Goal: Communication & Community: Answer question/provide support

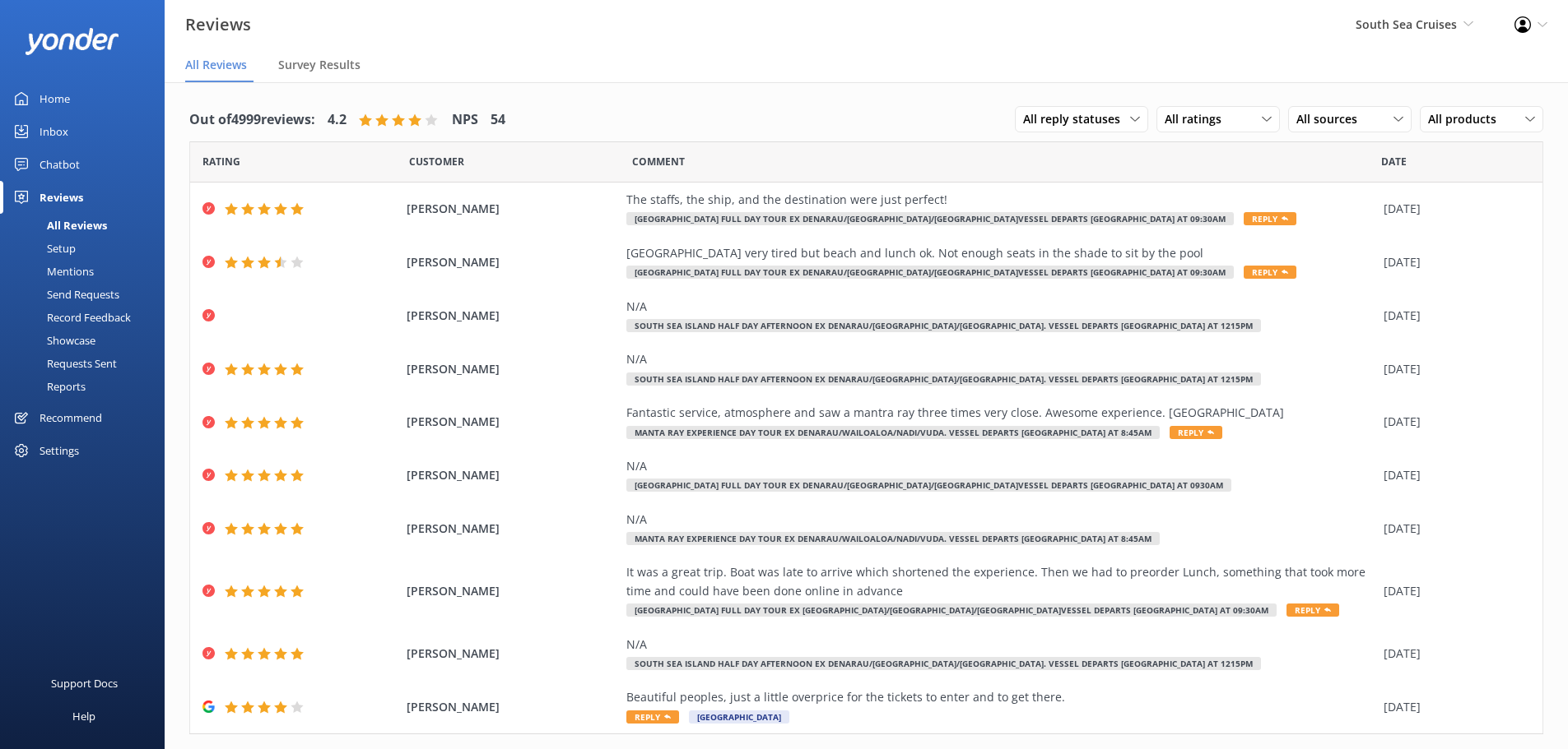
scroll to position [33, 0]
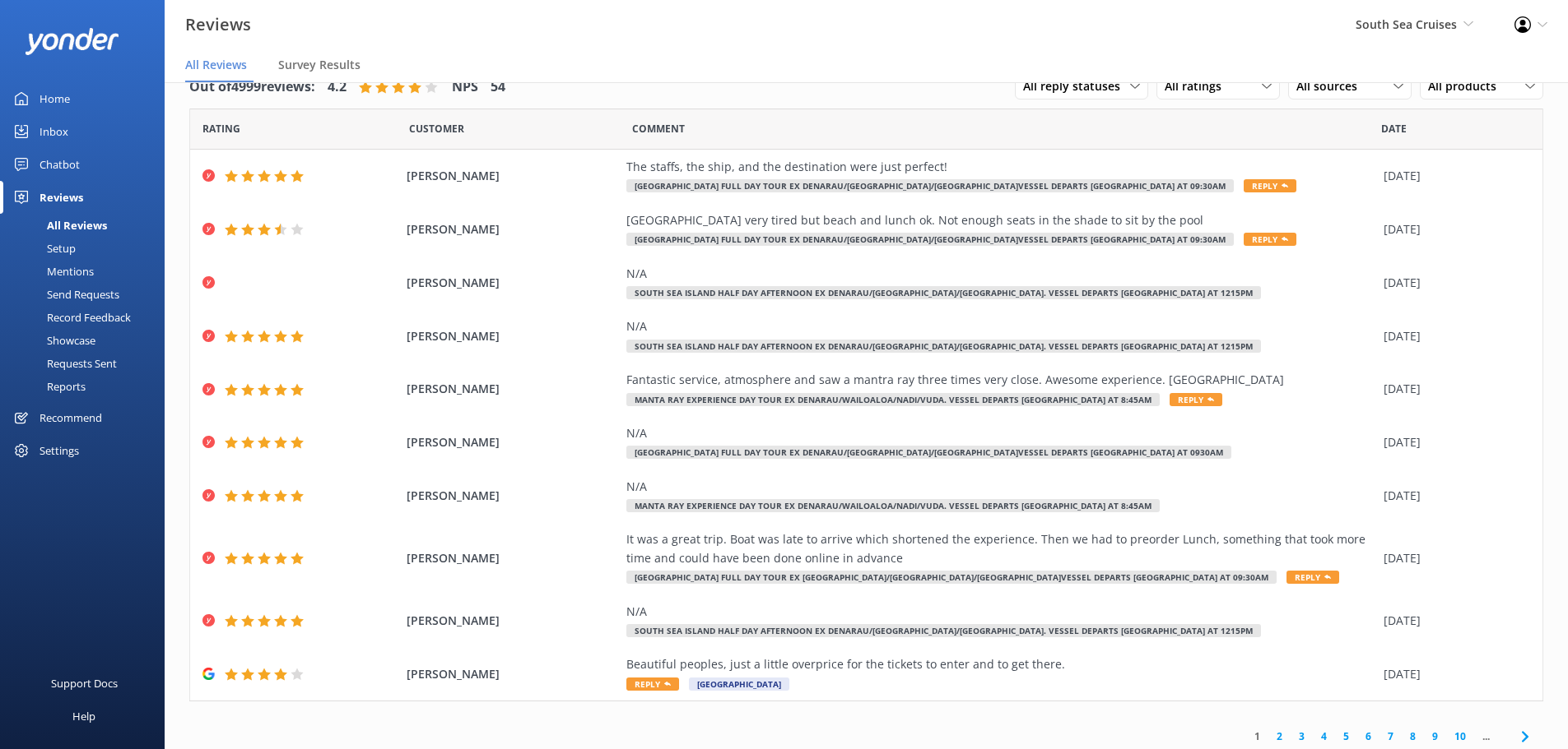
click at [1446, 736] on link "10" at bounding box center [1459, 736] width 28 height 15
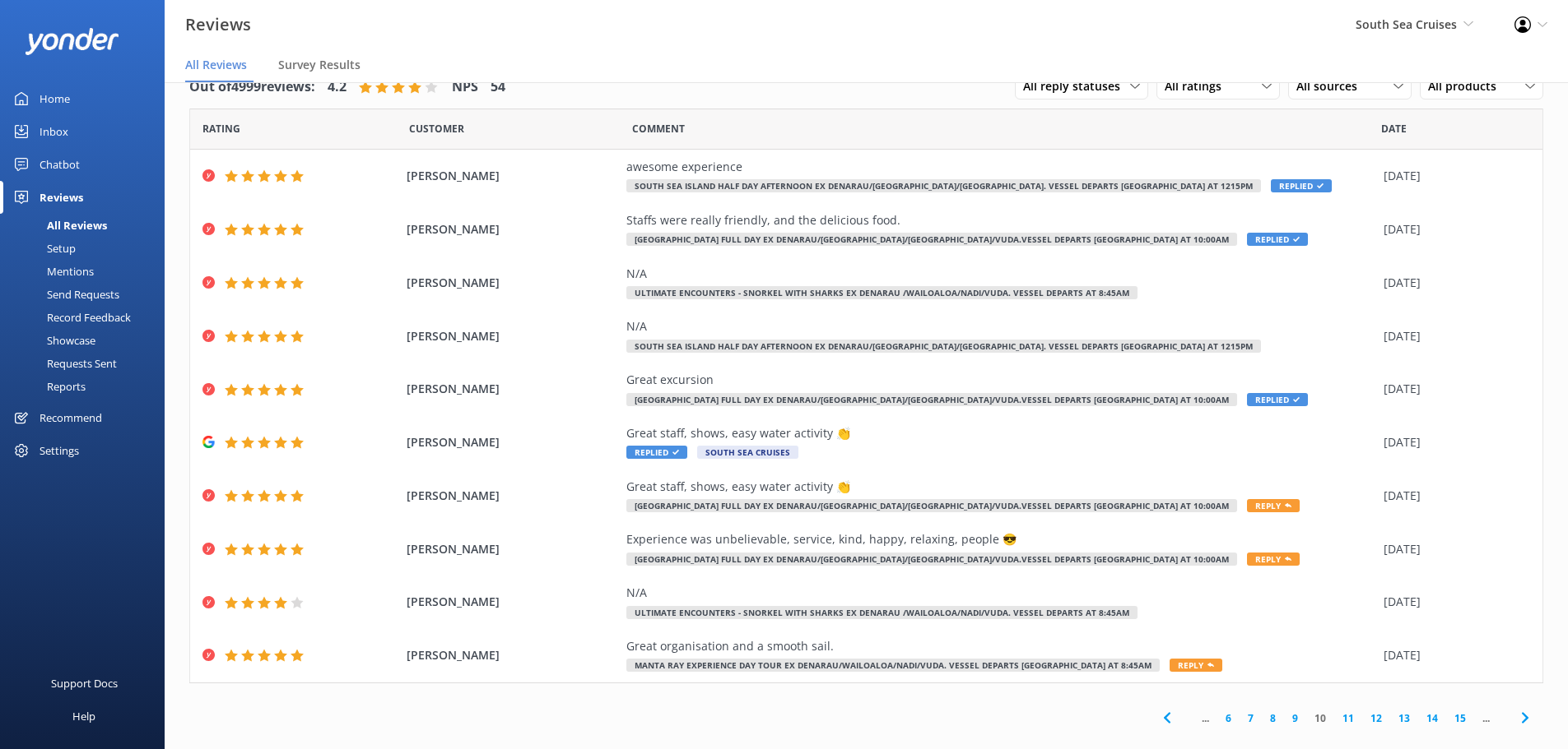
click at [1446, 721] on link "15" at bounding box center [1459, 718] width 28 height 15
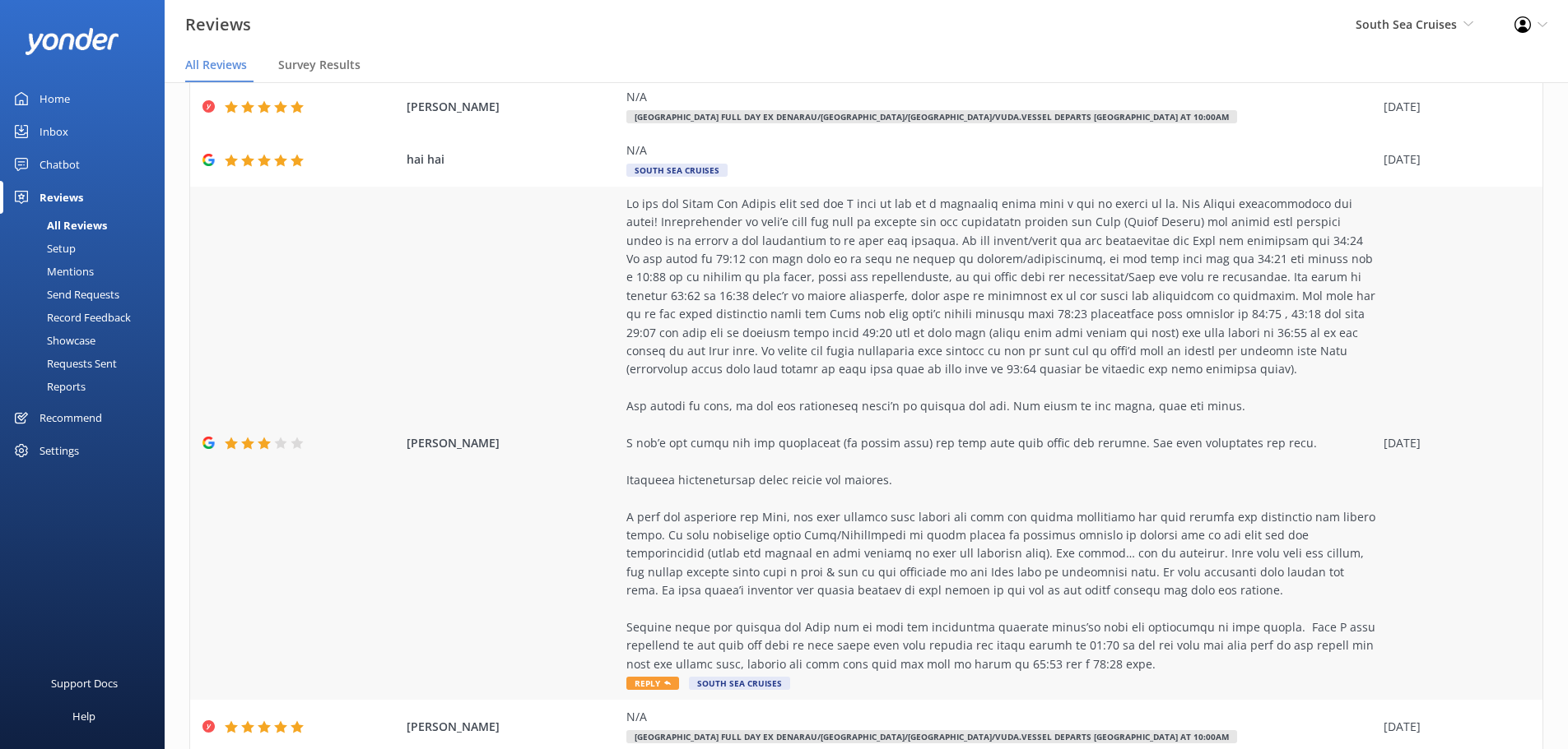
scroll to position [247, 0]
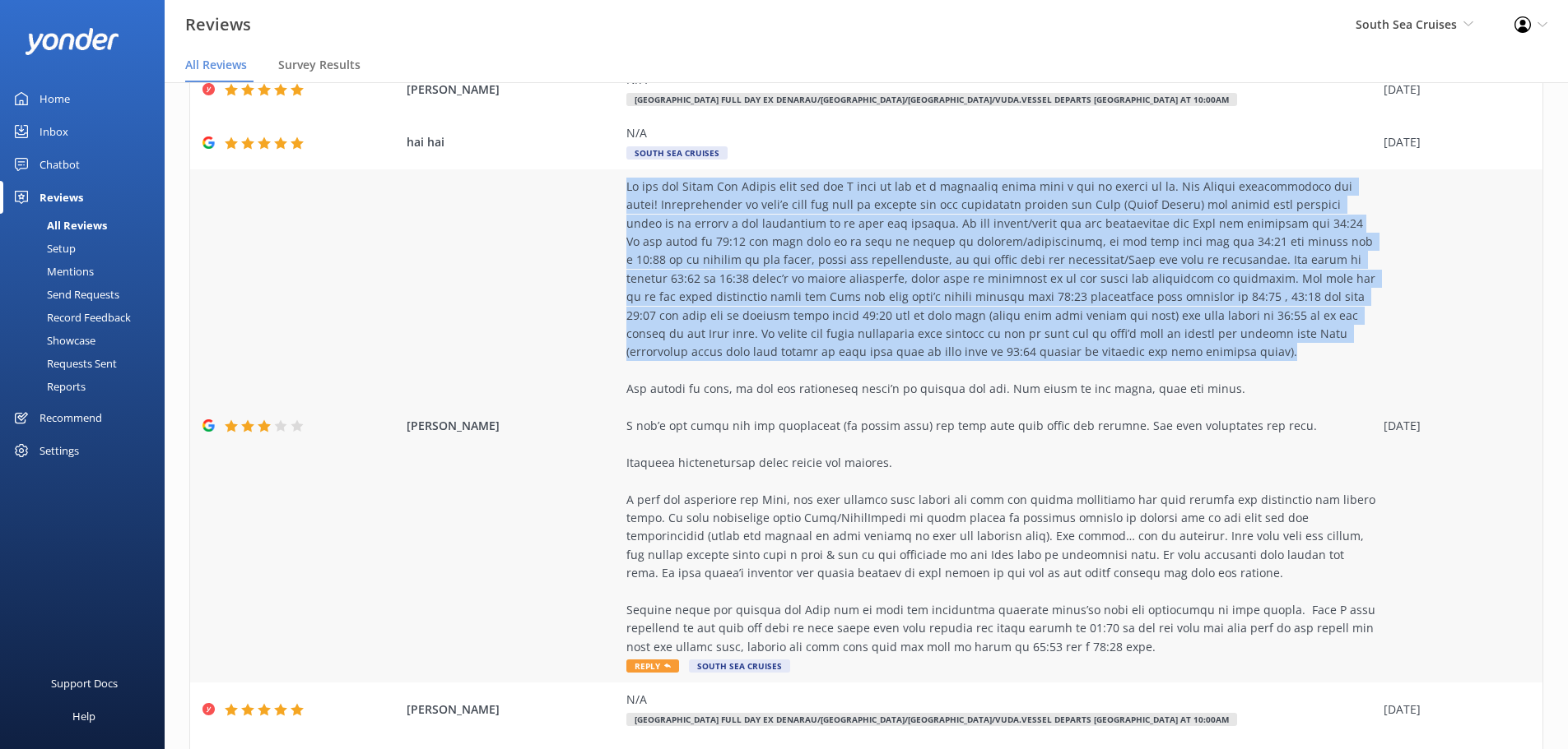
drag, startPoint x: 623, startPoint y: 193, endPoint x: 1125, endPoint y: 348, distance: 525.4
click at [1125, 348] on div at bounding box center [1001, 417] width 749 height 479
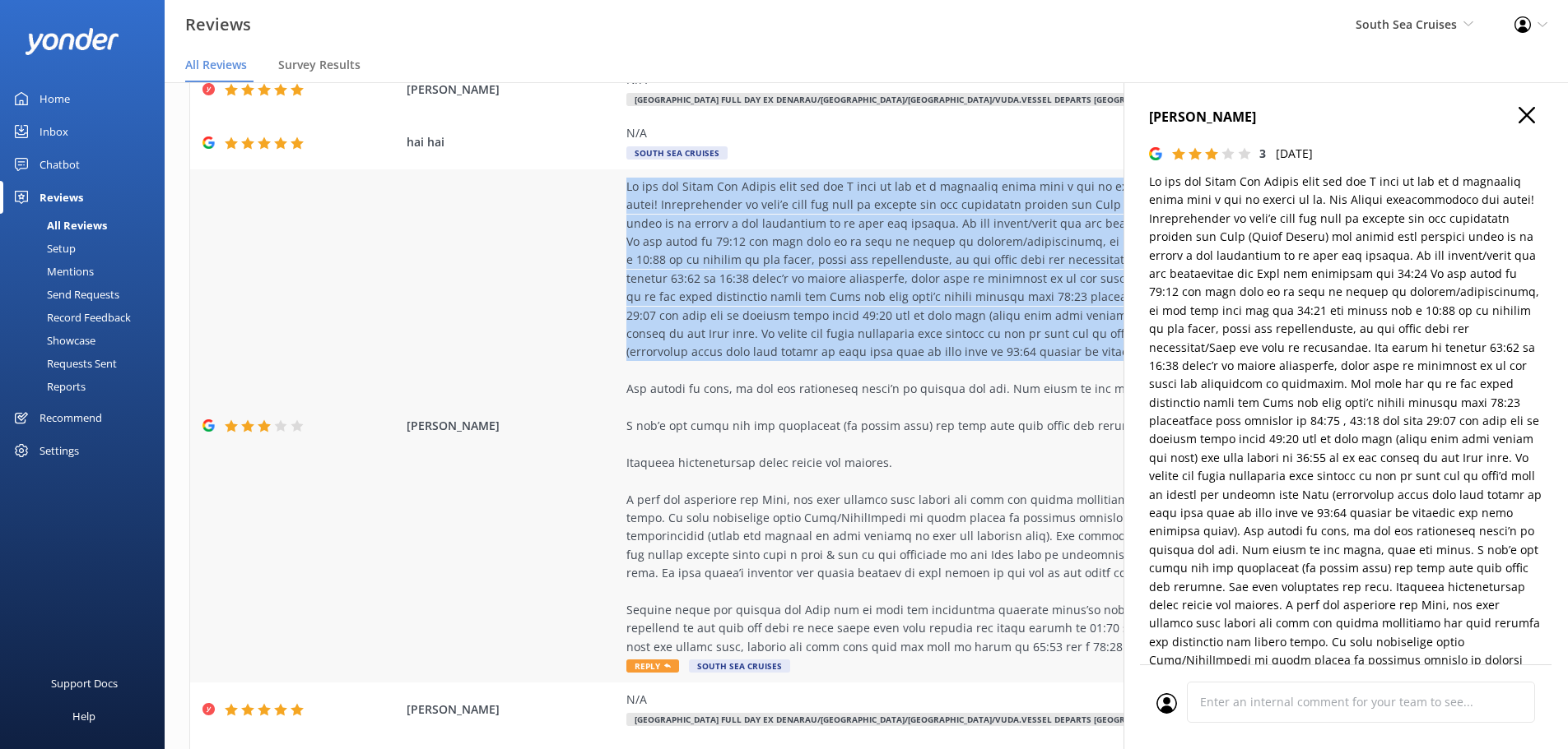
copy div "We did the South Sea Island full day and I have to say is a beautiful place wit…"
click at [1519, 117] on icon "button" at bounding box center [1527, 115] width 16 height 16
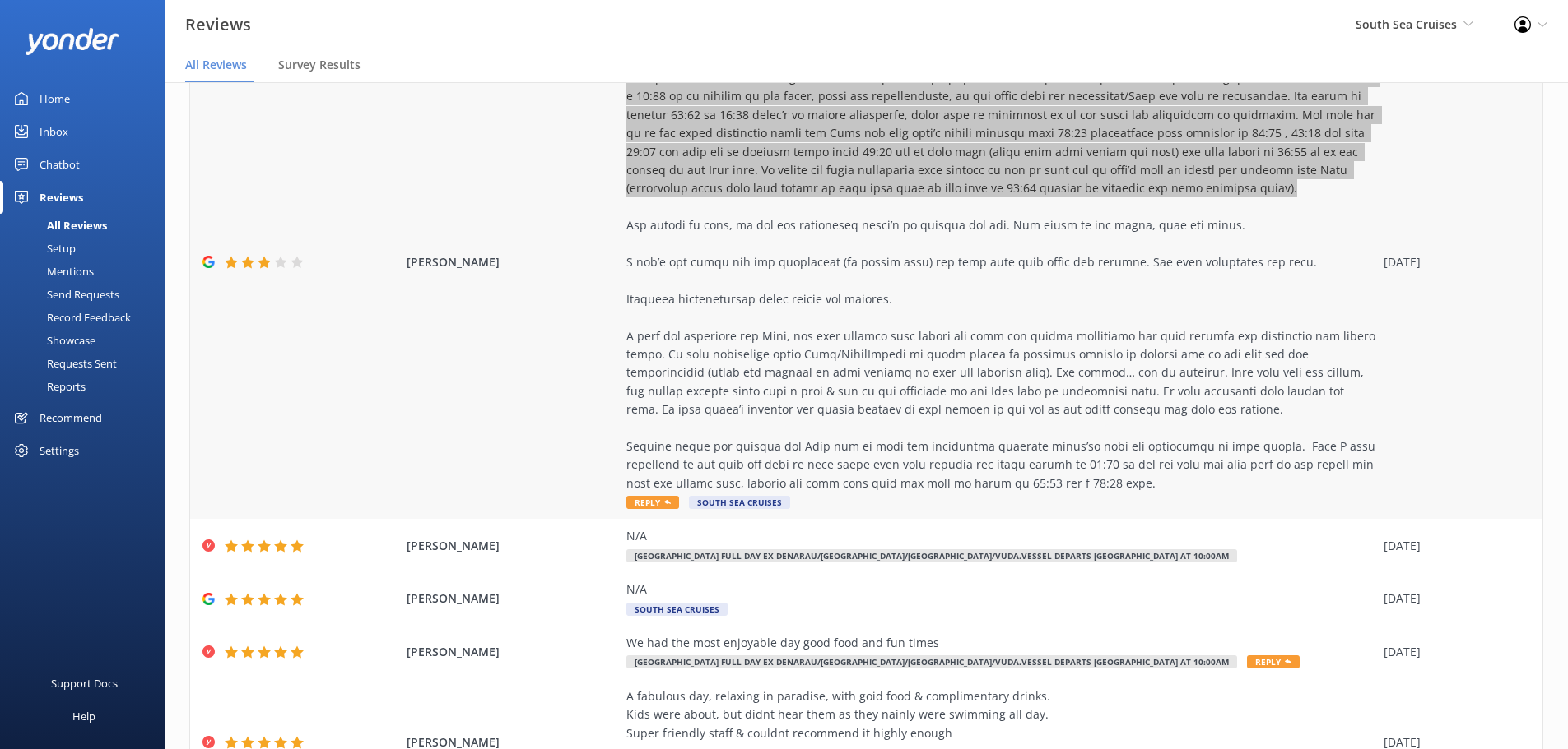
scroll to position [411, 0]
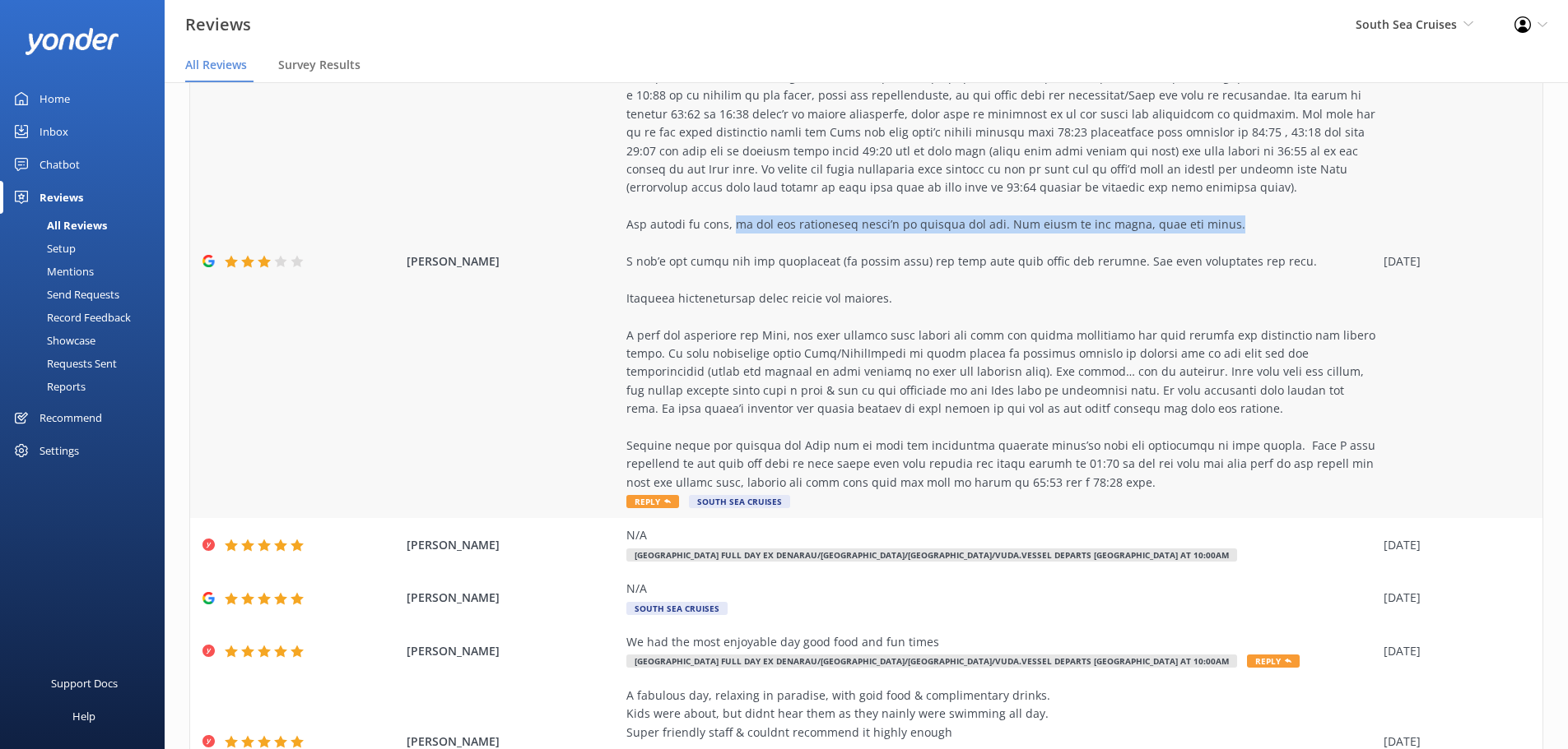
drag, startPoint x: 1174, startPoint y: 230, endPoint x: 719, endPoint y: 227, distance: 455.0
click at [719, 227] on div at bounding box center [1001, 252] width 749 height 479
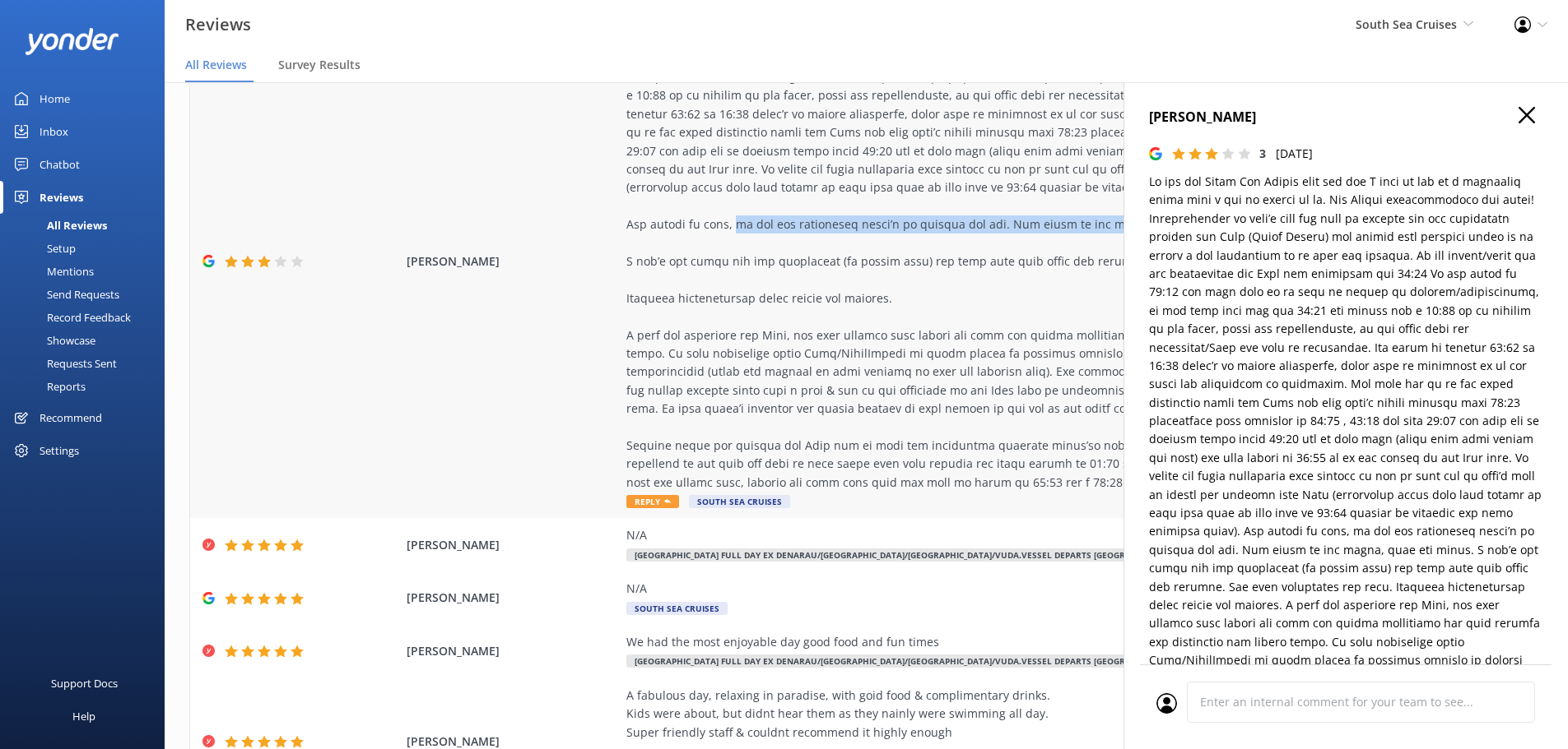
copy div "if you are vegetarian there’s no protein for you. Get ready to eat salad, rice …"
click at [1519, 117] on icon "button" at bounding box center [1527, 115] width 16 height 16
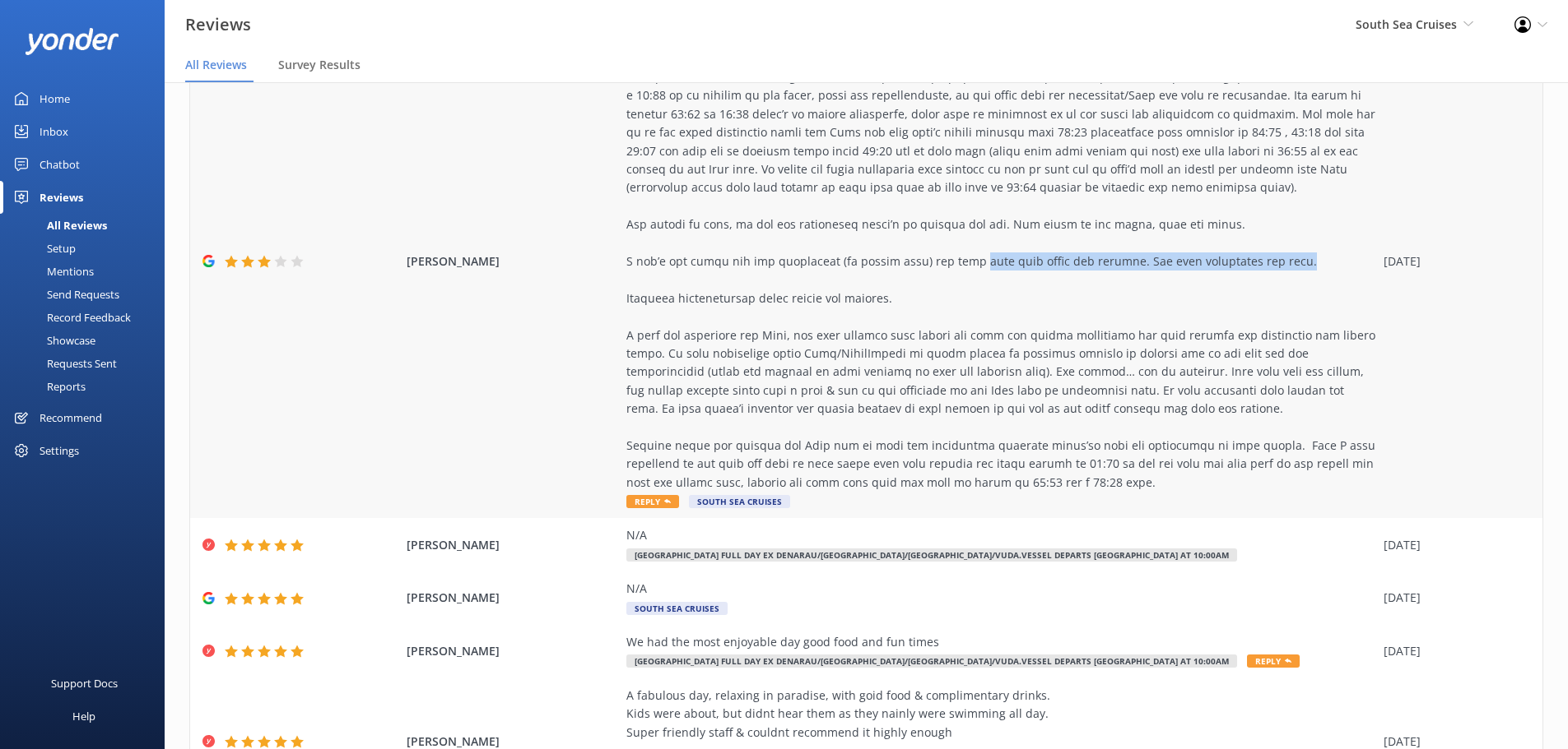
drag, startPoint x: 940, startPoint y: 261, endPoint x: 1268, endPoint y: 269, distance: 328.1
click at [1268, 269] on div at bounding box center [1001, 252] width 749 height 479
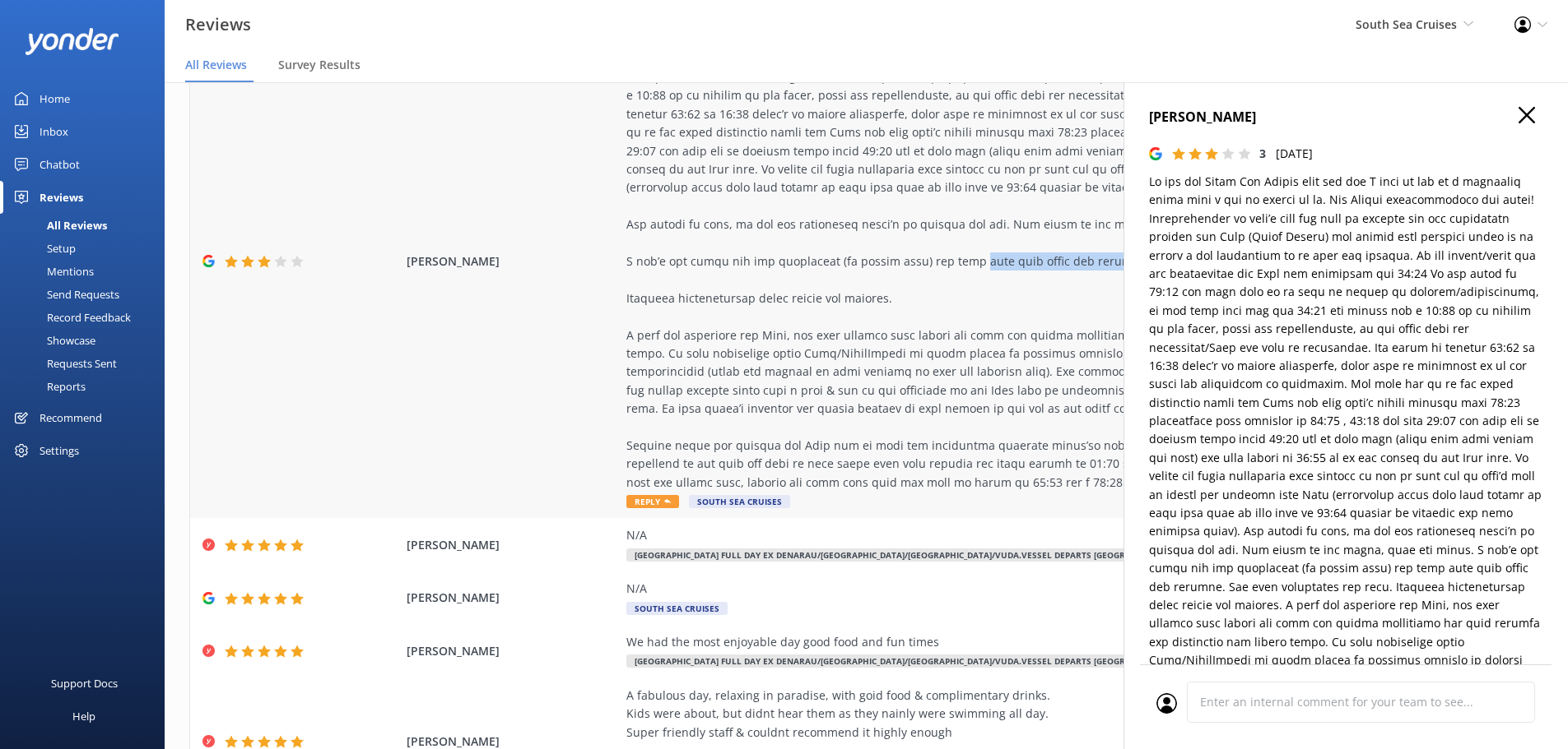
copy div "need more kayak and paddles. The self snorkeling was good."
click at [1519, 119] on icon "button" at bounding box center [1527, 115] width 16 height 16
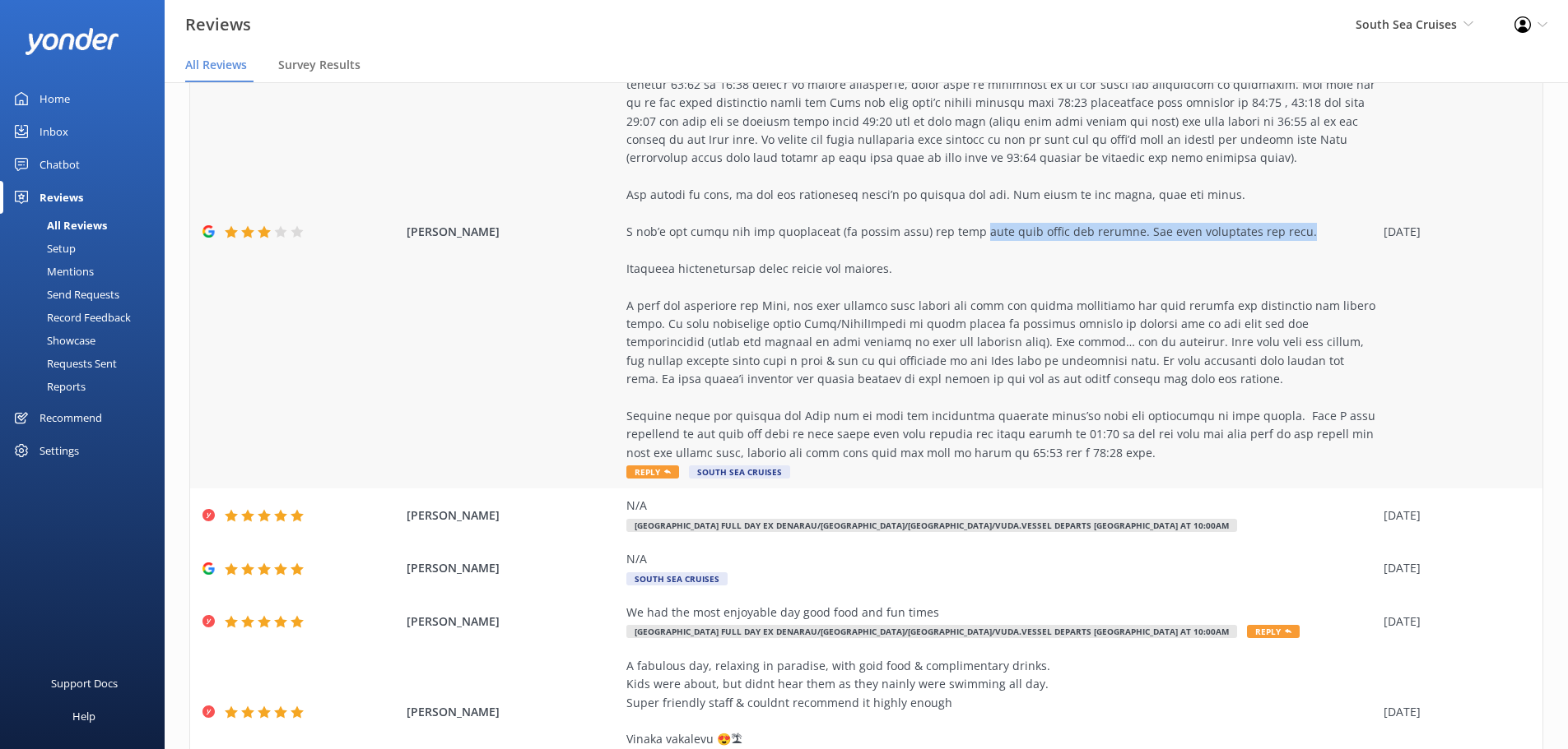
scroll to position [442, 0]
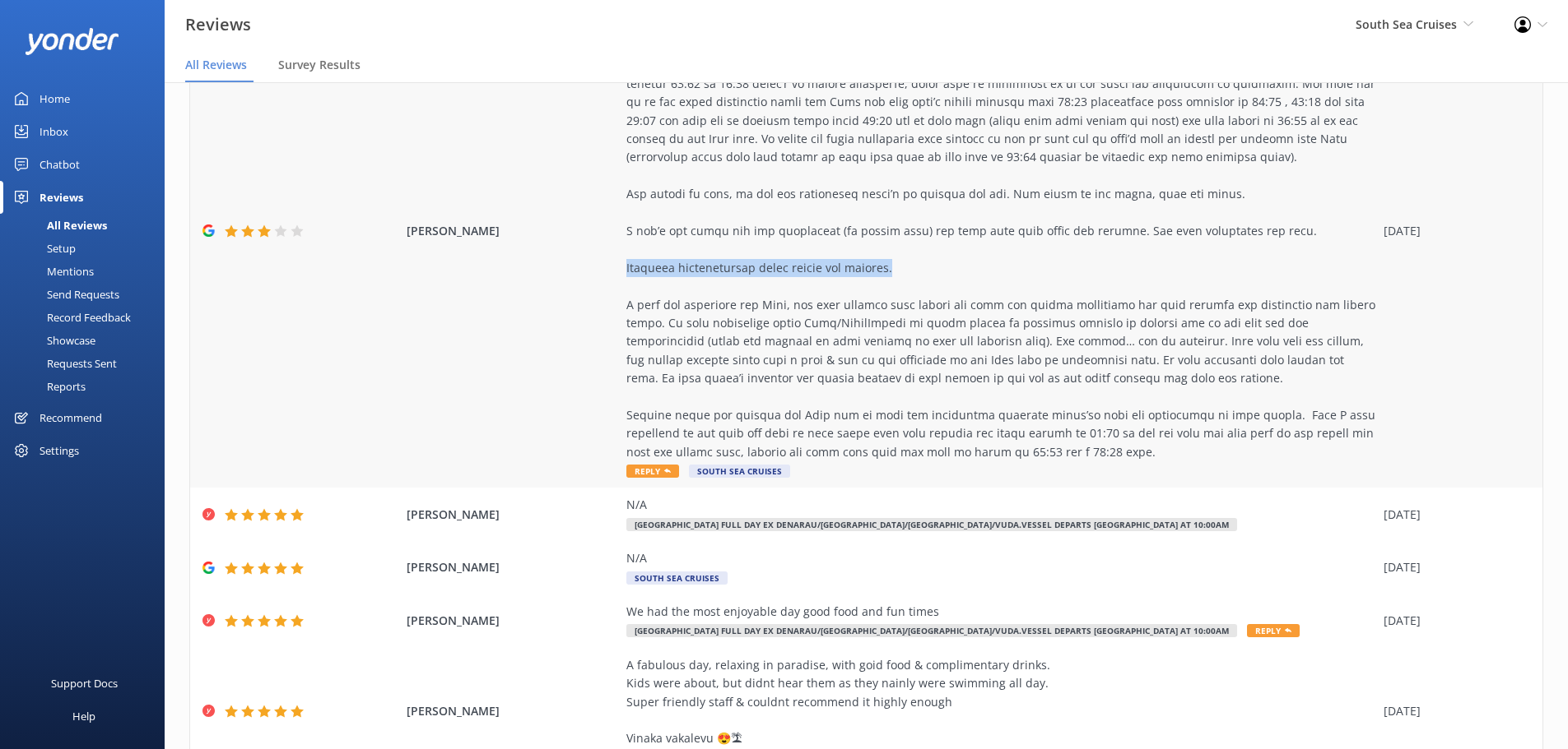
drag, startPoint x: 882, startPoint y: 266, endPoint x: 610, endPoint y: 265, distance: 272.0
click at [610, 265] on div "Christina Reply South Sea Cruises 23 Sep 2025" at bounding box center [866, 232] width 1352 height 514
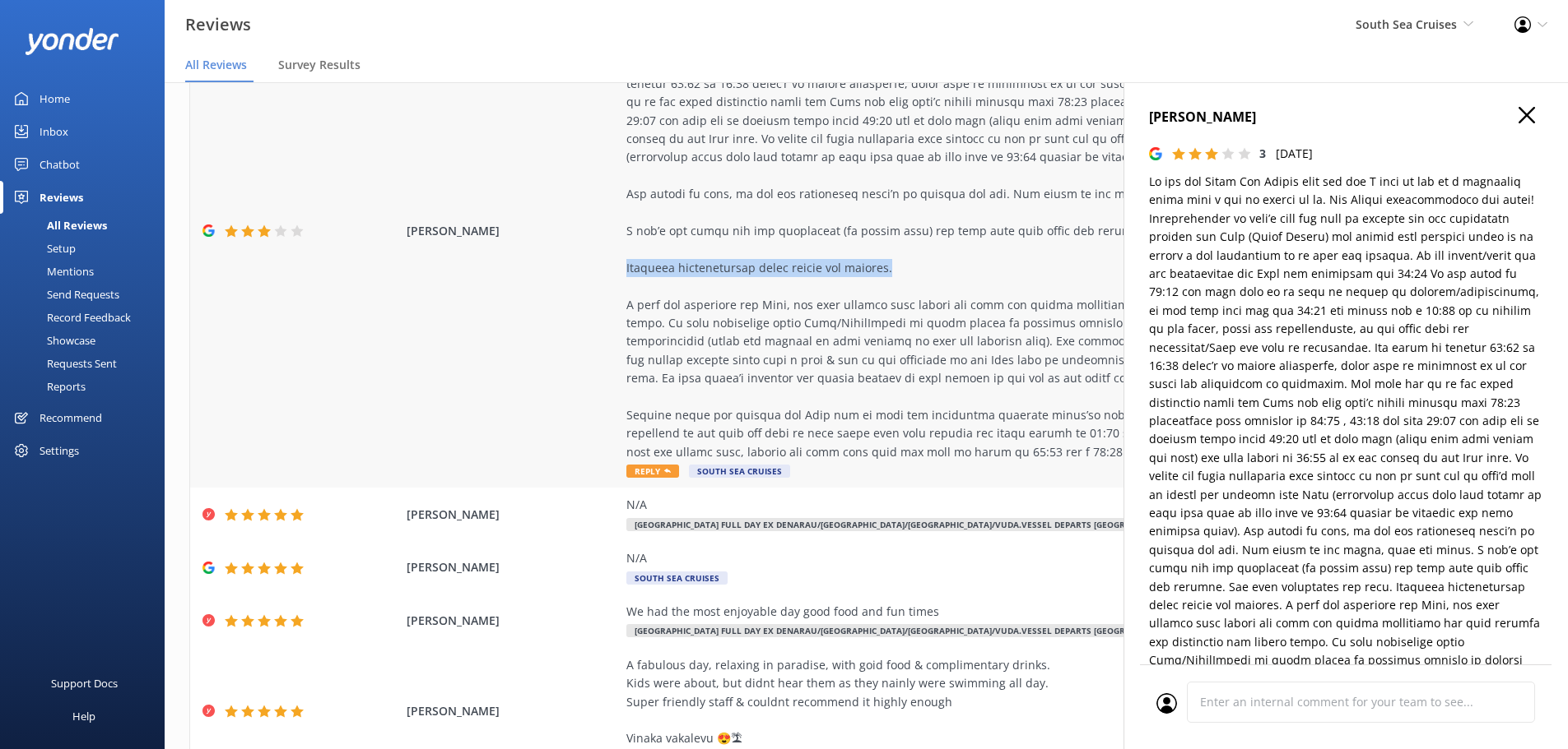
copy div "Cultural entertainment after buffet was amazing."
click at [1519, 120] on icon "button" at bounding box center [1527, 115] width 16 height 16
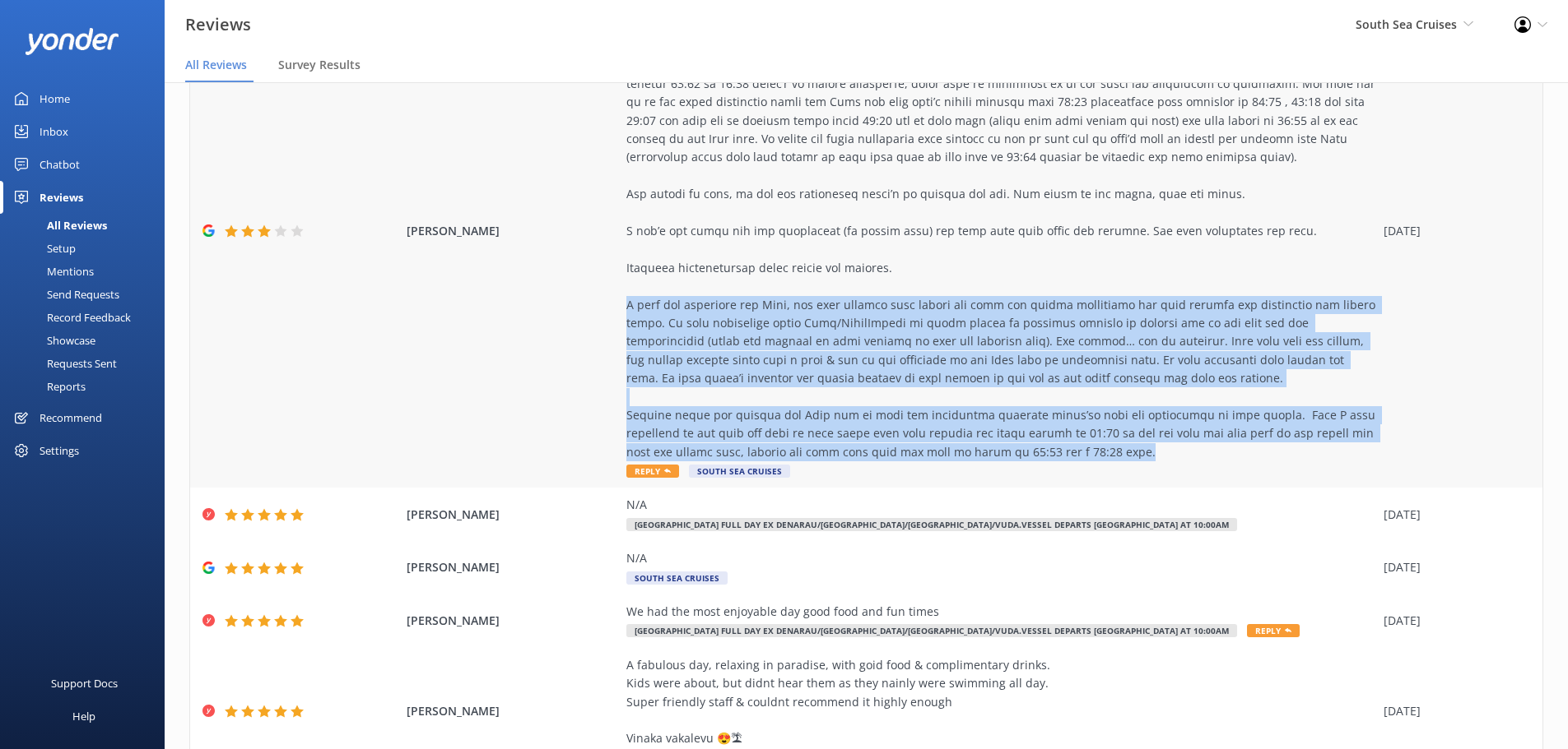
drag, startPoint x: 615, startPoint y: 304, endPoint x: 1134, endPoint y: 457, distance: 541.1
click at [1134, 457] on div "Christina Reply South Sea Cruises 23 Sep 2025" at bounding box center [866, 232] width 1352 height 514
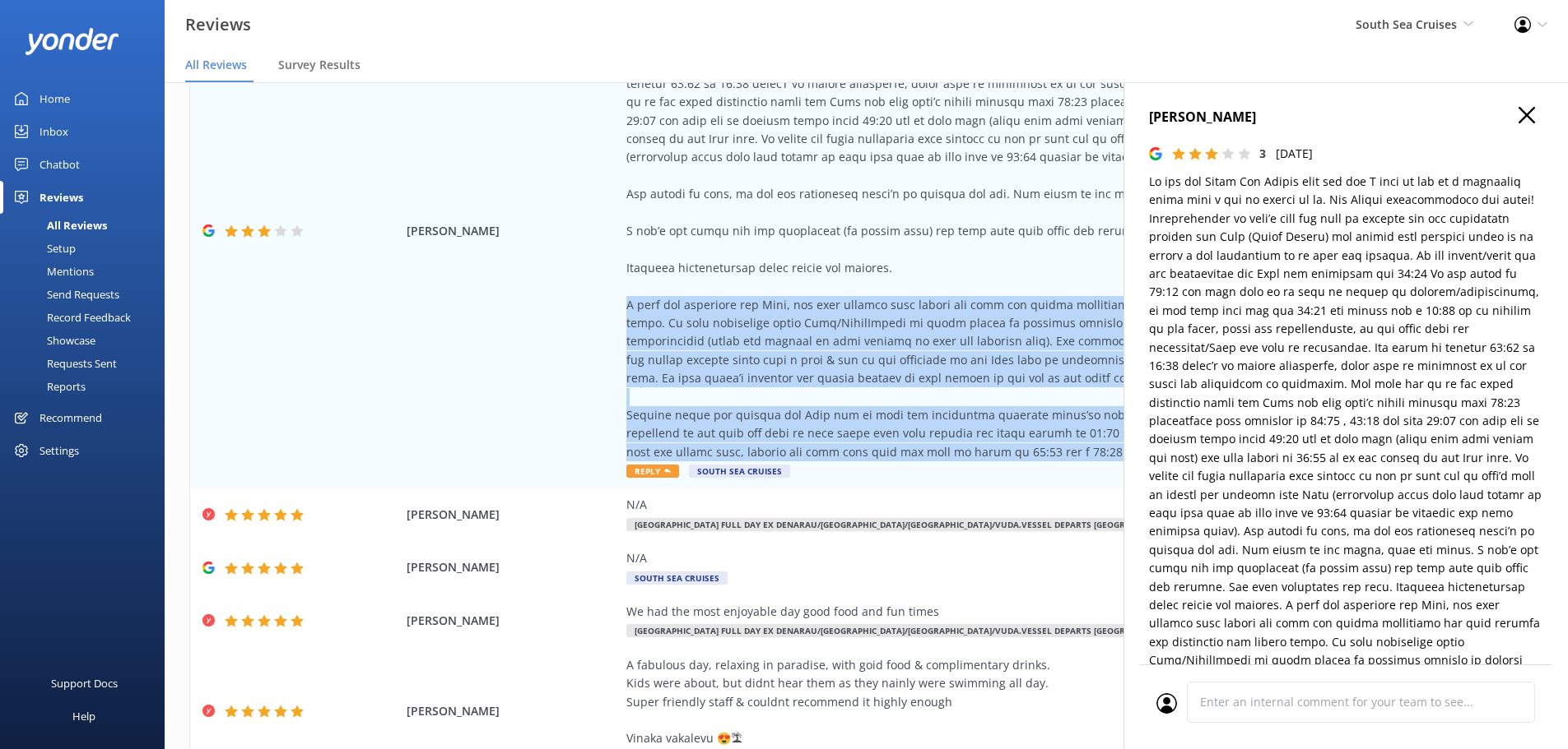
click at [1519, 116] on use "button" at bounding box center [1527, 115] width 16 height 16
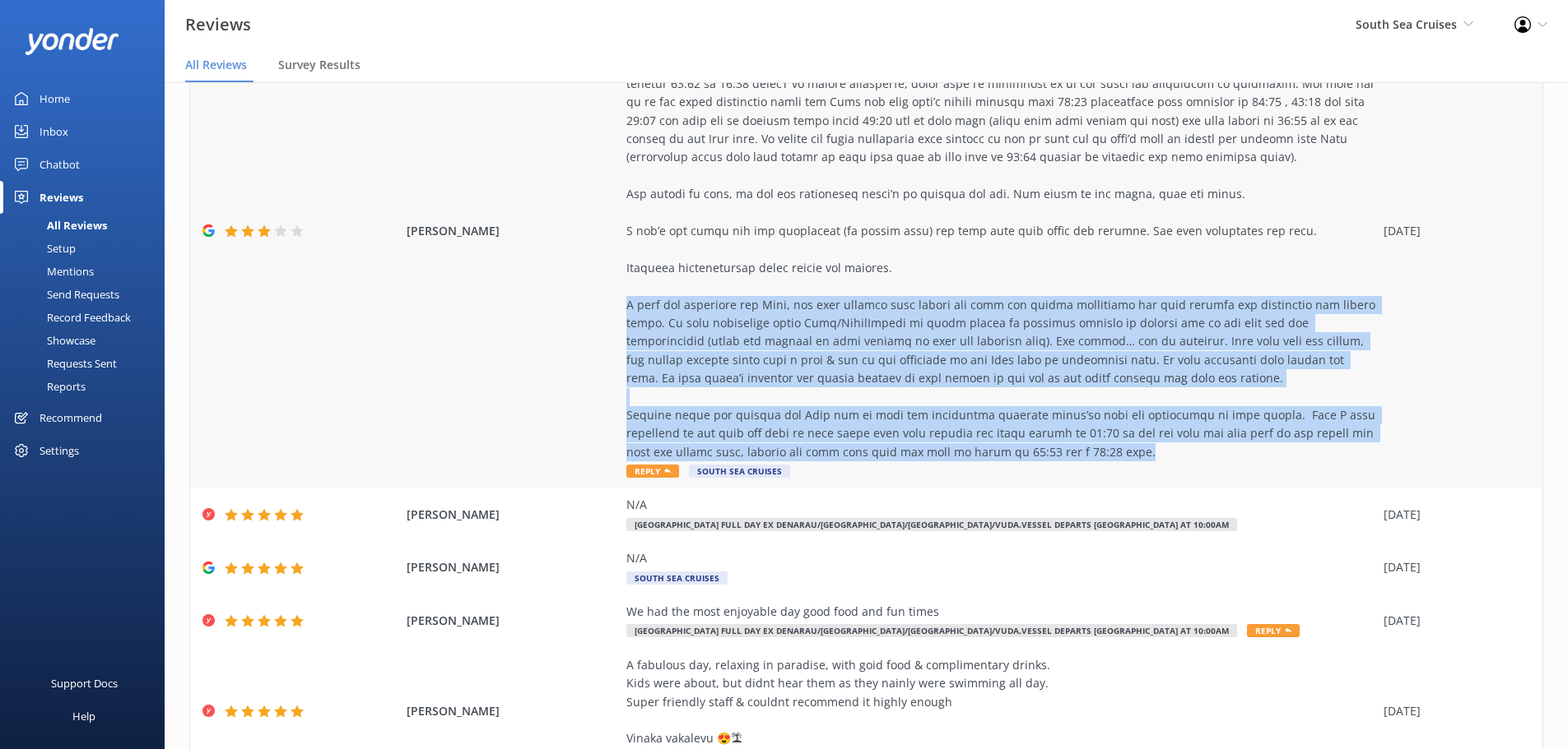
copy div "I will not recommend the Dive, not only because they wasted our time and missed…"
click at [1177, 361] on div at bounding box center [1001, 222] width 749 height 479
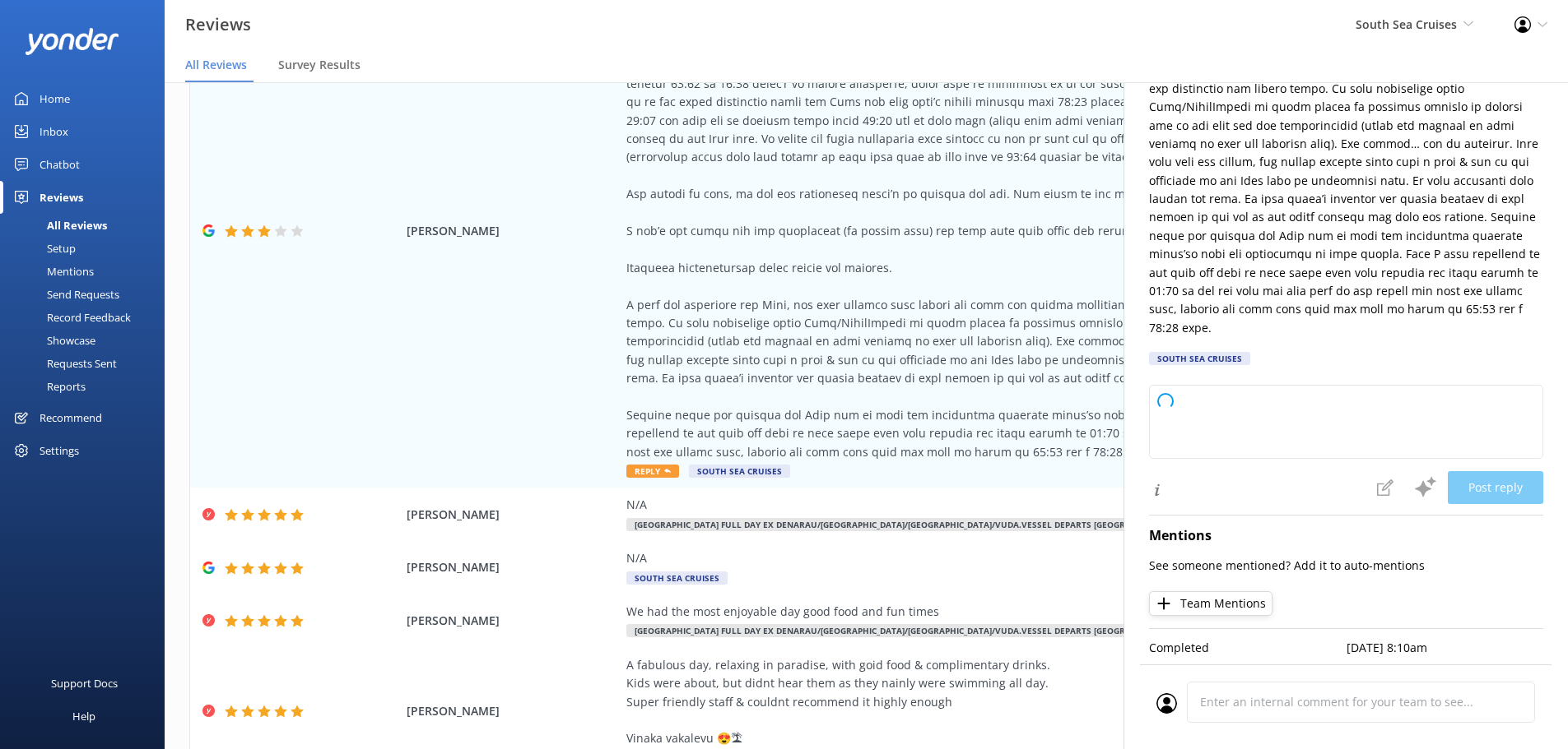
scroll to position [0, 0]
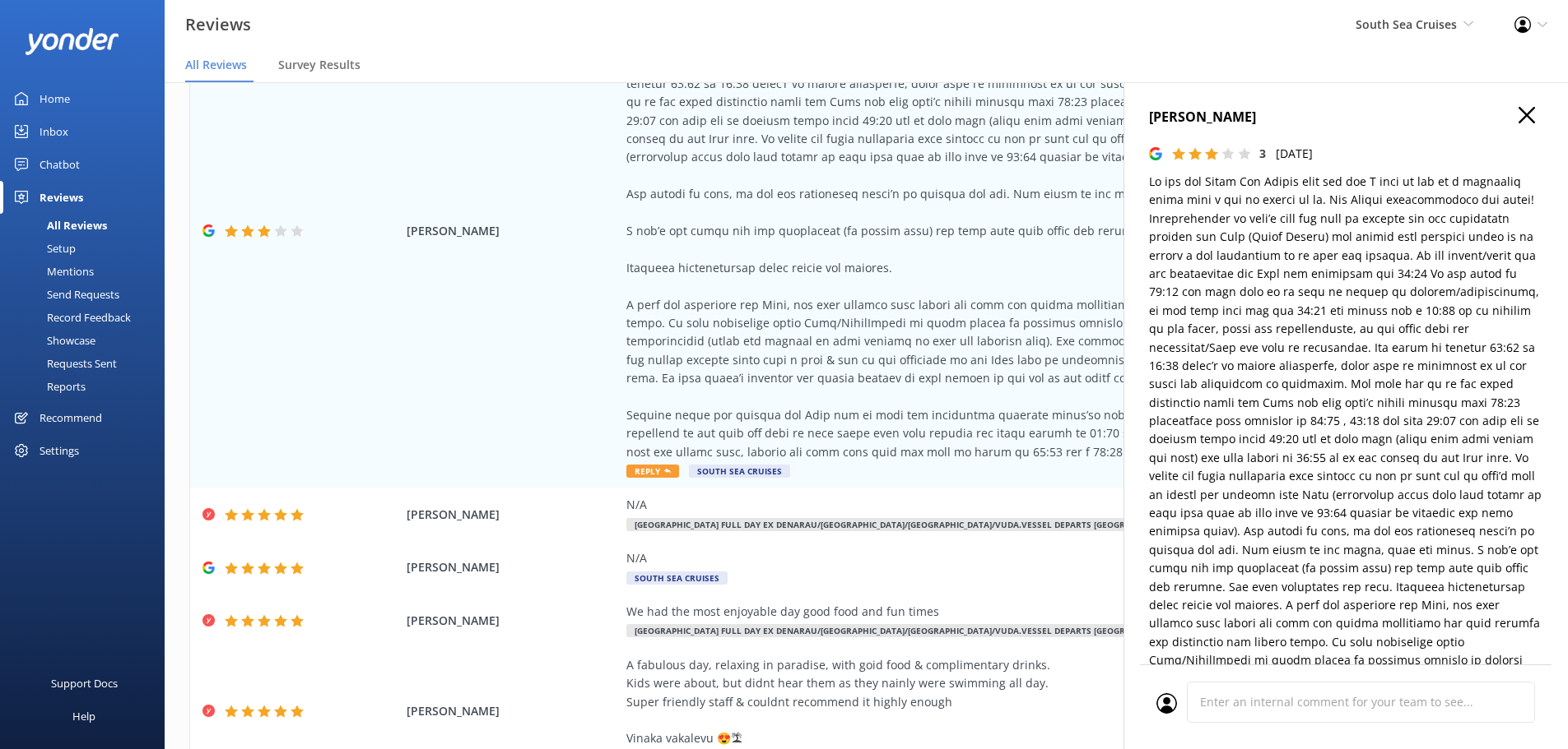
click at [1513, 105] on div "Christina 3 Tue, 23rd Sep 2025 South Sea Cruises Loading.. Post reply Mentions …" at bounding box center [1345, 457] width 445 height 749
click at [1519, 113] on use "button" at bounding box center [1527, 115] width 16 height 16
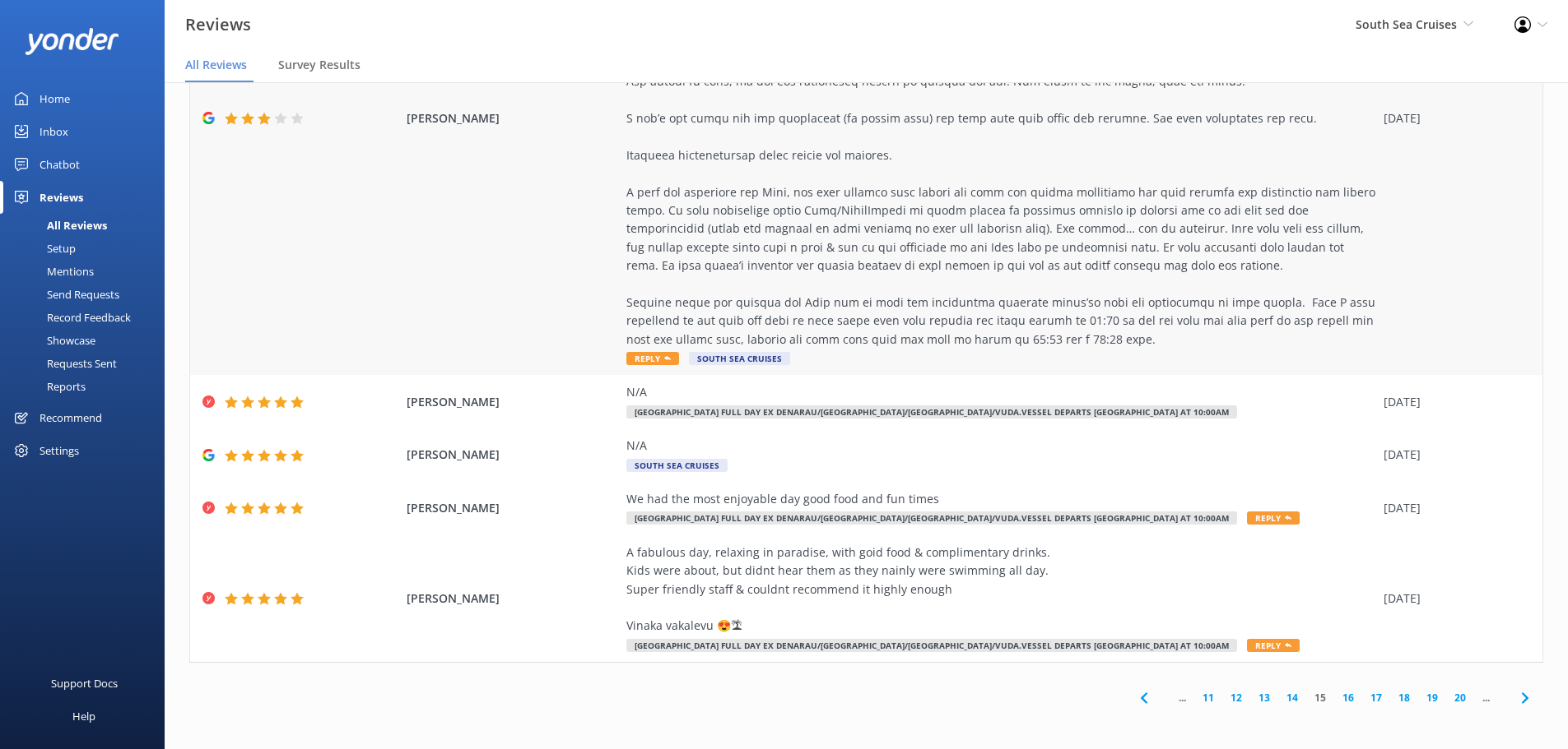
scroll to position [554, 0]
click at [1521, 699] on use at bounding box center [1524, 698] width 6 height 11
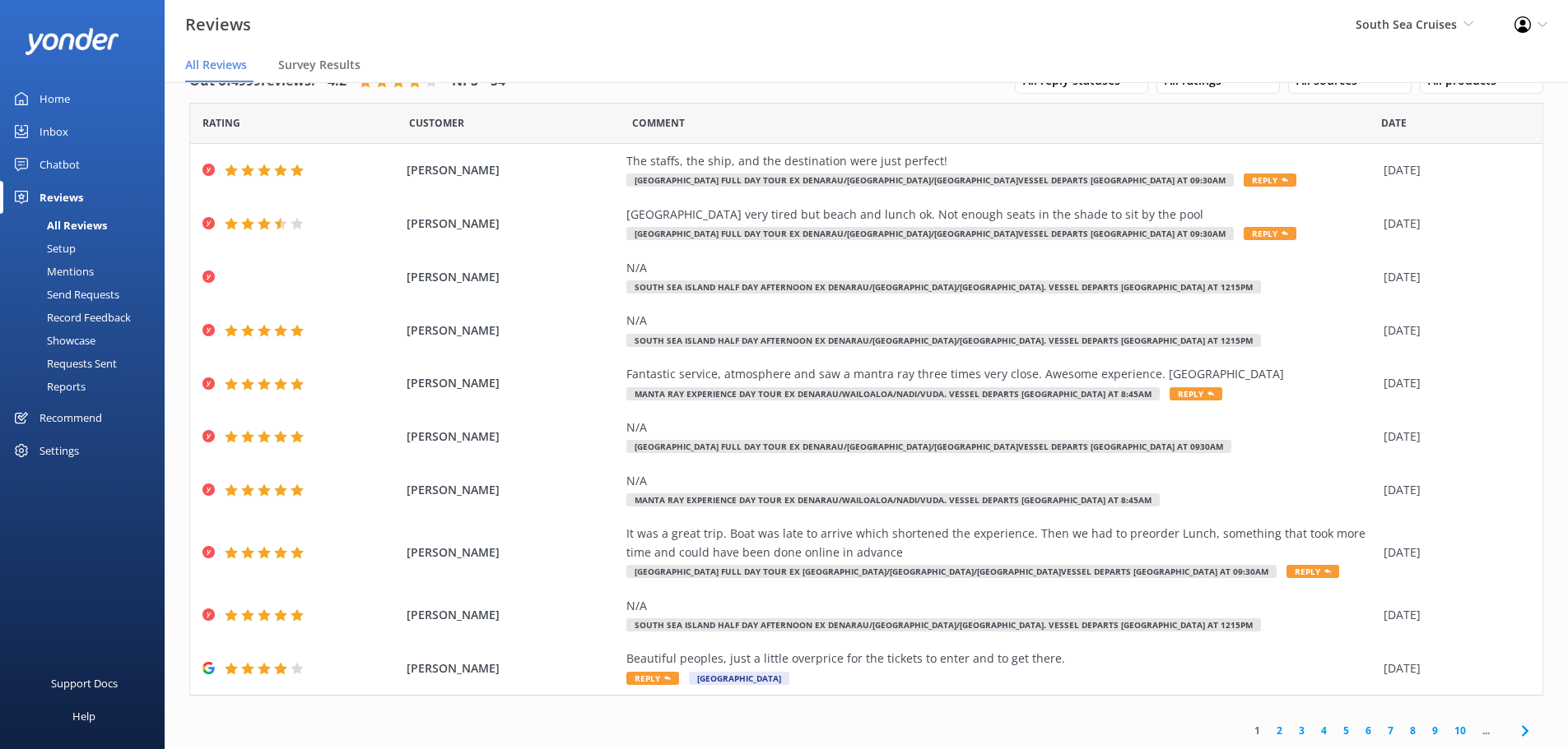
scroll to position [33, 0]
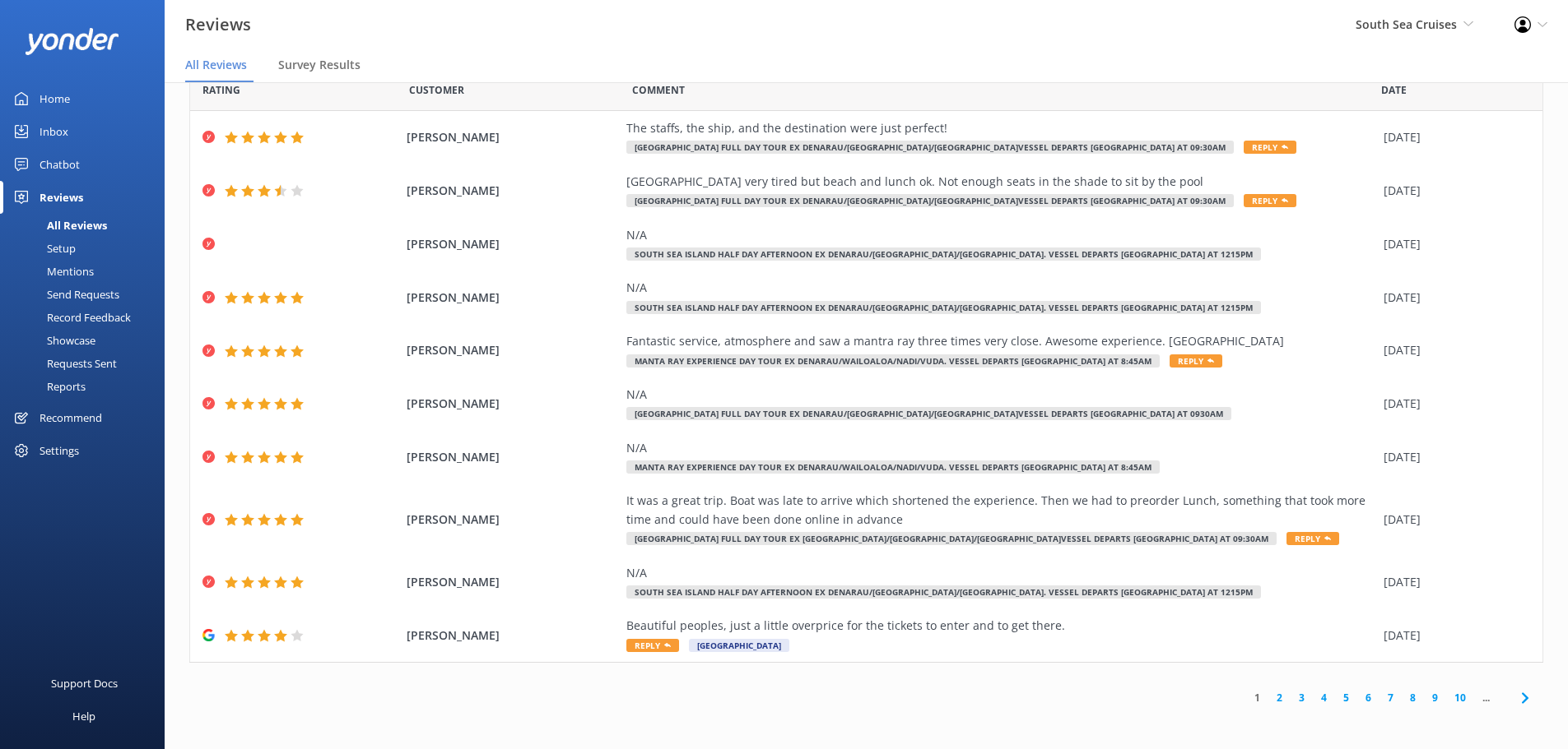
click at [1446, 698] on link "10" at bounding box center [1459, 698] width 28 height 15
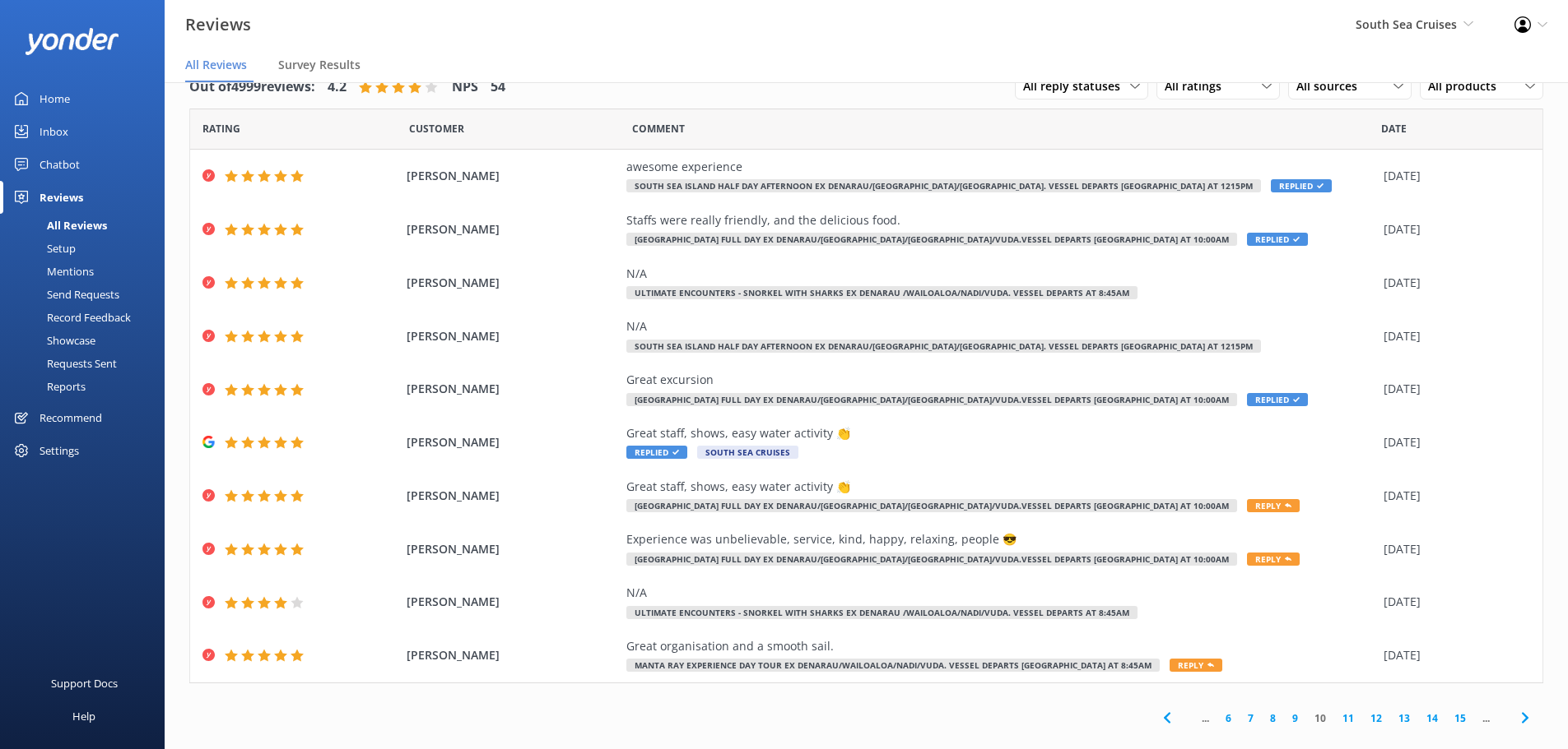
scroll to position [21, 0]
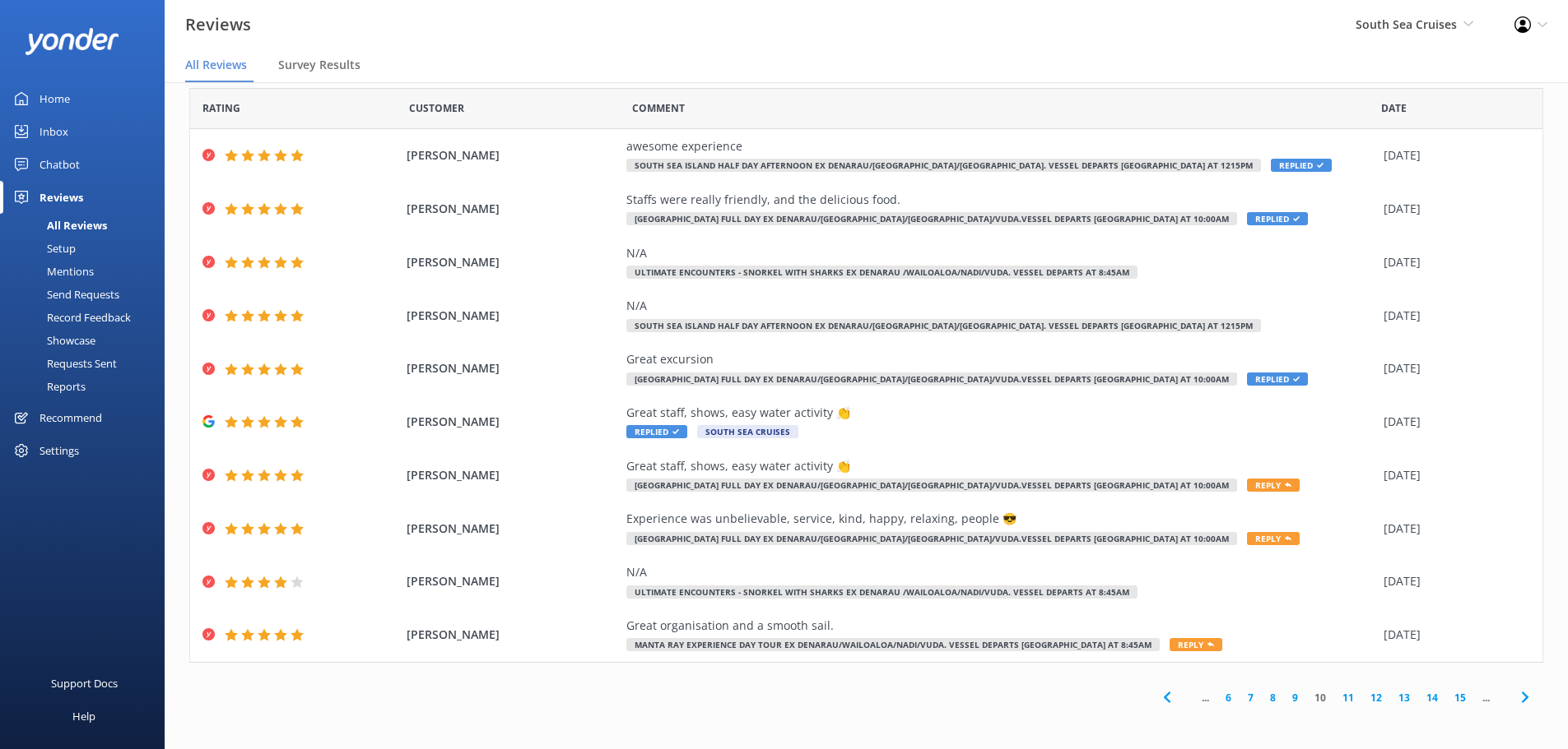
click at [1446, 698] on link "15" at bounding box center [1459, 698] width 28 height 15
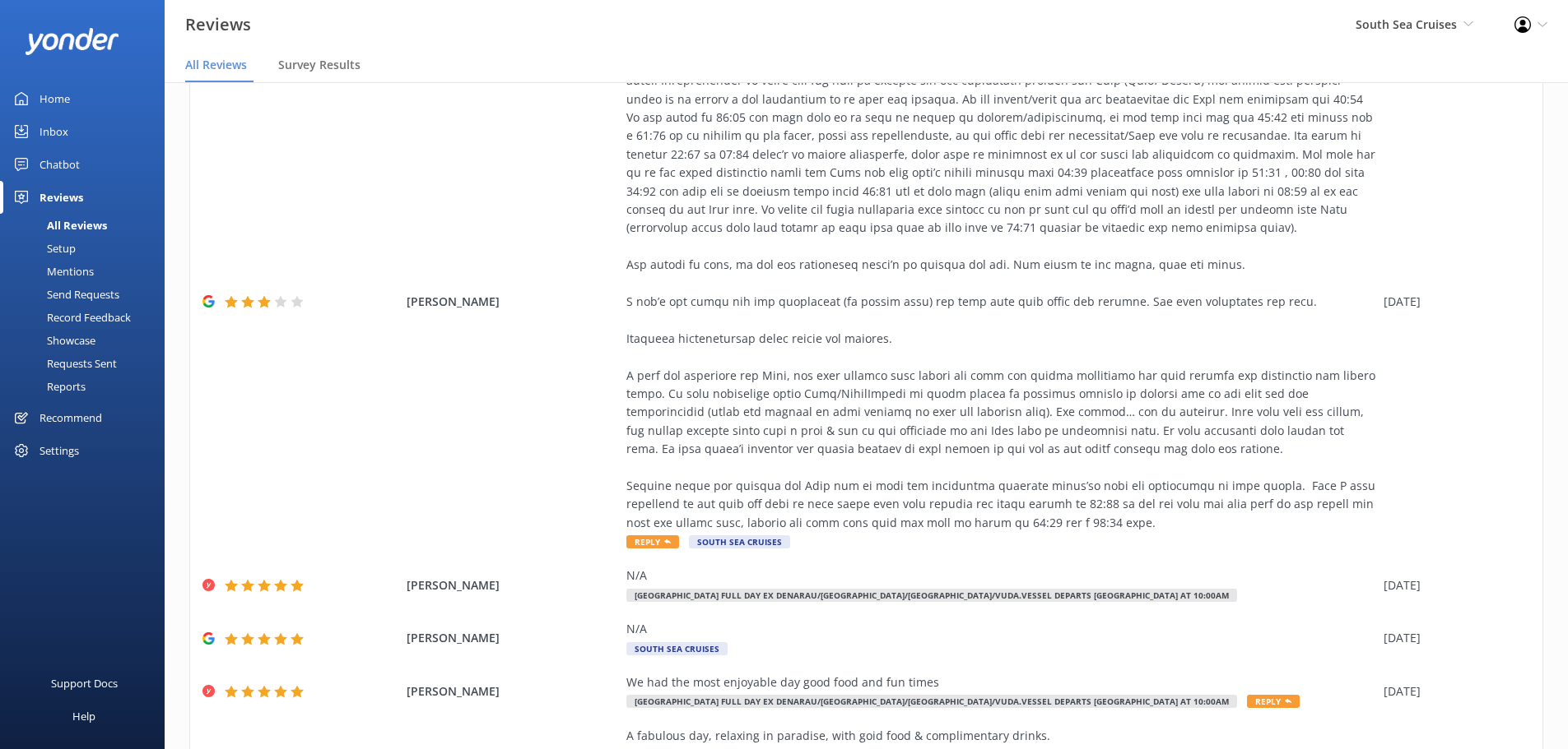
scroll to position [554, 0]
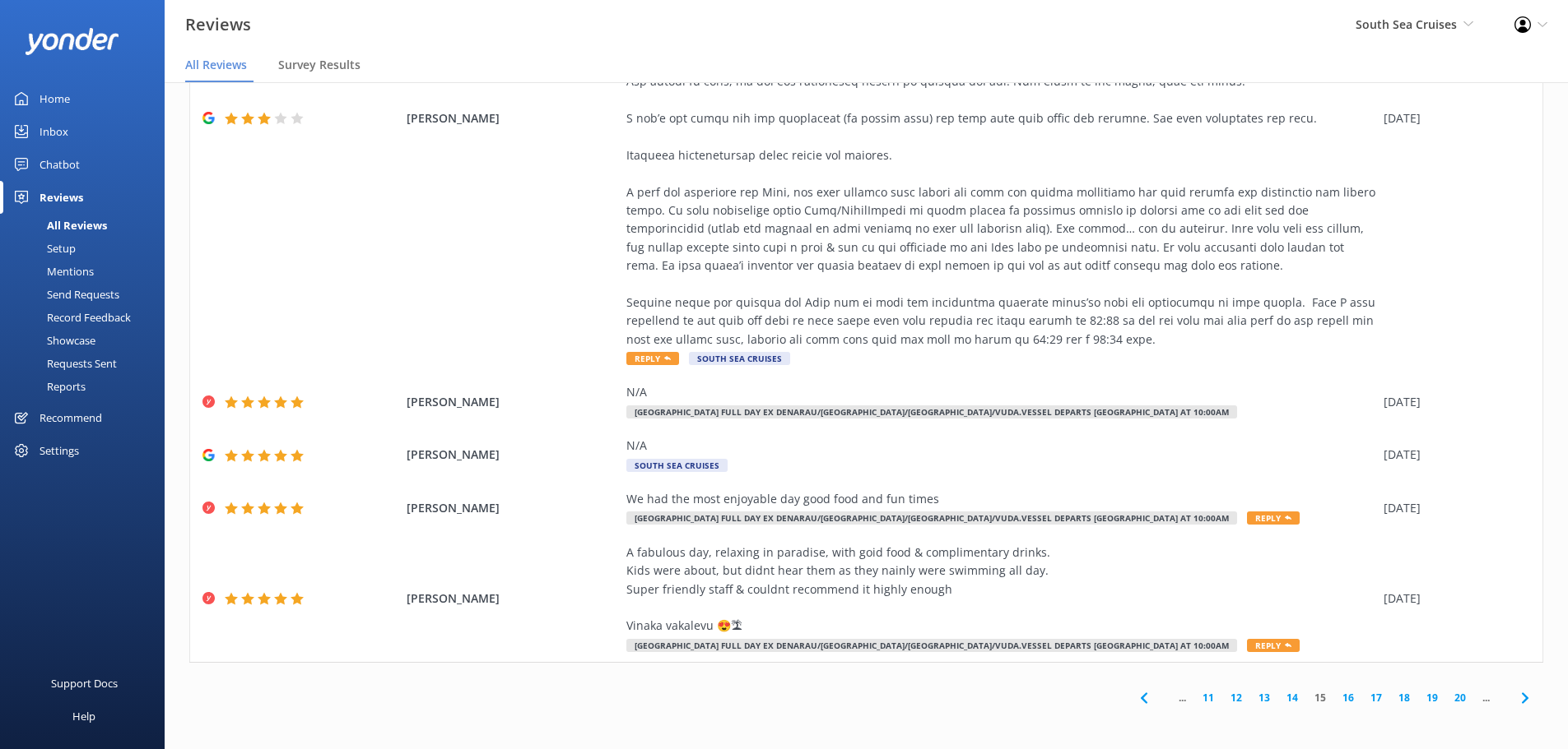
click at [1337, 695] on link "16" at bounding box center [1348, 698] width 28 height 15
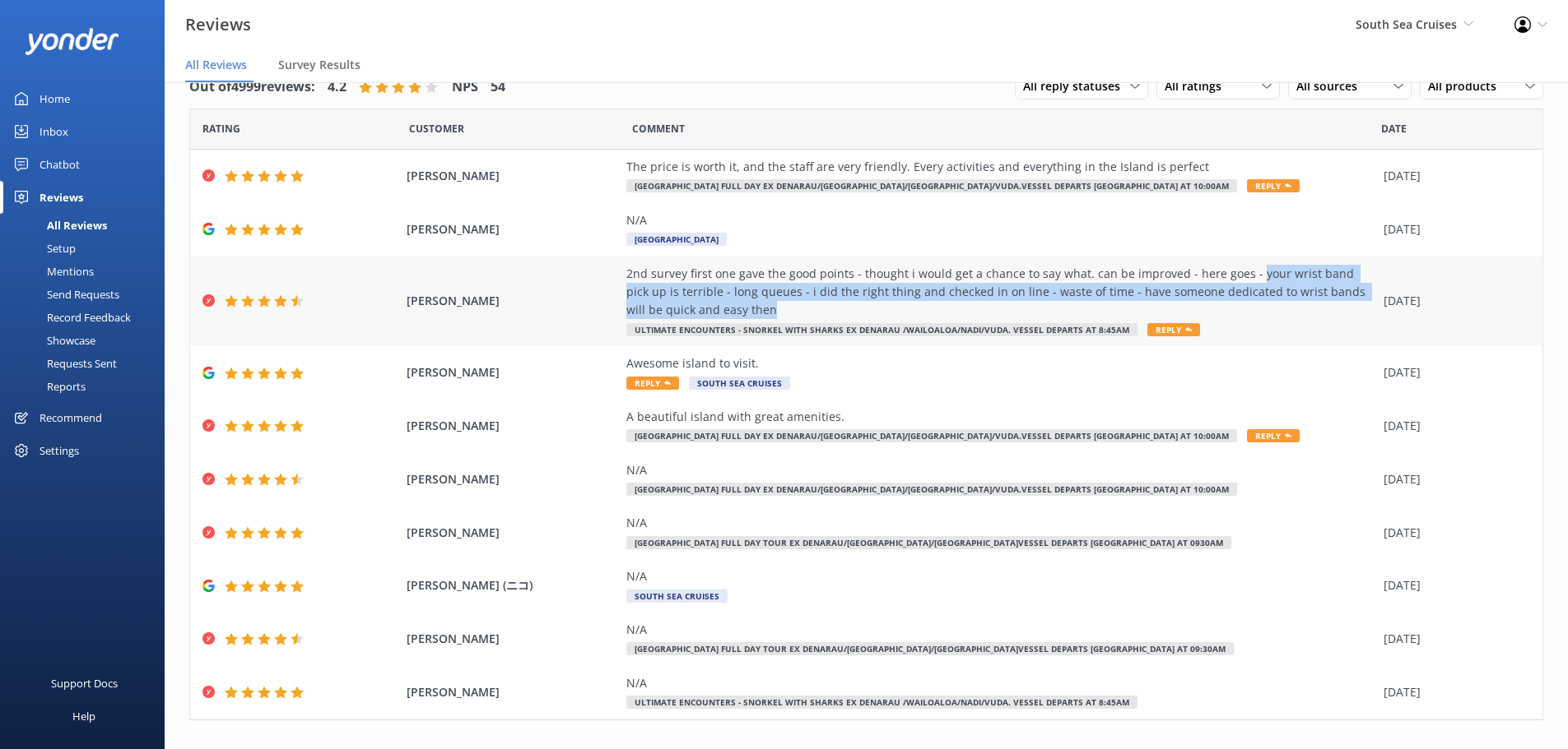
drag, startPoint x: 1239, startPoint y: 276, endPoint x: 1121, endPoint y: 309, distance: 122.5
click at [1121, 309] on div "2nd survey first one gave the good points - thought i would get a chance to say…" at bounding box center [1001, 292] width 749 height 55
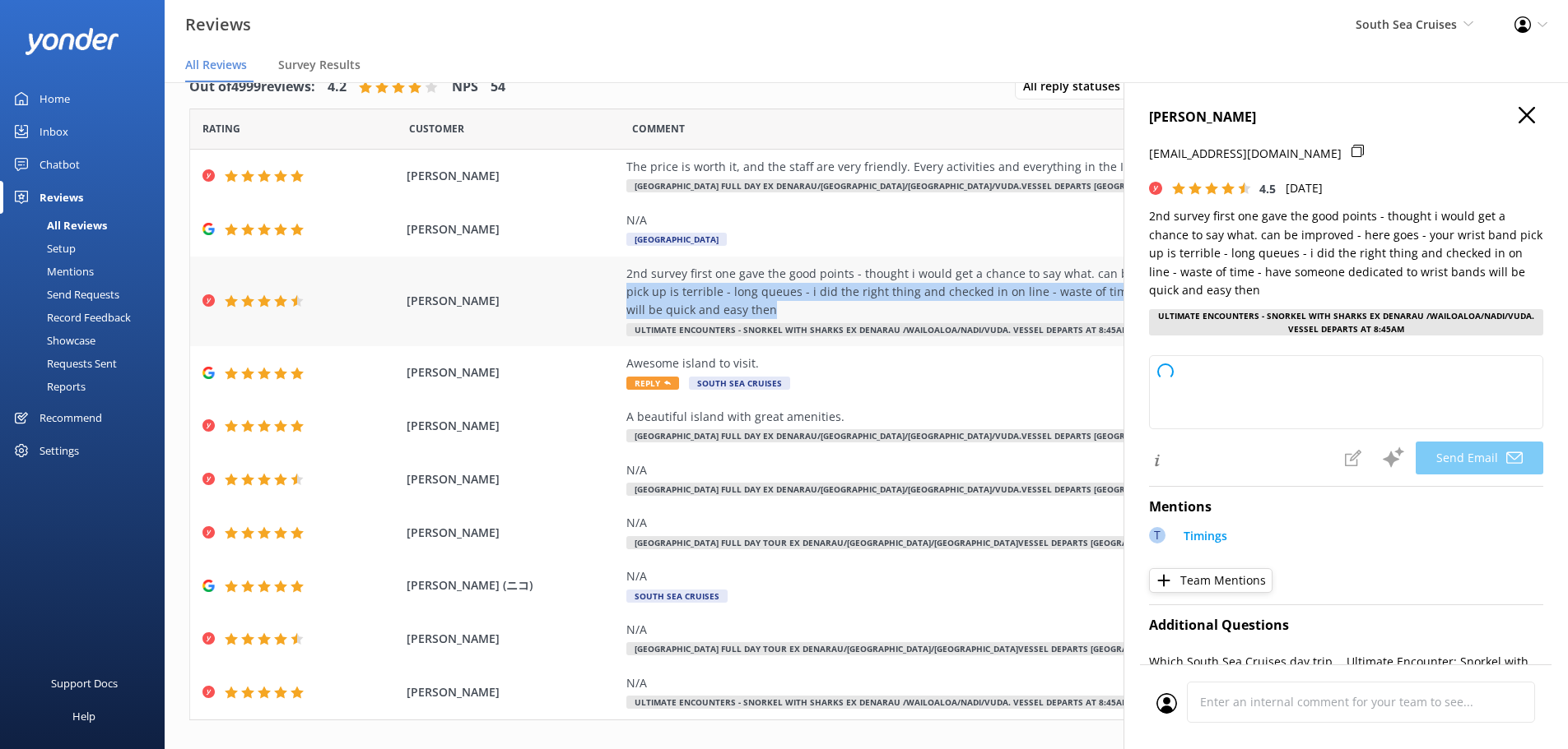
copy div "your wrist band pick up is terrible - long queues - i did the right thing and c…"
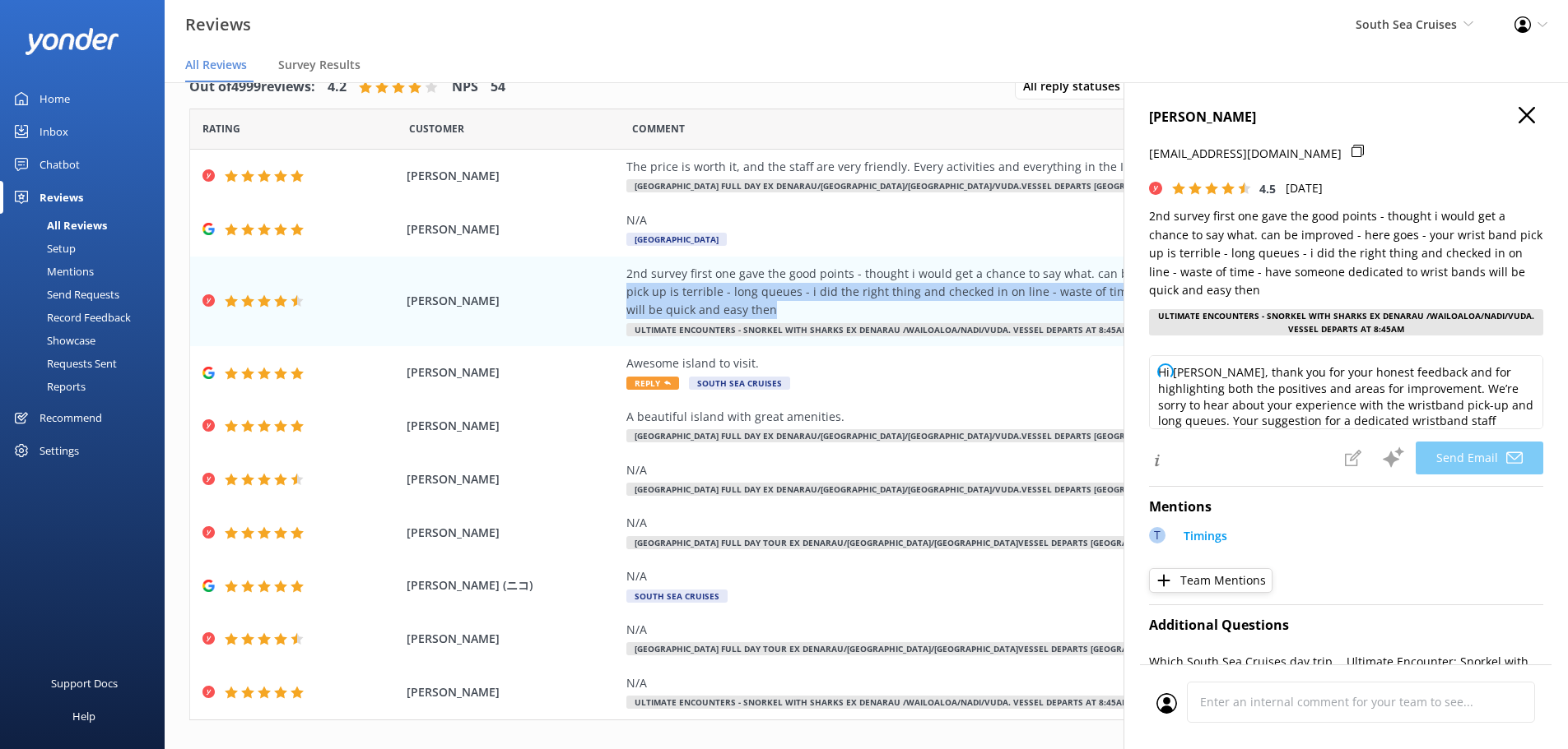
click at [1519, 115] on icon "button" at bounding box center [1527, 115] width 16 height 16
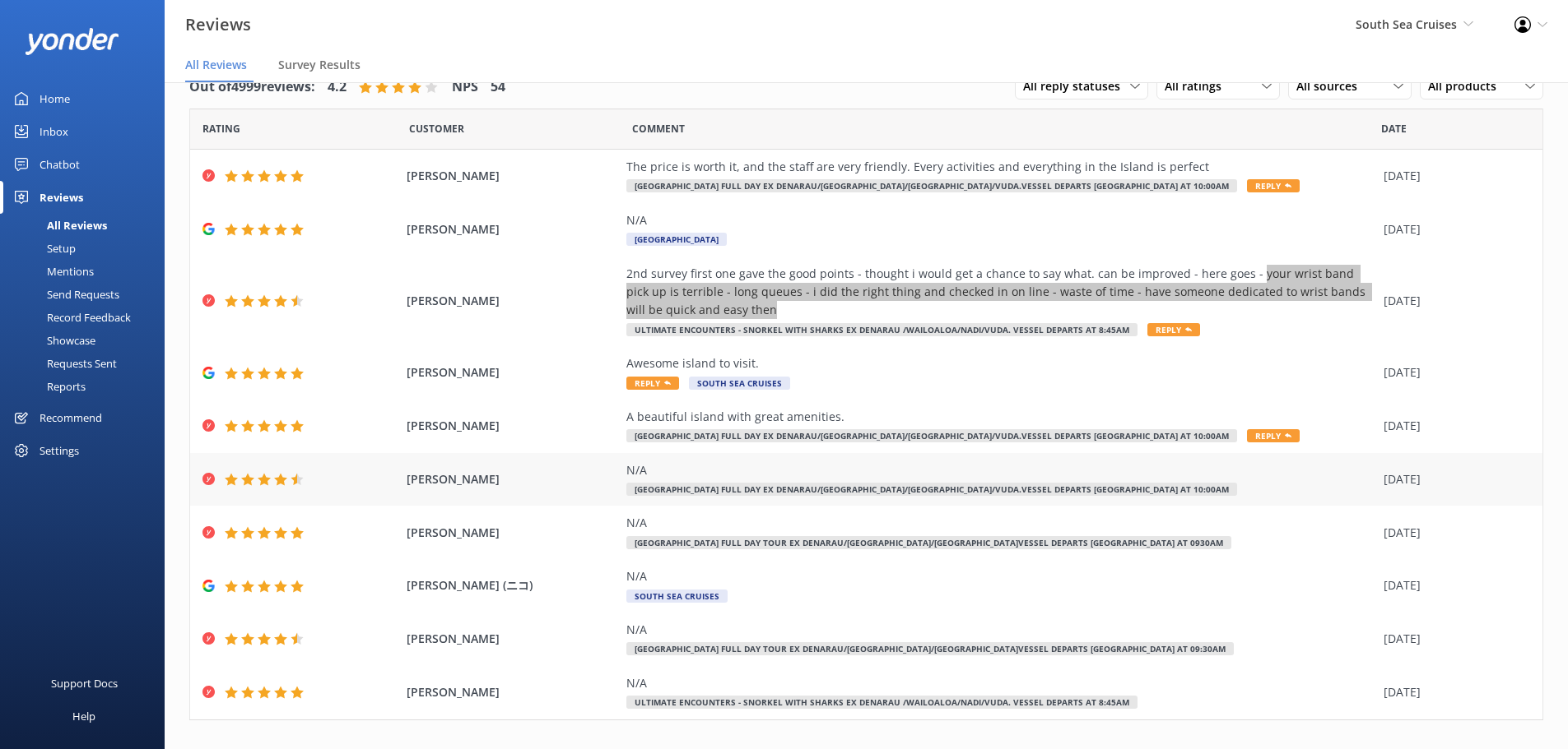
scroll to position [57, 0]
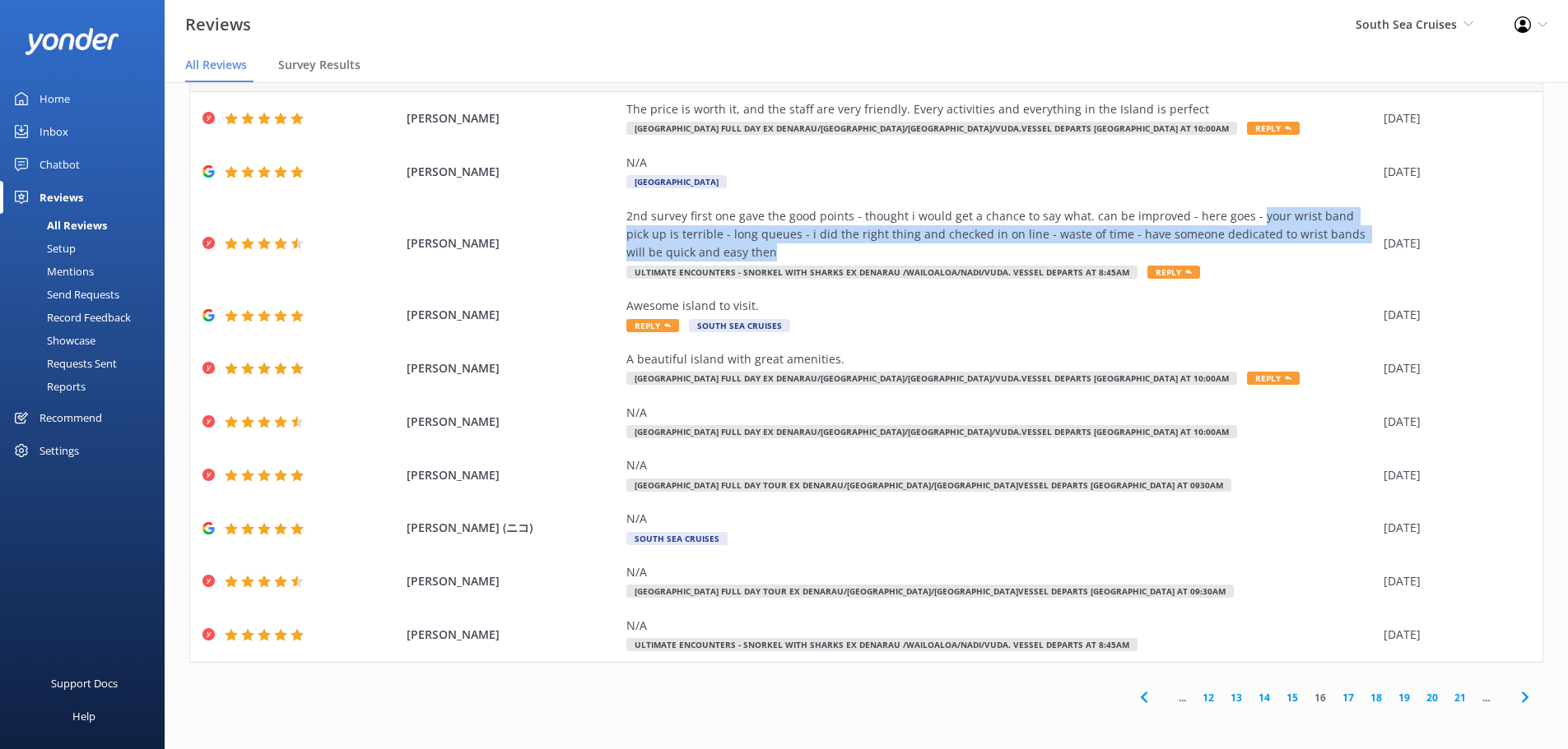
click at [1334, 700] on link "17" at bounding box center [1348, 698] width 28 height 15
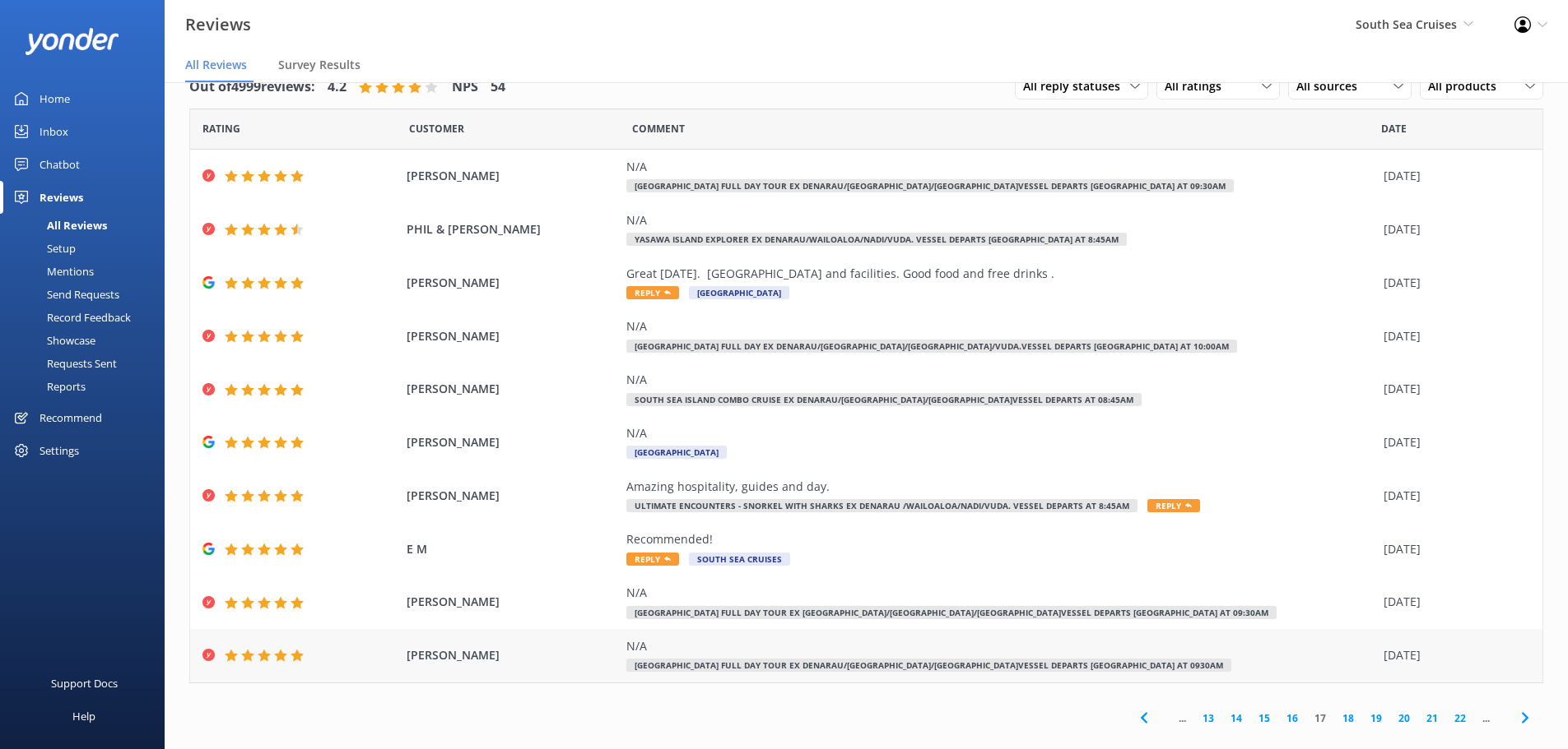
scroll to position [21, 0]
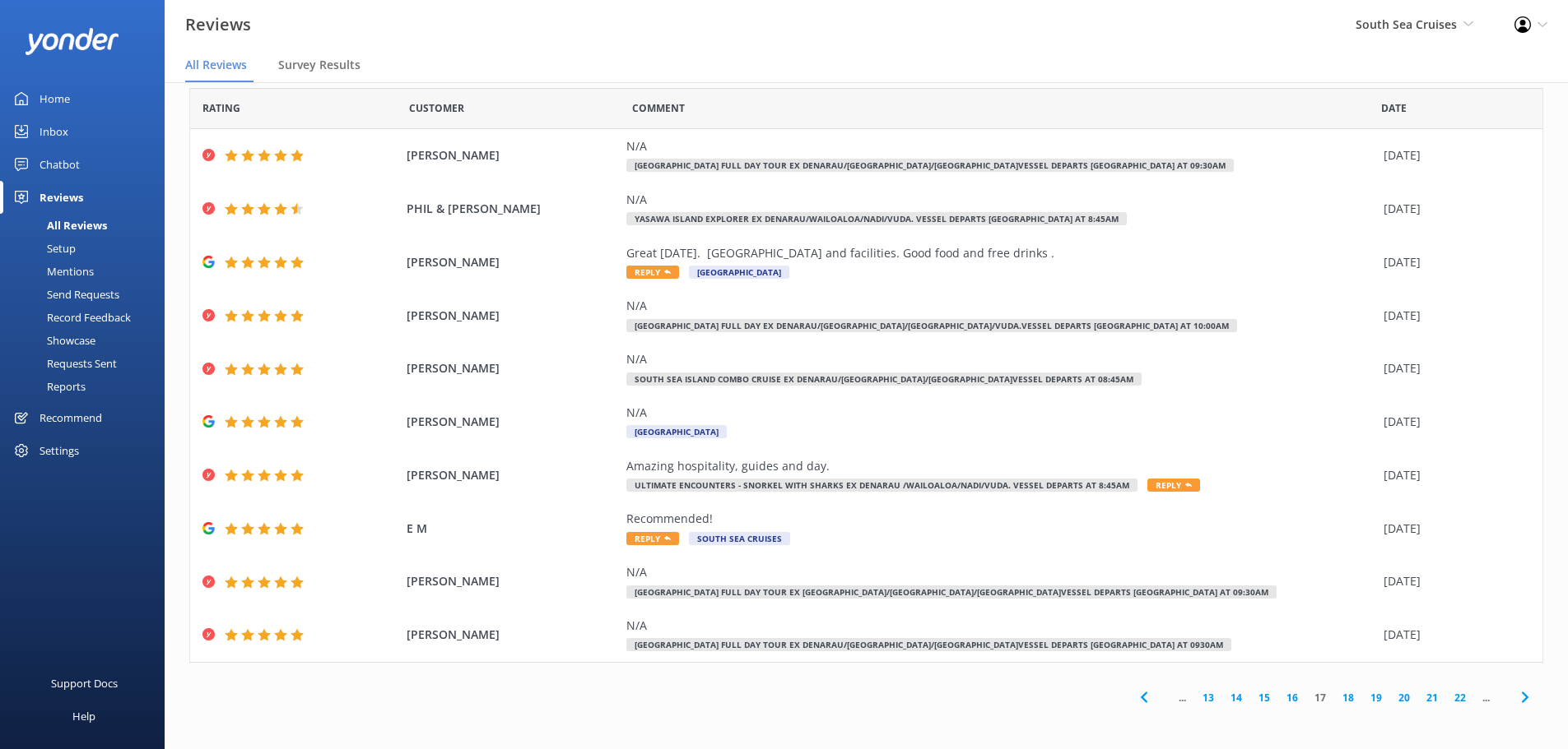
click at [1339, 697] on link "18" at bounding box center [1348, 698] width 28 height 15
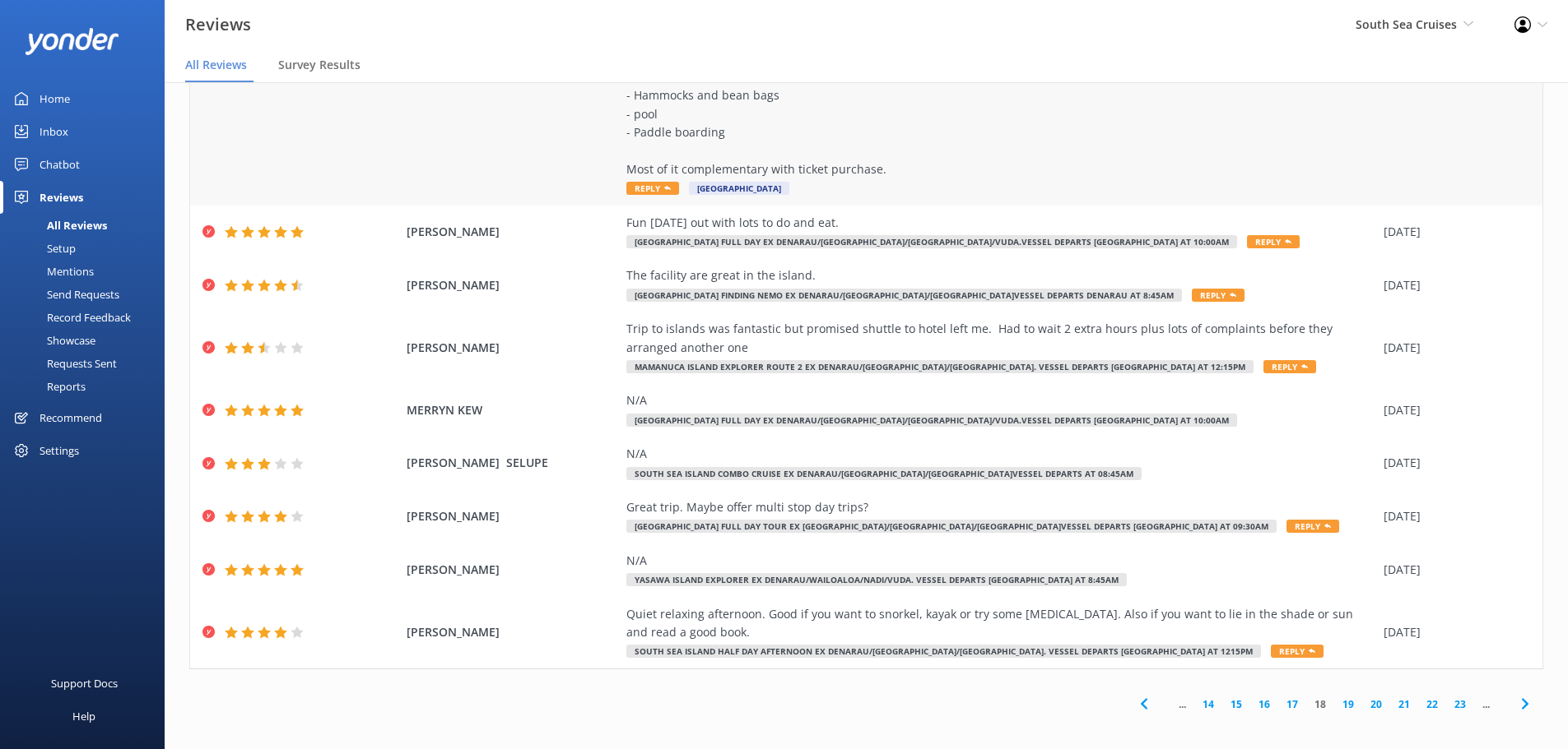
scroll to position [291, 0]
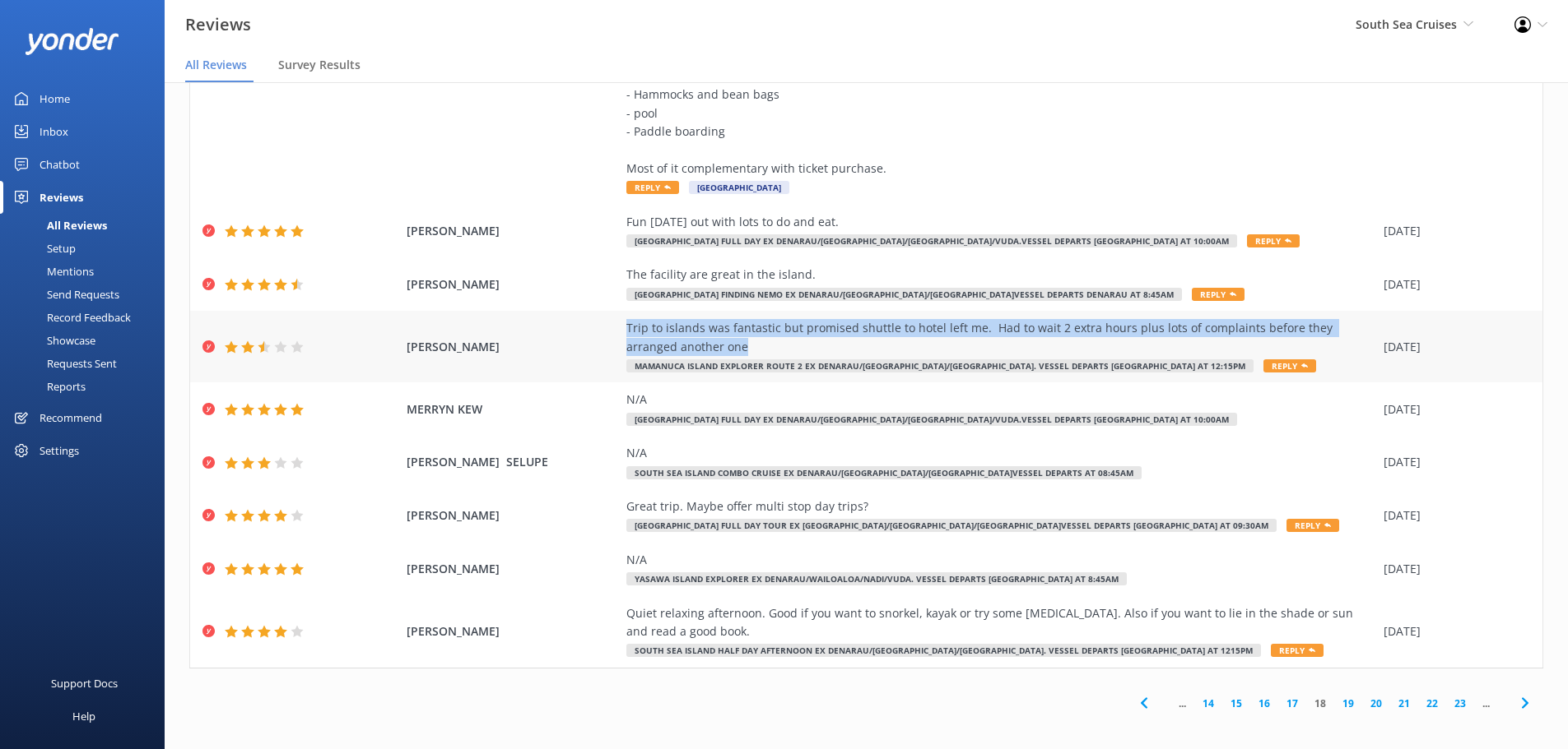
drag, startPoint x: 695, startPoint y: 348, endPoint x: 612, endPoint y: 330, distance: 84.9
click at [612, 330] on div "KATHRYN RASON Trip to islands was fantastic but promised shuttle to hotel left …" at bounding box center [866, 347] width 1352 height 72
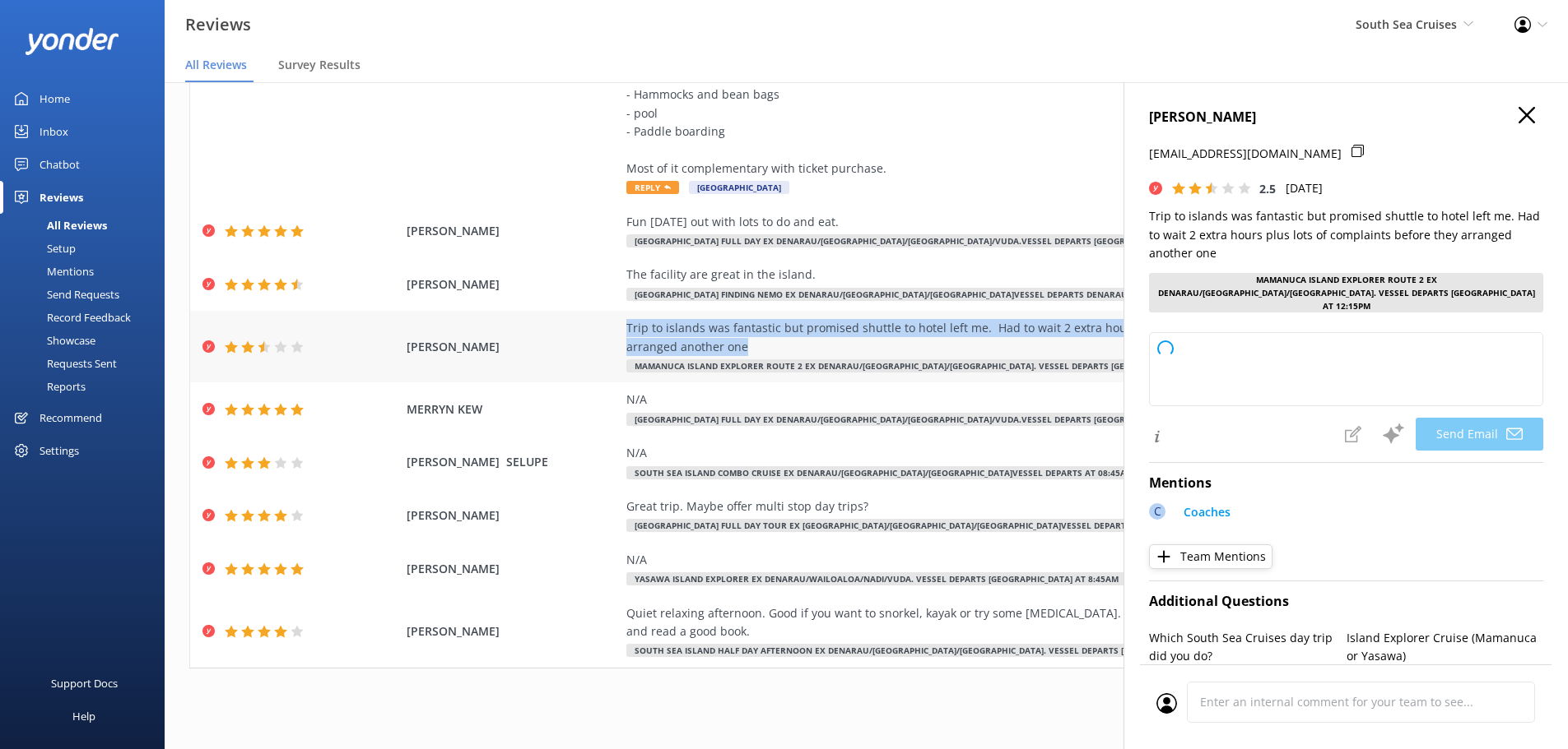
copy div "Trip to islands was fantastic but promised shuttle to hotel left me. Had to wai…"
click at [1519, 117] on use "button" at bounding box center [1527, 115] width 16 height 16
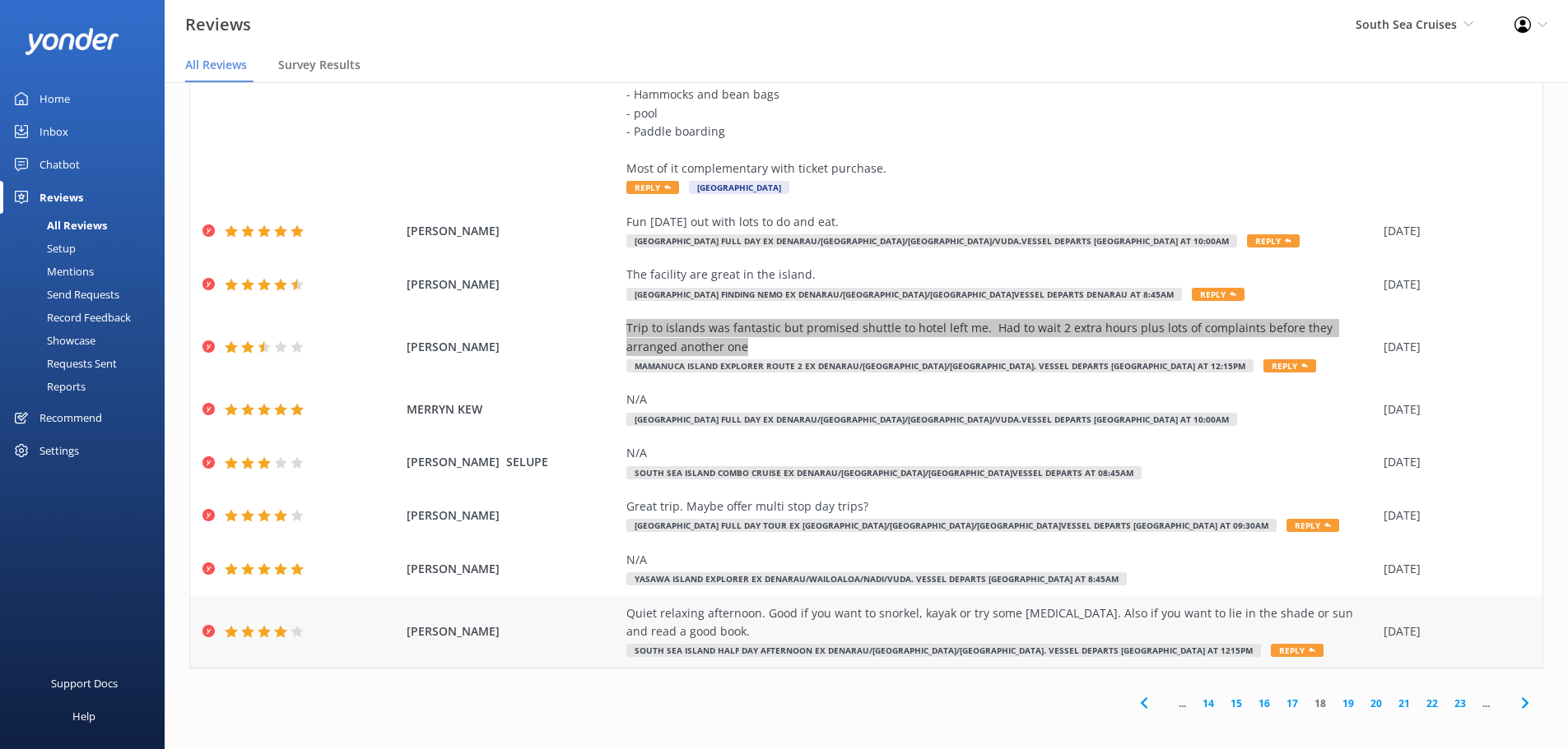
scroll to position [297, 0]
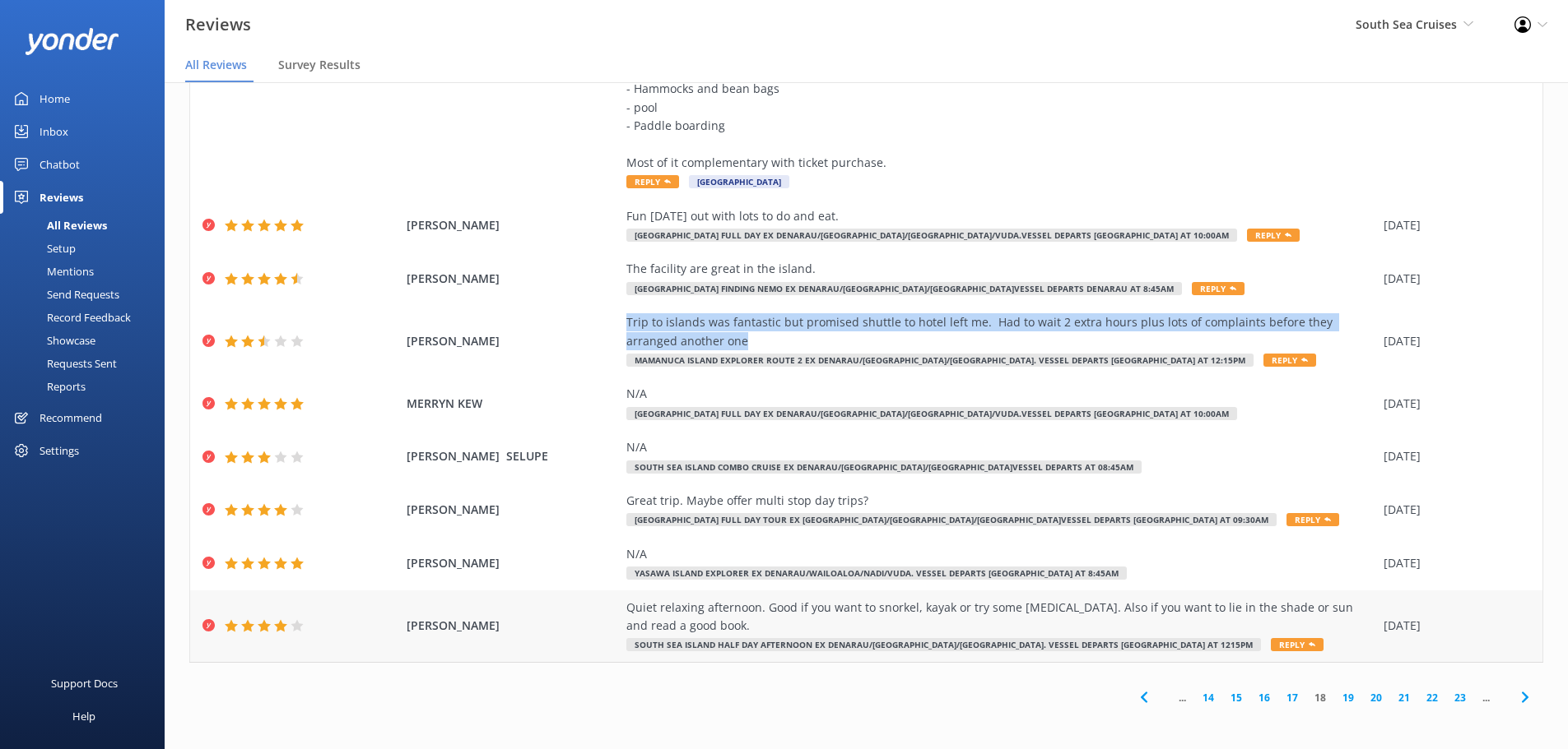
drag, startPoint x: 681, startPoint y: 627, endPoint x: 599, endPoint y: 605, distance: 84.9
click at [599, 605] on div "GRAHAM ROLLINSON Quiet relaxing afternoon. Good if you want to snorkel, kayak o…" at bounding box center [866, 627] width 1352 height 72
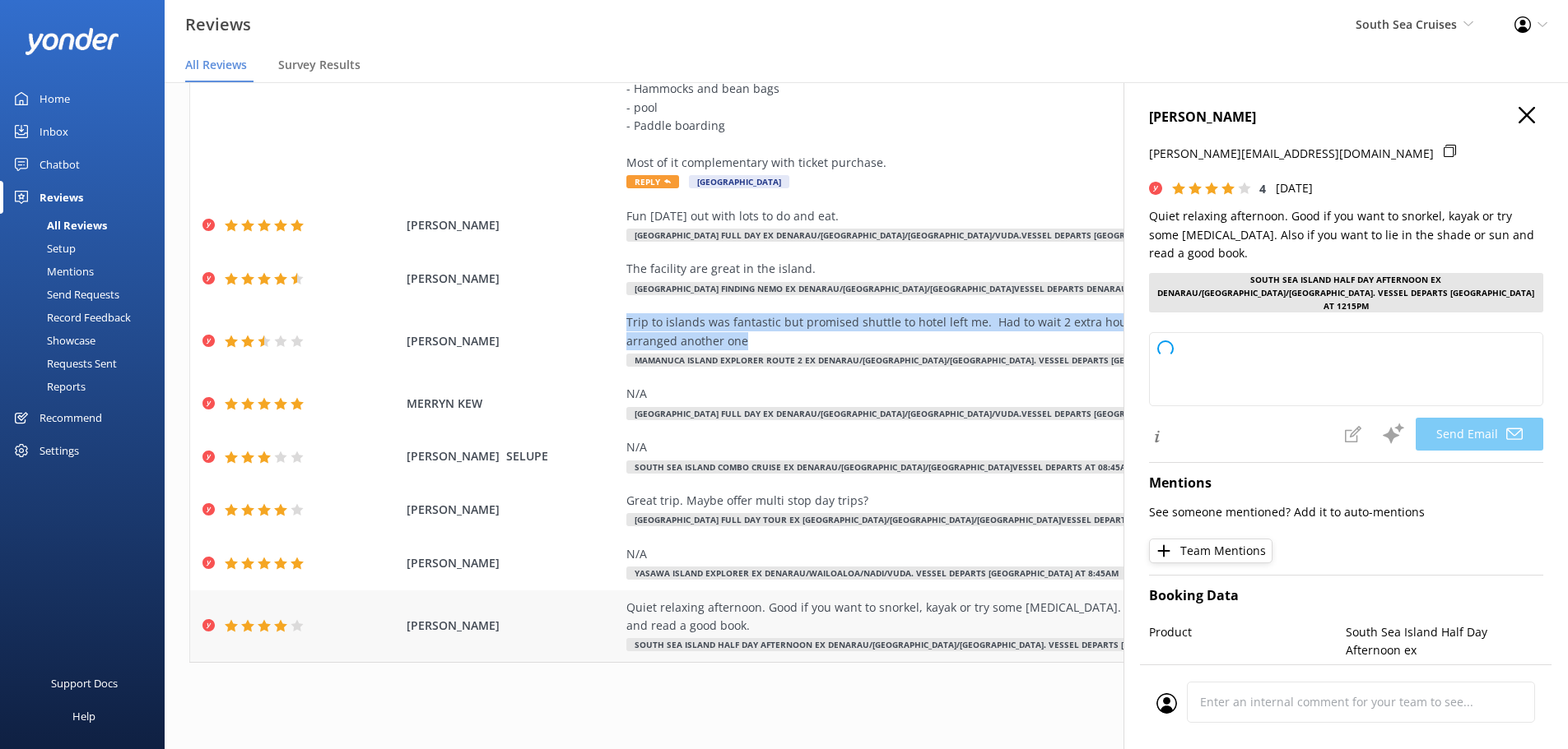
copy div "Quiet relaxing afternoon. Good if you want to snorkel, kayak or try some scuba …"
click at [1519, 122] on icon "button" at bounding box center [1527, 115] width 16 height 16
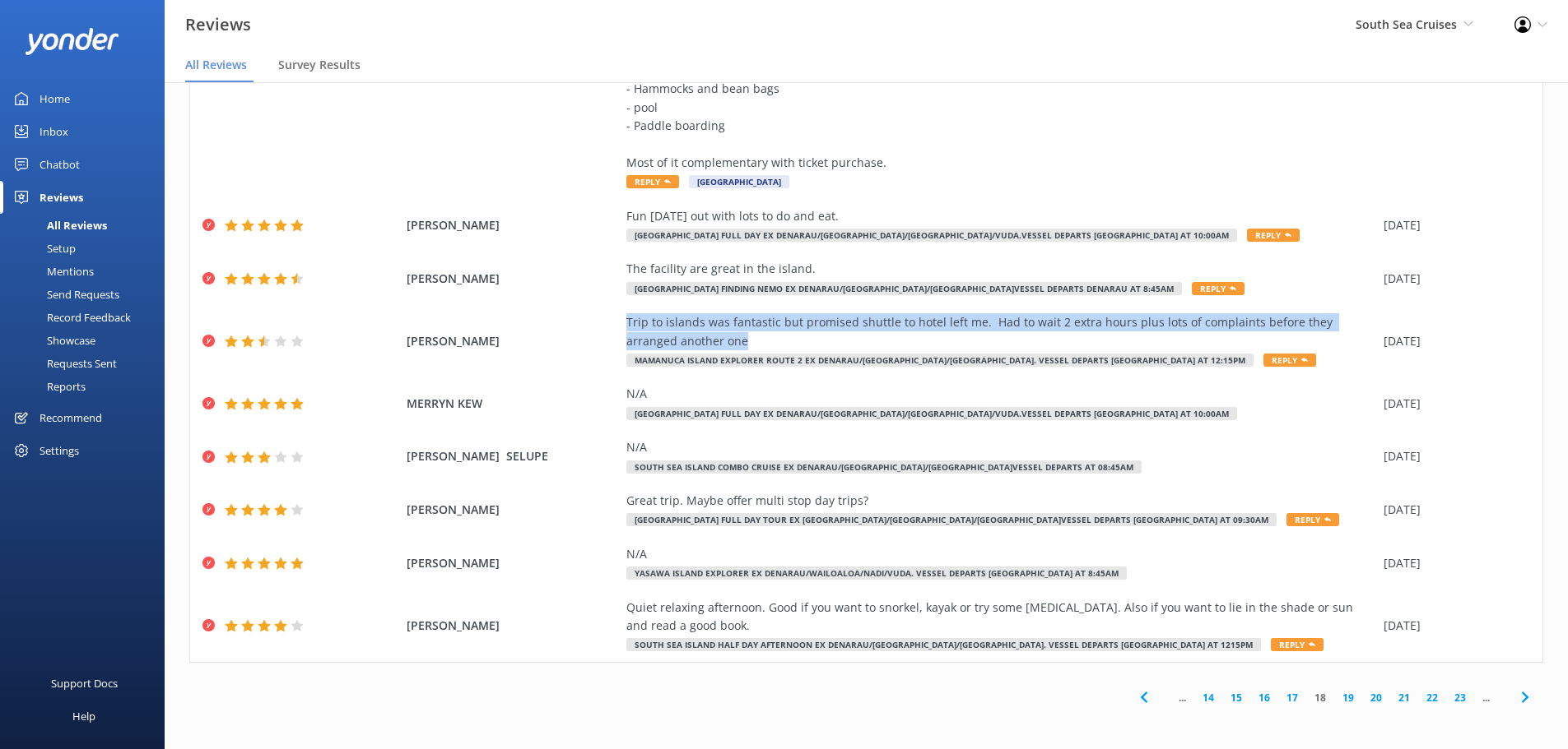
click at [1334, 700] on link "19" at bounding box center [1348, 698] width 28 height 15
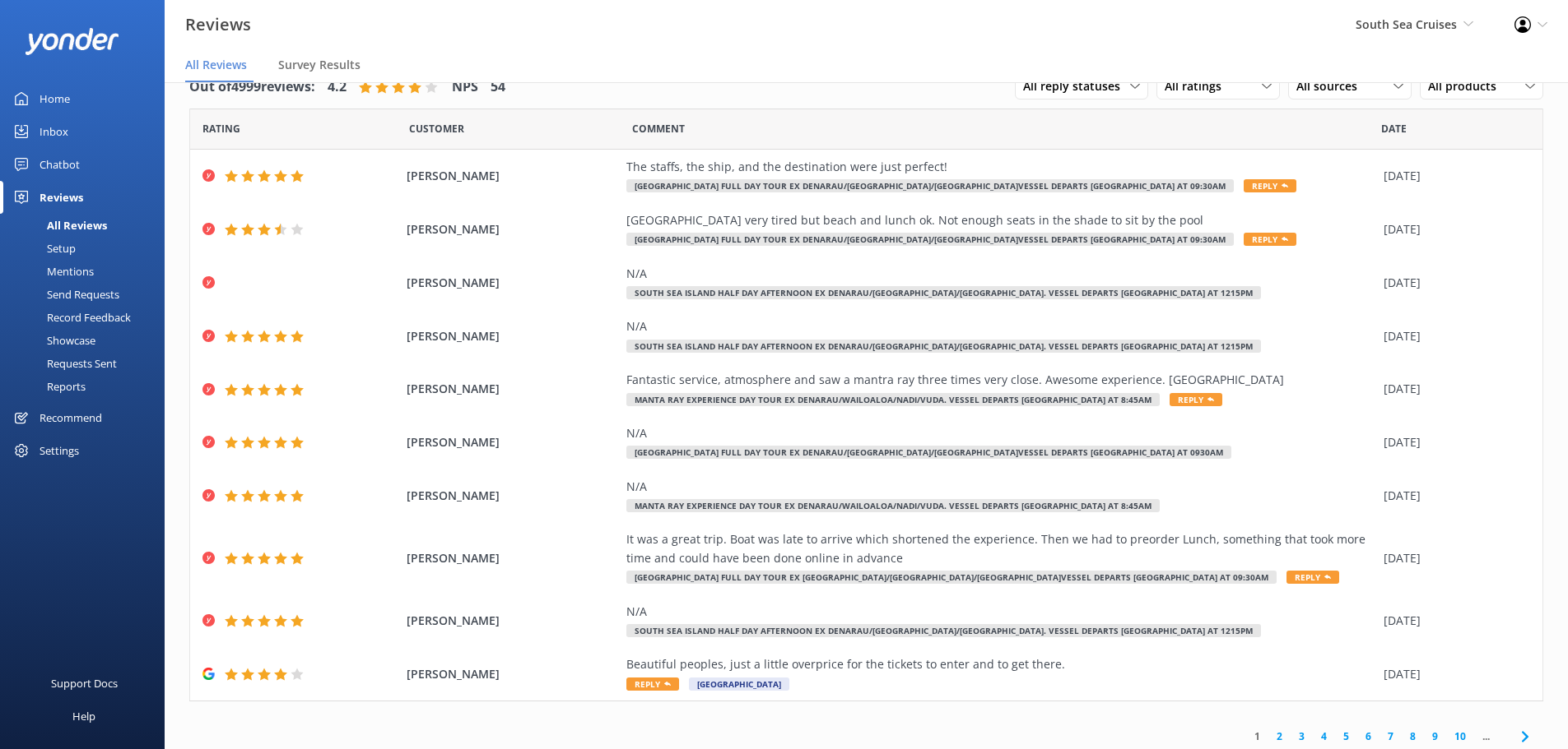
scroll to position [39, 0]
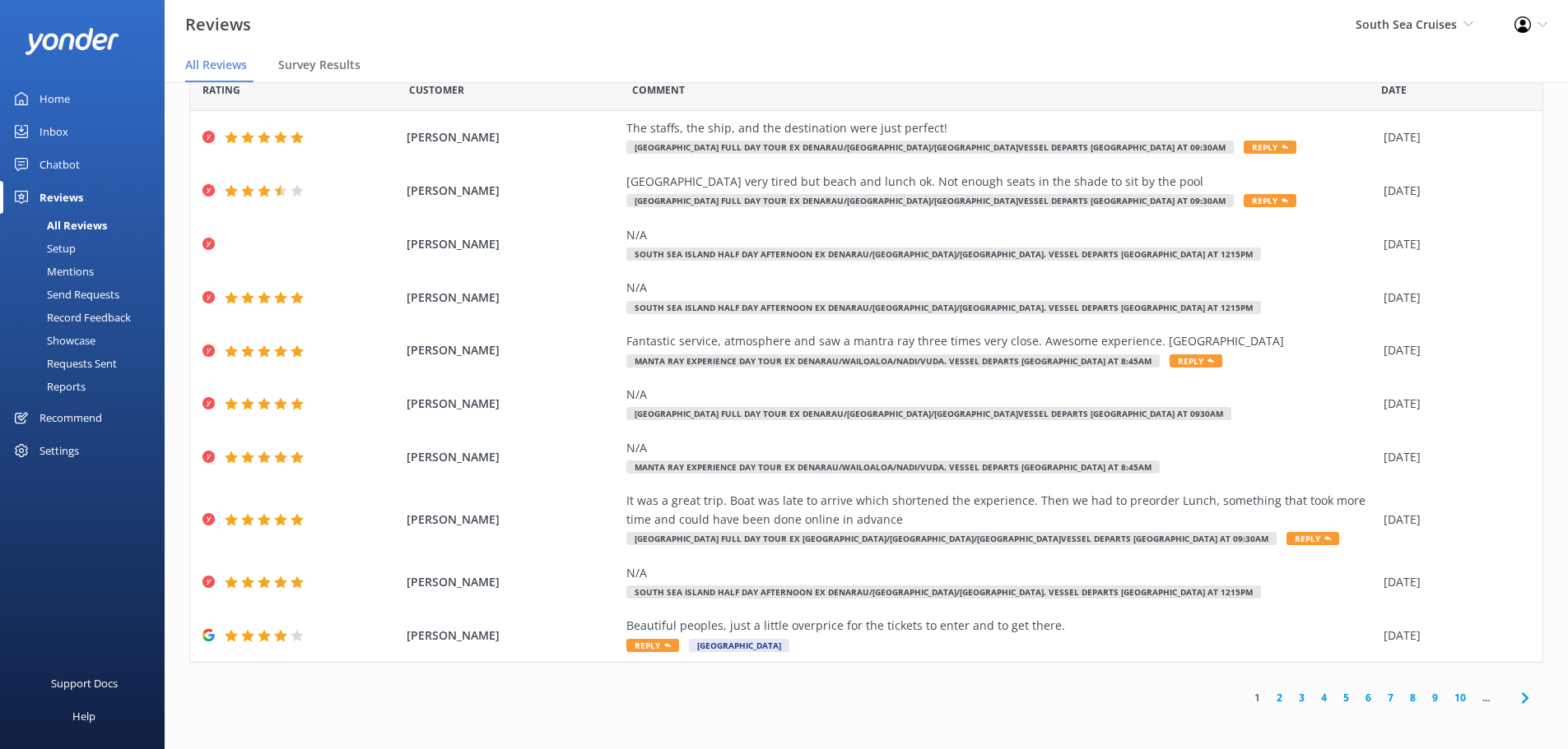
click at [1446, 697] on link "10" at bounding box center [1459, 698] width 28 height 15
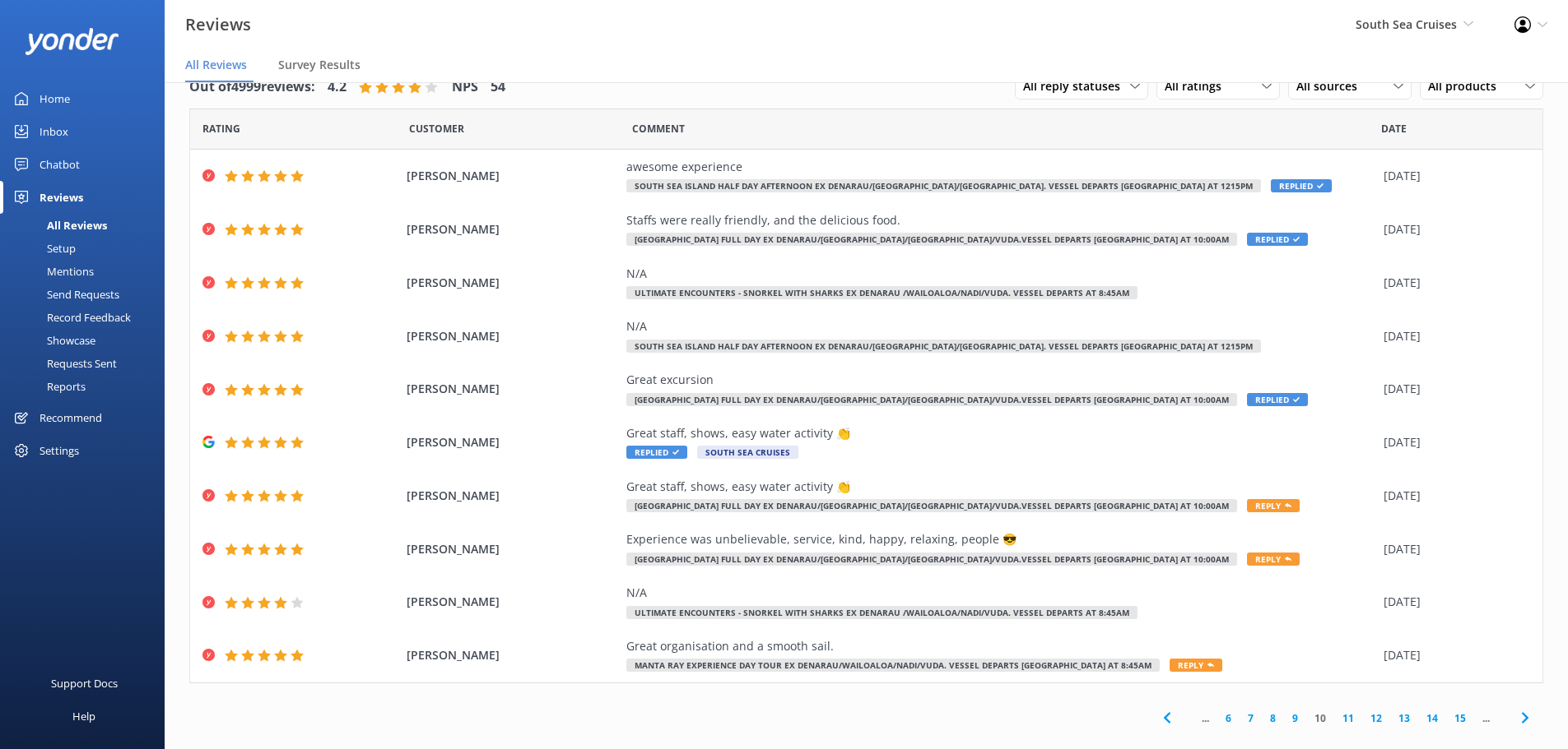
scroll to position [21, 0]
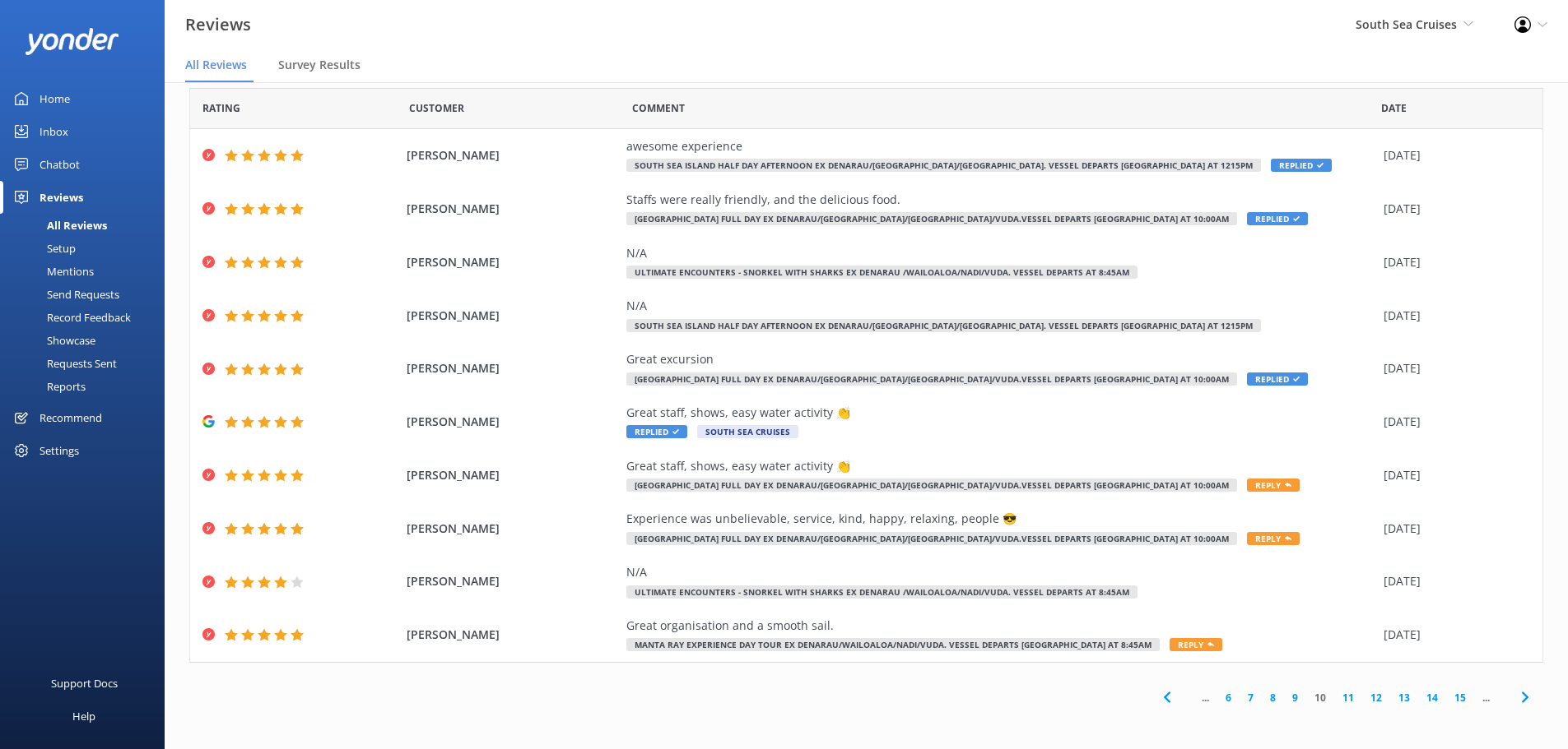
click at [1446, 697] on link "15" at bounding box center [1459, 698] width 28 height 15
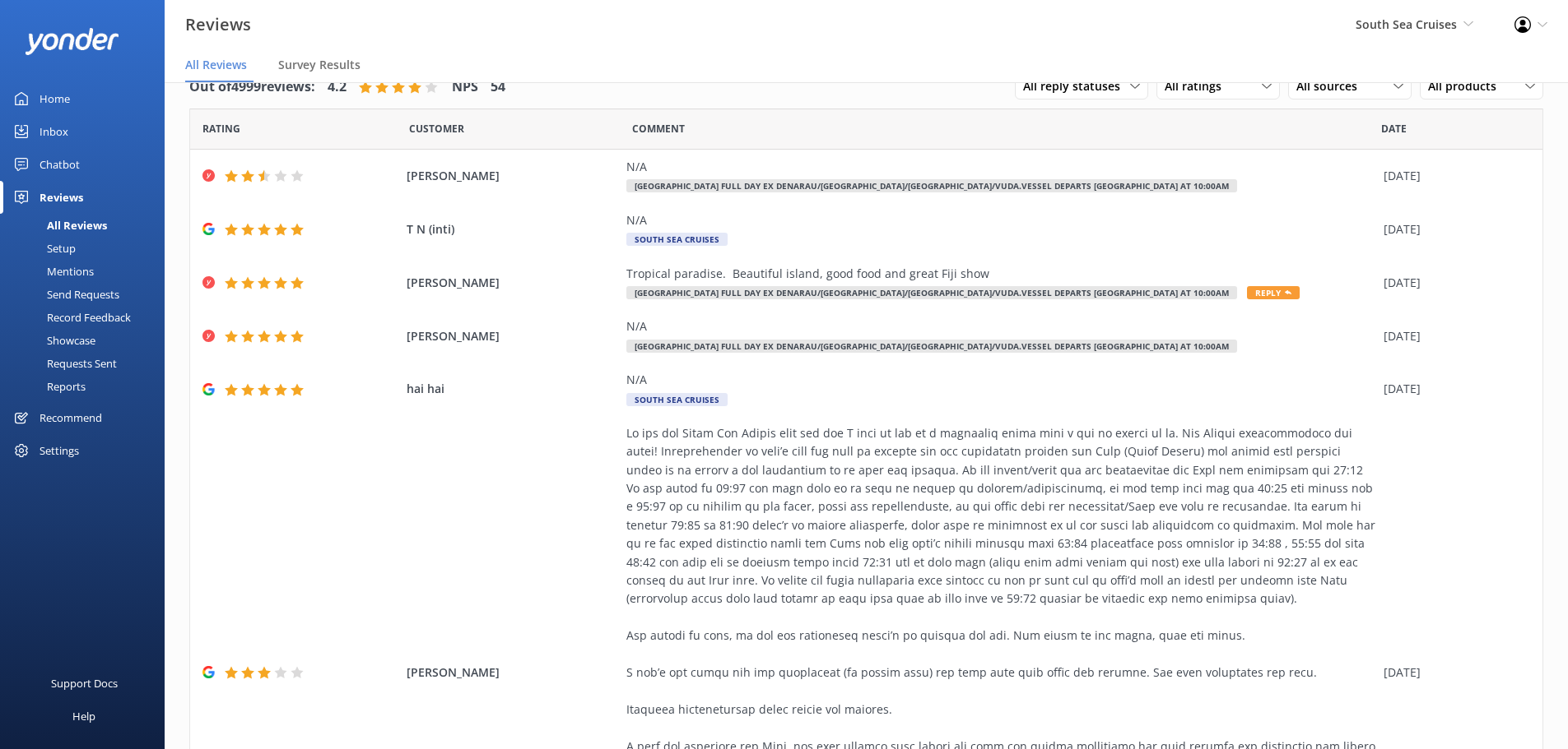
scroll to position [554, 0]
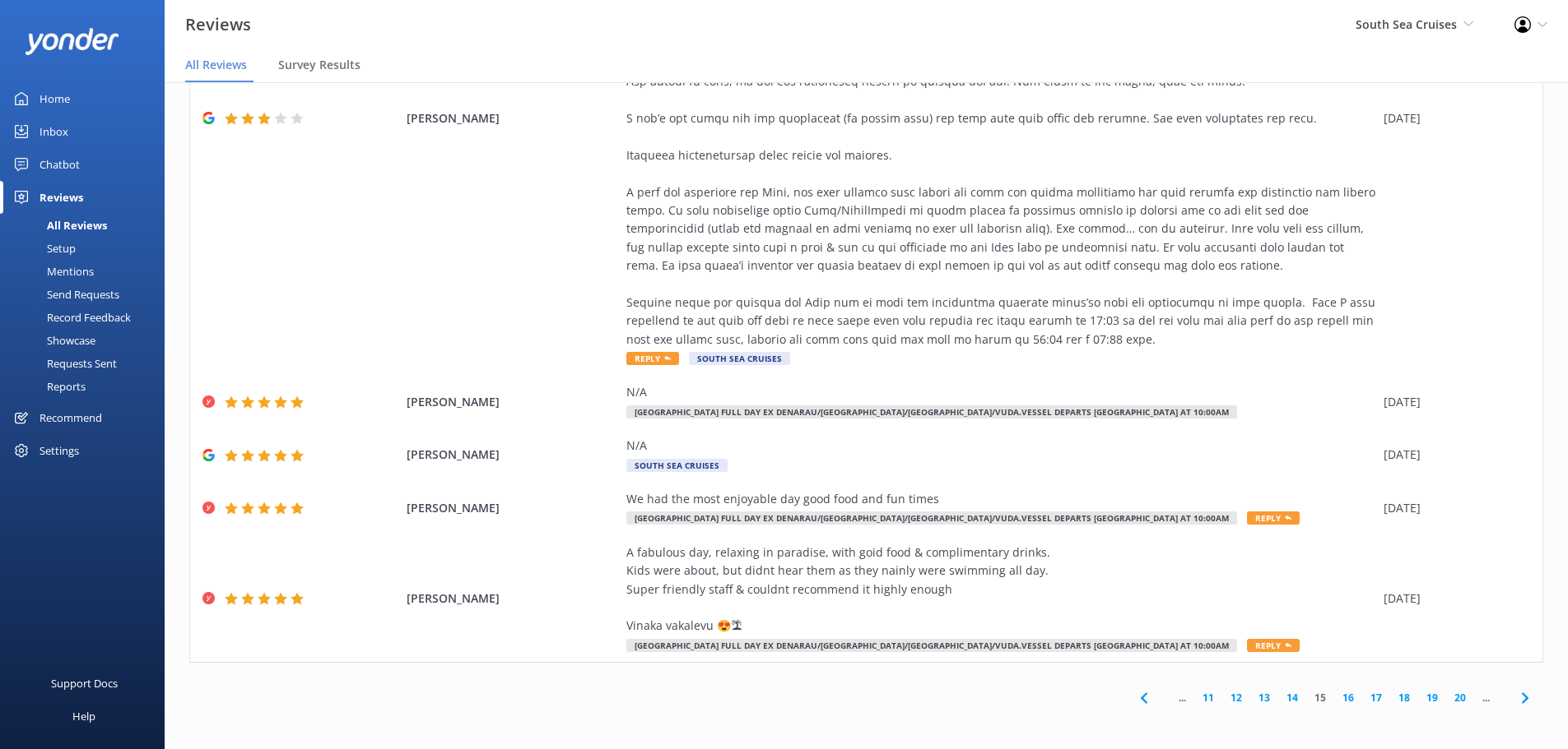
click at [1447, 696] on link "20" at bounding box center [1459, 698] width 28 height 15
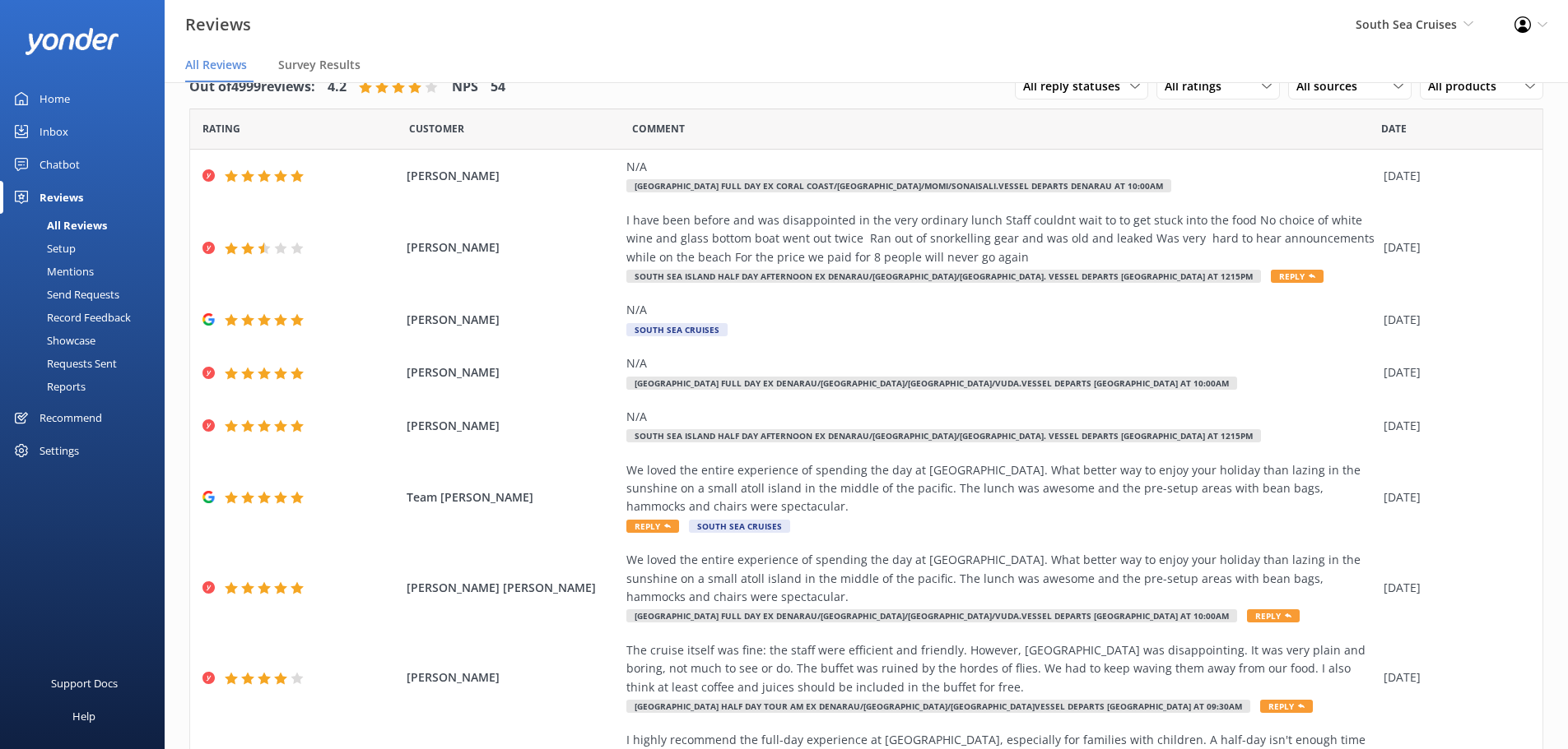
scroll to position [223, 0]
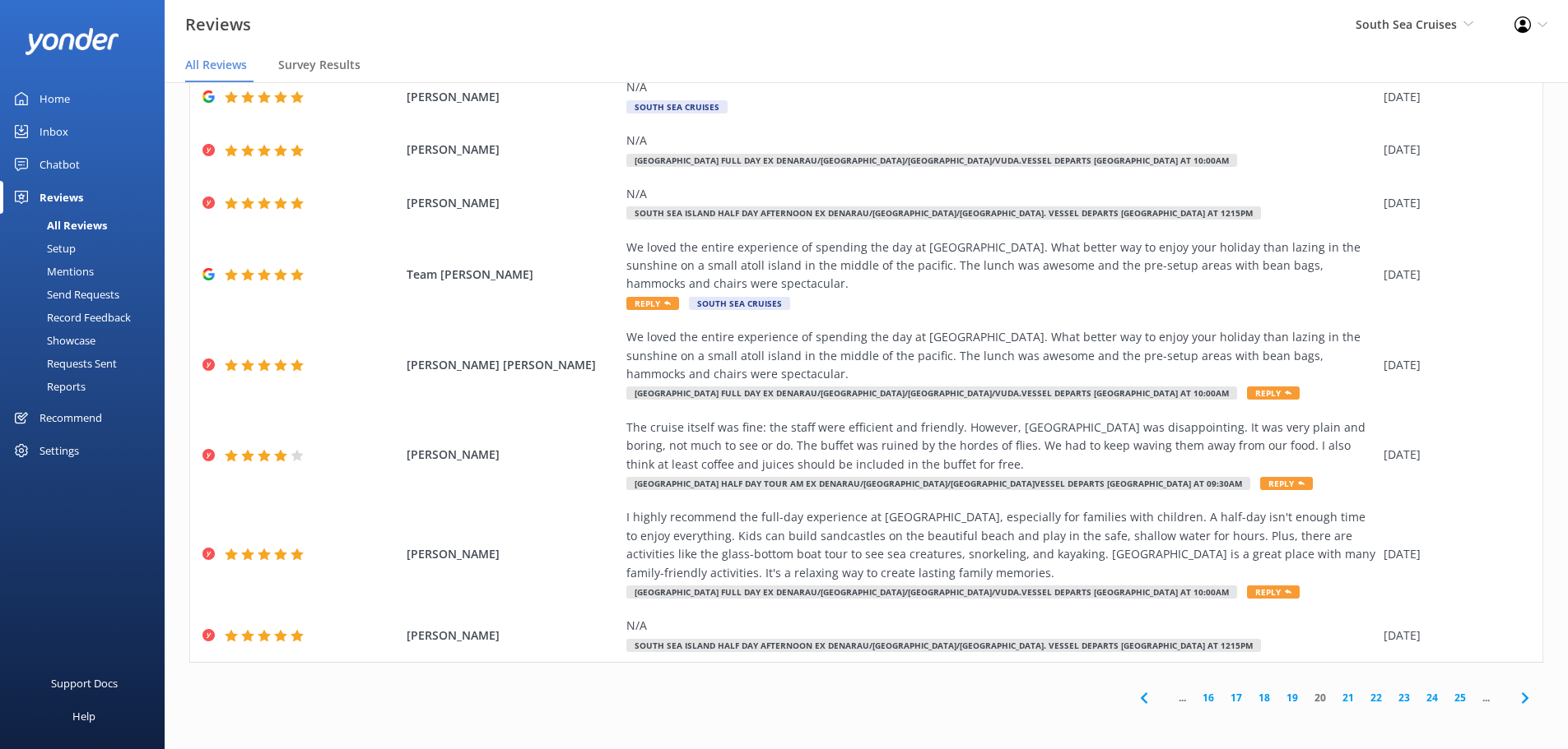
click at [1279, 698] on link "19" at bounding box center [1292, 698] width 28 height 15
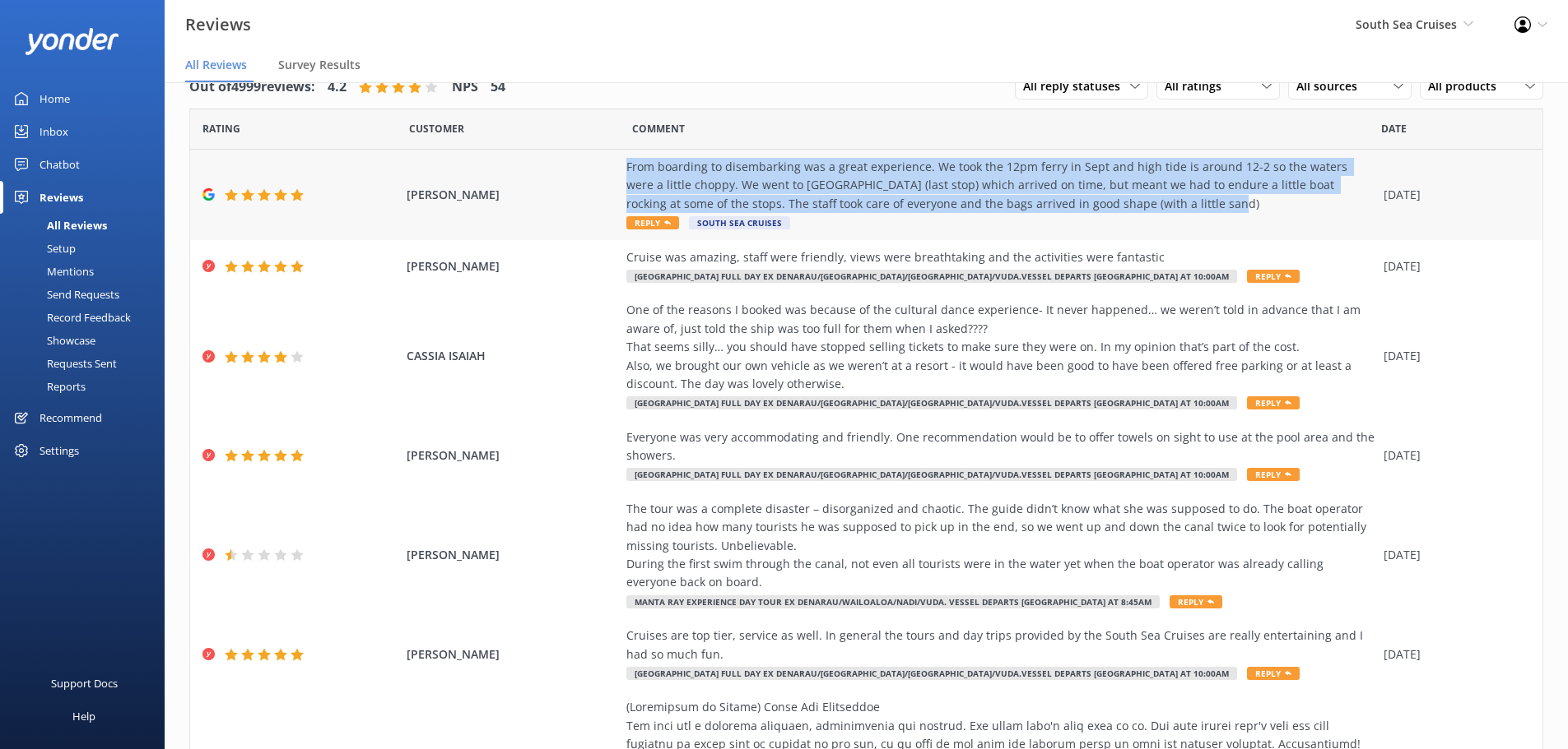
drag, startPoint x: 613, startPoint y: 167, endPoint x: 1118, endPoint y: 202, distance: 506.2
click at [1118, 202] on div "Roni Dattani From boarding to disembarking was a great experience. We took the …" at bounding box center [866, 195] width 1352 height 91
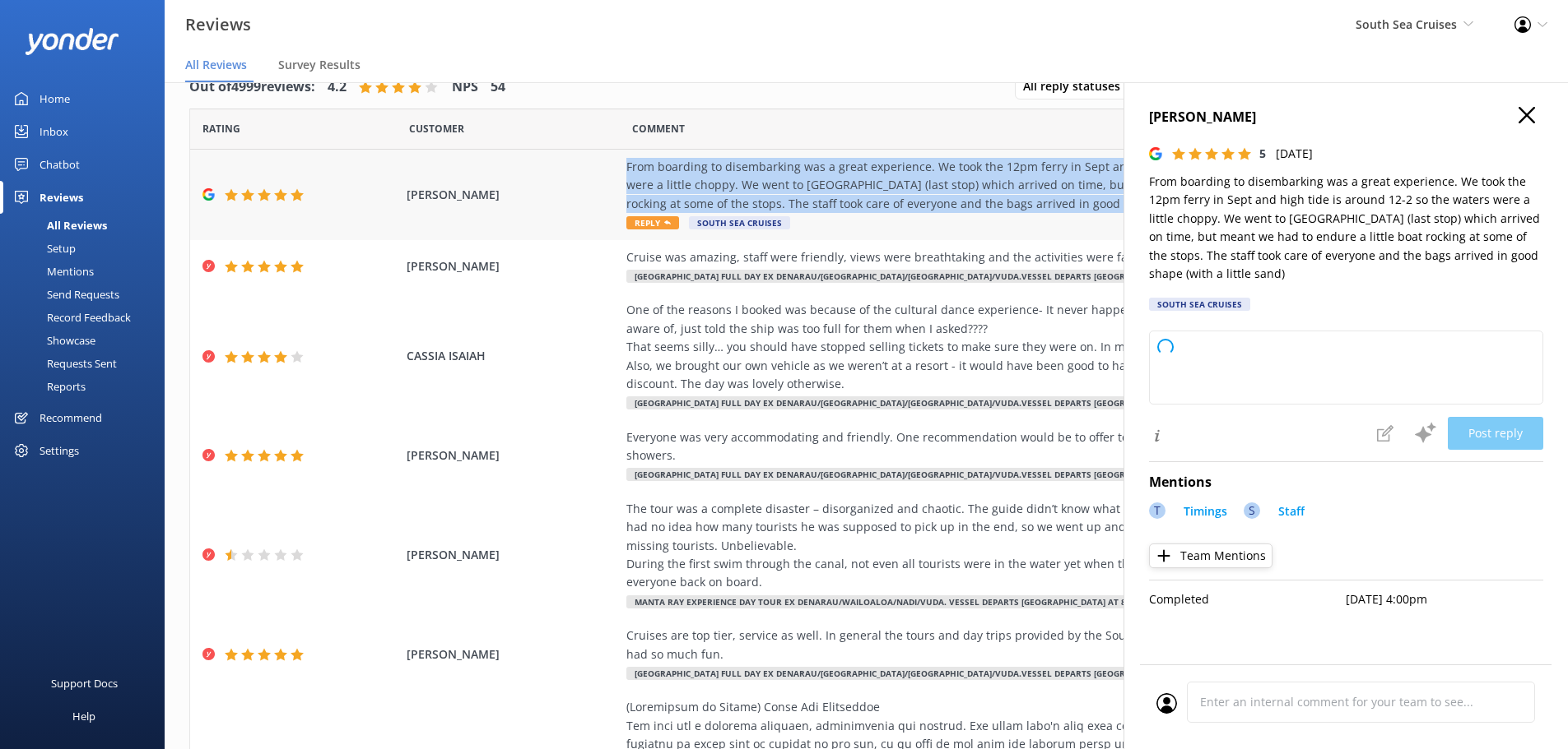
copy div "From boarding to disembarking was a great experience. We took the 12pm ferry in…"
click at [1524, 110] on icon "button" at bounding box center [1527, 115] width 16 height 16
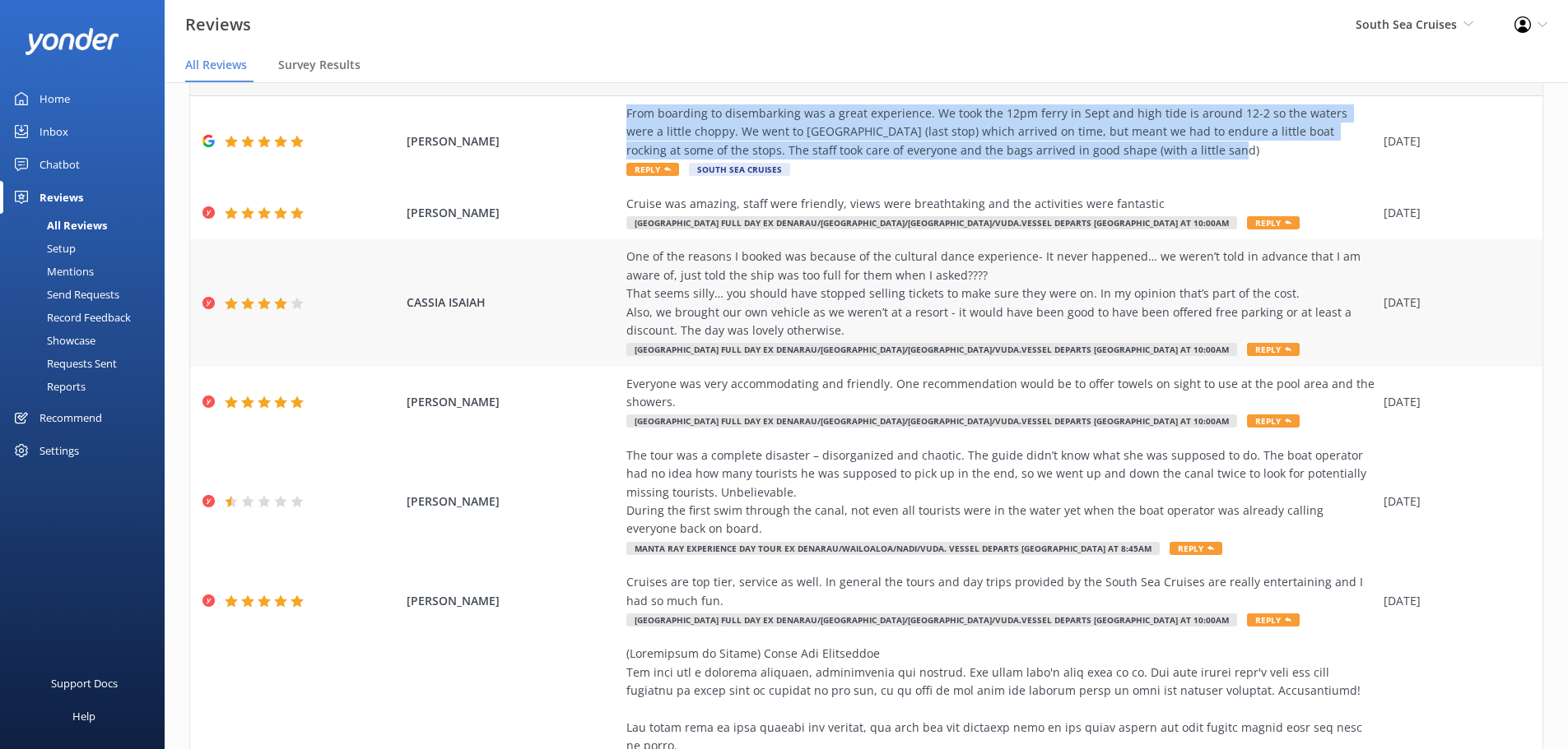
scroll to position [54, 0]
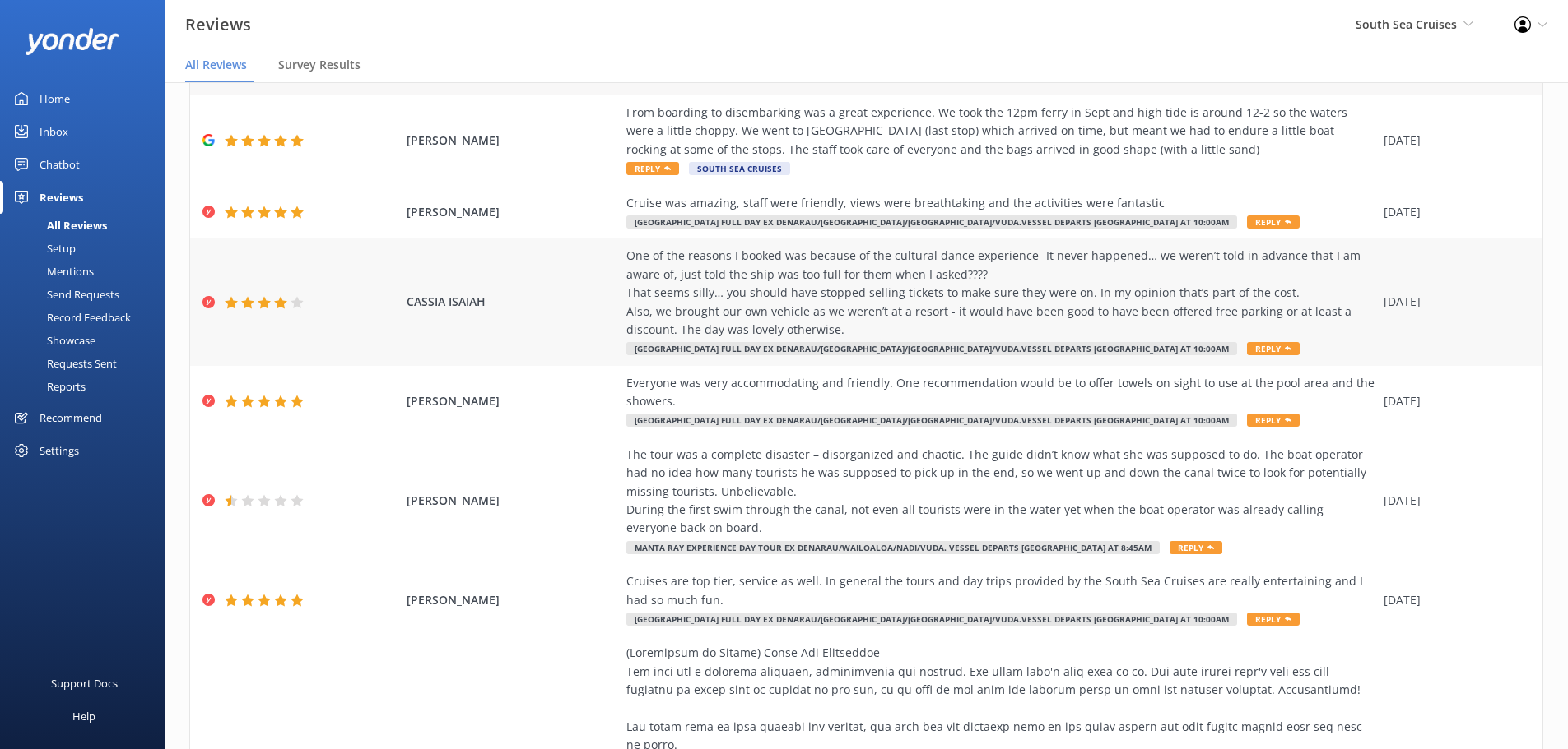
click at [787, 274] on div "One of the reasons I booked was because of the cultural dance experience- It ne…" at bounding box center [1001, 293] width 749 height 93
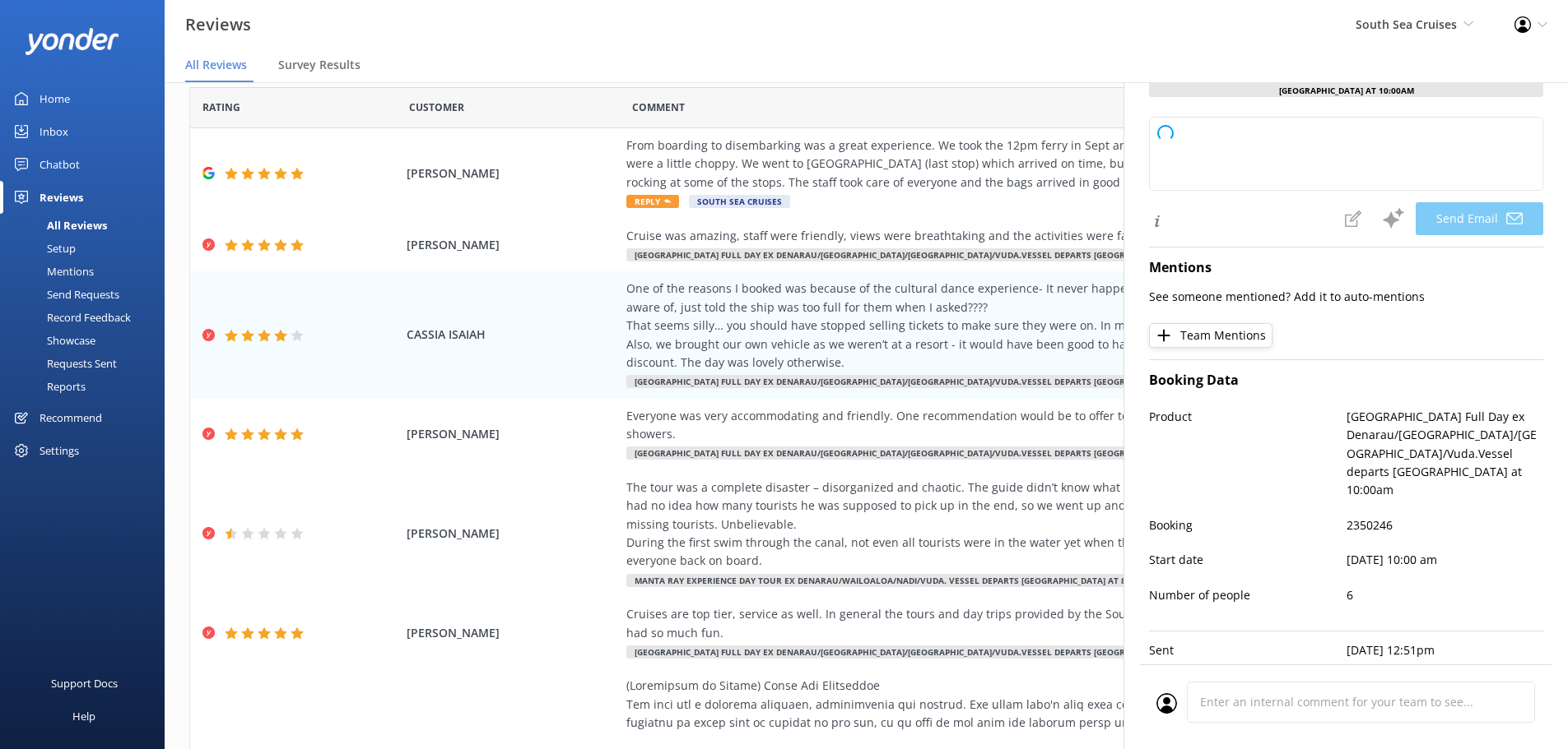
scroll to position [0, 0]
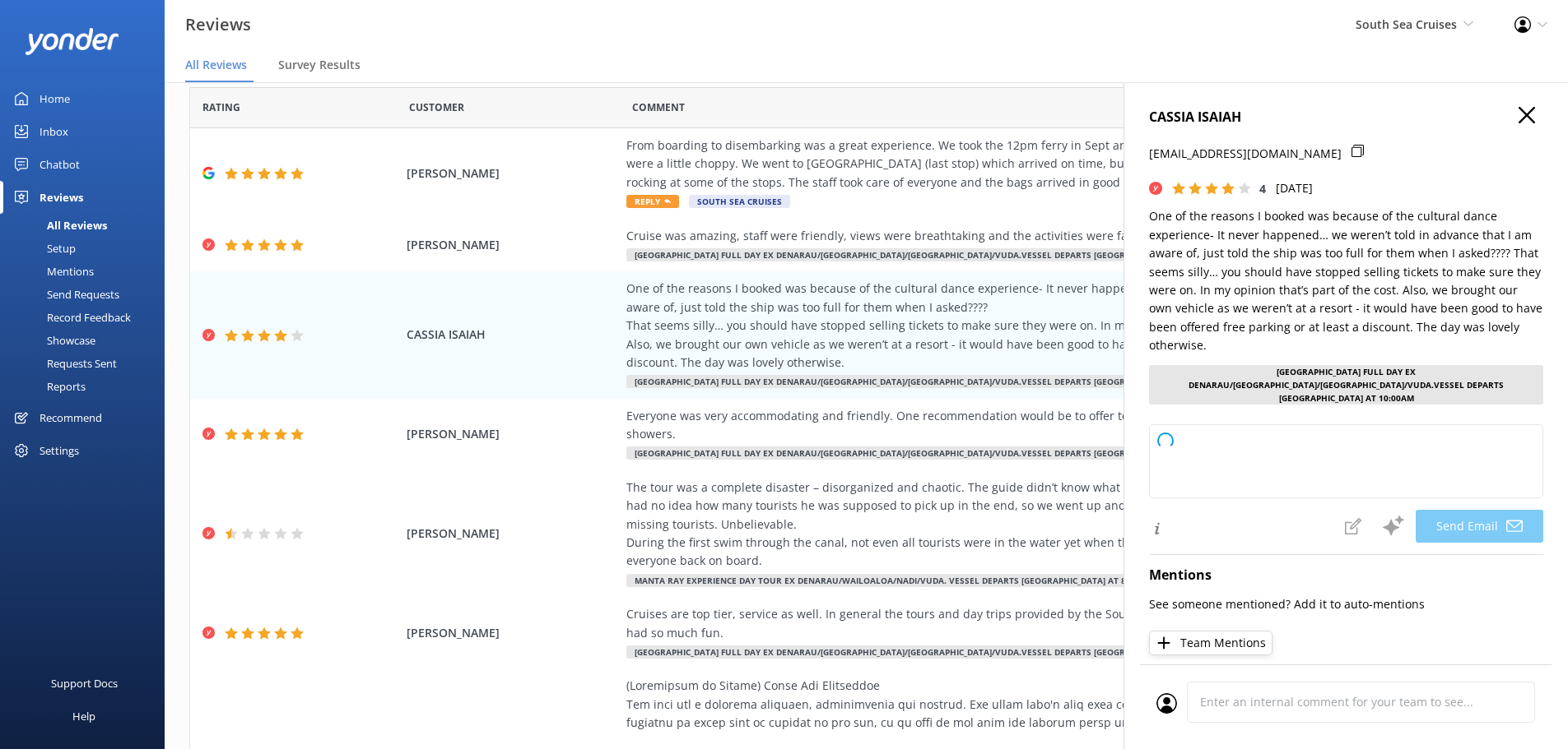
click at [1519, 120] on icon "button" at bounding box center [1527, 115] width 16 height 16
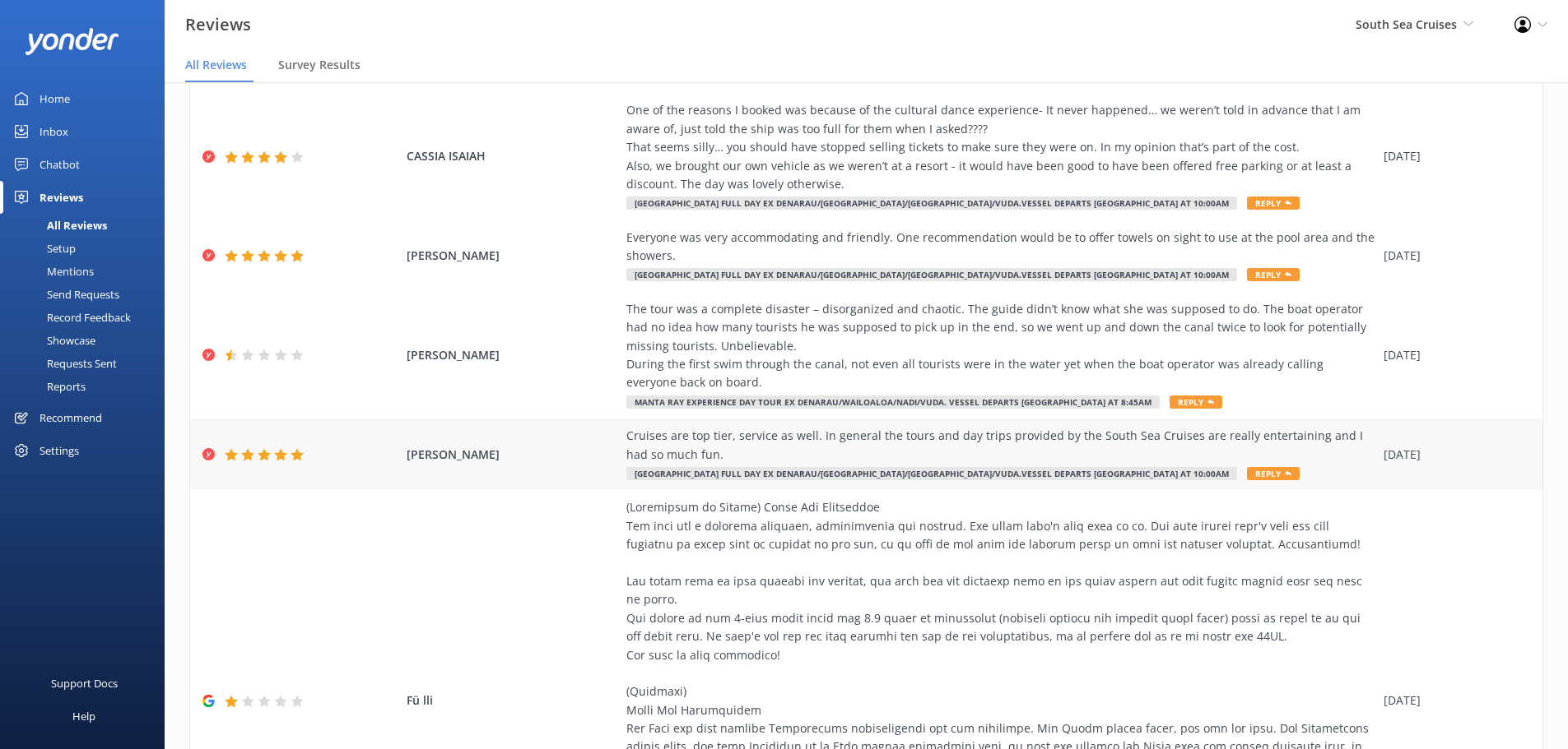
scroll to position [234, 0]
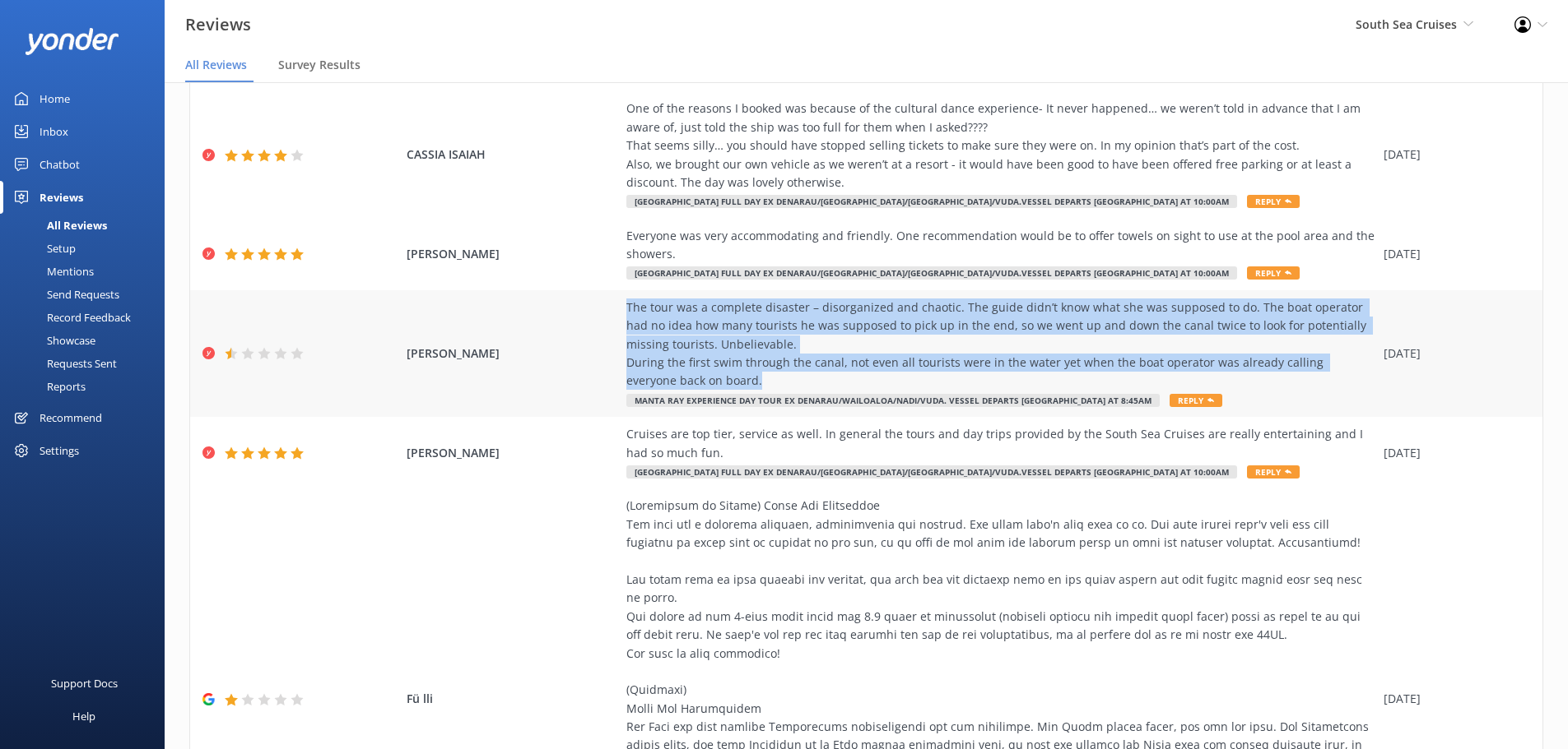
drag, startPoint x: 612, startPoint y: 305, endPoint x: 744, endPoint y: 383, distance: 153.3
click at [744, 383] on div "ANNETT BARDEY The tour was a complete disaster – disorganized and chaotic. The …" at bounding box center [866, 353] width 1352 height 127
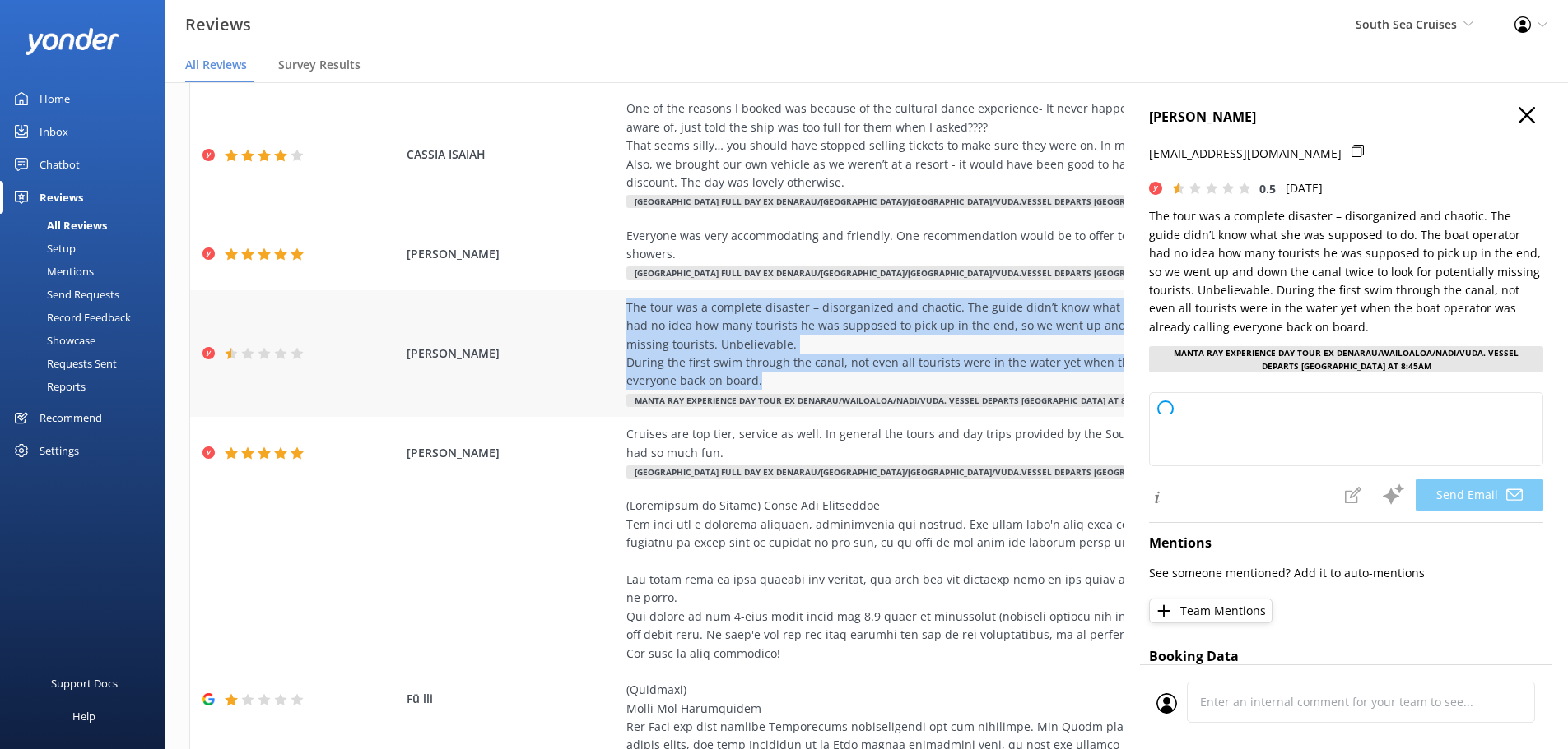
copy div "The tour was a complete disaster – disorganized and chaotic. The guide didn’t k…"
click at [1519, 111] on icon "button" at bounding box center [1527, 115] width 16 height 16
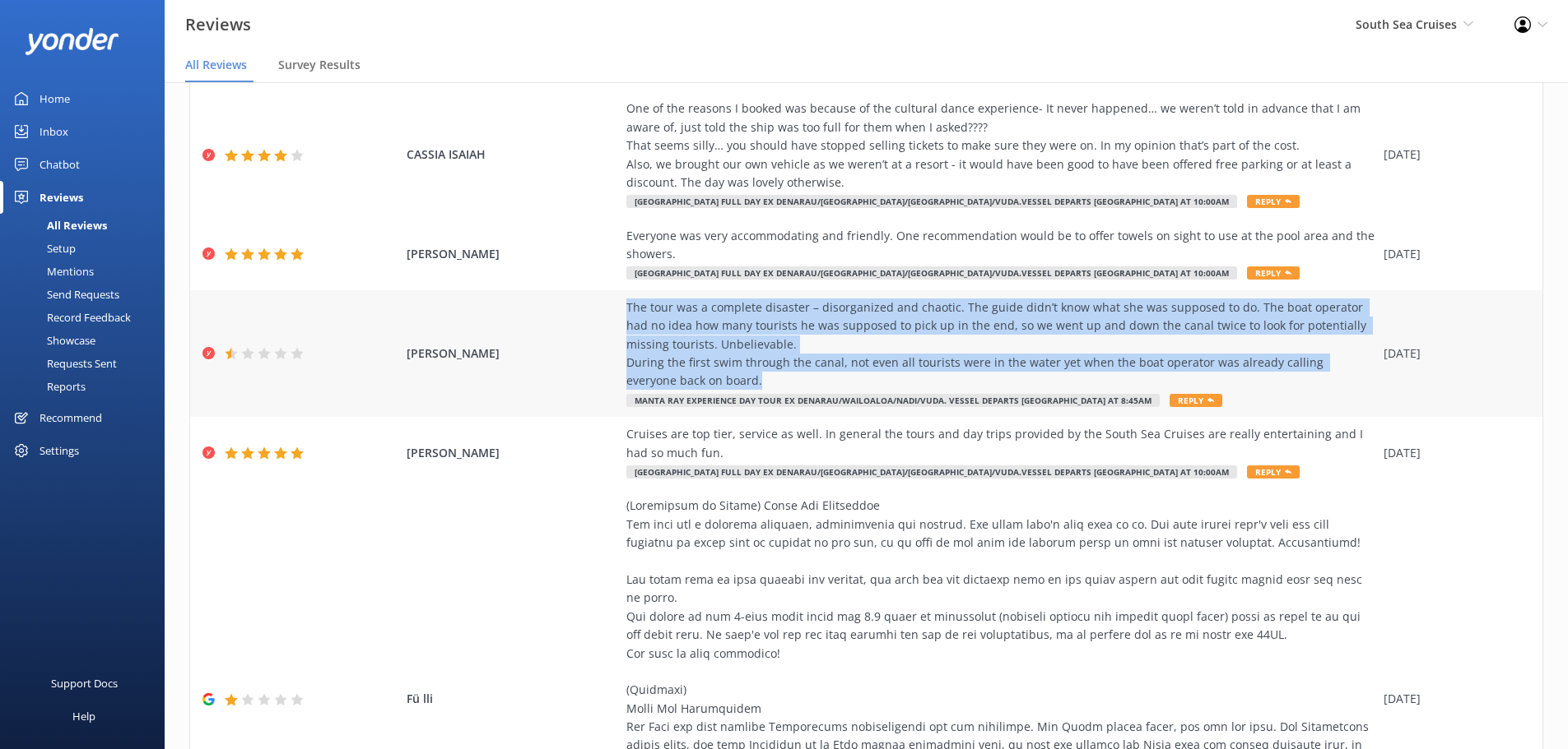
click at [1263, 369] on div "The tour was a complete disaster – disorganized and chaotic. The guide didn’t k…" at bounding box center [1001, 345] width 749 height 93
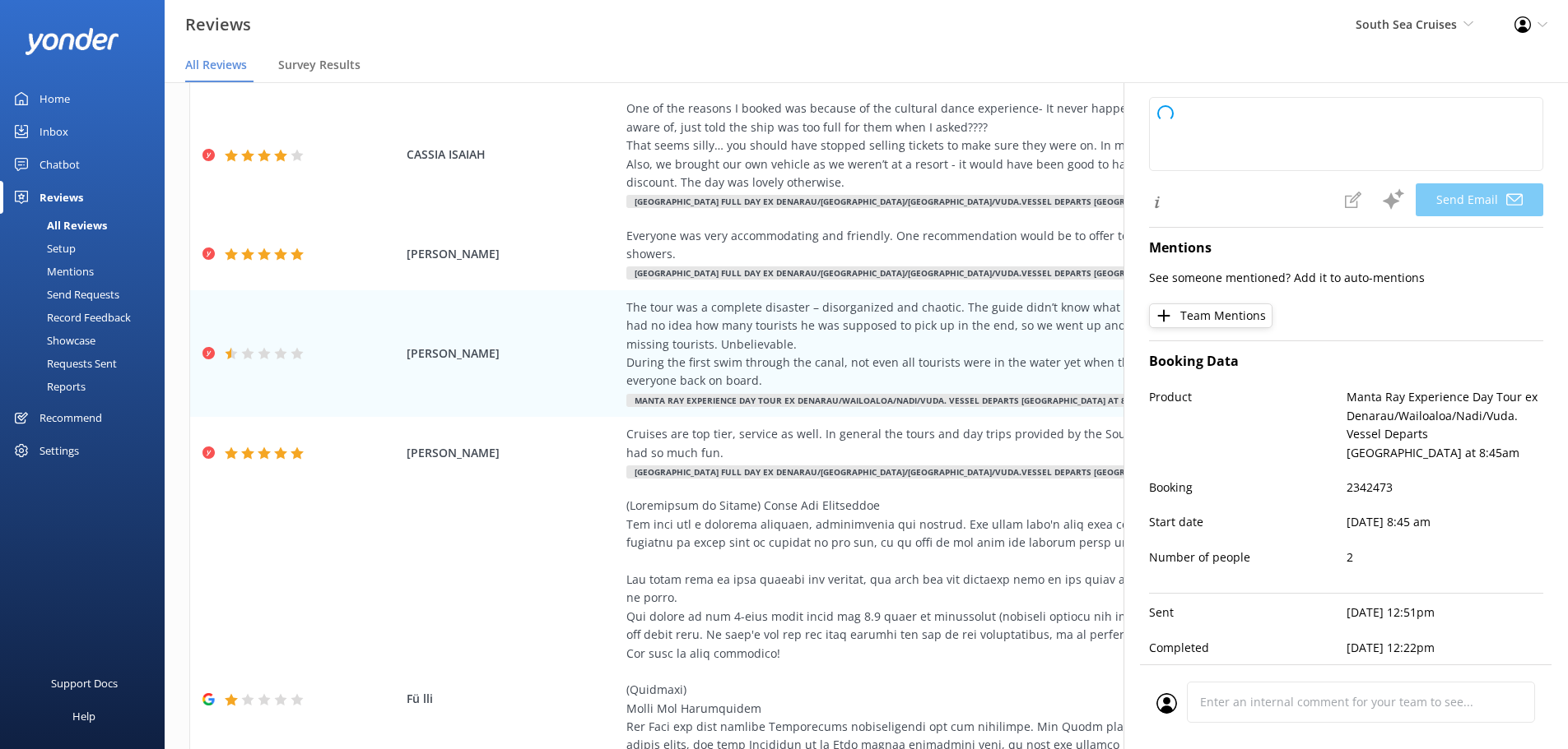
scroll to position [0, 0]
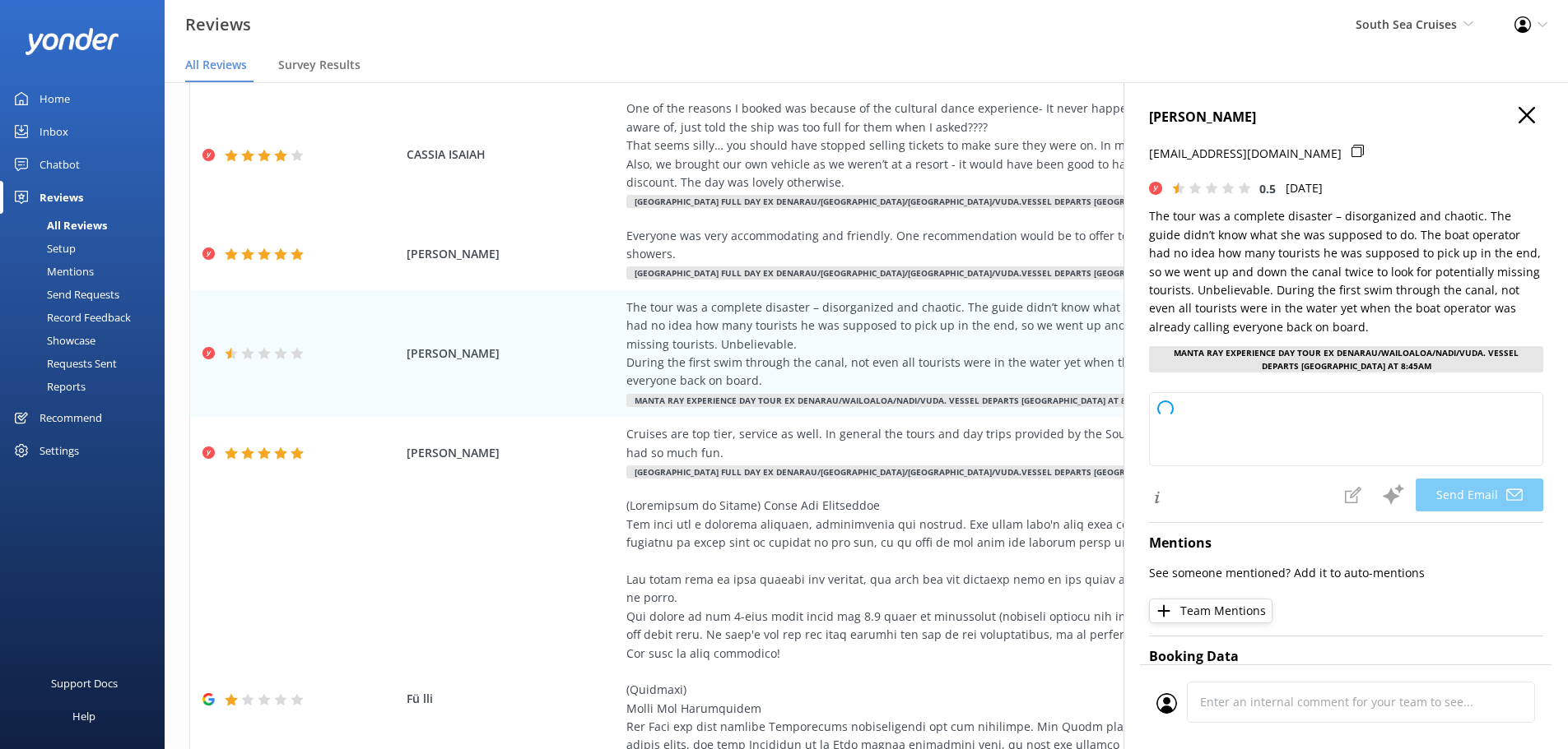
click at [1519, 112] on use "button" at bounding box center [1527, 115] width 16 height 16
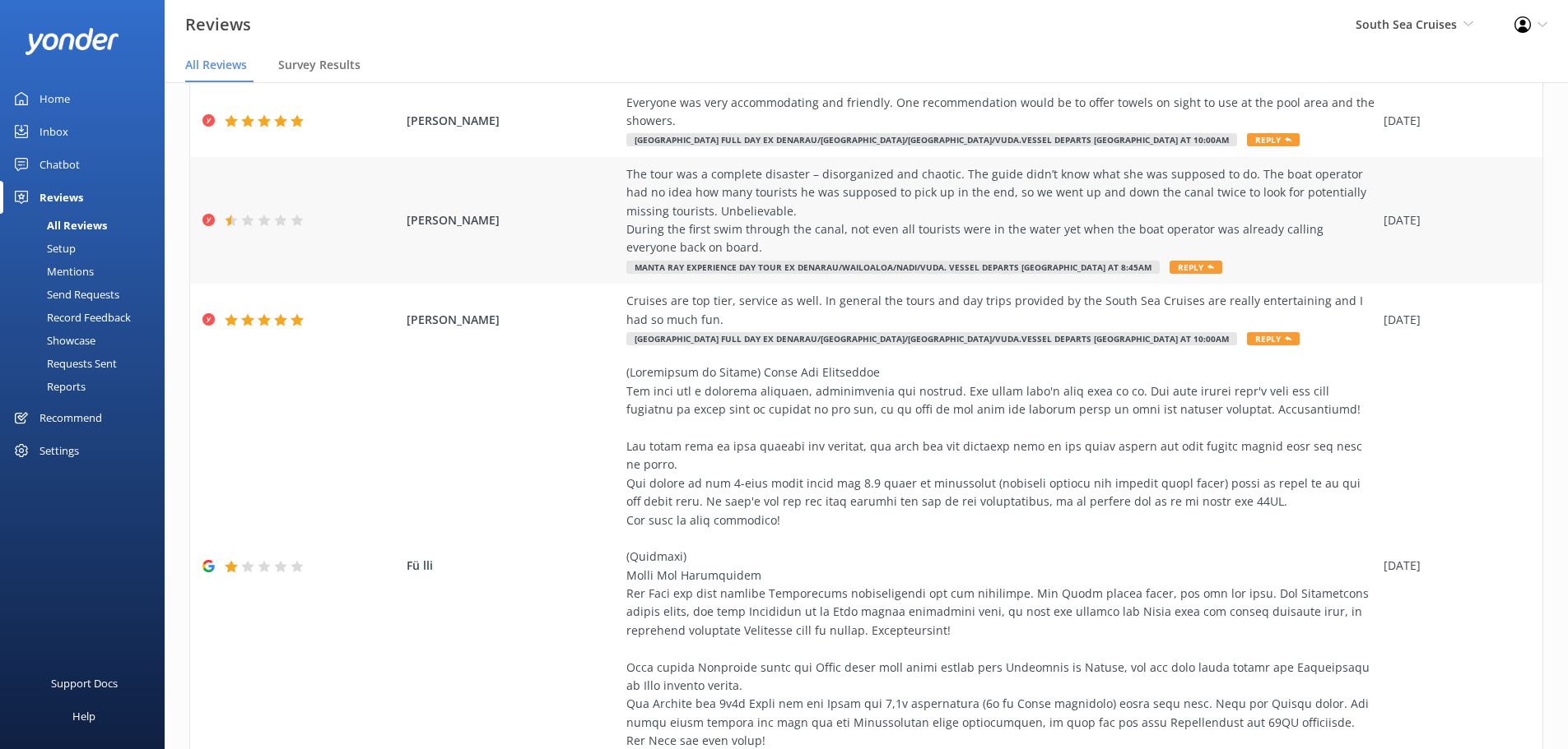
scroll to position [382, 0]
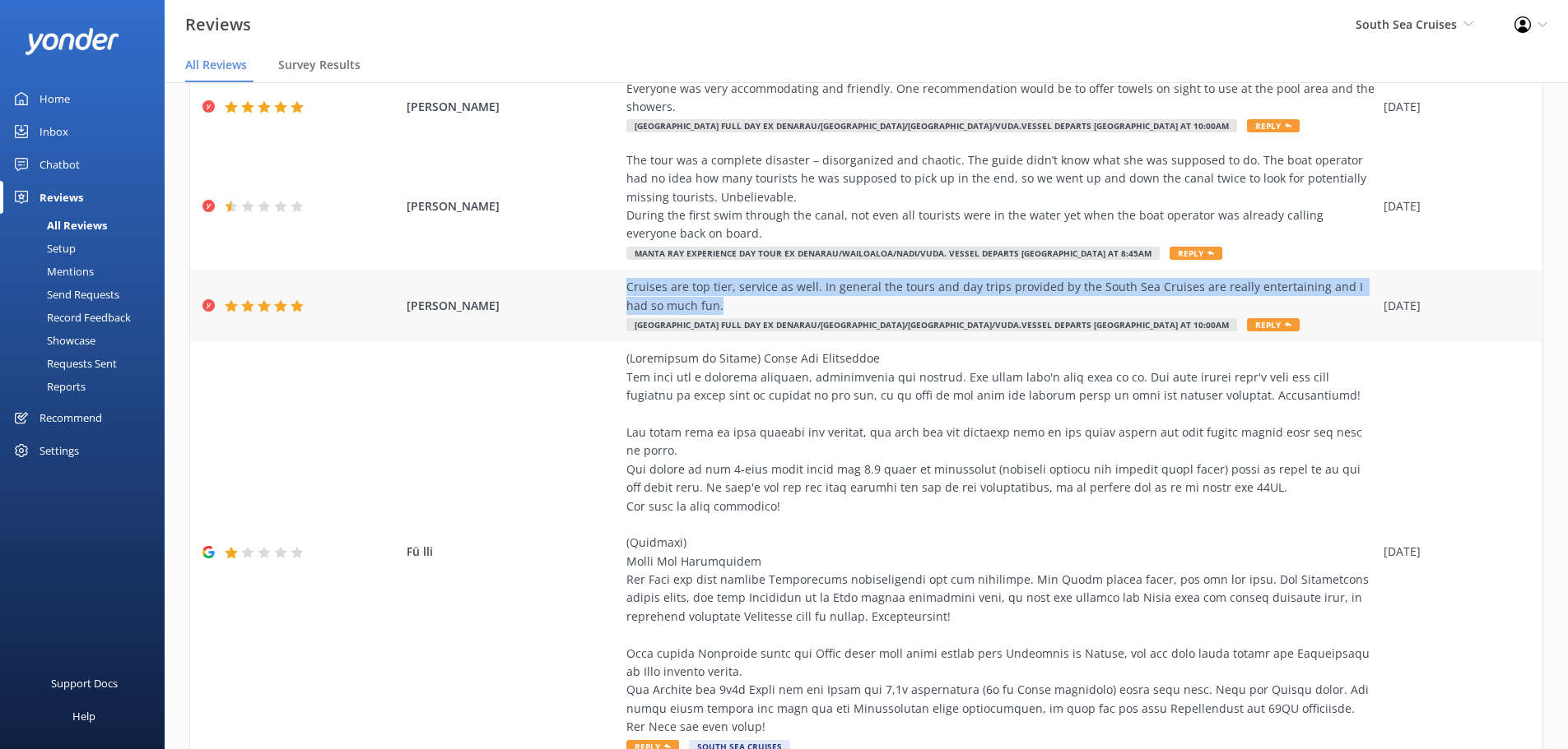
drag, startPoint x: 678, startPoint y: 308, endPoint x: 612, endPoint y: 291, distance: 68.2
click at [612, 291] on div "HOI YI TONG Cruises are top tier, service as well. In general the tours and day…" at bounding box center [866, 305] width 1352 height 72
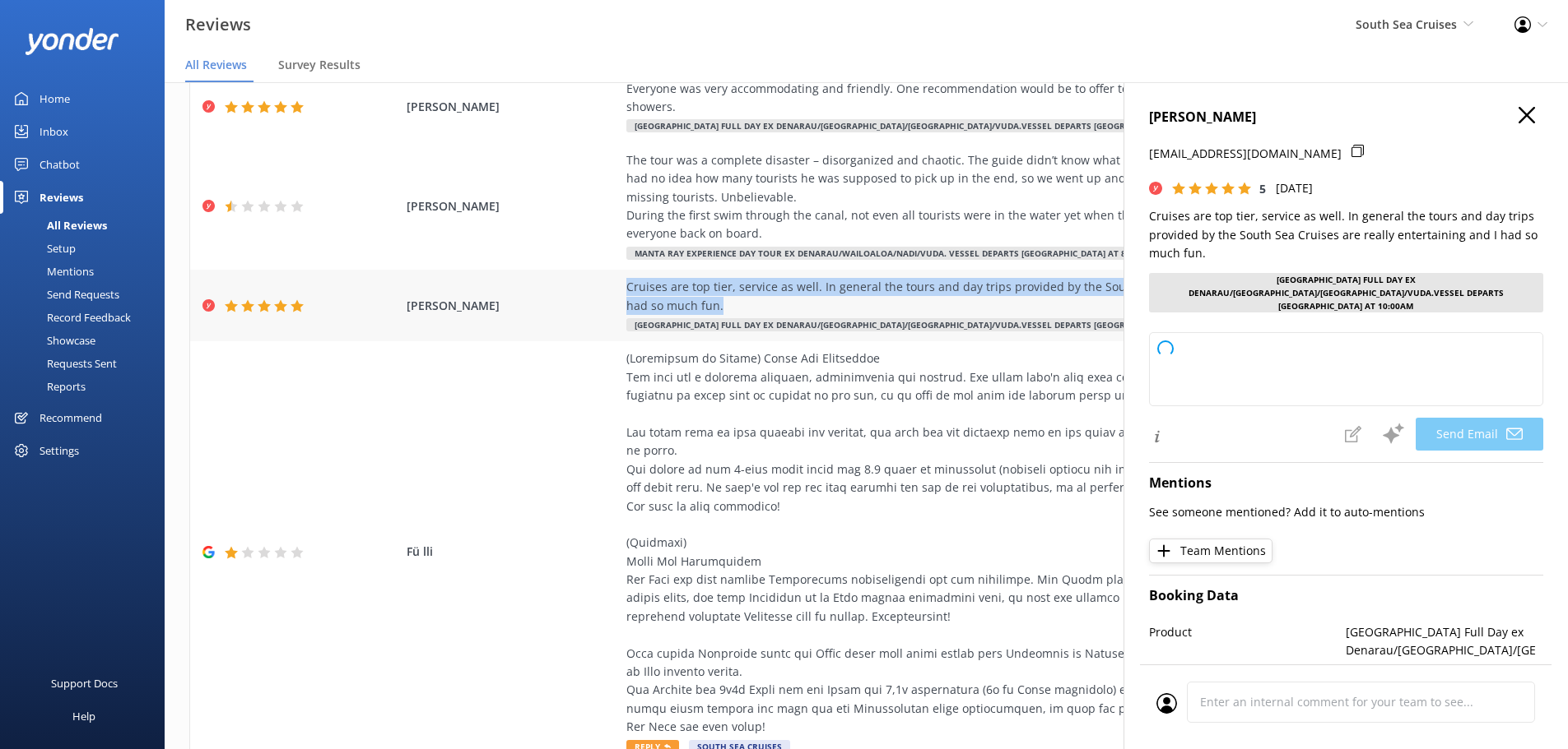
copy div "Cruises are top tier, service as well. In general the tours and day trips provi…"
click at [1519, 115] on icon "button" at bounding box center [1527, 115] width 16 height 16
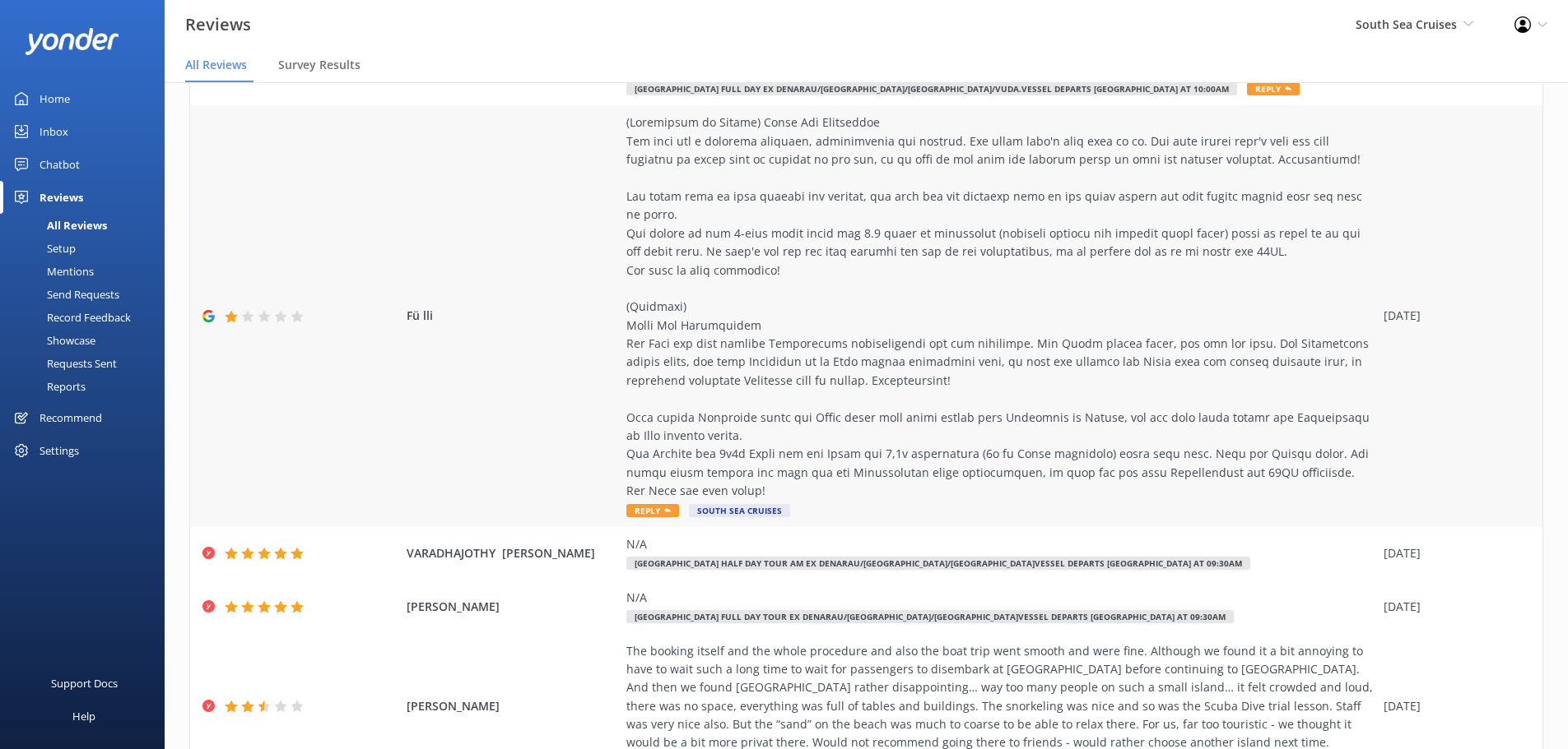
scroll to position [619, 0]
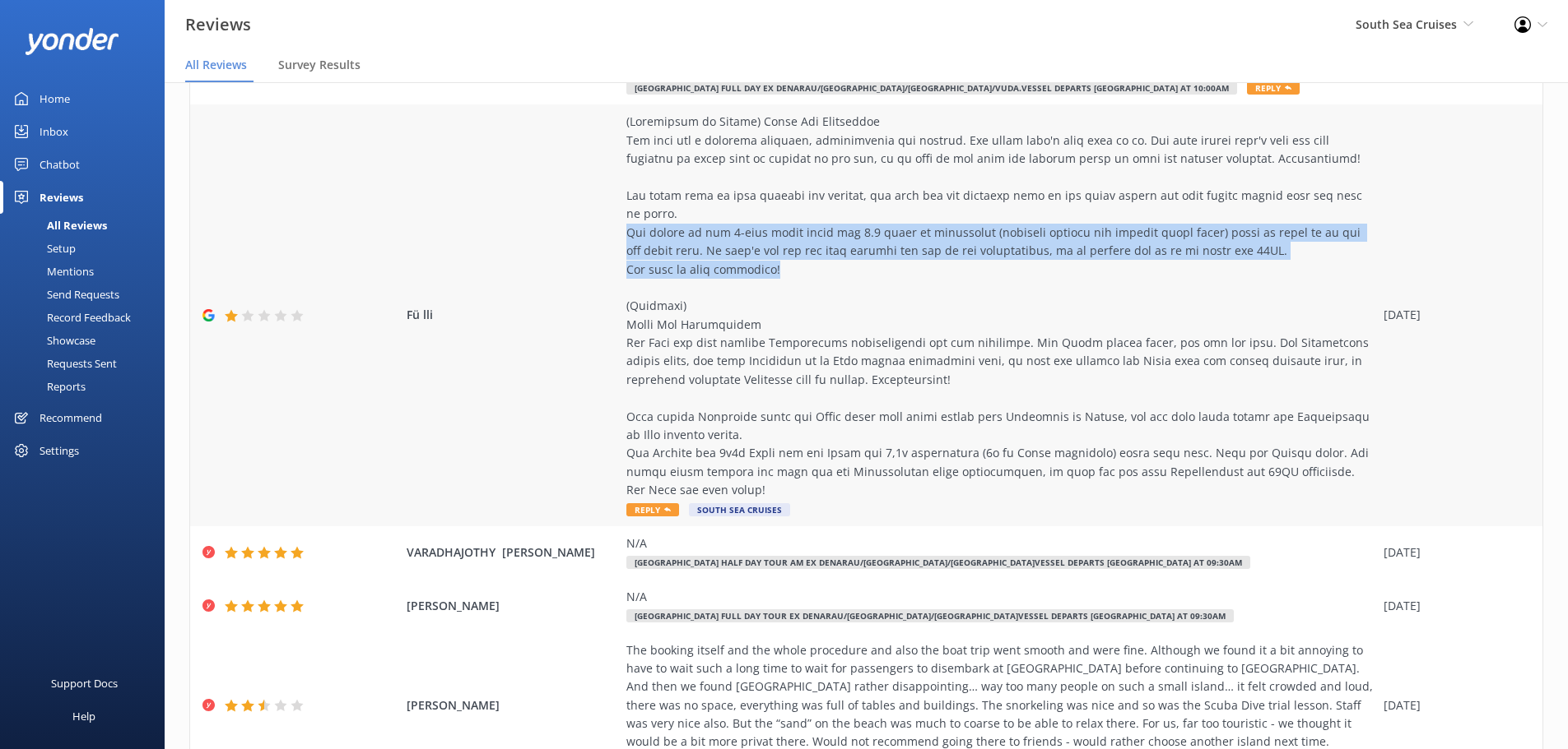
drag, startPoint x: 760, startPoint y: 269, endPoint x: 608, endPoint y: 231, distance: 156.7
click at [608, 231] on div "Fü lli Reply South Sea Cruises 16 Sep 2025" at bounding box center [866, 315] width 1352 height 422
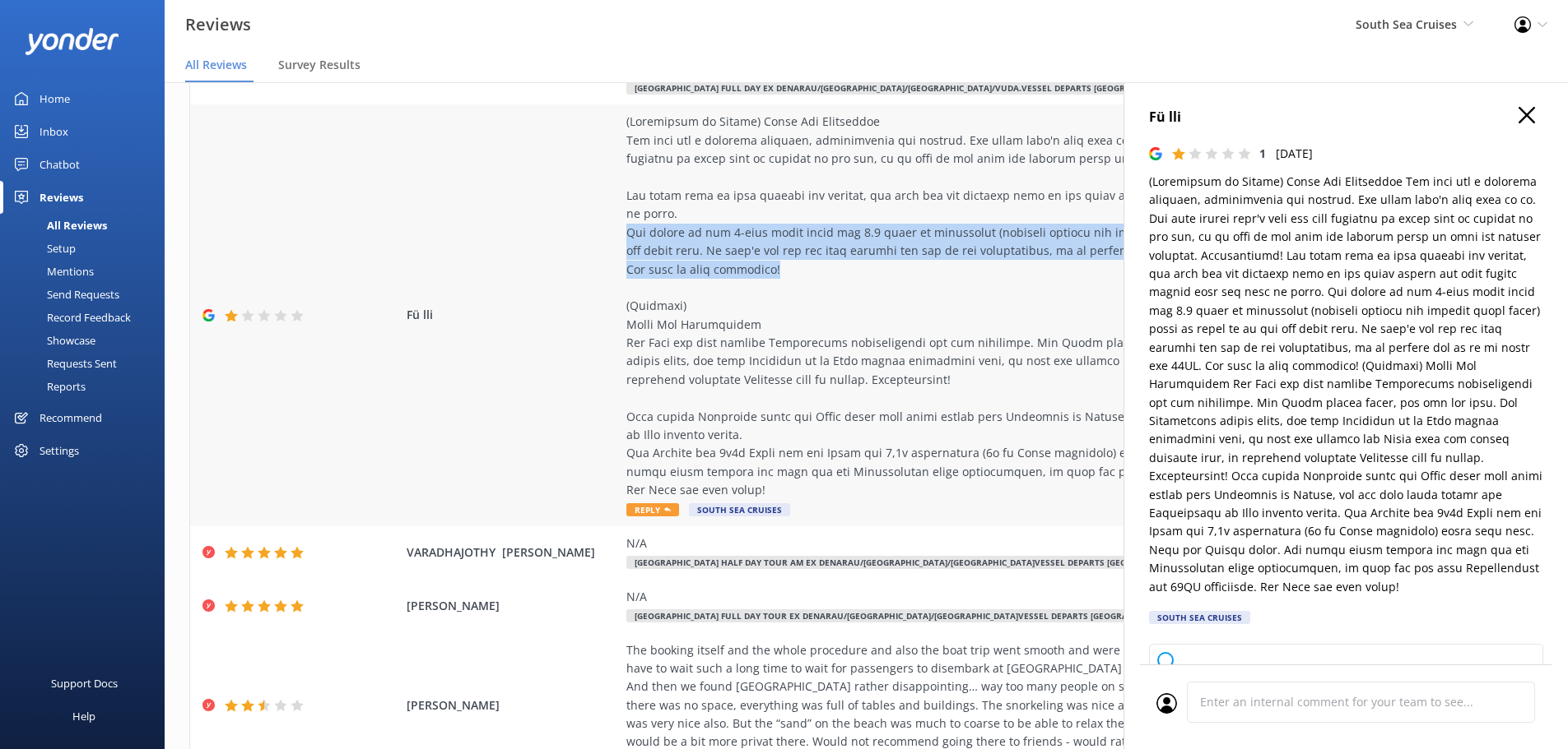
copy div "The effort of two 3-hour ferry rides for 1.5 hours of snorkeling (drifting thro…"
click at [1519, 119] on use "button" at bounding box center [1527, 115] width 16 height 16
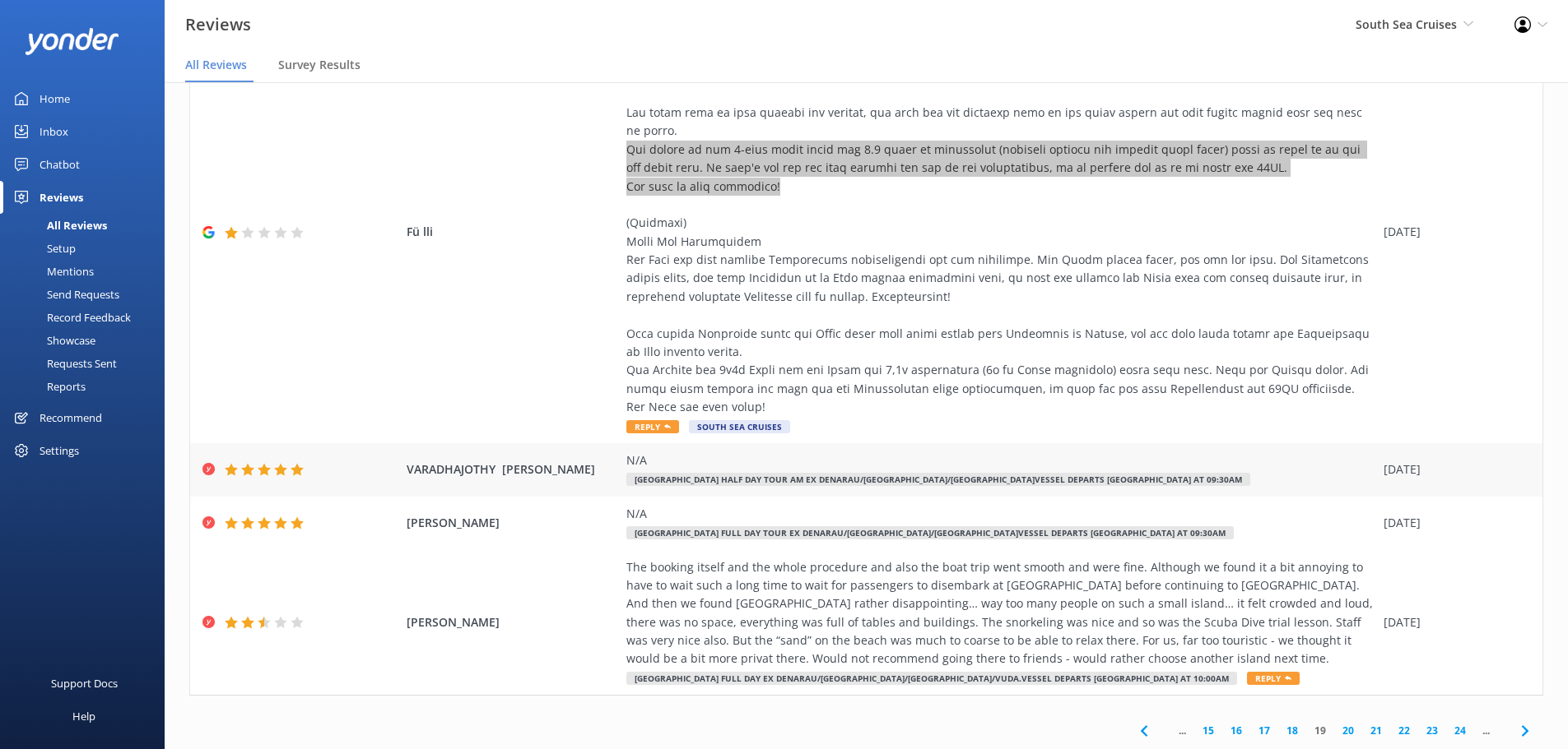
scroll to position [33, 0]
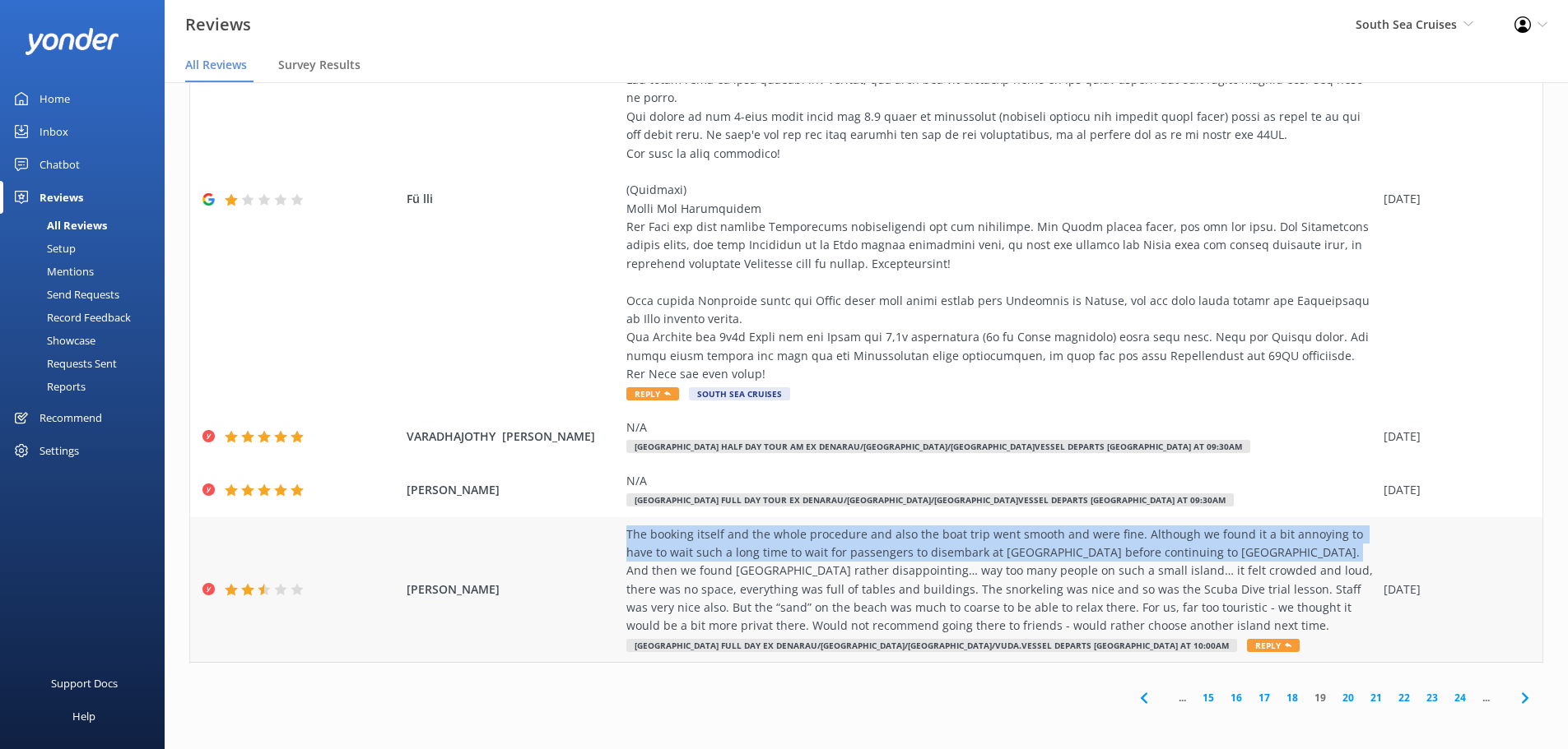
drag, startPoint x: 620, startPoint y: 533, endPoint x: 1279, endPoint y: 560, distance: 659.6
click at [1279, 560] on div "The booking itself and the whole procedure and also the boat trip went smooth a…" at bounding box center [1001, 580] width 749 height 110
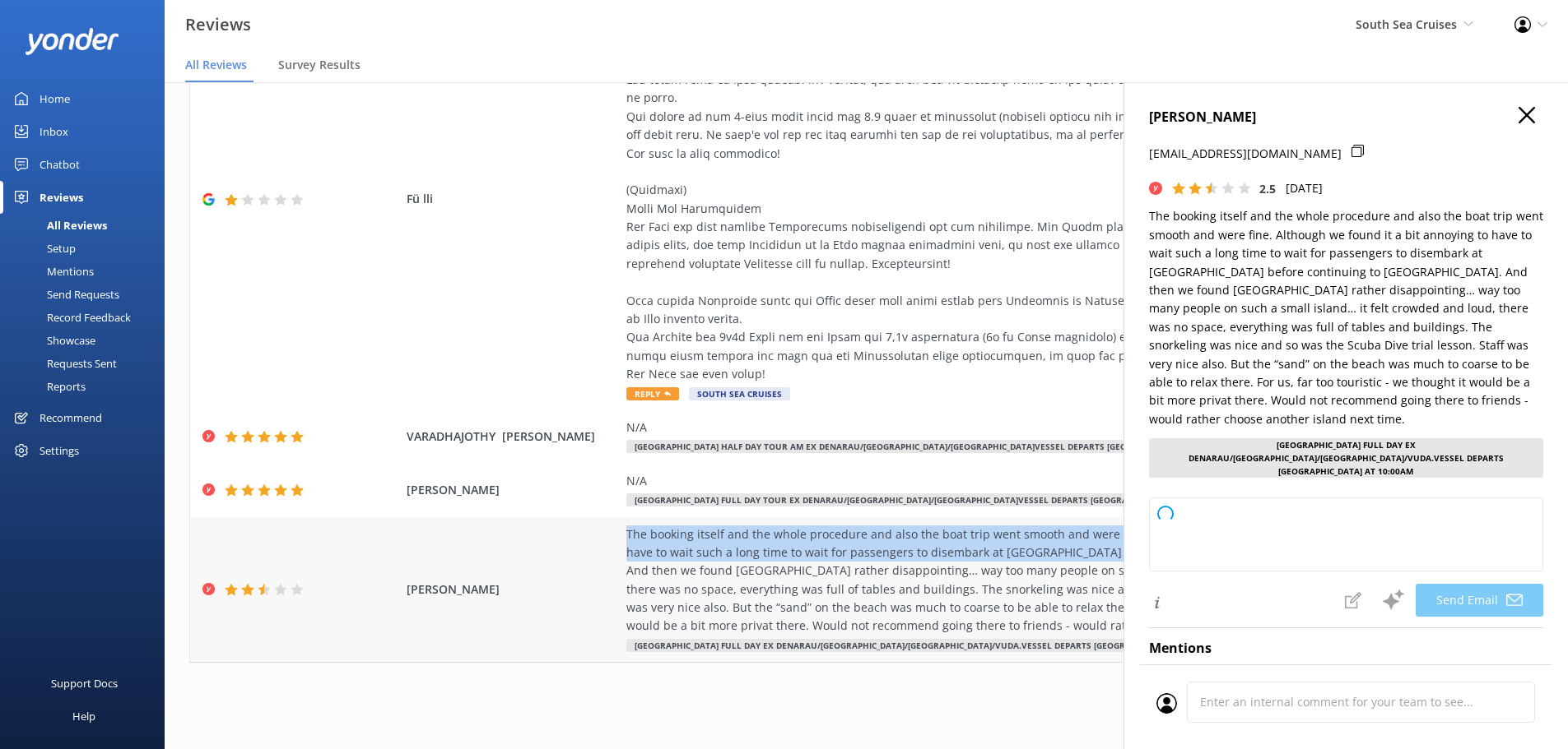
copy div "The booking itself and the whole procedure and also the boat trip went smooth a…"
click at [1519, 121] on use "button" at bounding box center [1527, 115] width 16 height 16
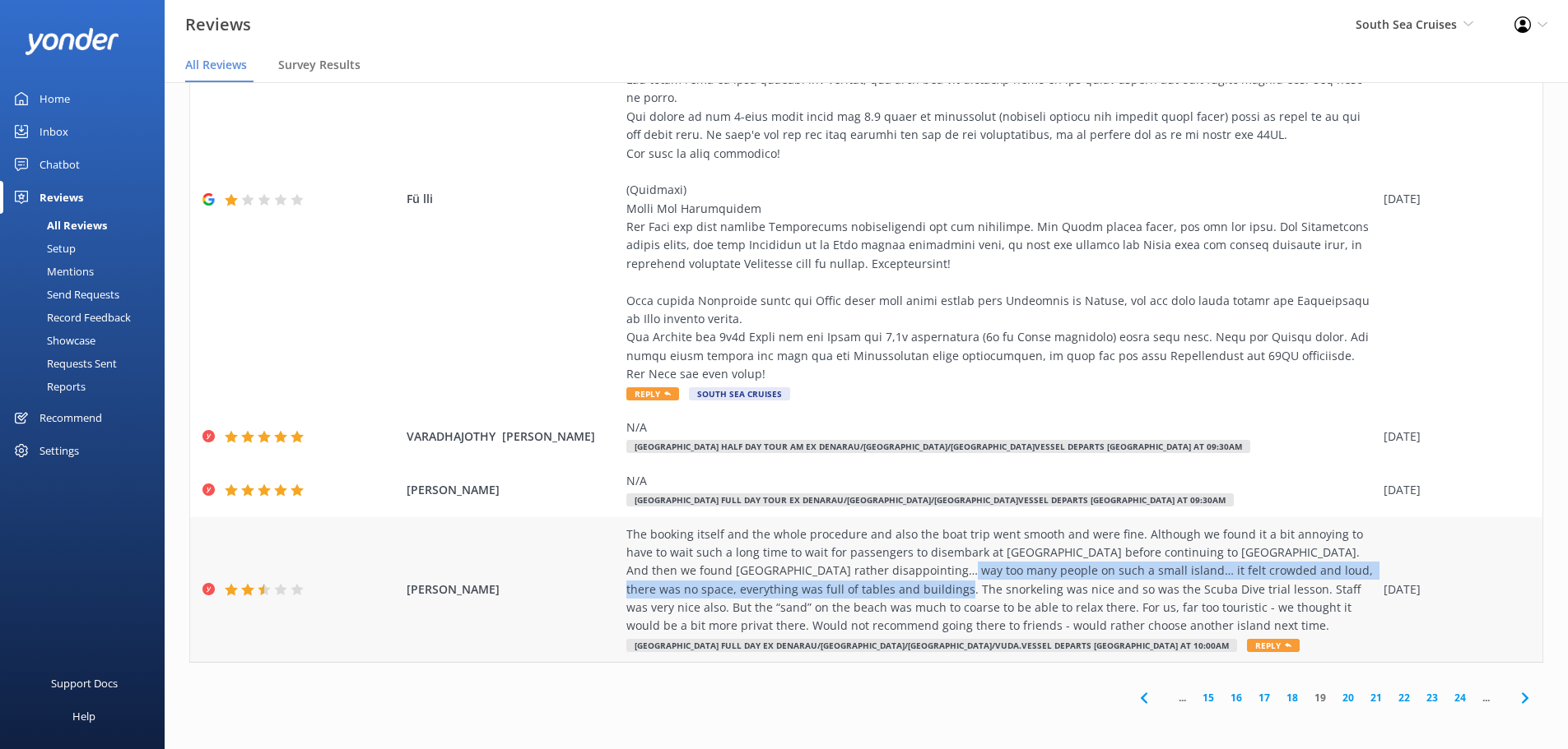
drag, startPoint x: 870, startPoint y: 572, endPoint x: 847, endPoint y: 595, distance: 32.5
click at [847, 595] on div "The booking itself and the whole procedure and also the boat trip went smooth a…" at bounding box center [1001, 580] width 749 height 110
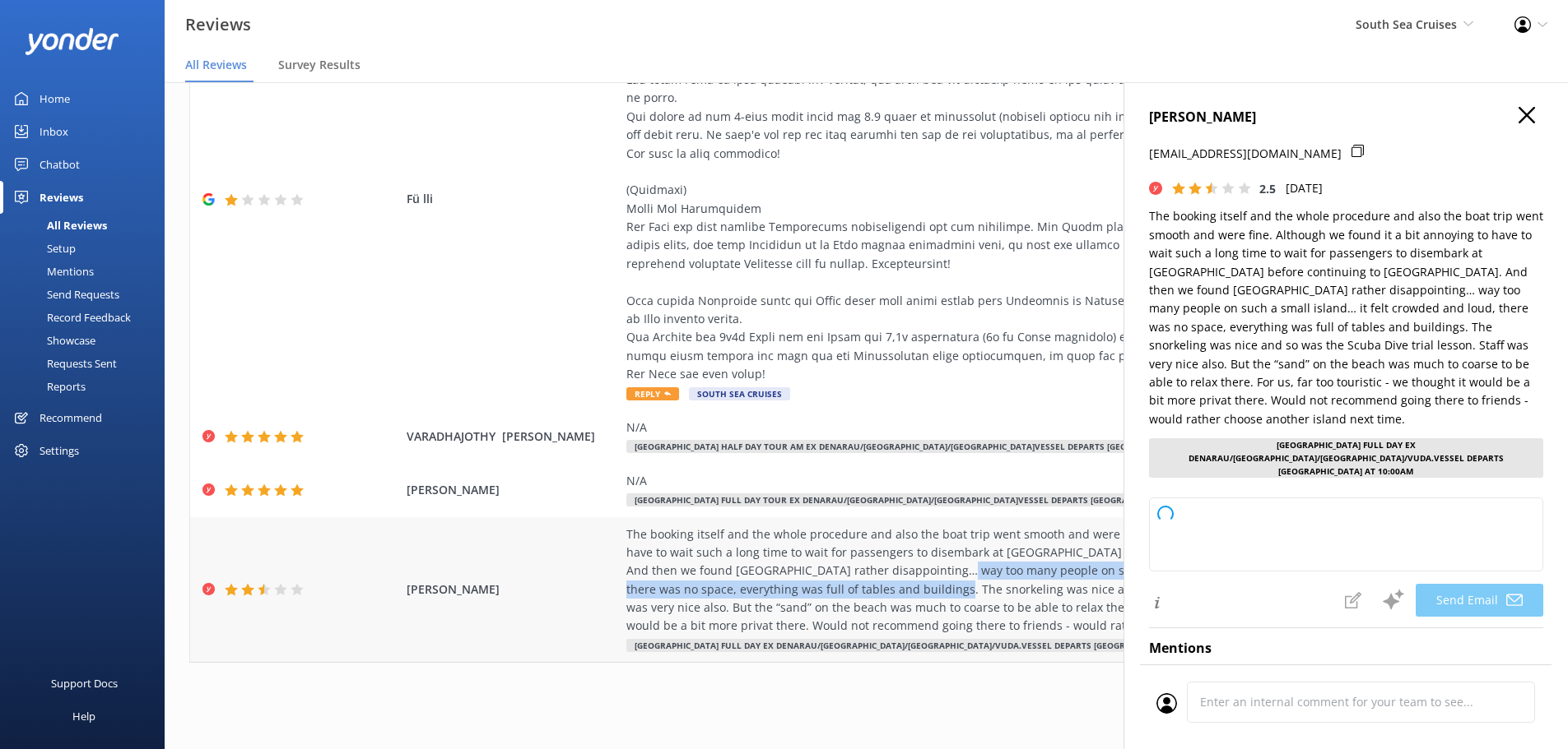
copy div "way too many people on such a small island… it felt crowded and loud, there was…"
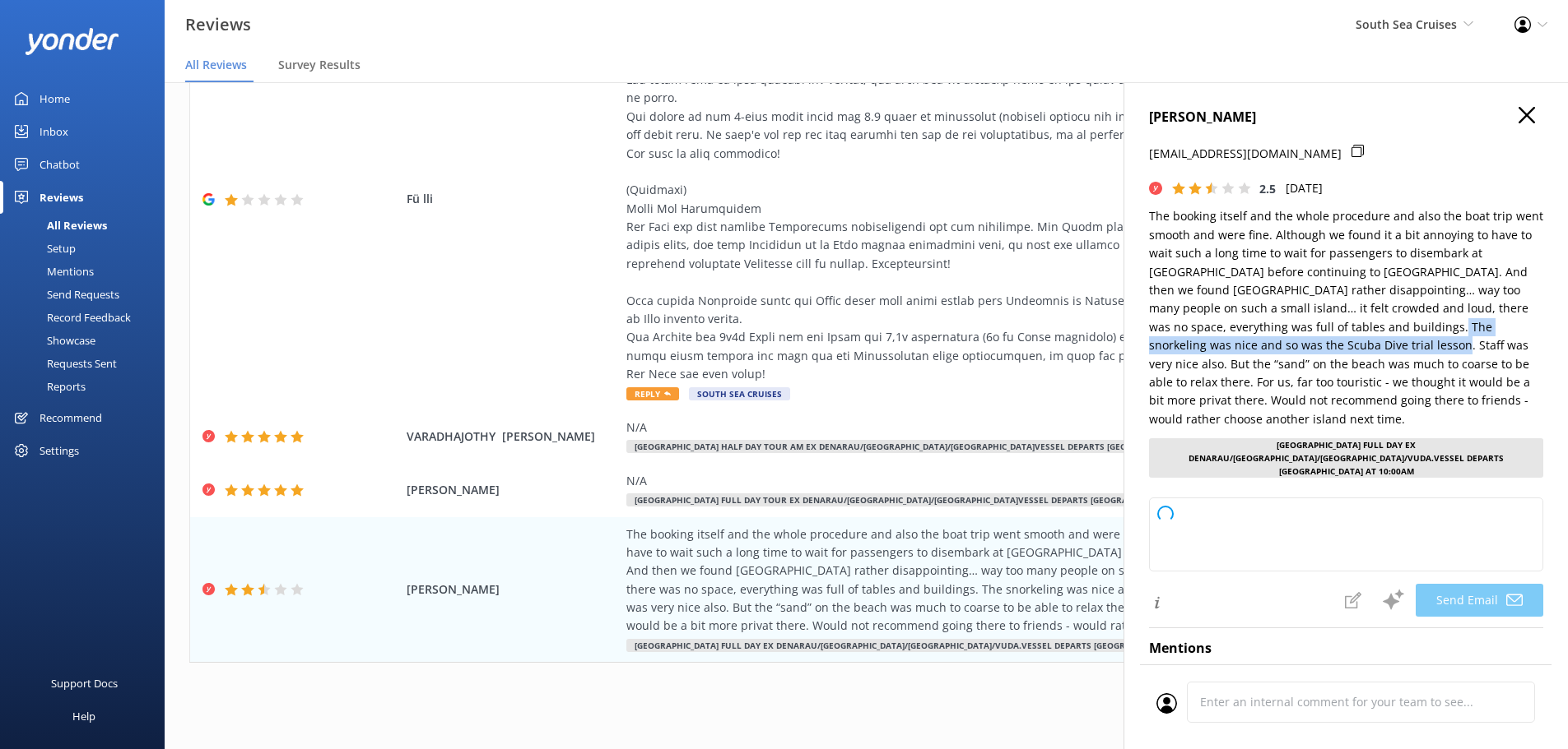
drag, startPoint x: 1380, startPoint y: 327, endPoint x: 1333, endPoint y: 347, distance: 51.1
click at [1333, 347] on p "The booking itself and the whole procedure and also the boat trip went smooth a…" at bounding box center [1346, 318] width 394 height 221
copy p "The snorkeling was nice and so was the Scuba Dive trial lesson."
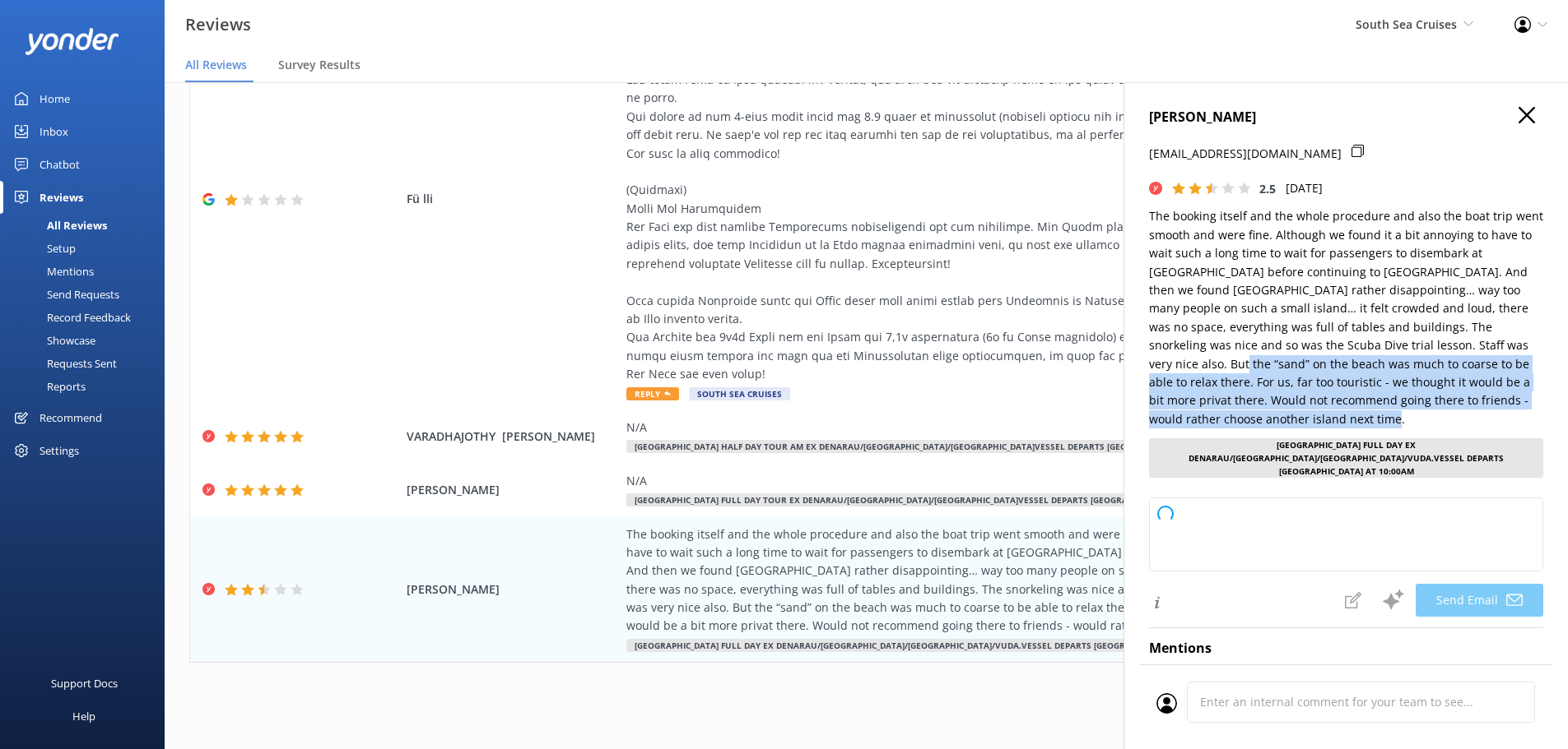
drag, startPoint x: 1486, startPoint y: 343, endPoint x: 1348, endPoint y: 421, distance: 158.5
click at [1348, 421] on p "The booking itself and the whole procedure and also the boat trip went smooth a…" at bounding box center [1346, 318] width 394 height 221
copy p "the “sand” on the beach was much to coarse to be able to relax there. For us, f…"
click at [1519, 117] on icon "button" at bounding box center [1527, 115] width 16 height 16
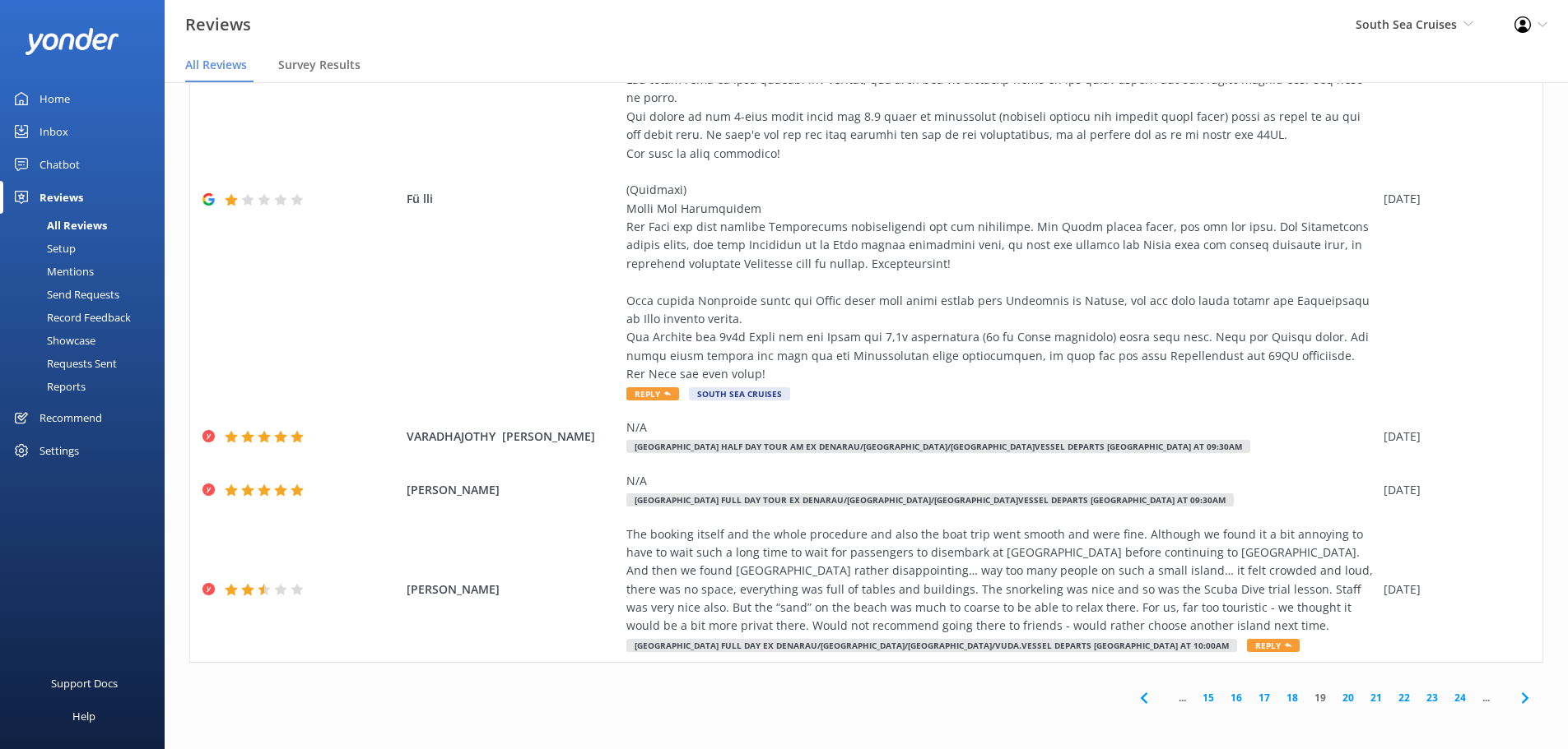
click at [1334, 701] on link "20" at bounding box center [1348, 698] width 28 height 15
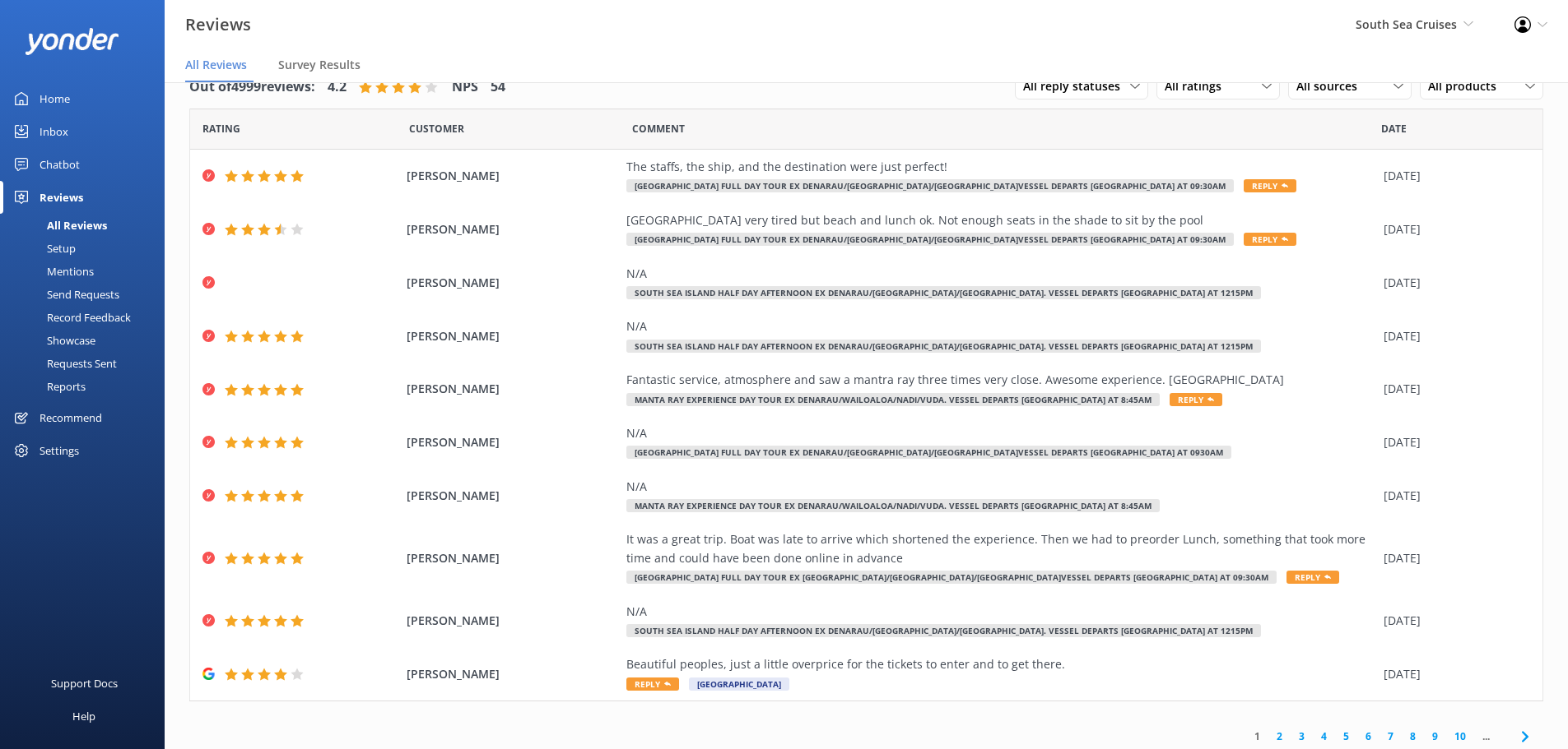
scroll to position [39, 0]
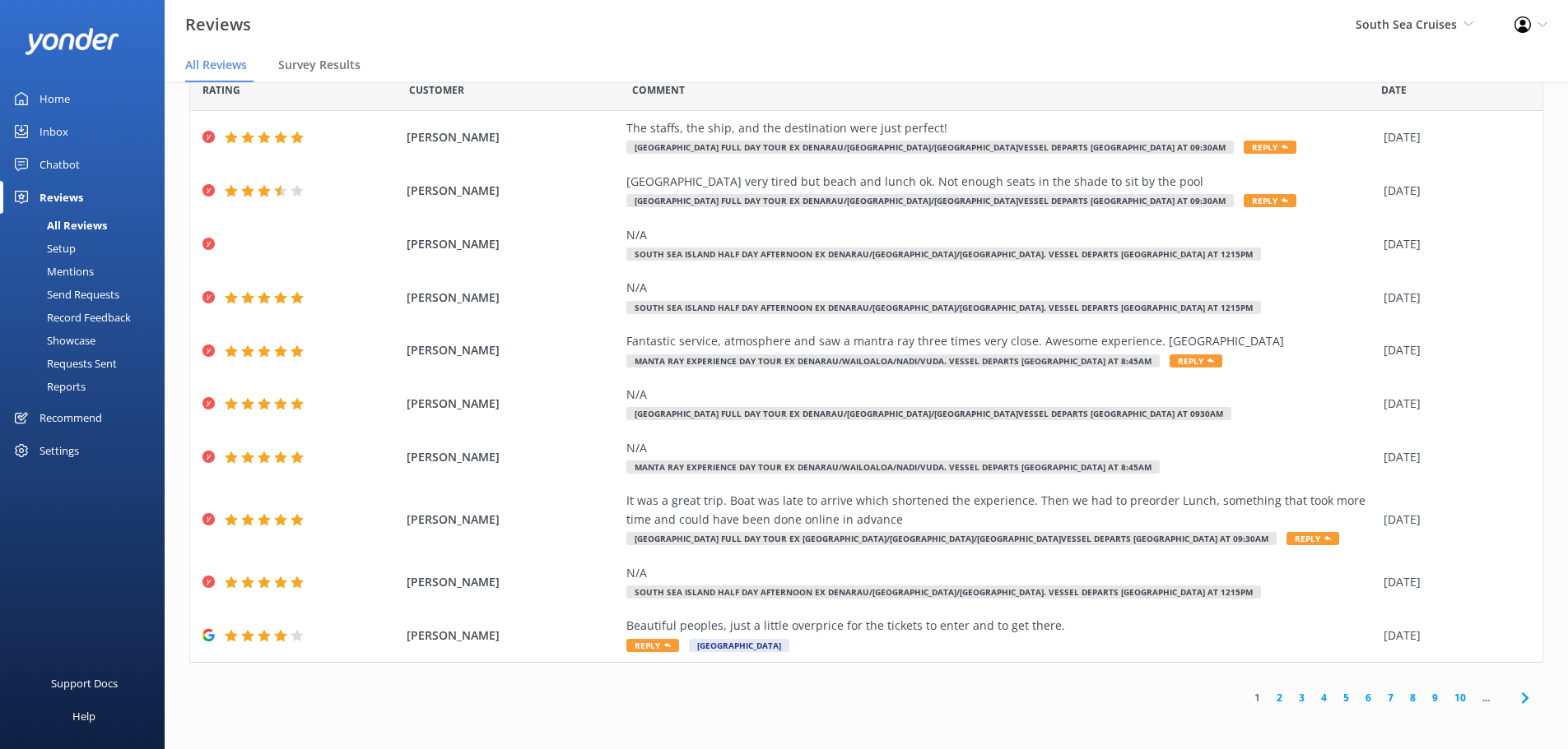
click at [1448, 693] on link "10" at bounding box center [1459, 698] width 28 height 15
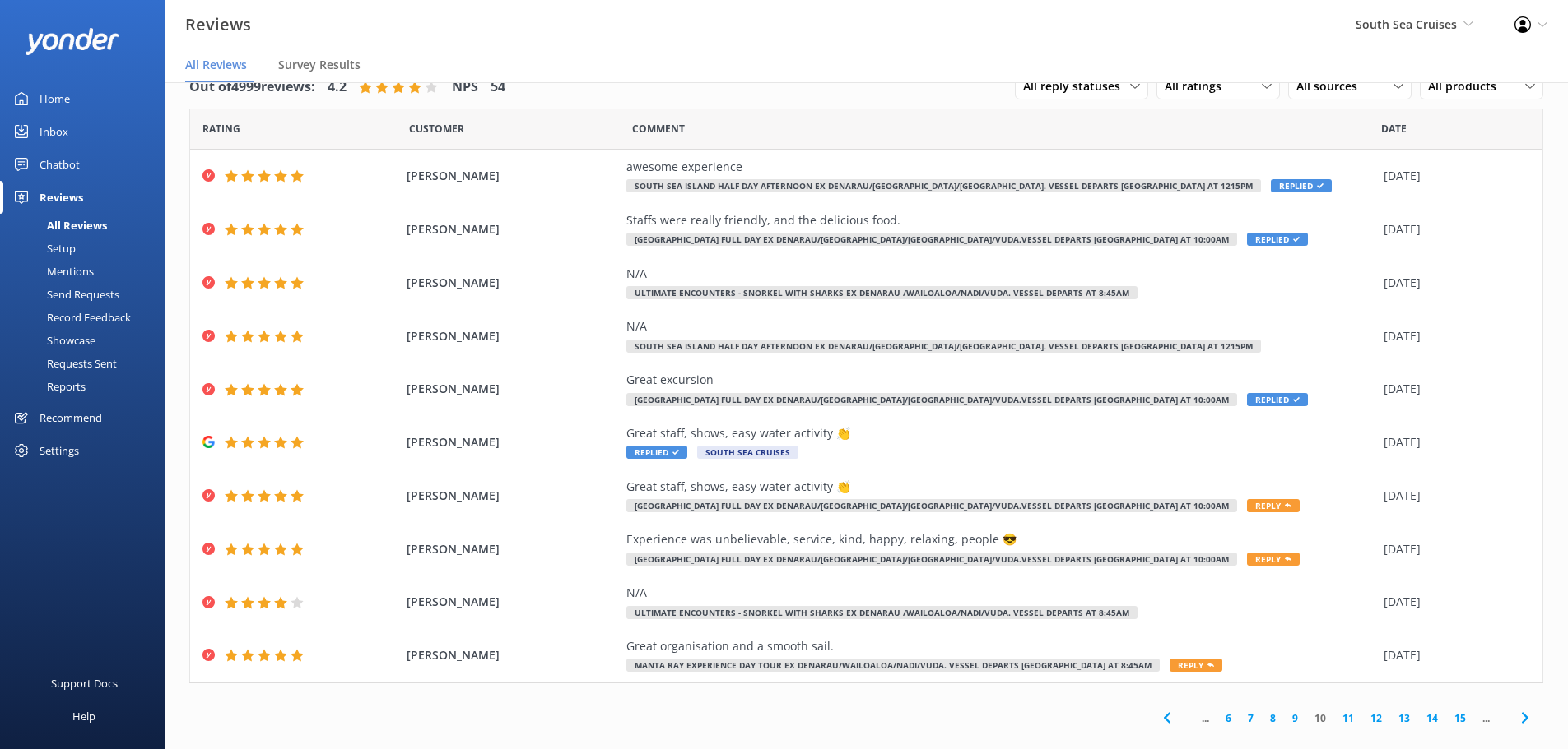
scroll to position [21, 0]
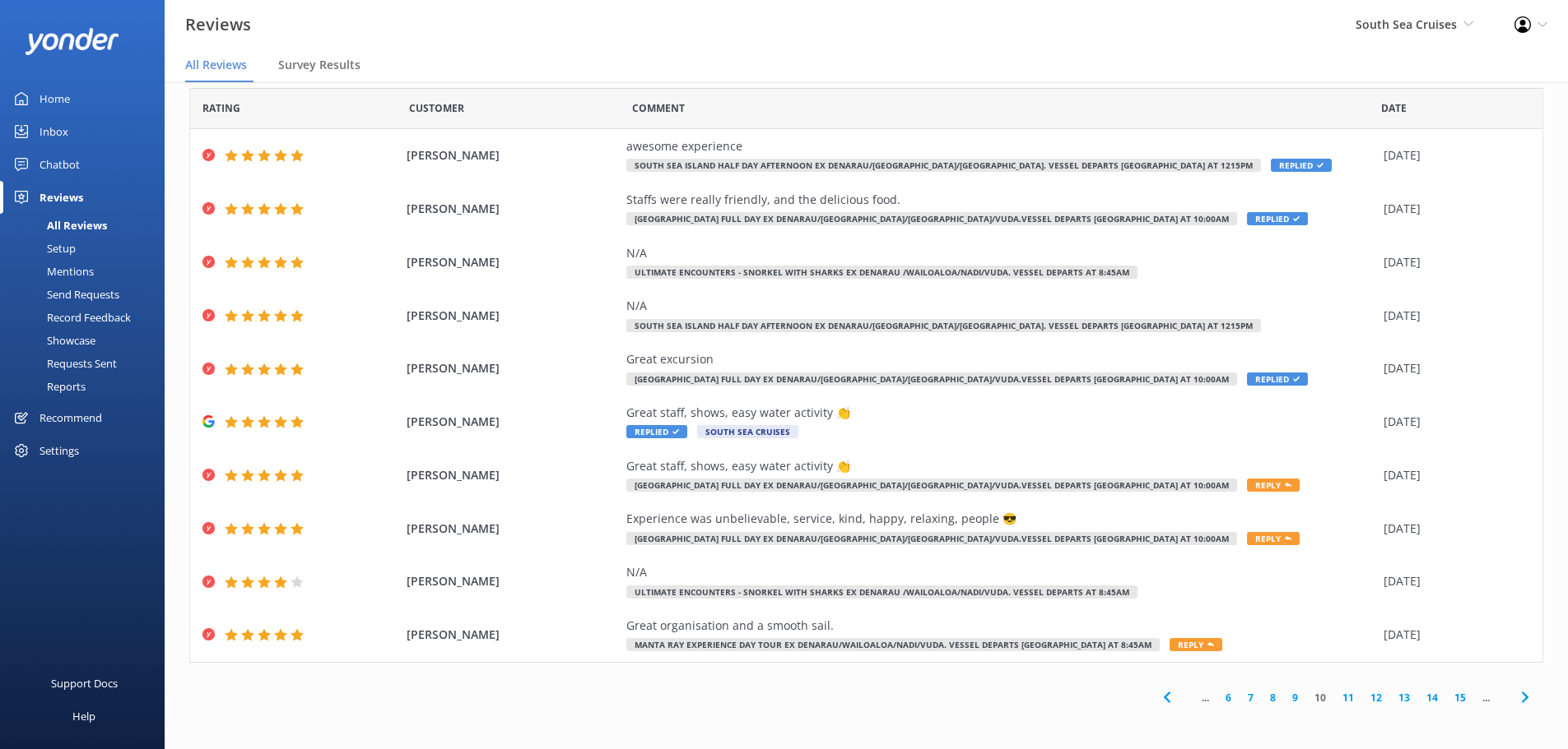
click at [1446, 700] on link "15" at bounding box center [1459, 698] width 28 height 15
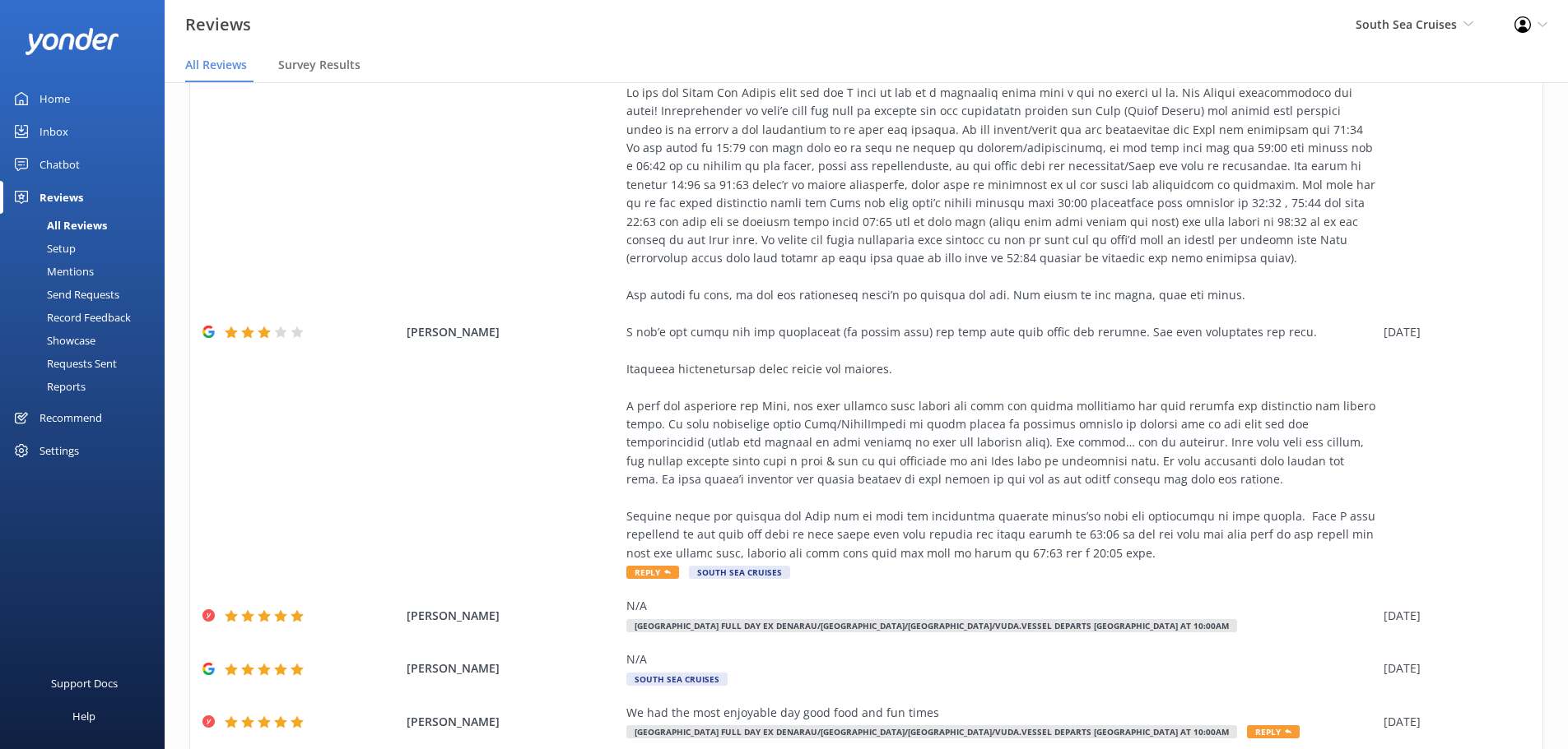
scroll to position [554, 0]
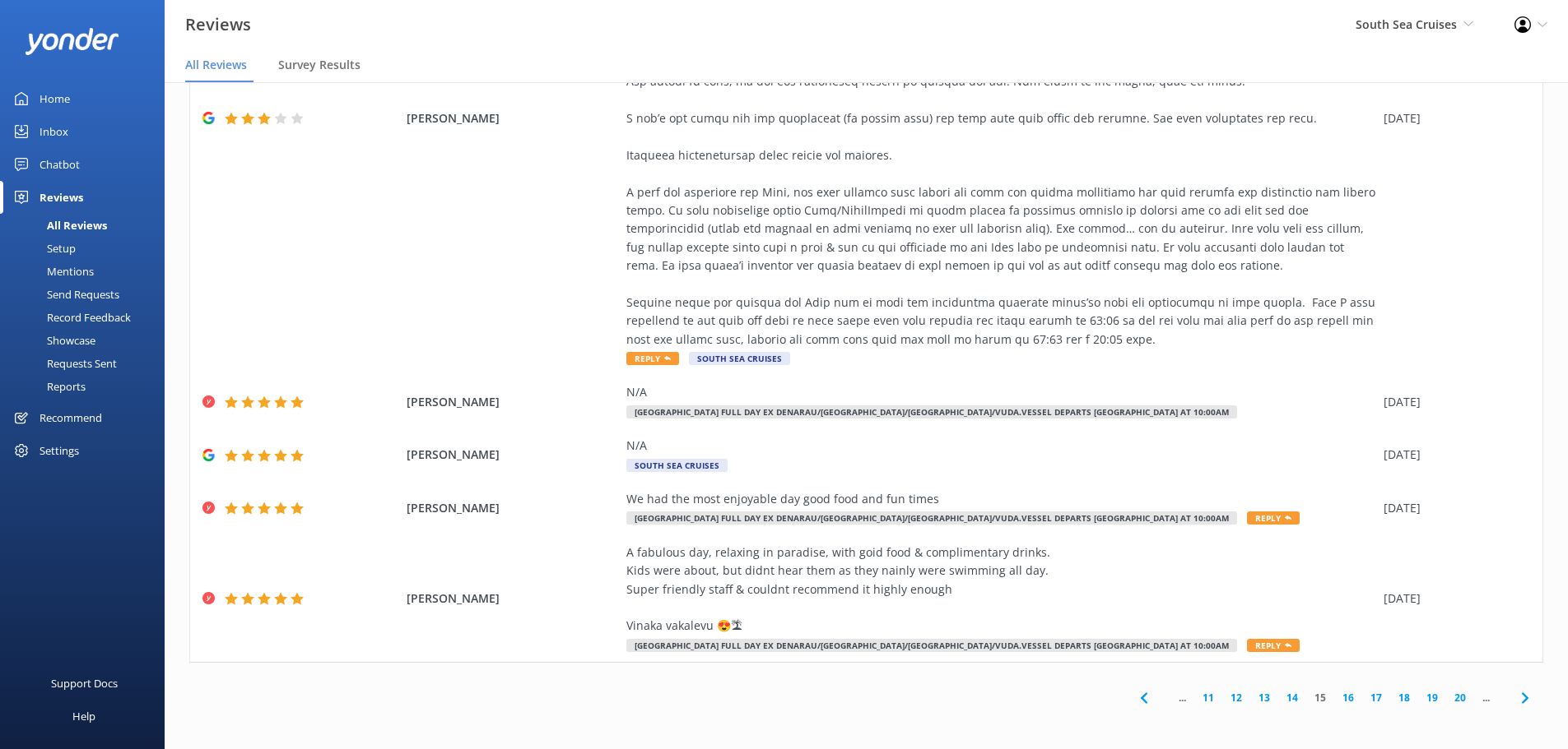
click at [1446, 700] on link "20" at bounding box center [1459, 698] width 28 height 15
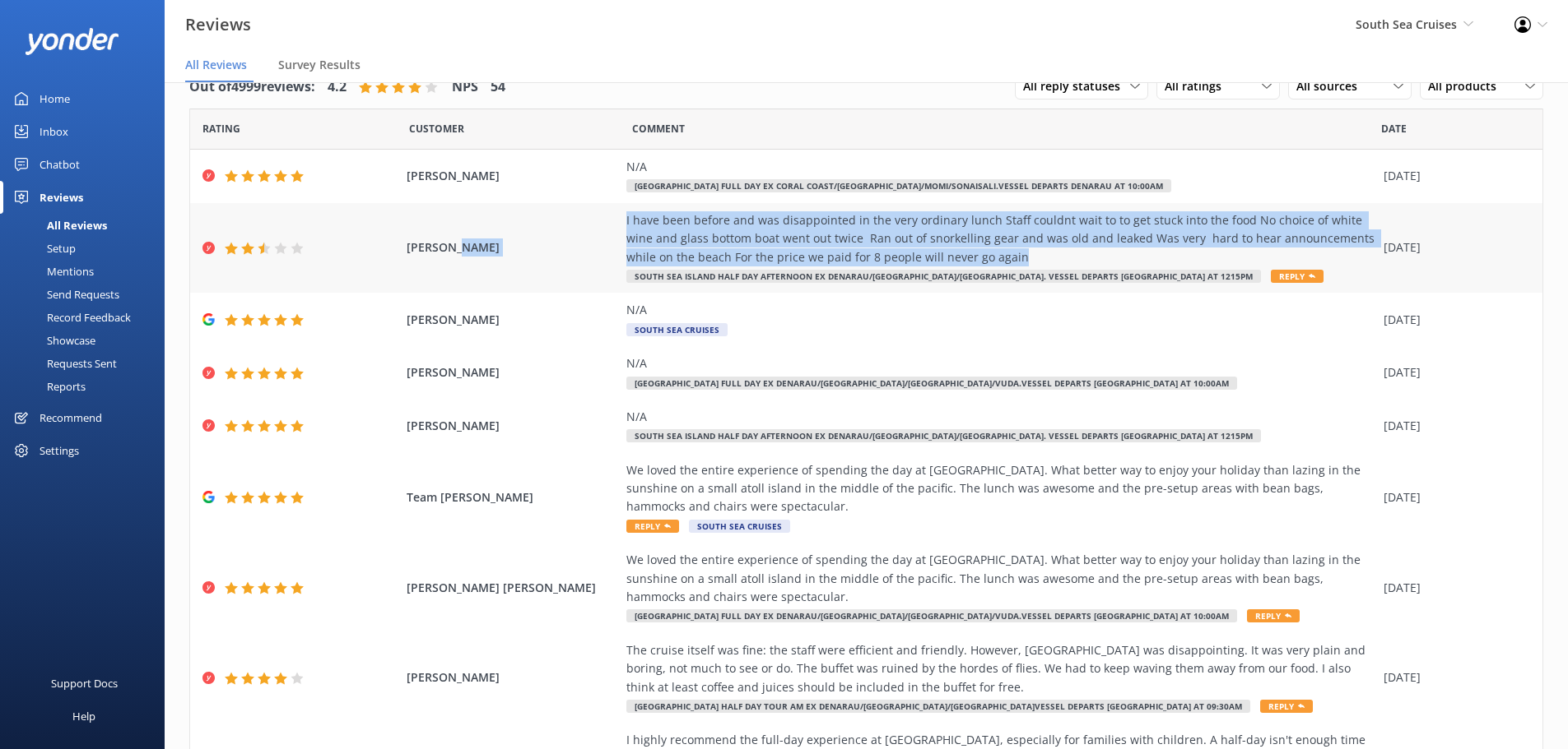
drag, startPoint x: 978, startPoint y: 253, endPoint x: 582, endPoint y: 219, distance: 397.5
click at [582, 219] on div "COLE KYM I have been before and was disappointed in the very ordinary lunch Sta…" at bounding box center [866, 248] width 1352 height 91
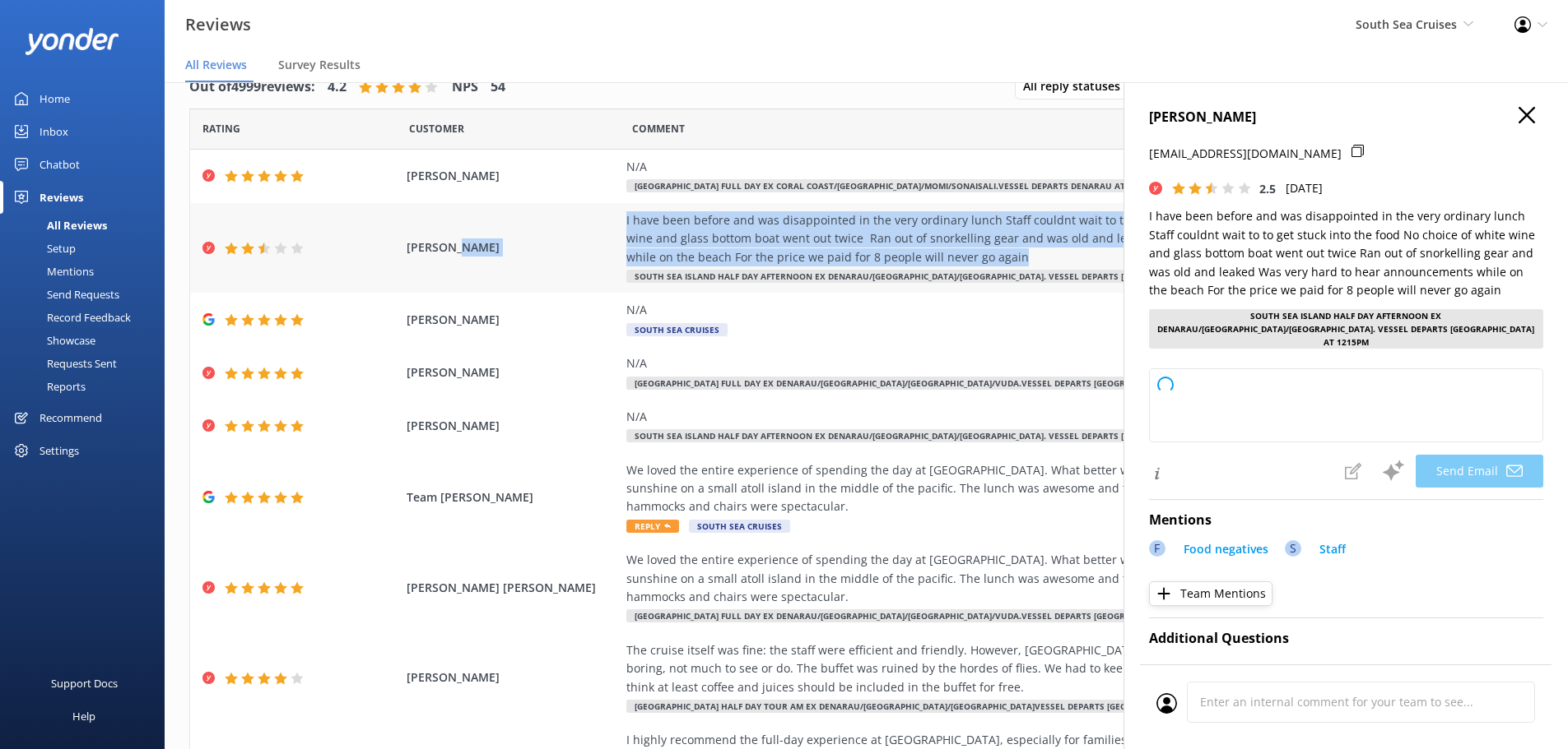
copy div "I have been before and was disappointed in the very ordinary lunch Staff couldn…"
type textarea "Hi Cole, Thank you for sharing your feedback with us. We're sorry to hear that …"
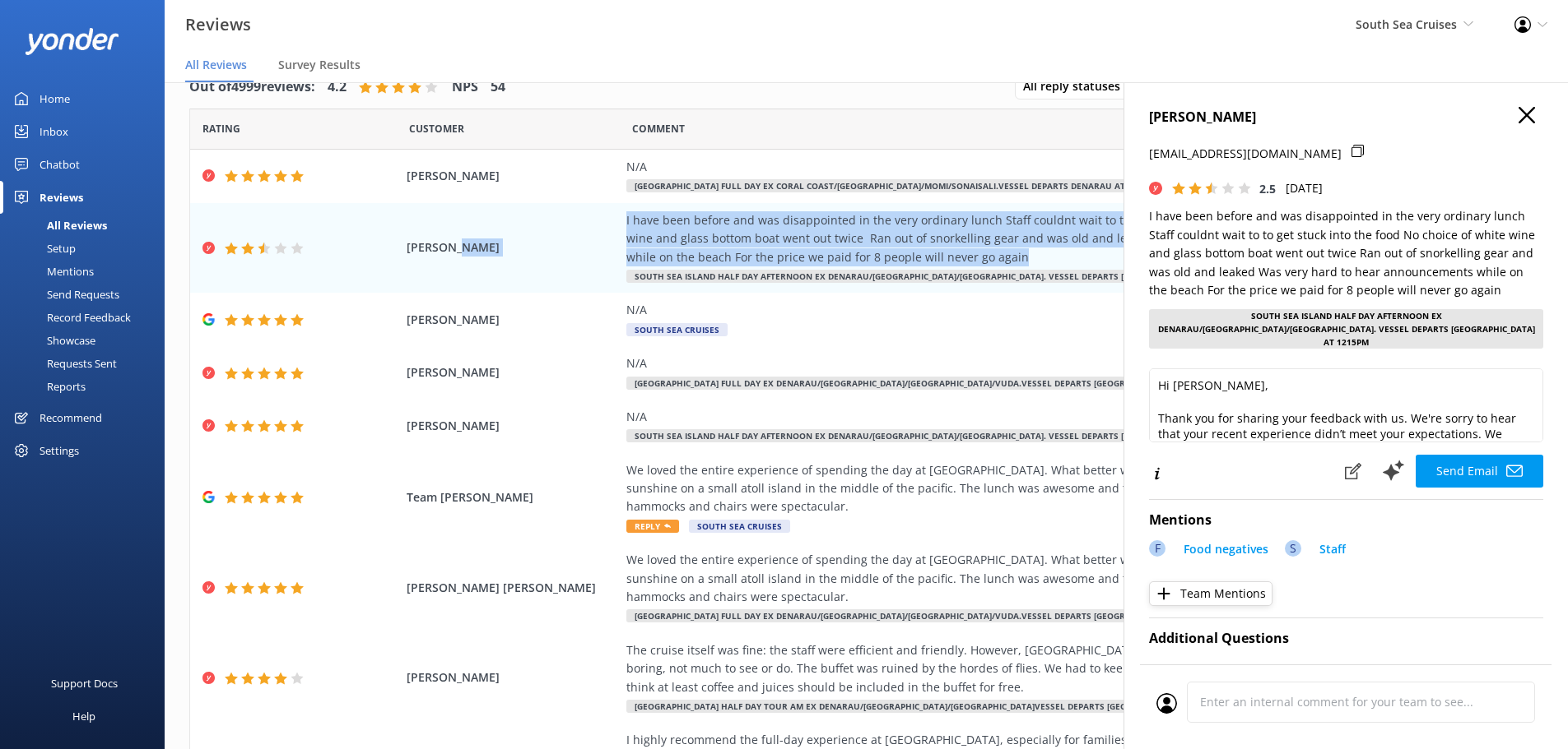
click at [1519, 113] on use "button" at bounding box center [1527, 115] width 16 height 16
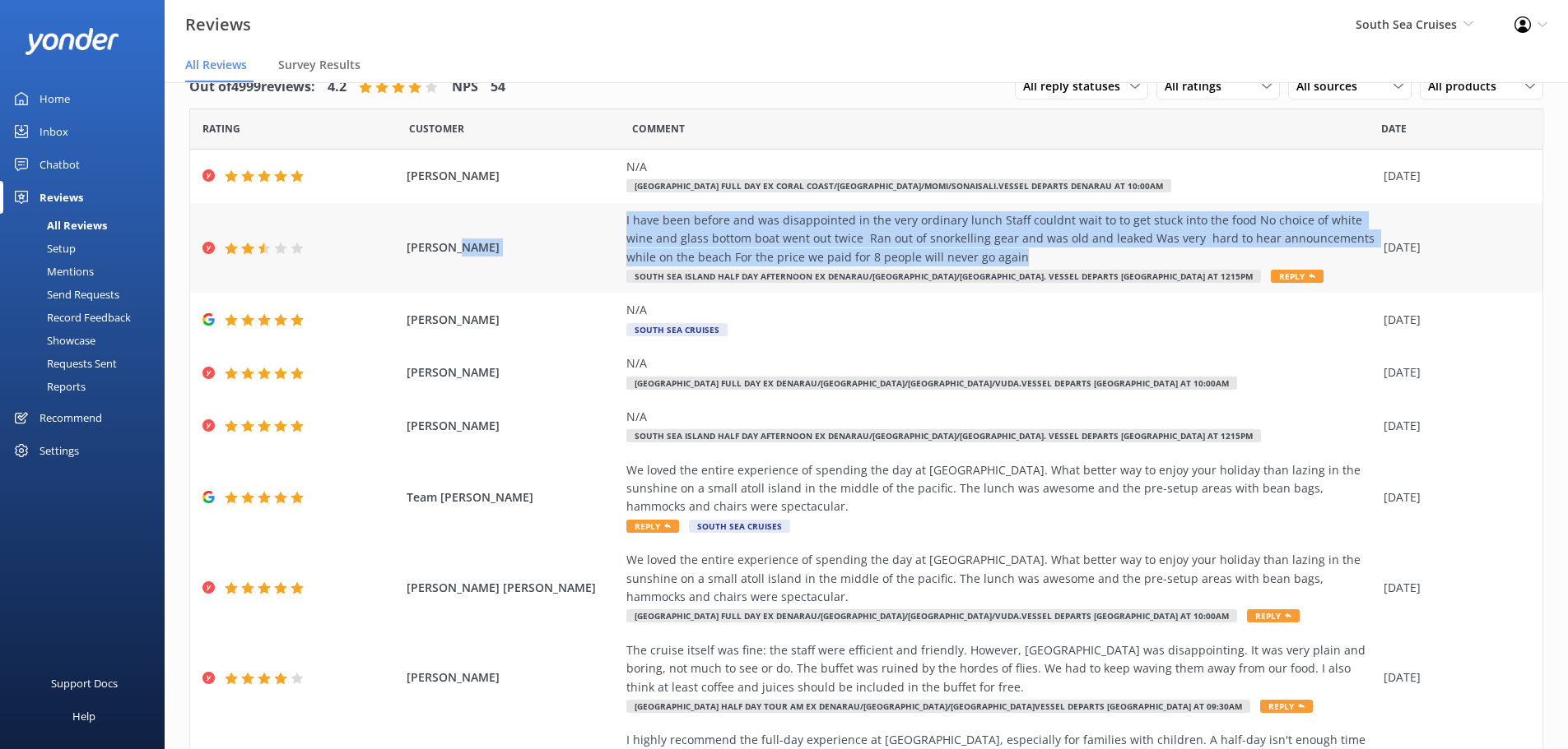
click at [698, 240] on div "I have been before and was disappointed in the very ordinary lunch Staff couldn…" at bounding box center [1001, 238] width 749 height 55
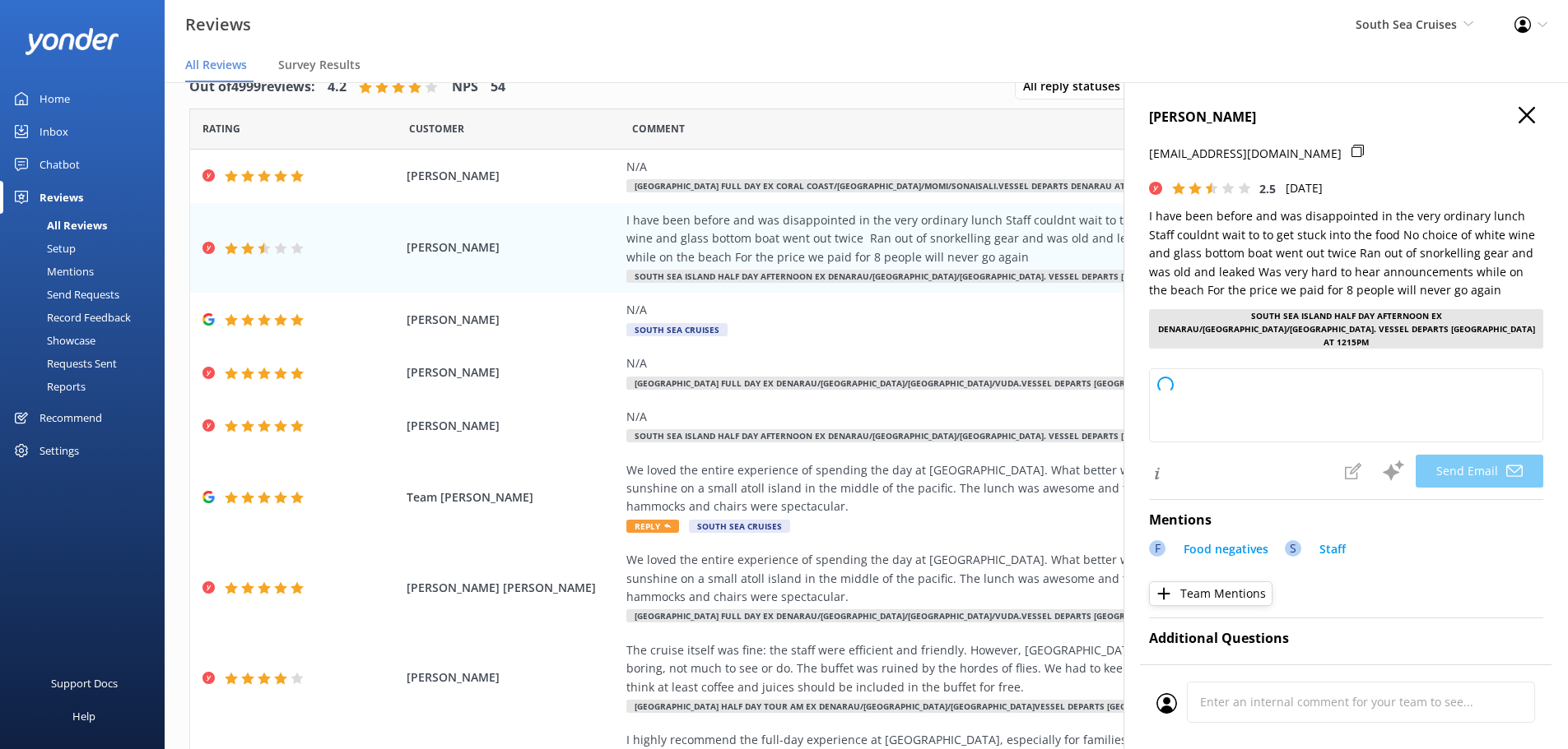
click at [1519, 116] on icon "button" at bounding box center [1527, 115] width 16 height 16
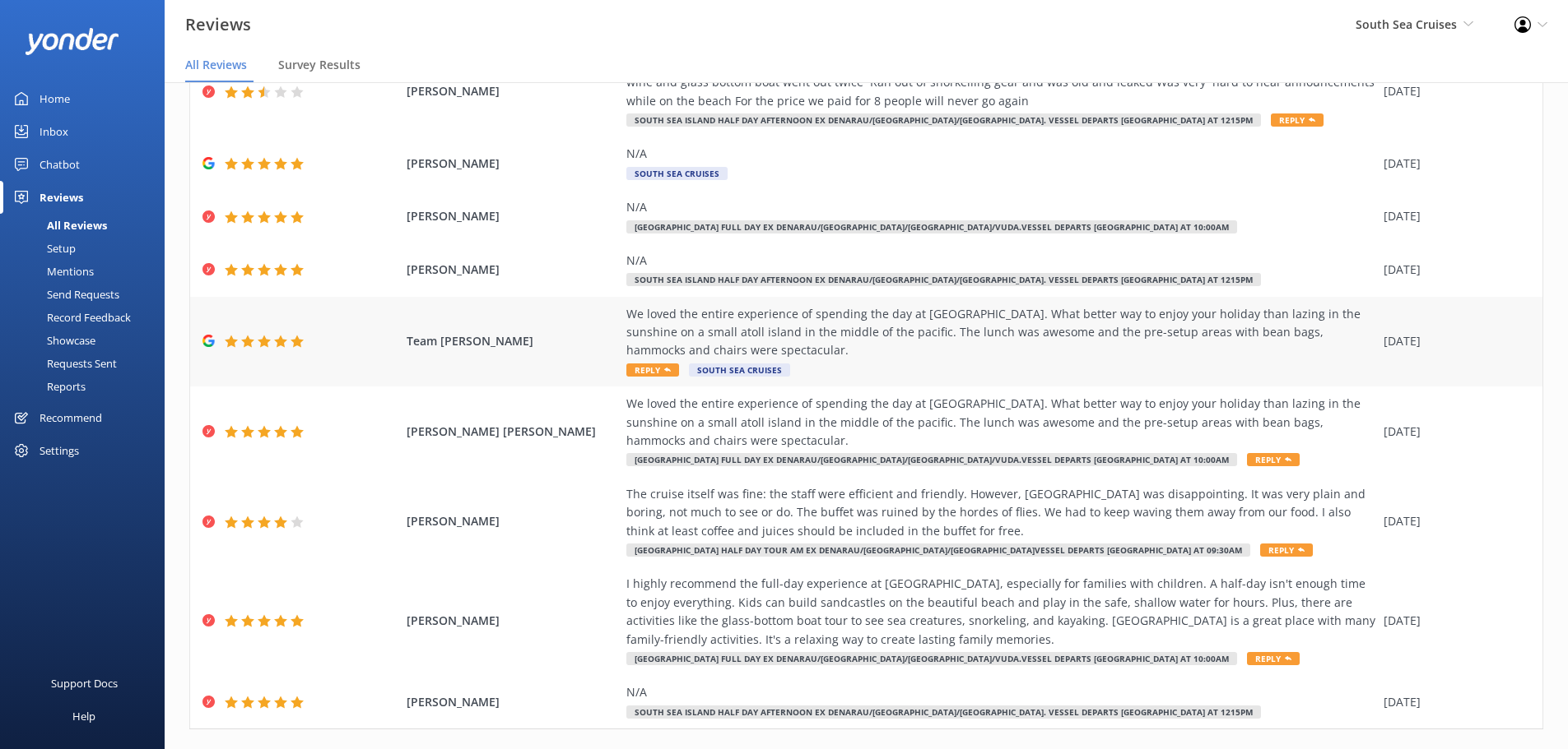
scroll to position [157, 0]
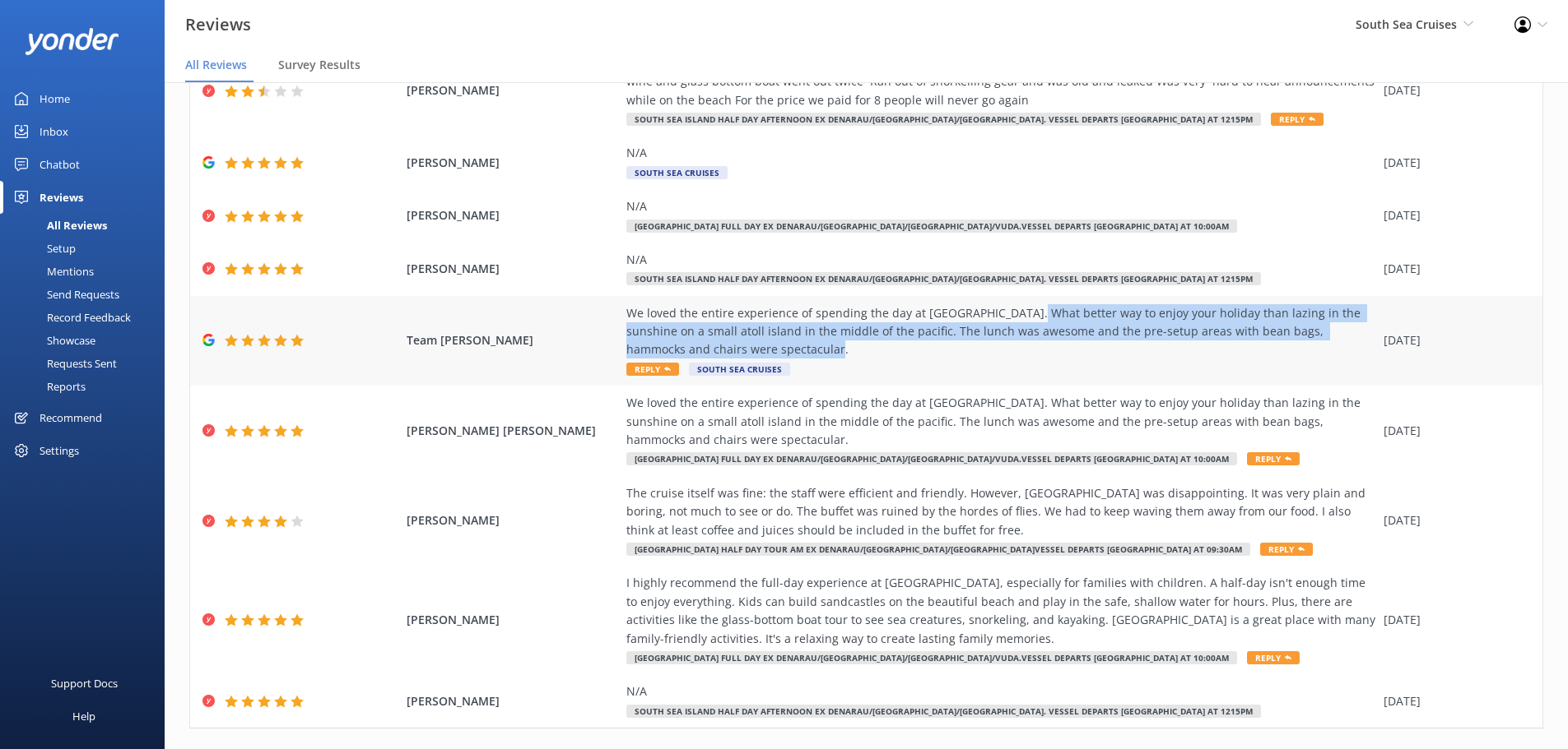
drag, startPoint x: 1010, startPoint y: 308, endPoint x: 964, endPoint y: 351, distance: 63.0
click at [964, 351] on div "We loved the entire experience of spending the day at South Sea Island. What be…" at bounding box center [1001, 331] width 749 height 55
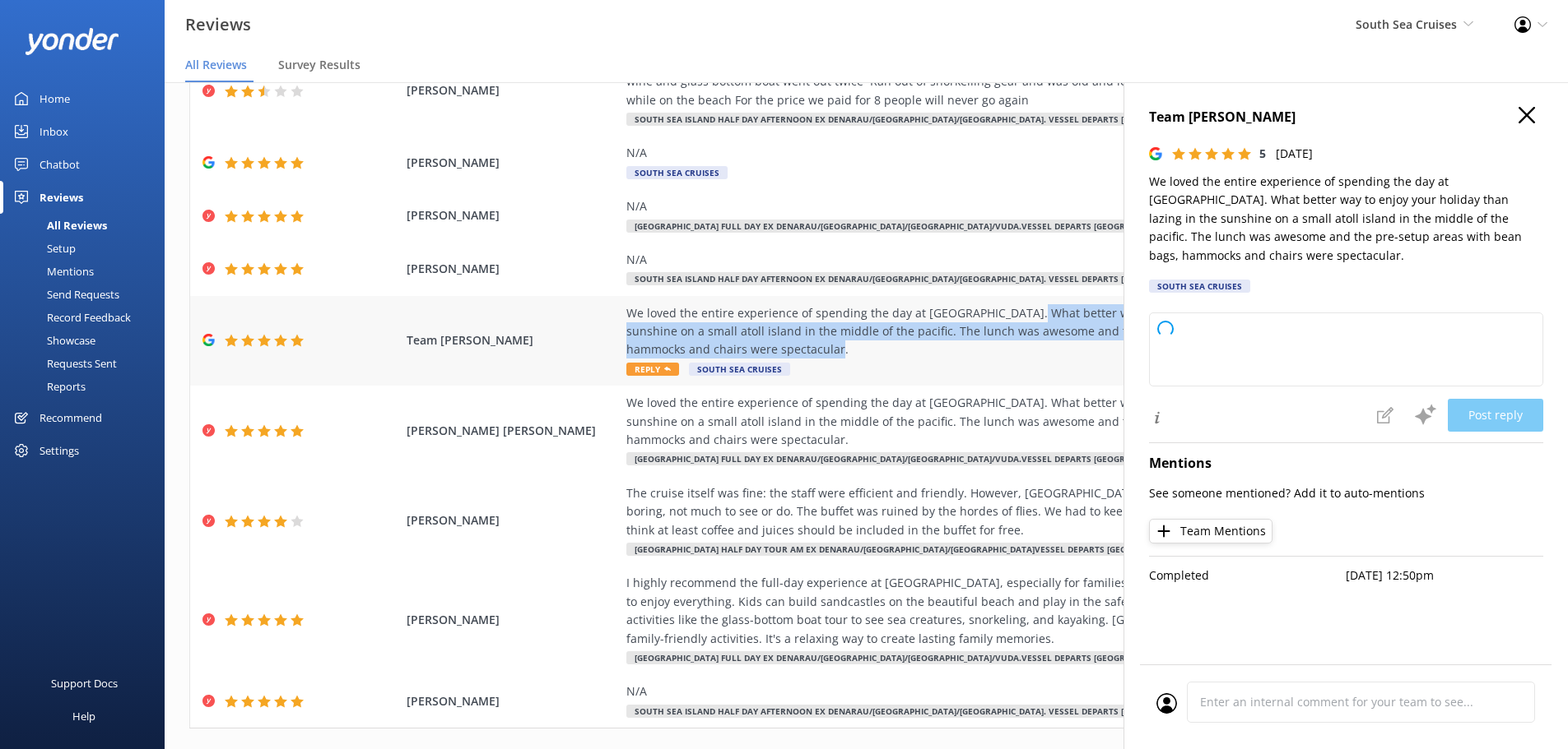
copy div "What better way to enjoy your holiday than lazing in the sunshine on a small at…"
click at [1528, 114] on use "button" at bounding box center [1527, 115] width 16 height 16
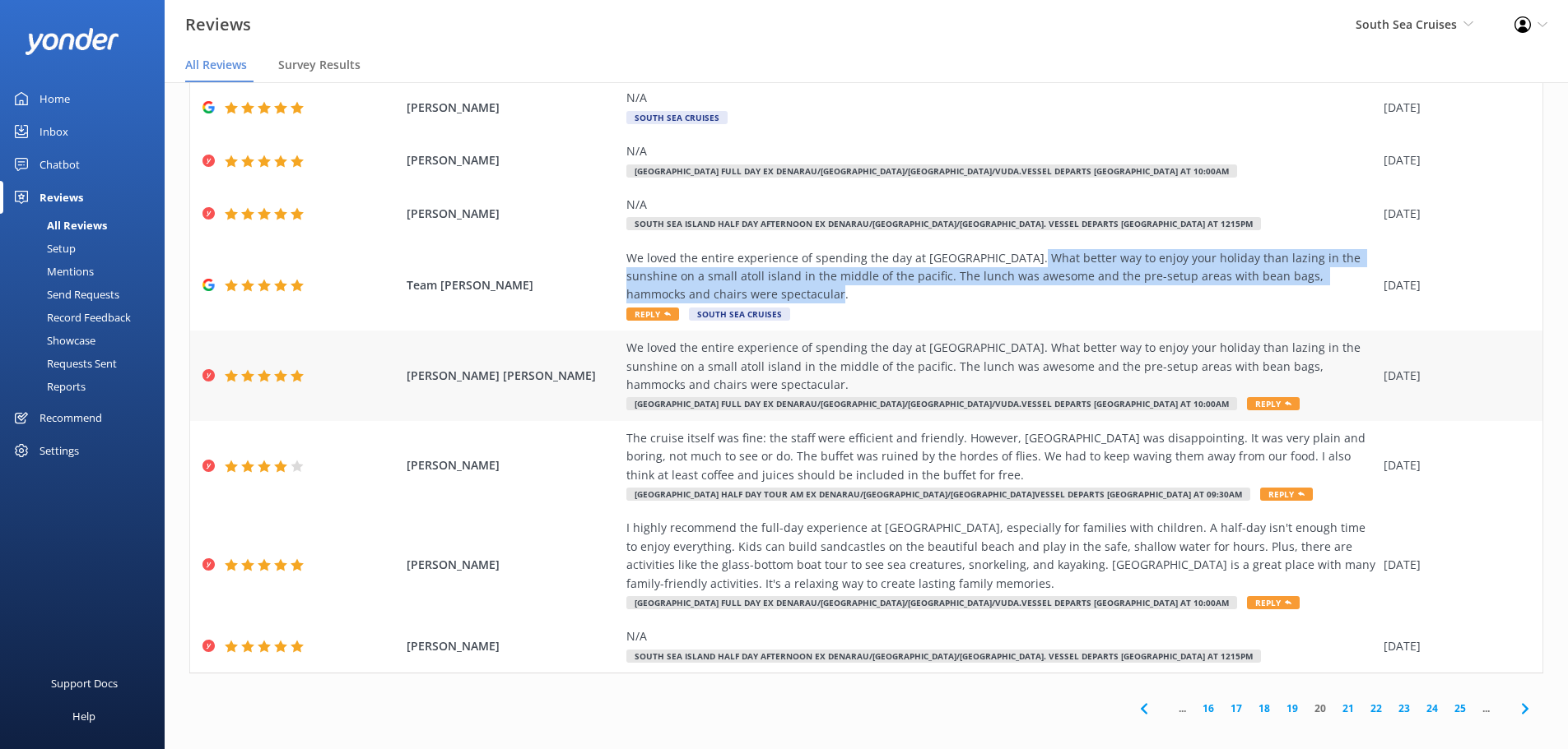
scroll to position [223, 0]
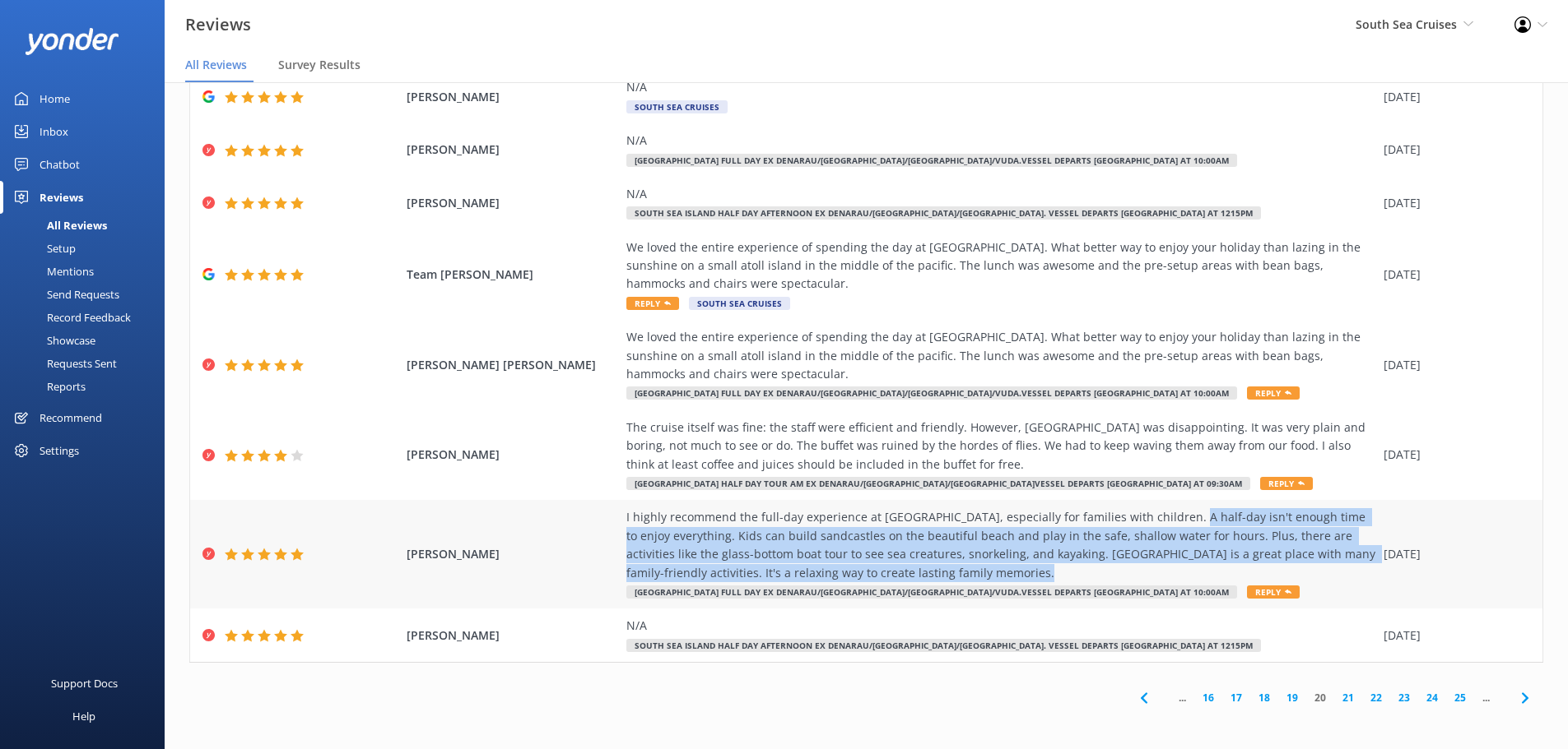
drag, startPoint x: 1160, startPoint y: 517, endPoint x: 1012, endPoint y: 576, distance: 159.3
click at [1012, 576] on div "I highly recommend the full-day experience at South Seas Island, especially for…" at bounding box center [1001, 545] width 749 height 74
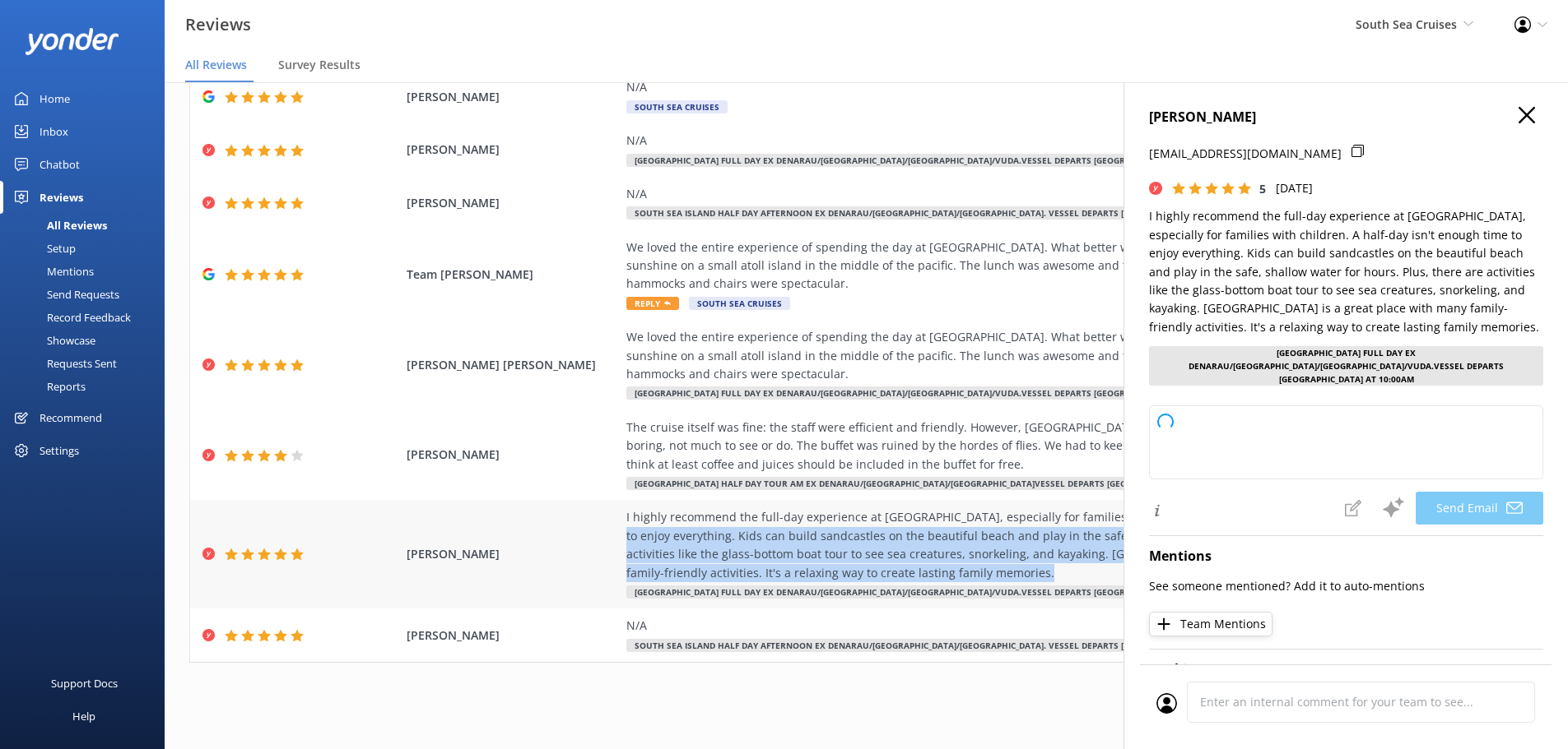
copy div "A half-day isn't enough time to enjoy everything. Kids can build sandcastles on…"
click at [1519, 116] on use "button" at bounding box center [1527, 115] width 16 height 16
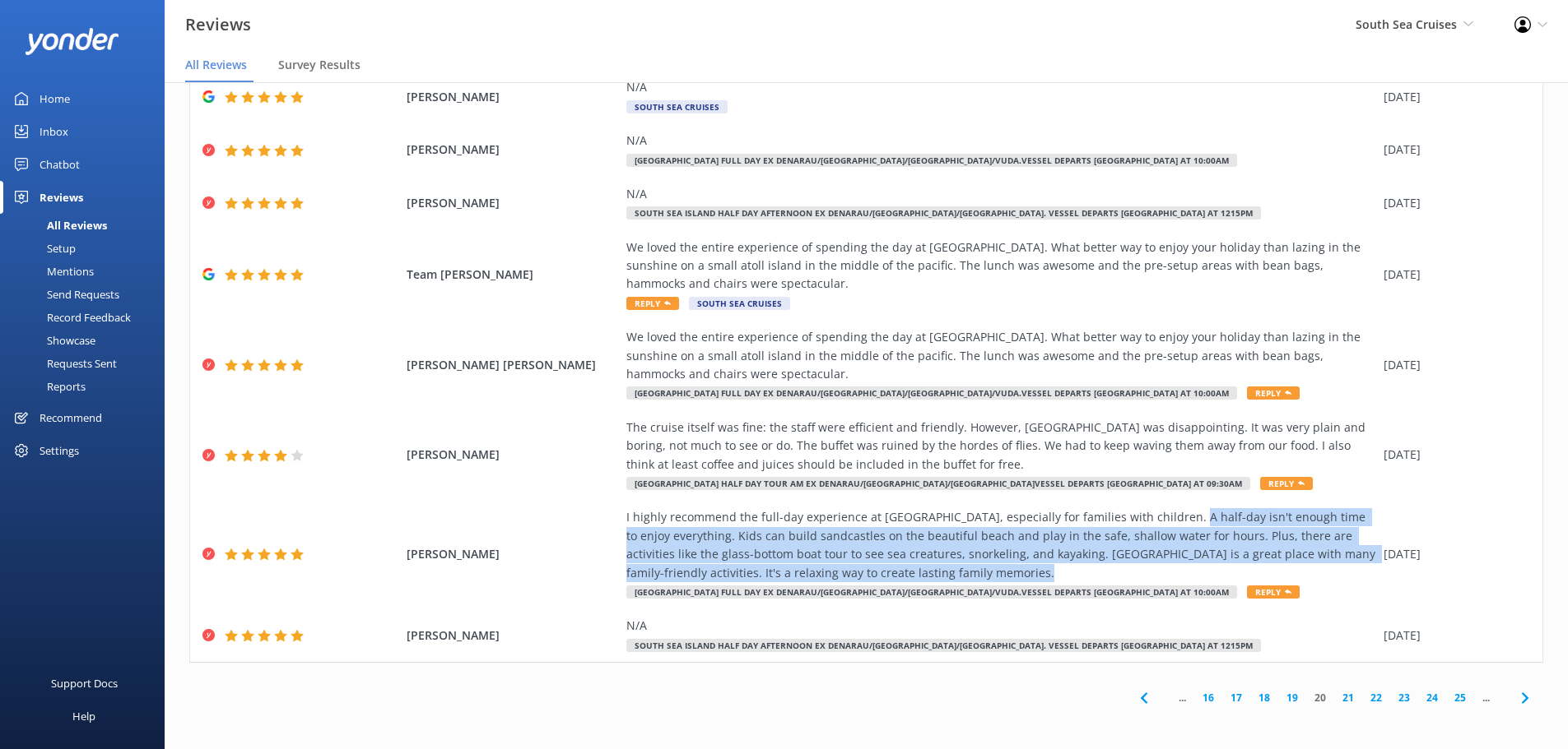
click at [1334, 699] on link "21" at bounding box center [1348, 698] width 28 height 15
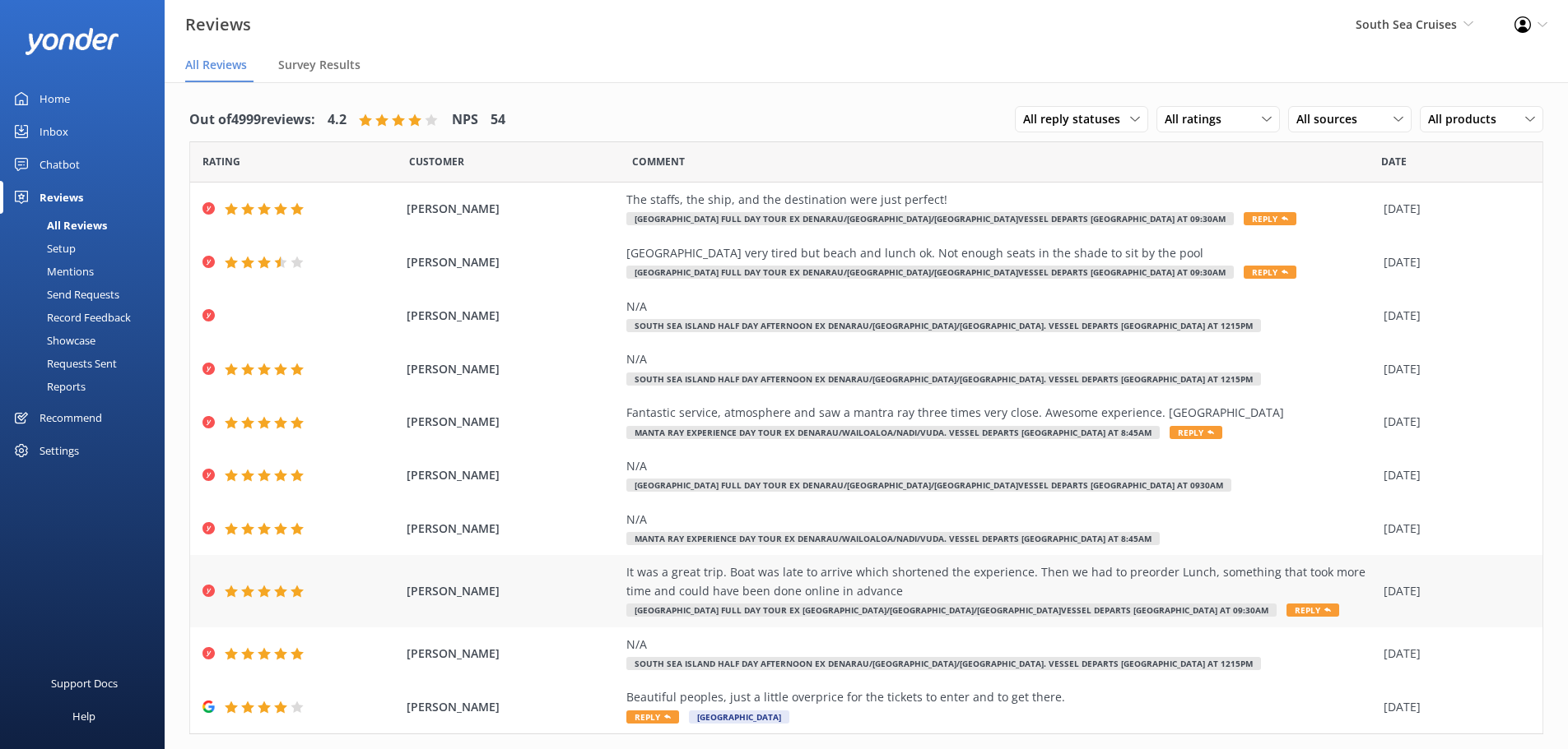
scroll to position [39, 0]
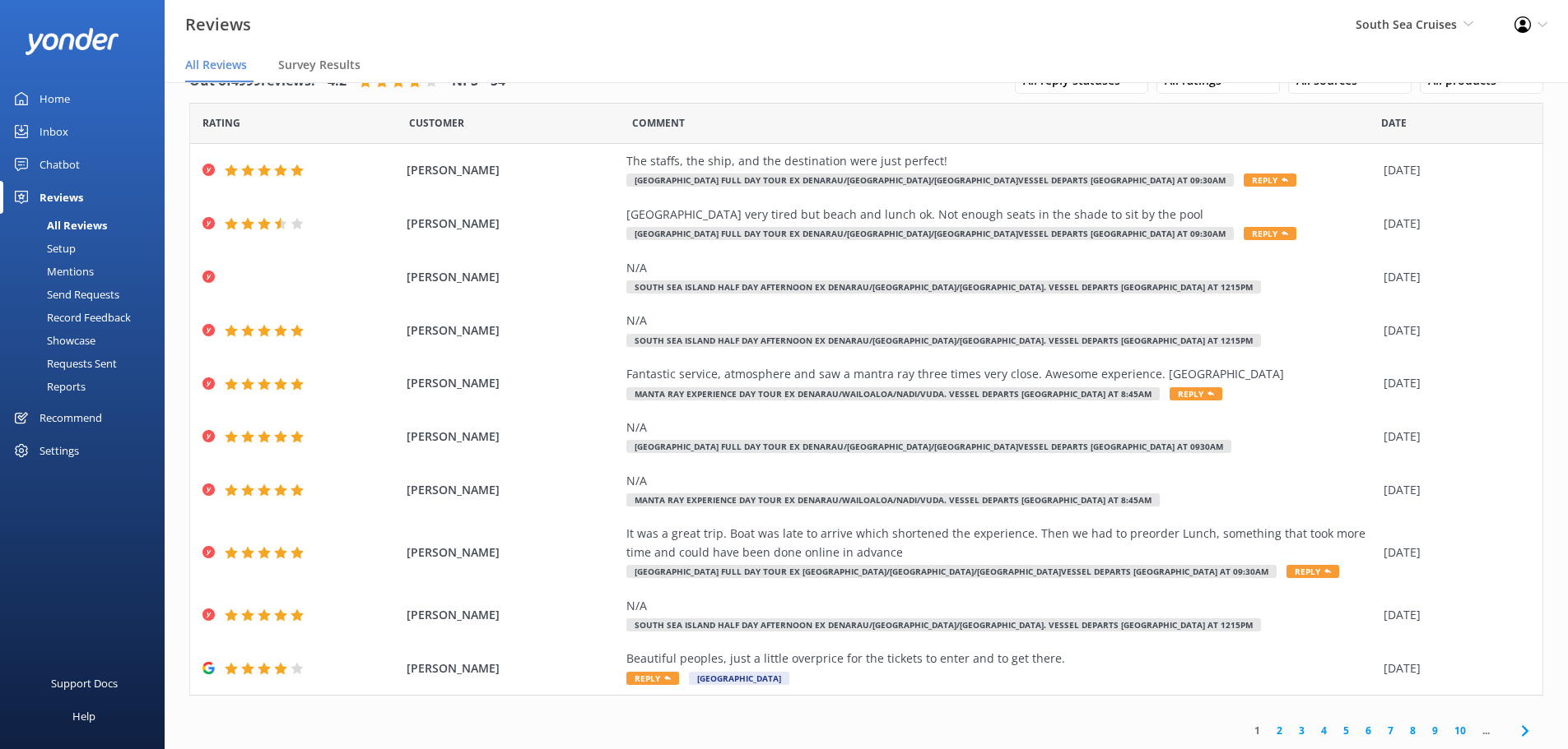
click at [1446, 733] on link "10" at bounding box center [1459, 730] width 28 height 15
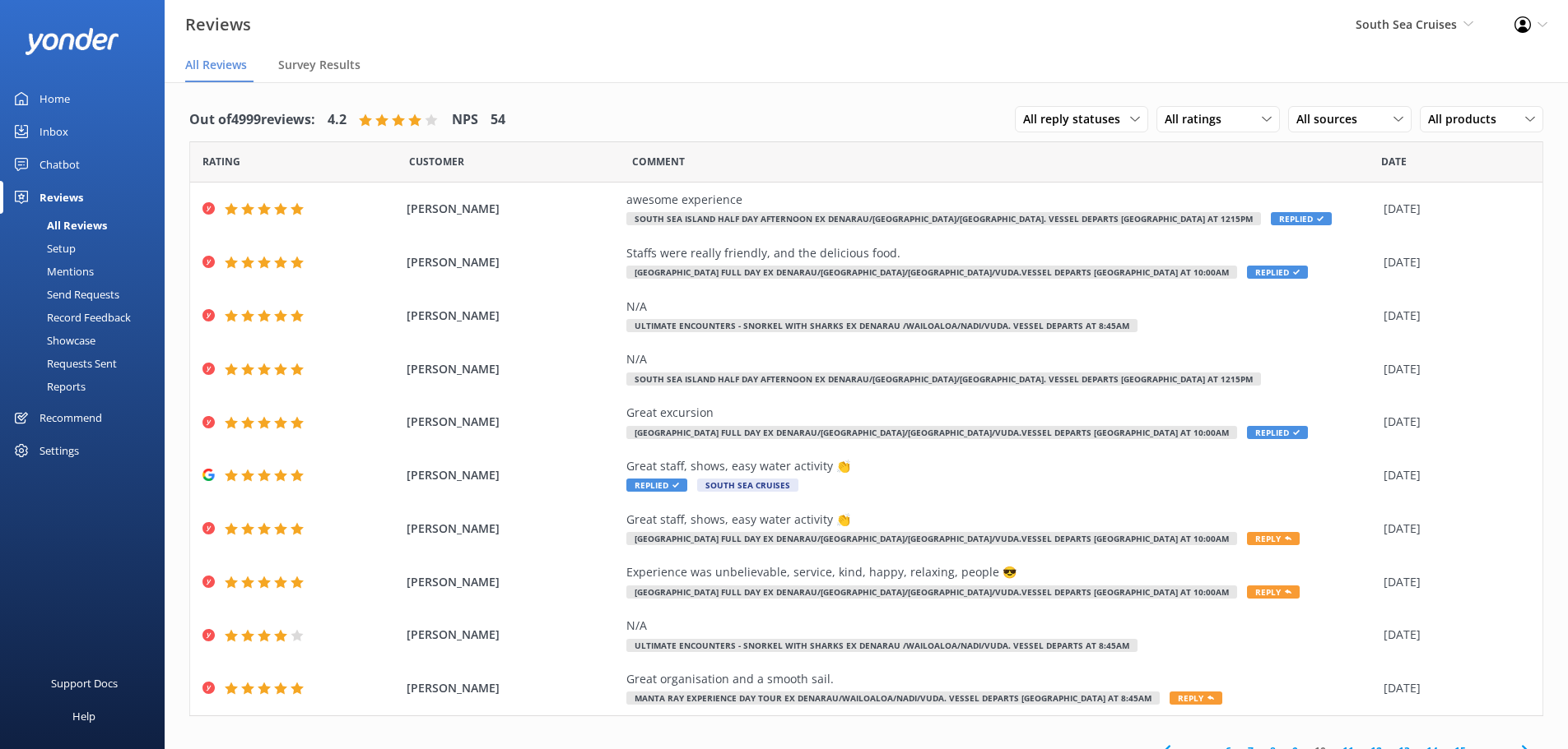
scroll to position [21, 0]
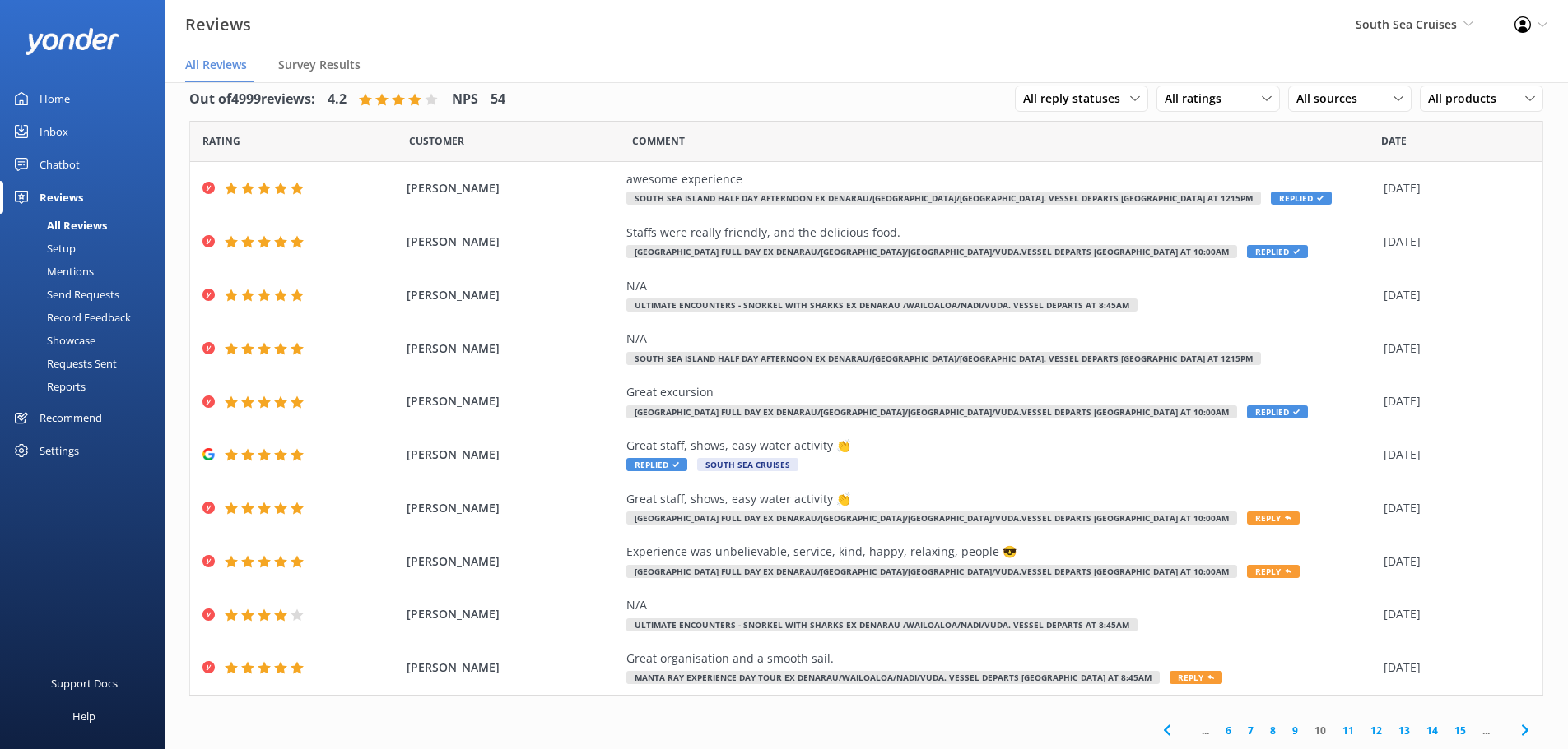
click at [1448, 732] on link "15" at bounding box center [1459, 730] width 28 height 15
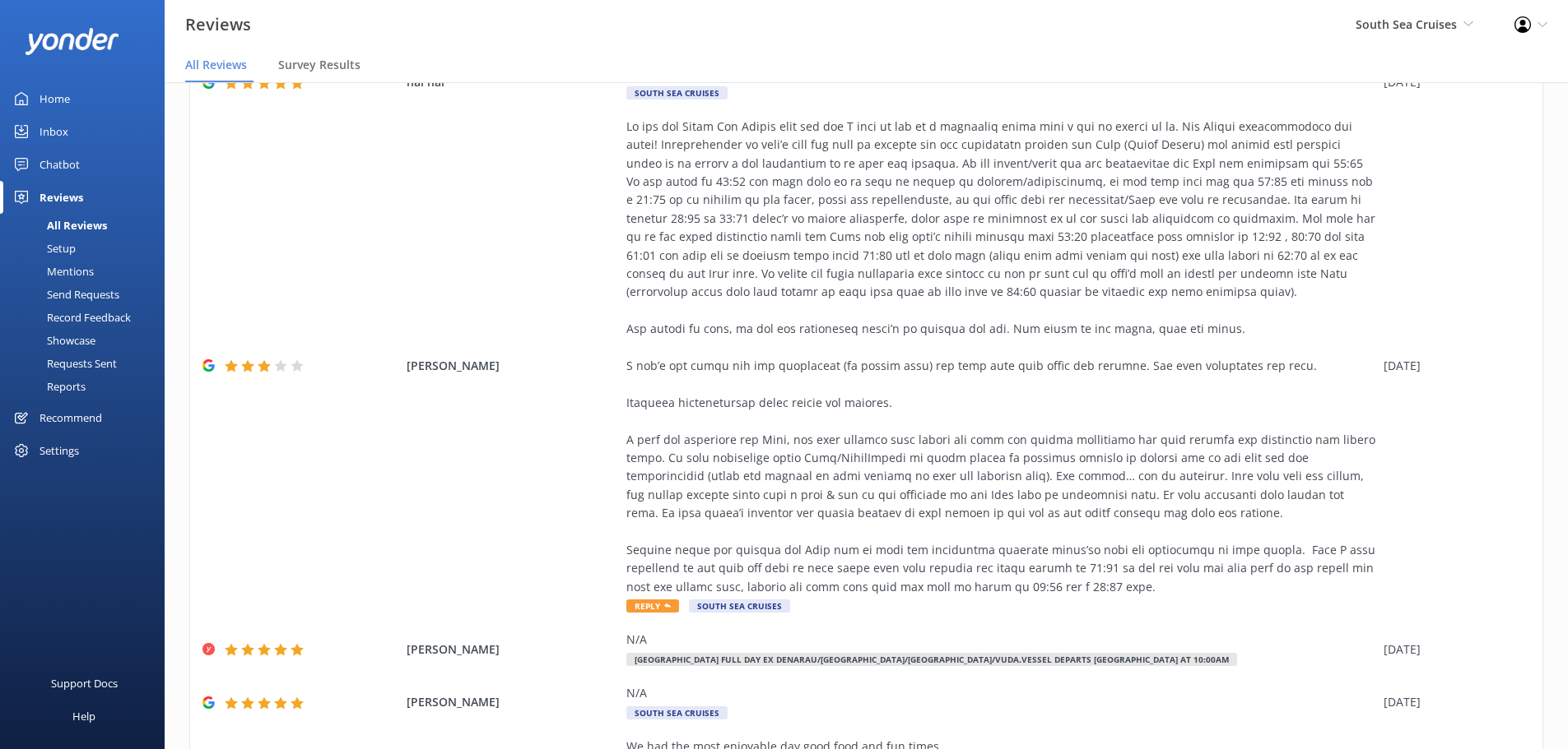
scroll to position [554, 0]
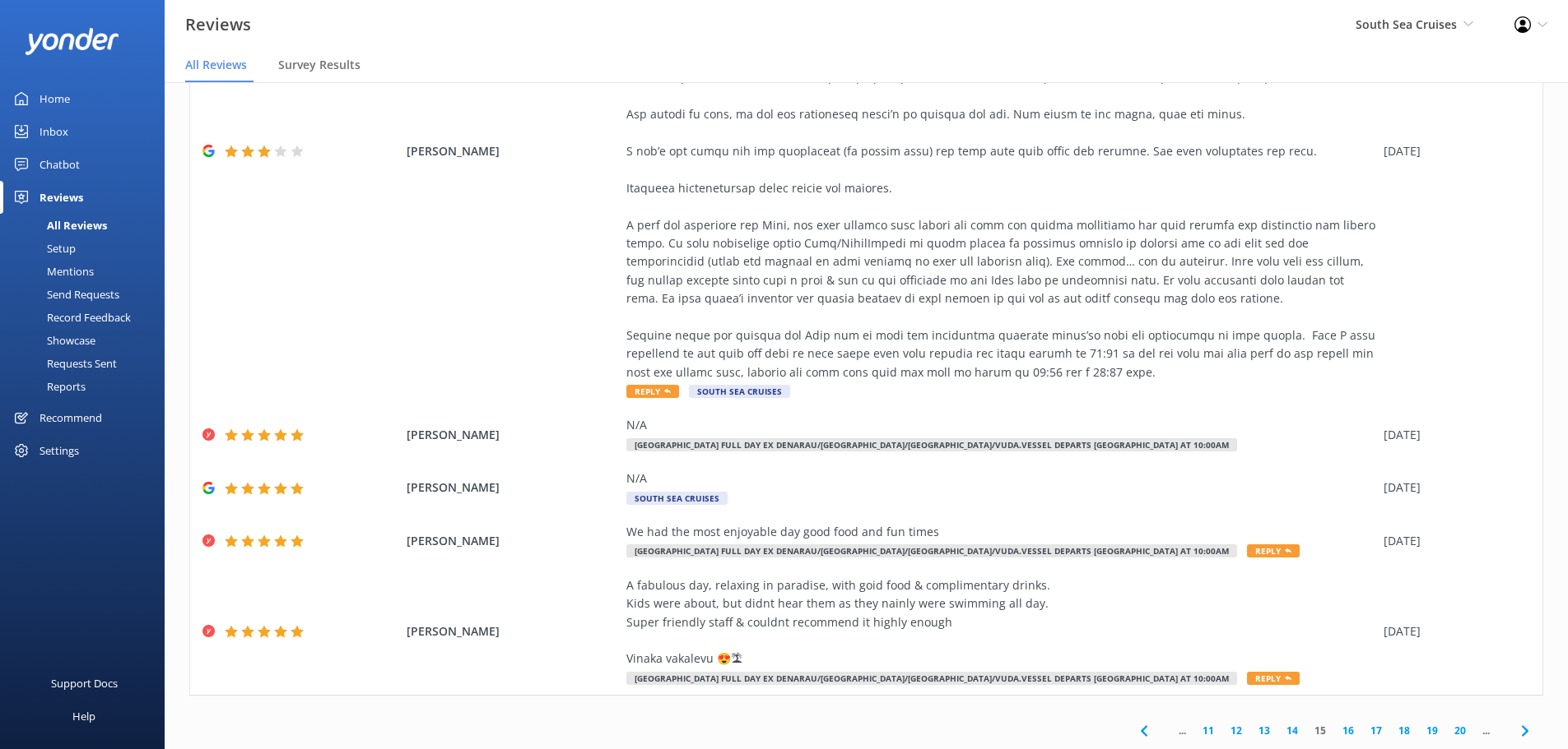
click at [1446, 729] on link "20" at bounding box center [1459, 730] width 28 height 15
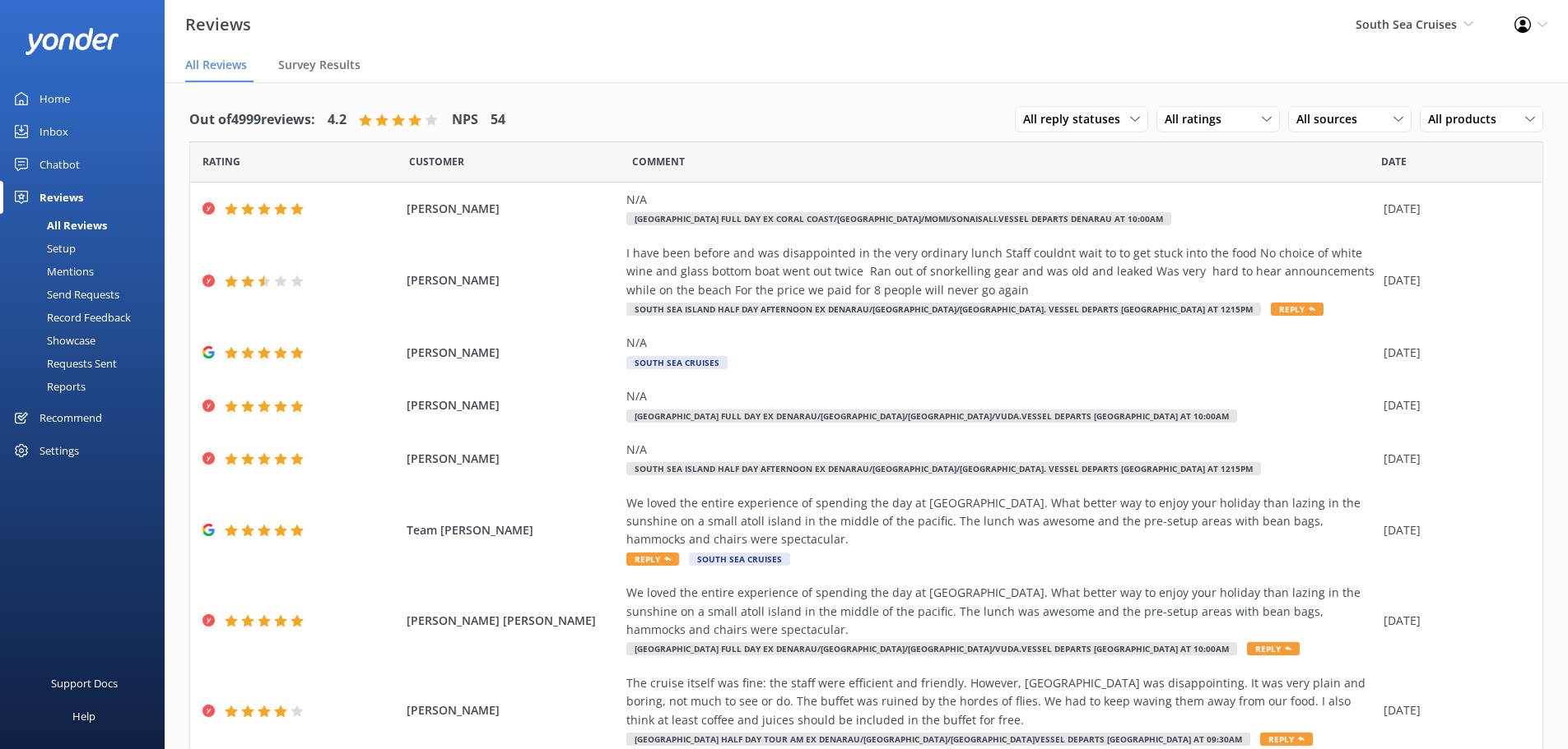
scroll to position [223, 0]
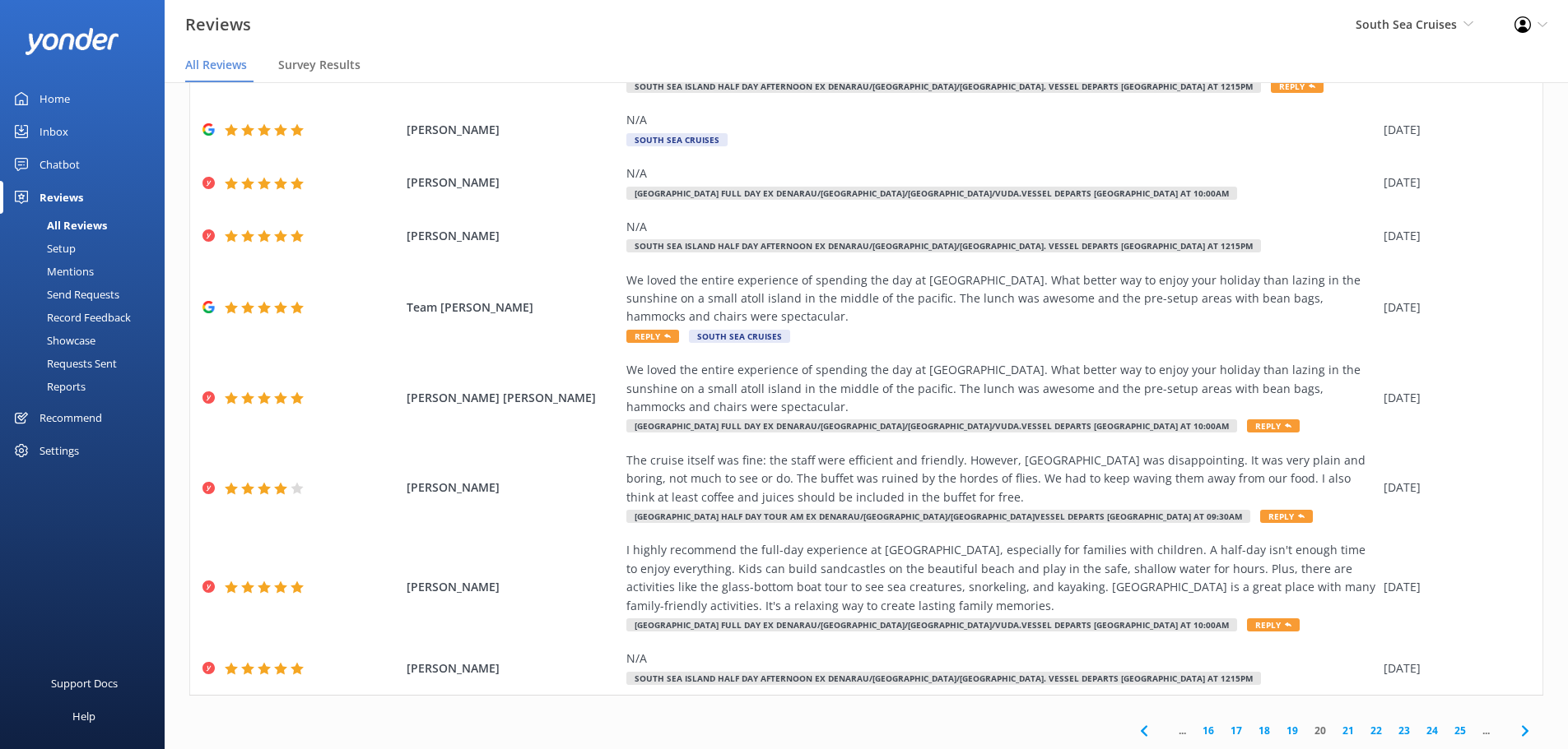
click at [1334, 736] on link "21" at bounding box center [1348, 730] width 28 height 15
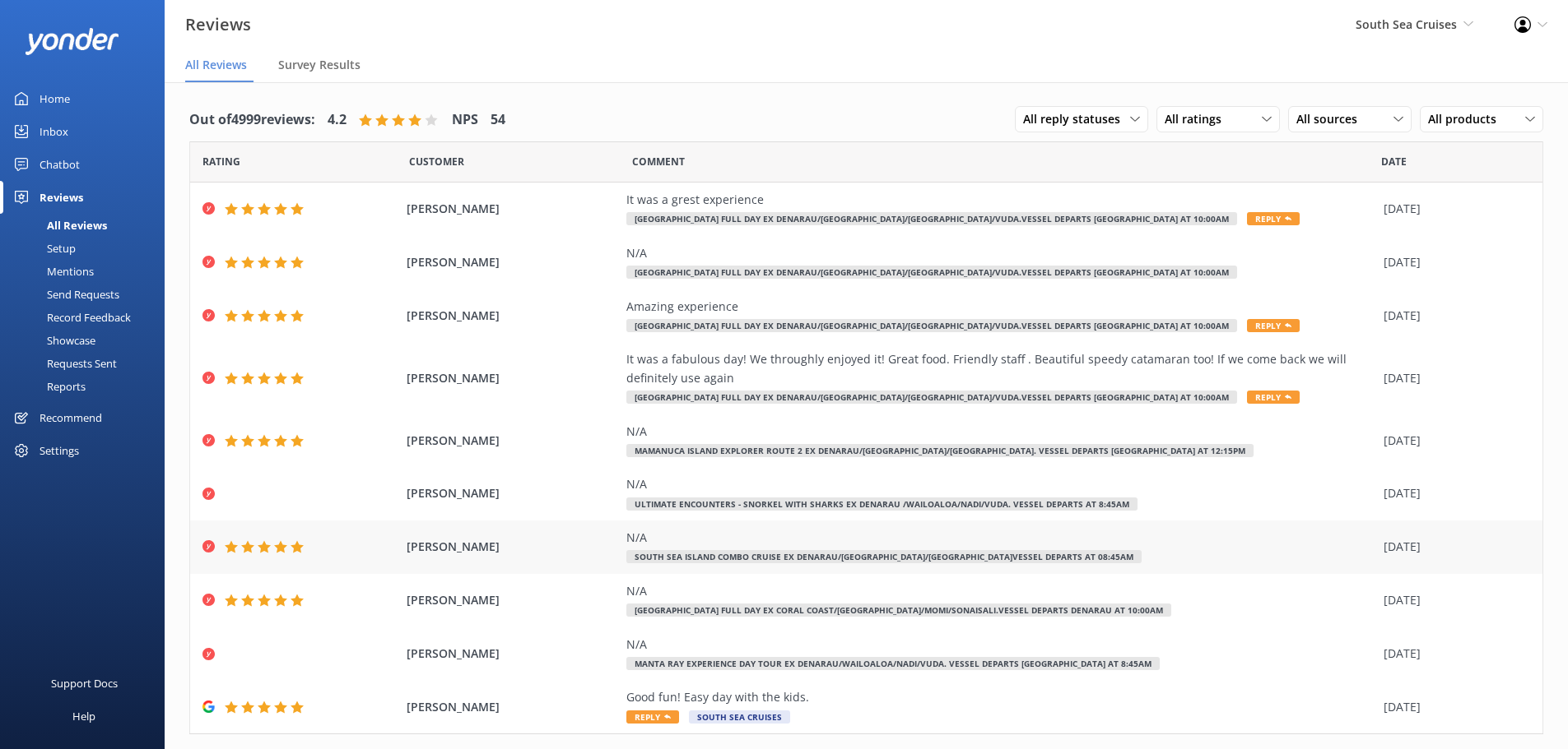
scroll to position [39, 0]
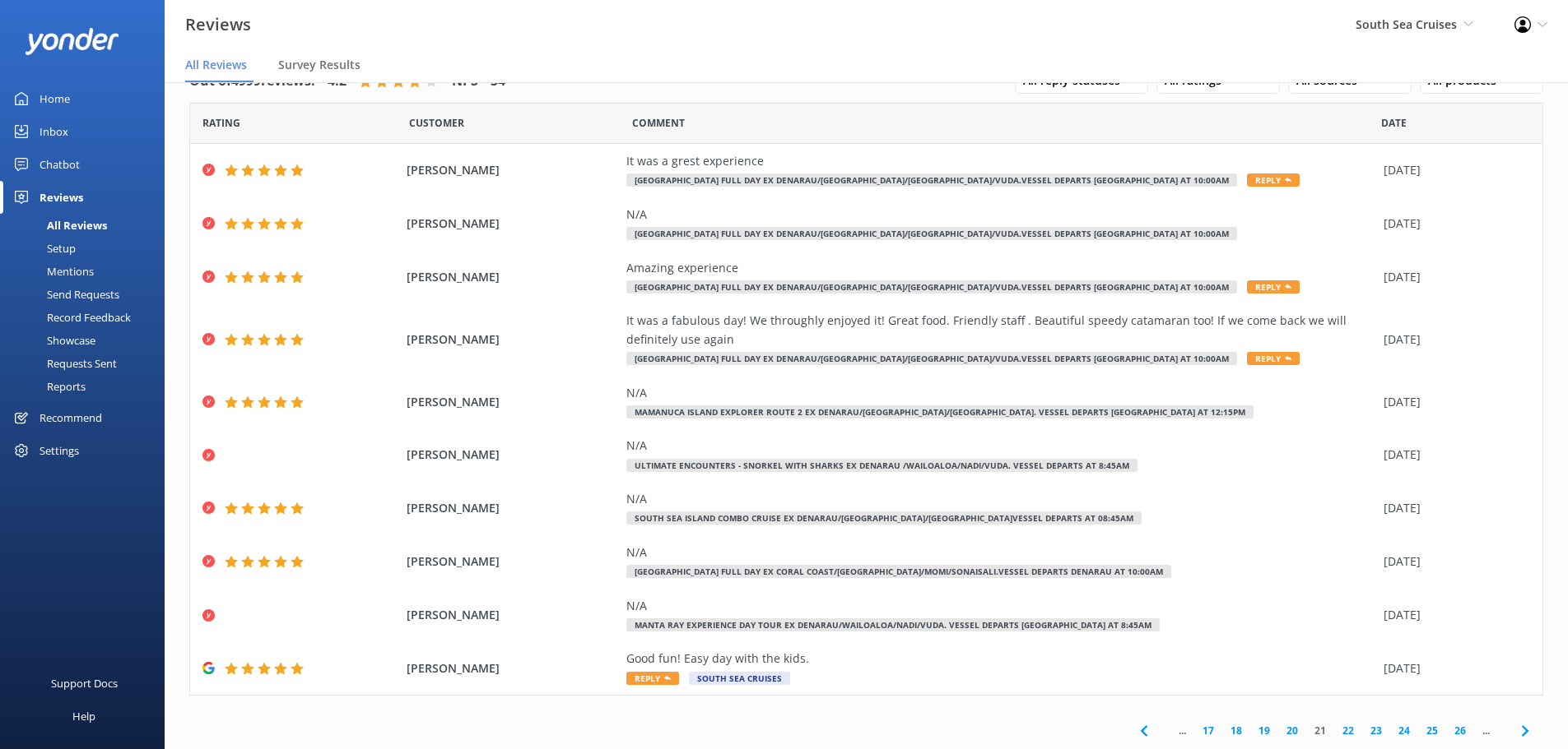
click at [1336, 729] on link "22" at bounding box center [1348, 730] width 28 height 15
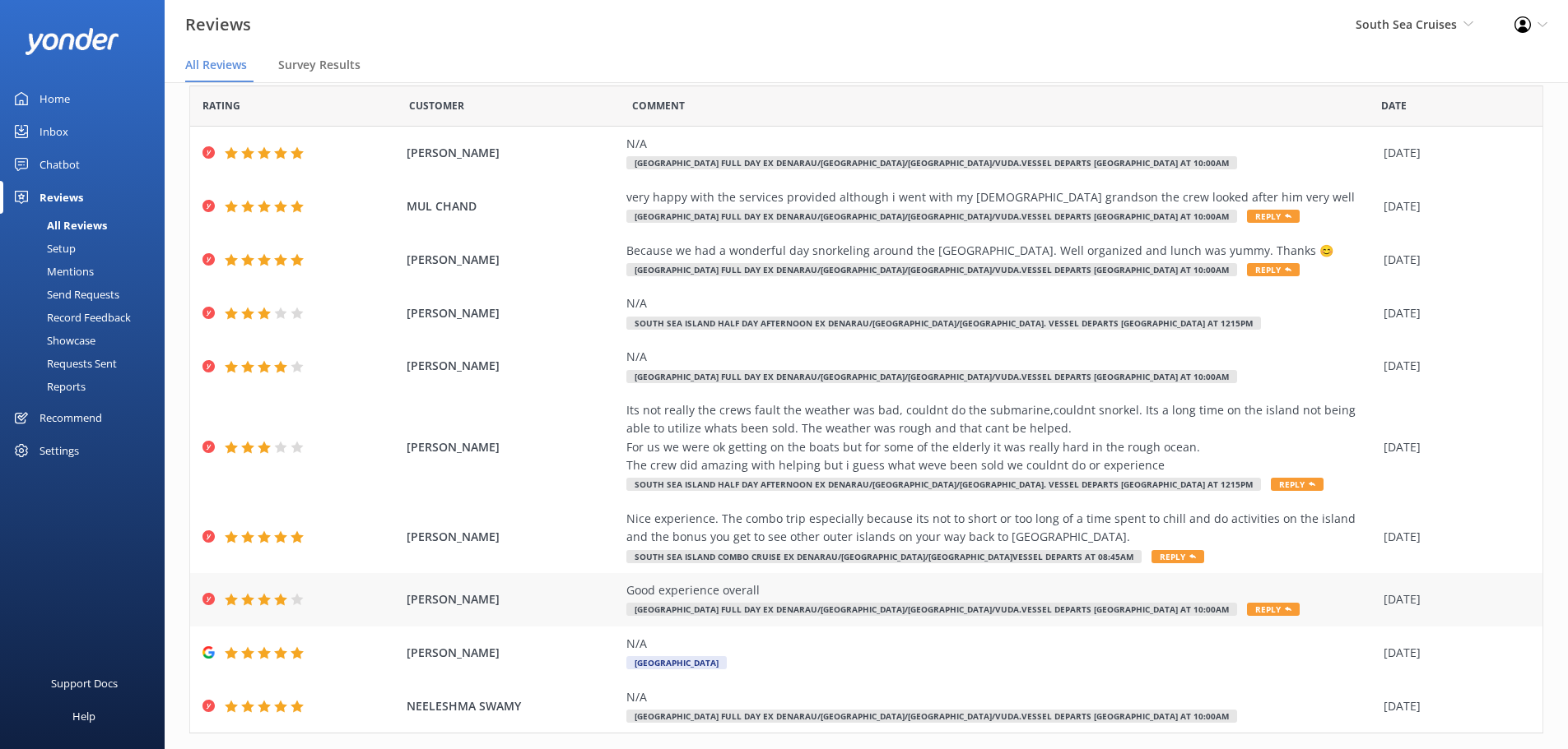
scroll to position [61, 0]
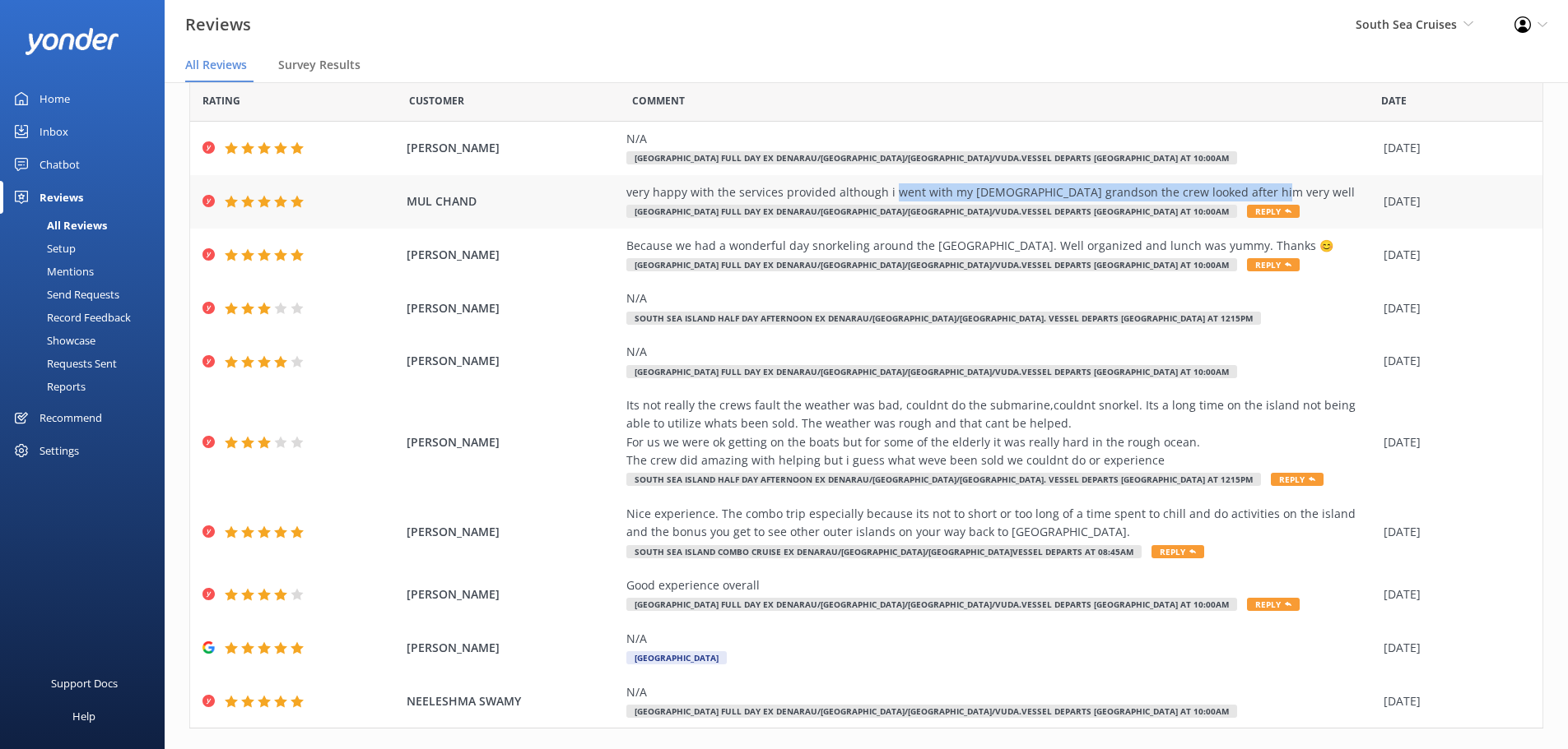
drag, startPoint x: 1243, startPoint y: 193, endPoint x: 882, endPoint y: 193, distance: 361.0
click at [882, 193] on div "very happy with the services provided although i went with my [DEMOGRAPHIC_DATA…" at bounding box center [1001, 192] width 749 height 18
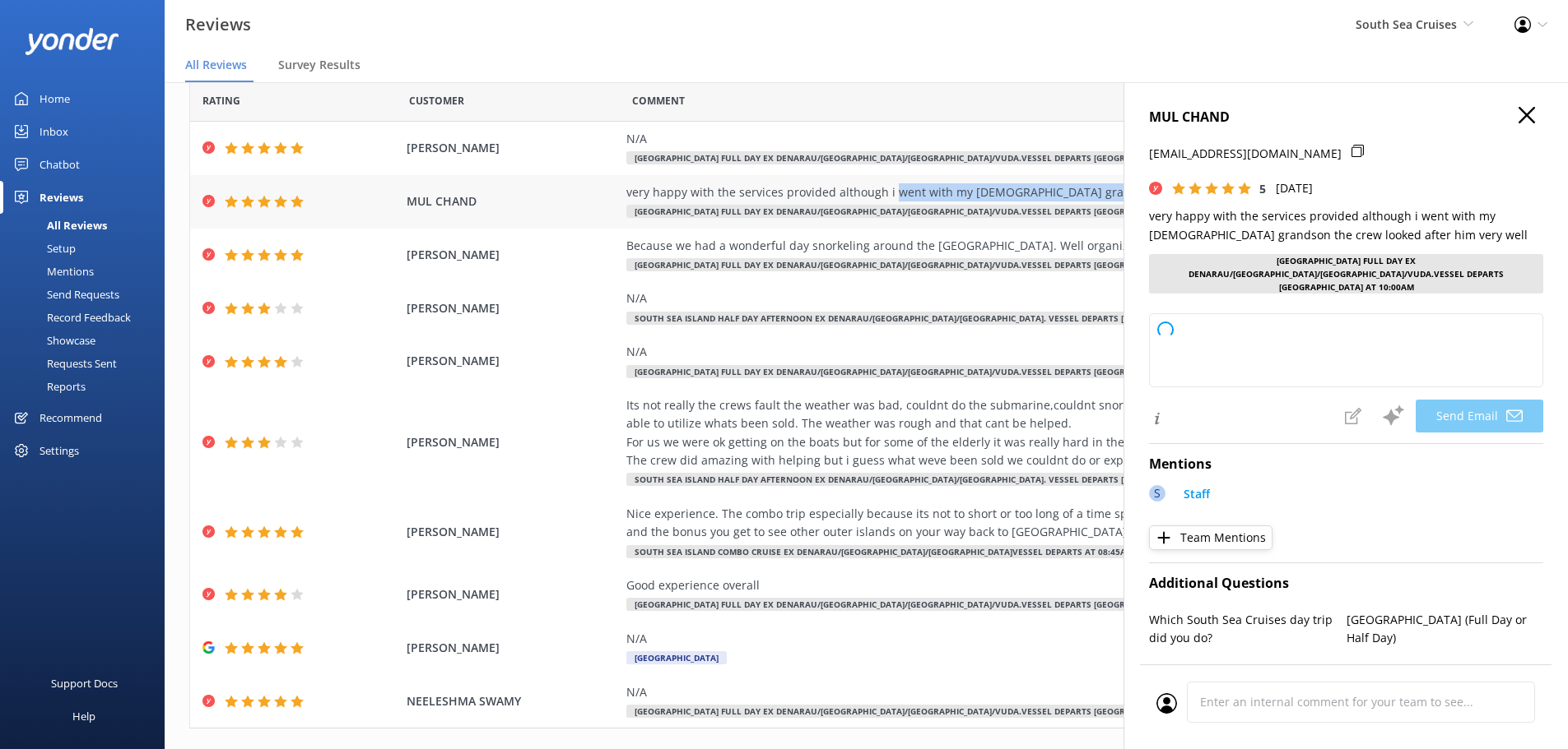
copy div "went with my 3yr old grandson the crew looked after him very well"
type textarea "Thank you so much for your kind words, MUL! We're delighted to hear that you an…"
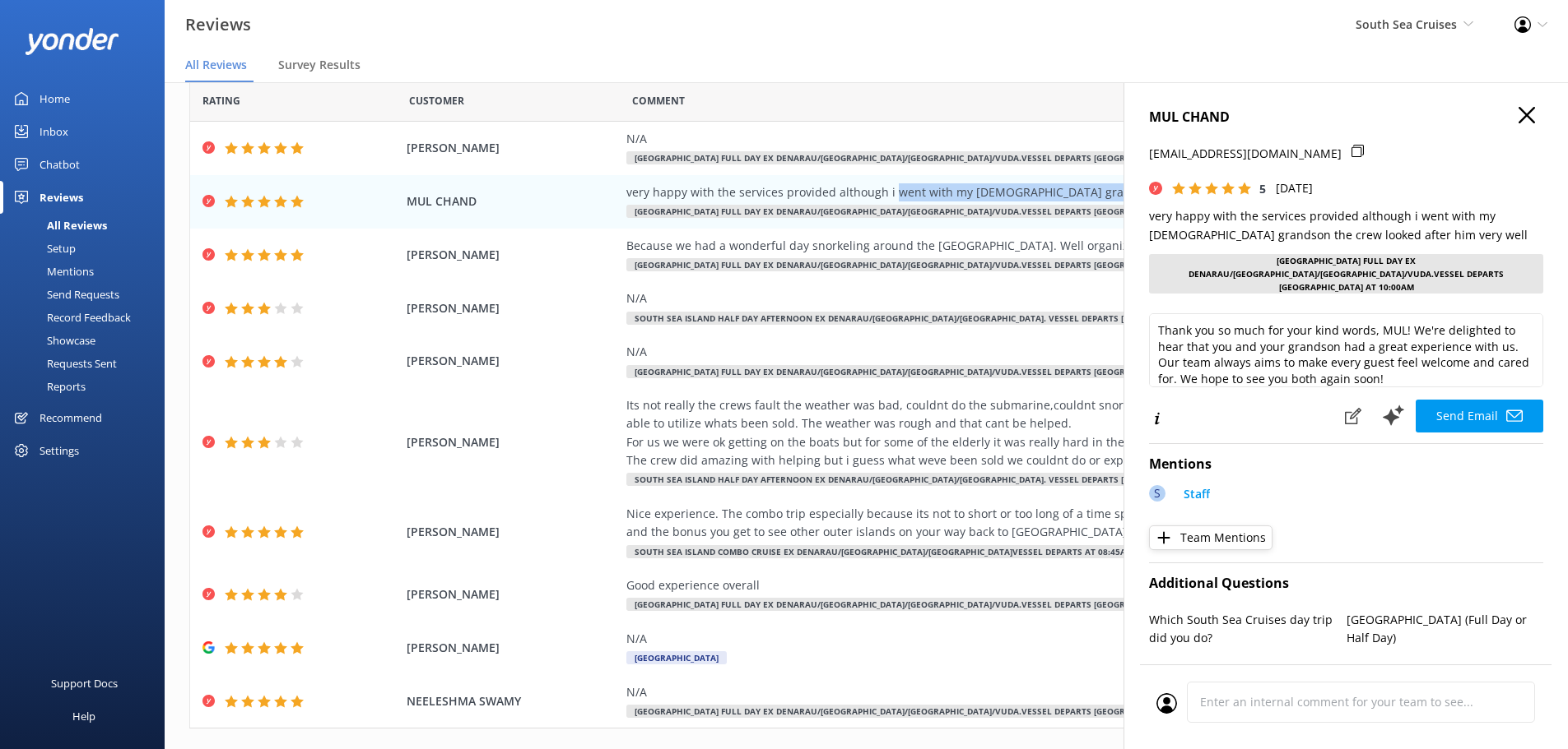
click at [1519, 108] on icon "button" at bounding box center [1527, 115] width 16 height 16
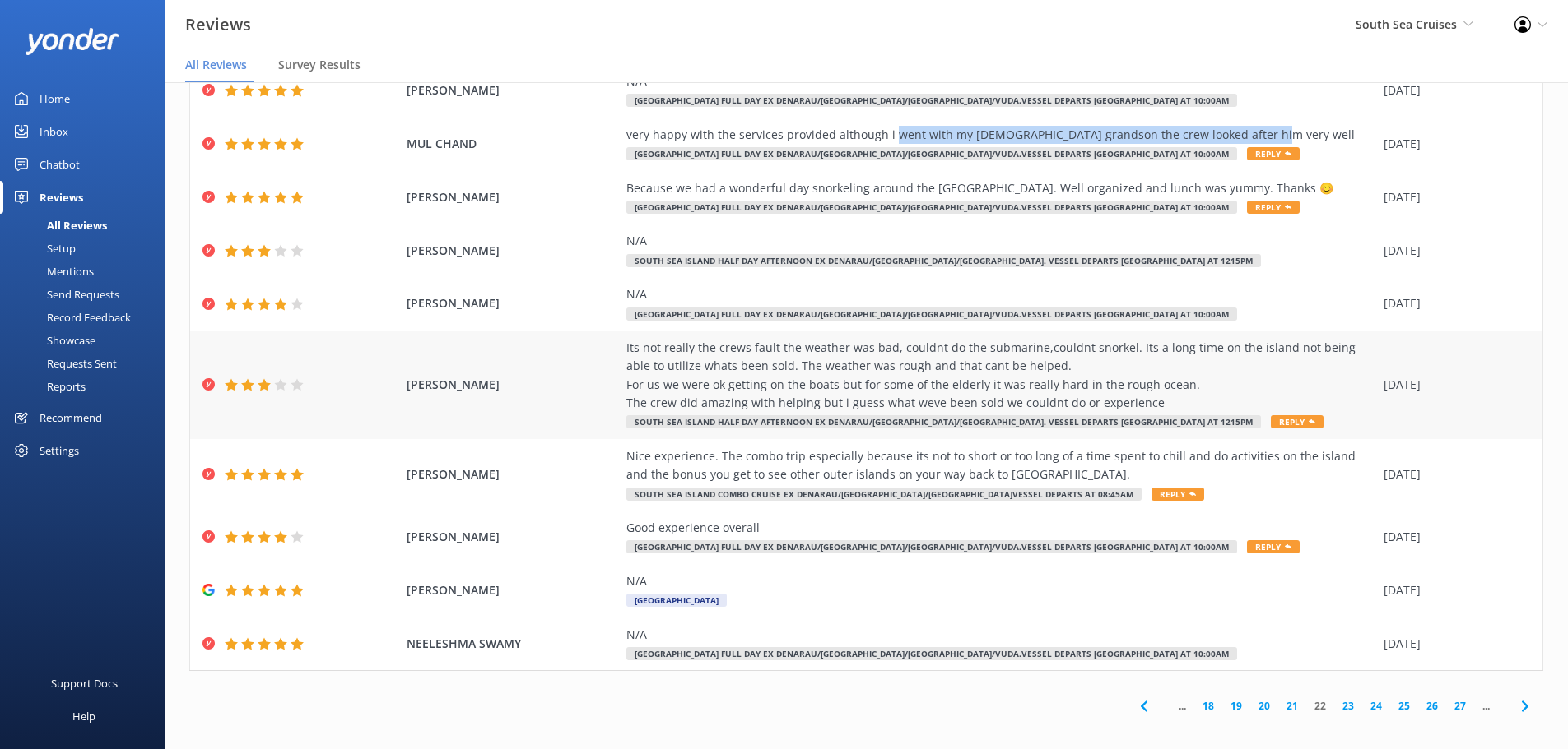
scroll to position [33, 0]
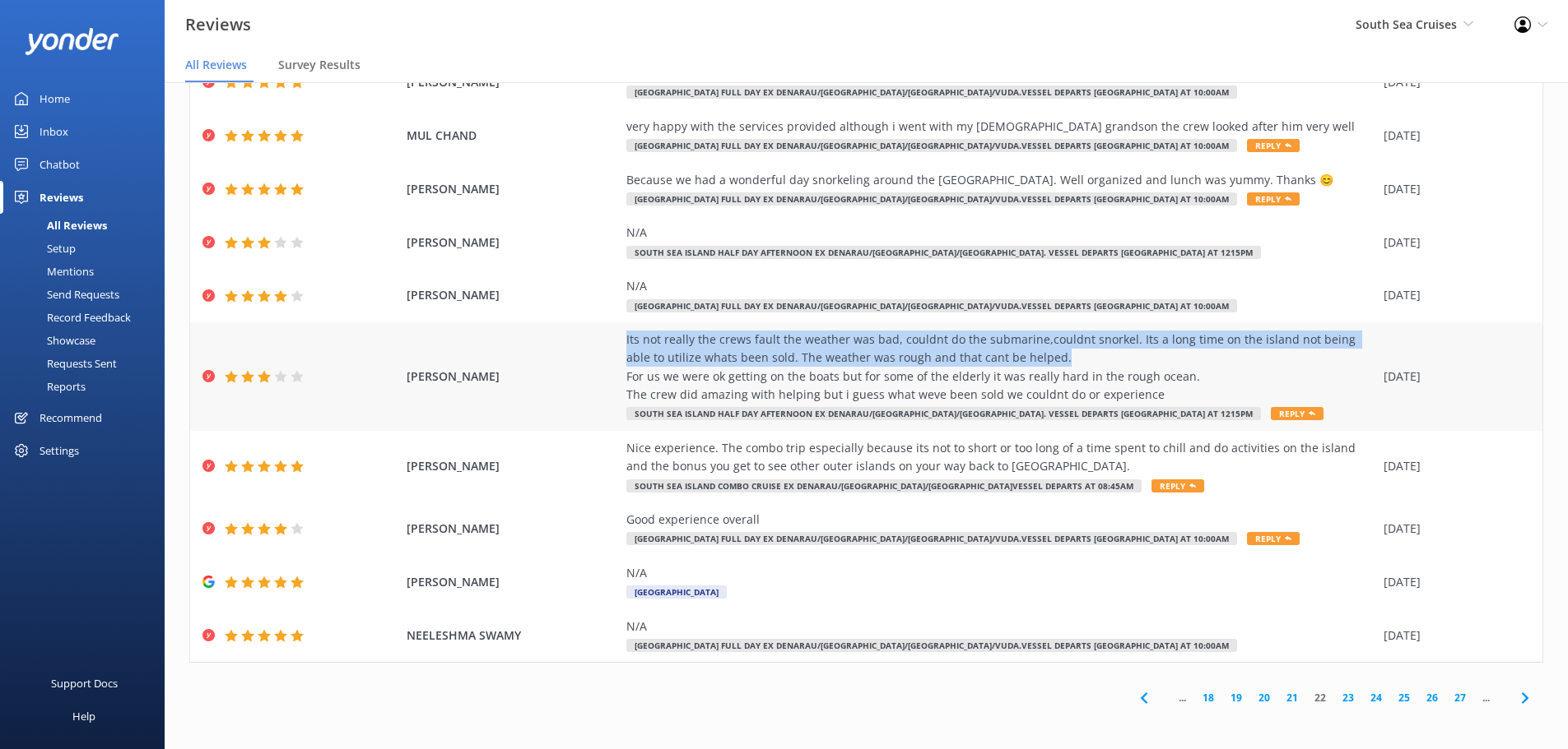
drag, startPoint x: 609, startPoint y: 338, endPoint x: 1040, endPoint y: 363, distance: 431.7
click at [1040, 363] on div "TAYLA CARPENTER Its not really the crews fault the weather was bad, couldnt do …" at bounding box center [866, 376] width 1352 height 109
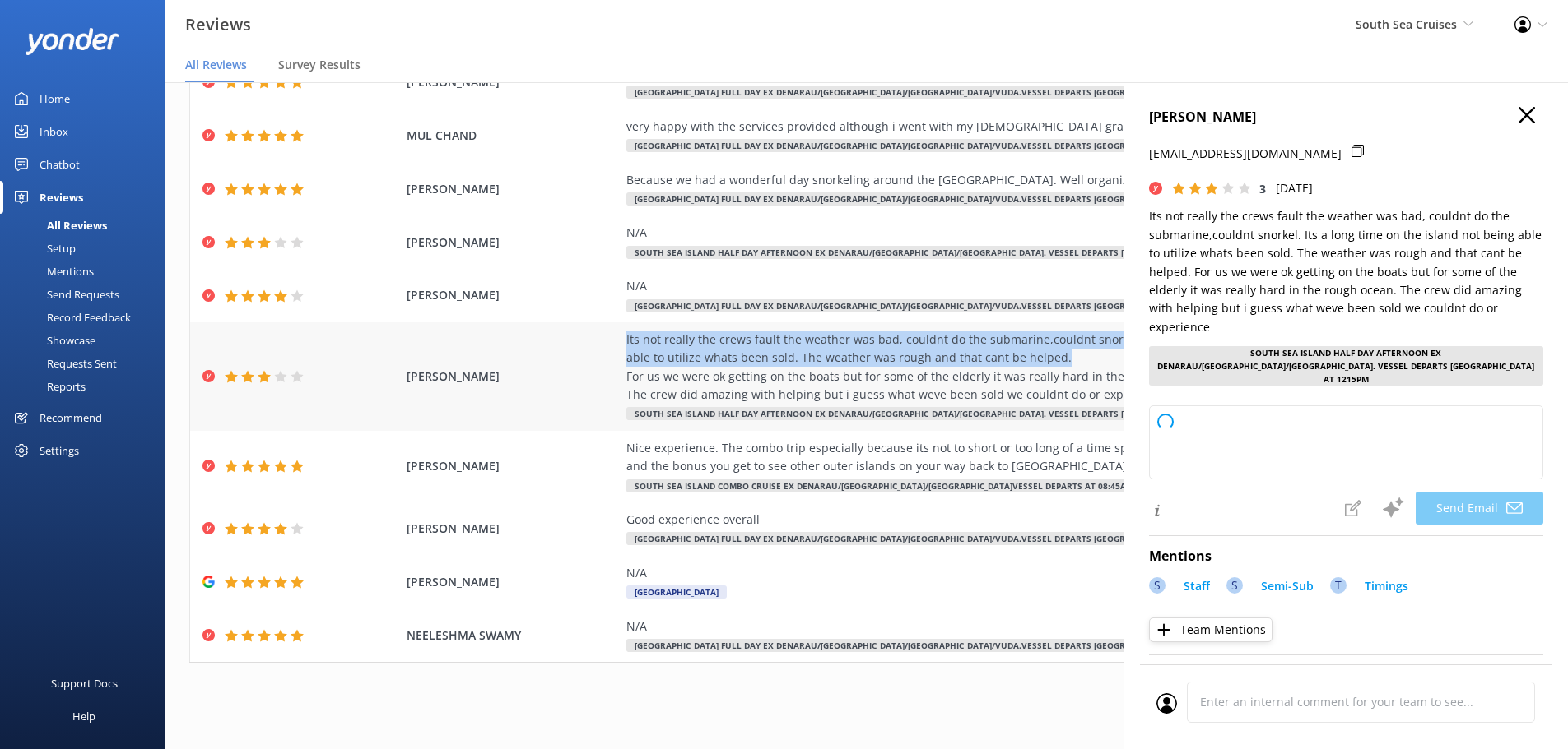
copy div "Its not really the crews fault the weather was bad, couldnt do the submarine,co…"
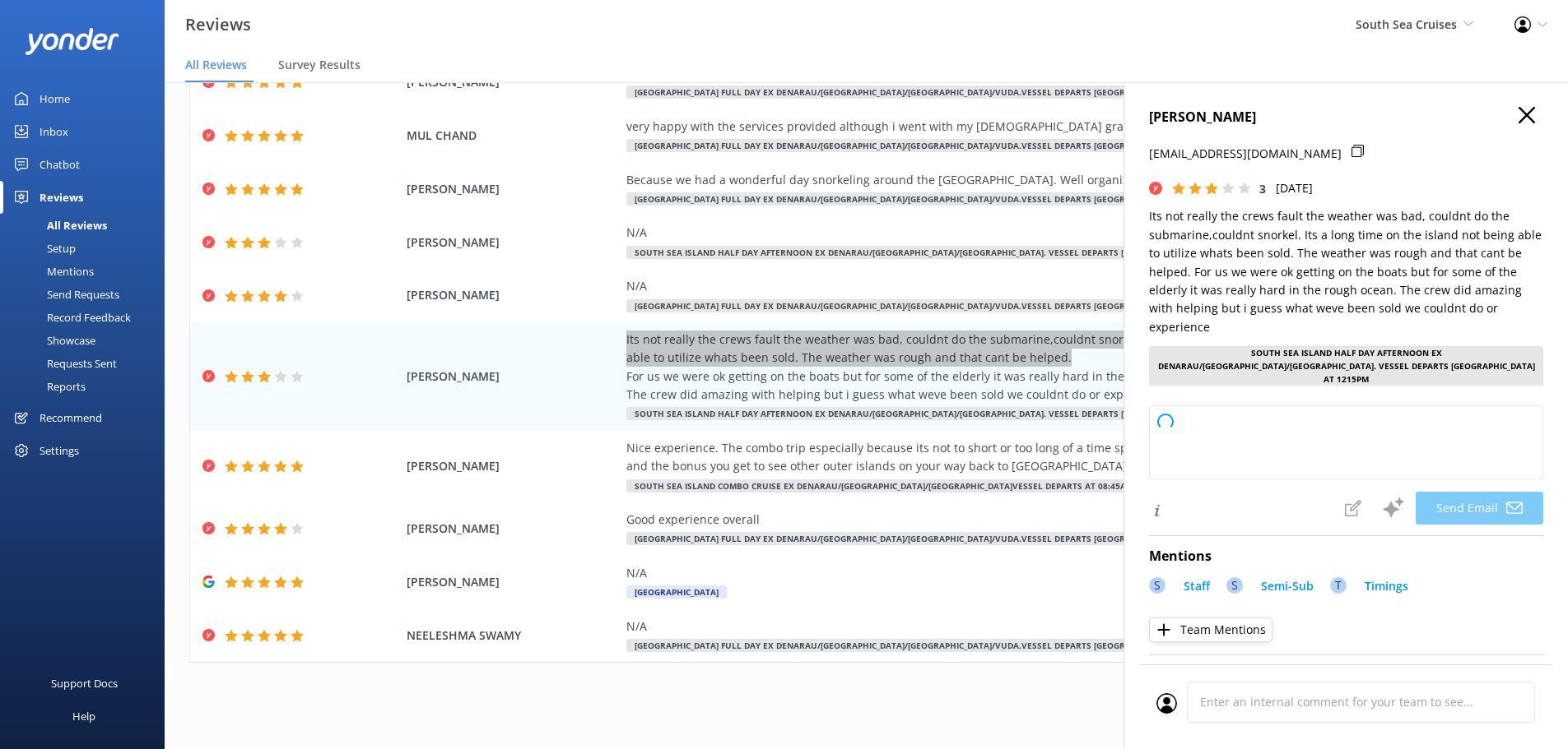
type textarea "Hi Tayla, Thank you so much for your honest feedback and understanding regardin…"
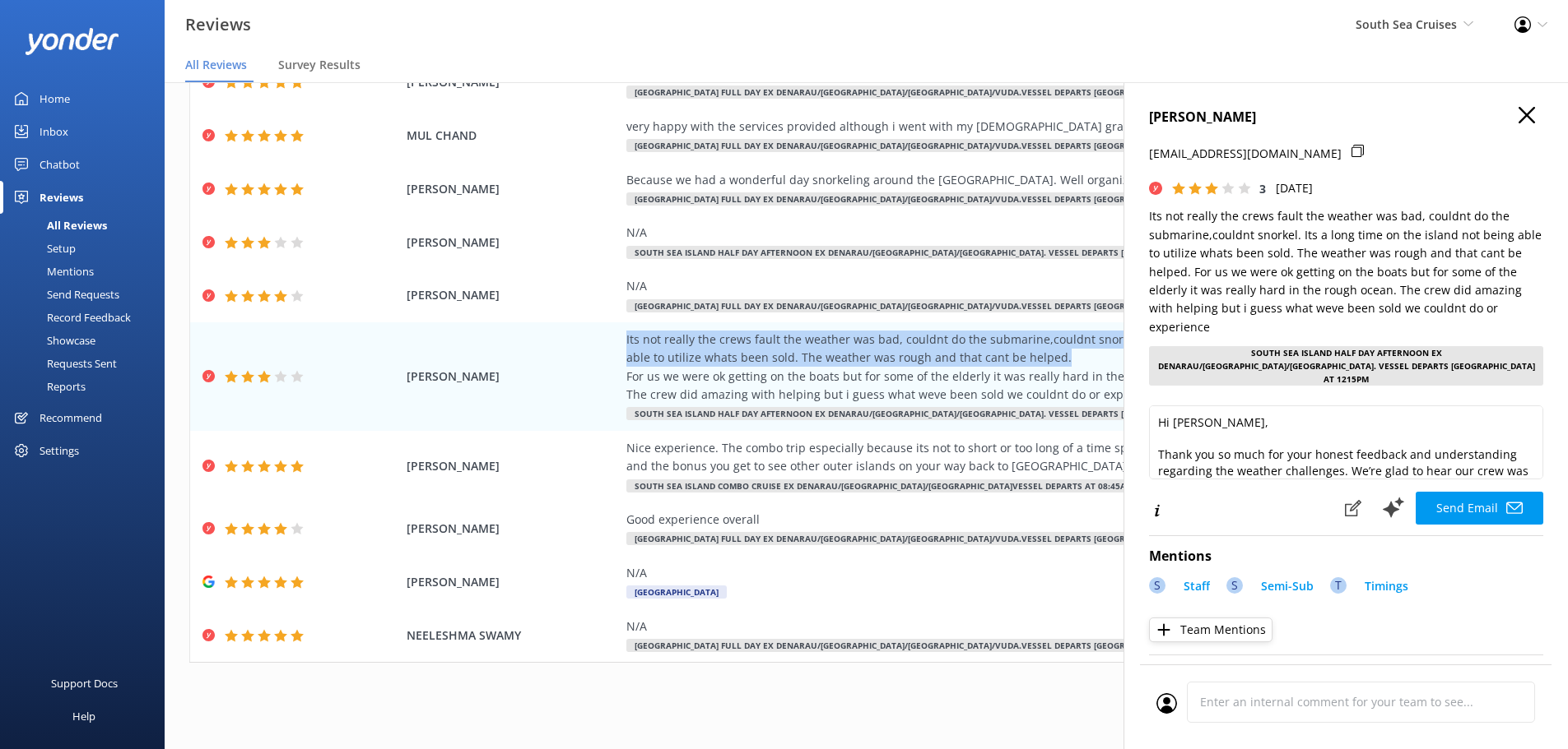
click at [1519, 118] on icon "button" at bounding box center [1527, 115] width 16 height 16
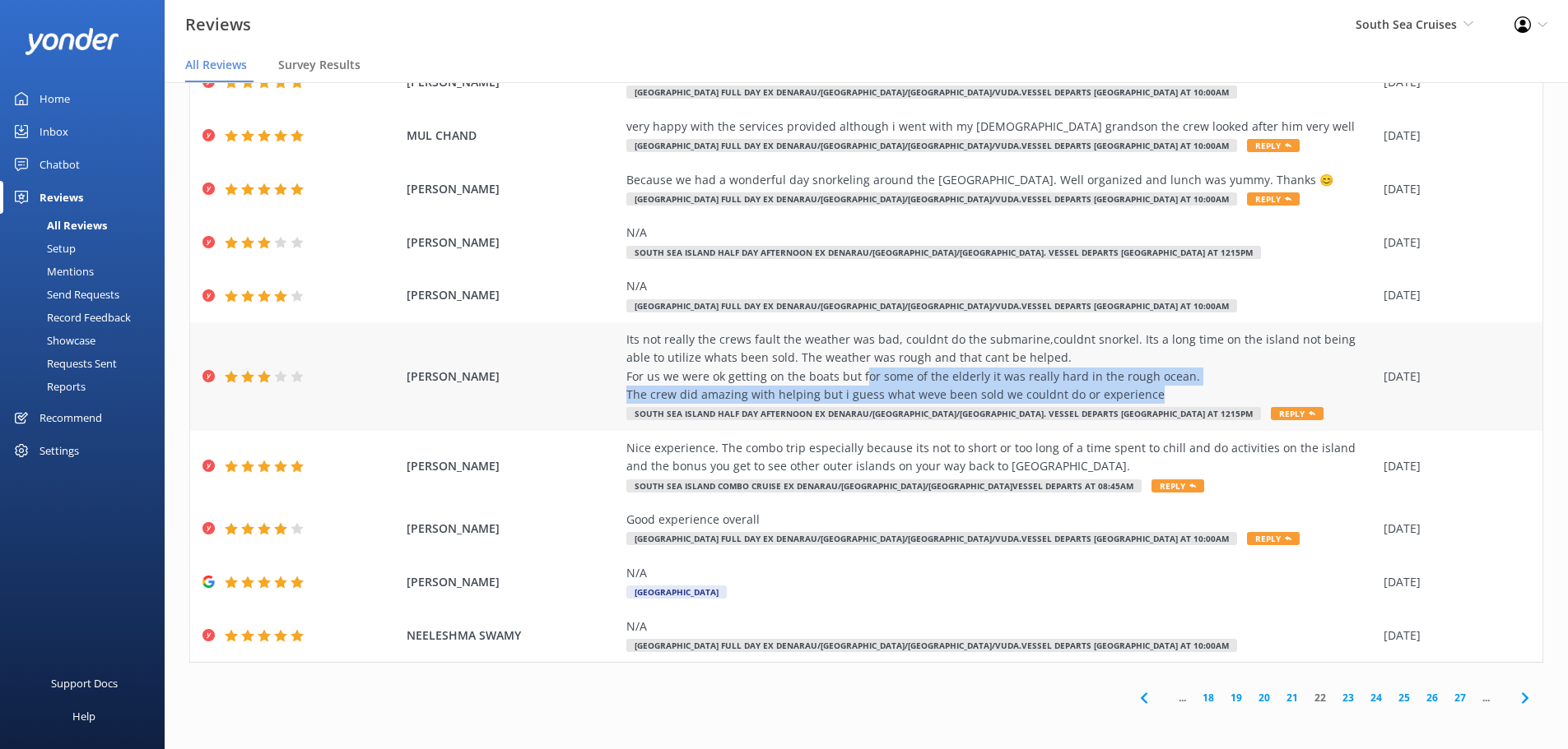
drag, startPoint x: 853, startPoint y: 376, endPoint x: 1163, endPoint y: 394, distance: 310.5
click at [1163, 394] on div "Its not really the crews fault the weather was bad, couldnt do the submarine,co…" at bounding box center [1001, 367] width 749 height 74
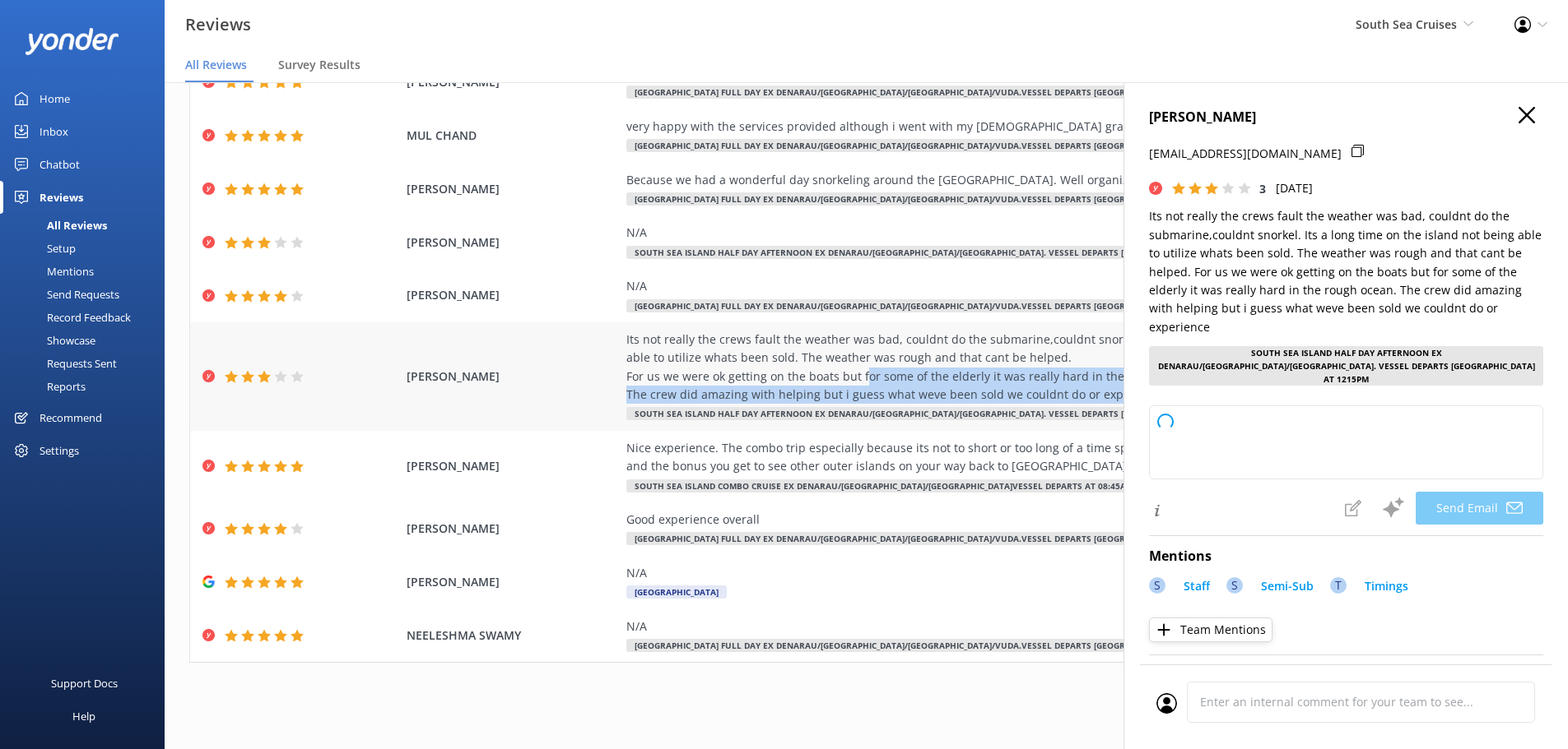
copy div "or some of the elderly it was really hard in the rough ocean. The crew did amaz…"
type textarea "Hi Tayla, Thank you for sharing your feedback and for recognizing our crew’s ef…"
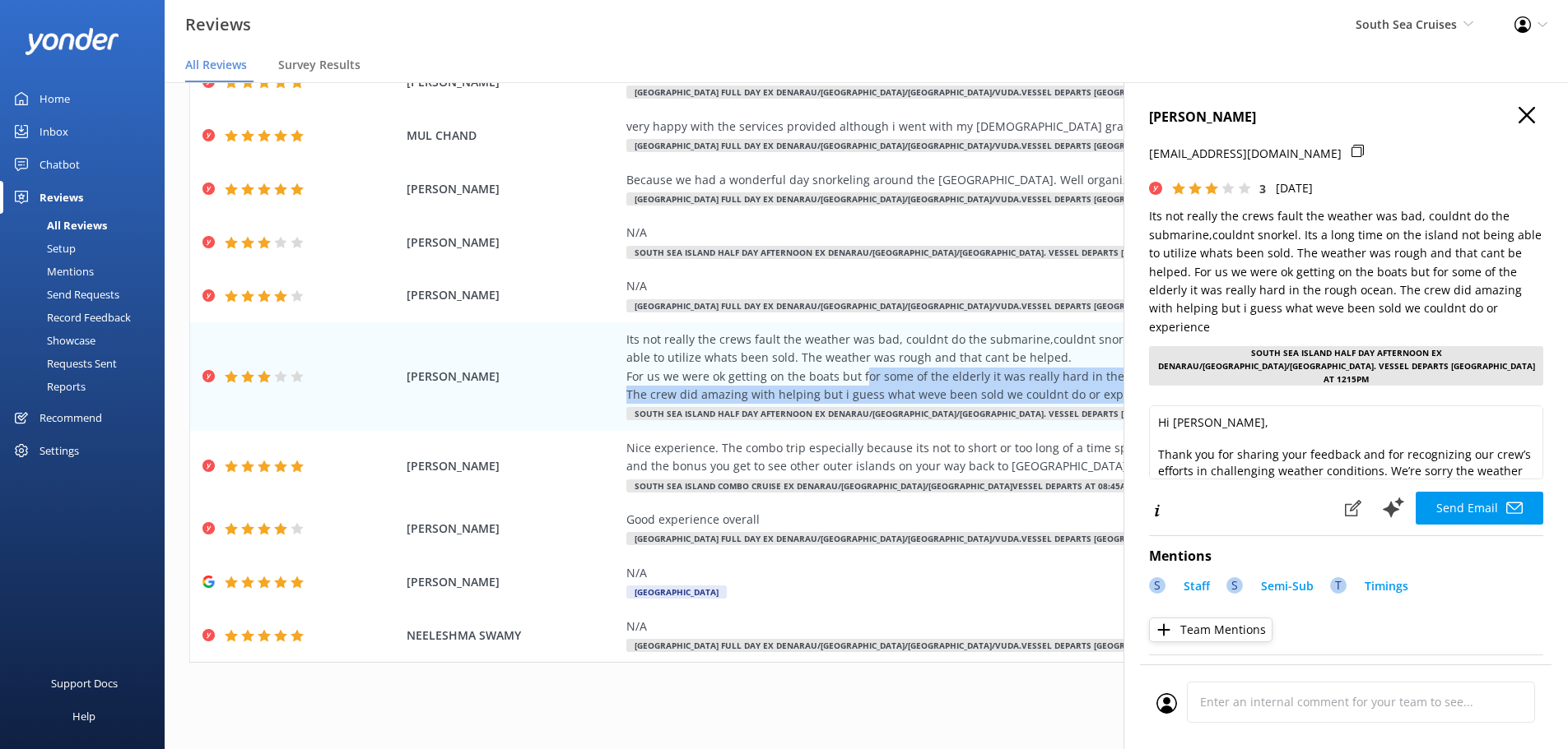
click at [1519, 119] on icon "button" at bounding box center [1527, 115] width 16 height 16
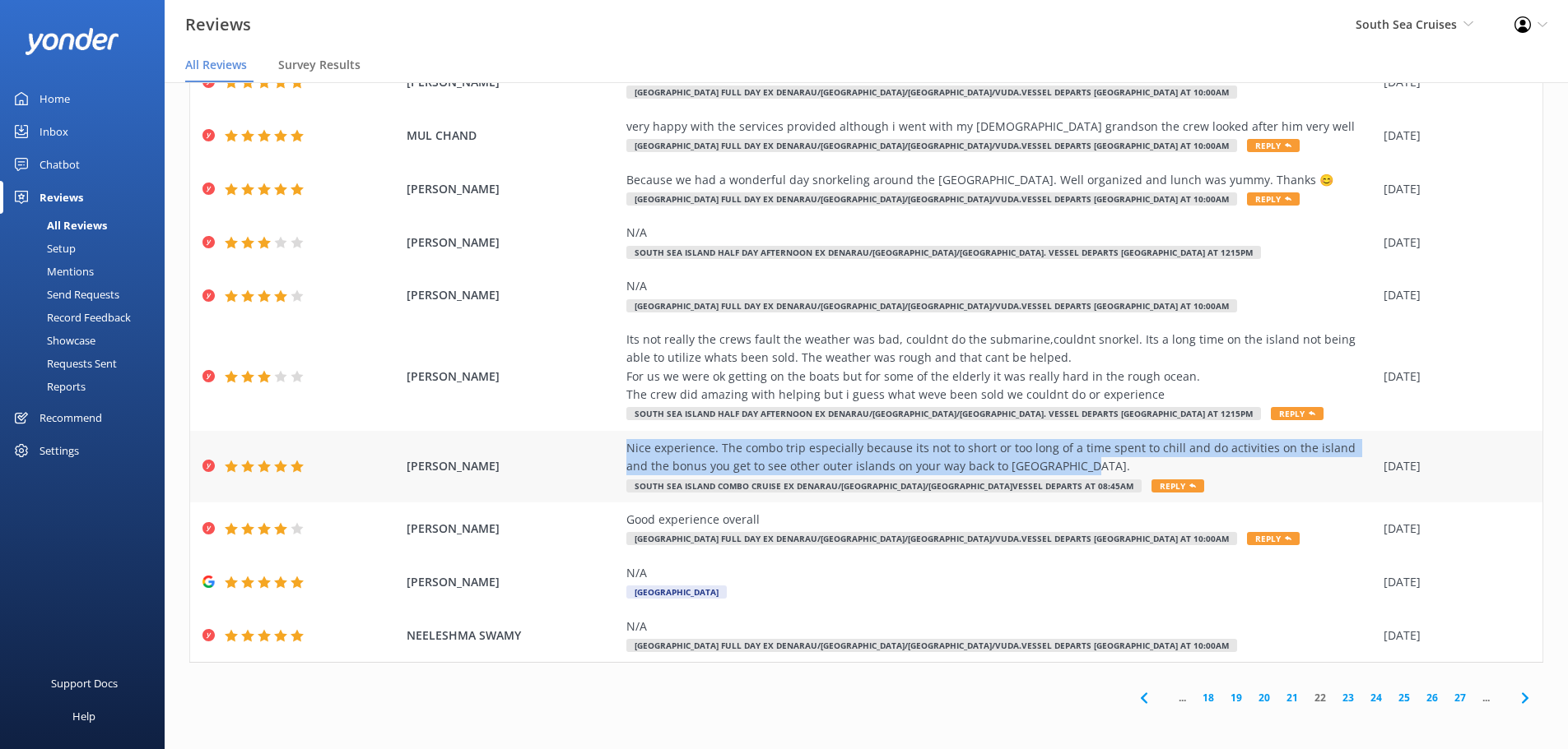
drag, startPoint x: 617, startPoint y: 449, endPoint x: 1045, endPoint y: 468, distance: 428.4
click at [1045, 468] on div "EMMA HOPOI Nice experience. The combo trip especially because its not to short …" at bounding box center [866, 467] width 1352 height 72
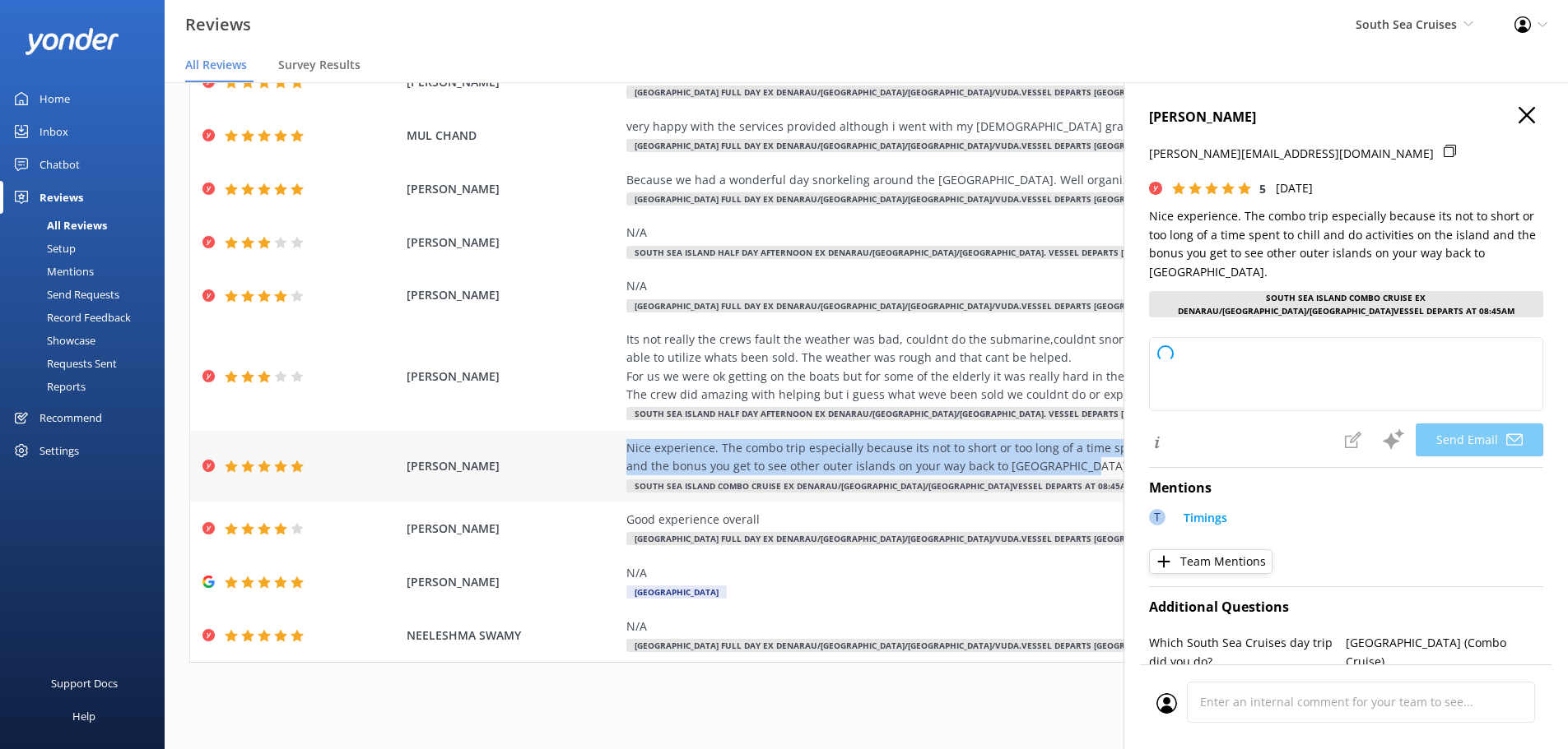
copy div "Nice experience. The combo trip especially because its not to short or too long…"
type textarea "Thank you so much for your wonderful review, Emma! We're delighted to hear you …"
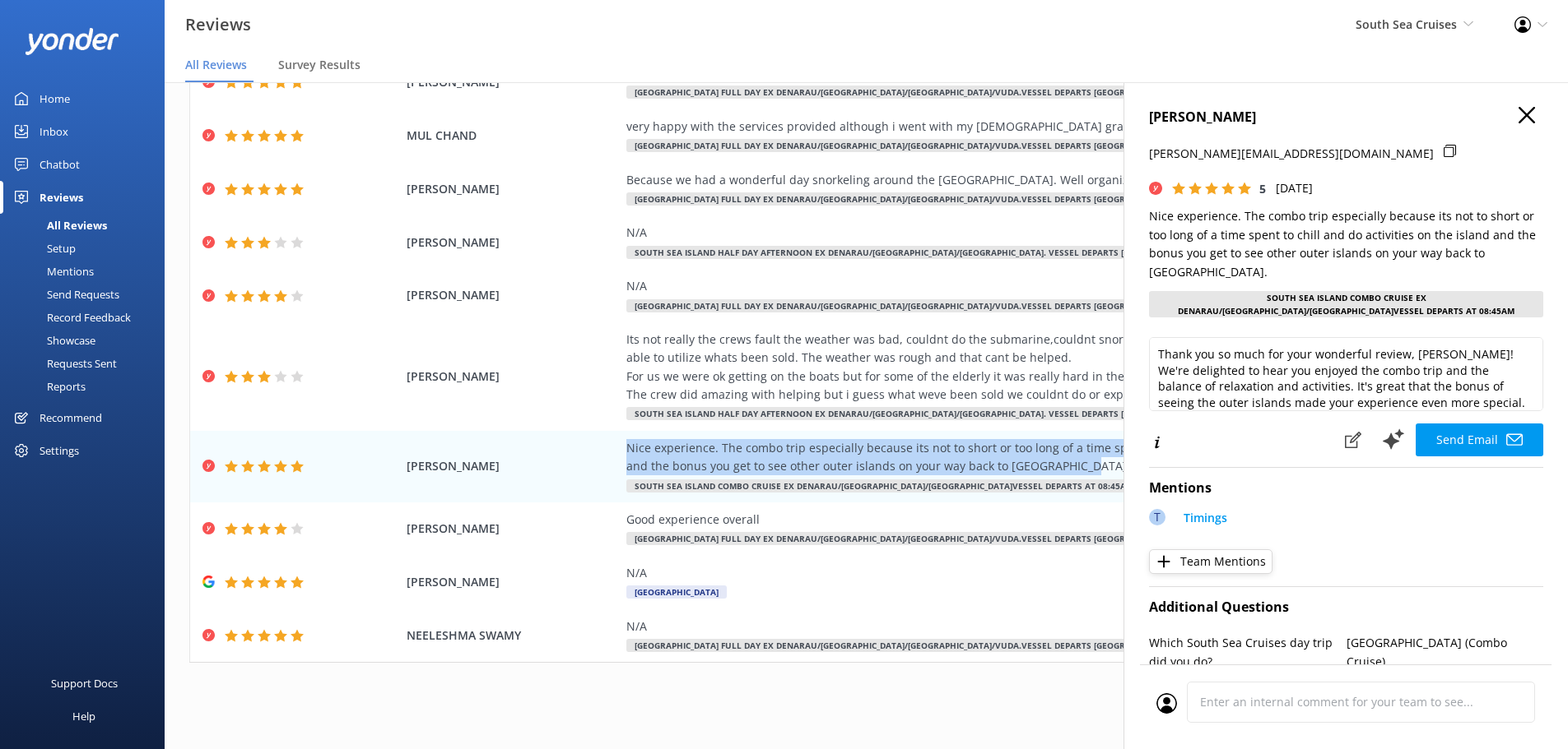
click at [1519, 110] on icon "button" at bounding box center [1527, 115] width 16 height 16
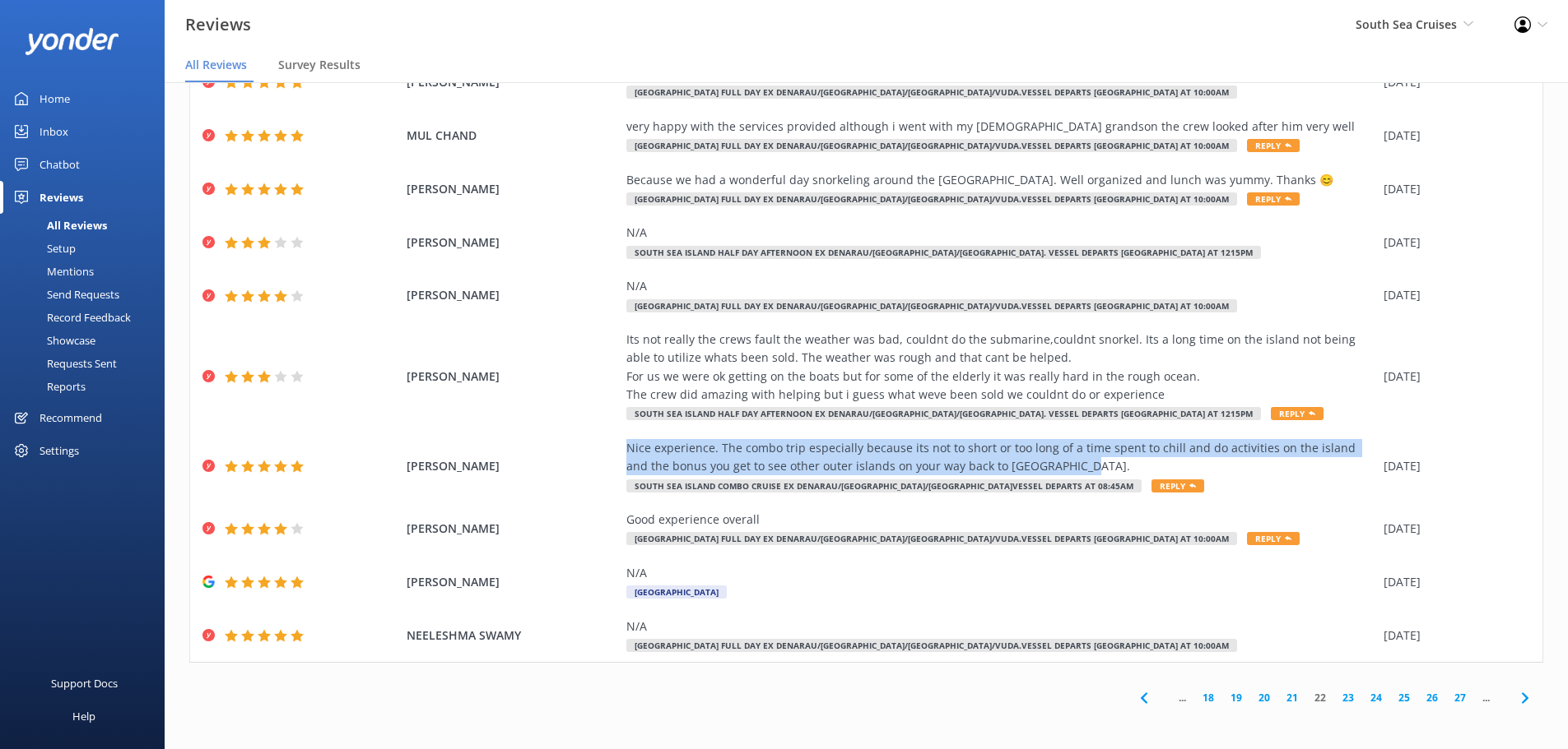
click at [1337, 694] on link "23" at bounding box center [1348, 698] width 28 height 15
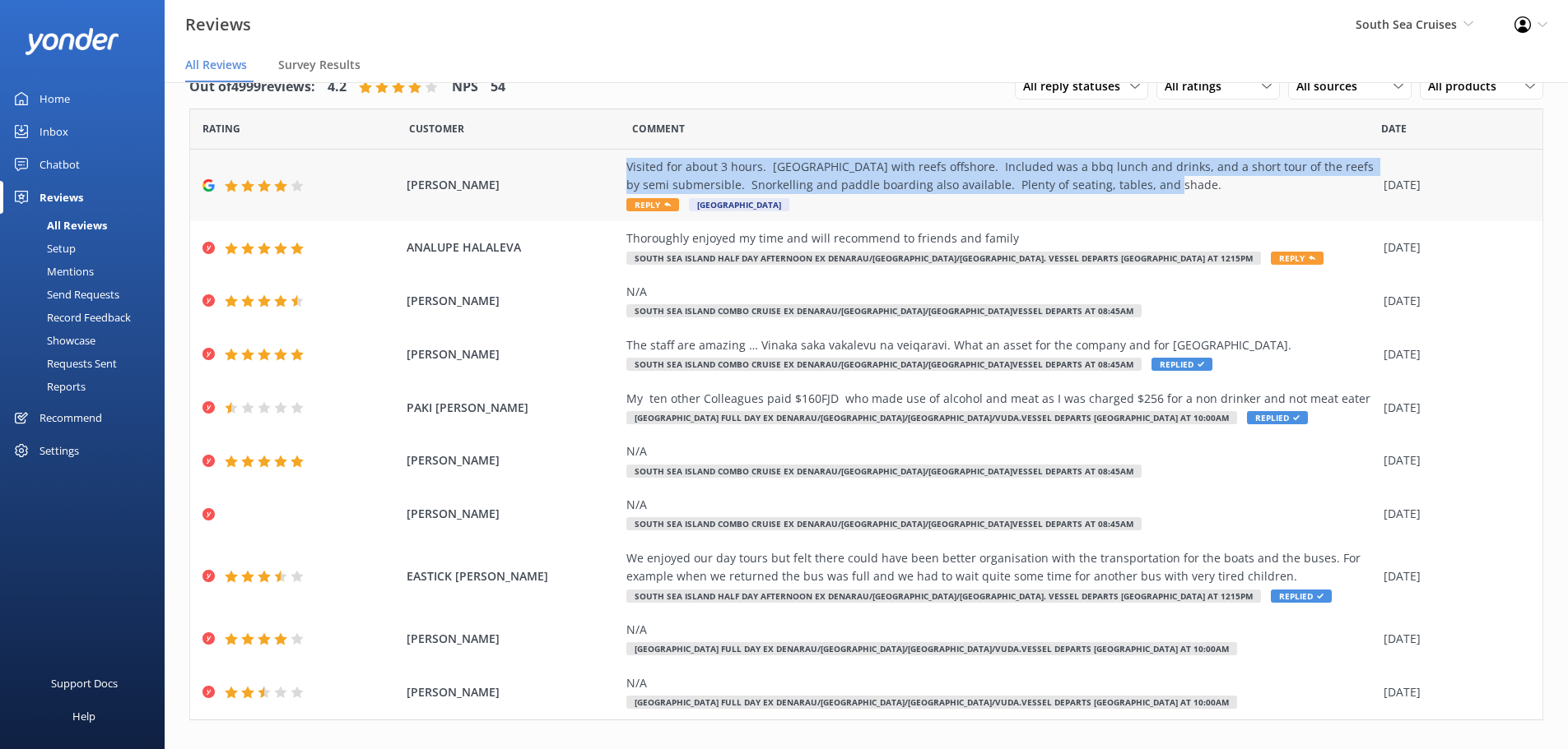
drag, startPoint x: 615, startPoint y: 164, endPoint x: 1168, endPoint y: 191, distance: 553.7
click at [1168, 191] on div "David Bennetts Visited for about 3 hours. Tiny island with reefs offshore. Incl…" at bounding box center [866, 186] width 1352 height 72
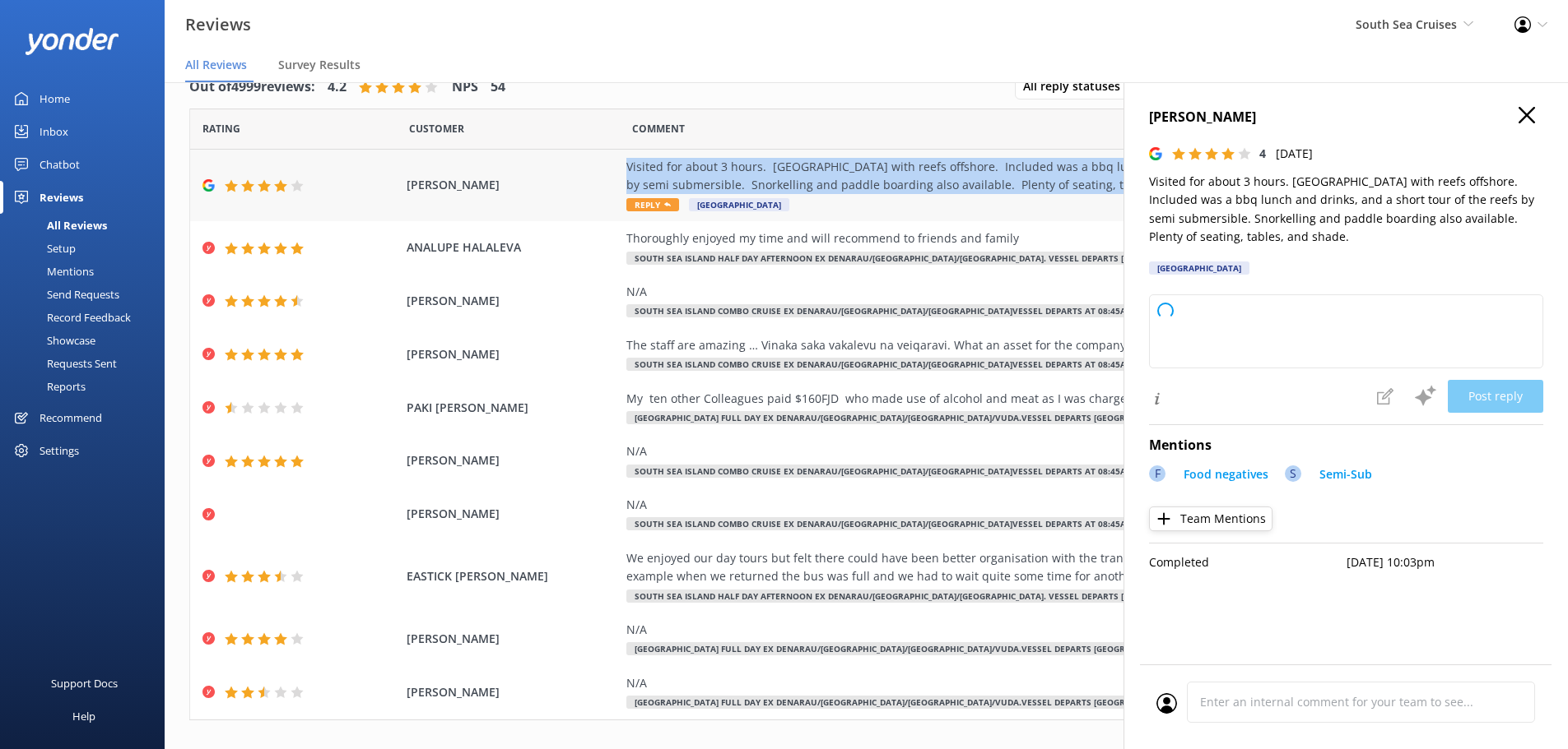
copy div "Visited for about 3 hours. Tiny island with reefs offshore. Included was a bbq …"
type textarea "Thank you so much for your positive review and for sharing your experience! We'…"
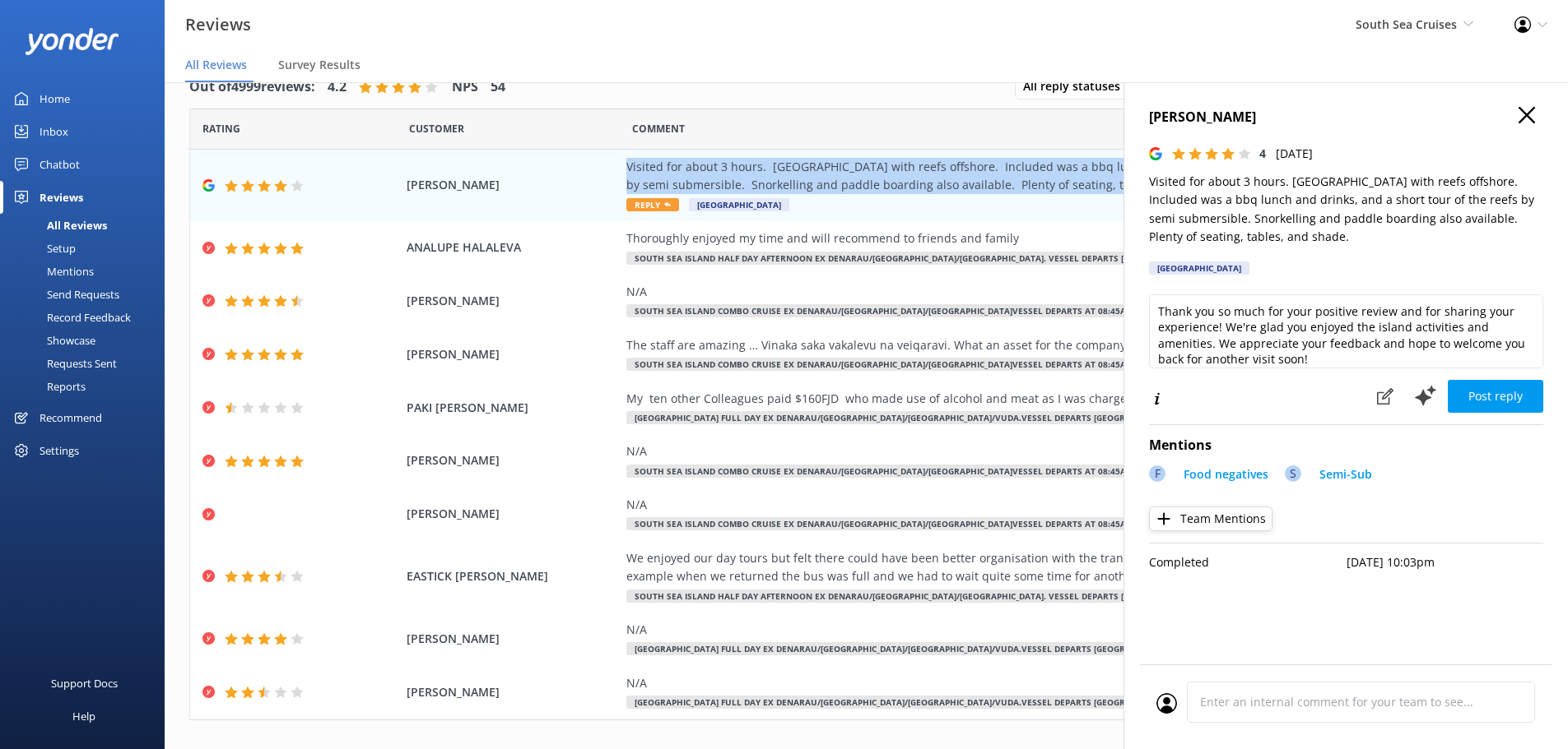
click at [1524, 119] on use "button" at bounding box center [1527, 115] width 16 height 16
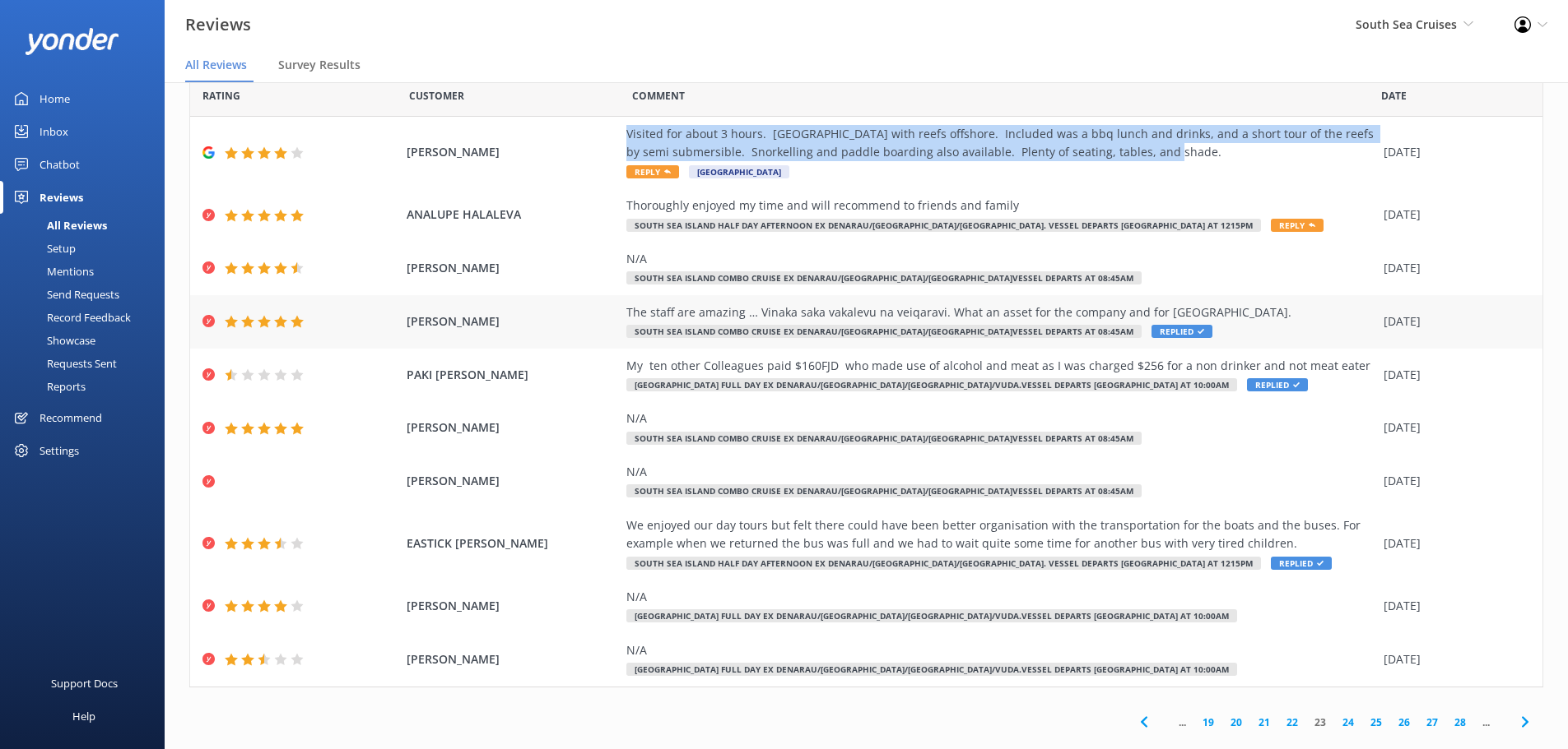
scroll to position [34, 0]
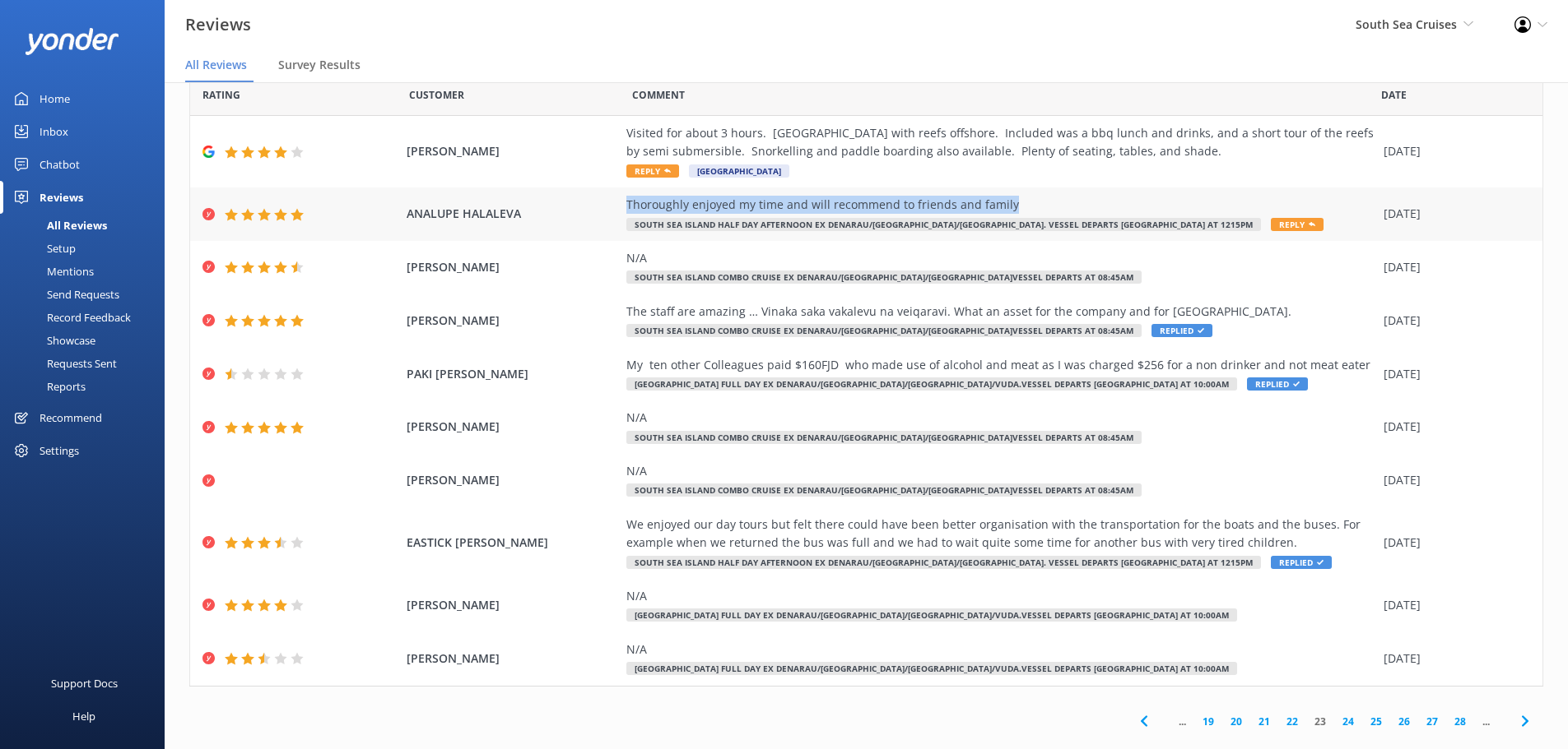
drag, startPoint x: 611, startPoint y: 205, endPoint x: 997, endPoint y: 201, distance: 386.0
click at [997, 201] on div "ANALUPE HALALEVA Thoroughly enjoyed my time and will recommend to friends and f…" at bounding box center [866, 215] width 1352 height 54
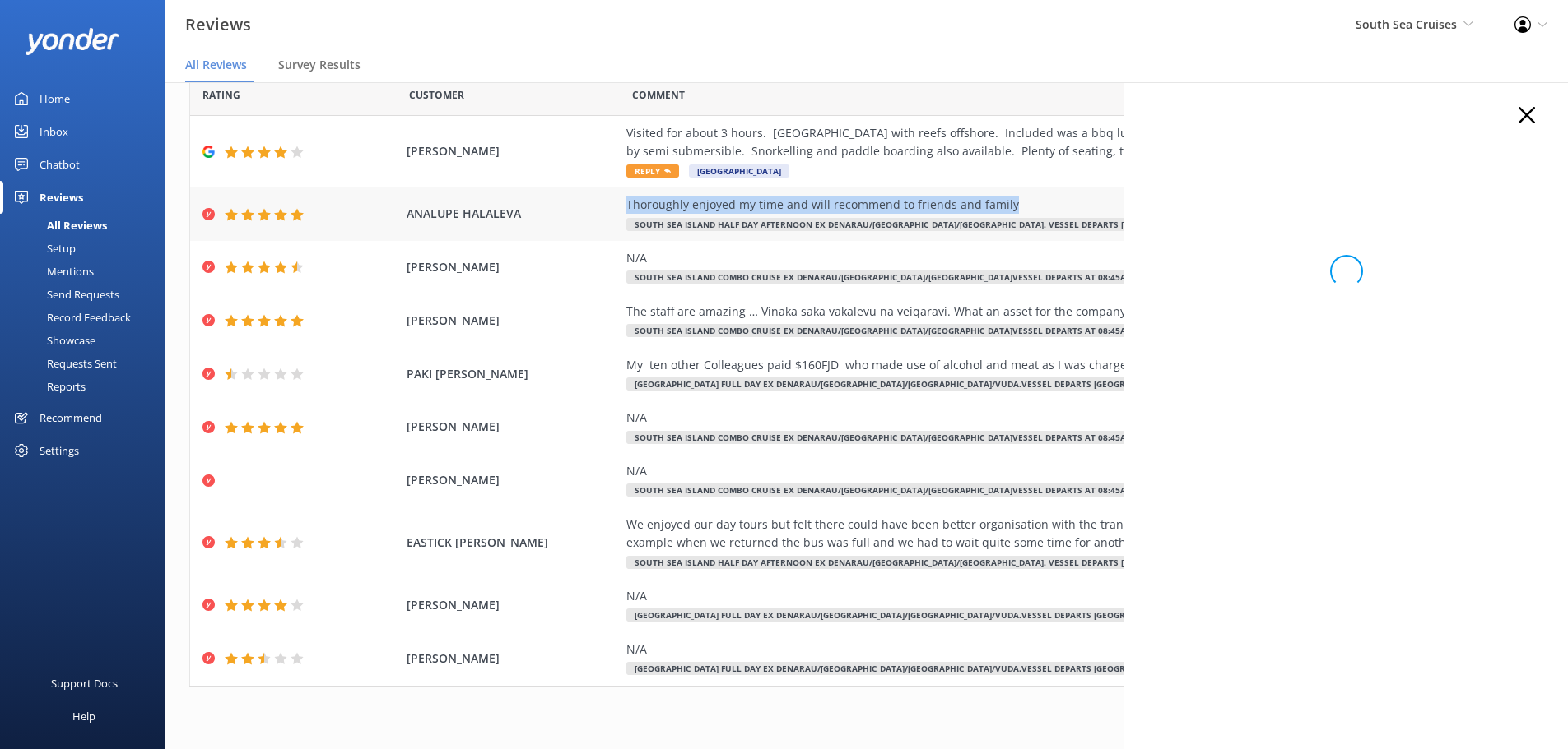
copy div "Thoroughly enjoyed my time and will recommend to friends and family"
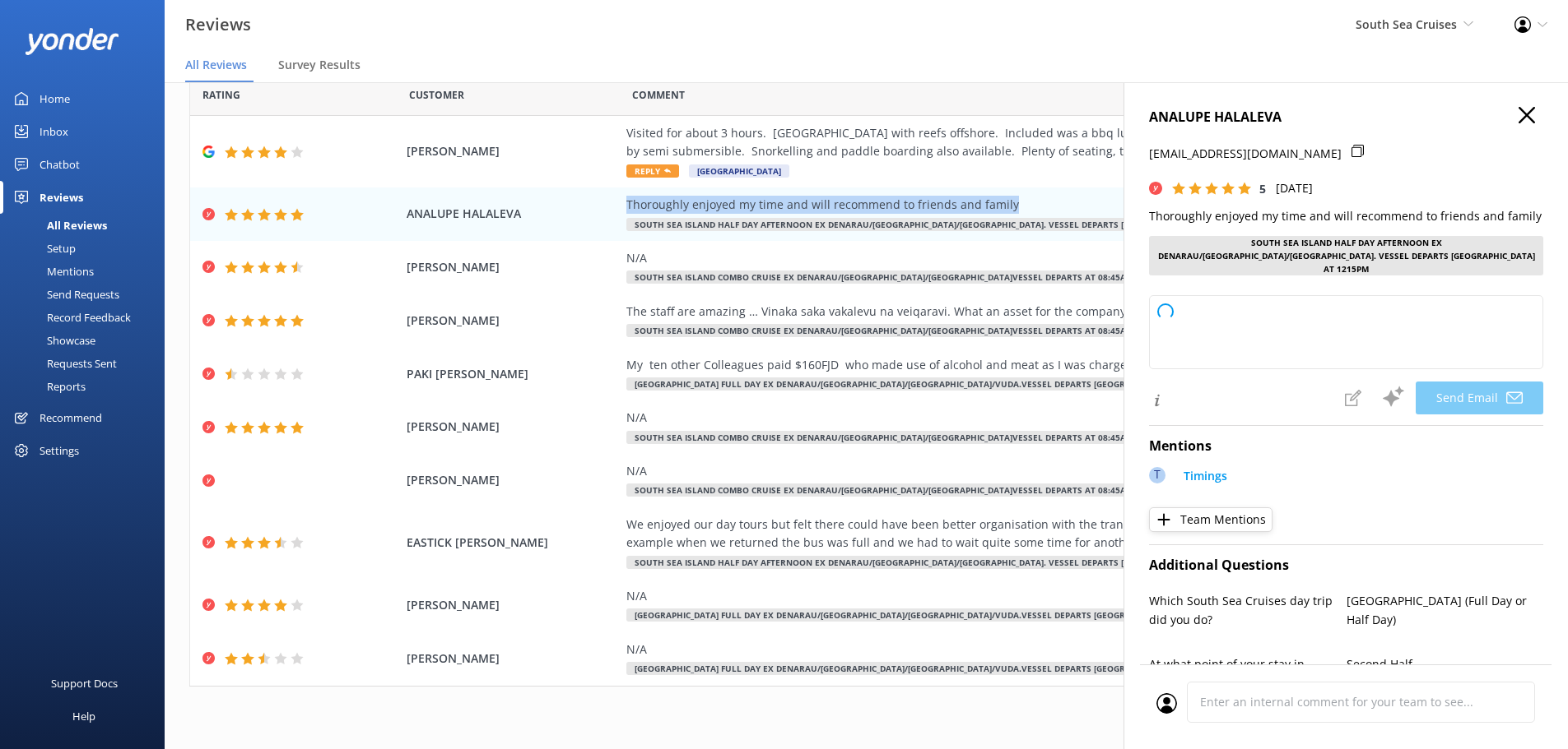
type textarea "Thank you so much, ANALUPE! We're delighted to hear you enjoyed your experience…"
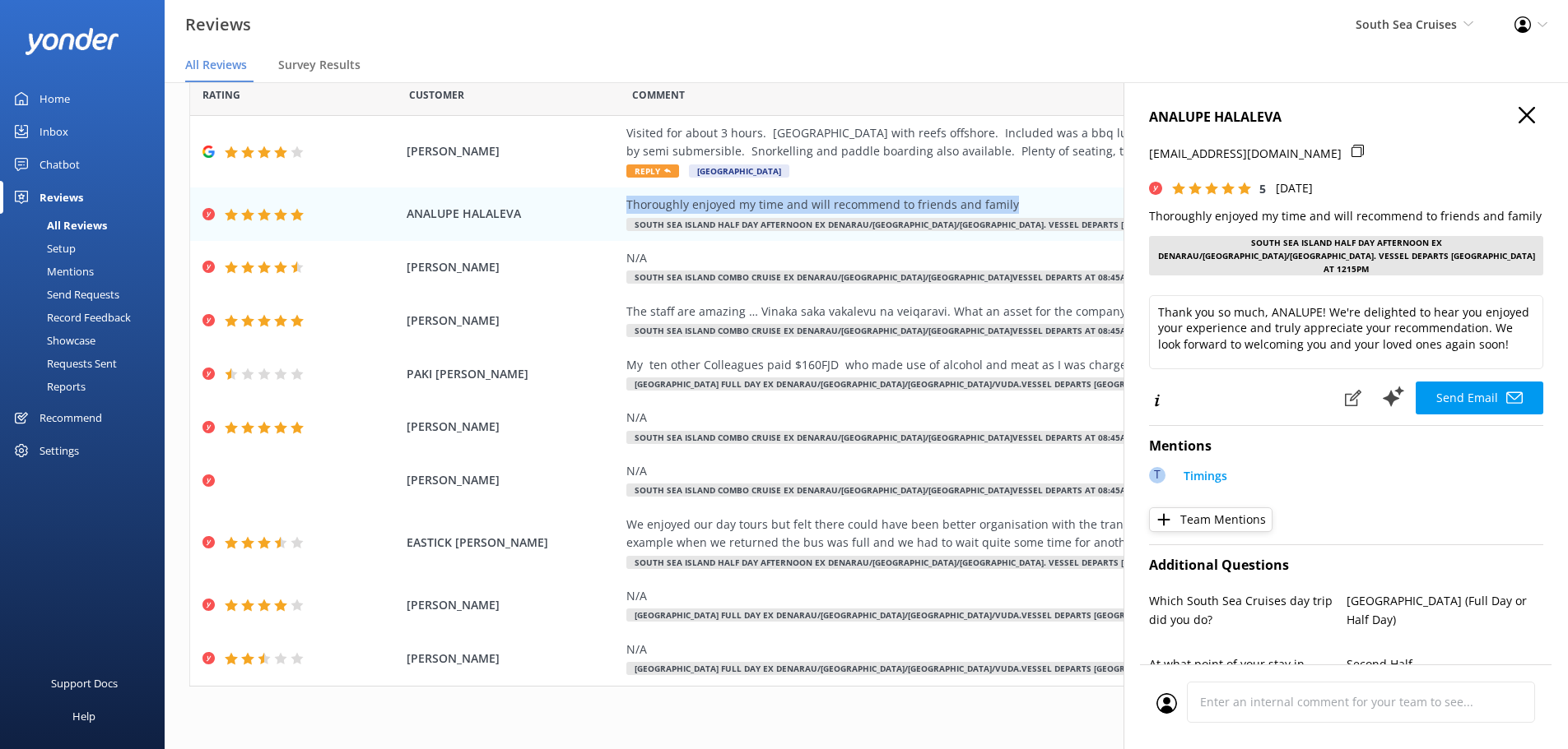
click at [1519, 115] on icon "button" at bounding box center [1527, 115] width 16 height 16
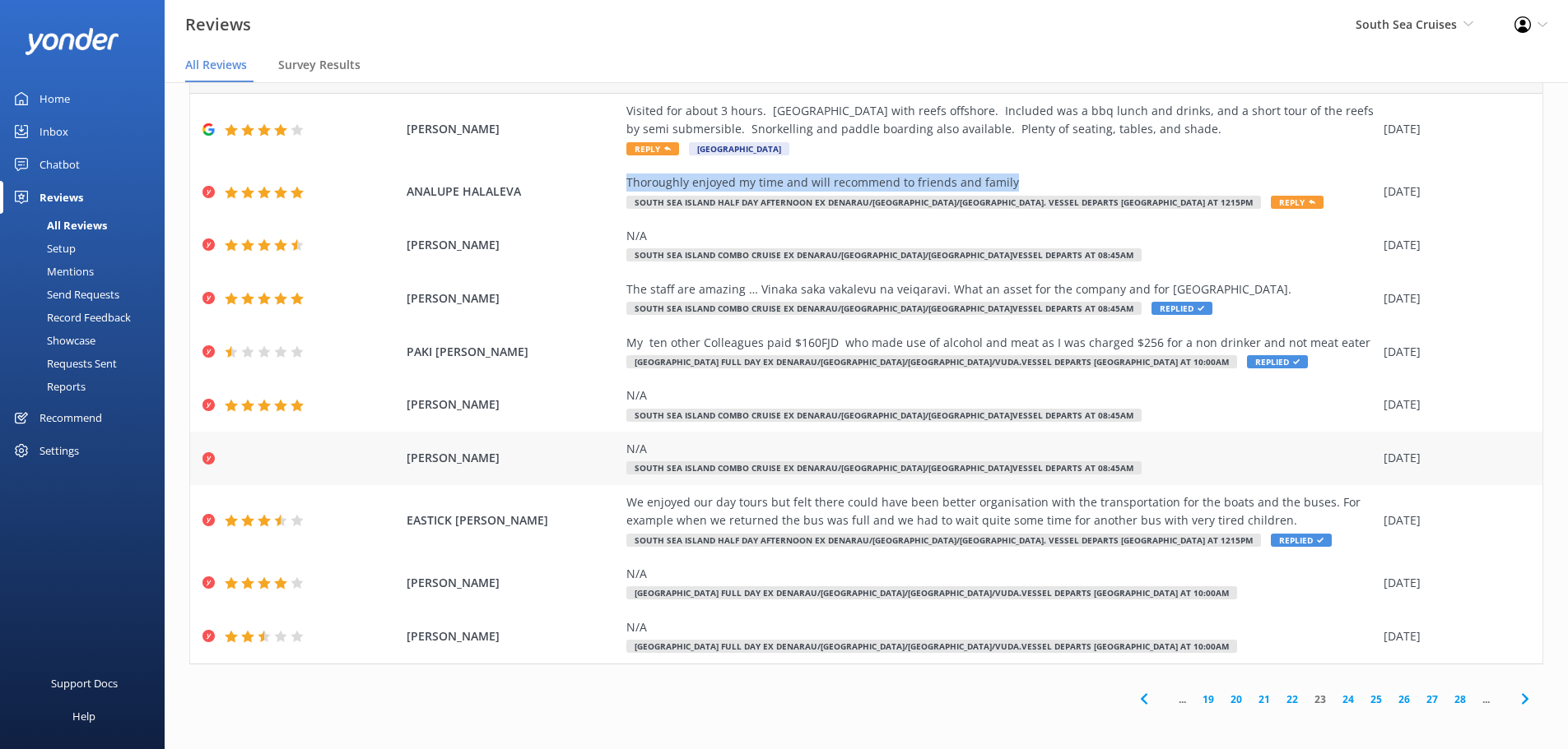
scroll to position [57, 0]
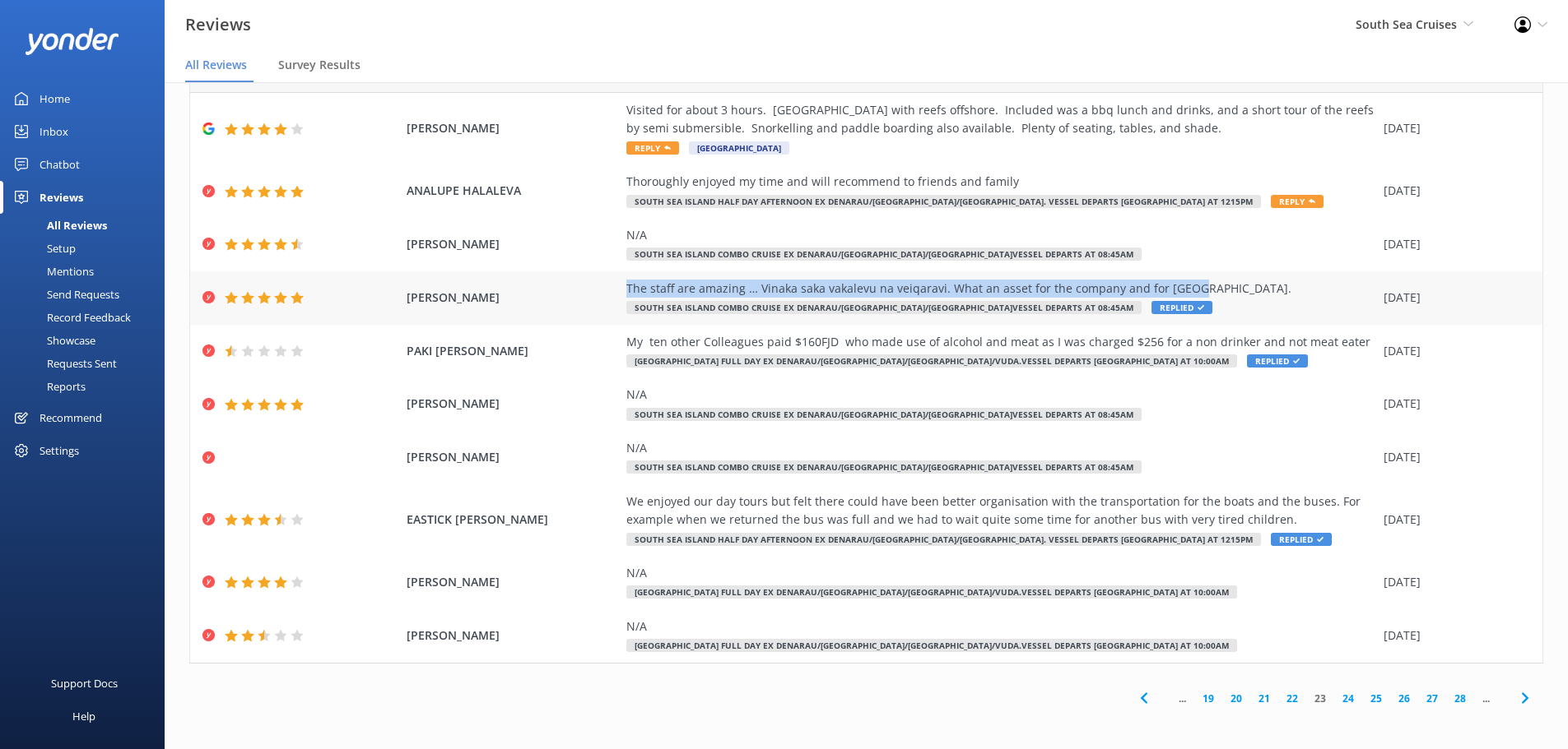
drag, startPoint x: 1181, startPoint y: 288, endPoint x: 618, endPoint y: 289, distance: 563.0
click at [626, 289] on div "The staff are amazing … Vinaka saka vakalevu na veiqaravi. What an asset for th…" at bounding box center [1001, 288] width 749 height 18
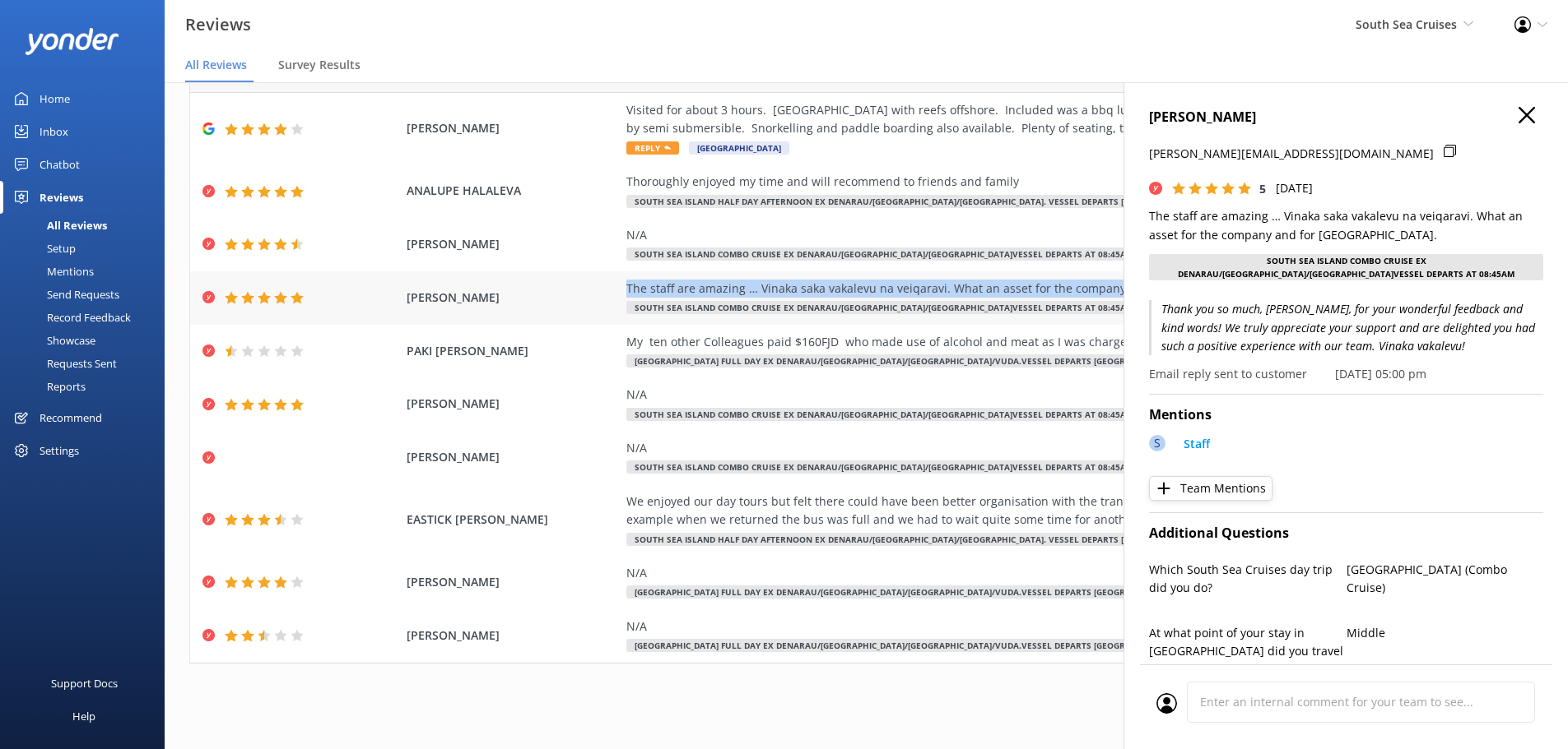
copy div "The staff are amazing … Vinaka saka vakalevu na veiqaravi. What an asset for th…"
click at [1519, 113] on icon "button" at bounding box center [1527, 115] width 16 height 16
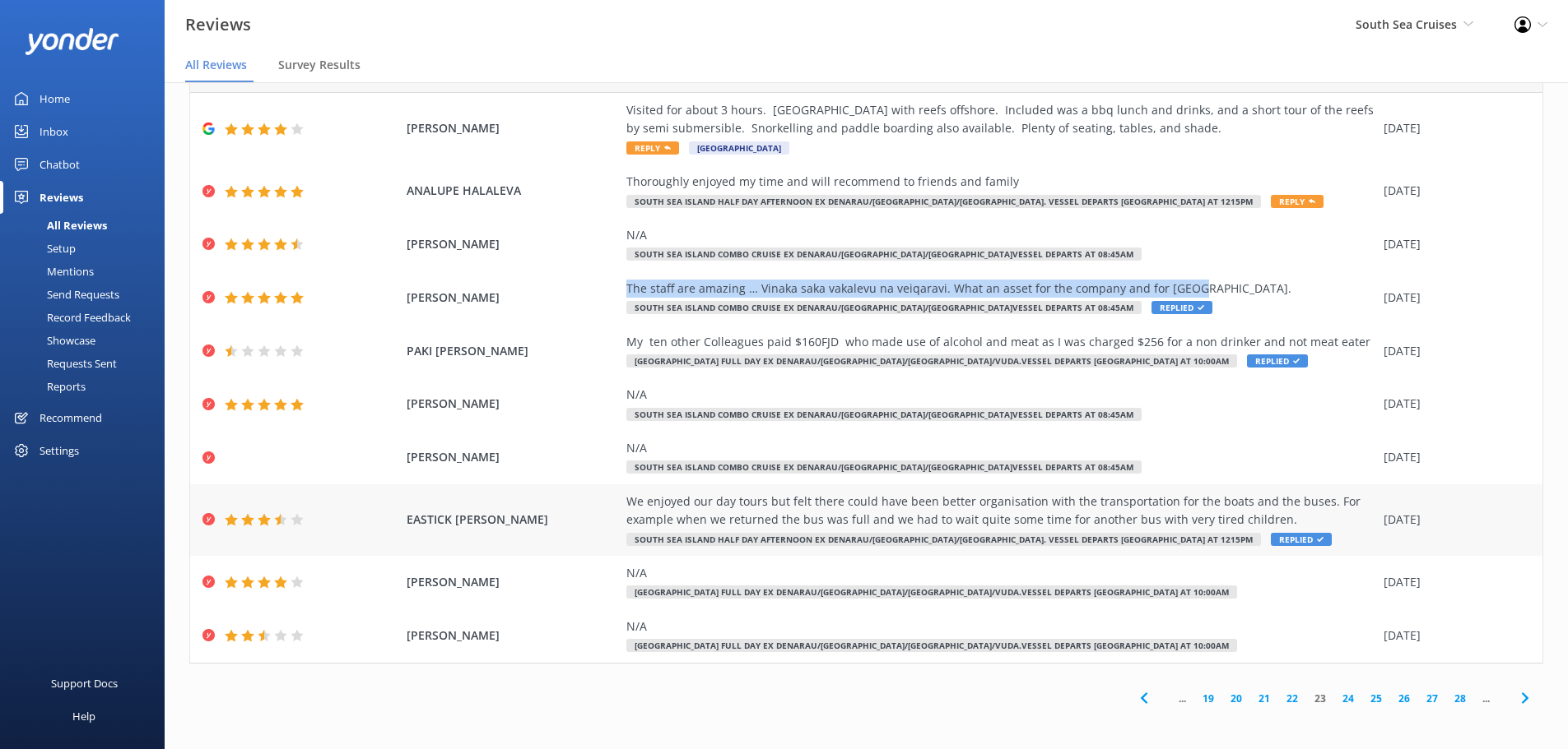
scroll to position [57, 0]
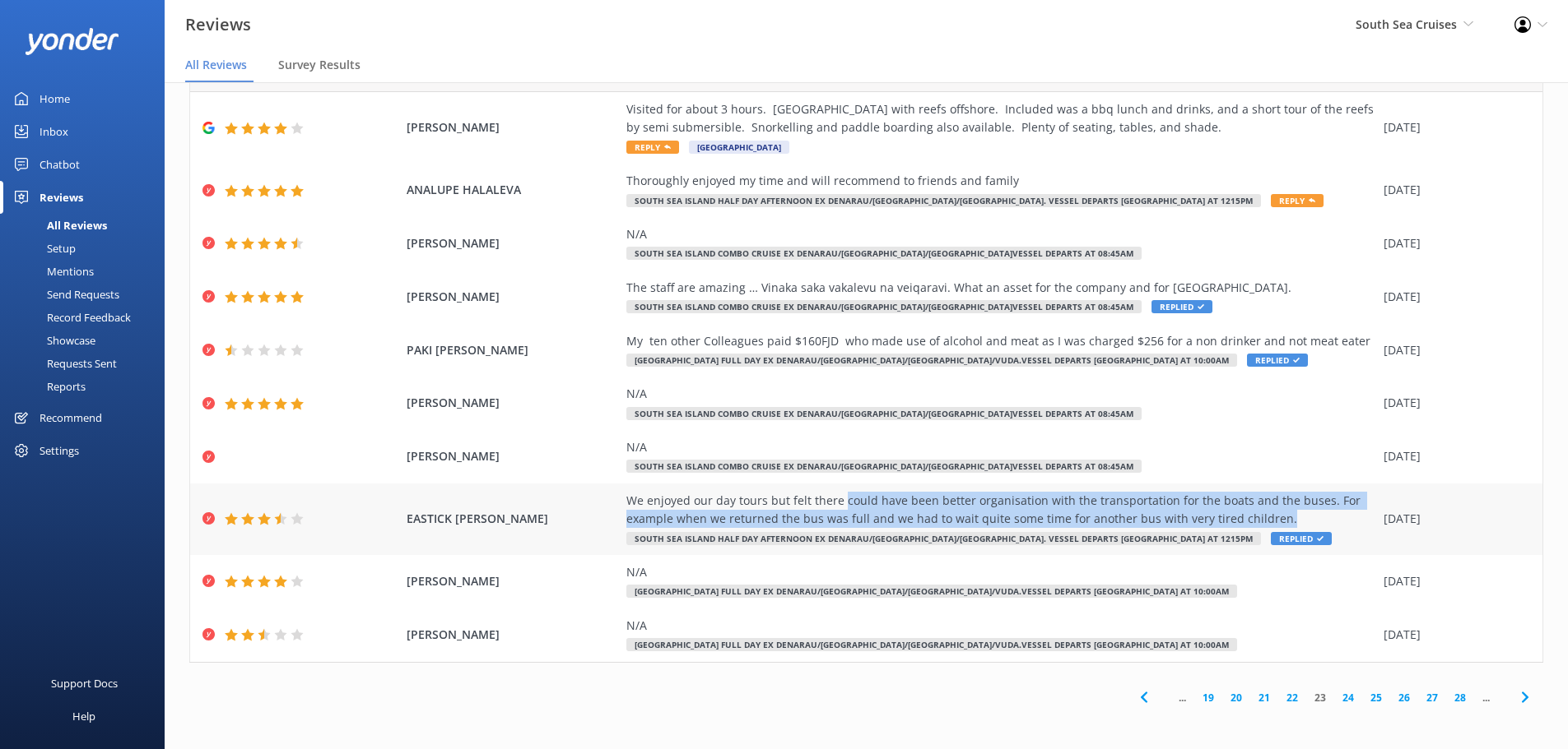
drag, startPoint x: 834, startPoint y: 502, endPoint x: 1269, endPoint y: 524, distance: 435.6
click at [1269, 524] on div "We enjoyed our day tours but felt there could have been better organisation wit…" at bounding box center [1001, 510] width 749 height 37
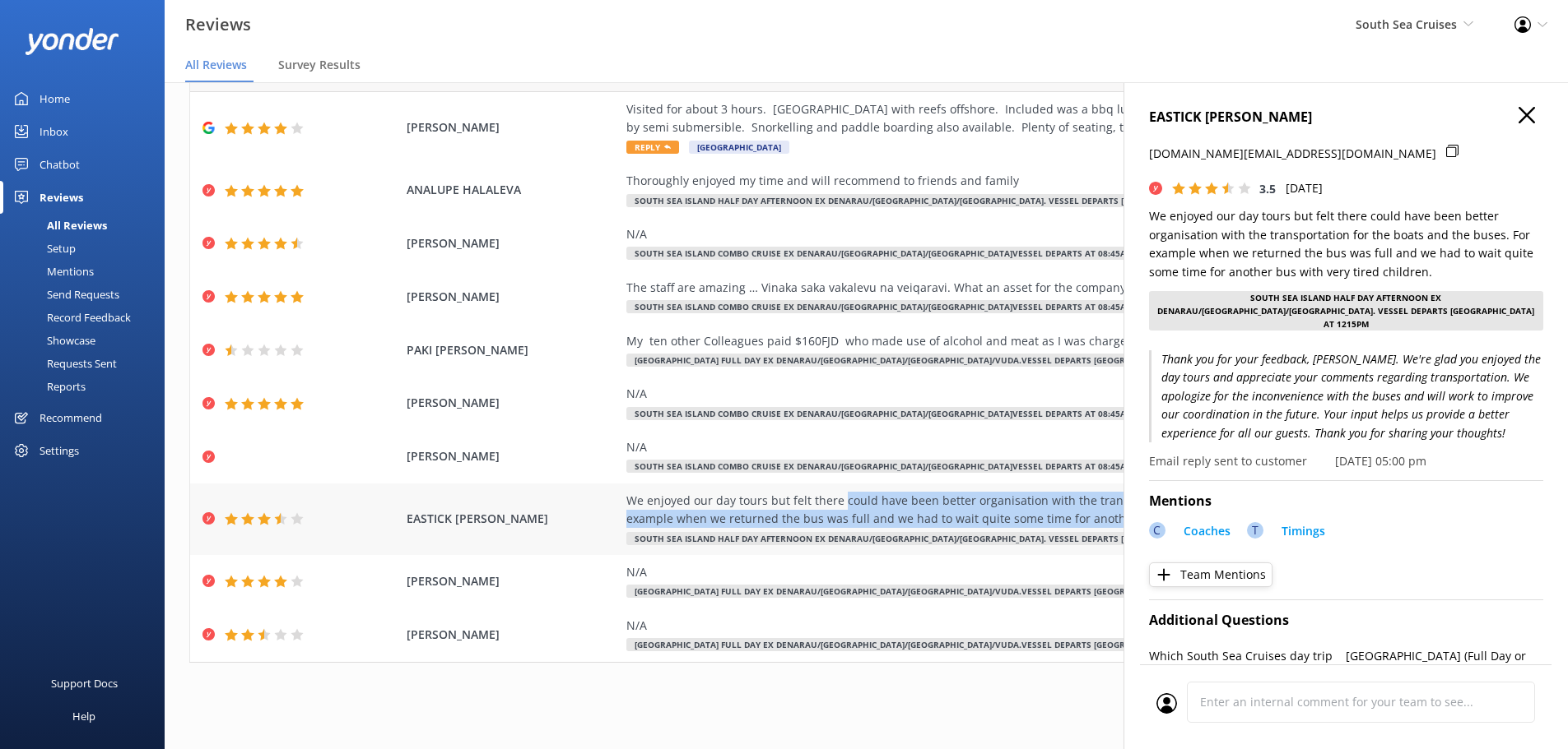
copy div "could have been better organisation with the transportation for the boats and t…"
click at [1519, 116] on icon "button" at bounding box center [1527, 115] width 16 height 16
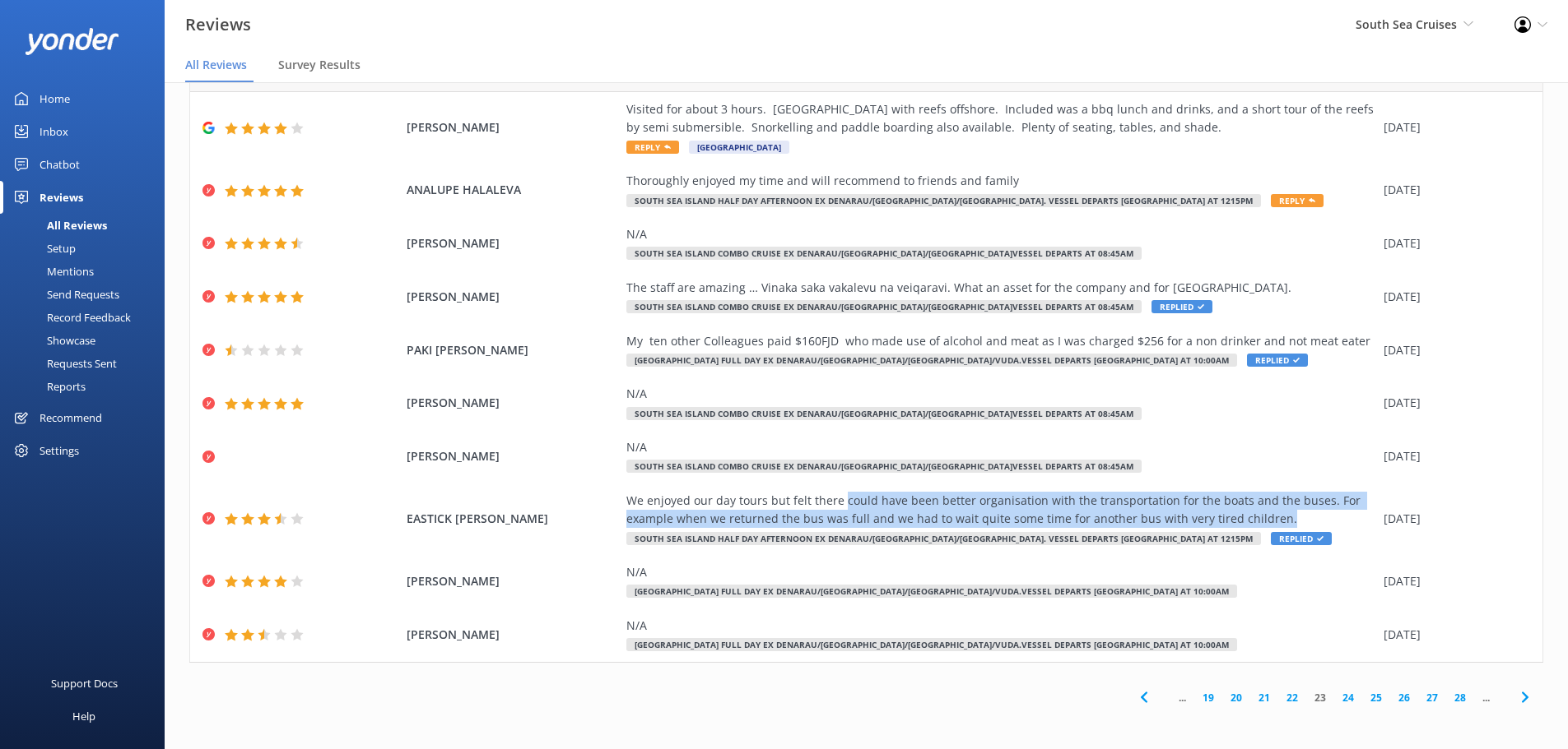
click at [1334, 697] on link "24" at bounding box center [1348, 698] width 28 height 15
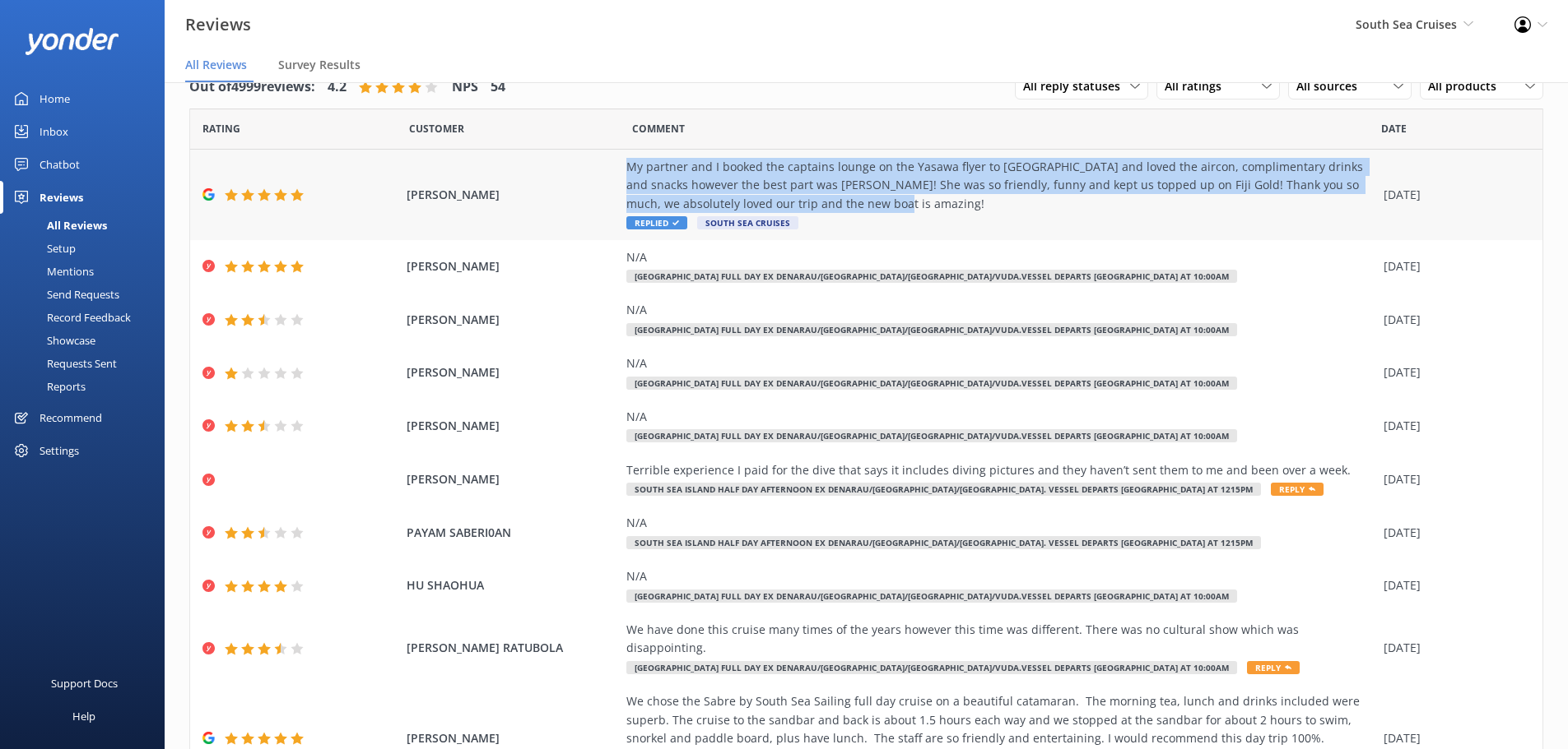
drag, startPoint x: 614, startPoint y: 168, endPoint x: 836, endPoint y: 210, distance: 225.9
click at [836, 210] on div "Kai Jacobs My partner and I booked the captains lounge on the Yasawa flyer to N…" at bounding box center [866, 195] width 1352 height 91
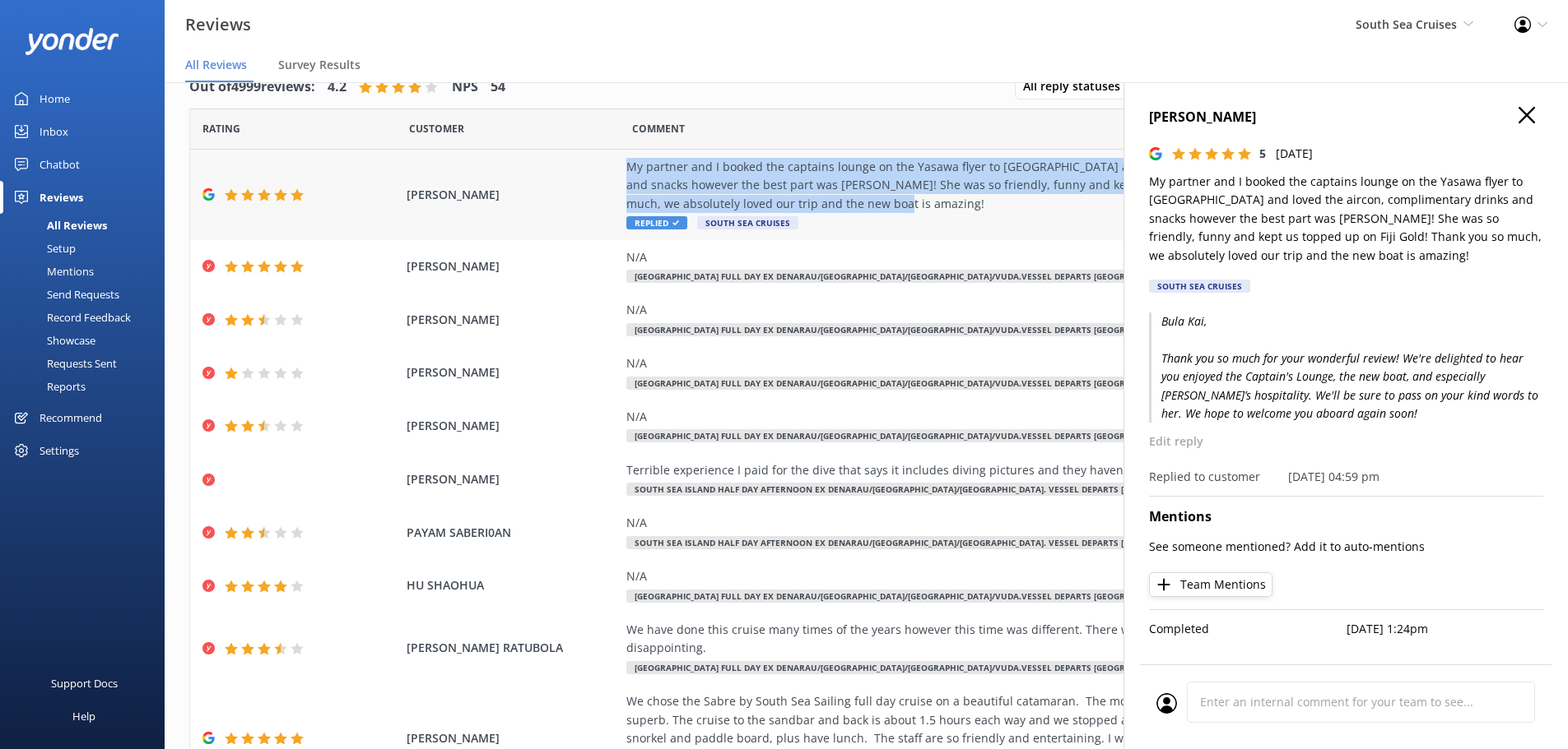
copy div "My partner and I booked the captains lounge on the Yasawa flyer to Nacula islan…"
click at [1527, 117] on icon "button" at bounding box center [1527, 115] width 16 height 16
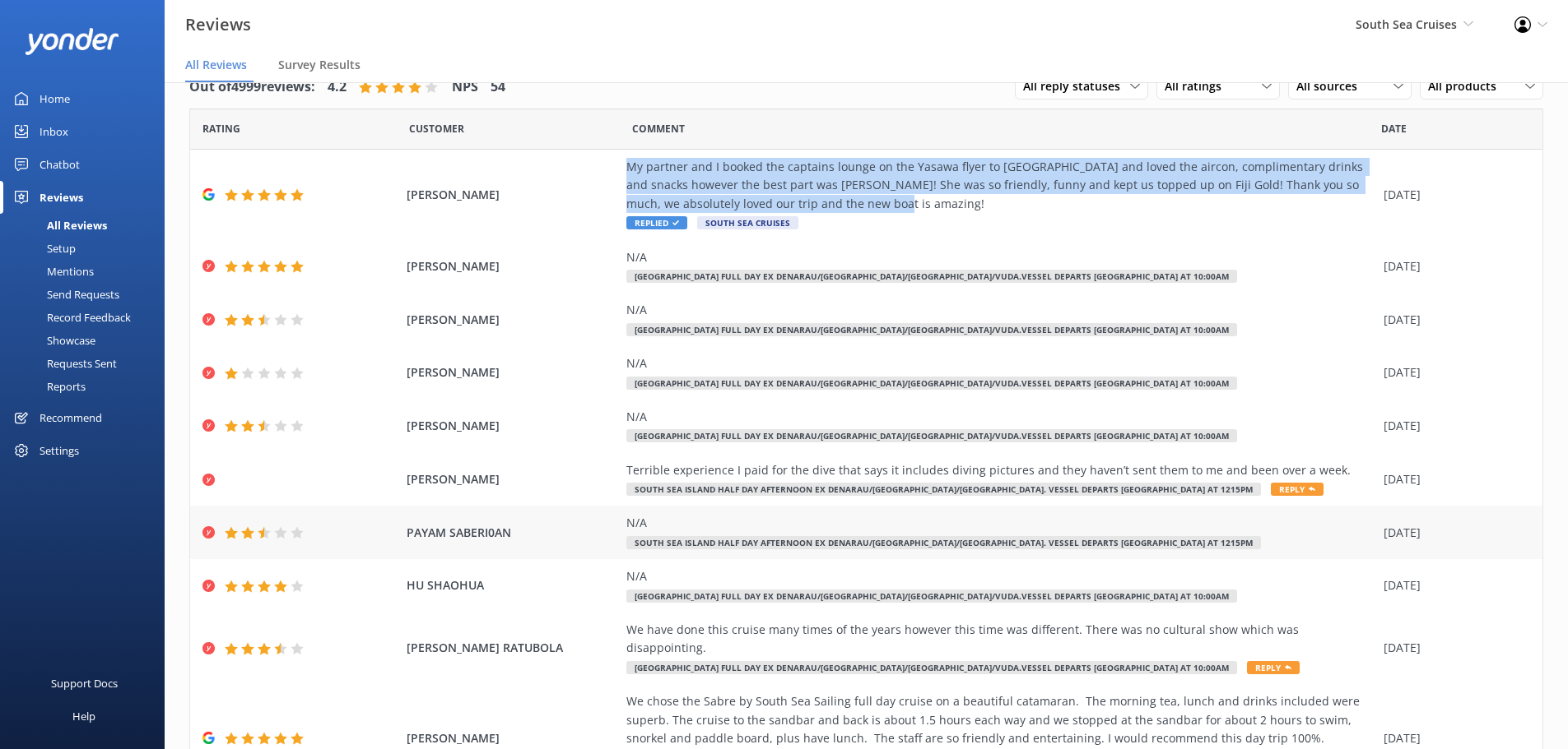
scroll to position [112, 0]
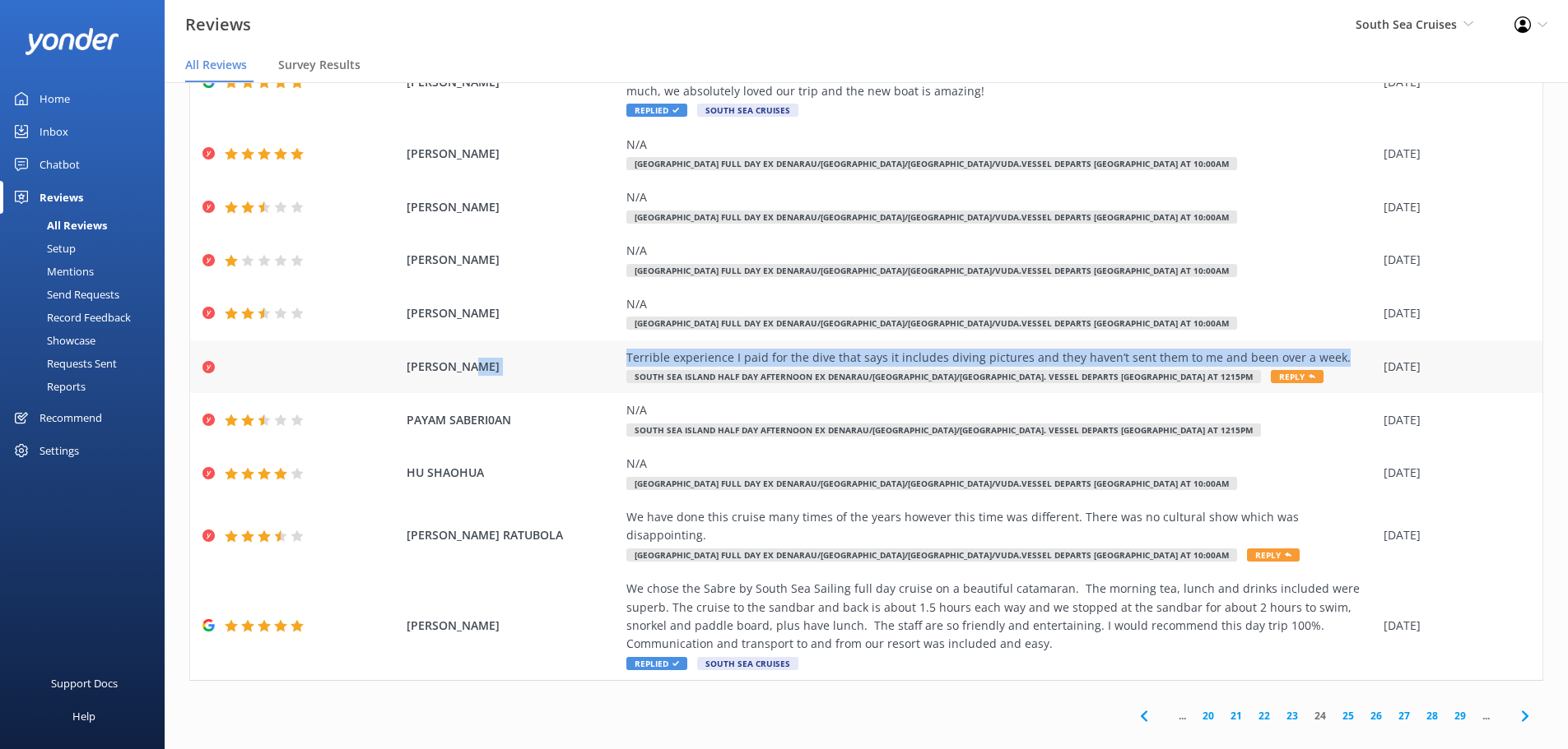
drag, startPoint x: 610, startPoint y: 359, endPoint x: 1351, endPoint y: 357, distance: 741.0
click at [1351, 357] on div "AMMON WALL Terrible experience I paid for the dive that says it includes diving…" at bounding box center [866, 367] width 1352 height 54
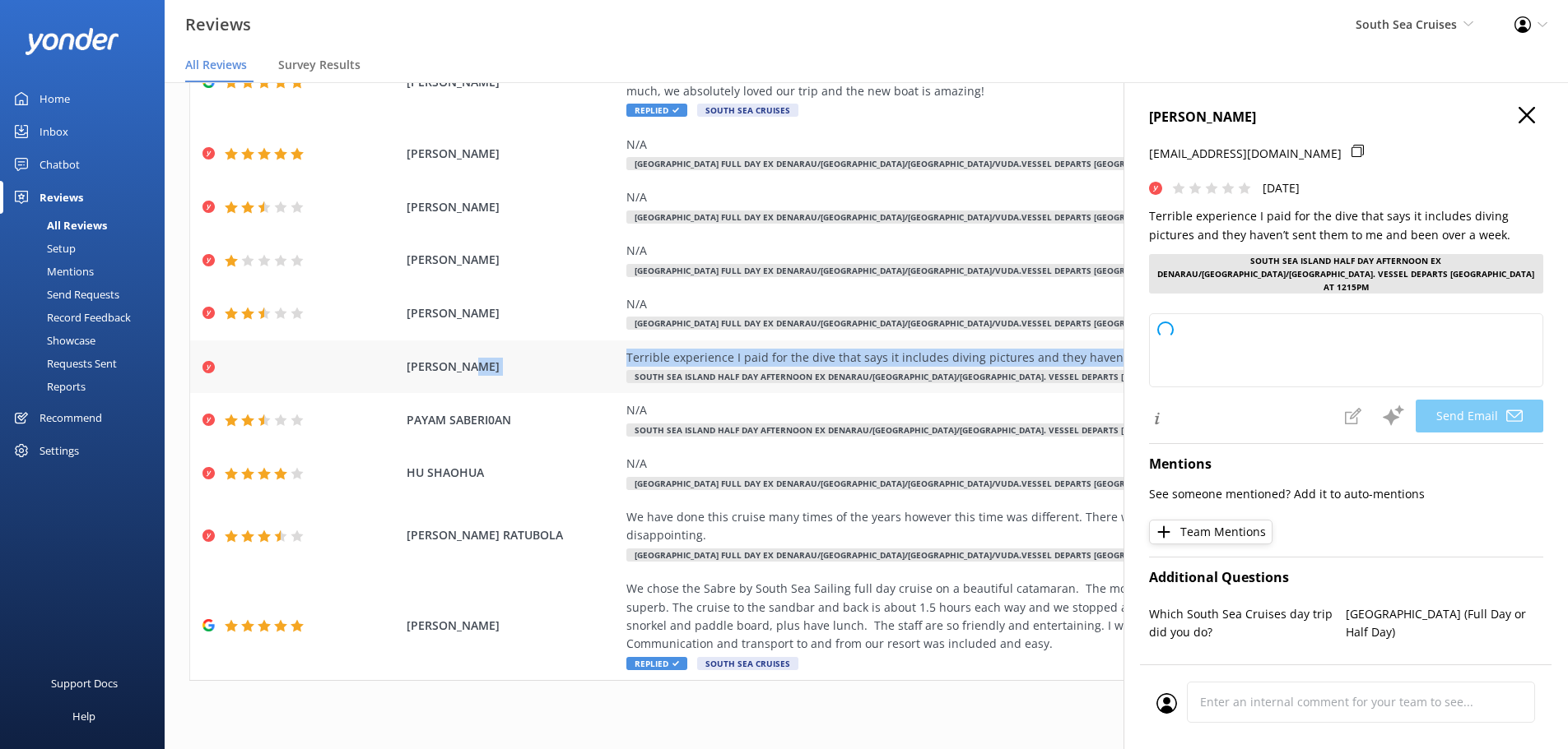
copy div "Terrible experience I paid for the dive that says it includes diving pictures a…"
type textarea "Hi Ammon, we're very sorry to hear about your experience and the delay in recei…"
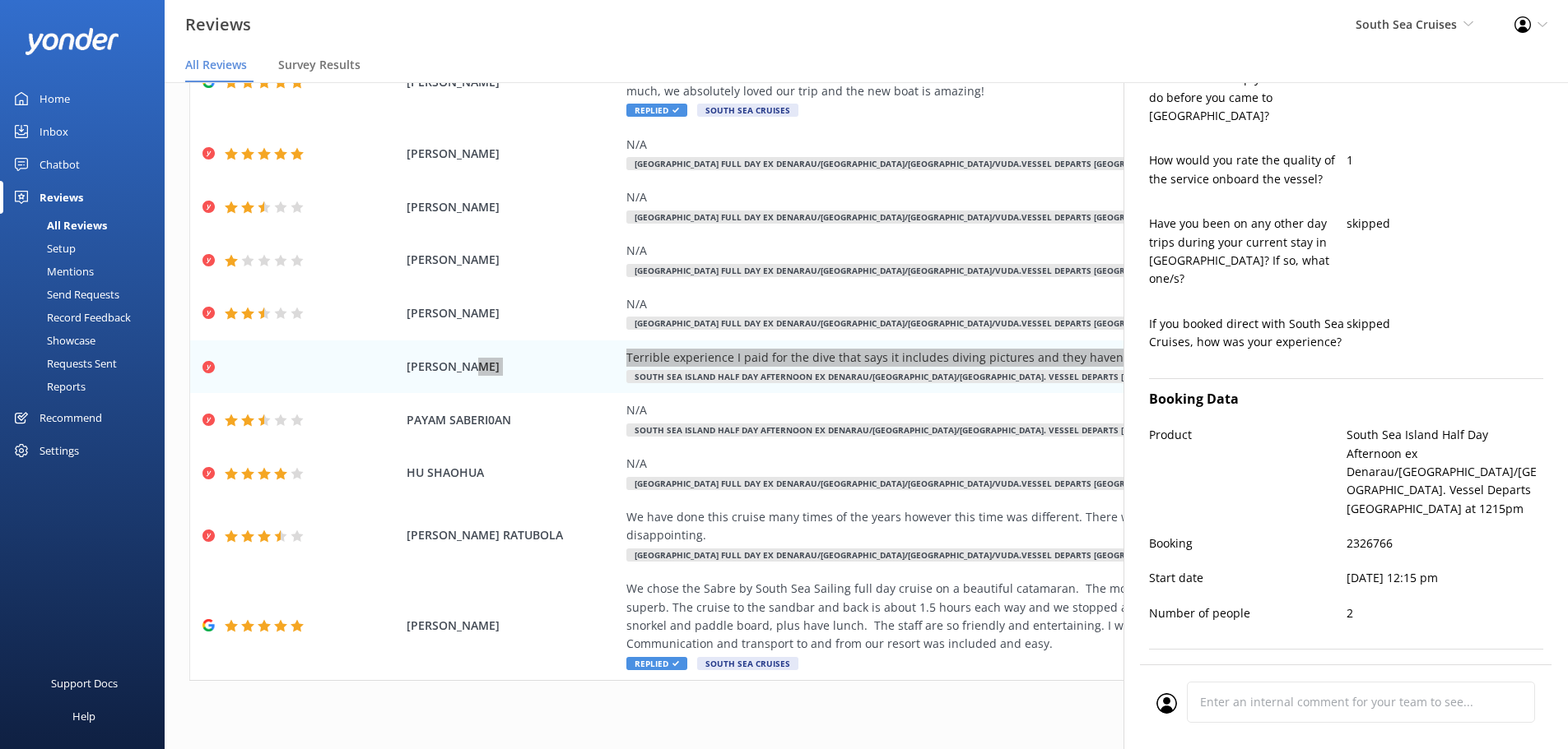
scroll to position [0, 0]
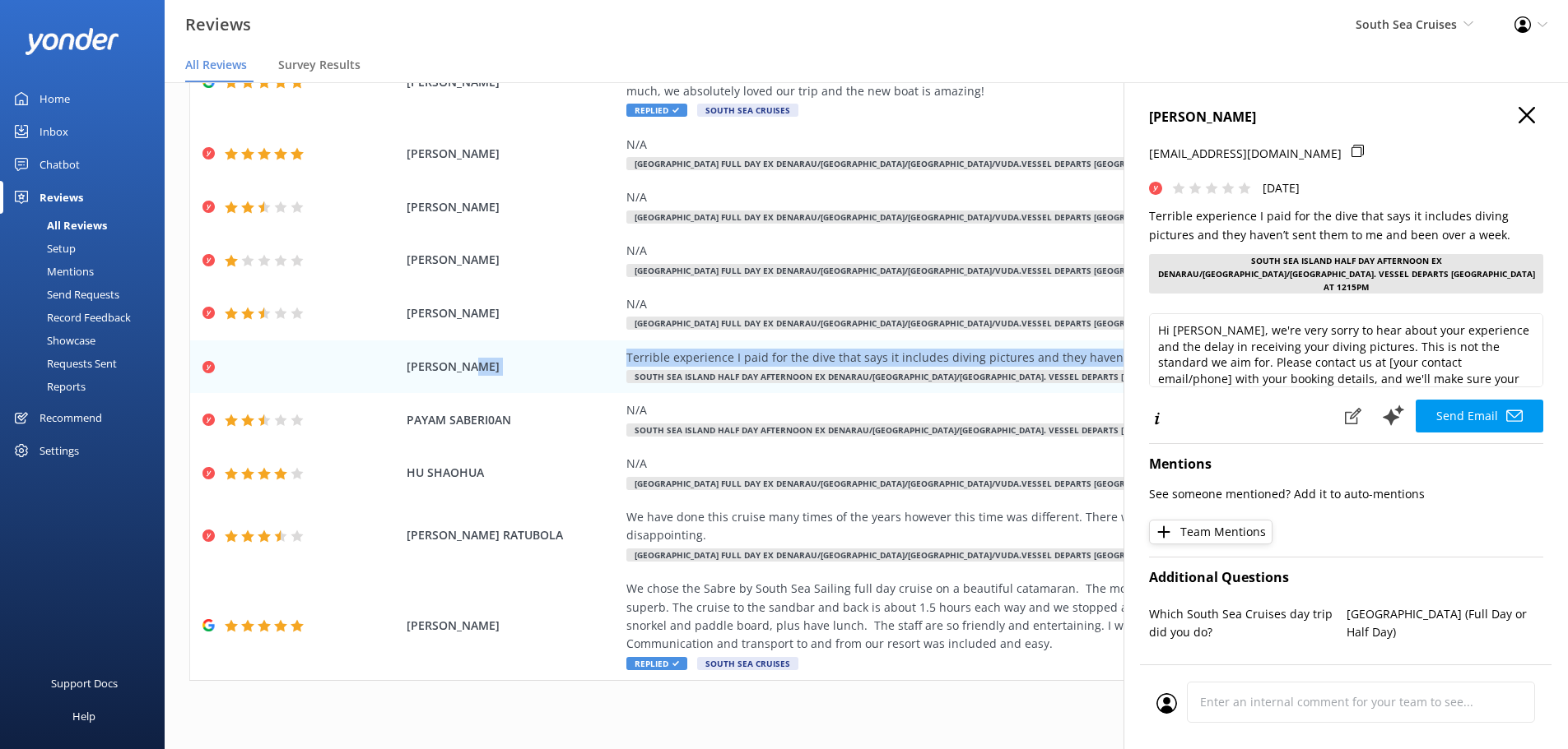
click at [1519, 112] on icon "button" at bounding box center [1527, 115] width 16 height 16
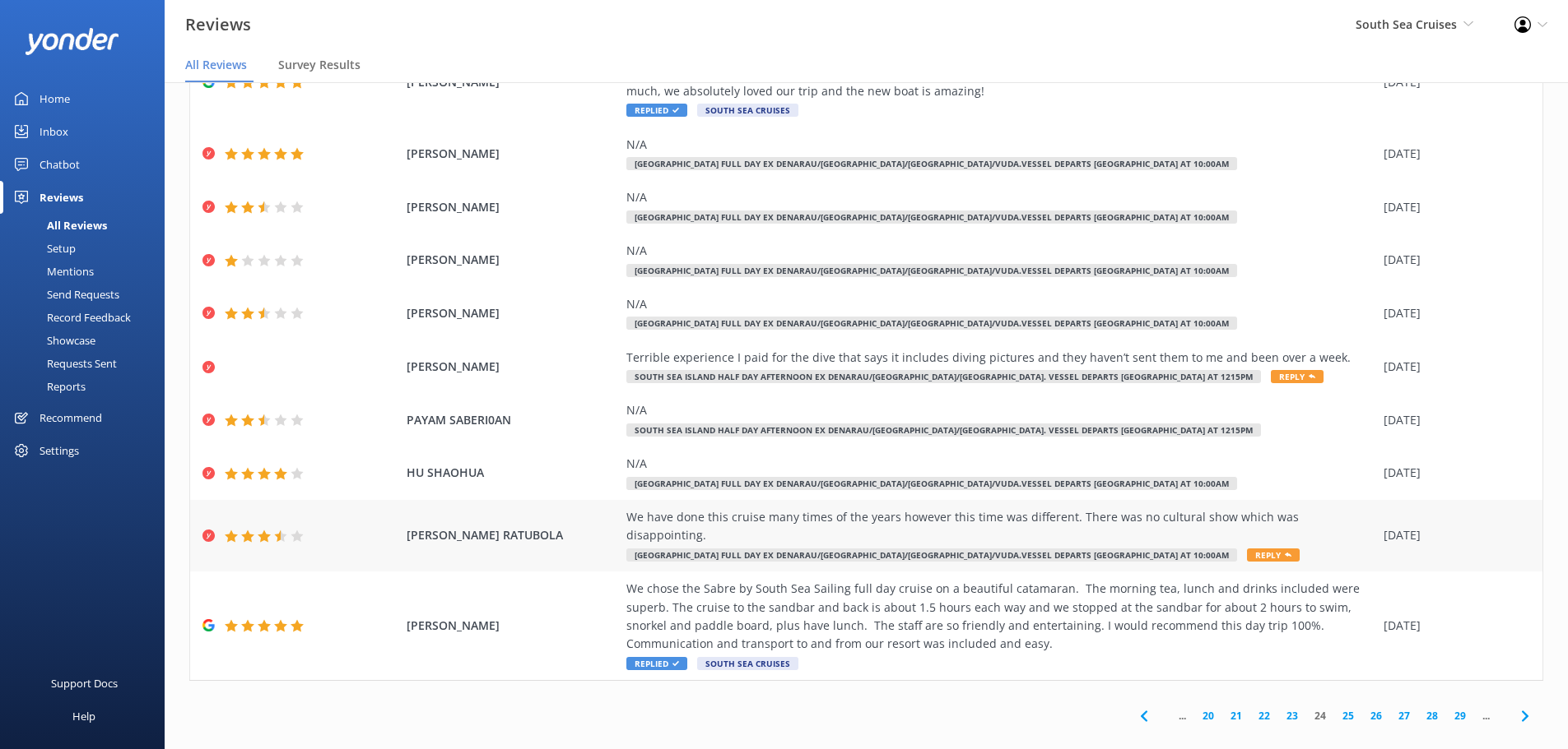
click at [1347, 518] on div "We have done this cruise many times of the years however this time was differen…" at bounding box center [1001, 526] width 749 height 37
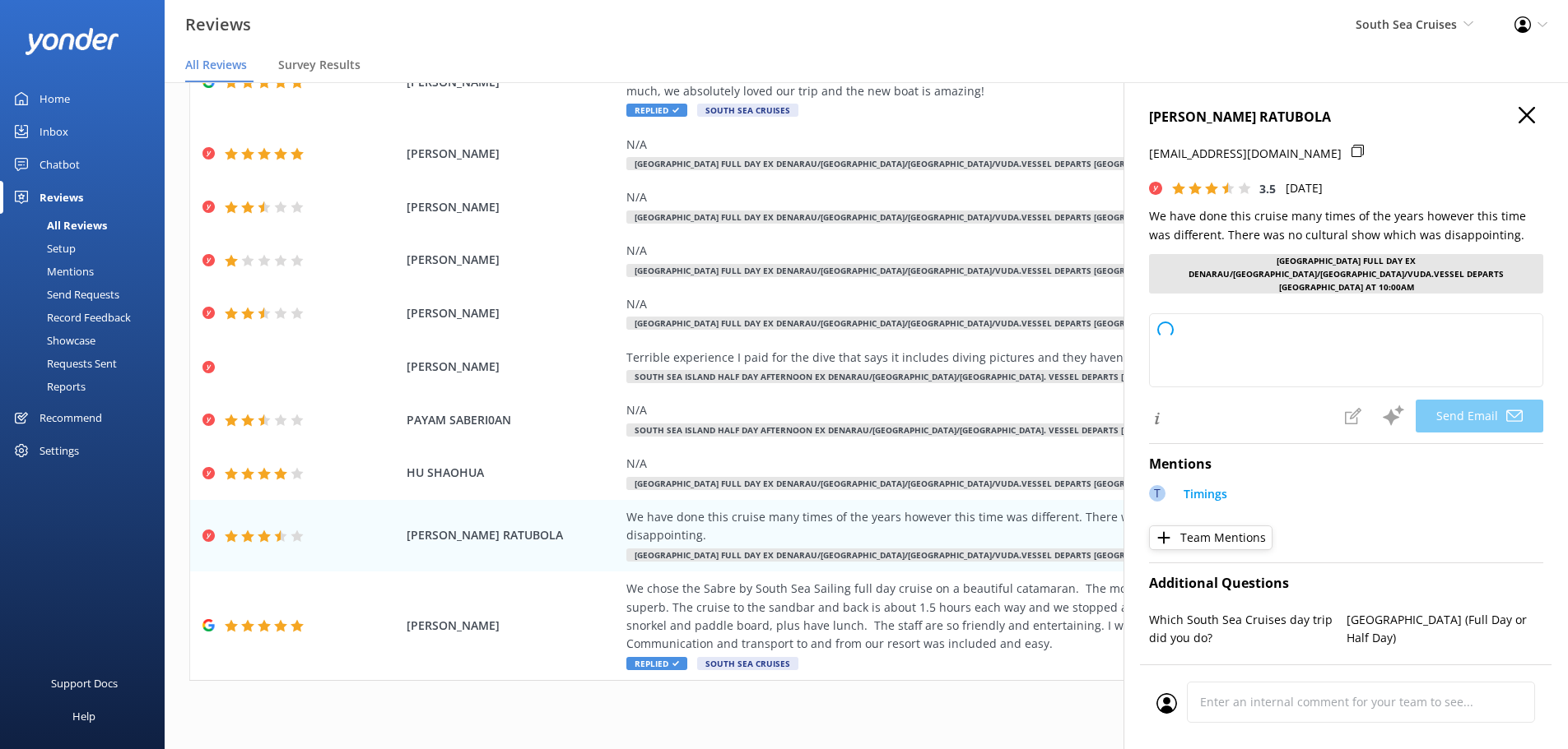
type textarea "Thank you for your feedback, Kimberely. We’re glad to have welcomed you back on…"
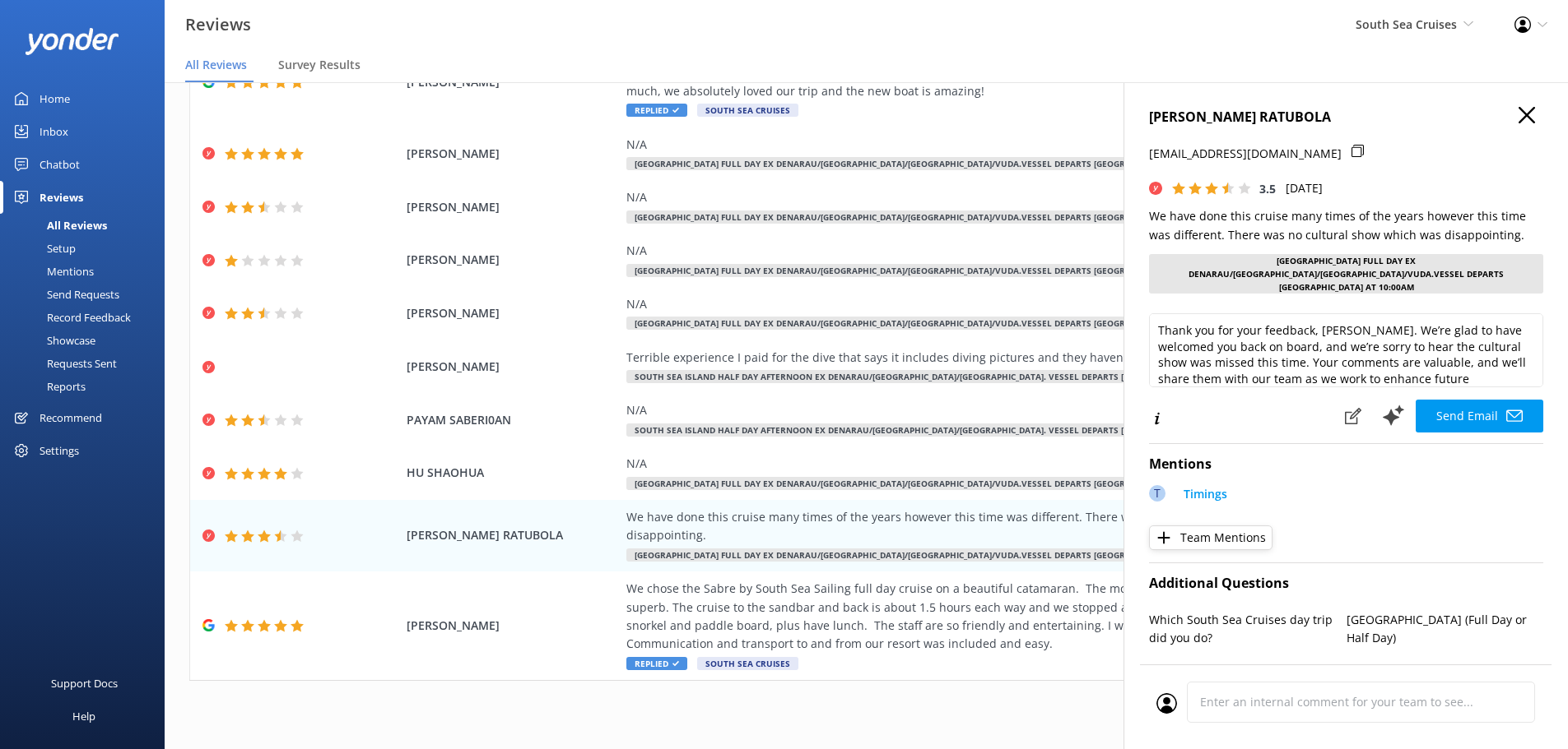
click at [1519, 110] on use "button" at bounding box center [1527, 115] width 16 height 16
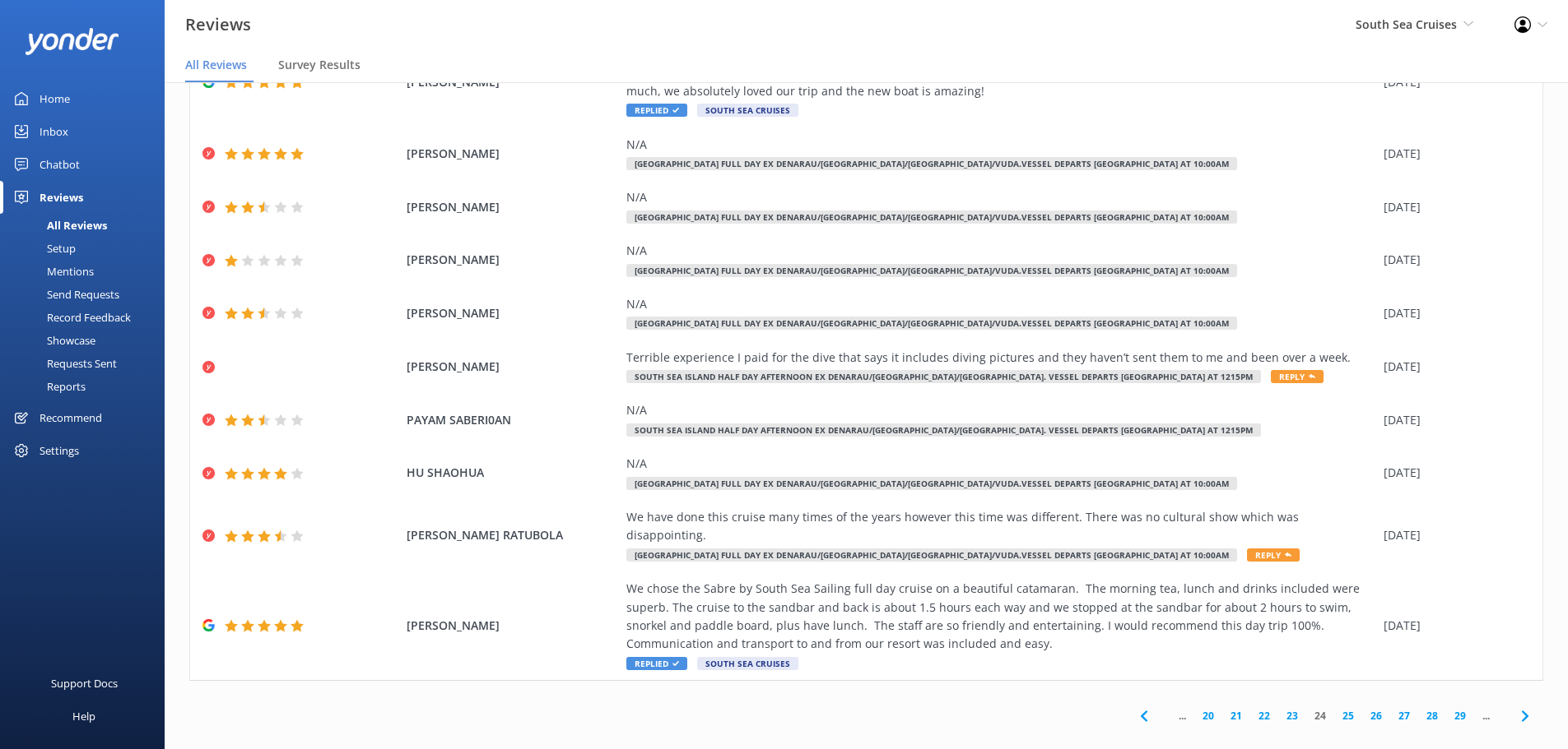
click at [1341, 709] on link "25" at bounding box center [1348, 716] width 28 height 15
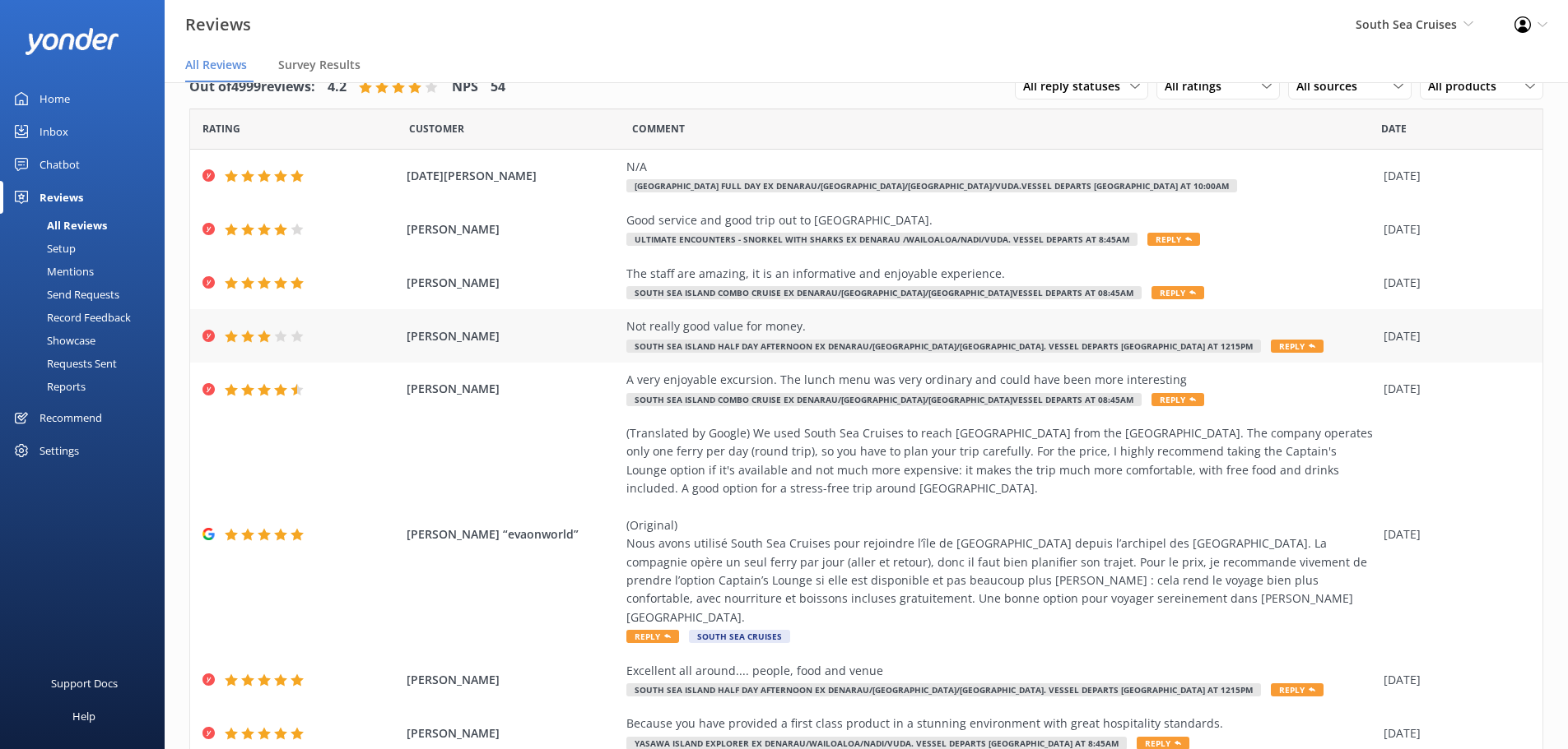
drag, startPoint x: 807, startPoint y: 326, endPoint x: 609, endPoint y: 319, distance: 198.1
click at [609, 319] on div "CHRIS W TYRRELL Not really good value for money. South Sea Island Half Day Afte…" at bounding box center [866, 336] width 1352 height 54
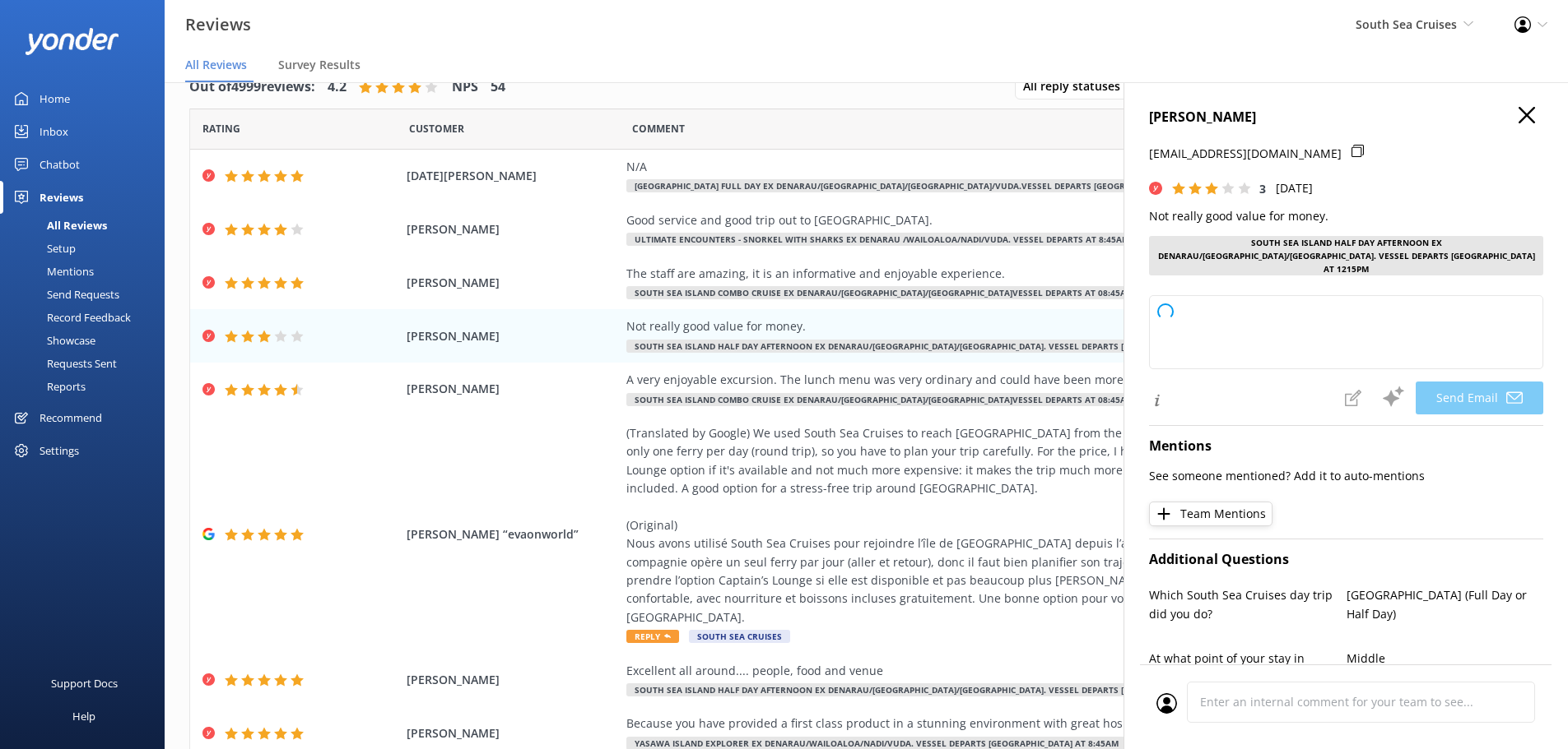
type textarea "Hi Chris, thank you for your feedback. We're sorry to hear you didn't feel you …"
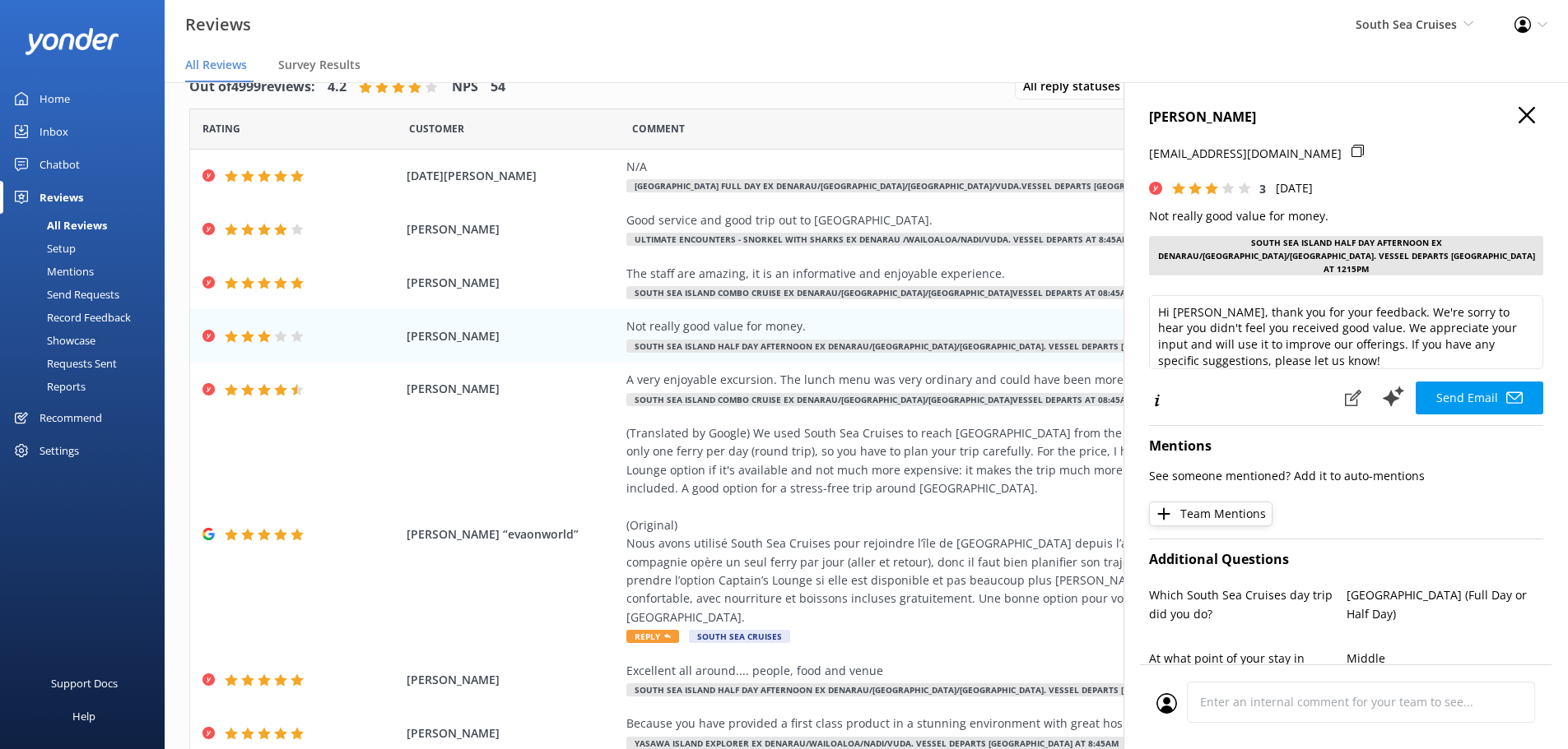
click at [1519, 116] on icon "button" at bounding box center [1527, 115] width 16 height 16
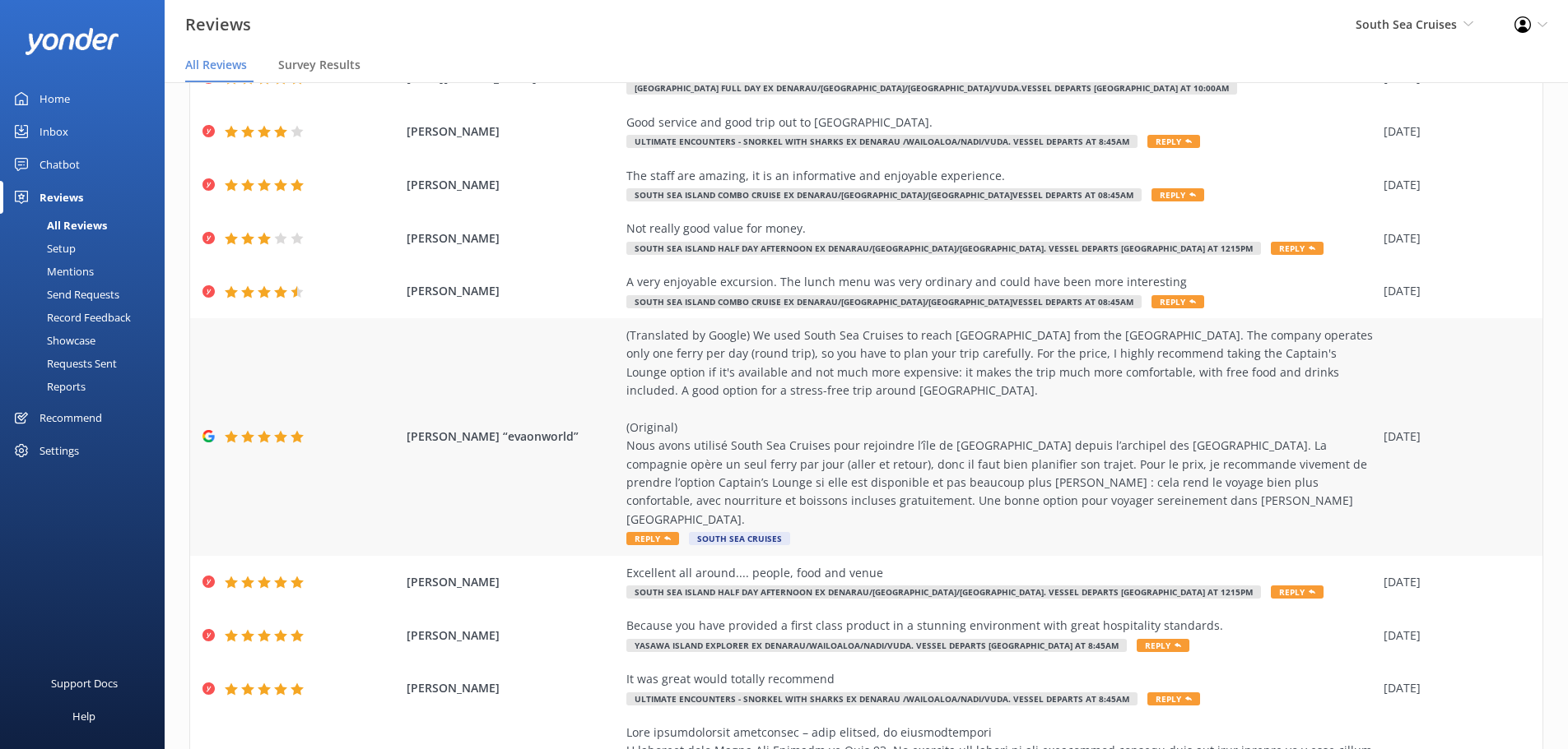
scroll to position [99, 0]
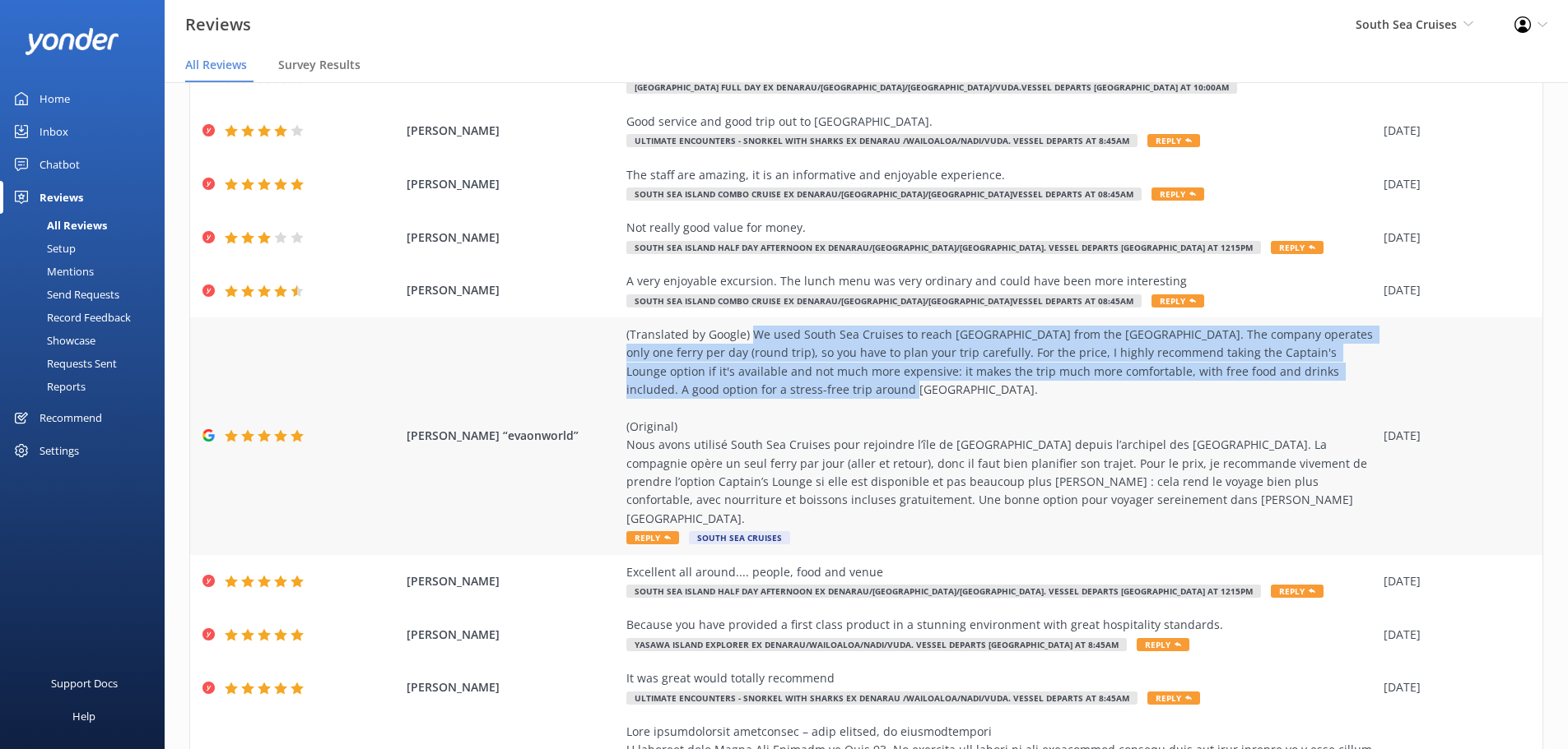
drag, startPoint x: 743, startPoint y: 333, endPoint x: 772, endPoint y: 389, distance: 63.1
click at [772, 389] on div "(Translated by Google) We used South Sea Cruises to reach Wayasewa Island from …" at bounding box center [1001, 427] width 749 height 202
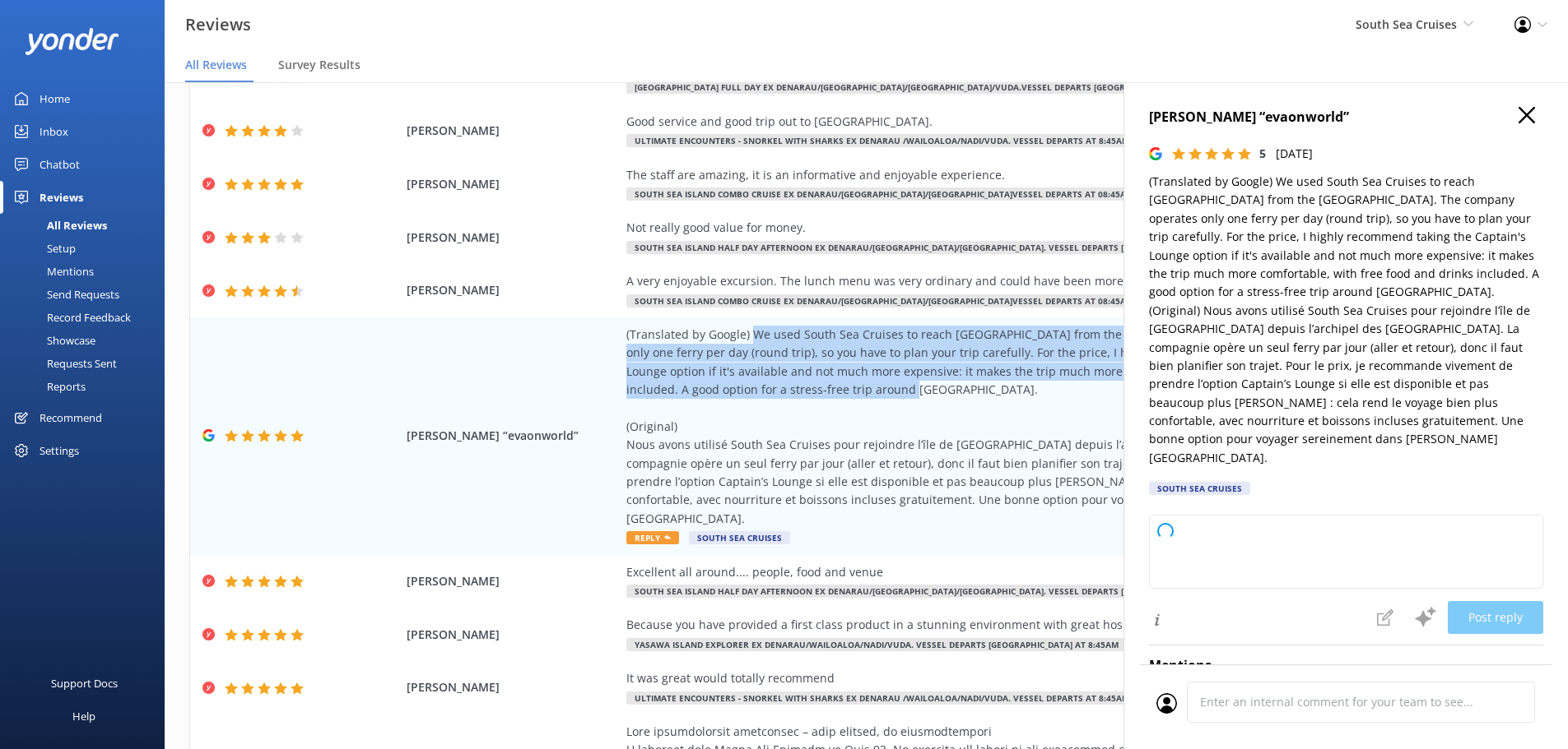
type textarea "Thank you so much for your wonderful review and recommendation! We're delighted…"
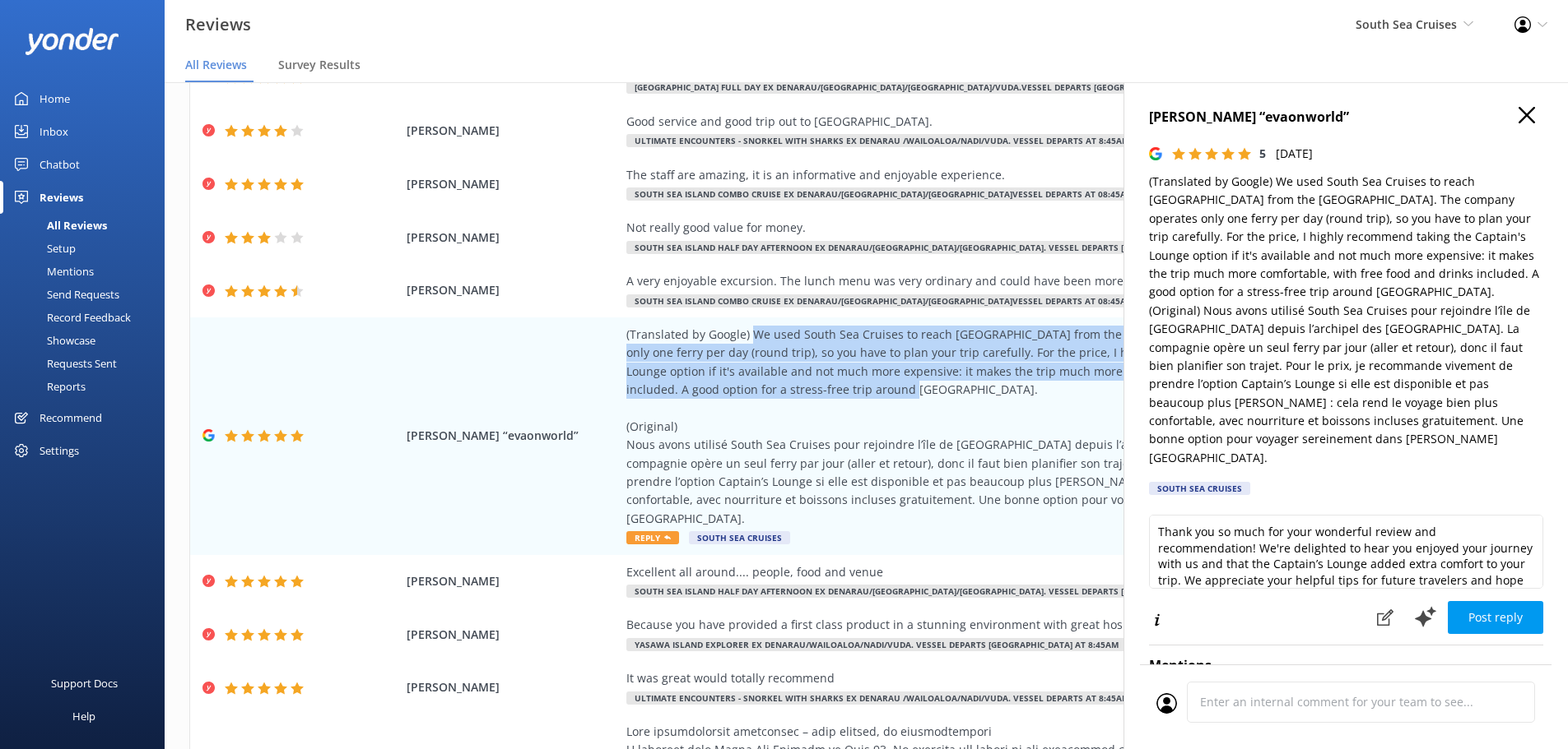
click at [1519, 112] on icon "button" at bounding box center [1527, 115] width 16 height 16
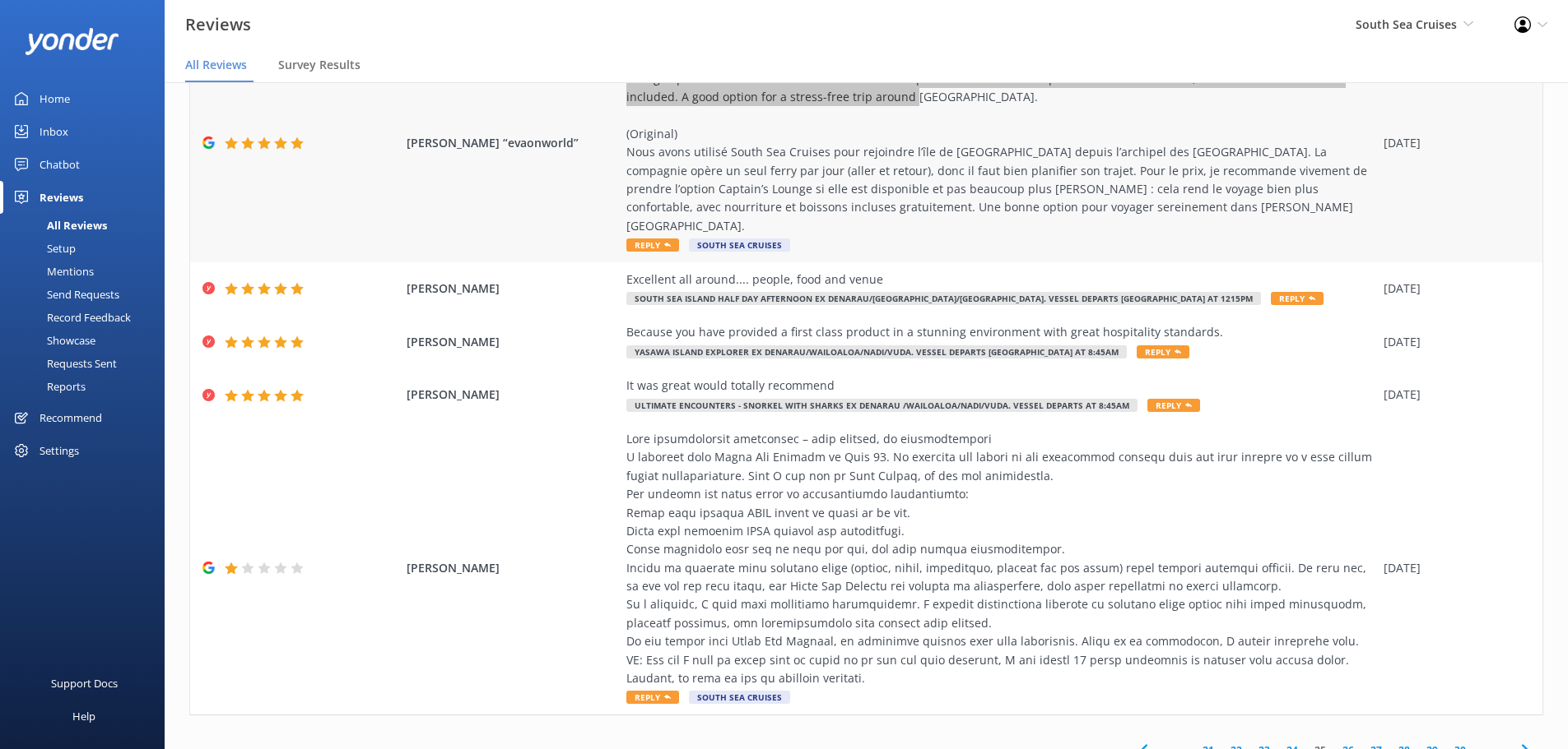
scroll to position [426, 0]
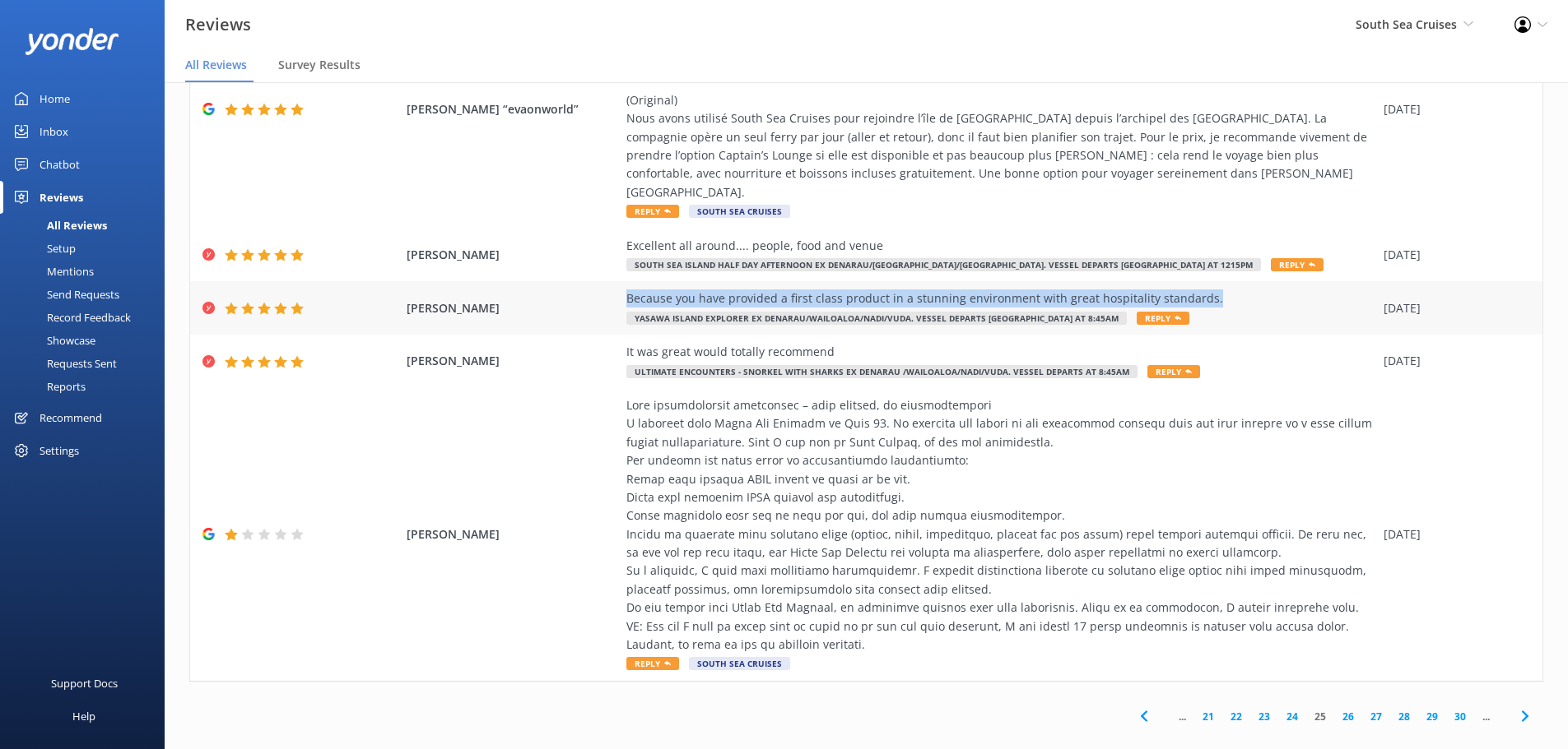
drag, startPoint x: 1211, startPoint y: 279, endPoint x: 616, endPoint y: 270, distance: 595.1
click at [616, 281] on div "IAN BATTY Because you have provided a first class product in a stunning environ…" at bounding box center [866, 308] width 1352 height 54
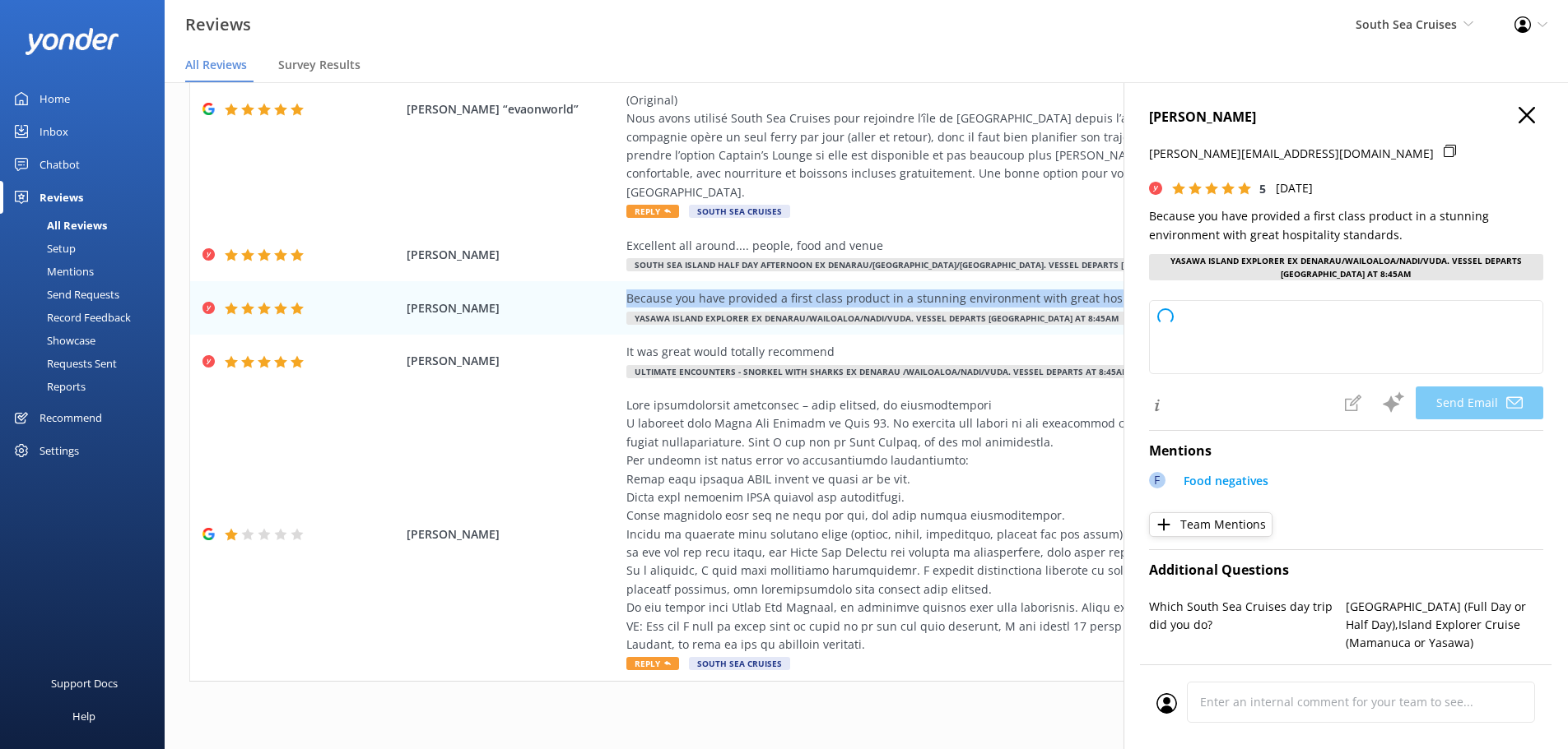
type textarea "Thank you so much, Ian! We're delighted to hear you enjoyed your experience wit…"
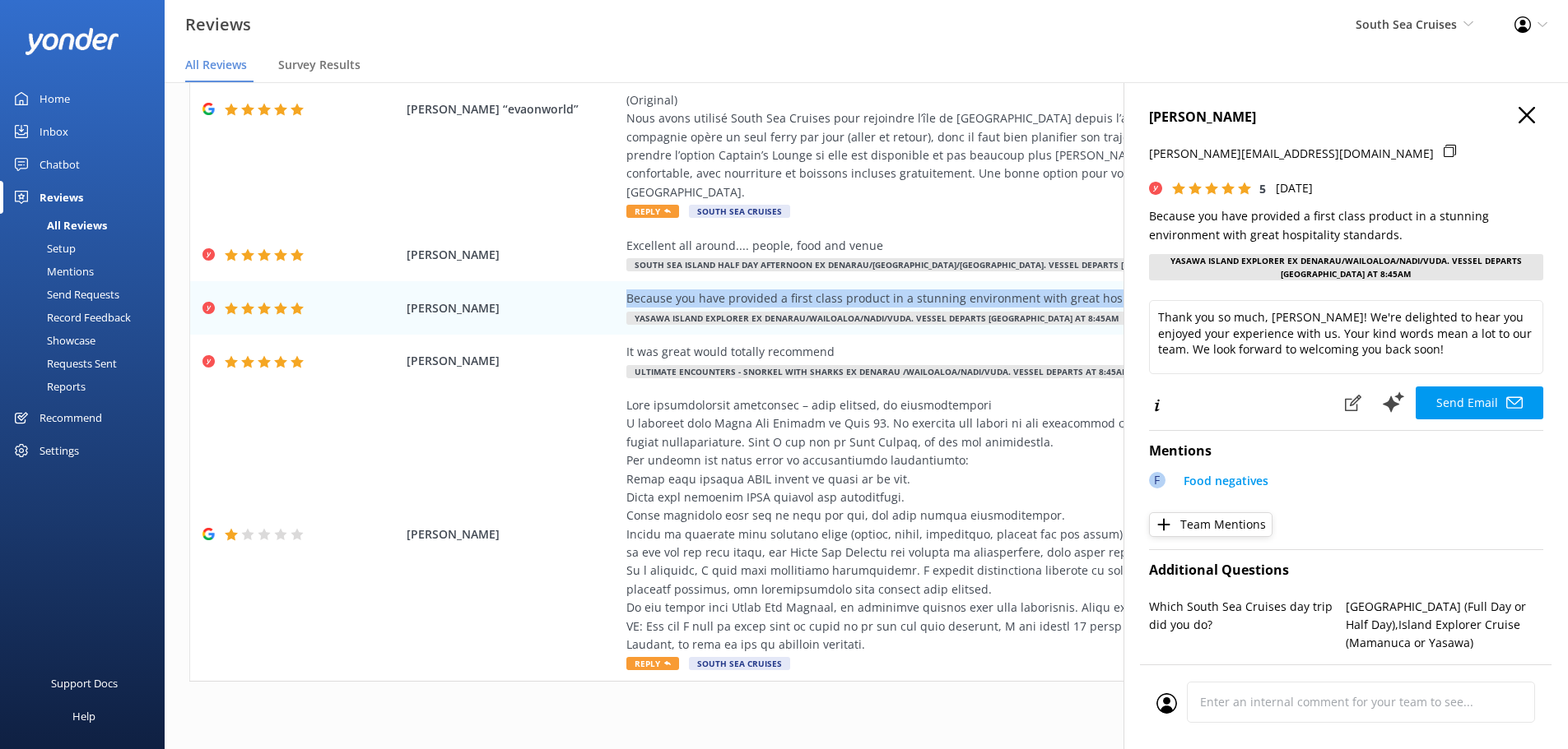
click at [1519, 111] on icon "button" at bounding box center [1527, 115] width 16 height 16
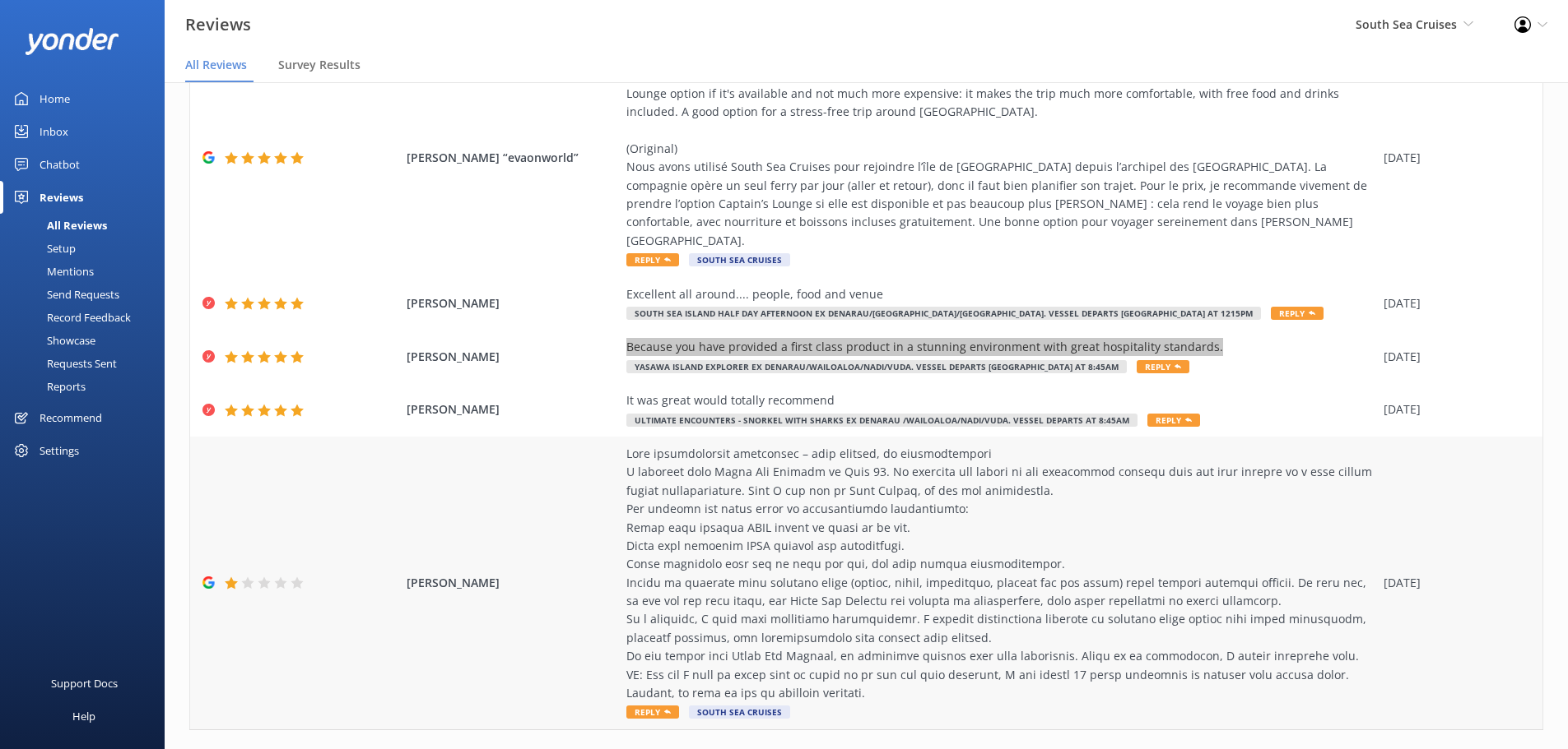
scroll to position [375, 0]
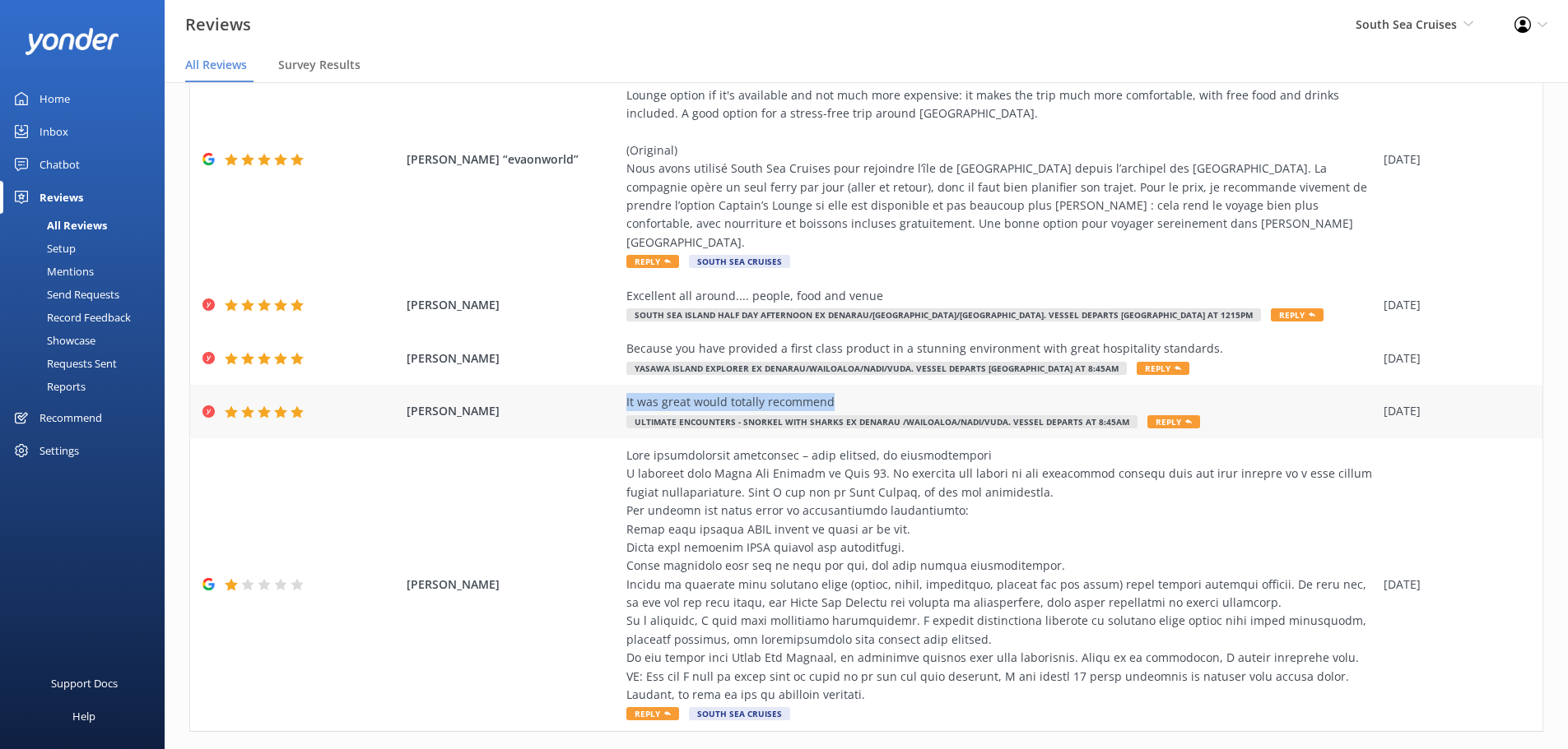
drag, startPoint x: 832, startPoint y: 375, endPoint x: 612, endPoint y: 376, distance: 220.0
click at [612, 385] on div "CAMERON DECKER It was great would totally recommend Ultimate Encounters - Snork…" at bounding box center [866, 412] width 1352 height 54
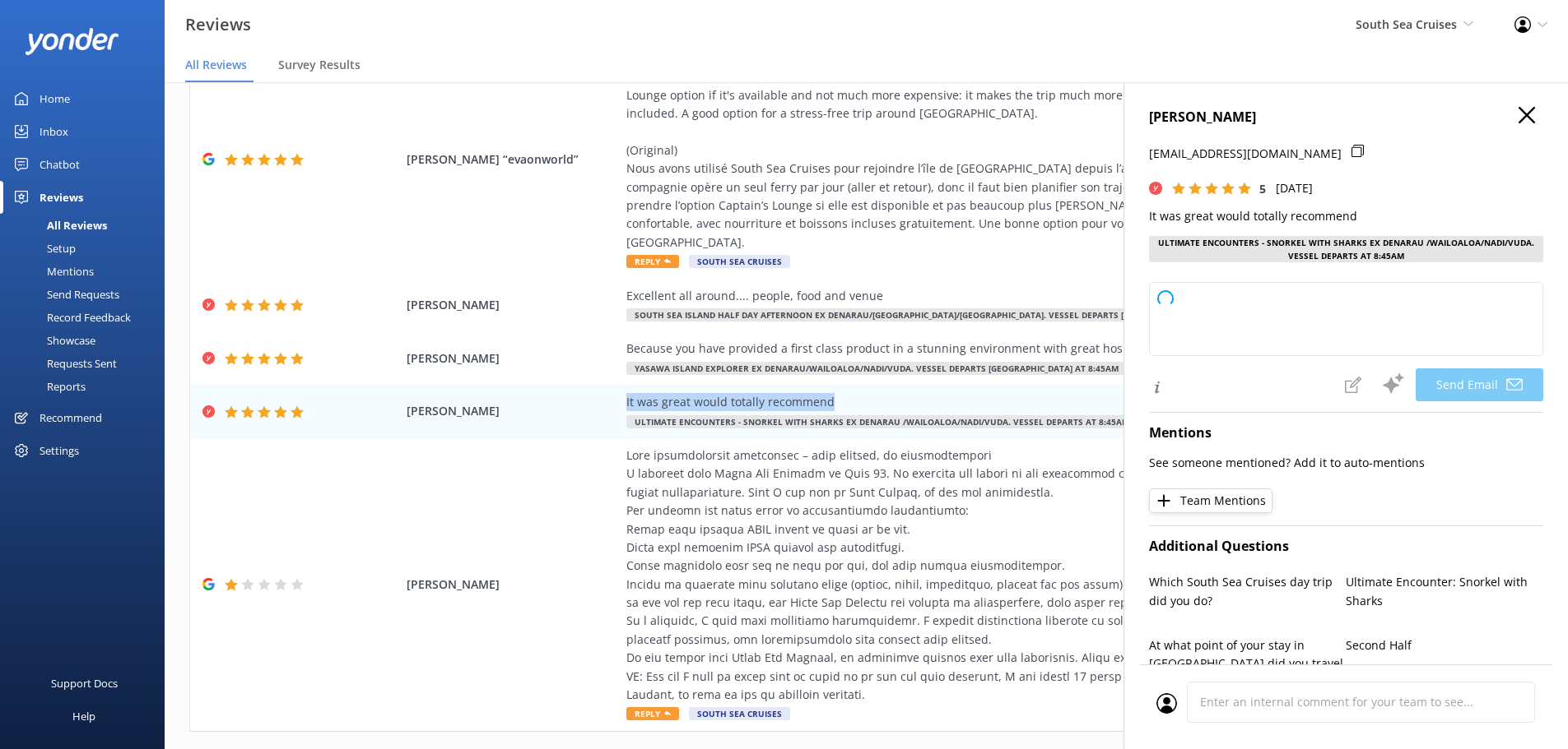
type textarea "Thank you so much, Cameron! We’re thrilled to hear you had a great experience a…"
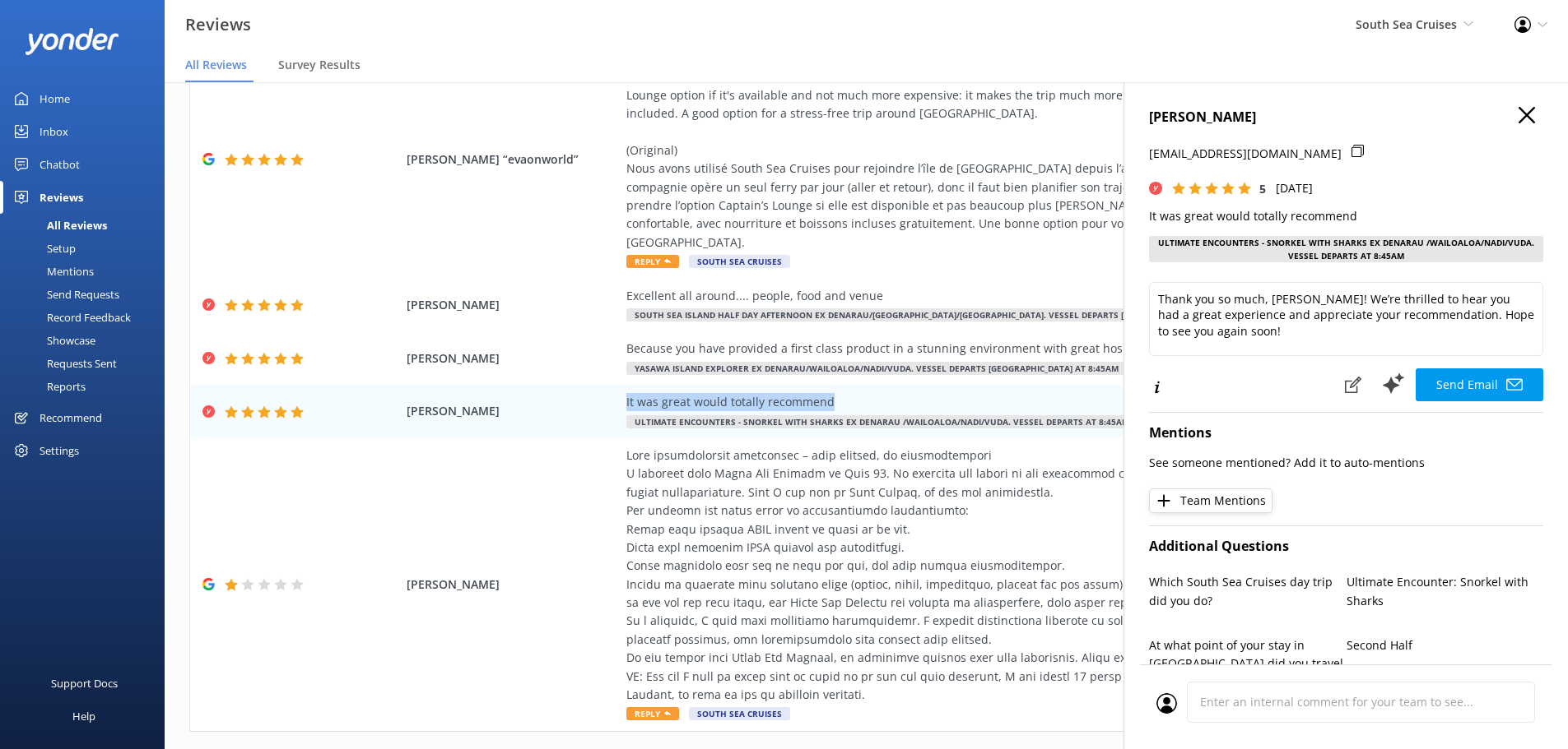
click at [1519, 108] on icon "button" at bounding box center [1527, 115] width 16 height 16
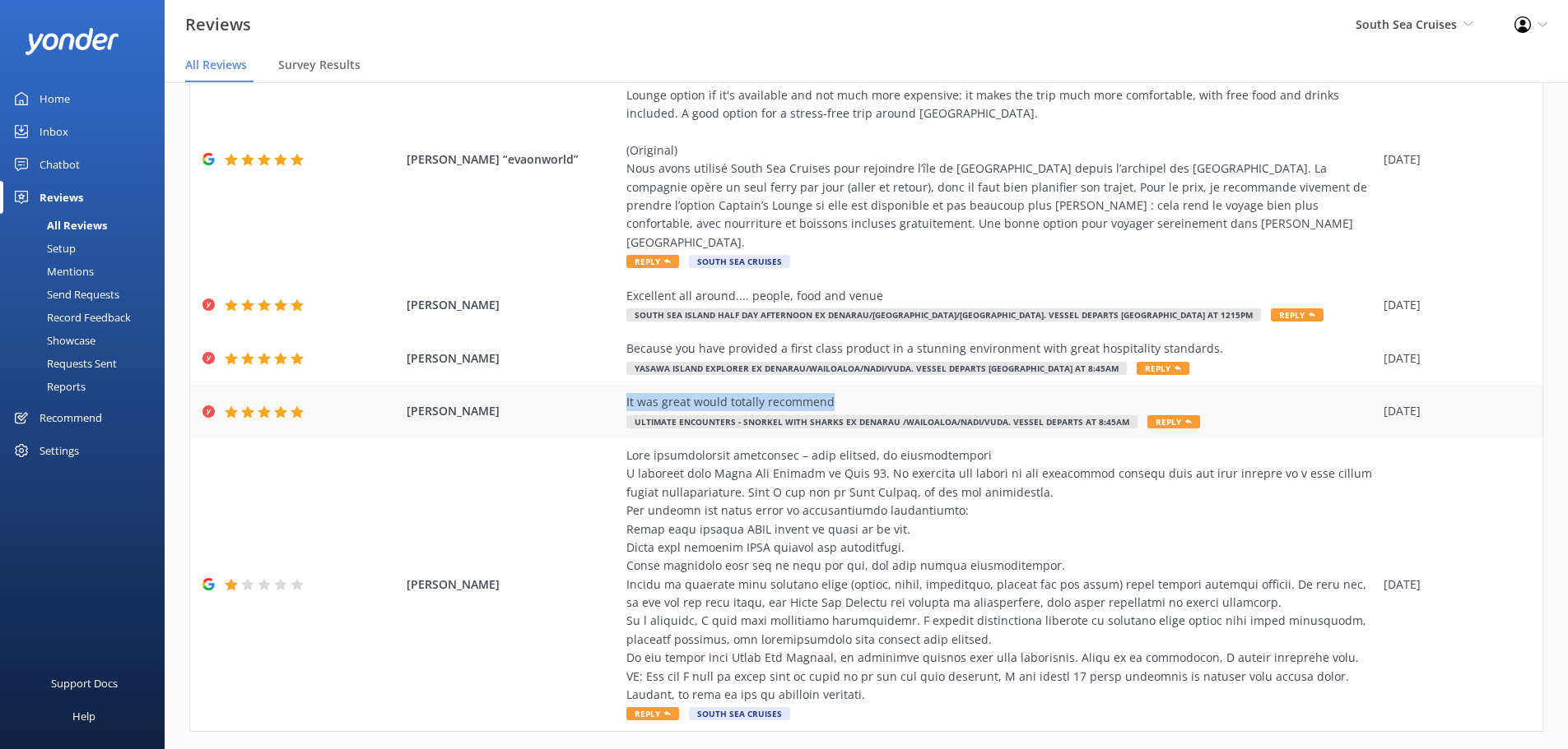
scroll to position [426, 0]
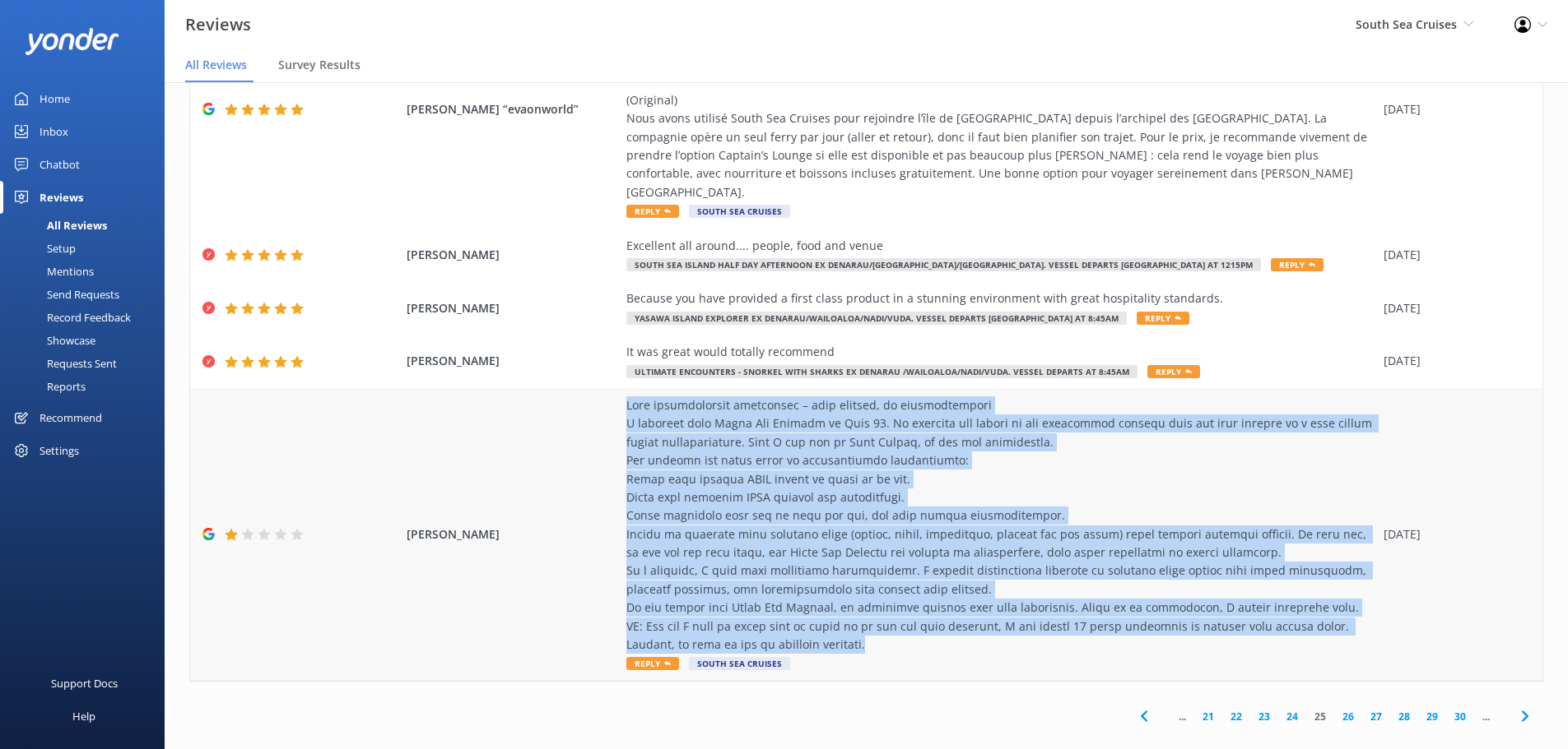
drag, startPoint x: 618, startPoint y: 387, endPoint x: 860, endPoint y: 629, distance: 342.2
click at [860, 629] on div at bounding box center [1001, 525] width 749 height 258
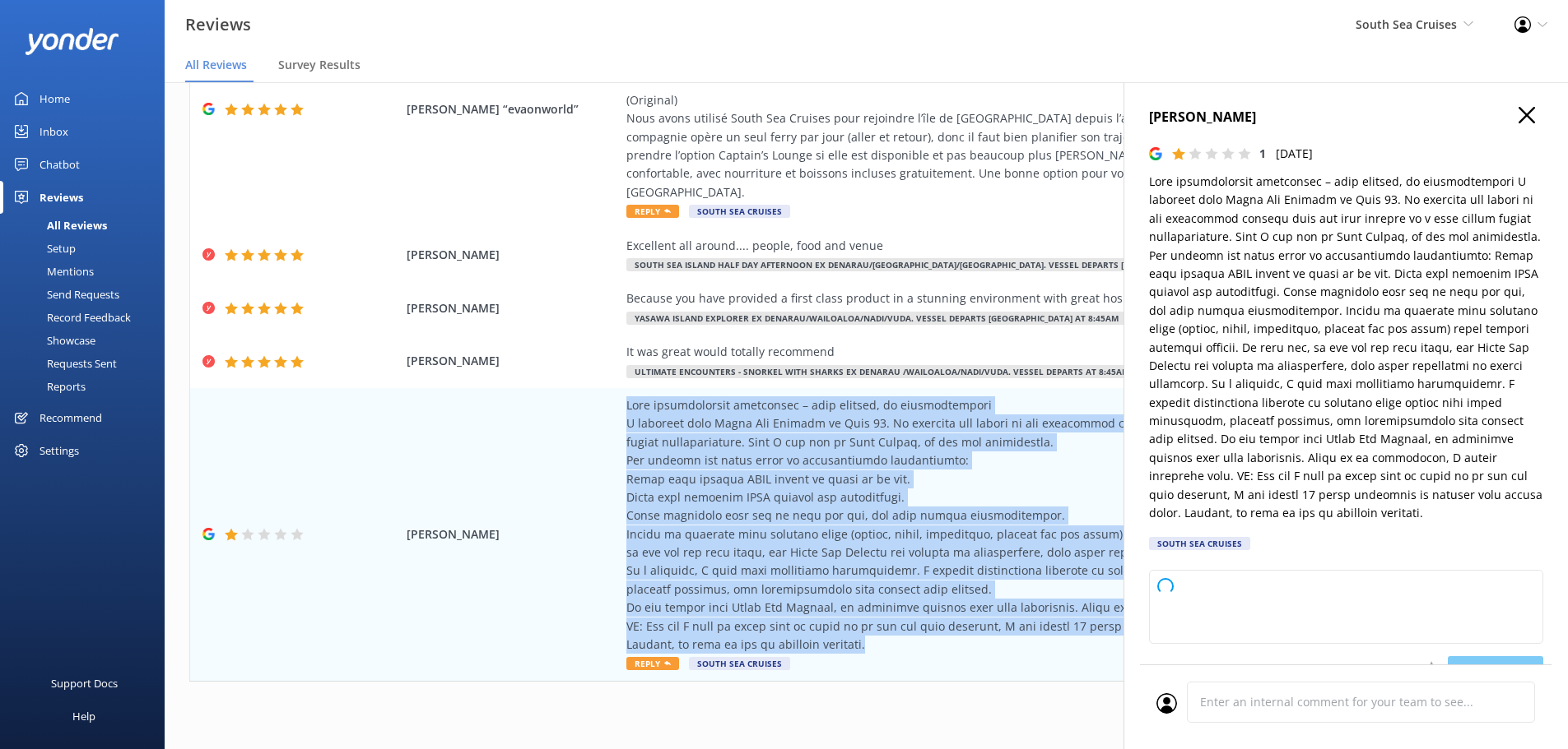
click at [1519, 117] on use "button" at bounding box center [1527, 115] width 16 height 16
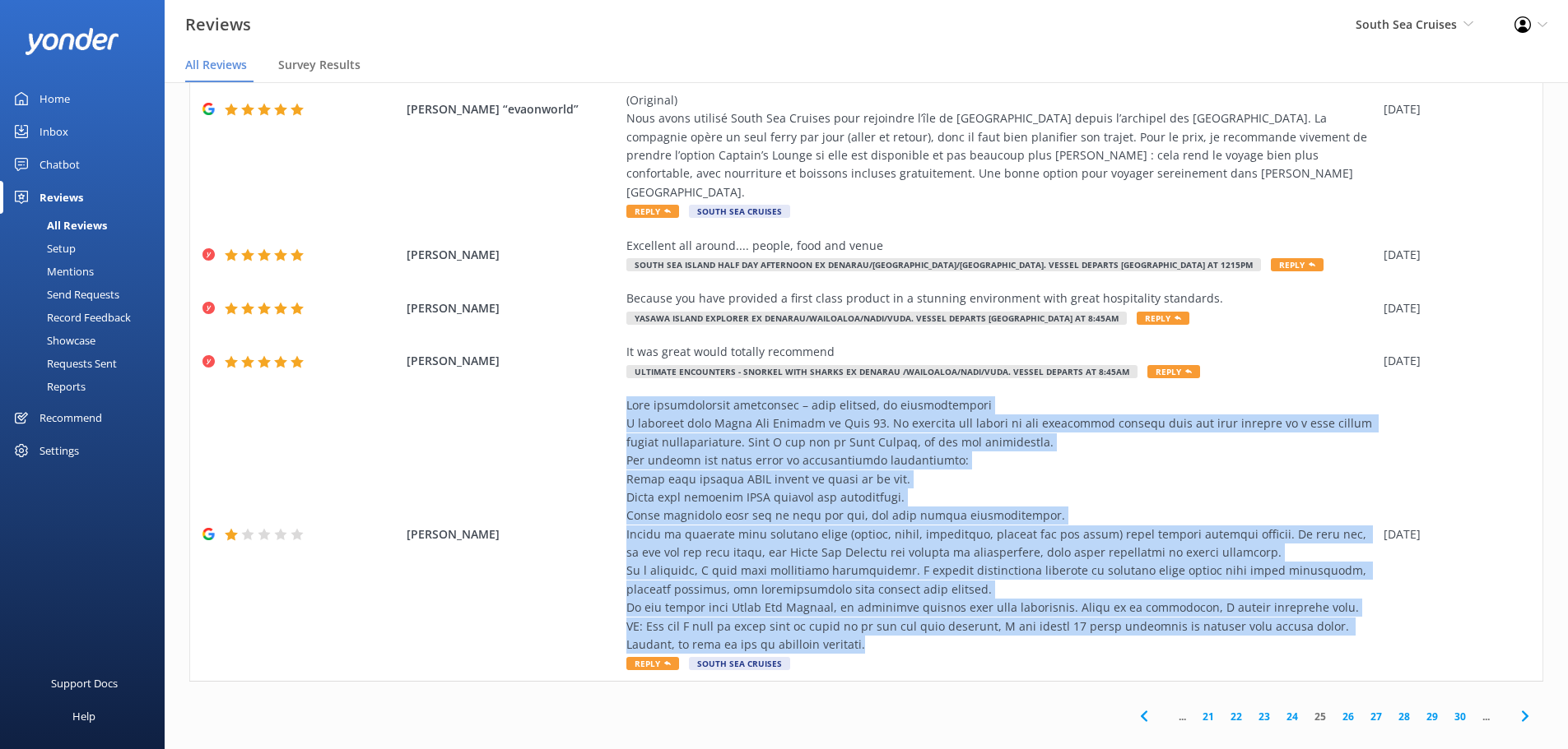
click at [1334, 709] on link "26" at bounding box center [1348, 717] width 28 height 15
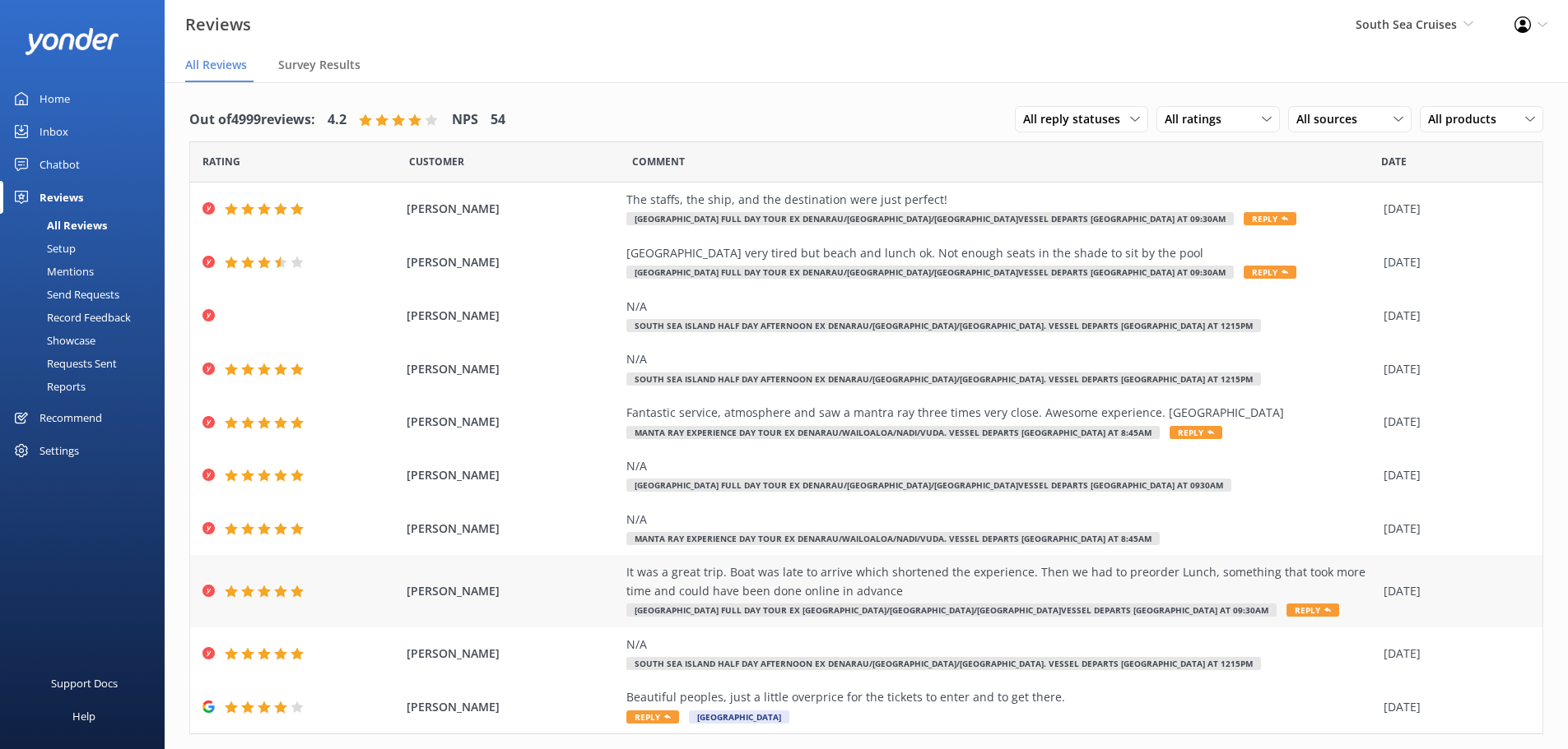
scroll to position [39, 0]
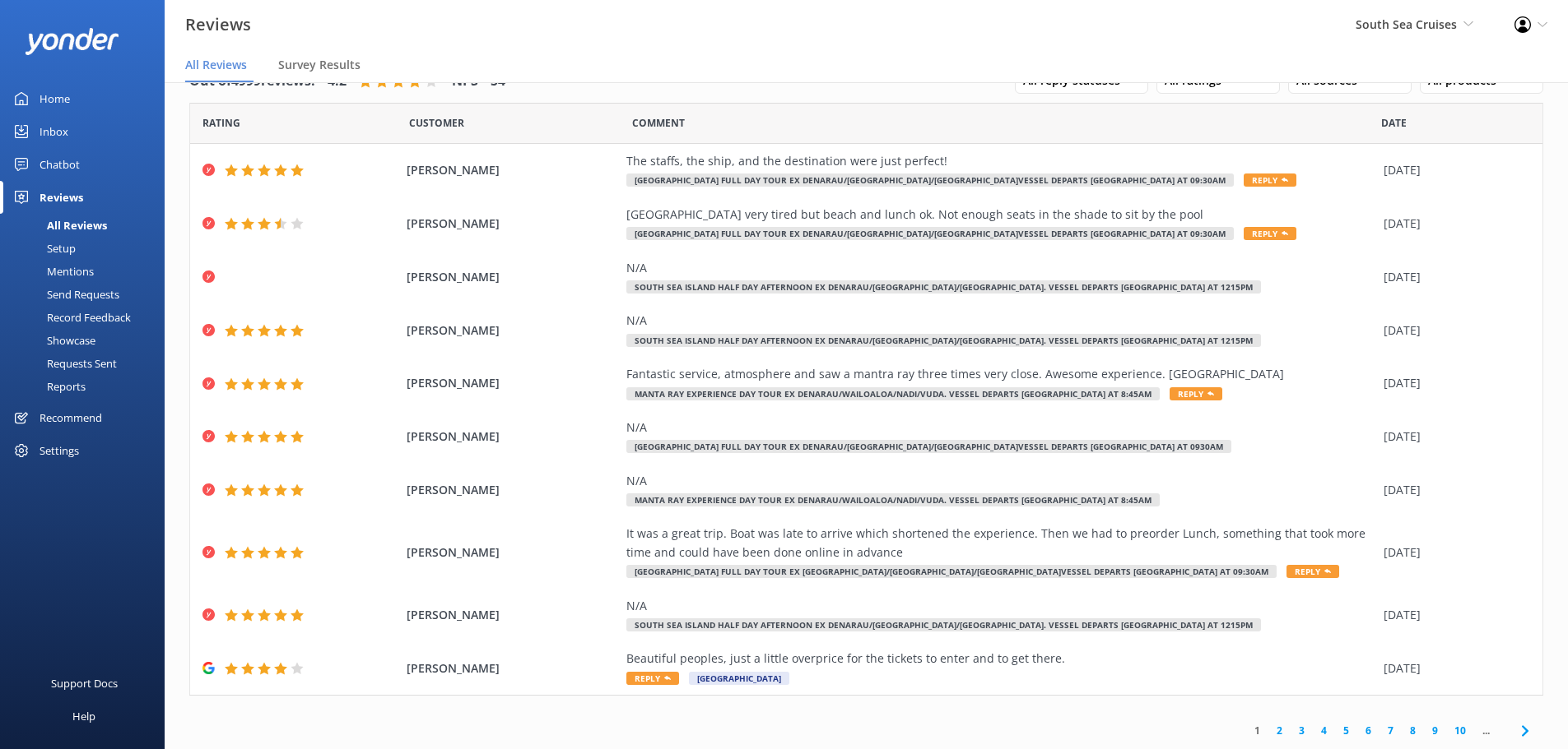
click at [1457, 743] on div "1 2 3 4 5 6 7 8 9 10 ..." at bounding box center [1391, 730] width 306 height 37
click at [1450, 733] on link "10" at bounding box center [1459, 730] width 28 height 15
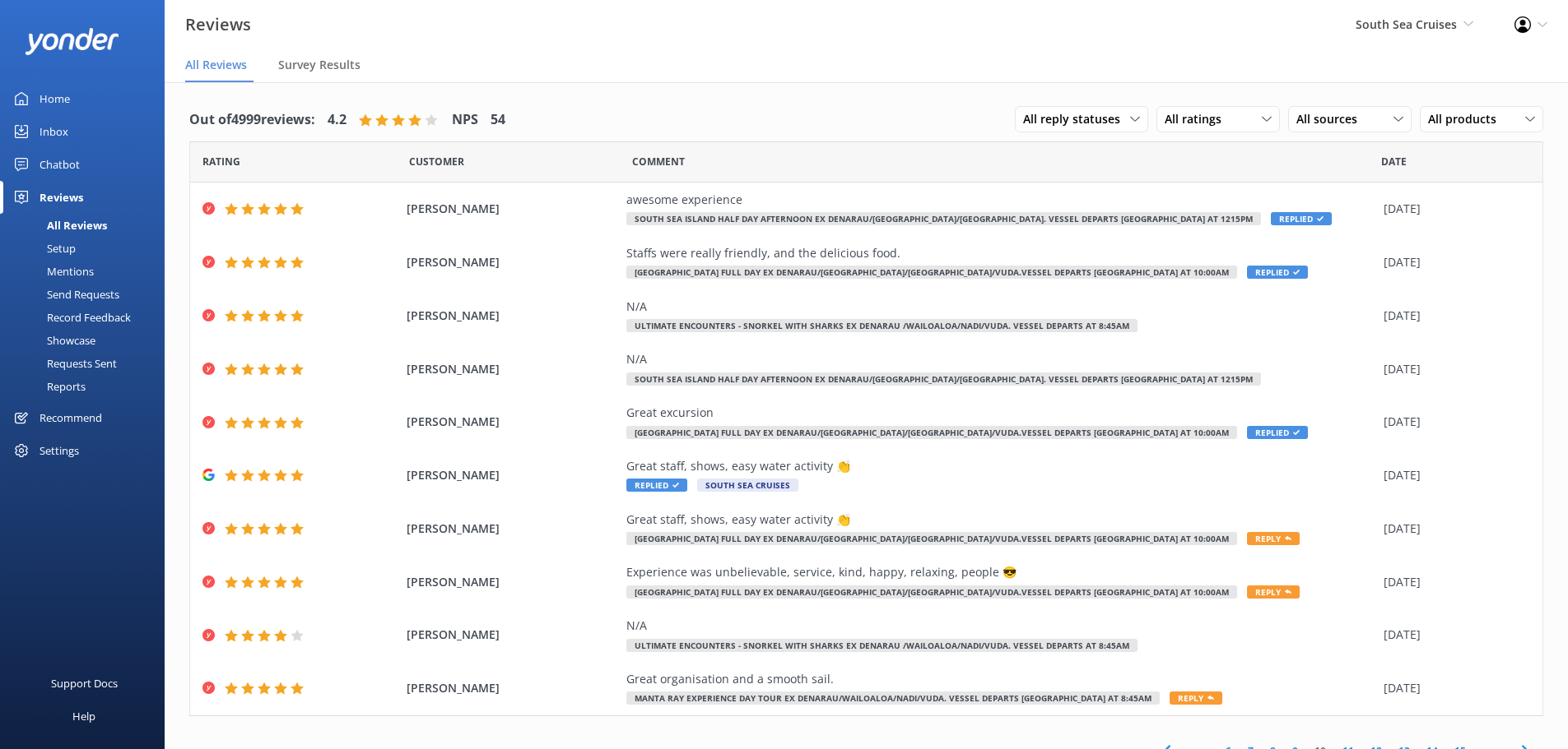
scroll to position [21, 0]
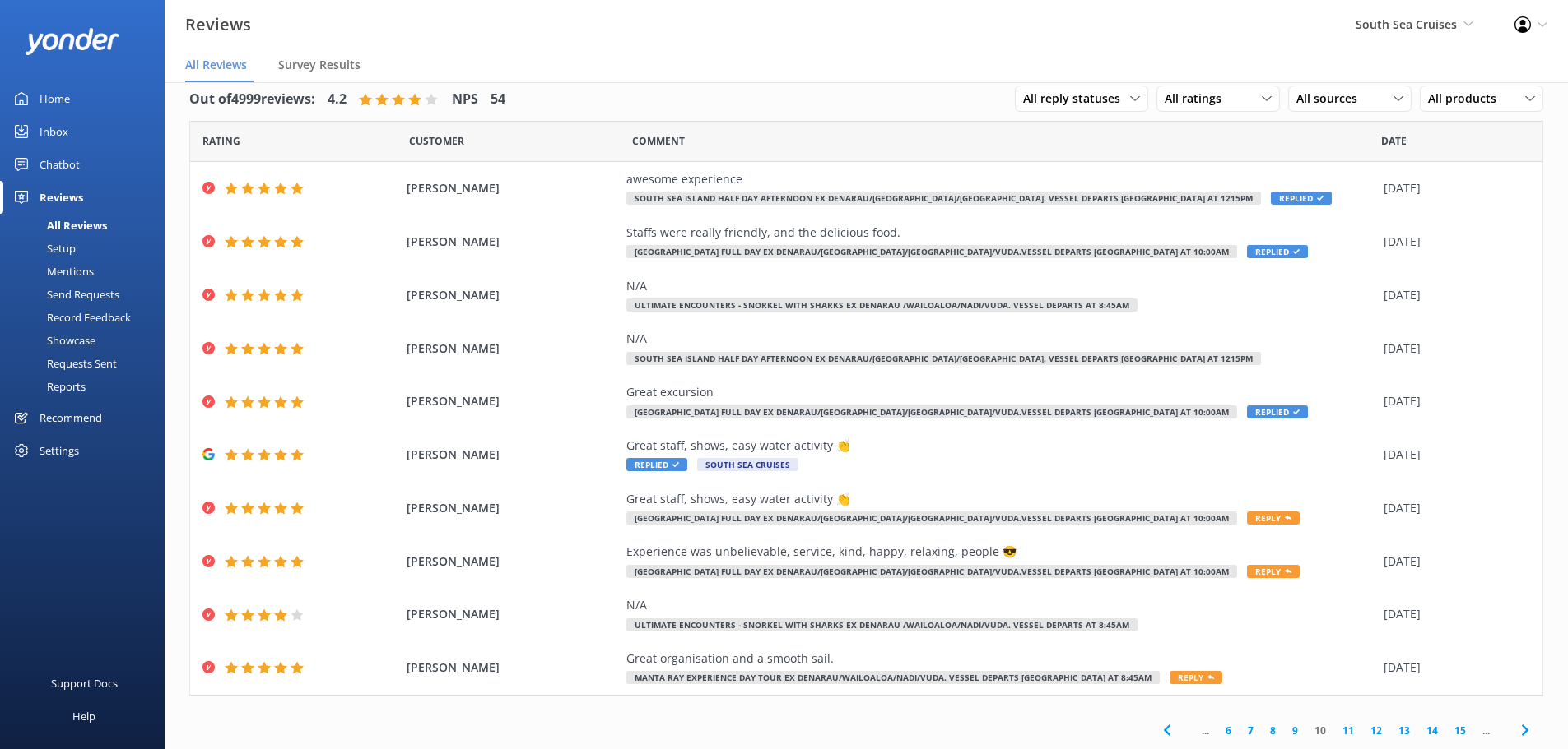
click at [1450, 733] on link "15" at bounding box center [1459, 730] width 28 height 15
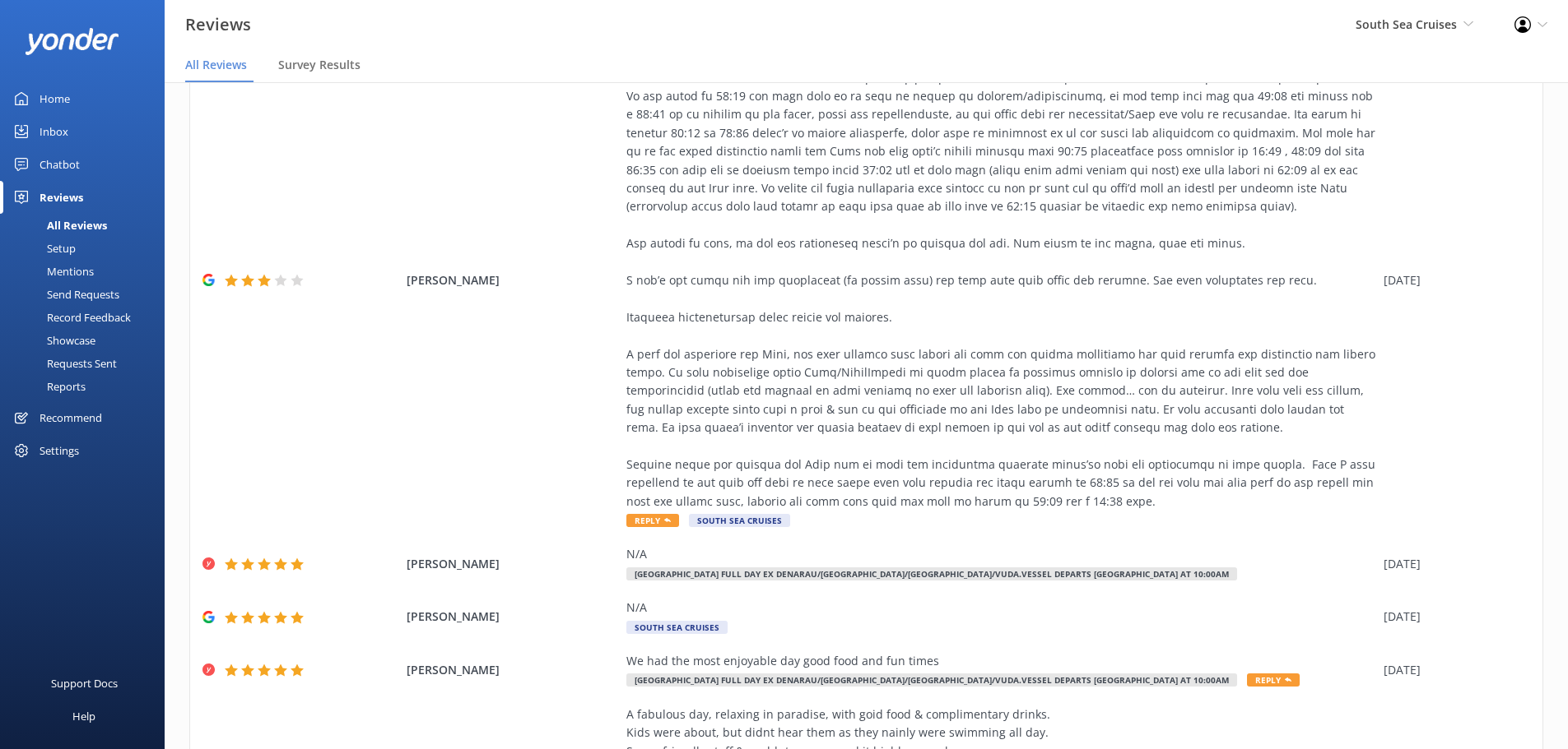
scroll to position [554, 0]
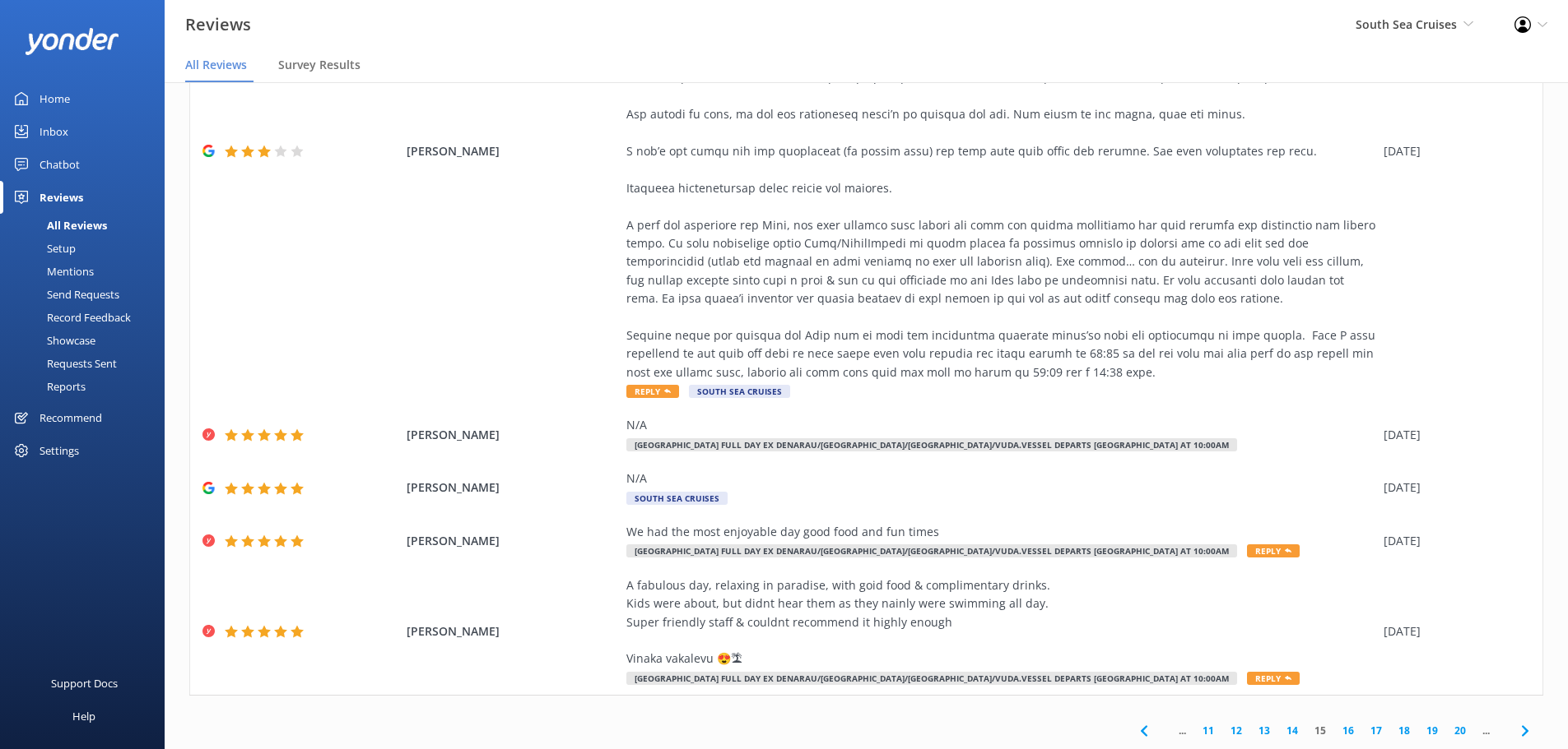
click at [1446, 731] on link "20" at bounding box center [1459, 730] width 28 height 15
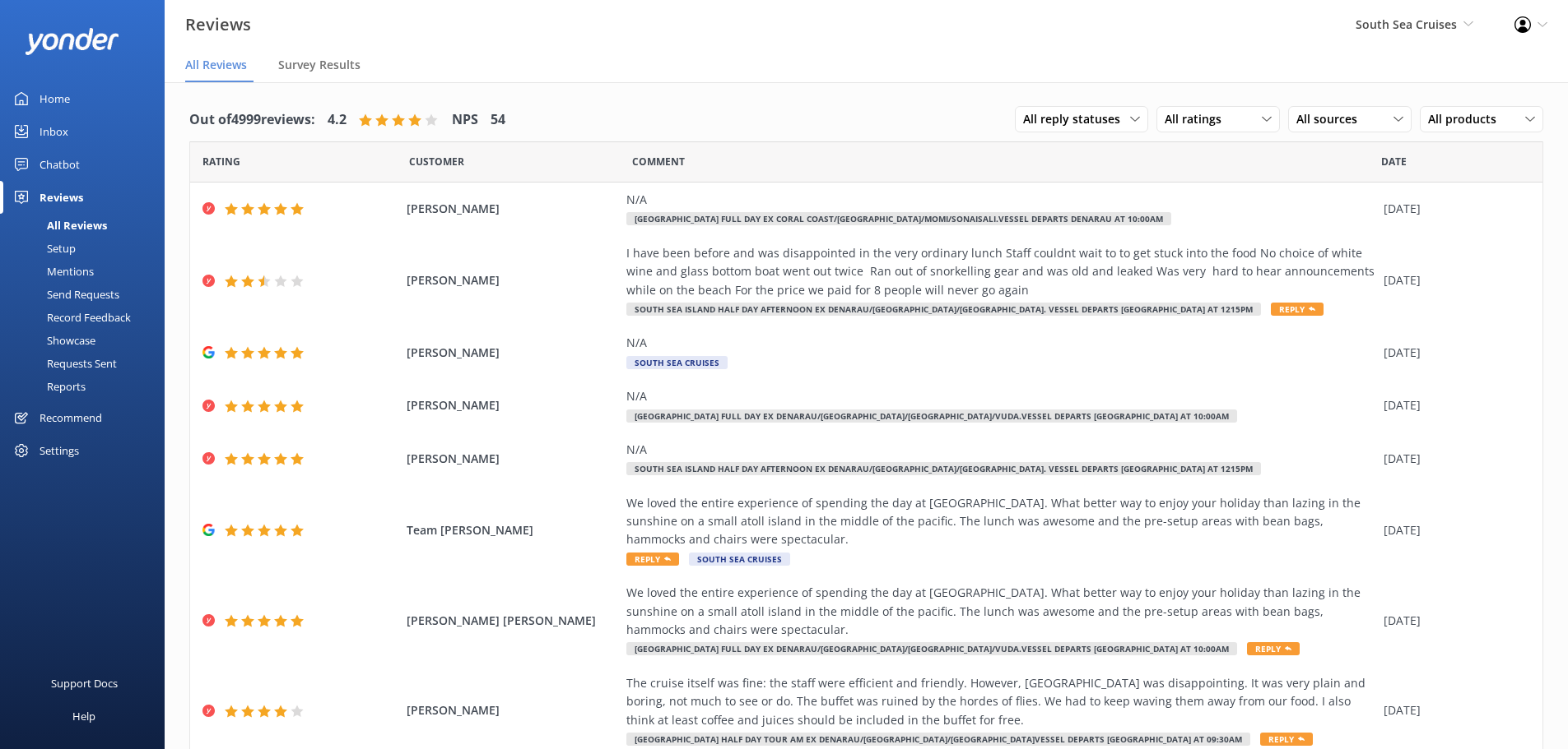
scroll to position [223, 0]
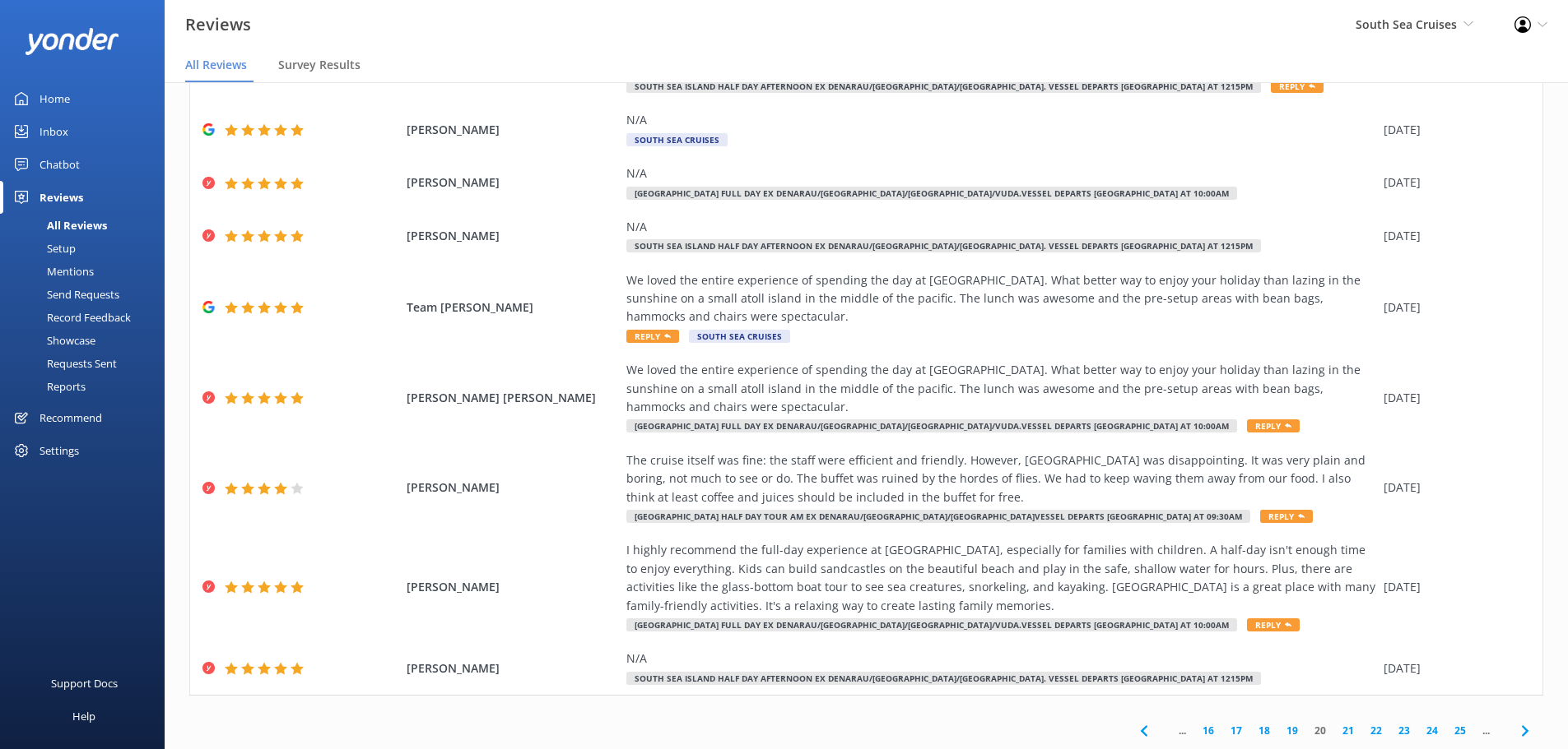
click at [1446, 731] on link "25" at bounding box center [1459, 730] width 28 height 15
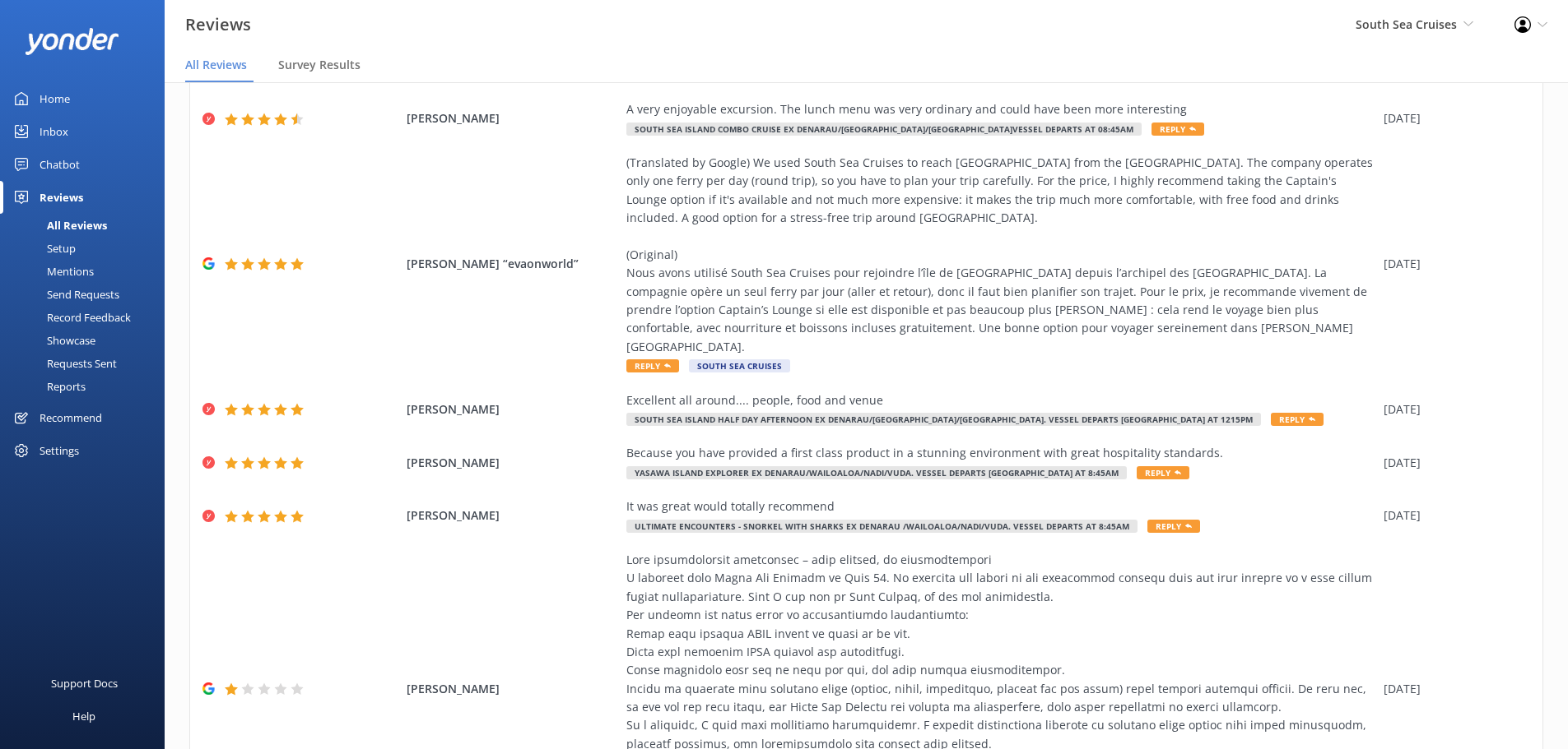
scroll to position [426, 0]
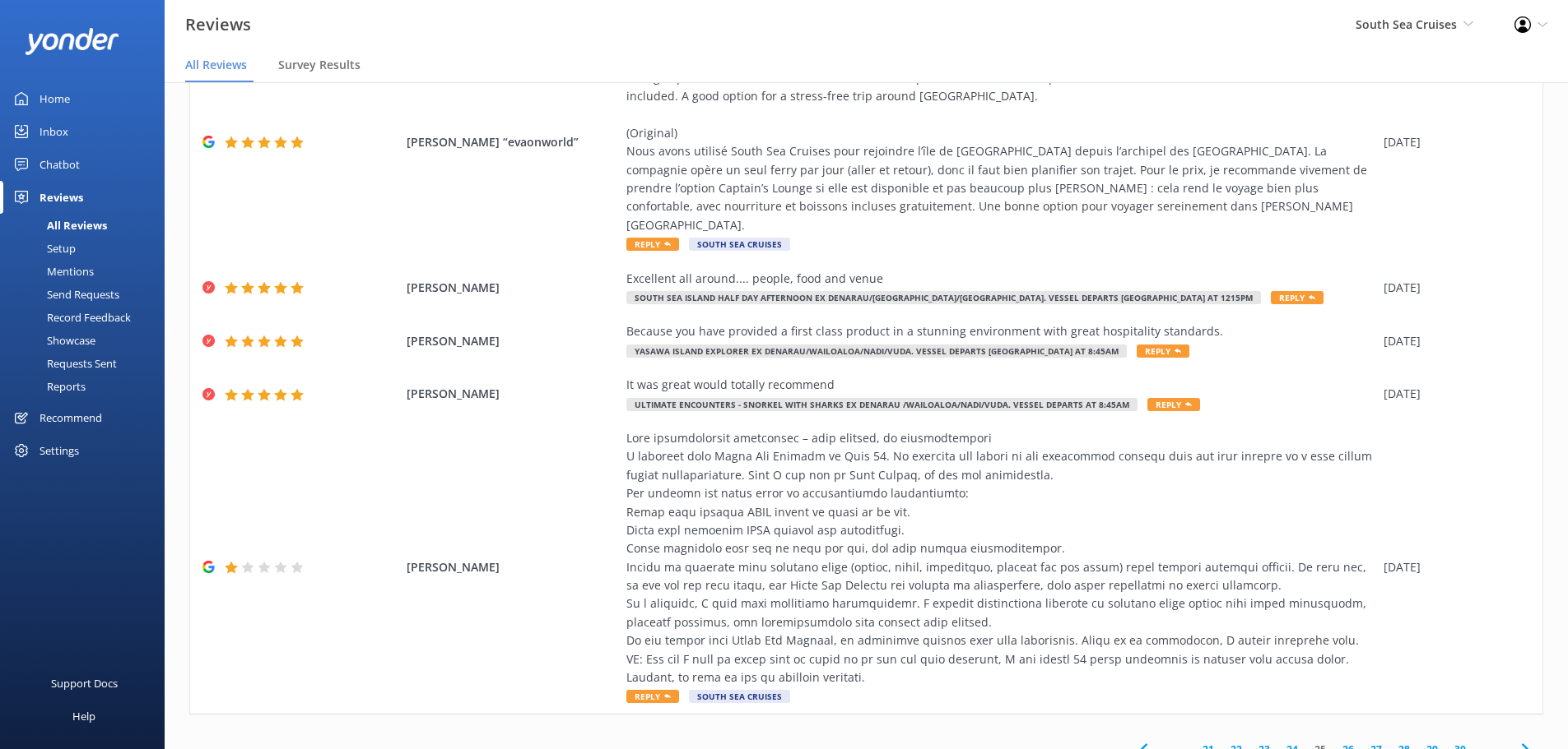
click at [1334, 742] on link "26" at bounding box center [1348, 749] width 28 height 15
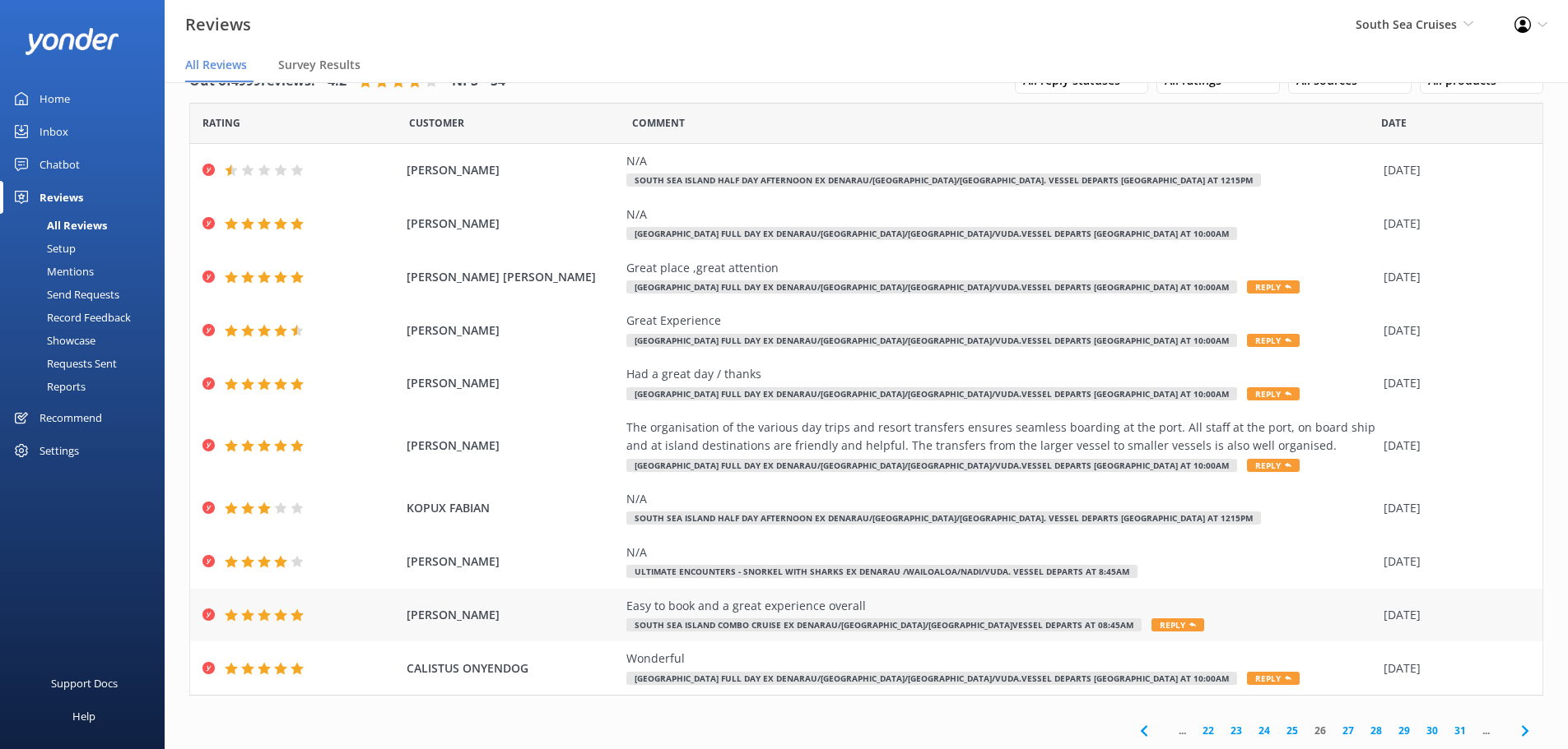
scroll to position [33, 0]
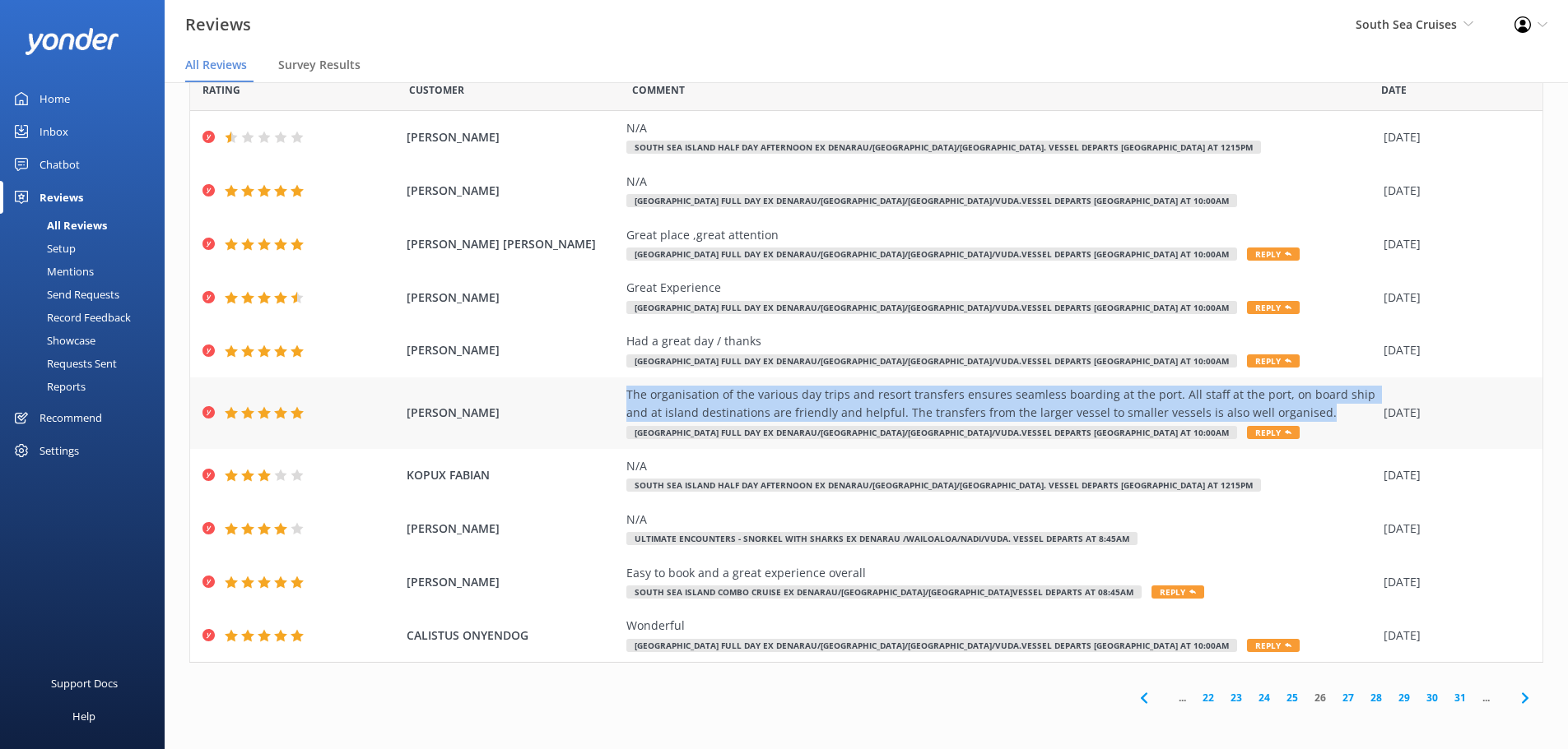
drag, startPoint x: 1287, startPoint y: 409, endPoint x: 612, endPoint y: 397, distance: 675.1
click at [612, 397] on div "MATHEW NEWTON The organisation of the various day trips and resort transfers en…" at bounding box center [866, 413] width 1352 height 72
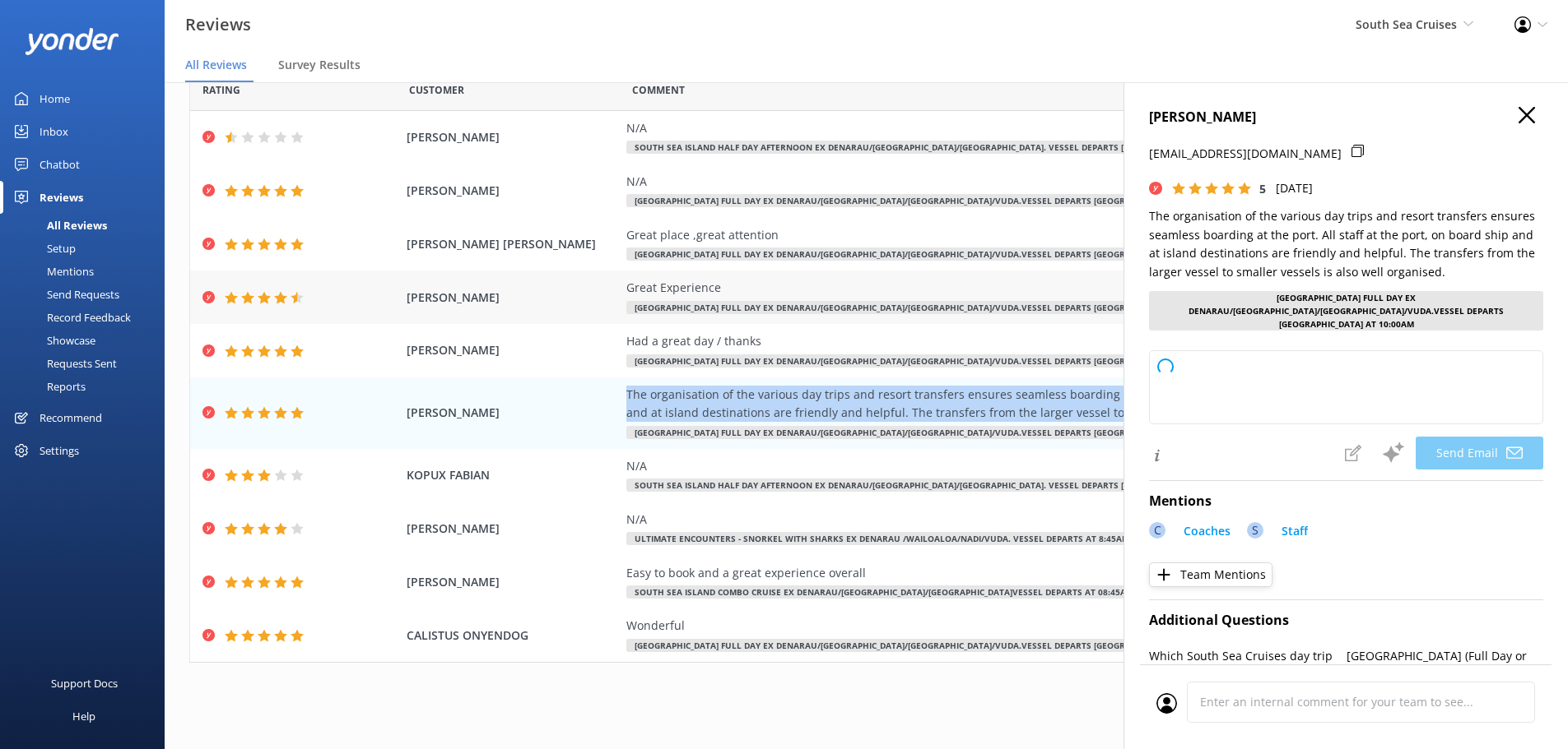
type textarea "Thank you so much for your wonderful feedback, Mathew! We’re delighted to hear …"
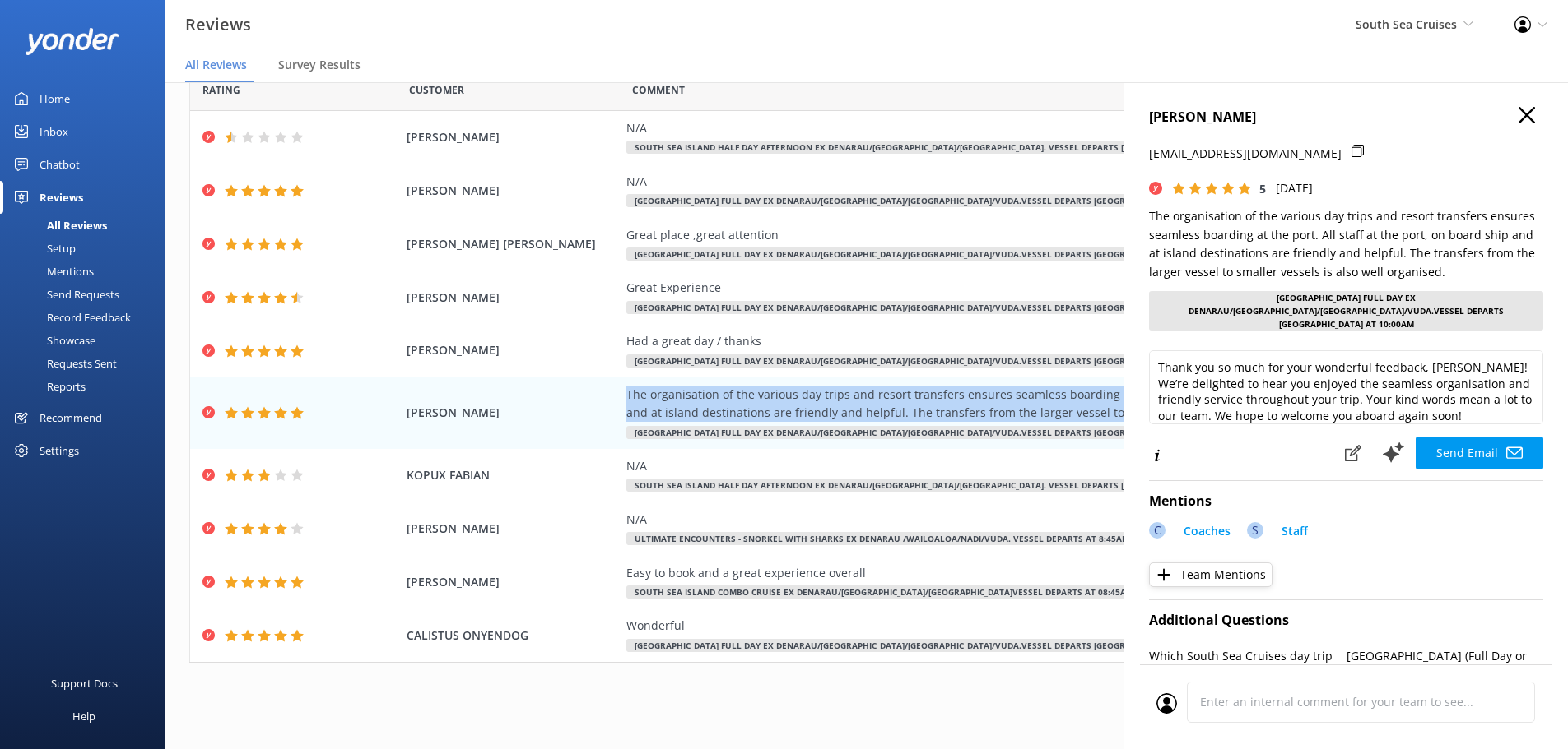
click at [1519, 115] on icon "button" at bounding box center [1527, 115] width 16 height 16
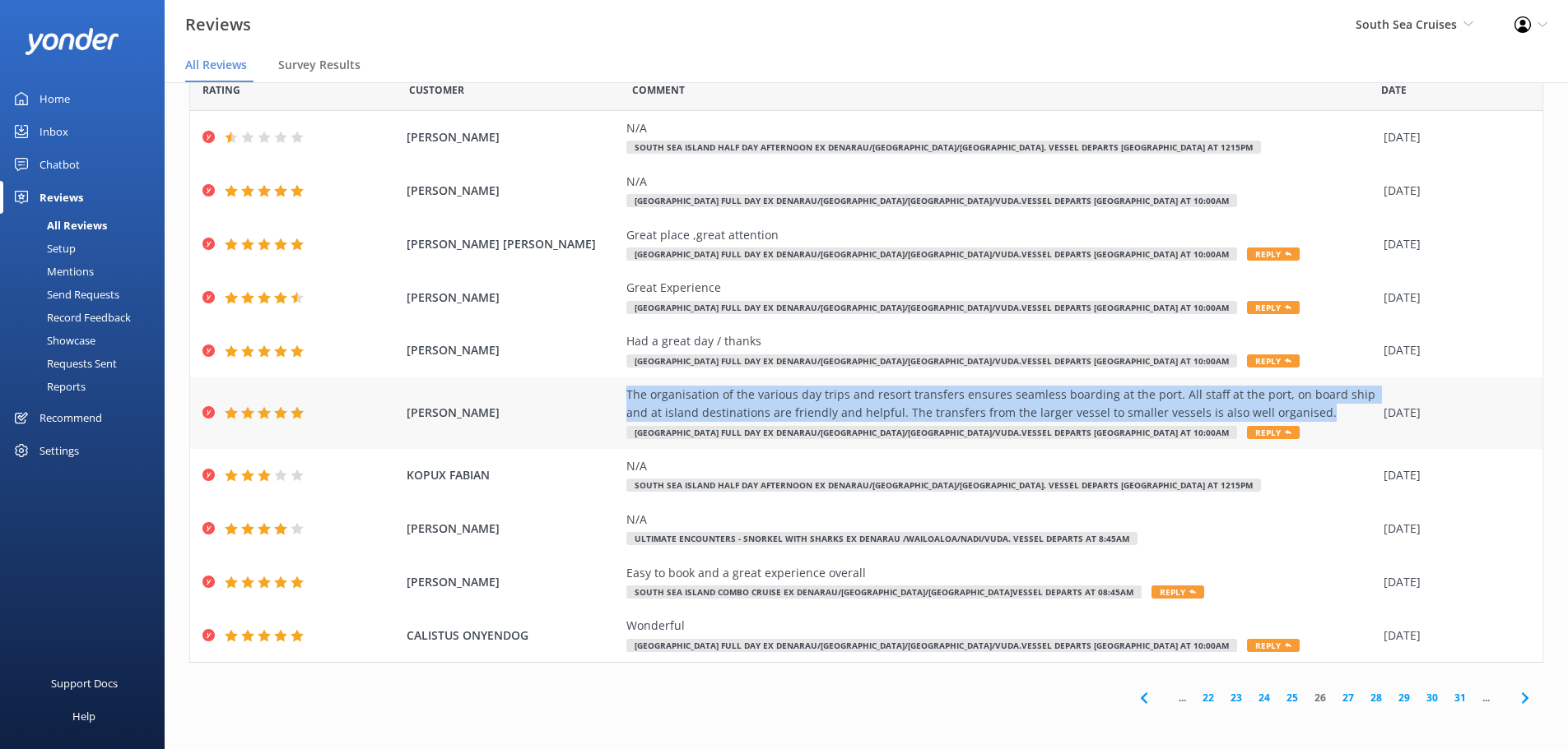
copy div "The organisation of the various day trips and resort transfers ensures seamless…"
click at [1334, 701] on link "27" at bounding box center [1348, 698] width 28 height 15
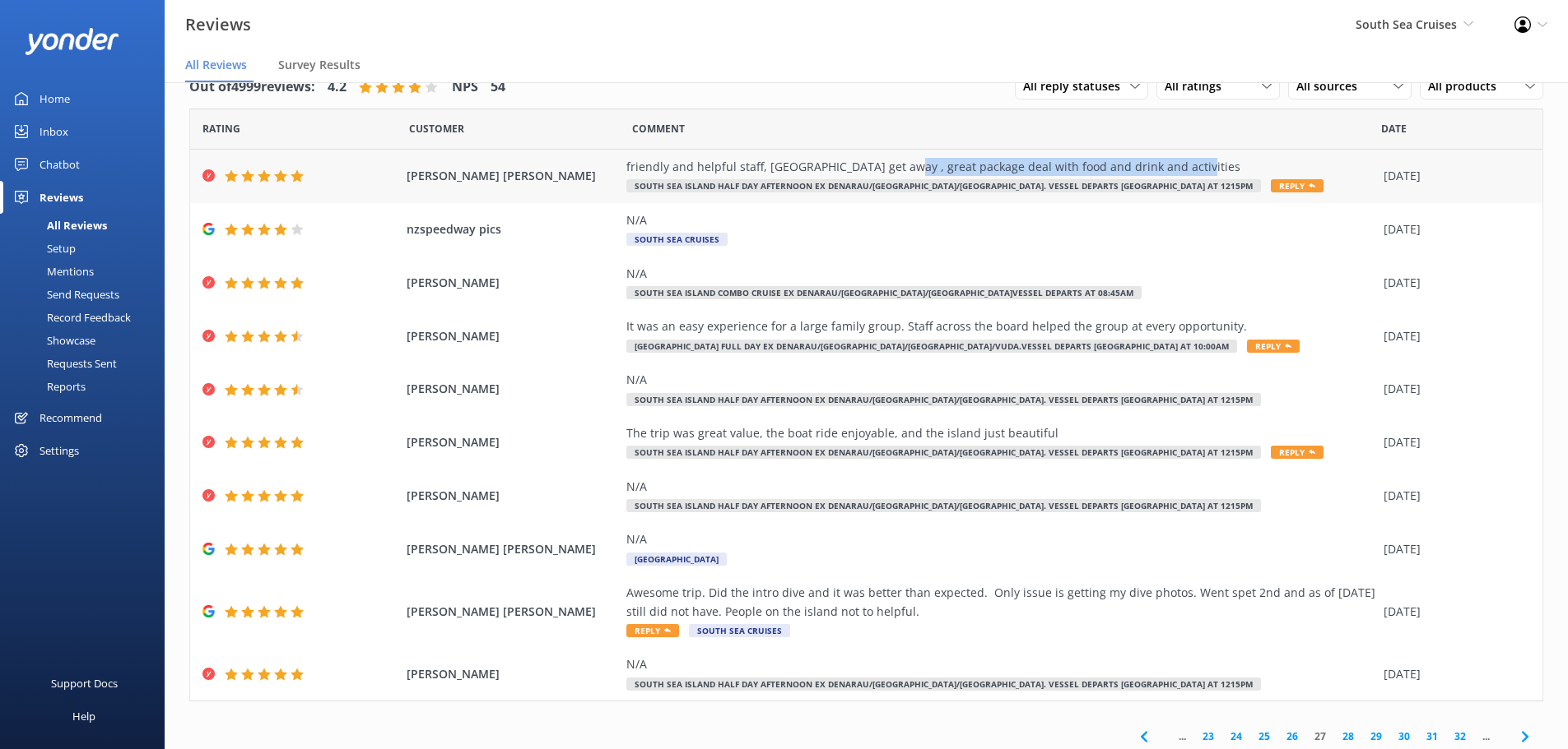
drag, startPoint x: 1173, startPoint y: 164, endPoint x: 877, endPoint y: 170, distance: 296.1
click at [877, 170] on div "friendly and helpful staff, great island get away , great package deal with foo…" at bounding box center [1001, 167] width 749 height 18
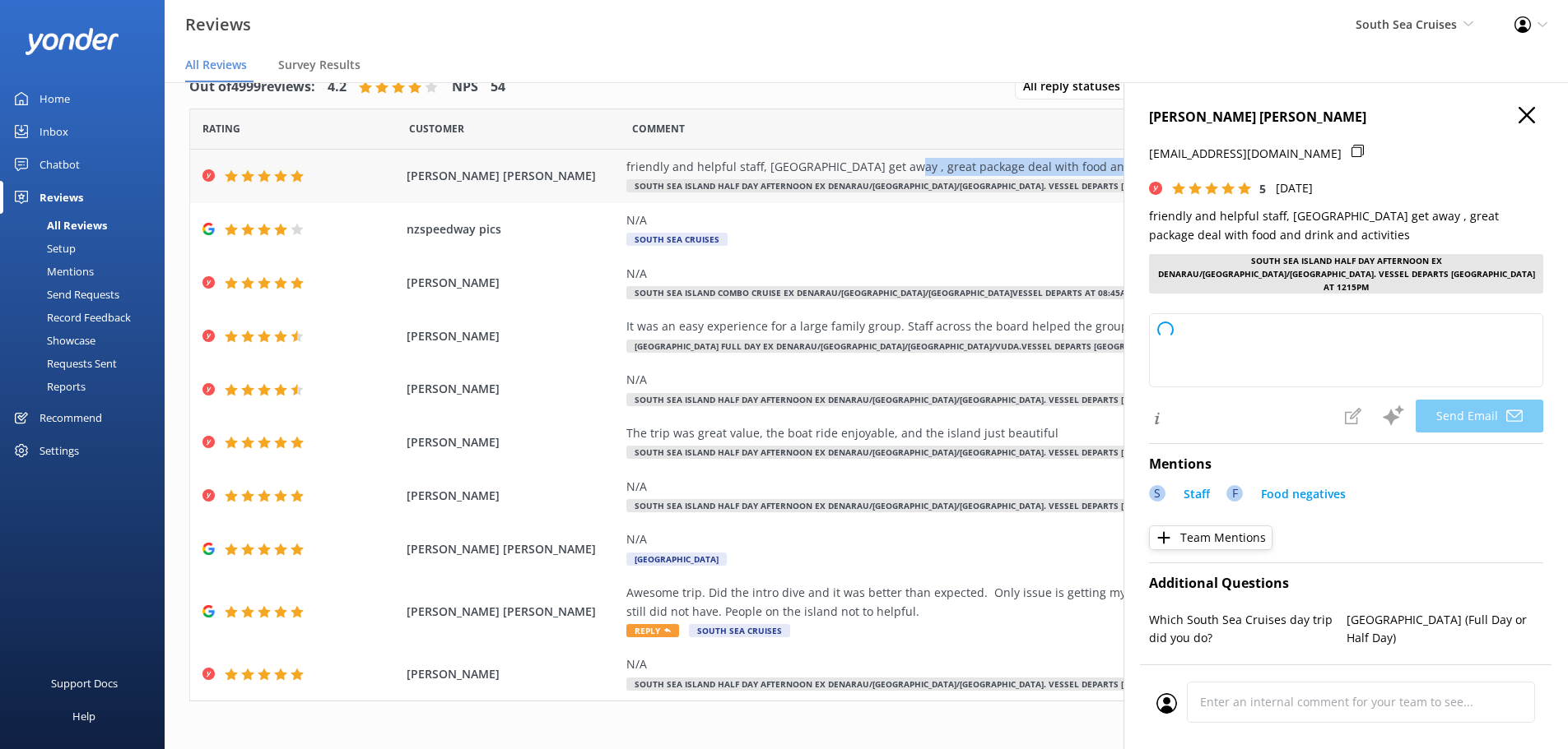
copy div "great package deal with food and drink and activities"
type textarea "Thank you so much, Wendy! We're delighted to hear you enjoyed your island getaw…"
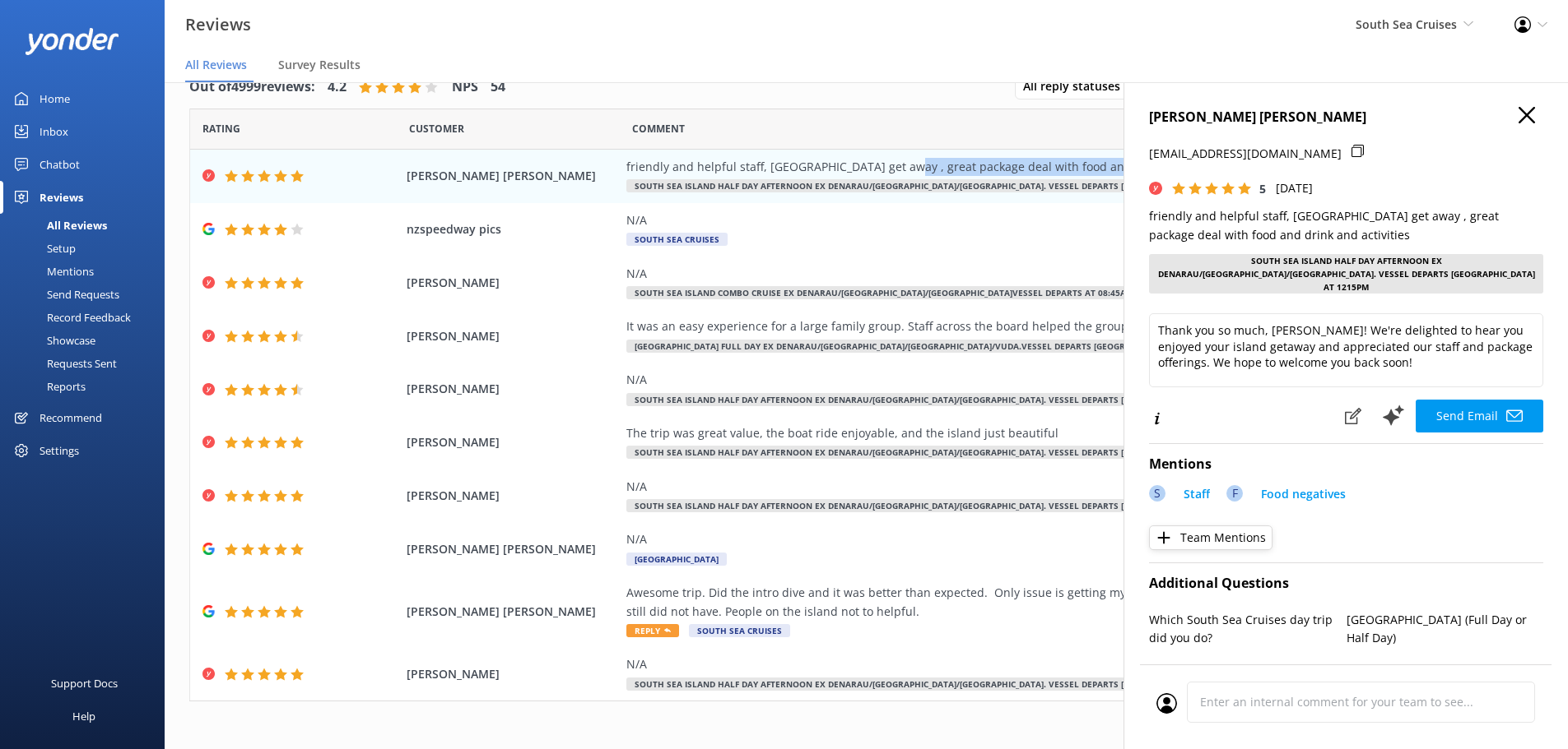
click at [1519, 119] on use "button" at bounding box center [1527, 115] width 16 height 16
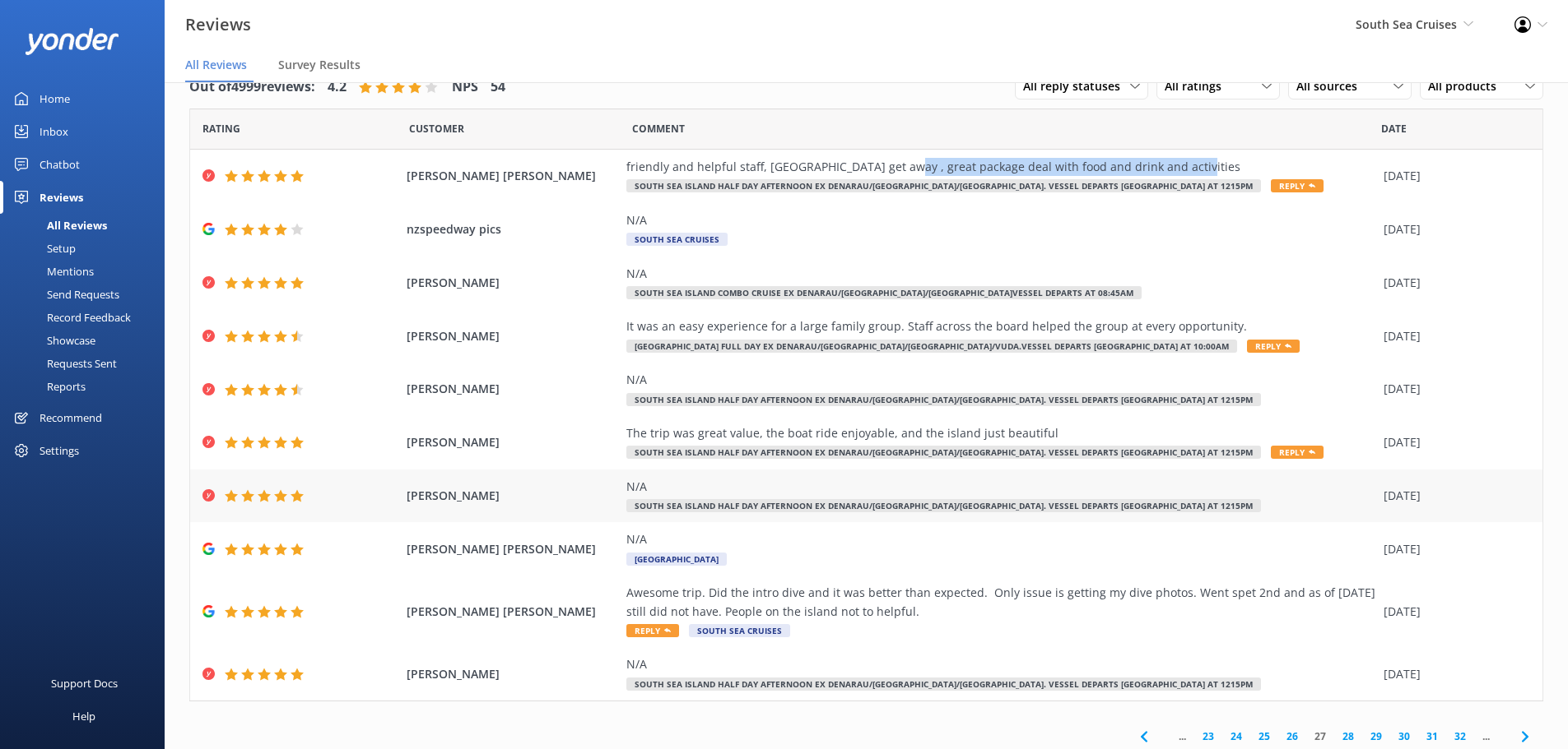
scroll to position [39, 0]
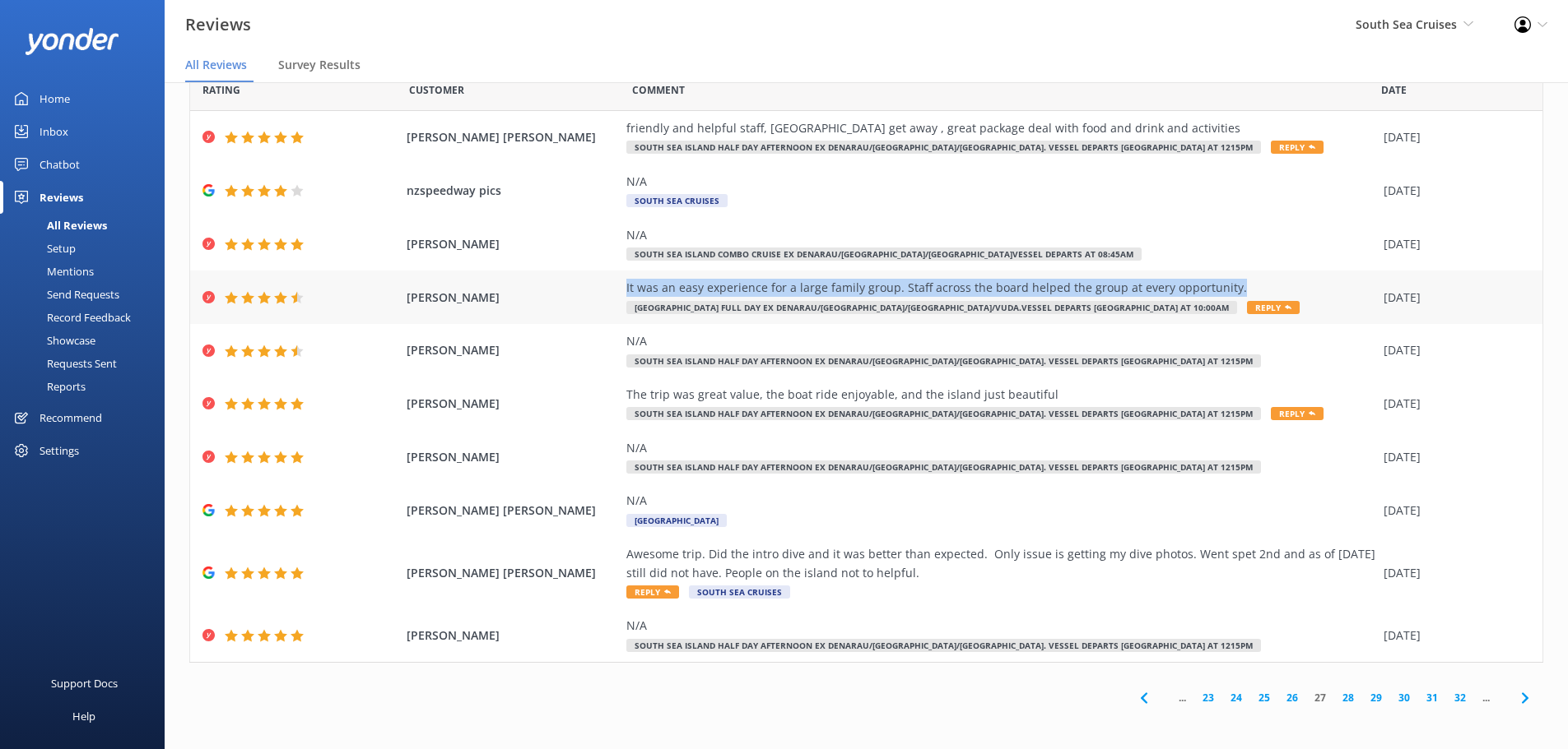
drag, startPoint x: 1226, startPoint y: 288, endPoint x: 614, endPoint y: 285, distance: 612.0
click at [614, 285] on div "DEBBIE EDMONDSON It was an easy experience for a large family group. Staff acro…" at bounding box center [866, 297] width 1352 height 54
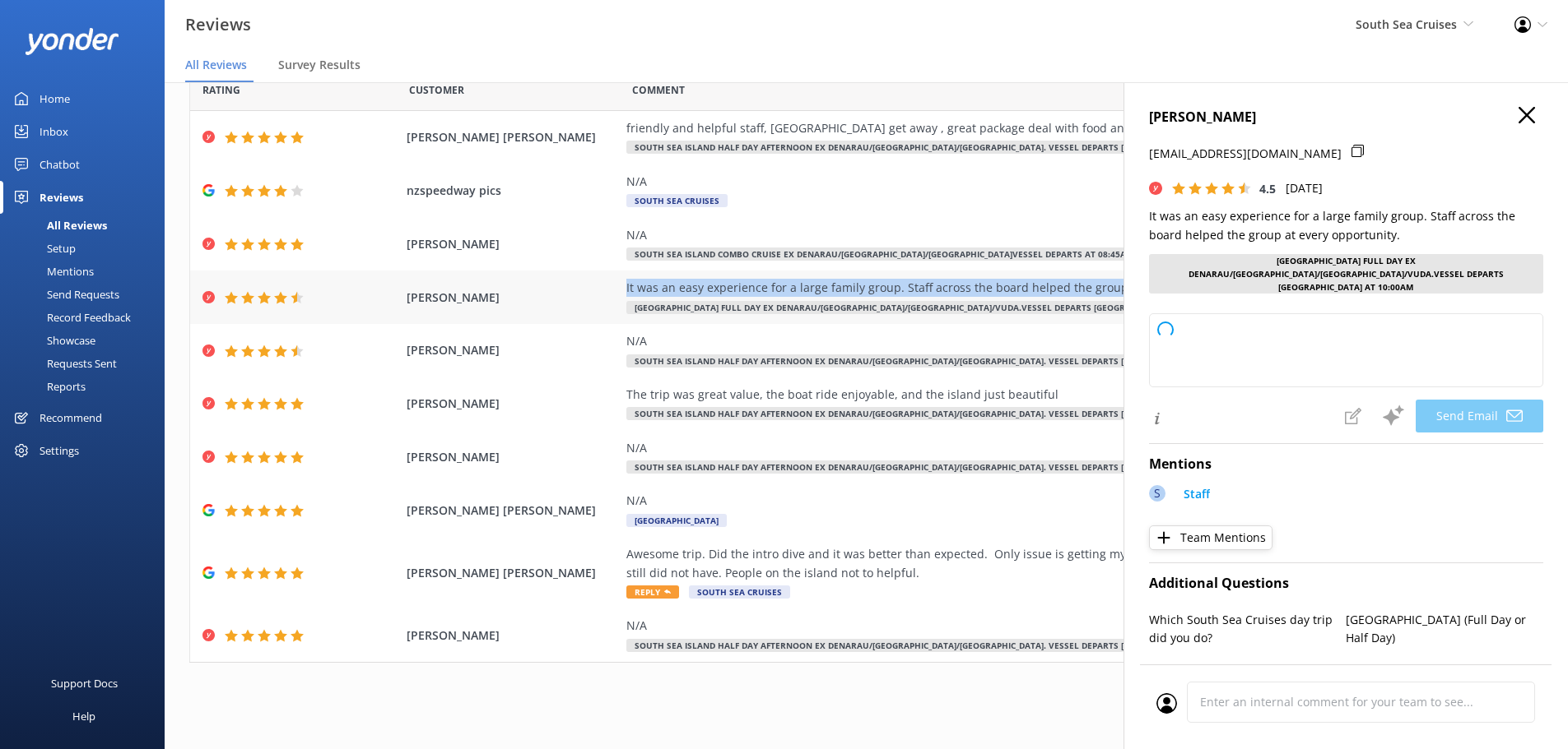
copy div "It was an easy experience for a large family group. Staff across the board help…"
click at [1519, 118] on icon "button" at bounding box center [1527, 115] width 16 height 16
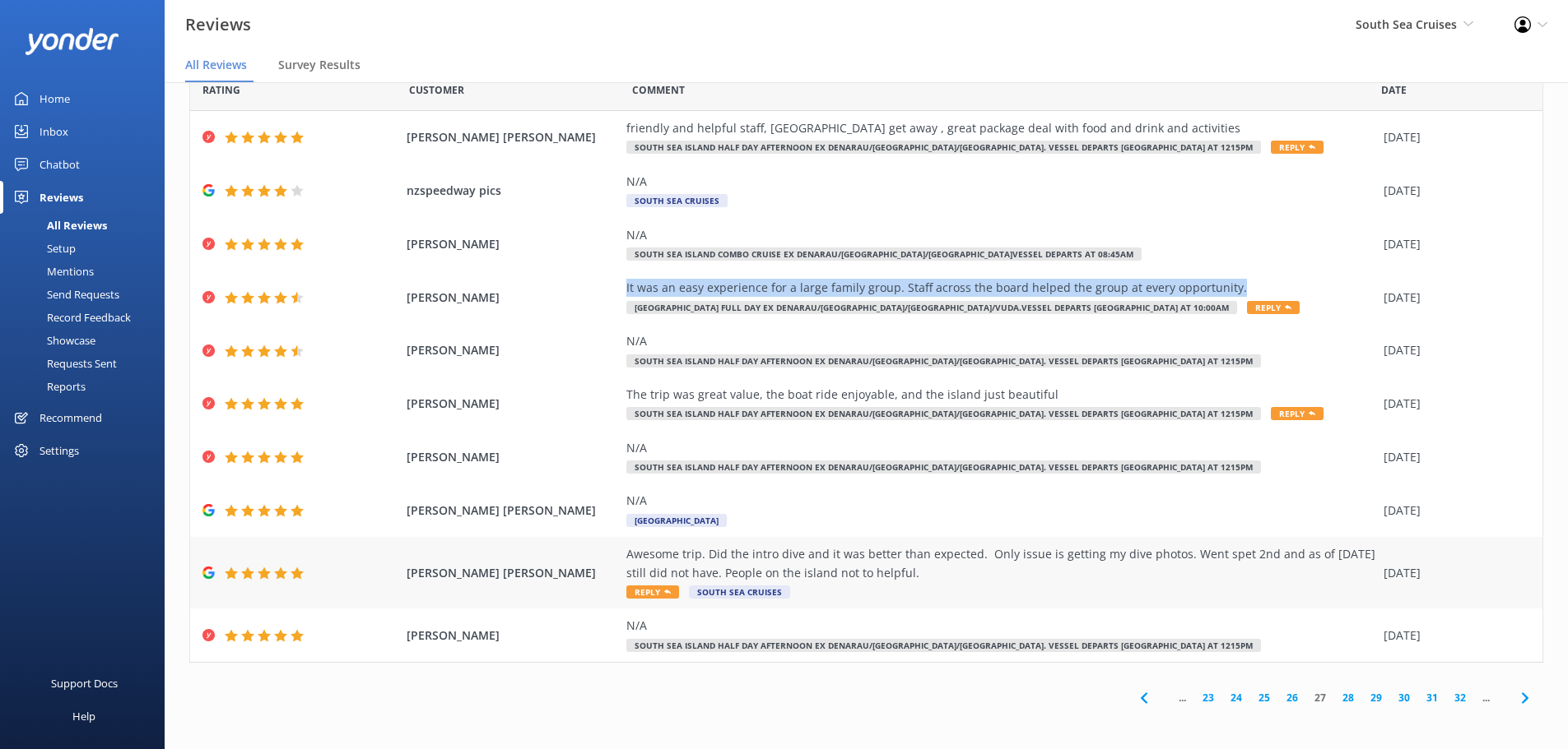
drag, startPoint x: 901, startPoint y: 573, endPoint x: 593, endPoint y: 546, distance: 309.2
click at [593, 546] on div "Victoria Kathleen Lynette Ranaldi Awesome trip. Did the intro dive and it was b…" at bounding box center [866, 573] width 1352 height 72
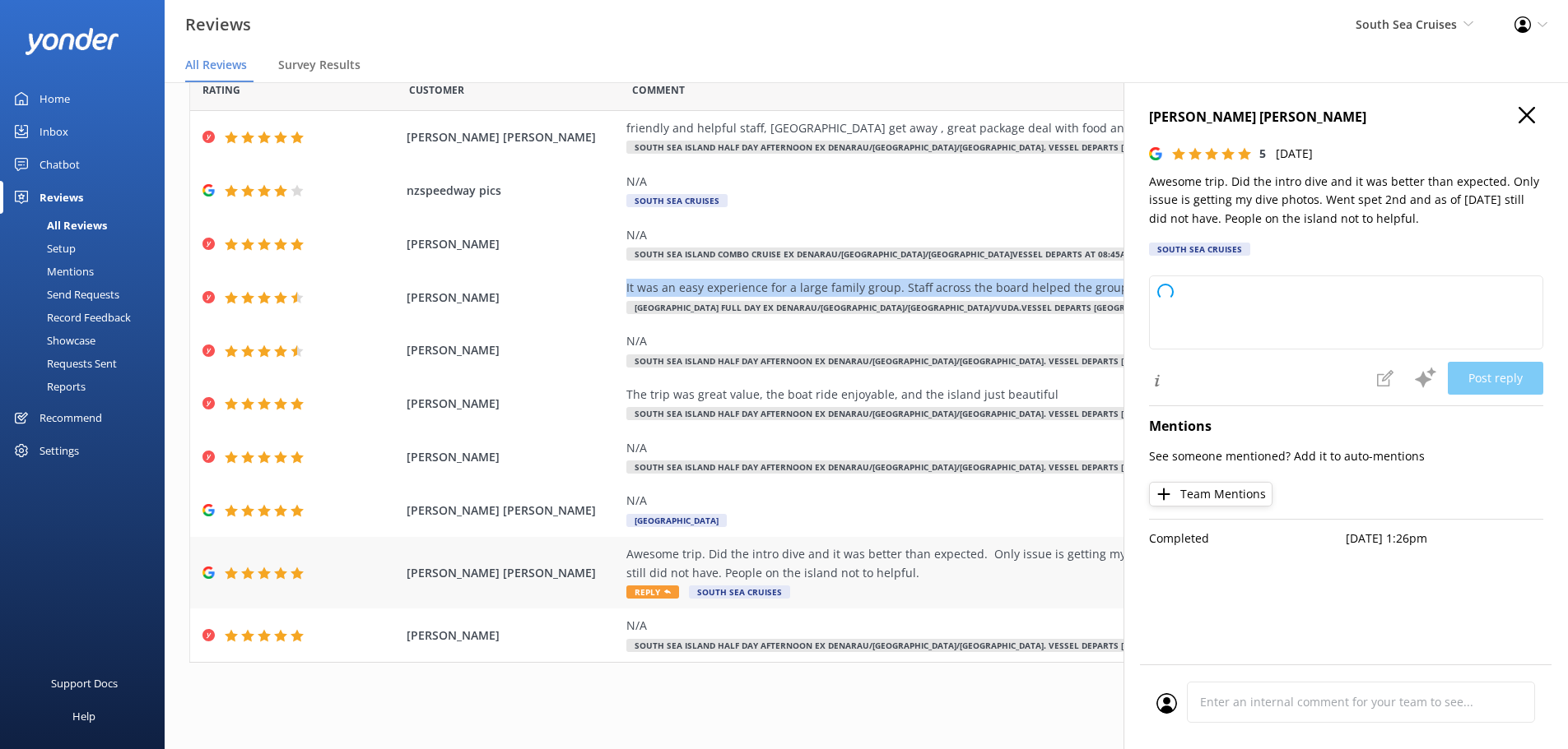
copy div "Awesome trip. Did the intro dive and it was better than expected. Only issue is…"
click at [1529, 119] on use "button" at bounding box center [1527, 115] width 16 height 16
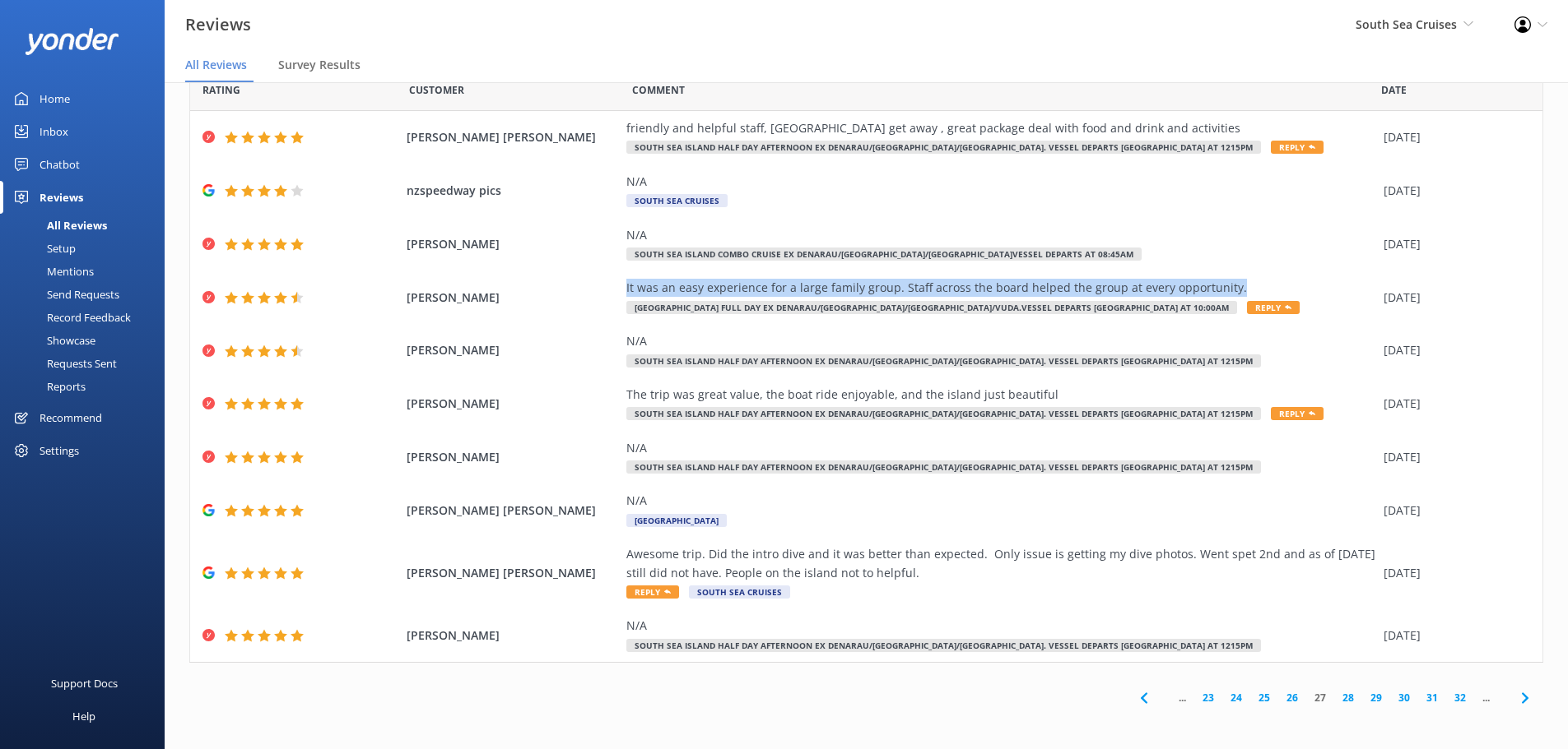
click at [1334, 698] on link "28" at bounding box center [1348, 698] width 28 height 15
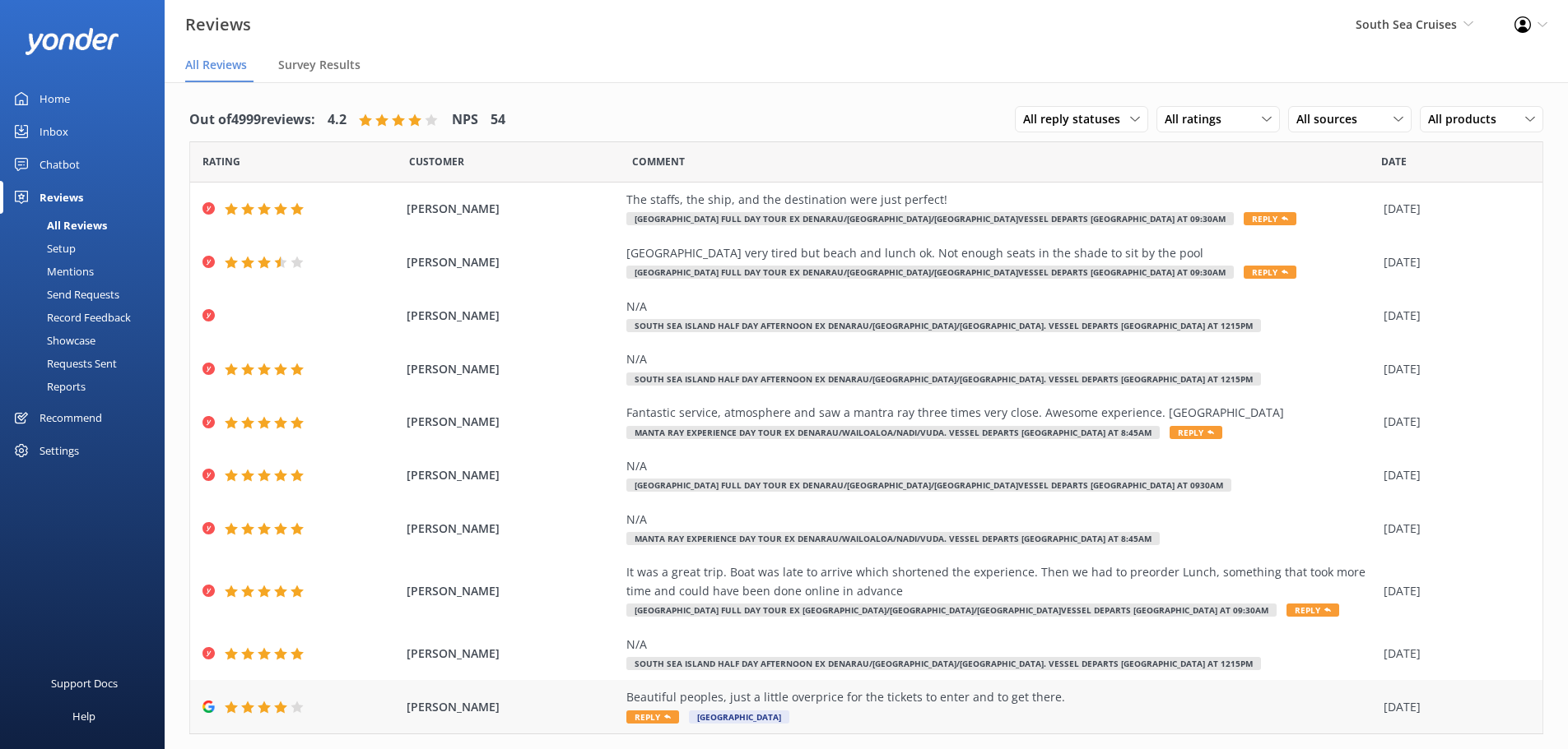
scroll to position [39, 0]
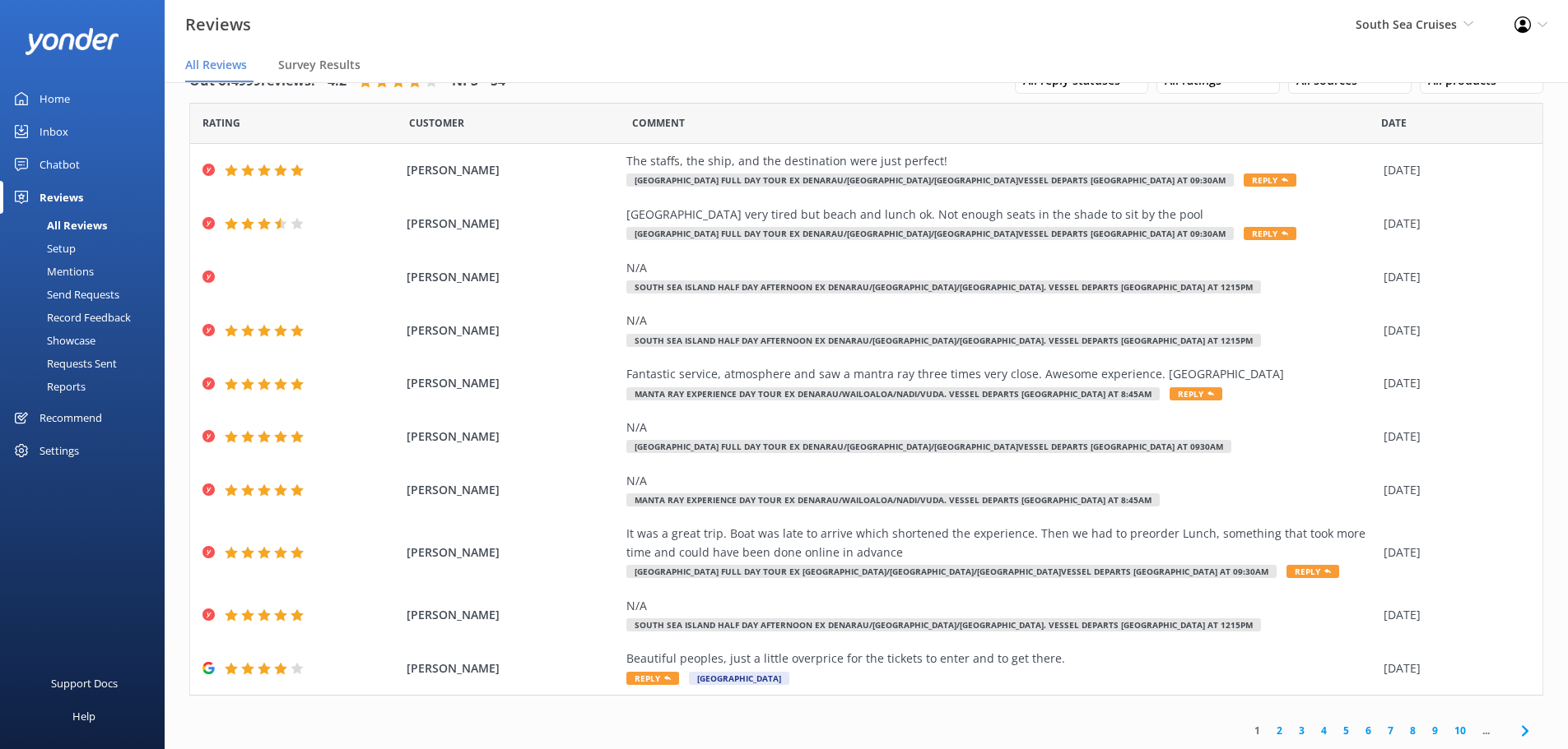
click at [1446, 728] on link "10" at bounding box center [1459, 730] width 28 height 15
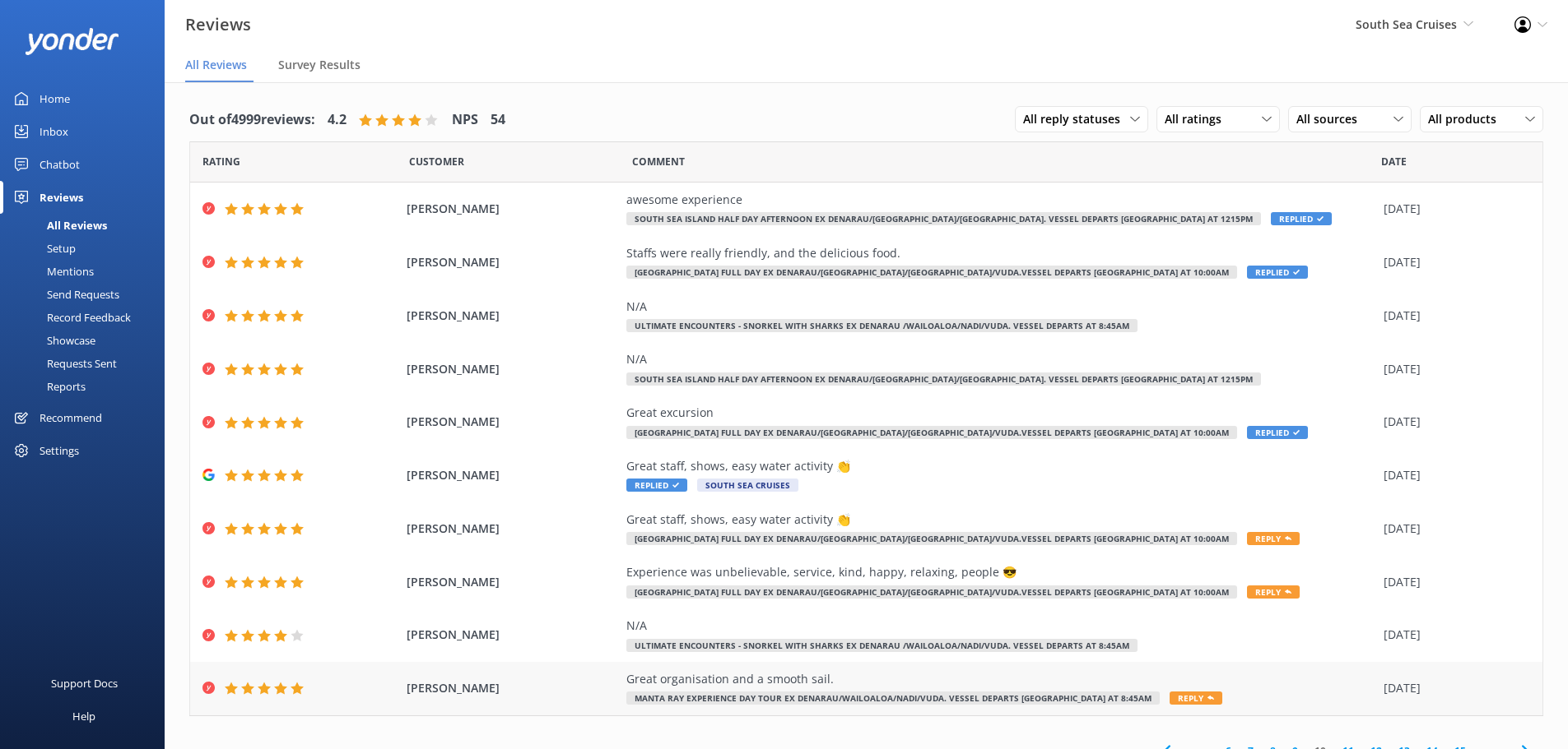
scroll to position [21, 0]
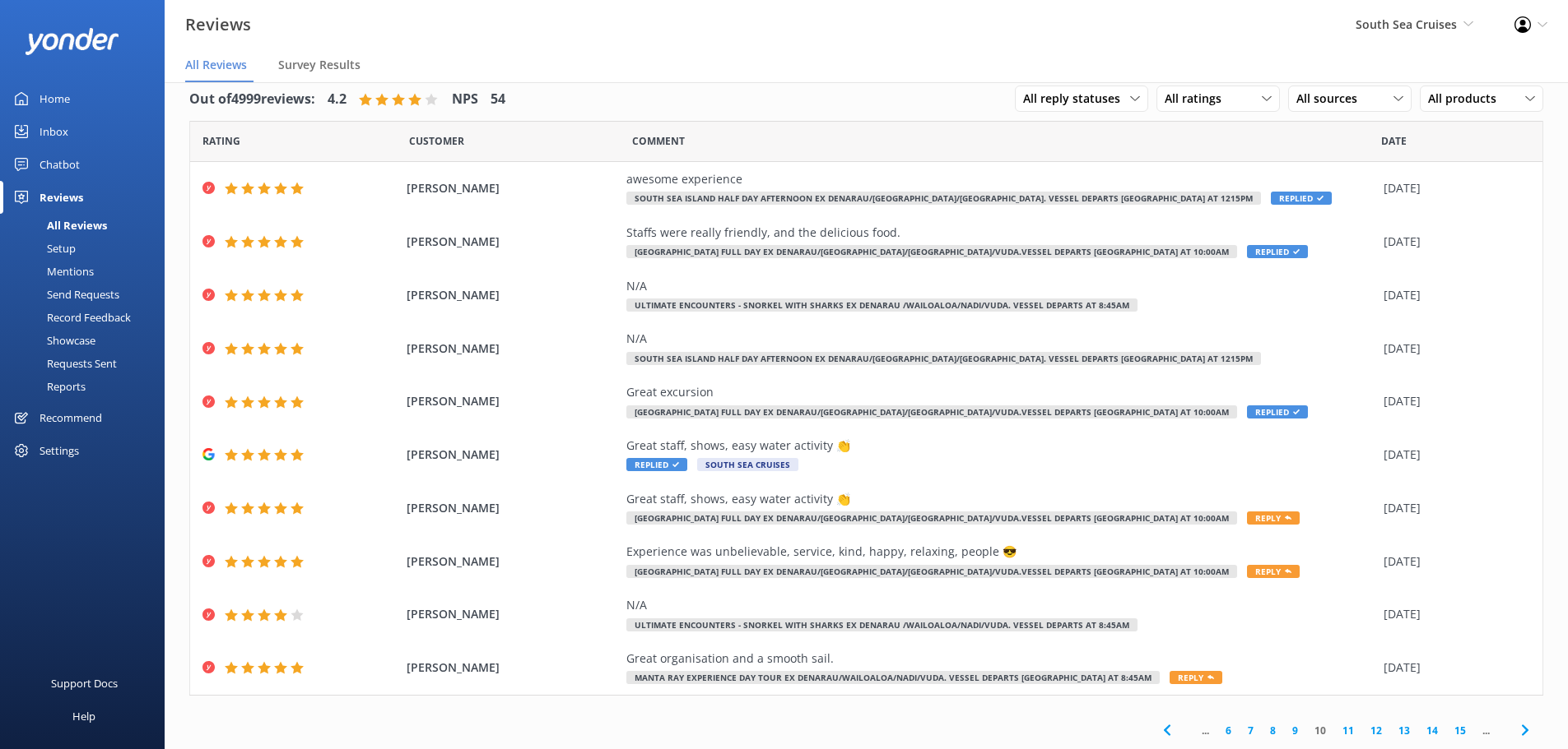
click at [1446, 729] on link "15" at bounding box center [1459, 730] width 28 height 15
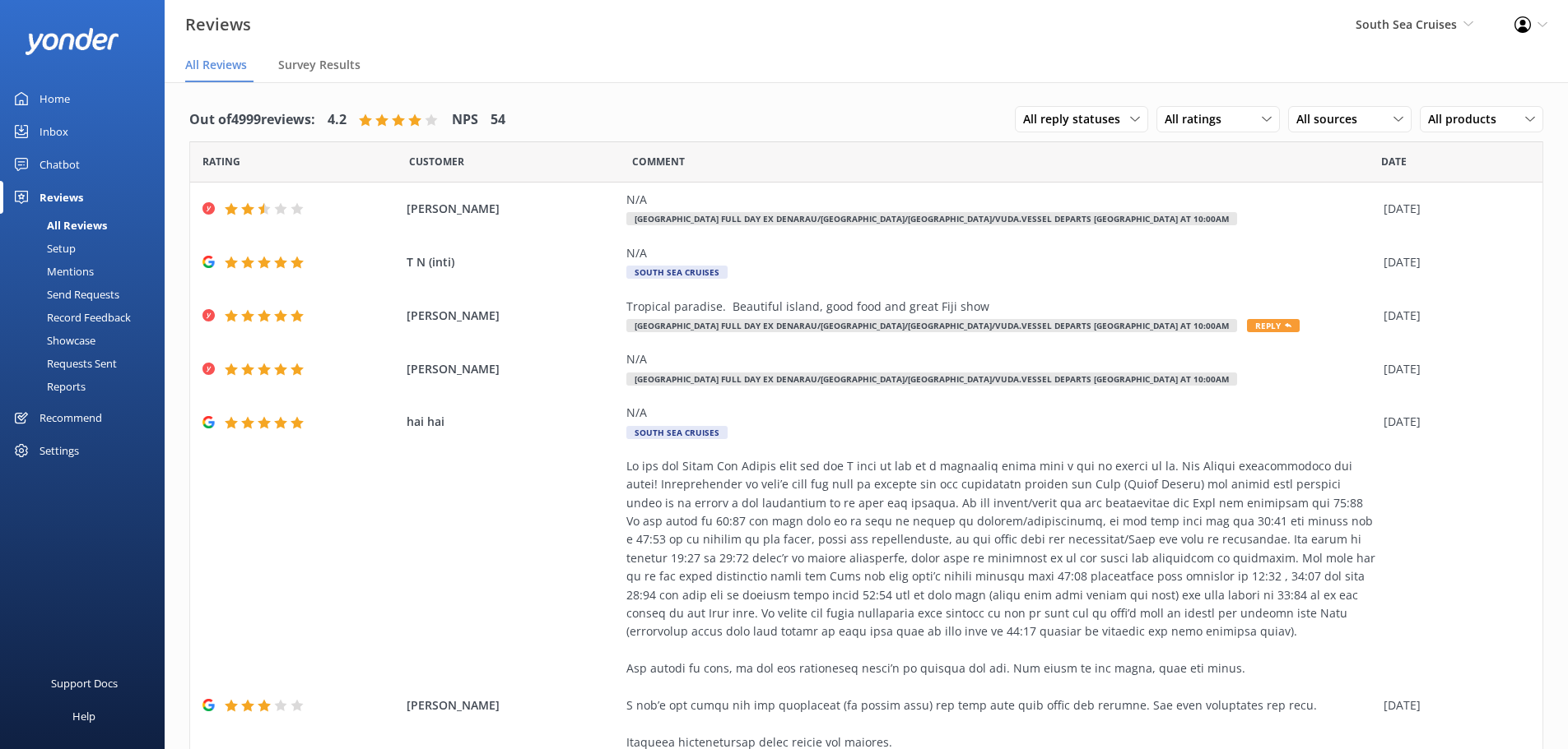
scroll to position [554, 0]
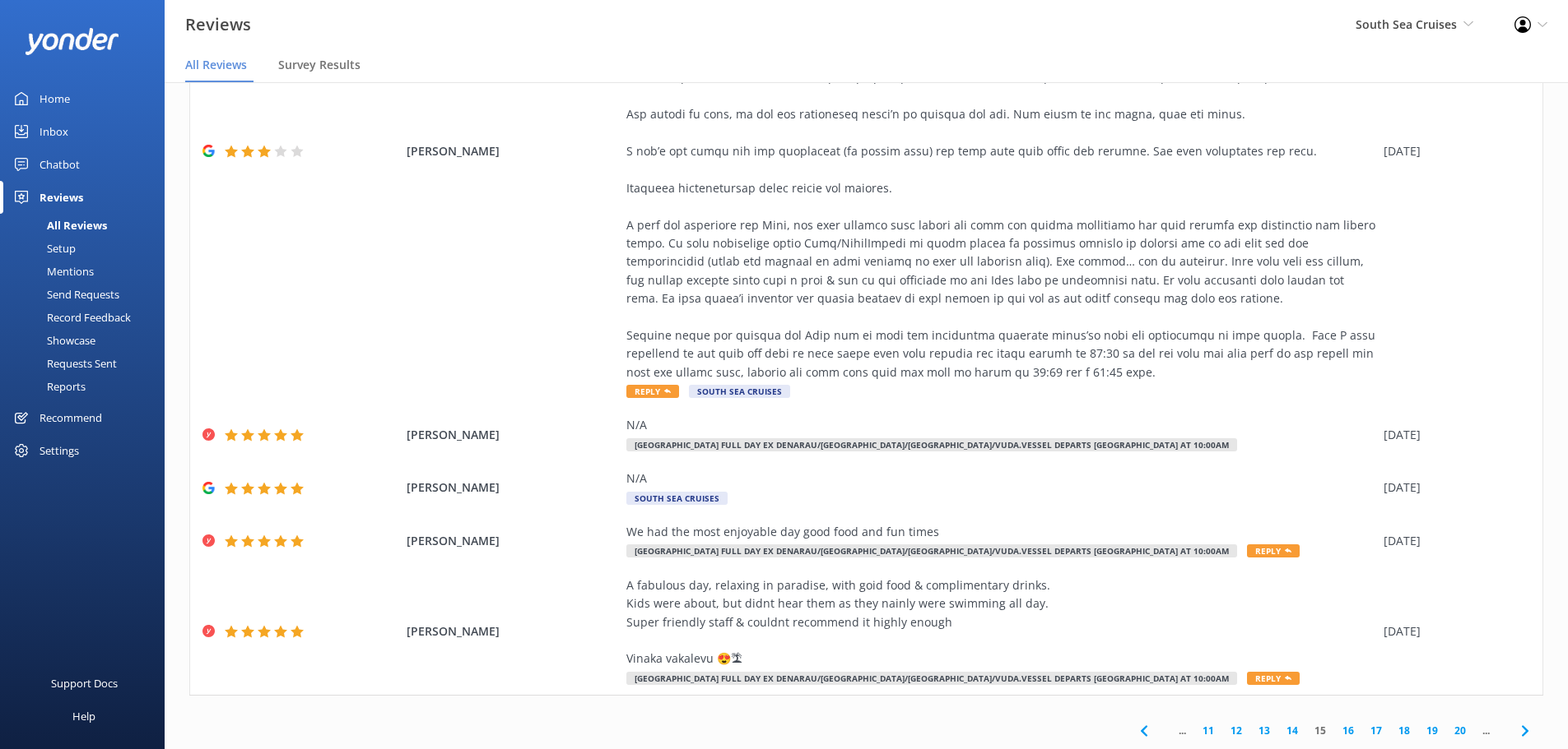
click at [1446, 729] on link "20" at bounding box center [1459, 730] width 28 height 15
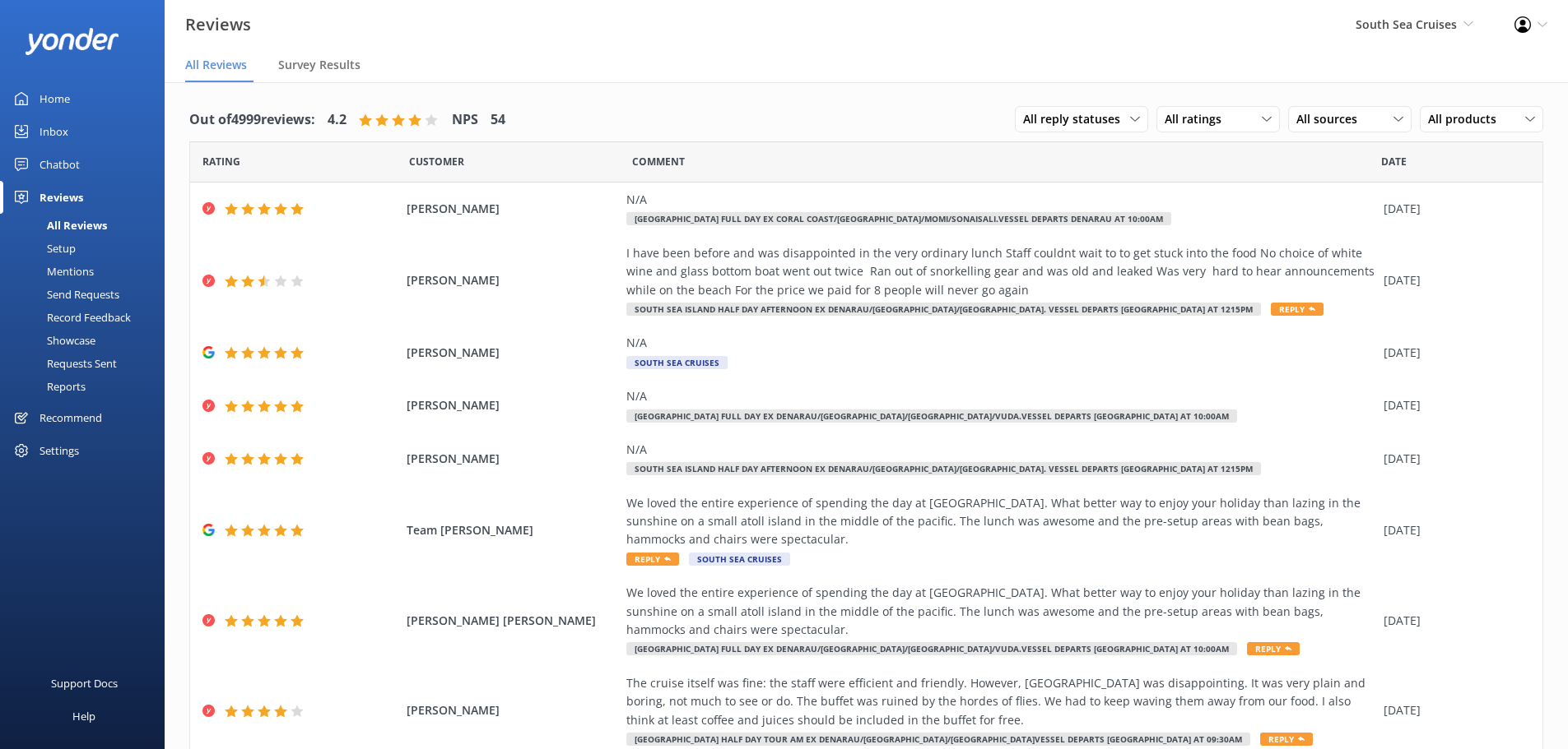
scroll to position [223, 0]
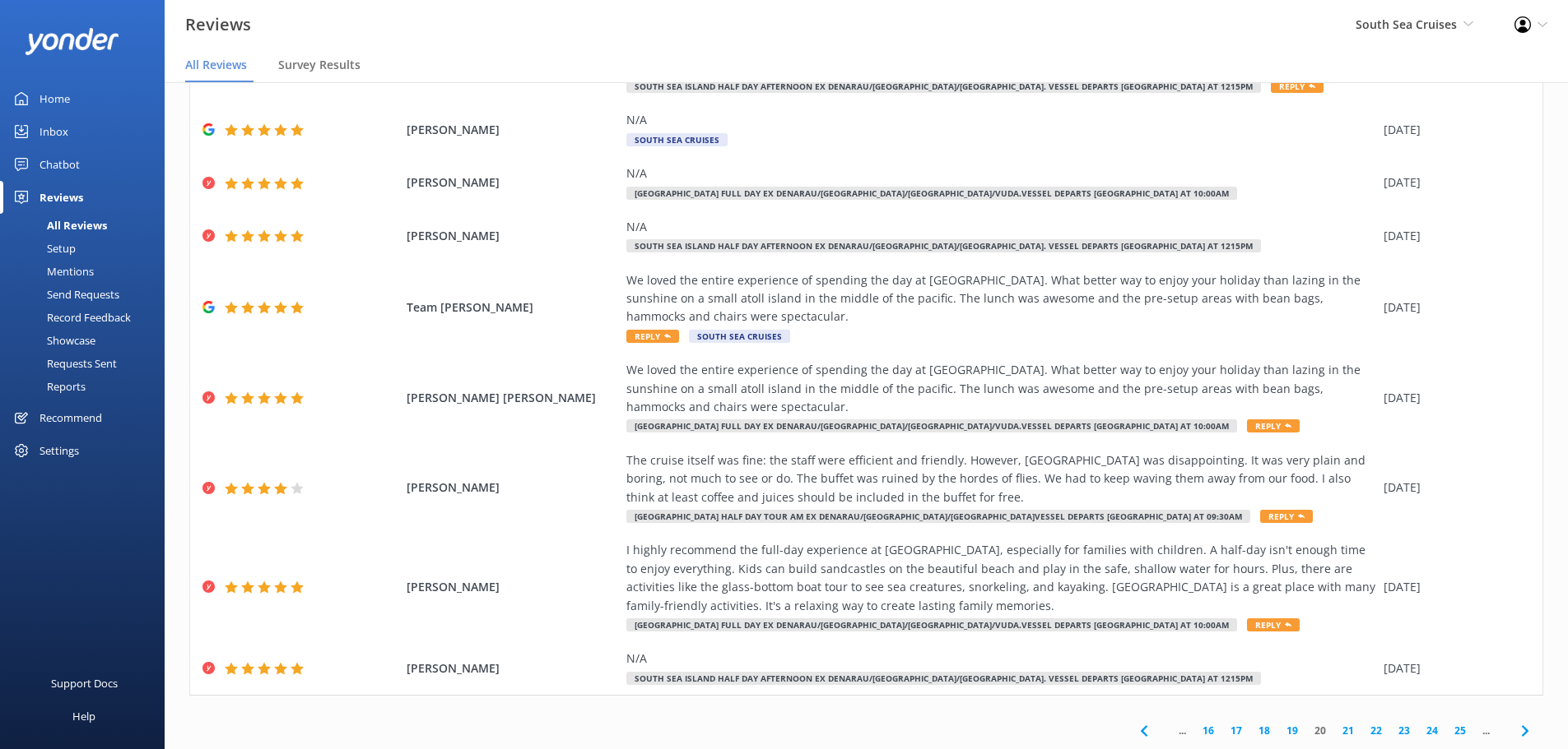
click at [1446, 729] on link "25" at bounding box center [1459, 730] width 28 height 15
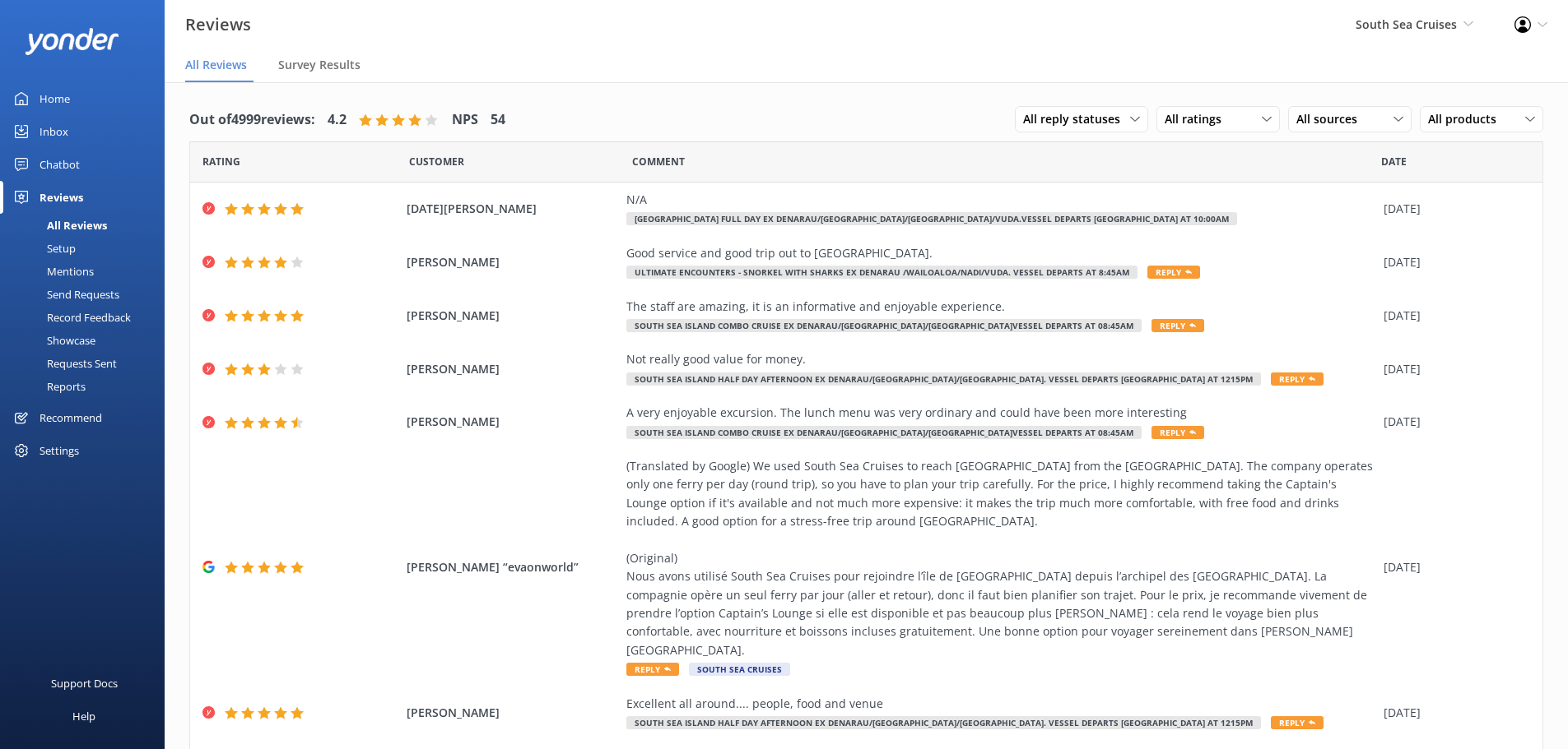
scroll to position [426, 0]
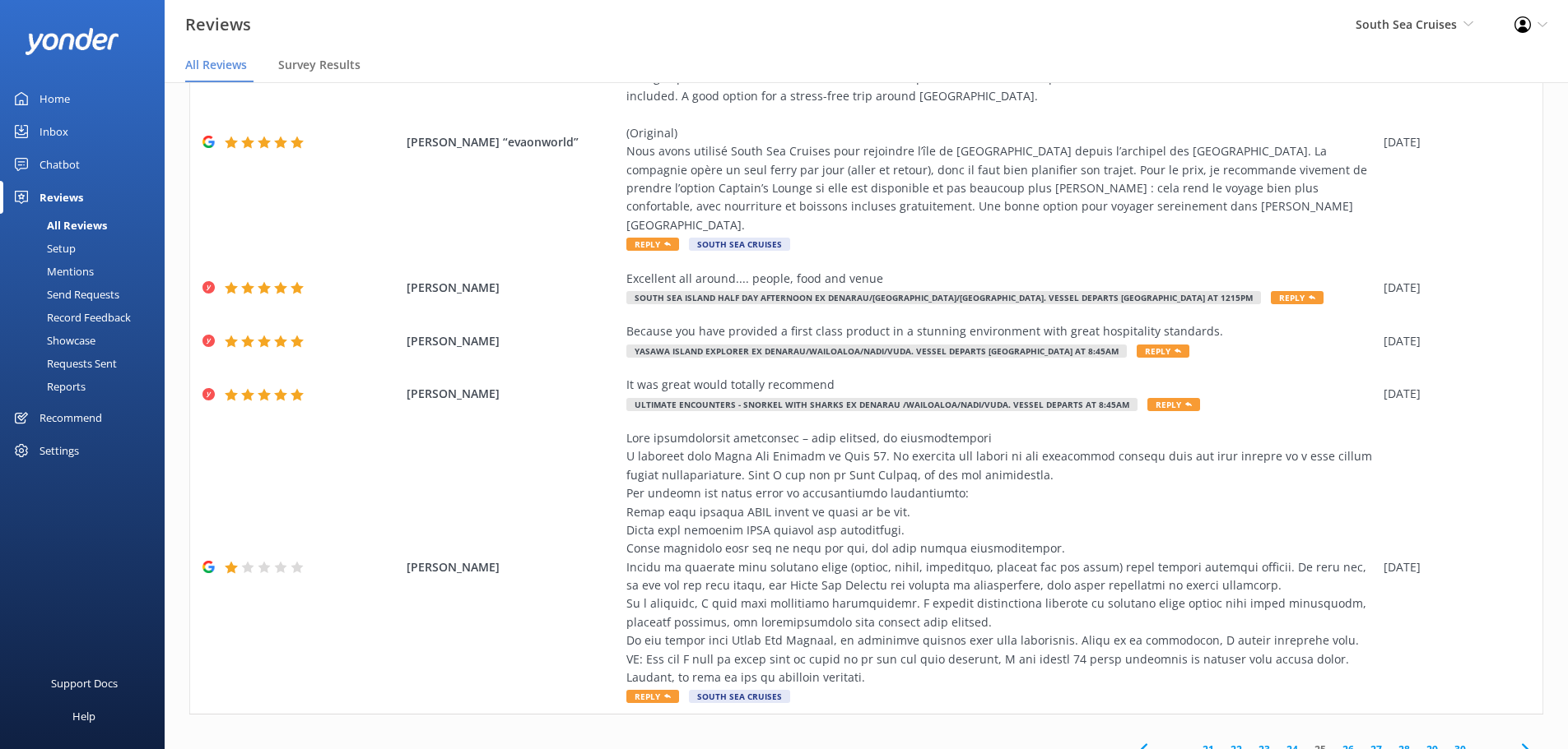
click at [1281, 742] on link "24" at bounding box center [1292, 749] width 28 height 15
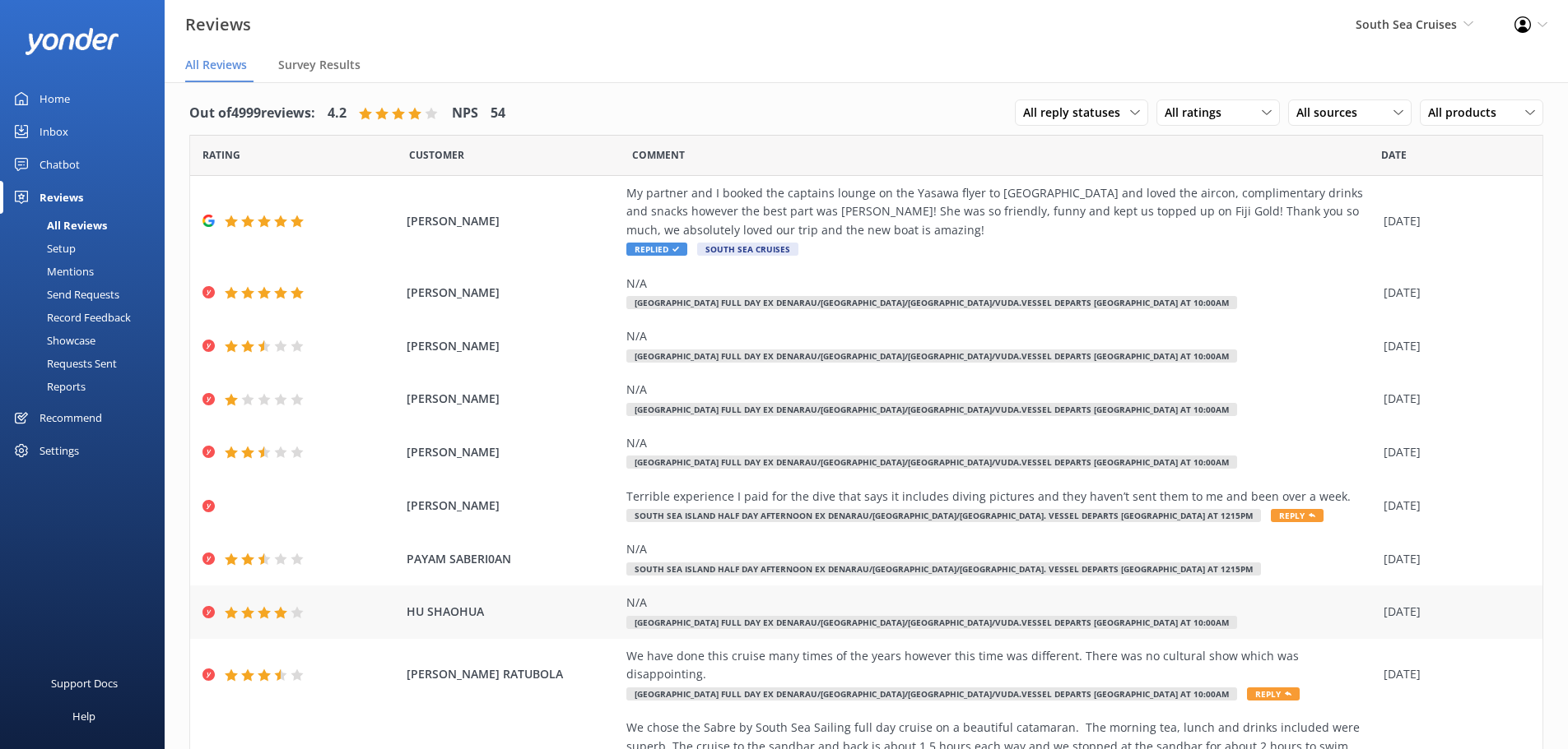
scroll to position [112, 0]
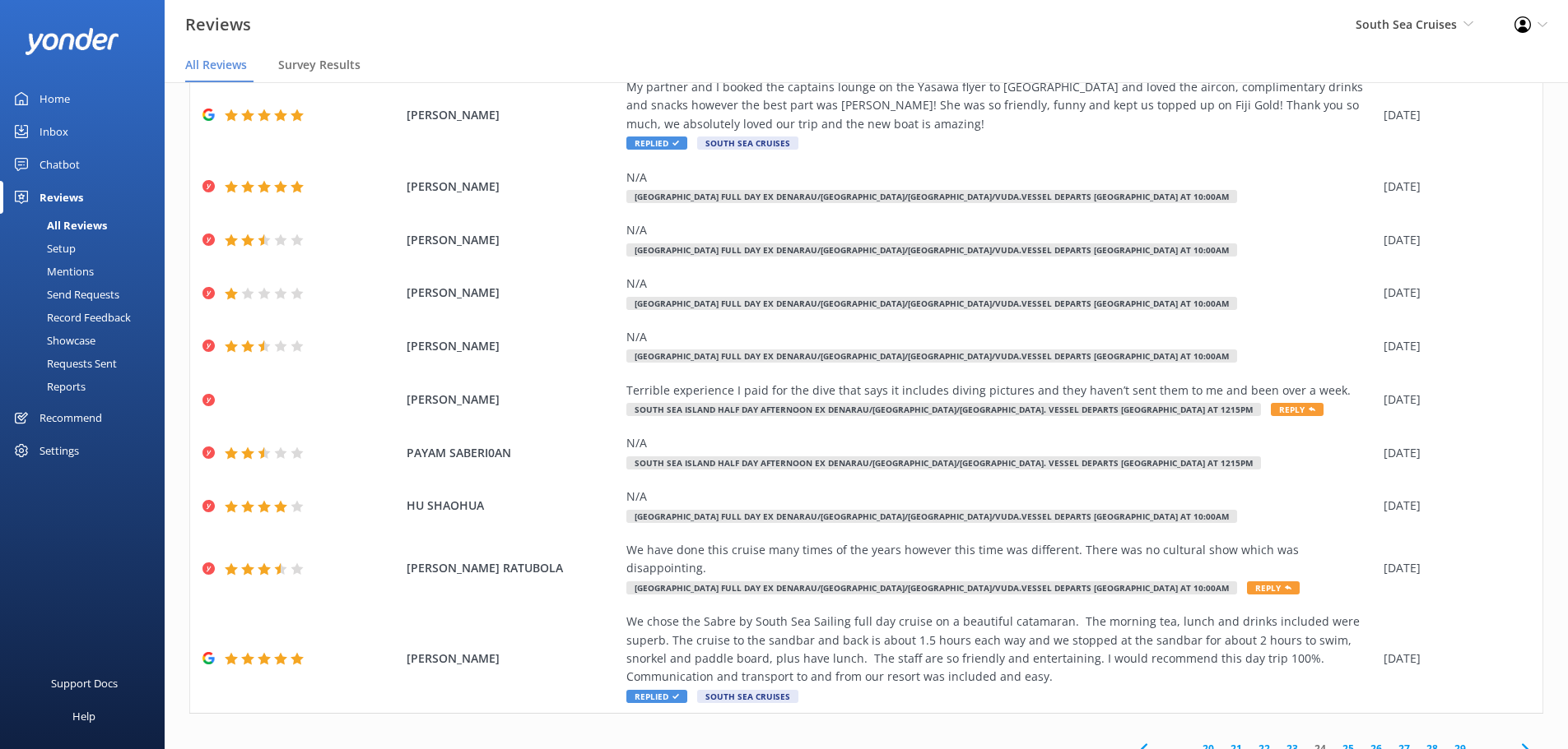
click at [1338, 741] on link "25" at bounding box center [1348, 748] width 28 height 15
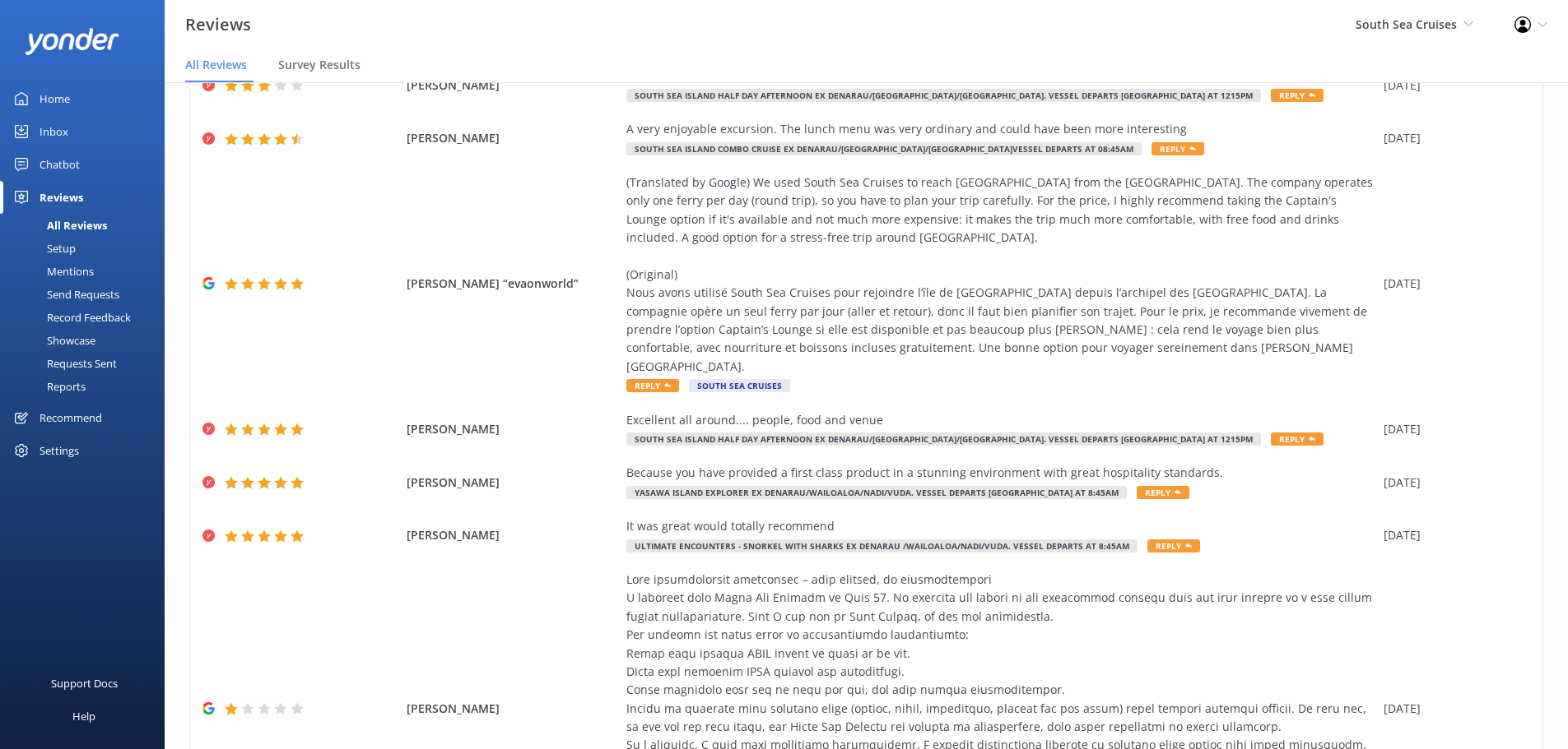
scroll to position [426, 0]
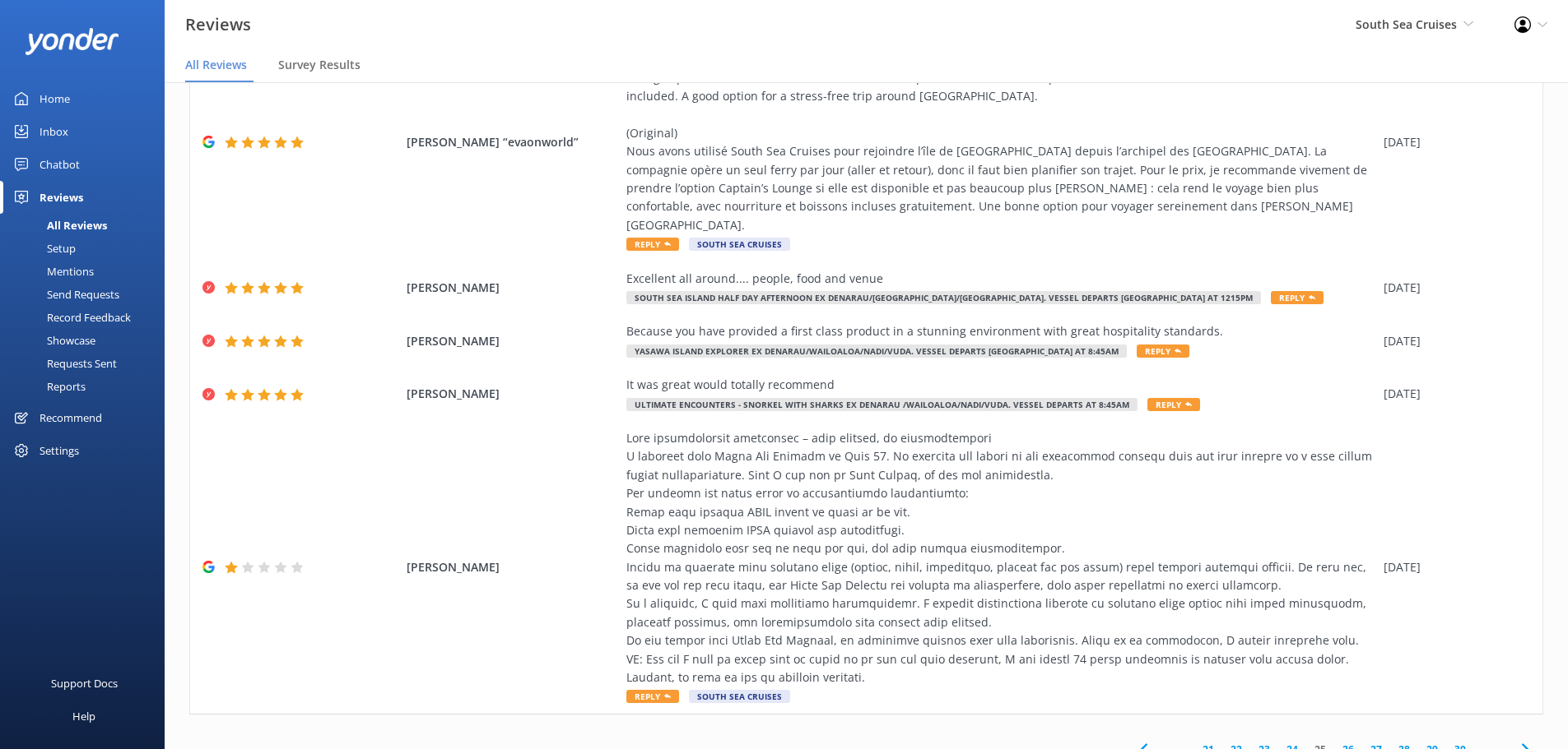
click at [1341, 742] on link "26" at bounding box center [1348, 749] width 28 height 15
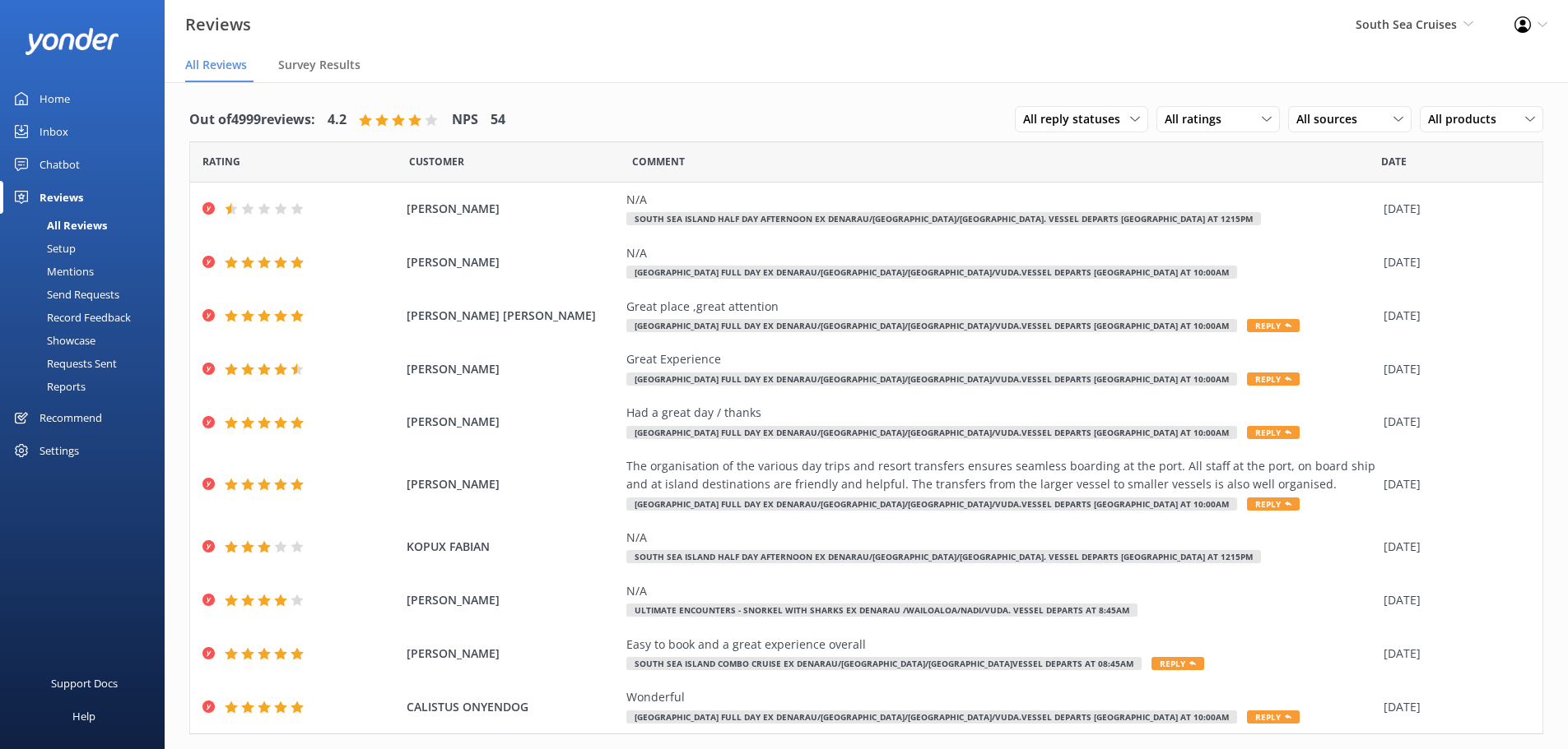
scroll to position [39, 0]
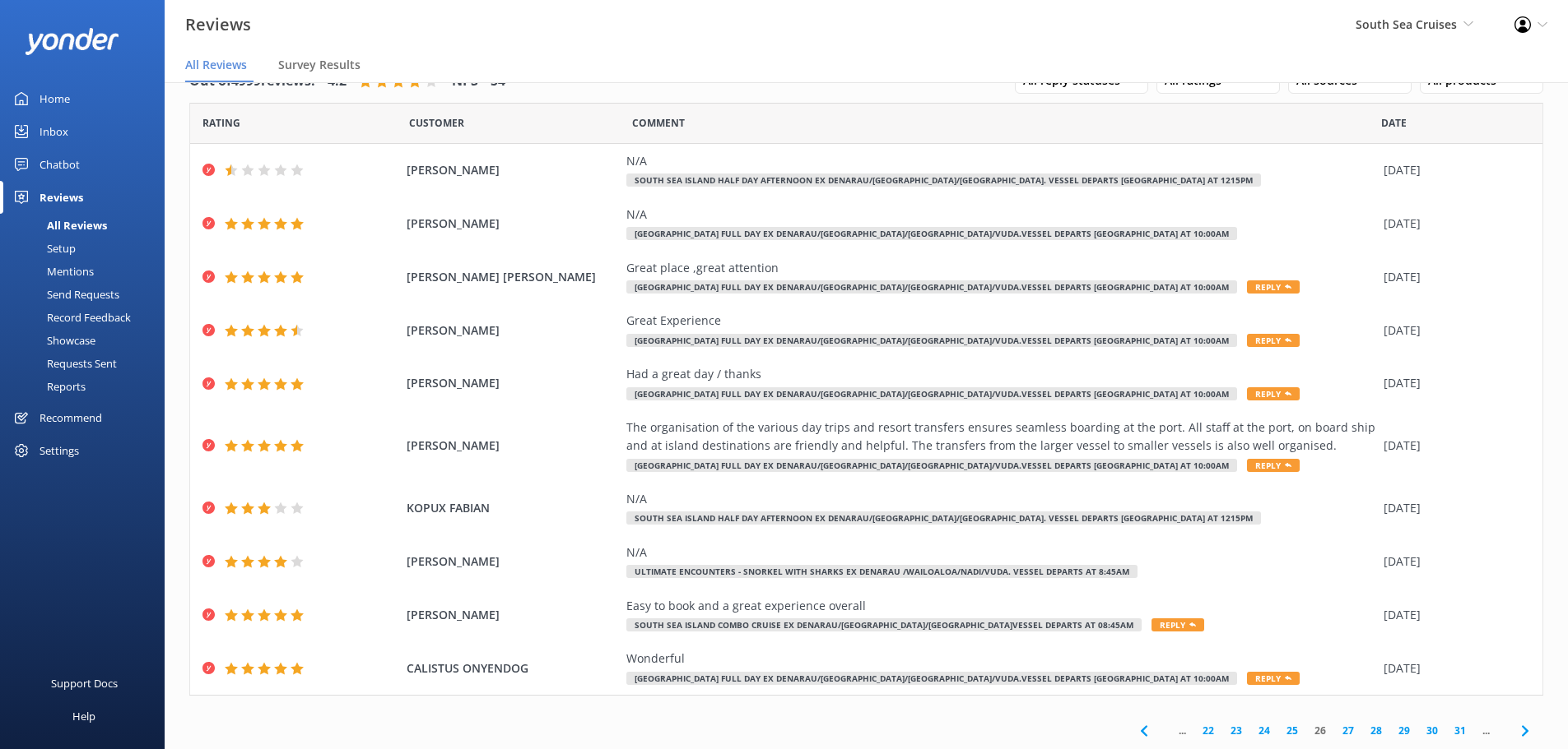
click at [1334, 731] on link "27" at bounding box center [1348, 730] width 28 height 15
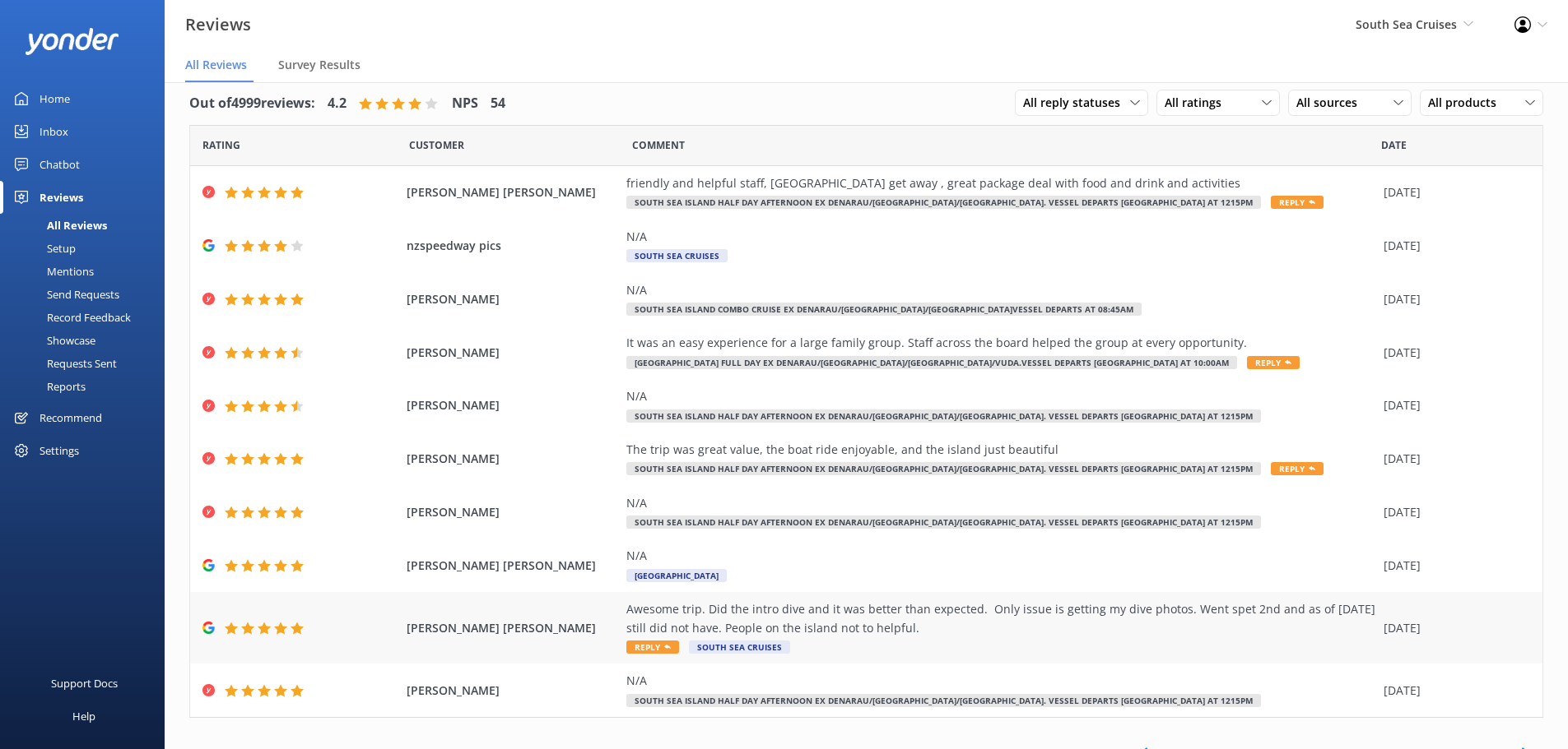
scroll to position [39, 0]
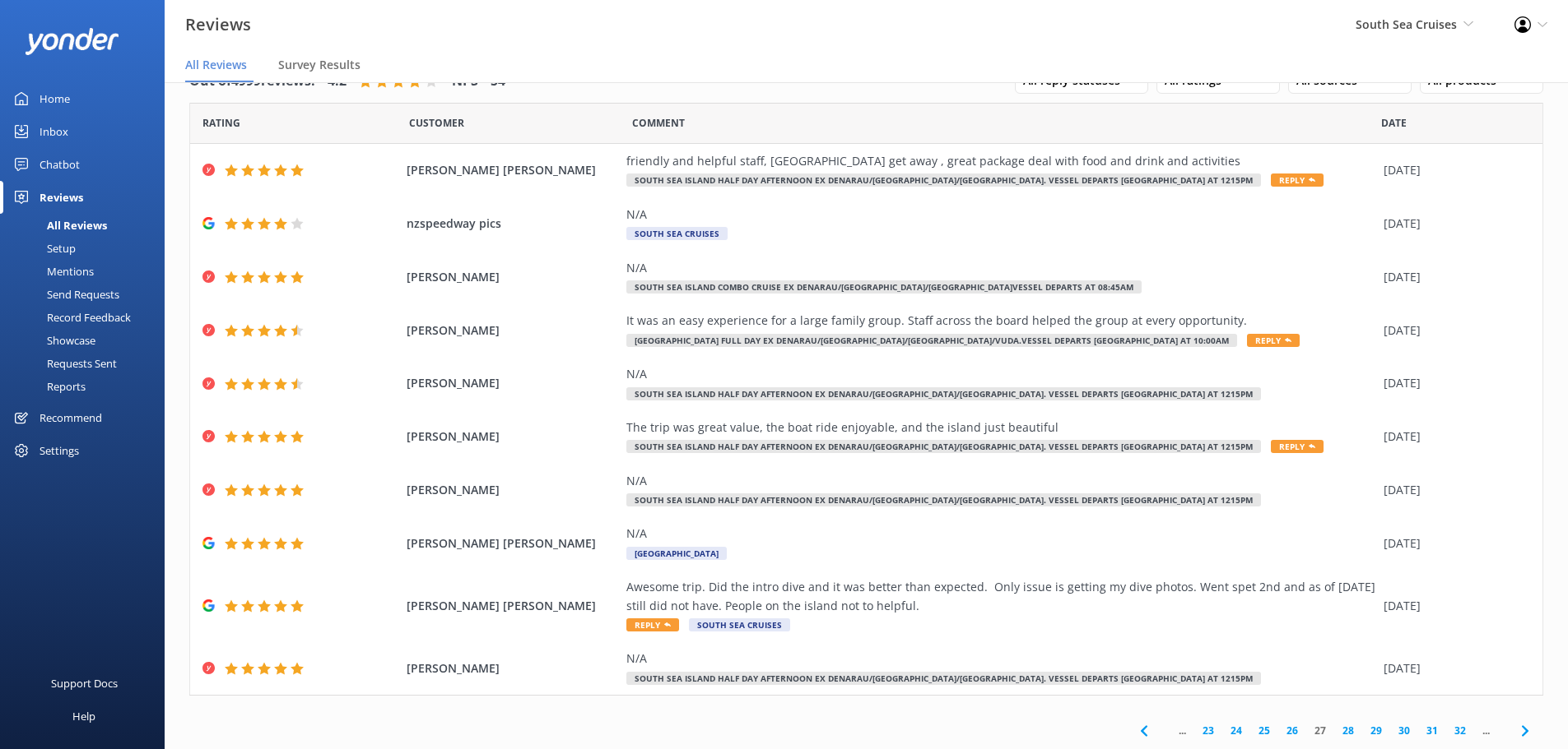
click at [1334, 729] on link "28" at bounding box center [1348, 730] width 28 height 15
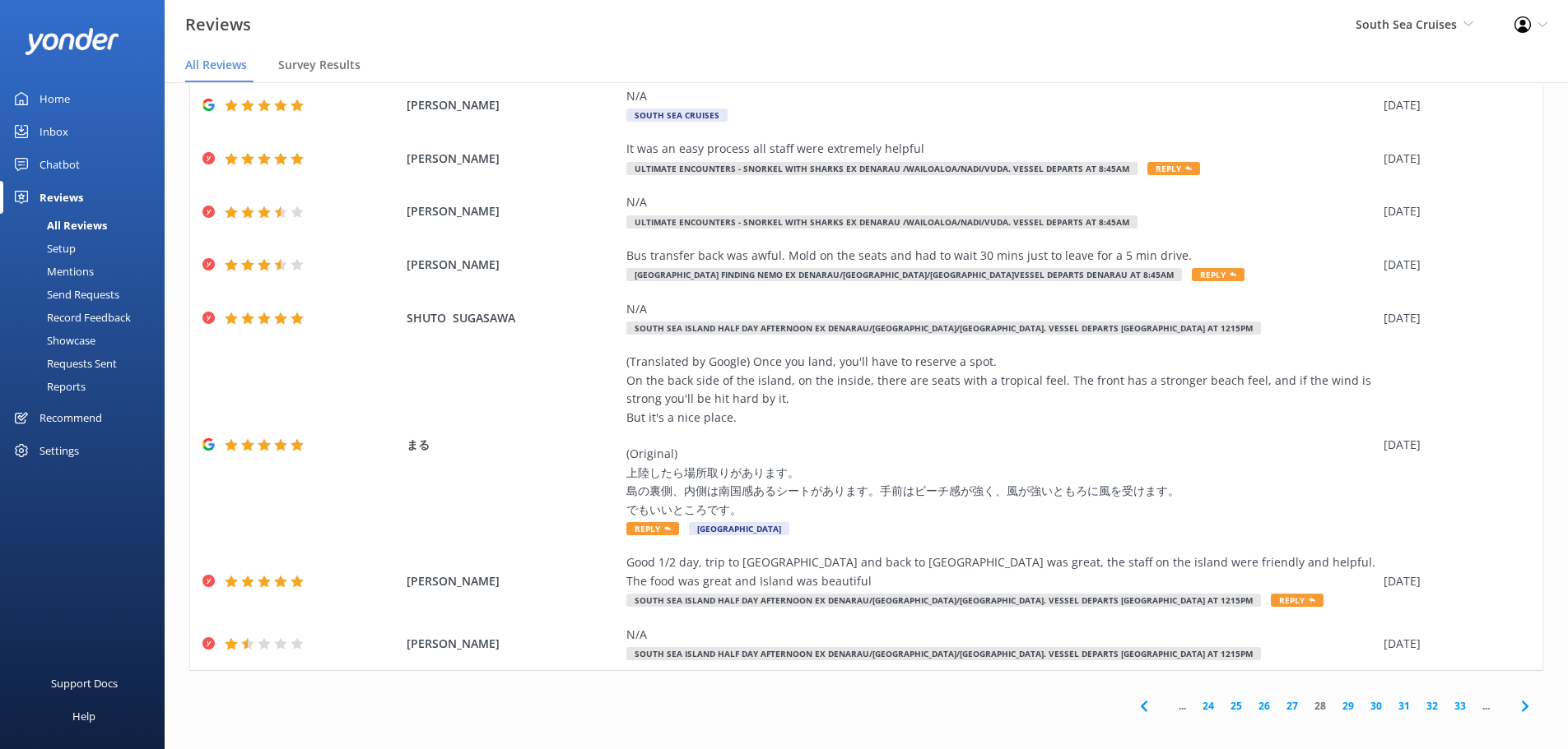
scroll to position [25, 0]
click at [827, 151] on div "It was an easy process all staff were extremely helpful" at bounding box center [1001, 148] width 749 height 18
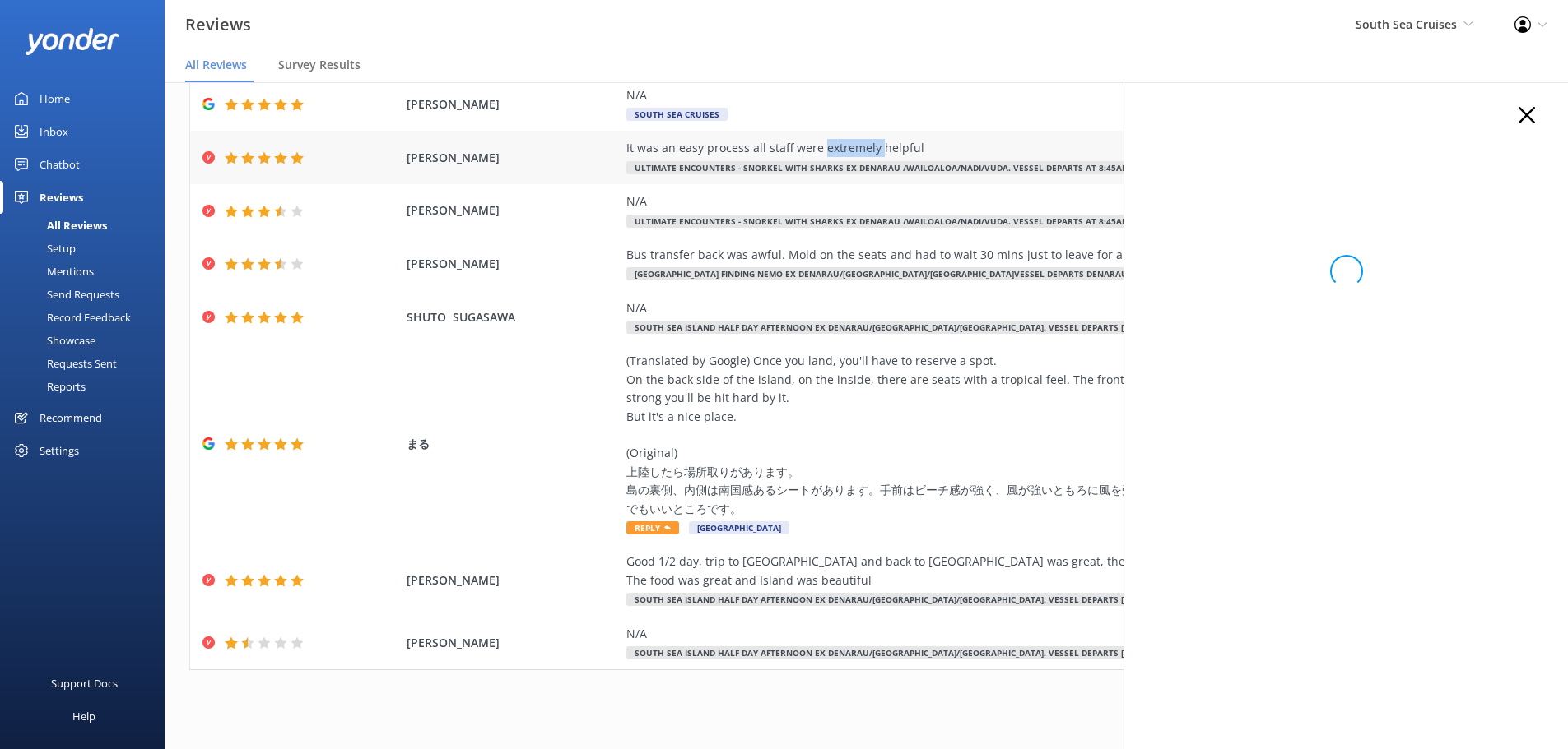
click at [827, 151] on div "It was an easy process all staff were extremely helpful" at bounding box center [1001, 148] width 749 height 18
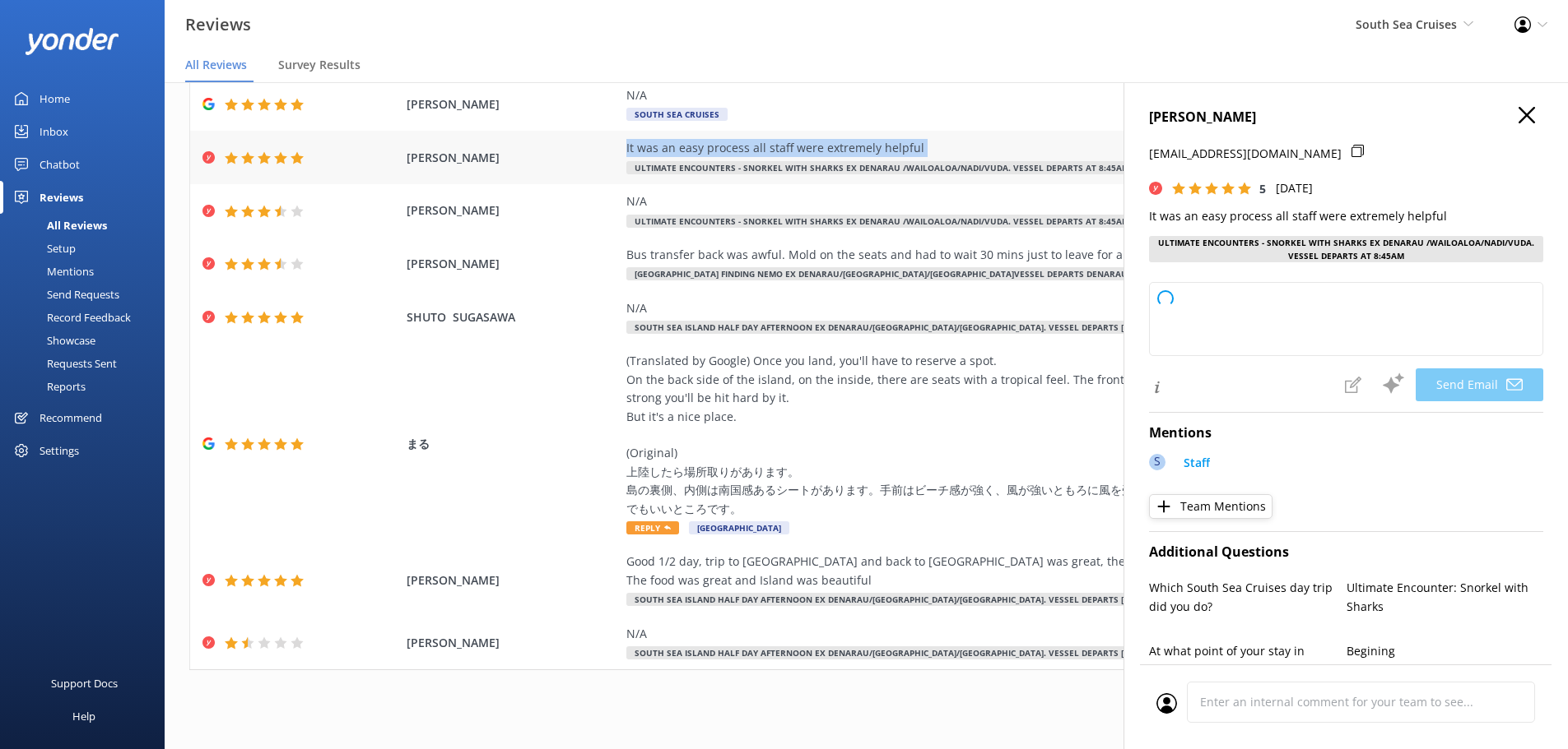
copy div "It was an easy process all staff were extremely helpful"
type textarea "Thank you so much, Valentina! We're thrilled to hear you had a great experience…"
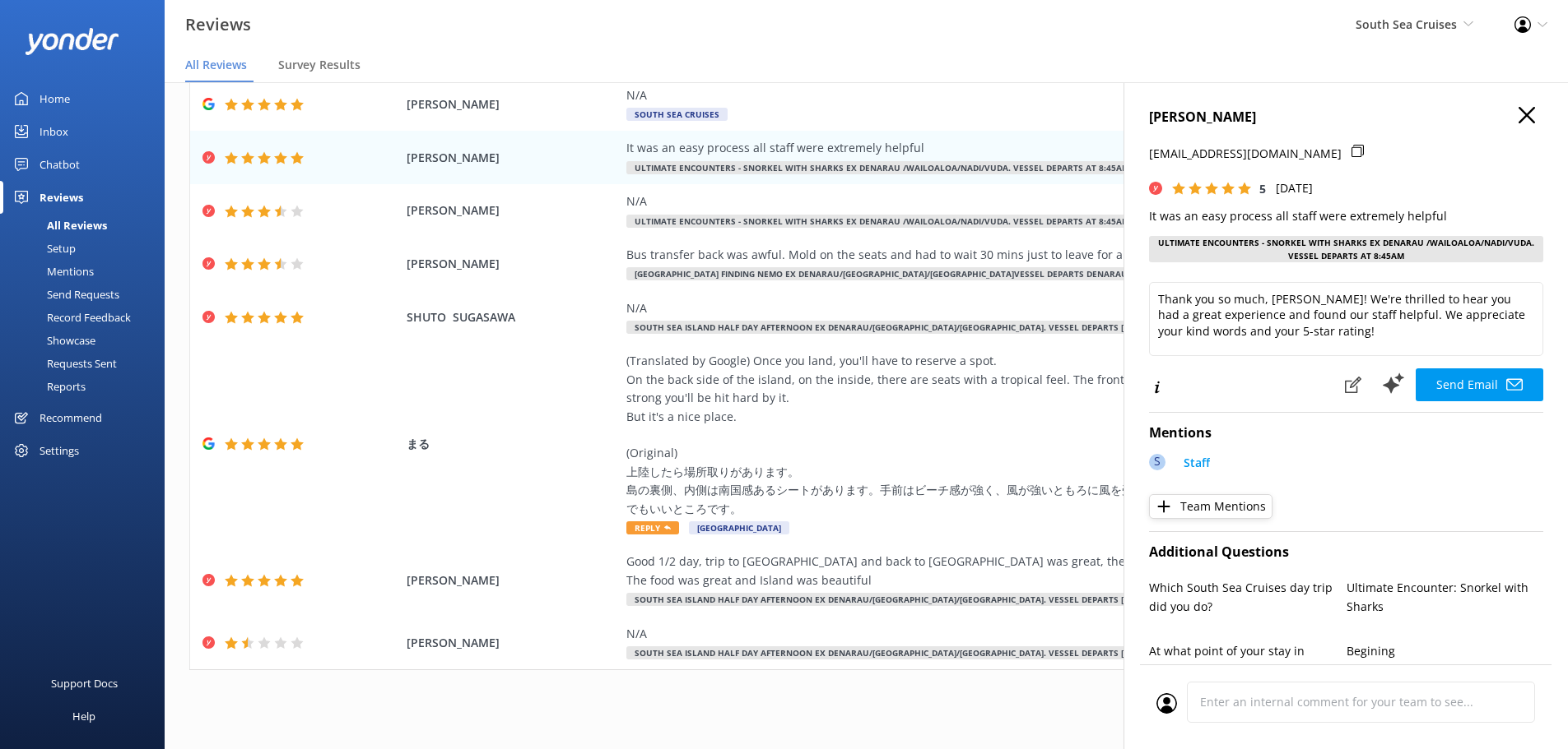
click at [1509, 125] on h4 "VALENTINA GRAMMATICOPOULOS" at bounding box center [1346, 118] width 394 height 22
click at [1519, 116] on use "button" at bounding box center [1527, 115] width 16 height 16
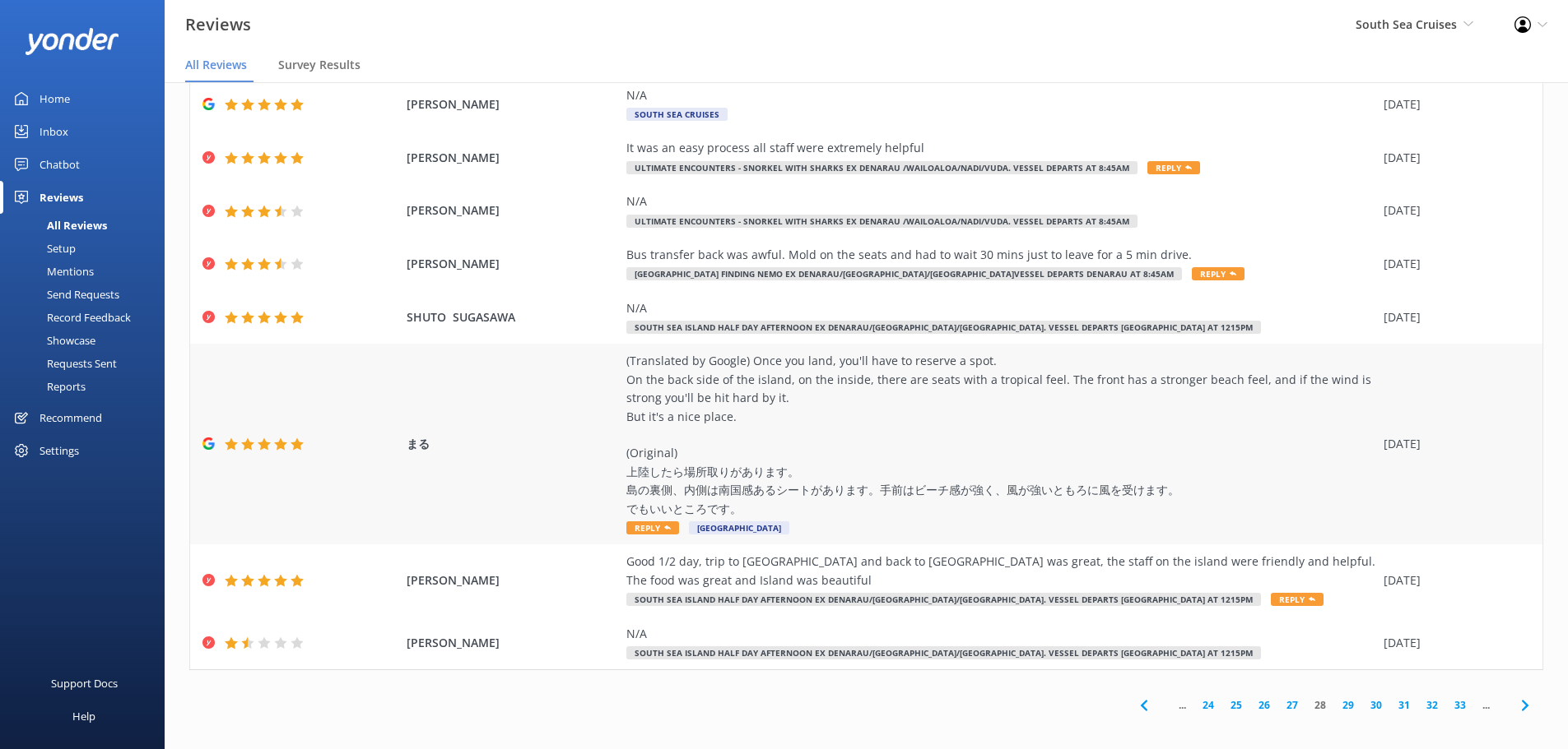
scroll to position [33, 0]
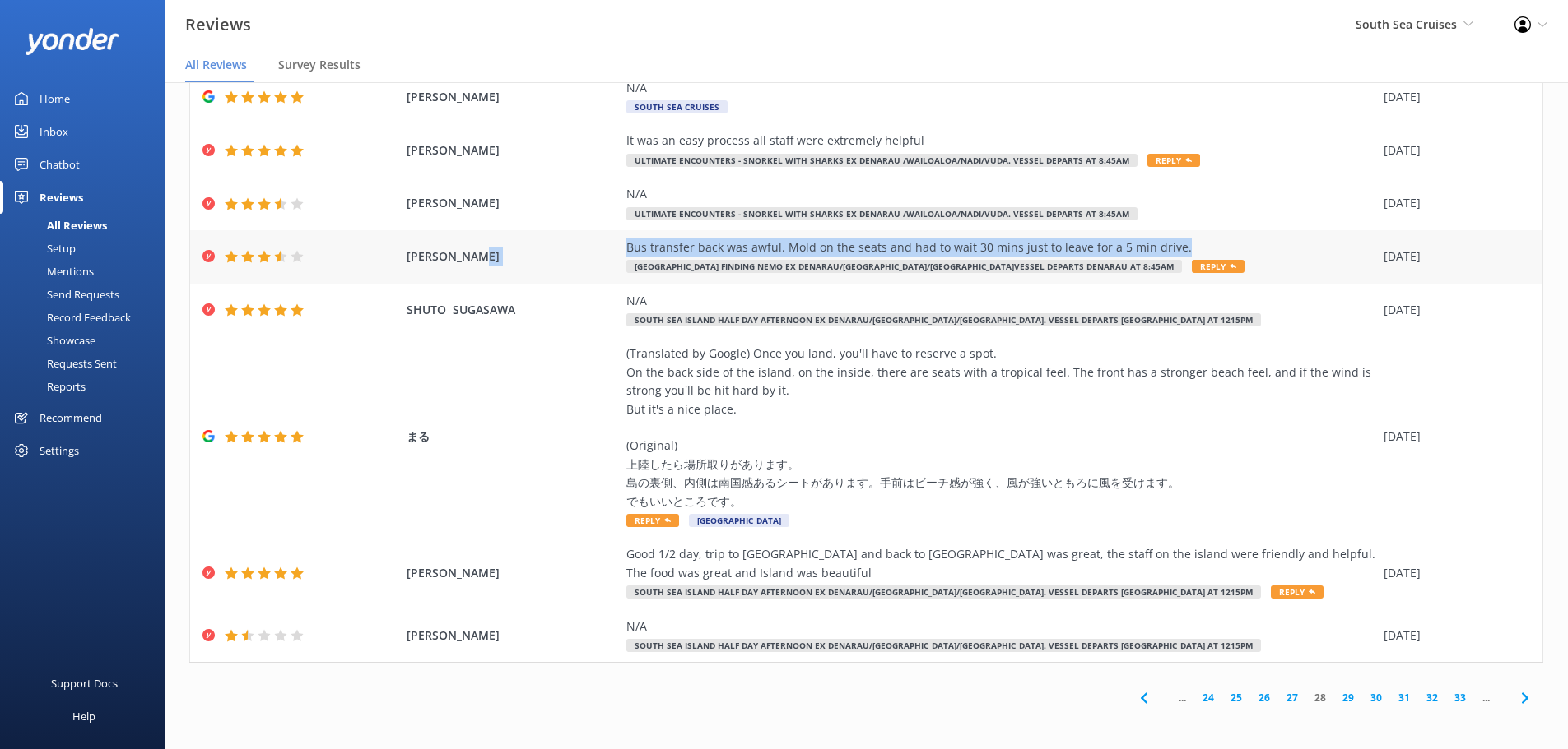
drag, startPoint x: 1174, startPoint y: 244, endPoint x: 606, endPoint y: 252, distance: 568.1
click at [606, 252] on div "RIK KONINGS Bus transfer back was awful. Mold on the seats and had to wait 30 m…" at bounding box center [866, 257] width 1352 height 54
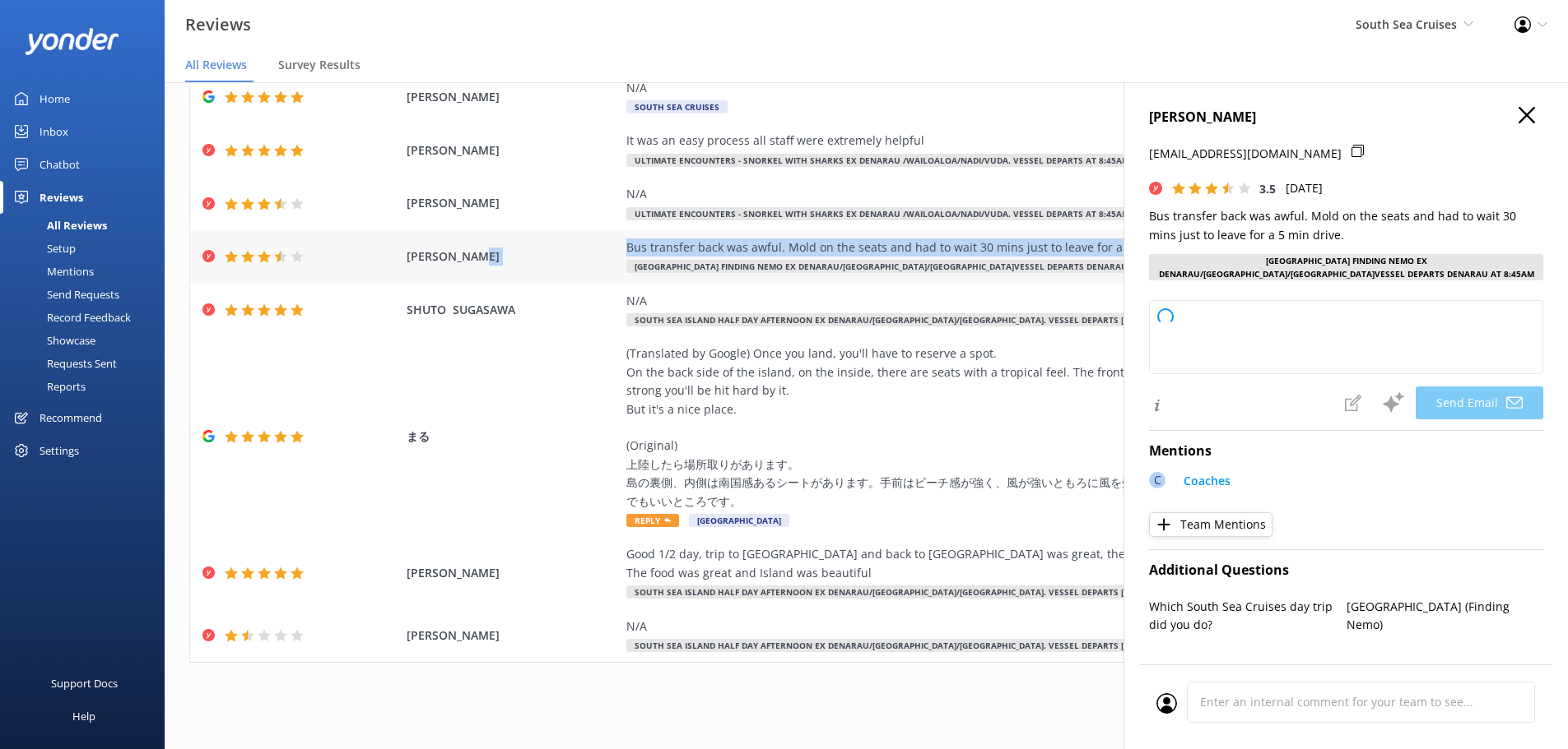
copy div "Bus transfer back was awful. Mold on the seats and had to wait 30 mins just to …"
click at [1519, 110] on icon "button" at bounding box center [1527, 115] width 16 height 16
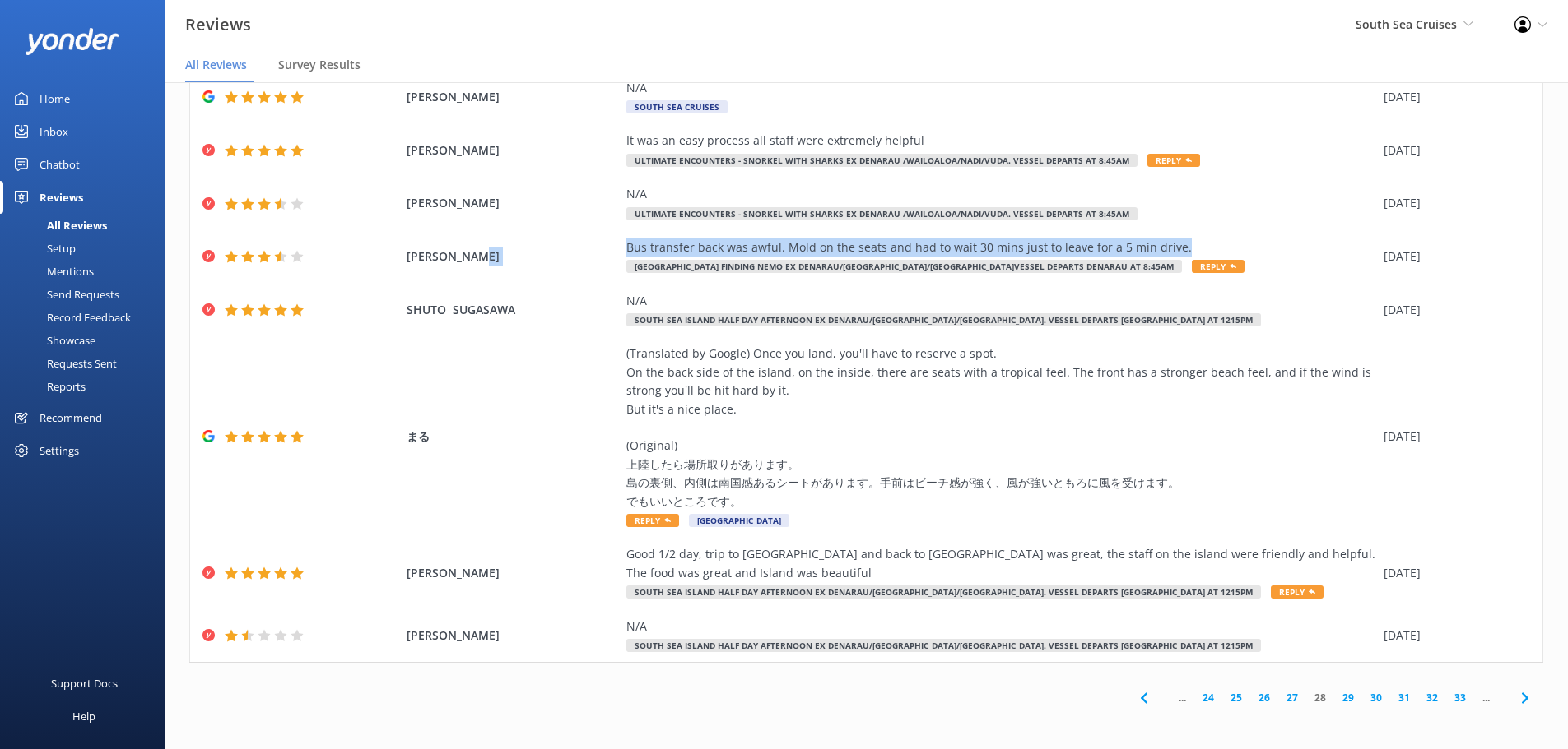
click at [1337, 700] on link "29" at bounding box center [1348, 698] width 28 height 15
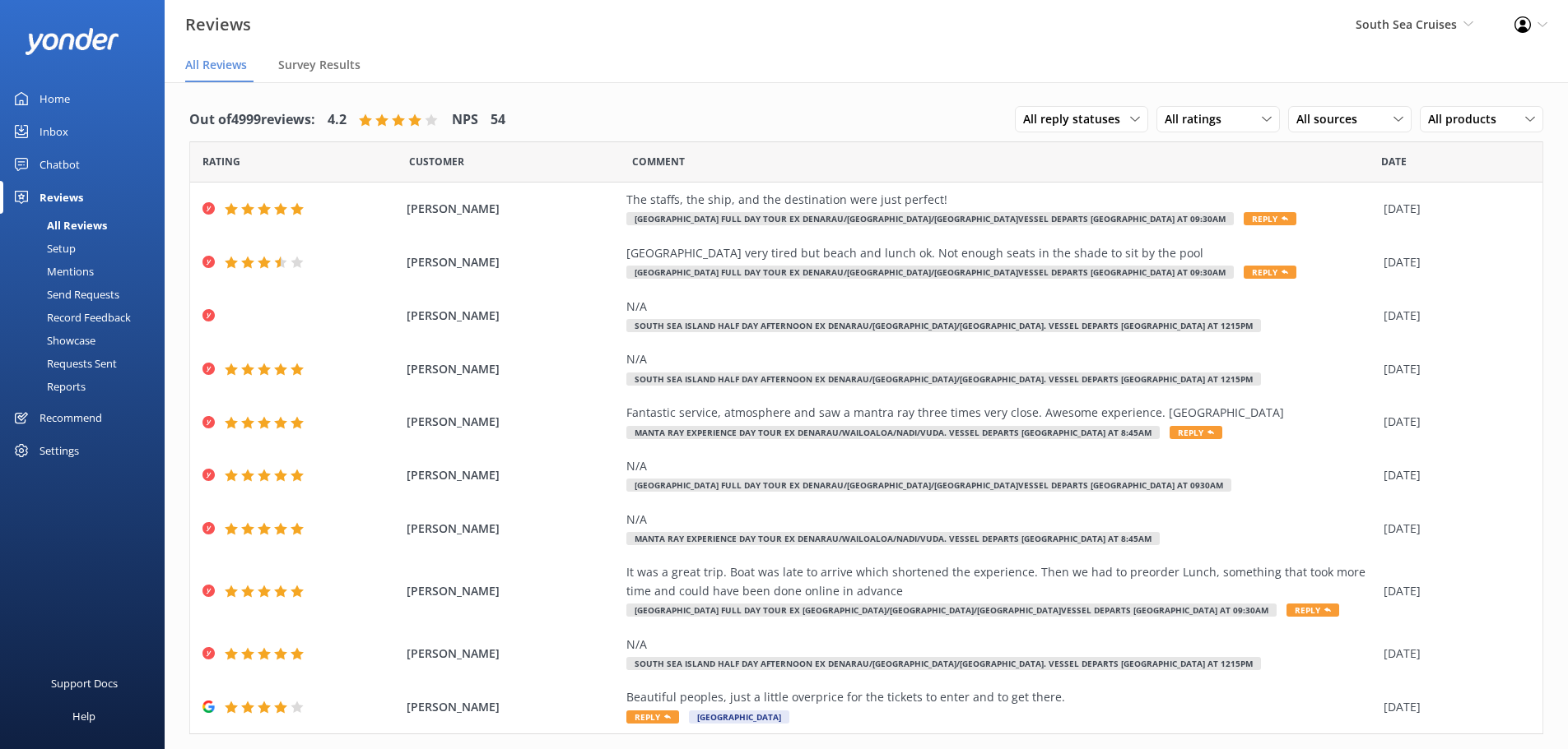
scroll to position [39, 0]
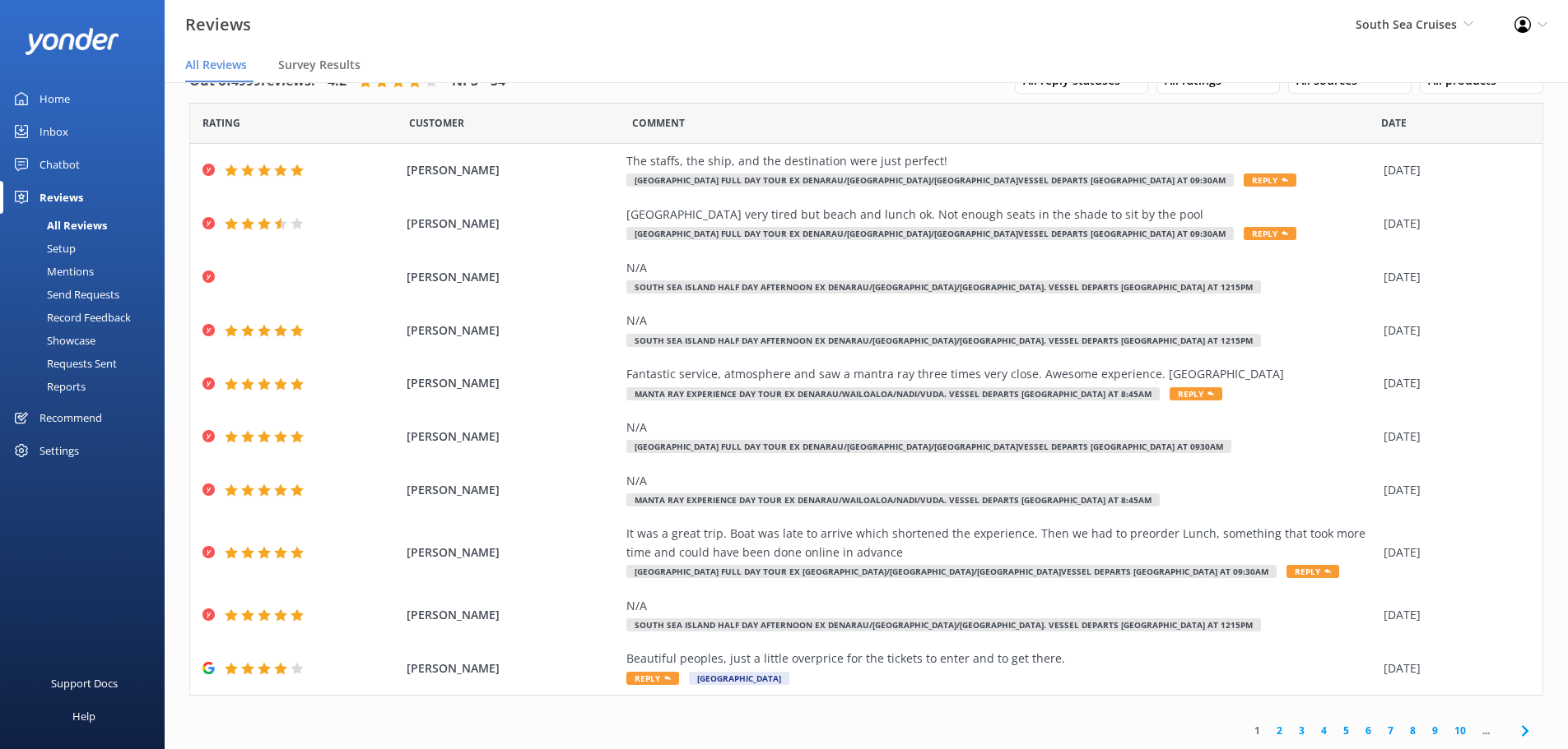
click at [1446, 727] on link "10" at bounding box center [1459, 730] width 28 height 15
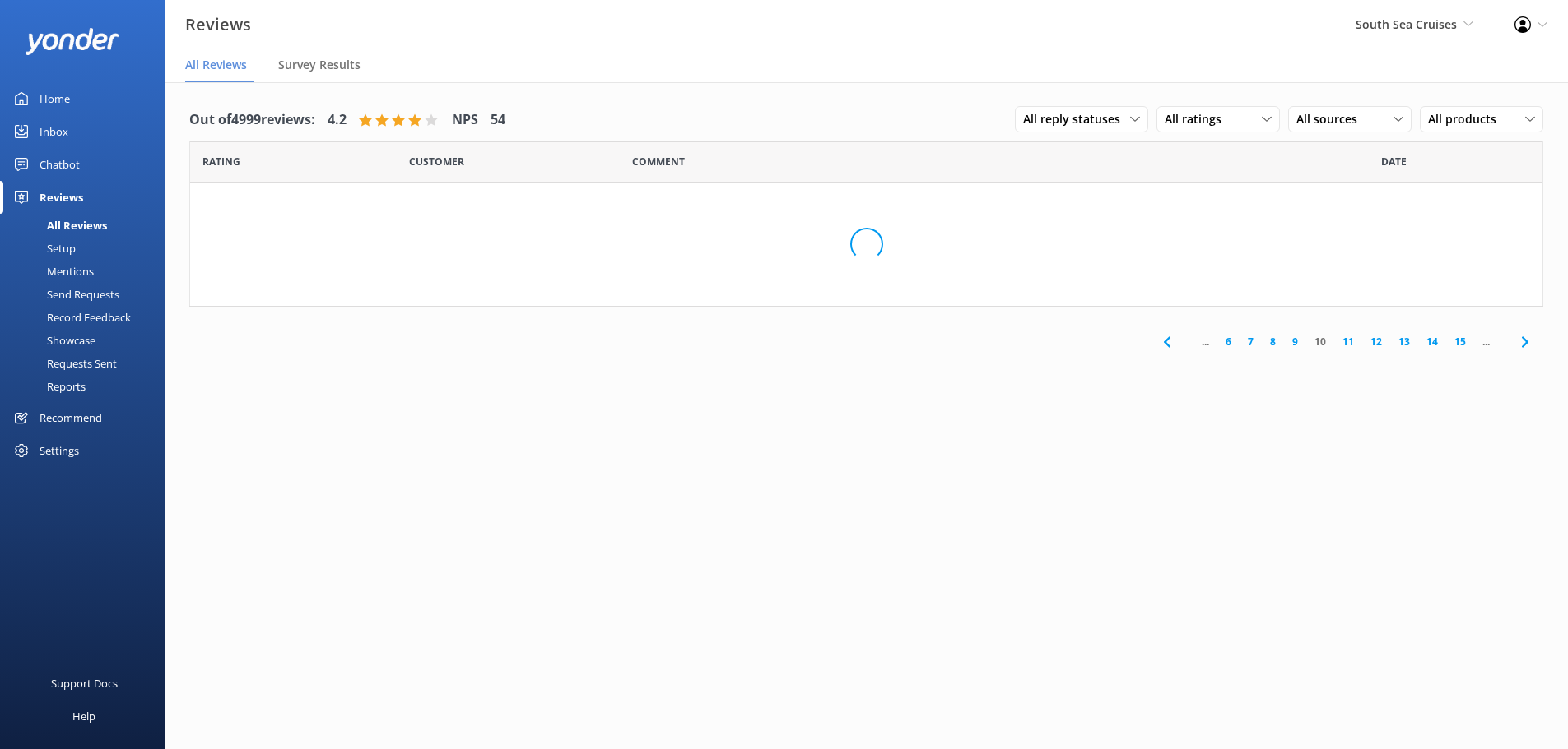
scroll to position [33, 0]
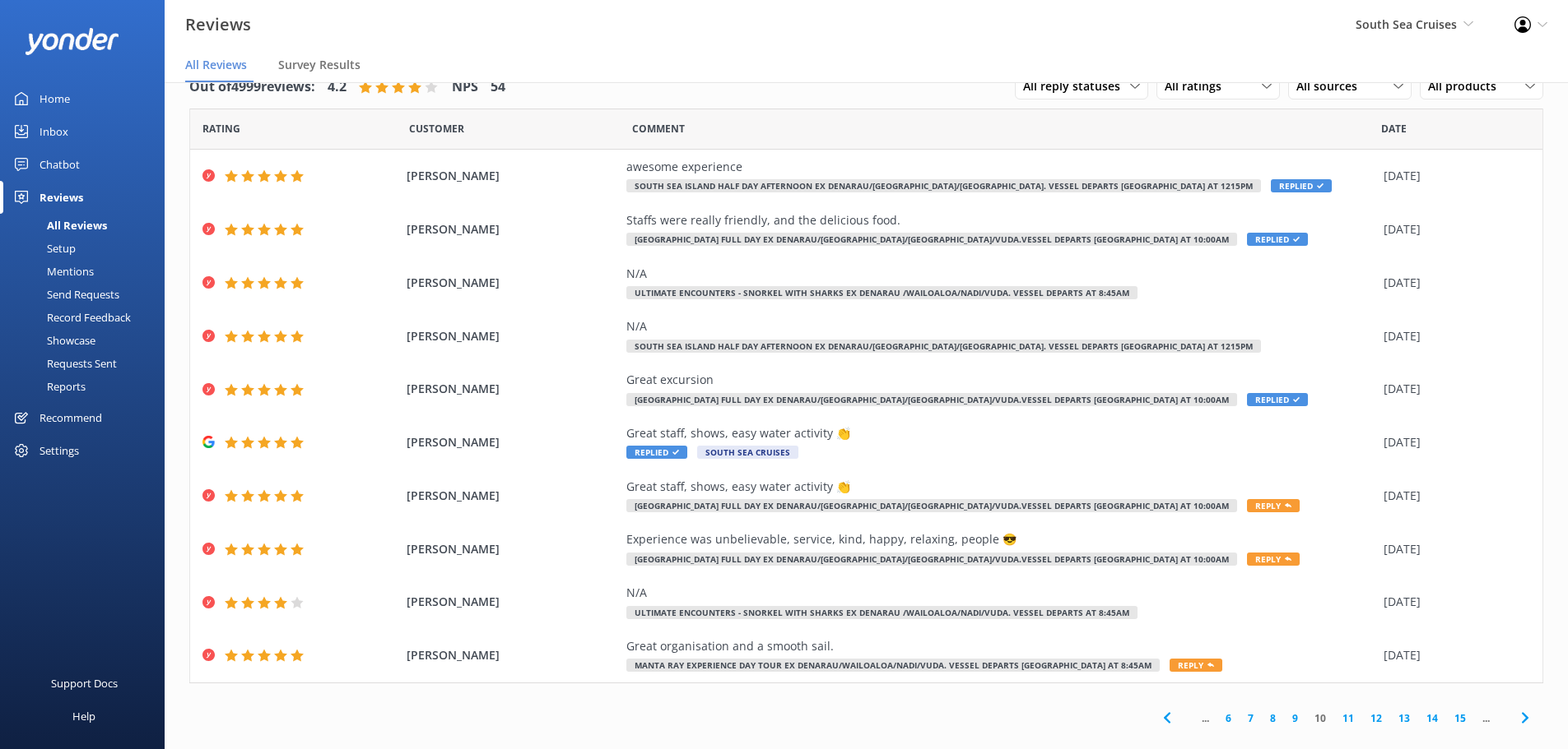
click at [1446, 719] on link "15" at bounding box center [1459, 718] width 28 height 15
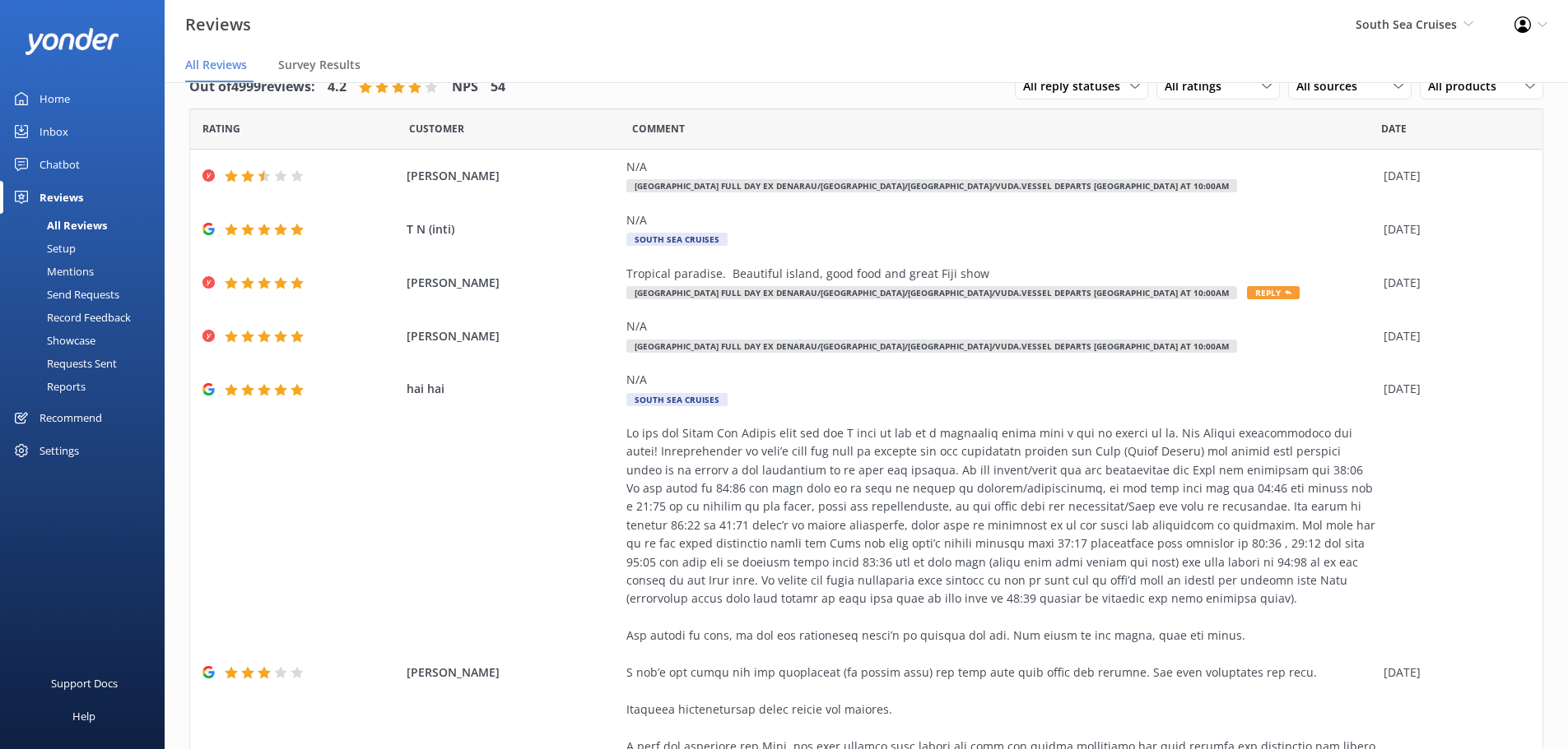
scroll to position [554, 0]
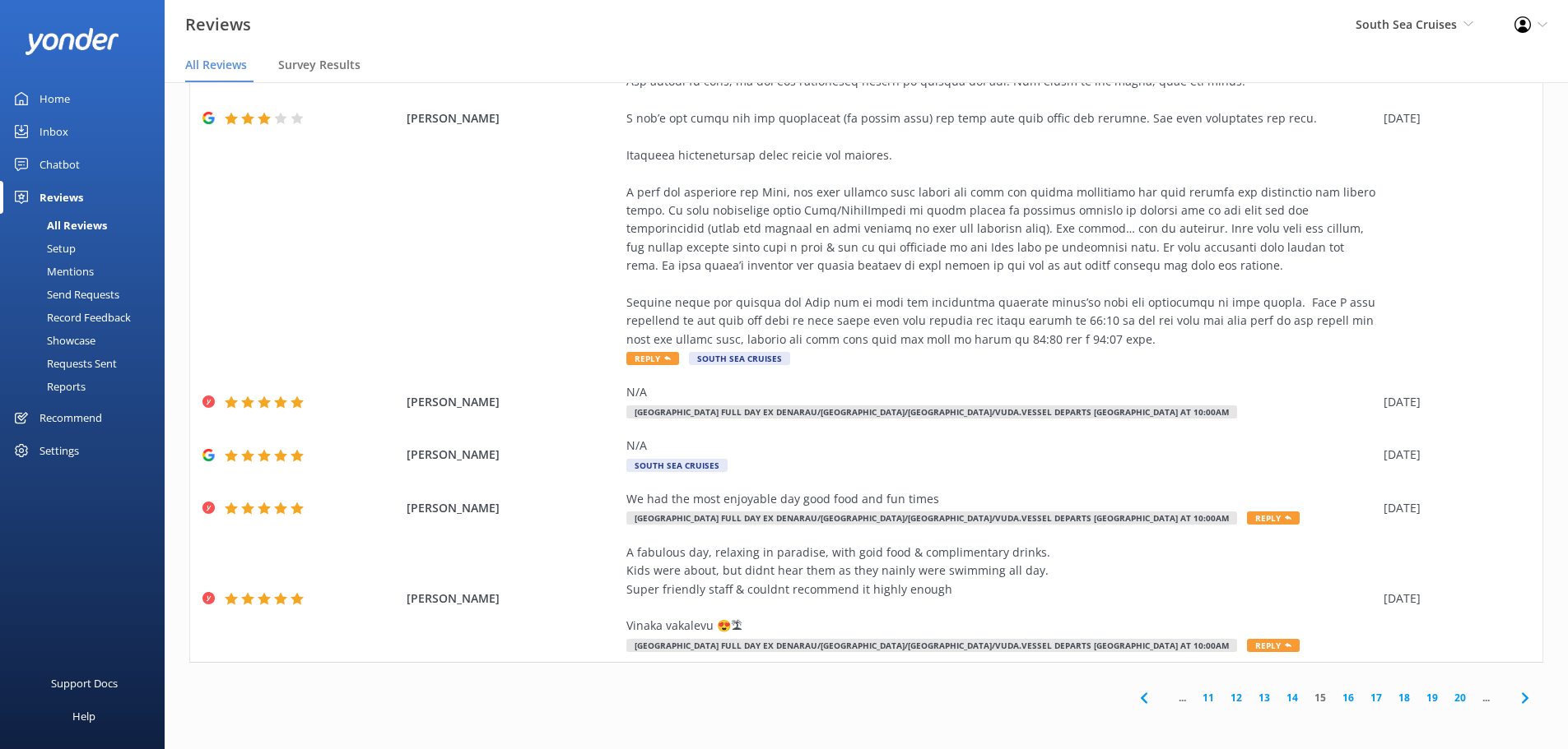
click at [1446, 701] on link "20" at bounding box center [1459, 698] width 28 height 15
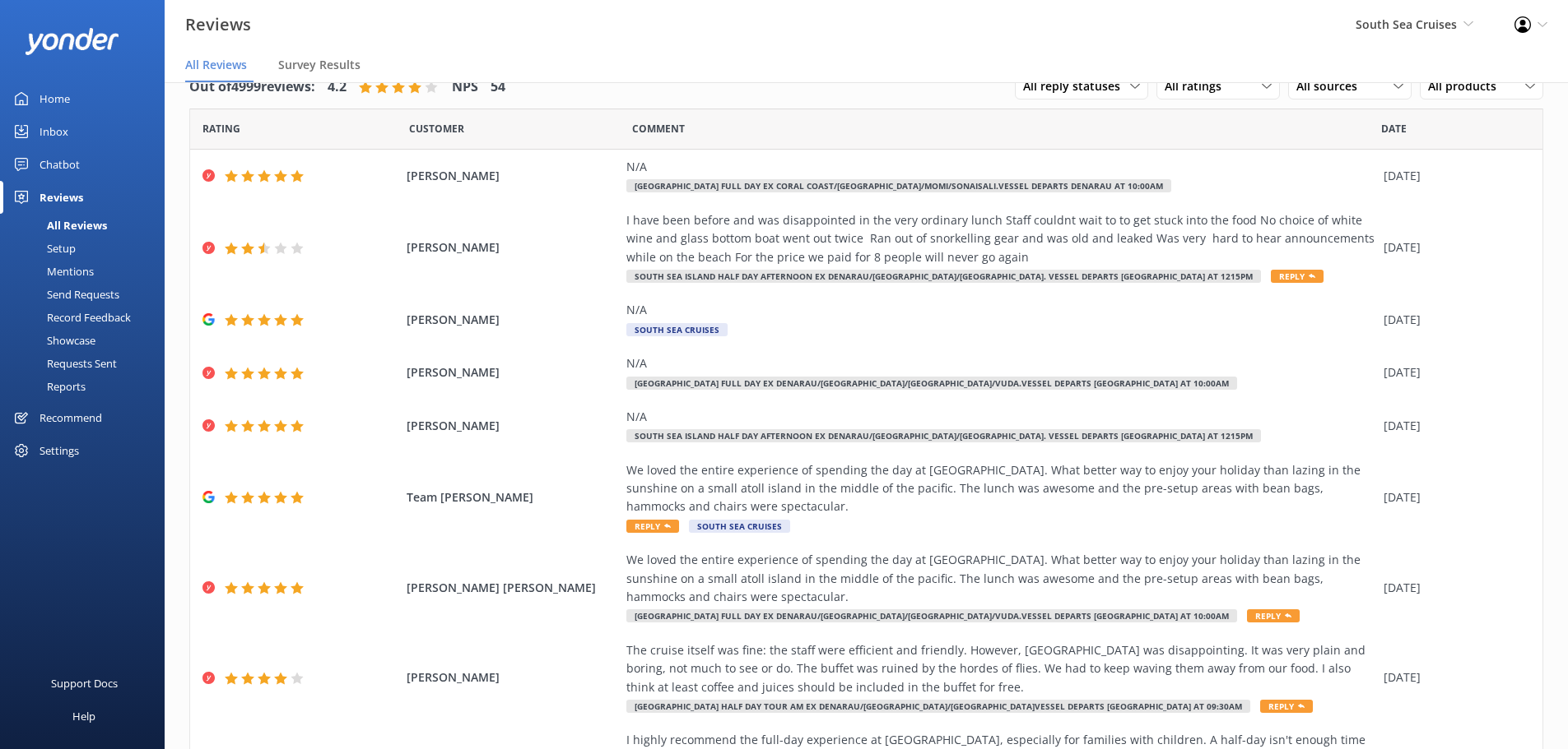
scroll to position [223, 0]
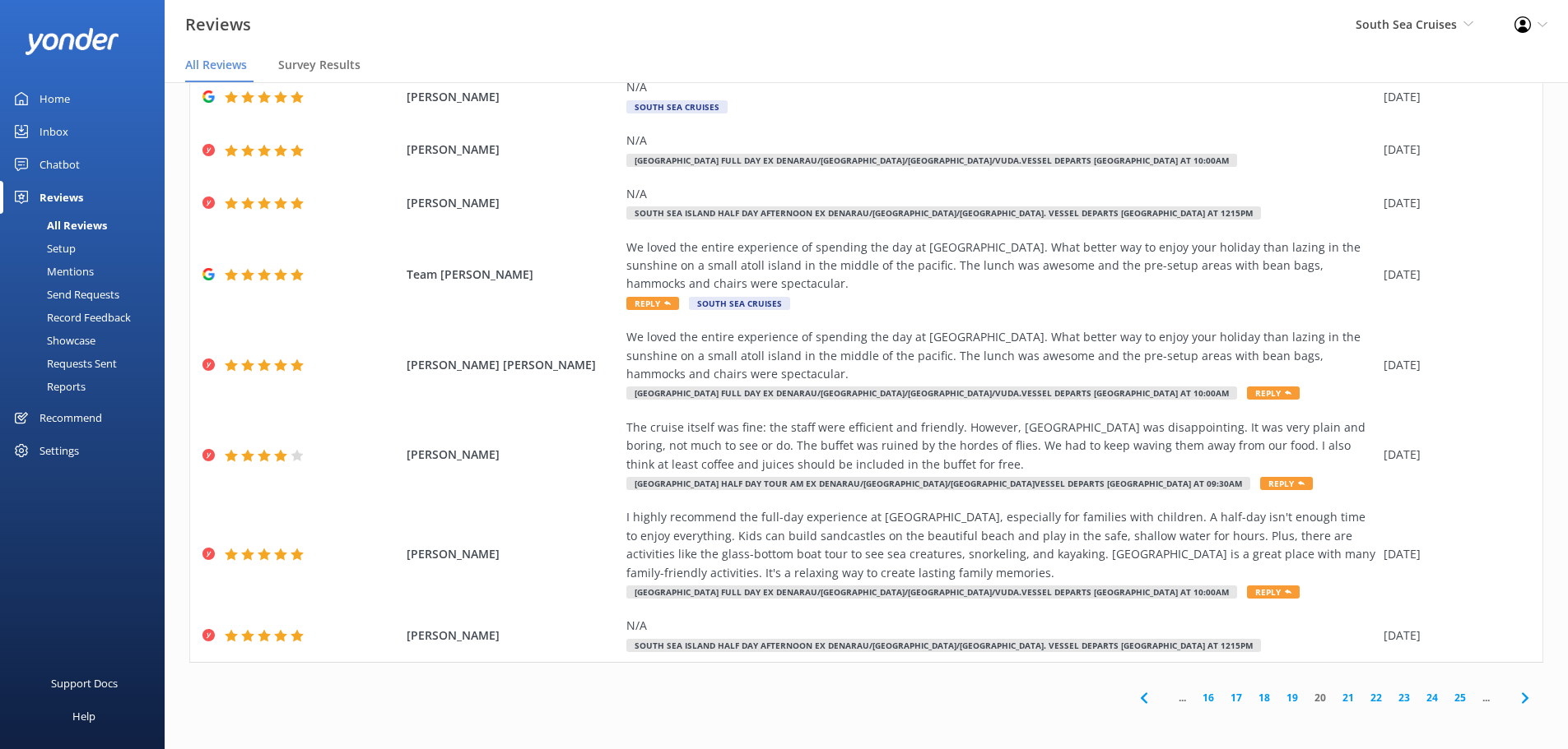
click at [1446, 701] on link "25" at bounding box center [1459, 698] width 28 height 15
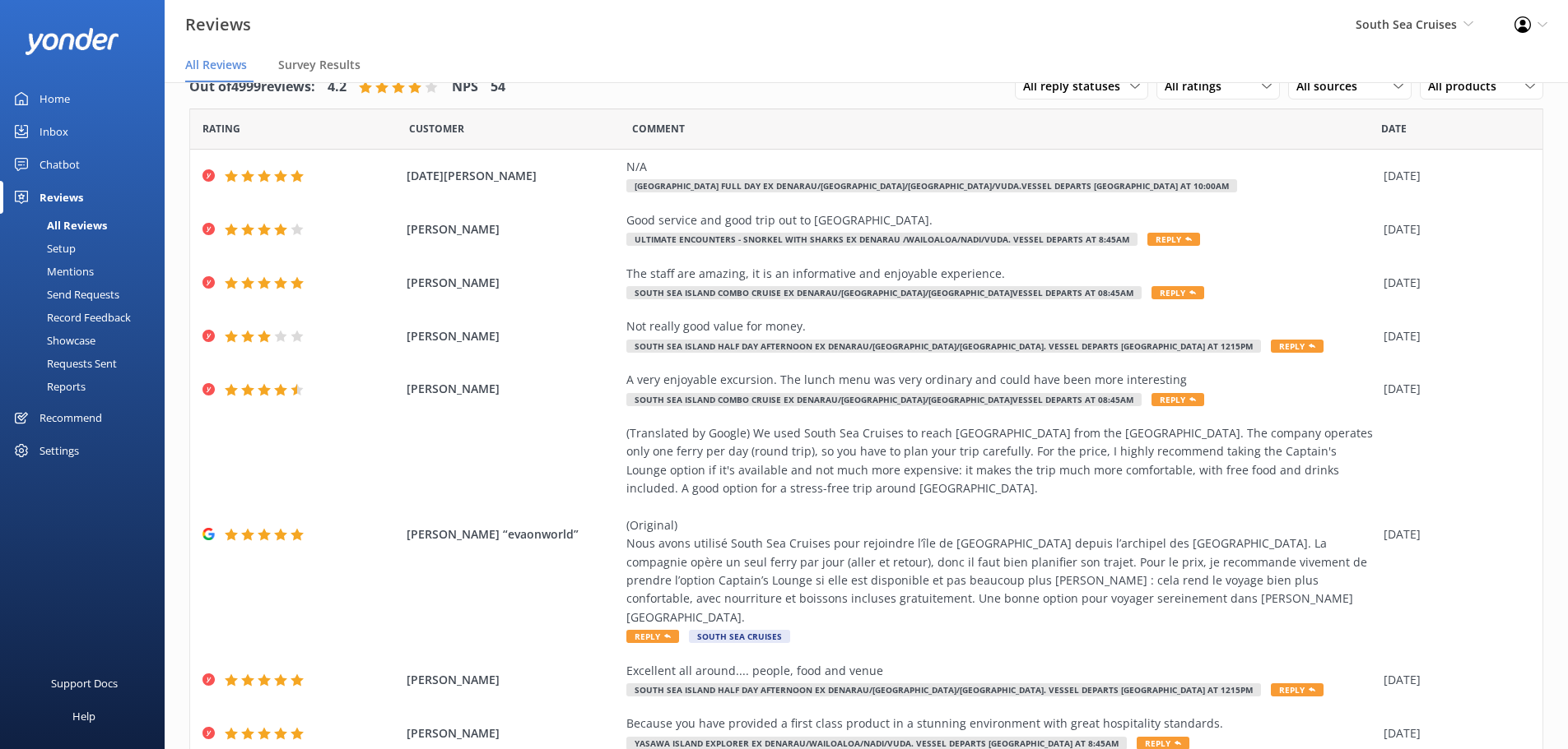
scroll to position [426, 0]
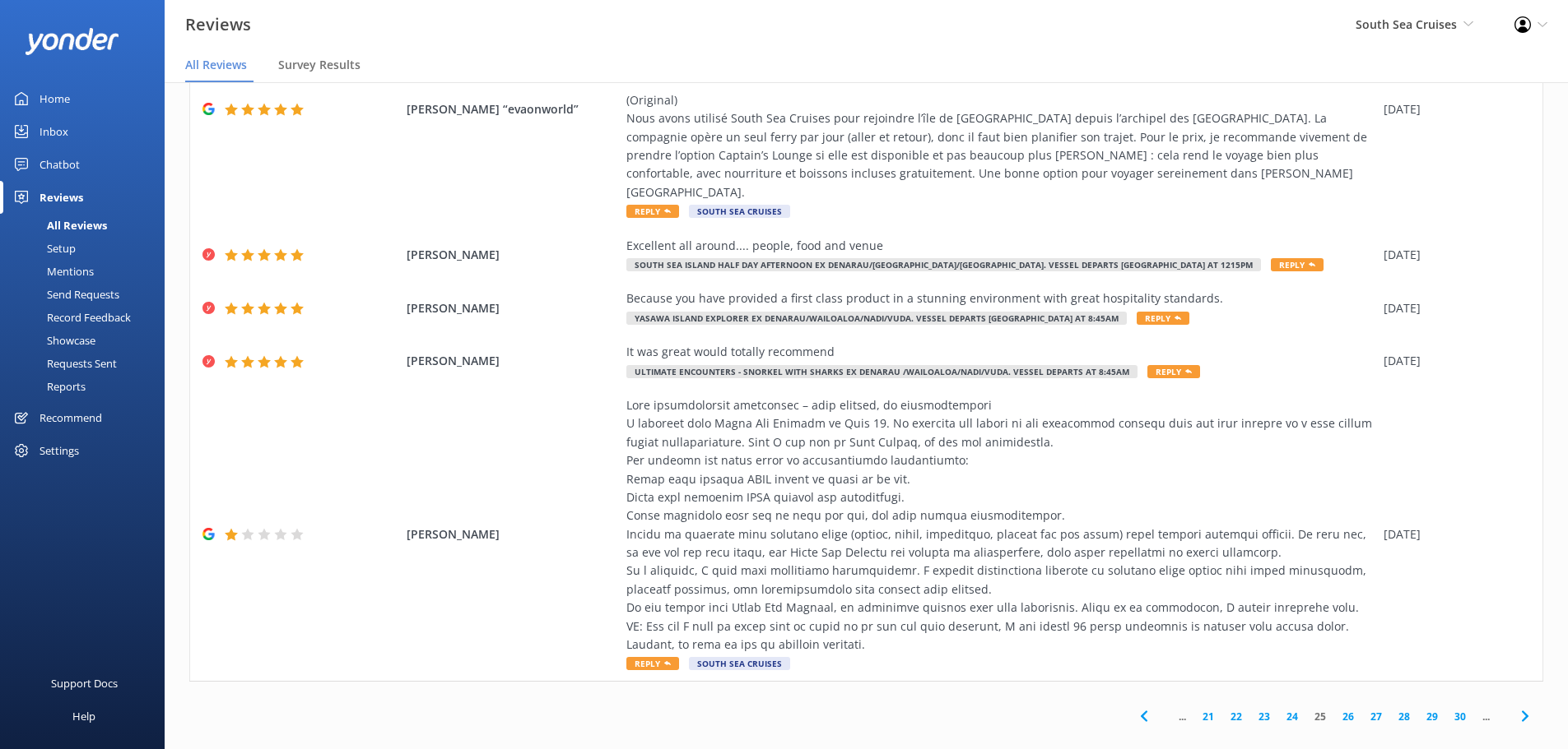
click at [1423, 709] on link "29" at bounding box center [1431, 717] width 28 height 15
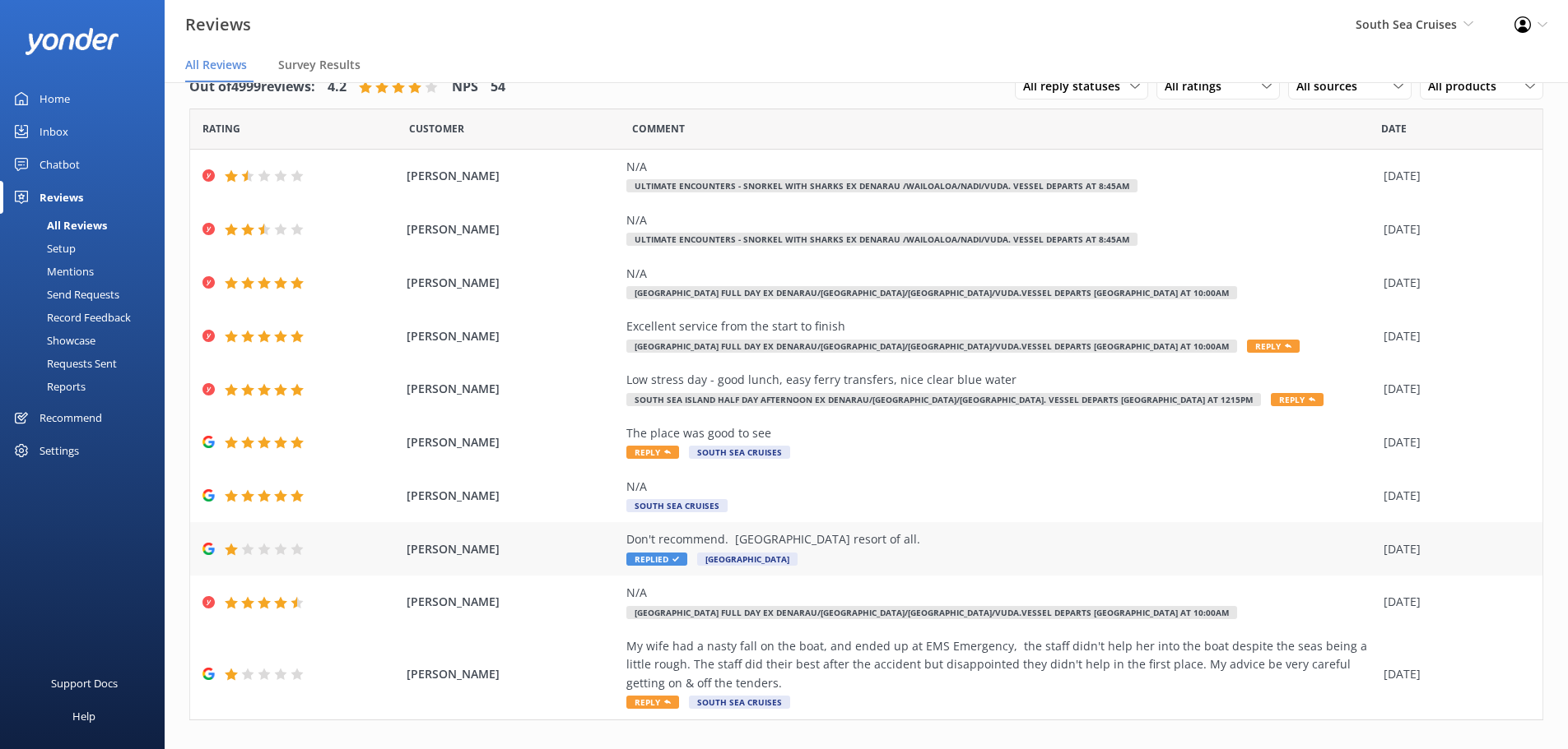
scroll to position [57, 0]
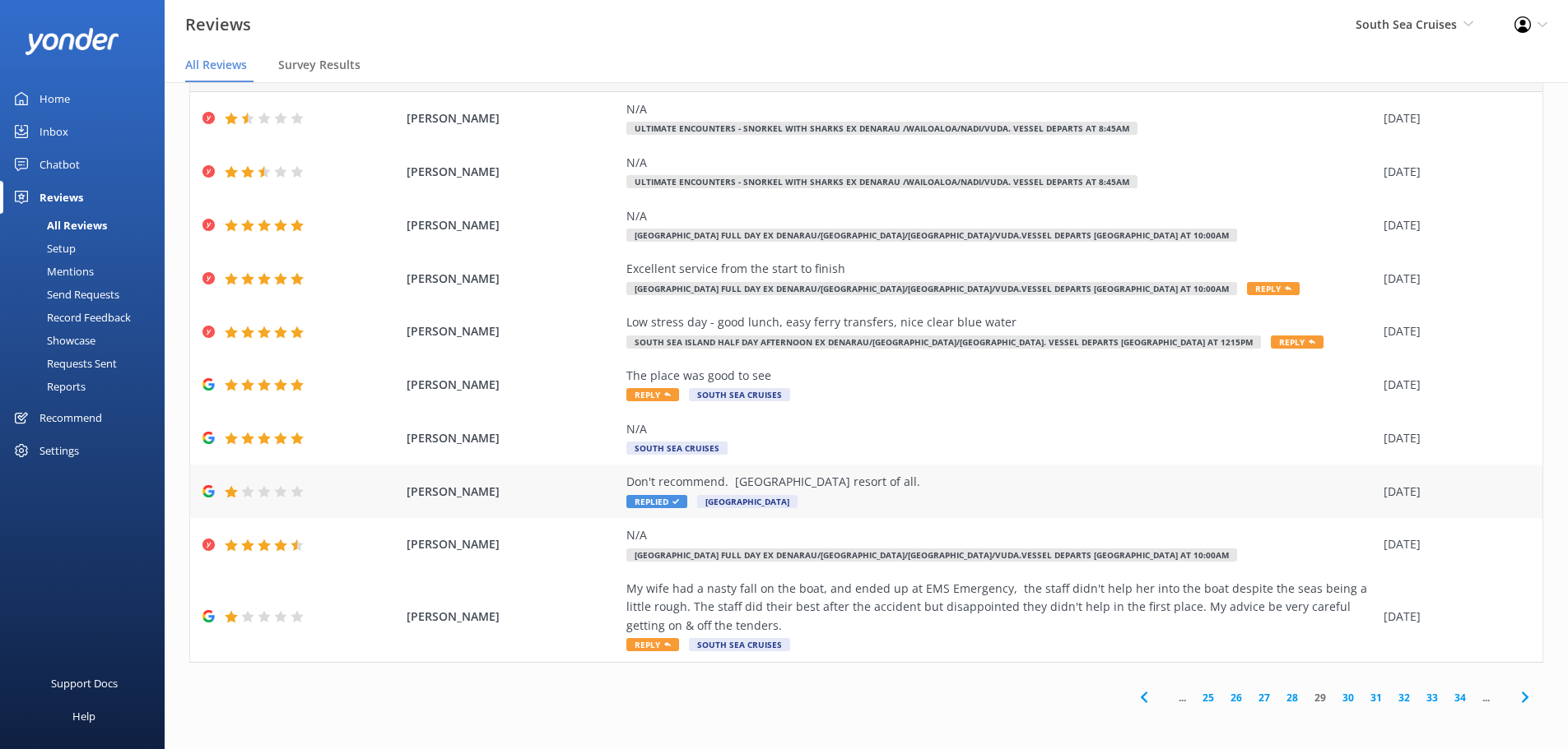
click at [649, 505] on span "Replied" at bounding box center [657, 501] width 61 height 13
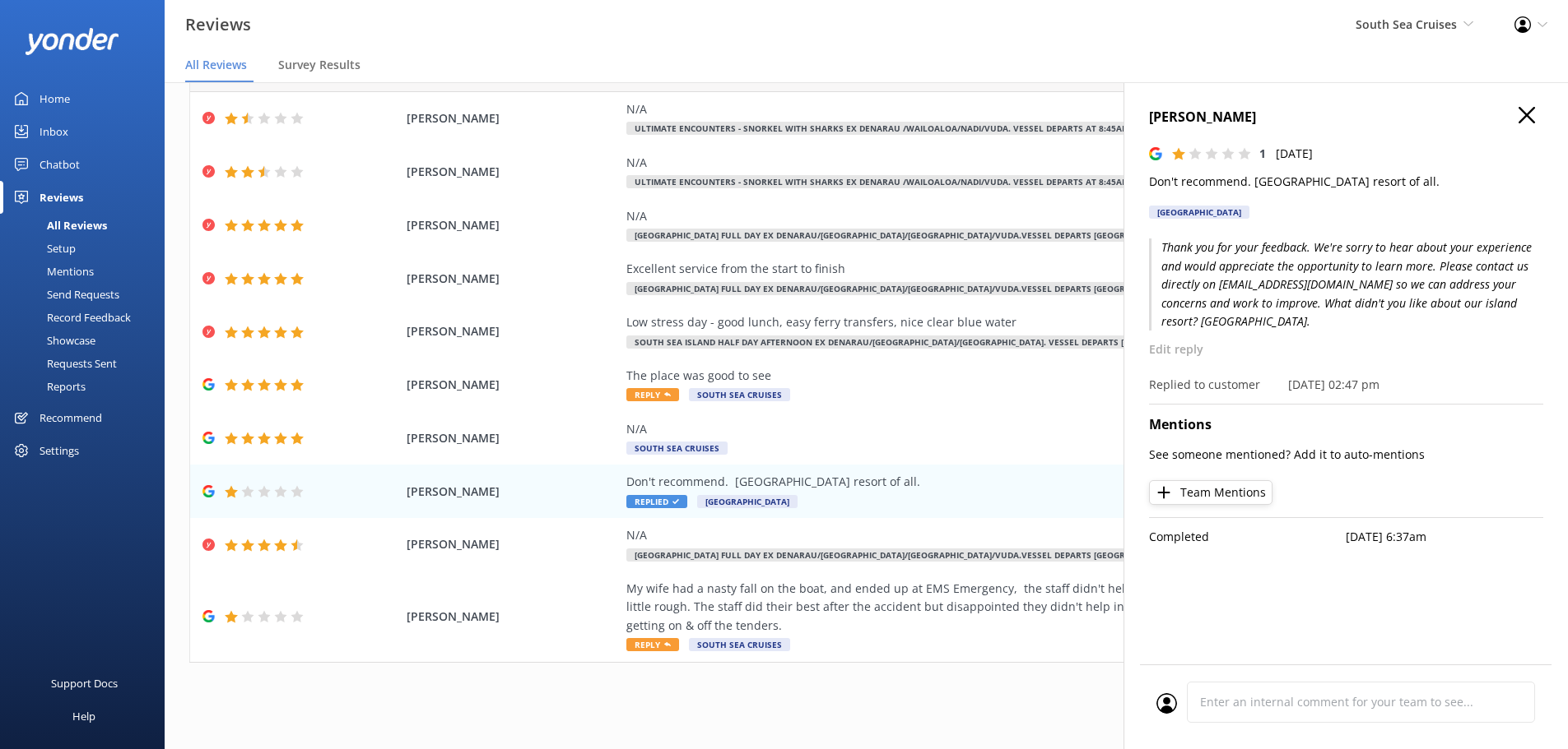
click at [1524, 116] on icon "button" at bounding box center [1527, 115] width 16 height 16
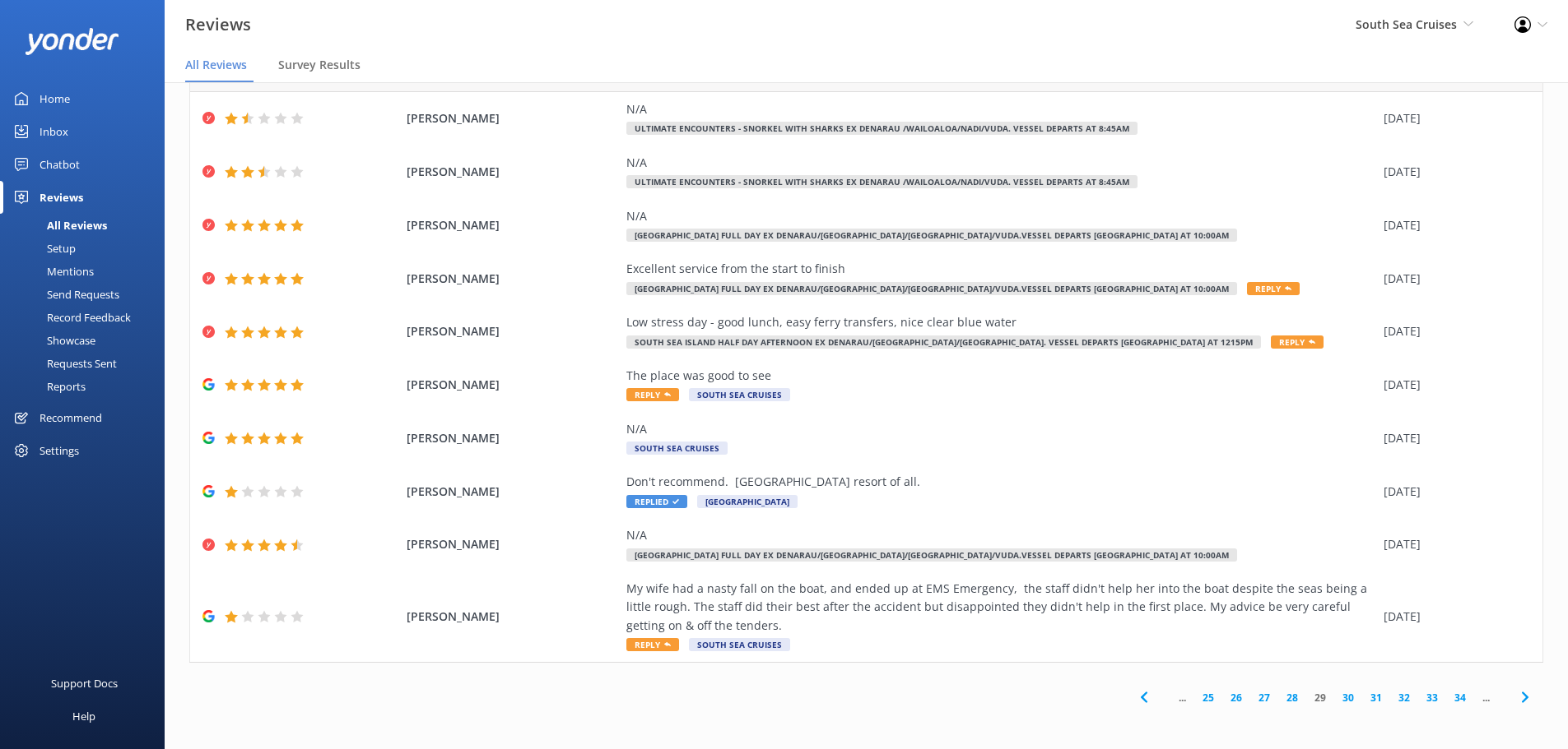
click at [1283, 700] on link "28" at bounding box center [1292, 698] width 28 height 15
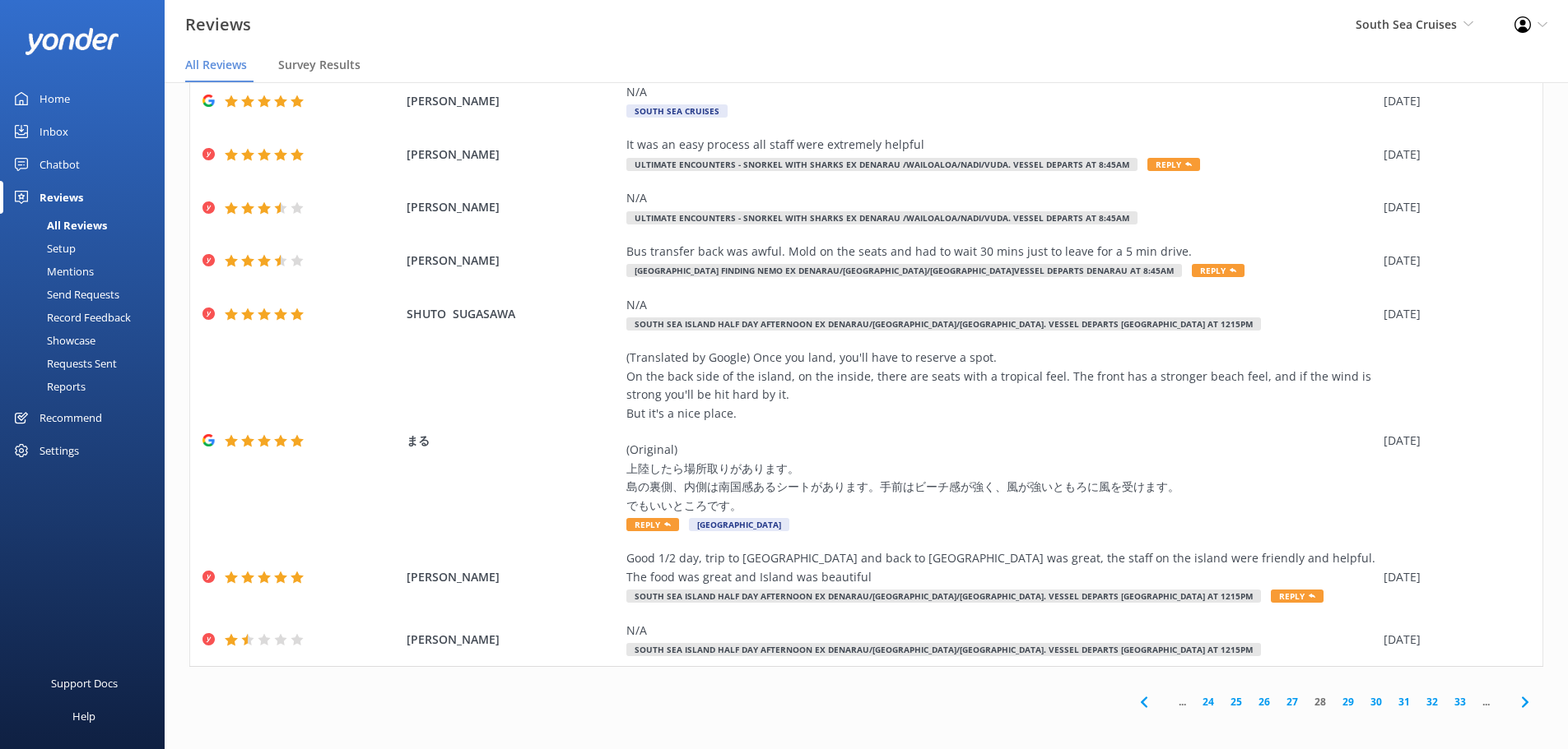
scroll to position [186, 0]
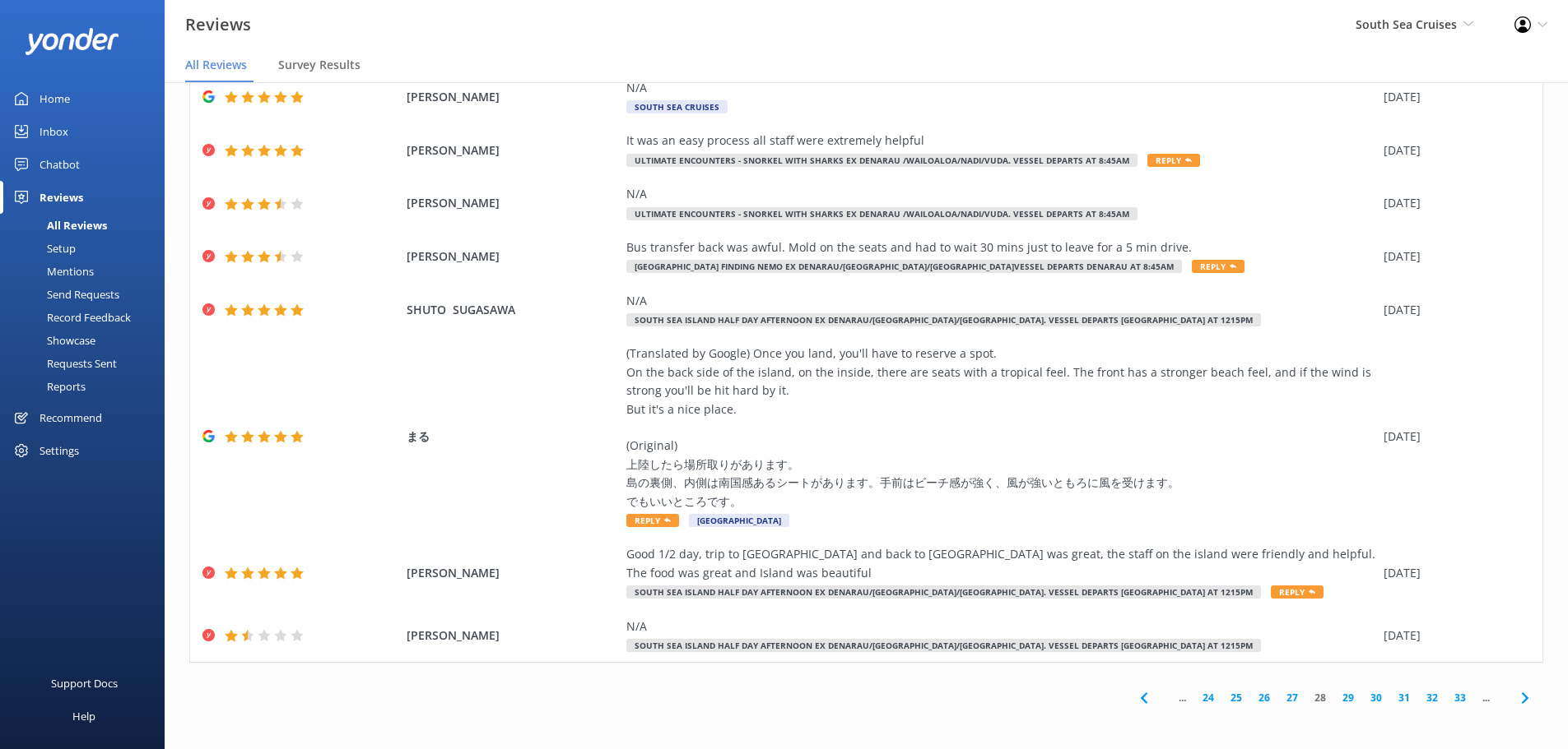
click at [1283, 700] on link "27" at bounding box center [1292, 698] width 28 height 15
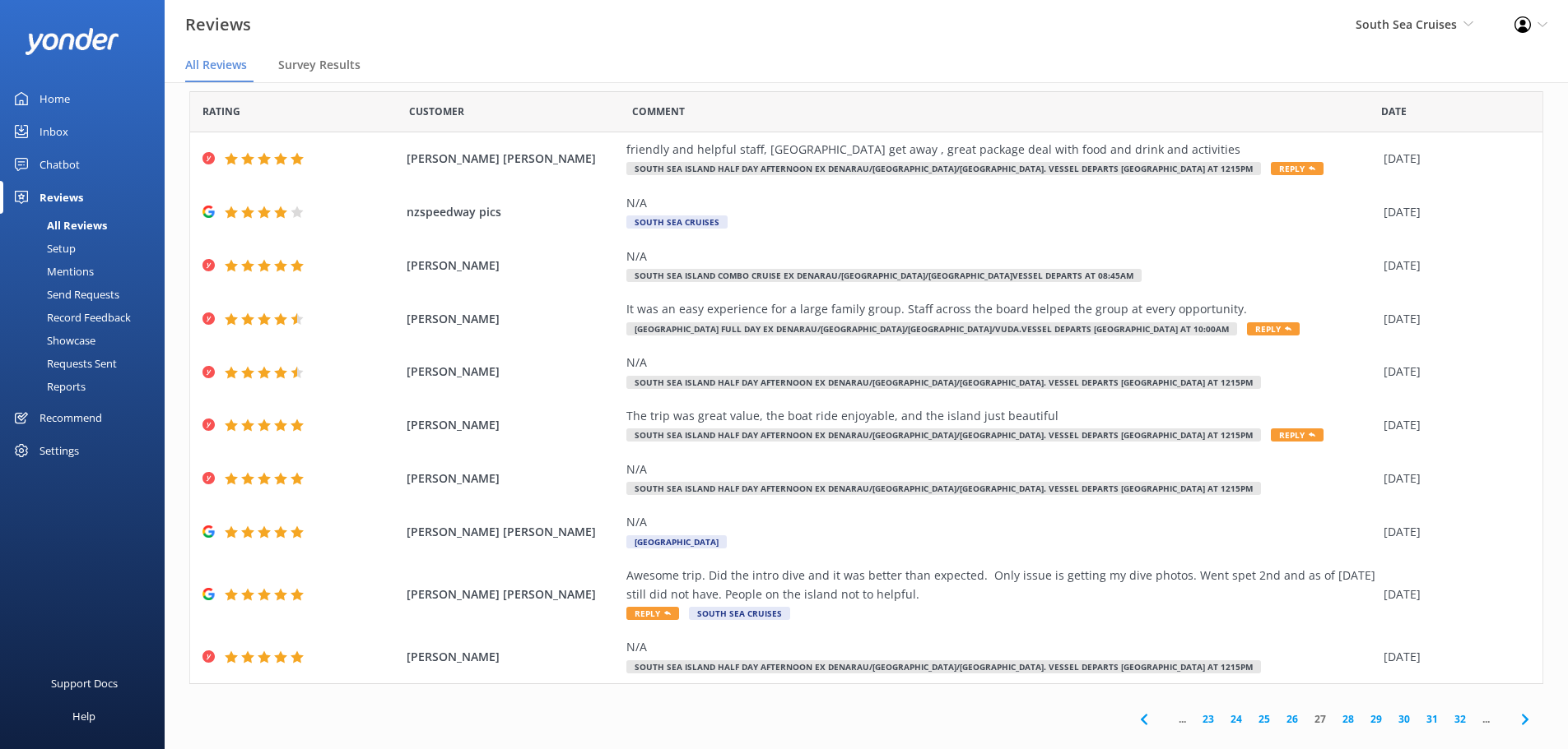
scroll to position [39, 0]
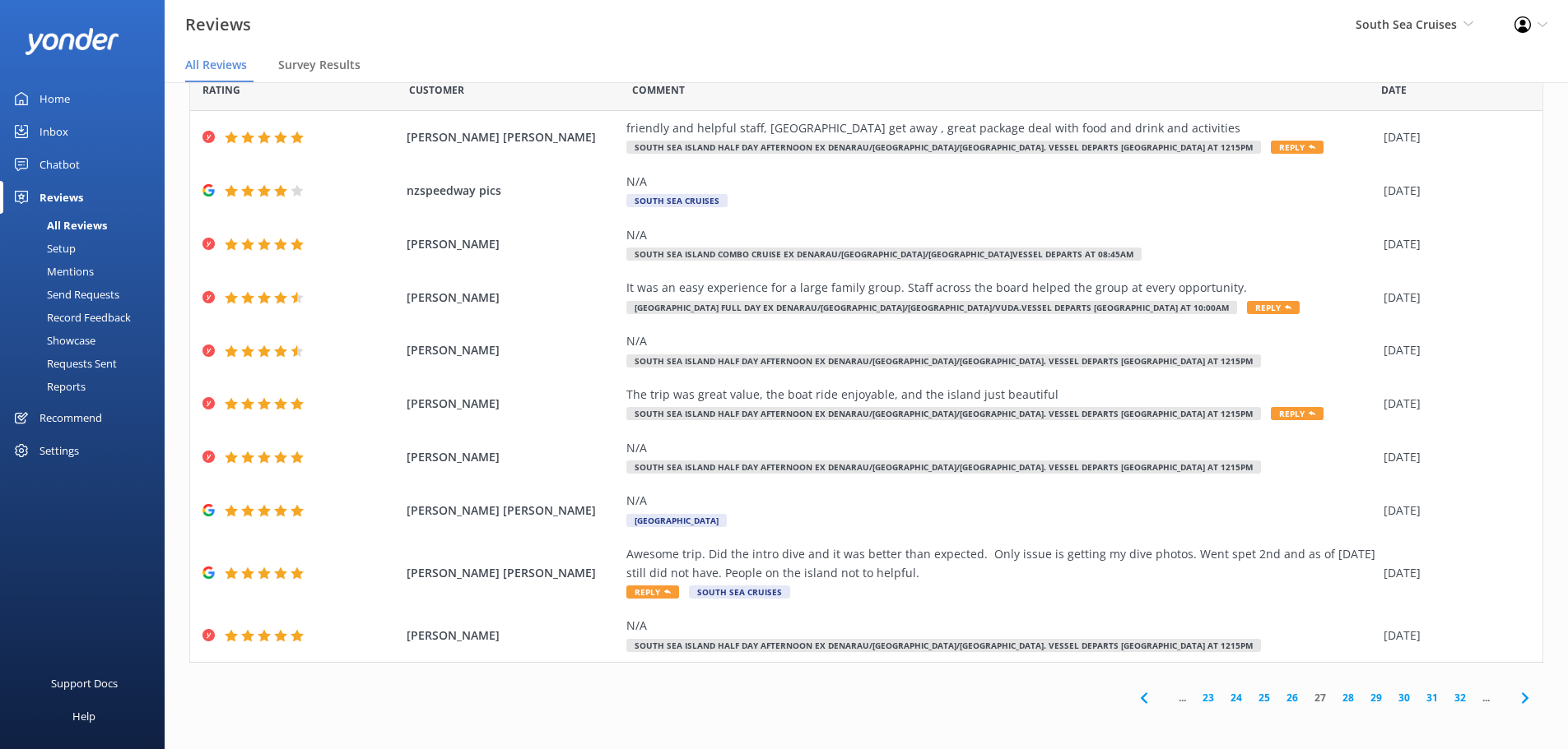
click at [1280, 701] on link "26" at bounding box center [1292, 698] width 28 height 15
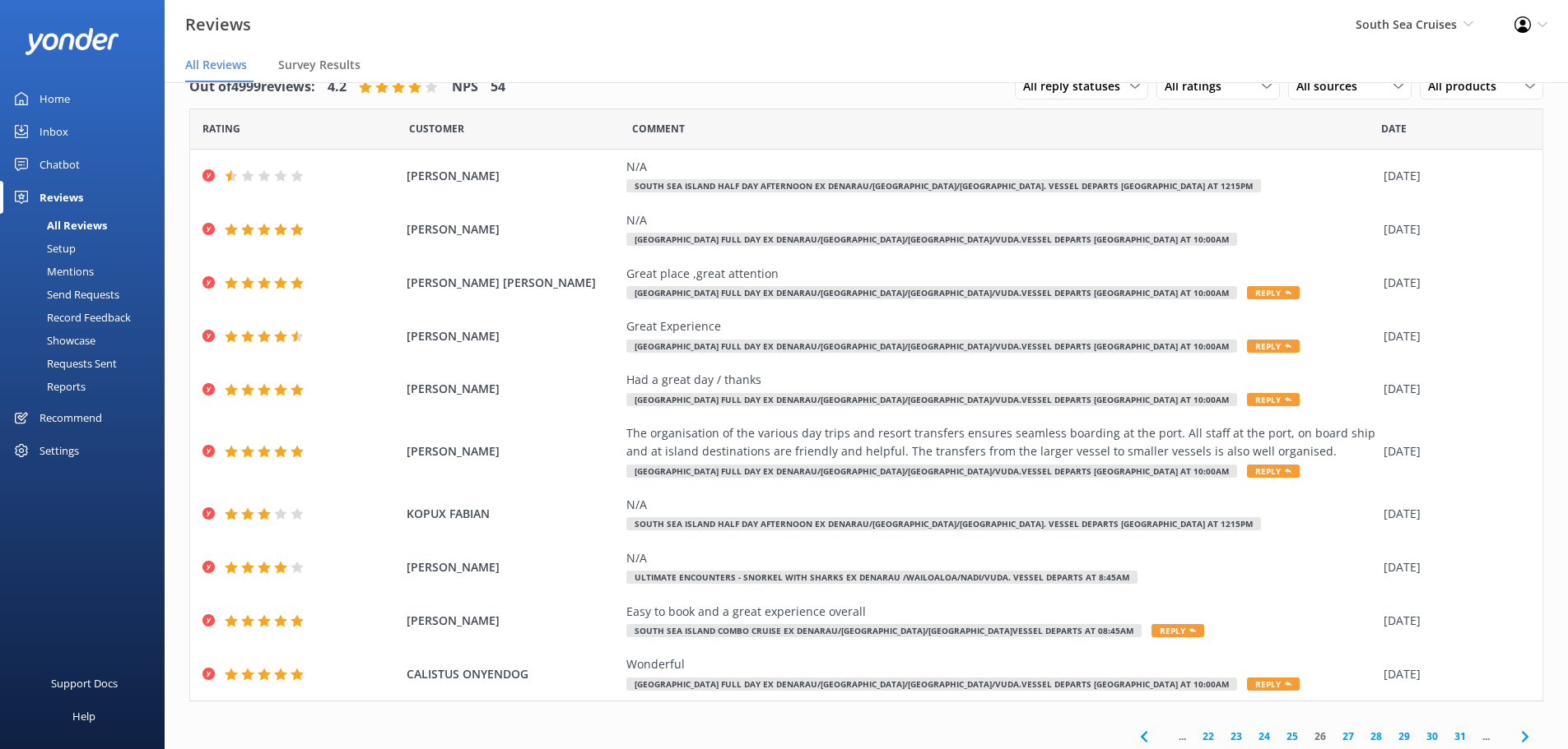
scroll to position [39, 0]
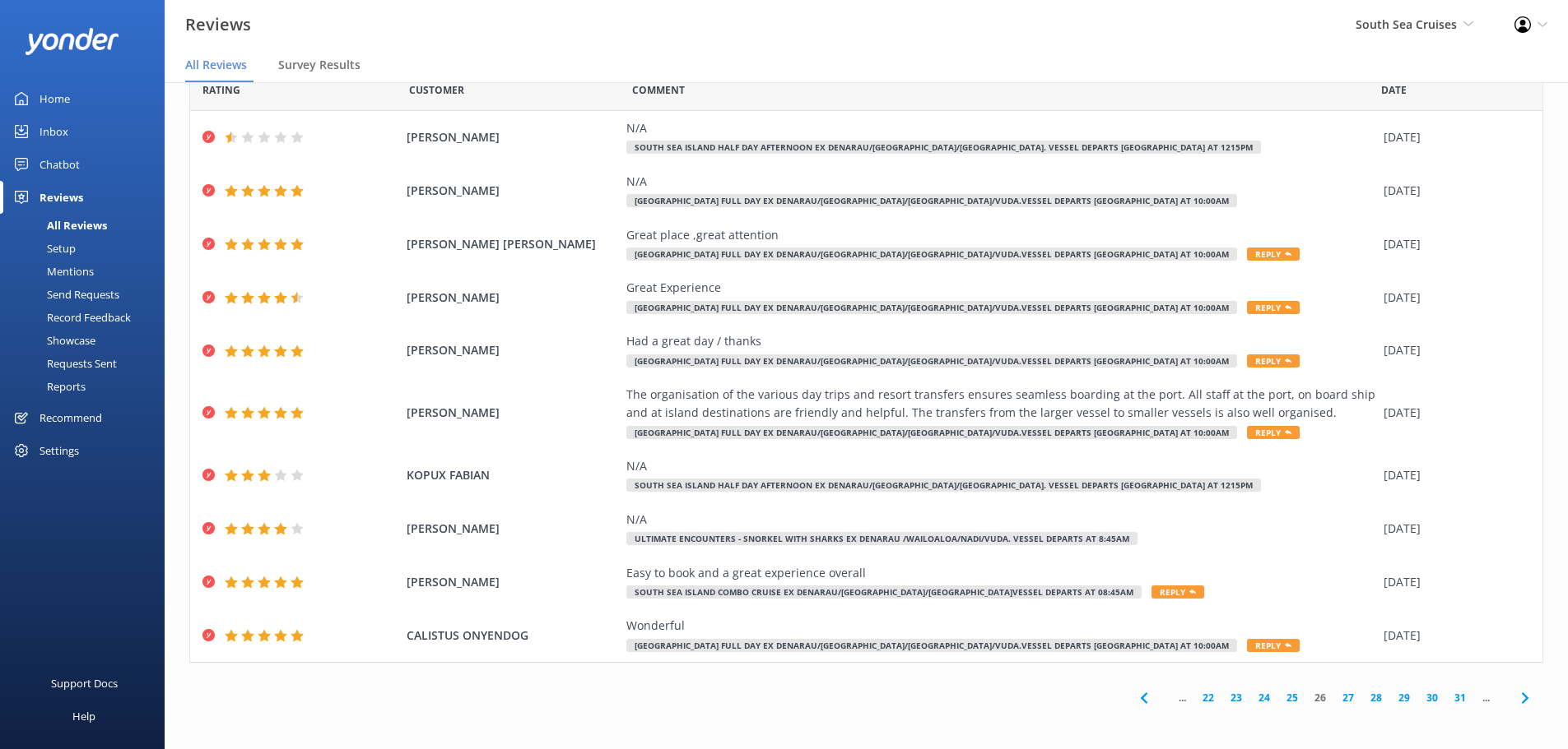
click at [1279, 697] on link "25" at bounding box center [1292, 698] width 28 height 15
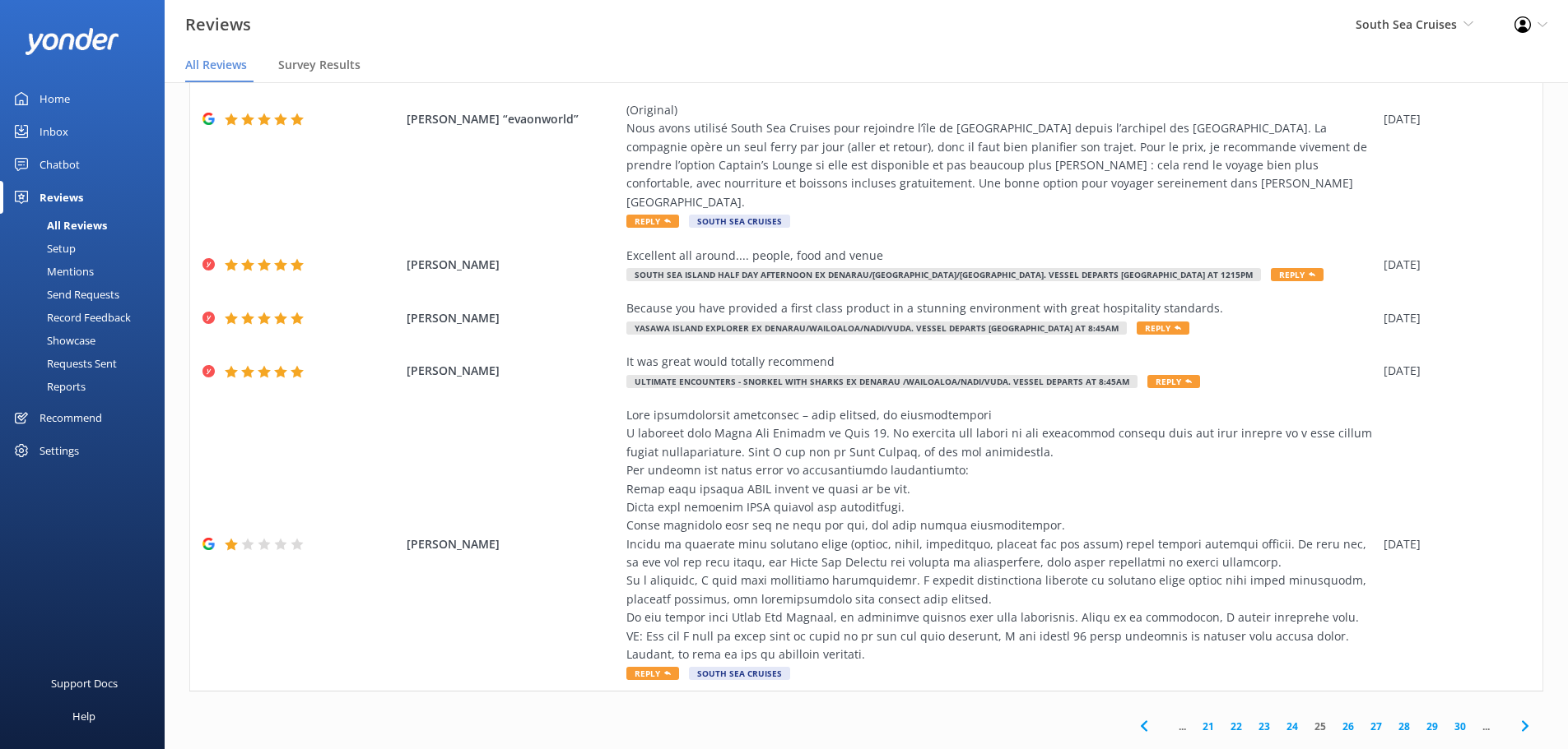
scroll to position [426, 0]
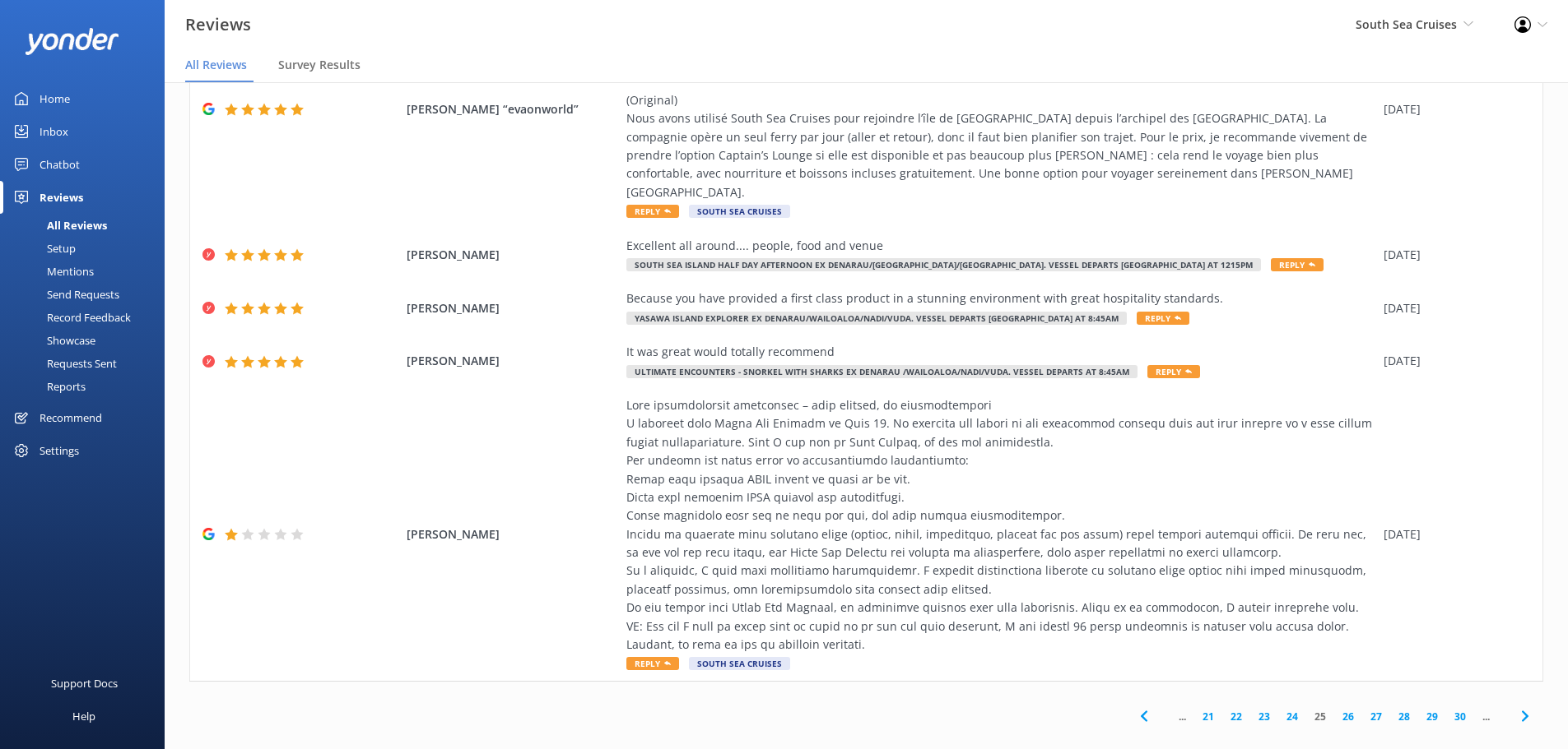
click at [1280, 709] on link "24" at bounding box center [1292, 717] width 28 height 15
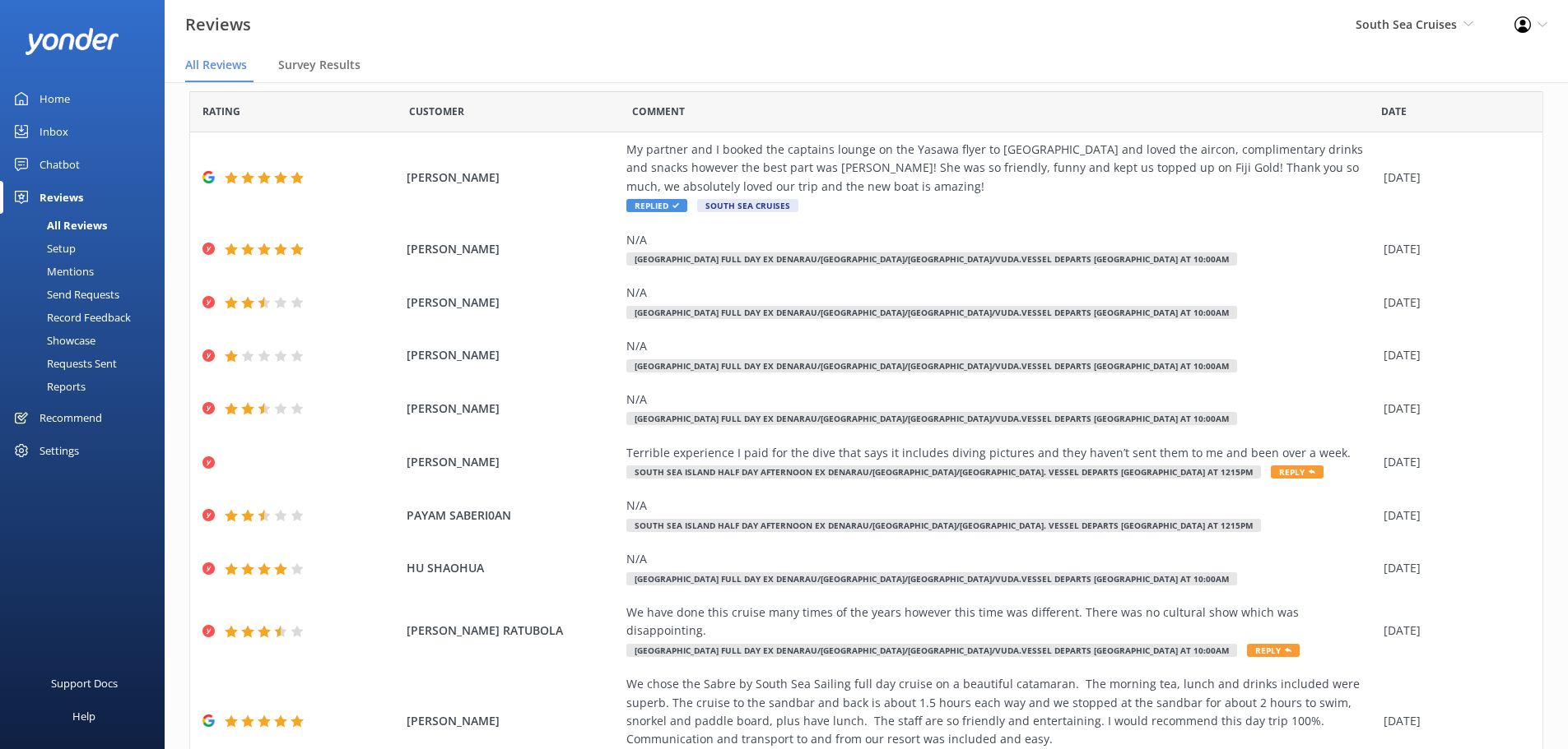
scroll to position [112, 0]
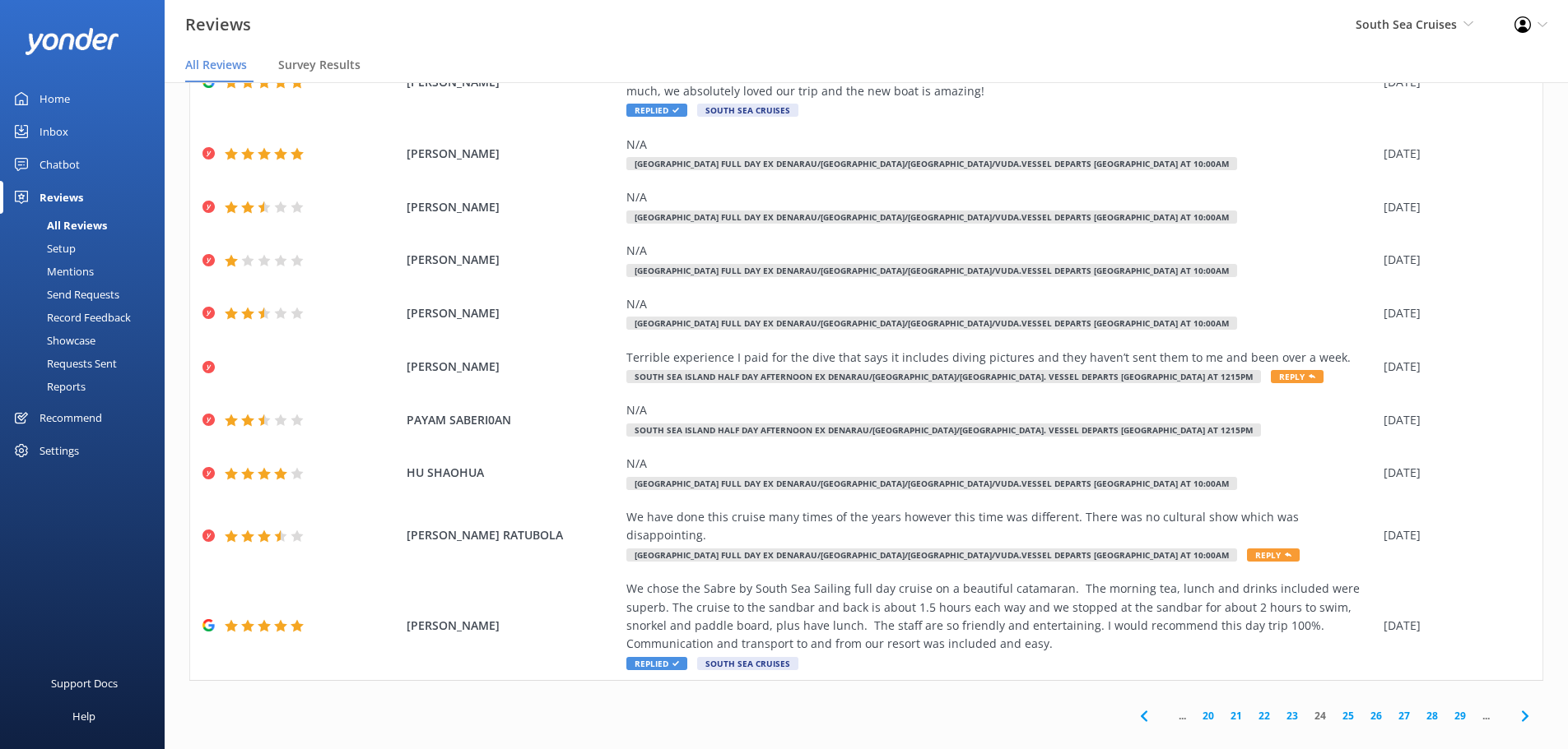
click at [1279, 709] on link "23" at bounding box center [1292, 716] width 28 height 15
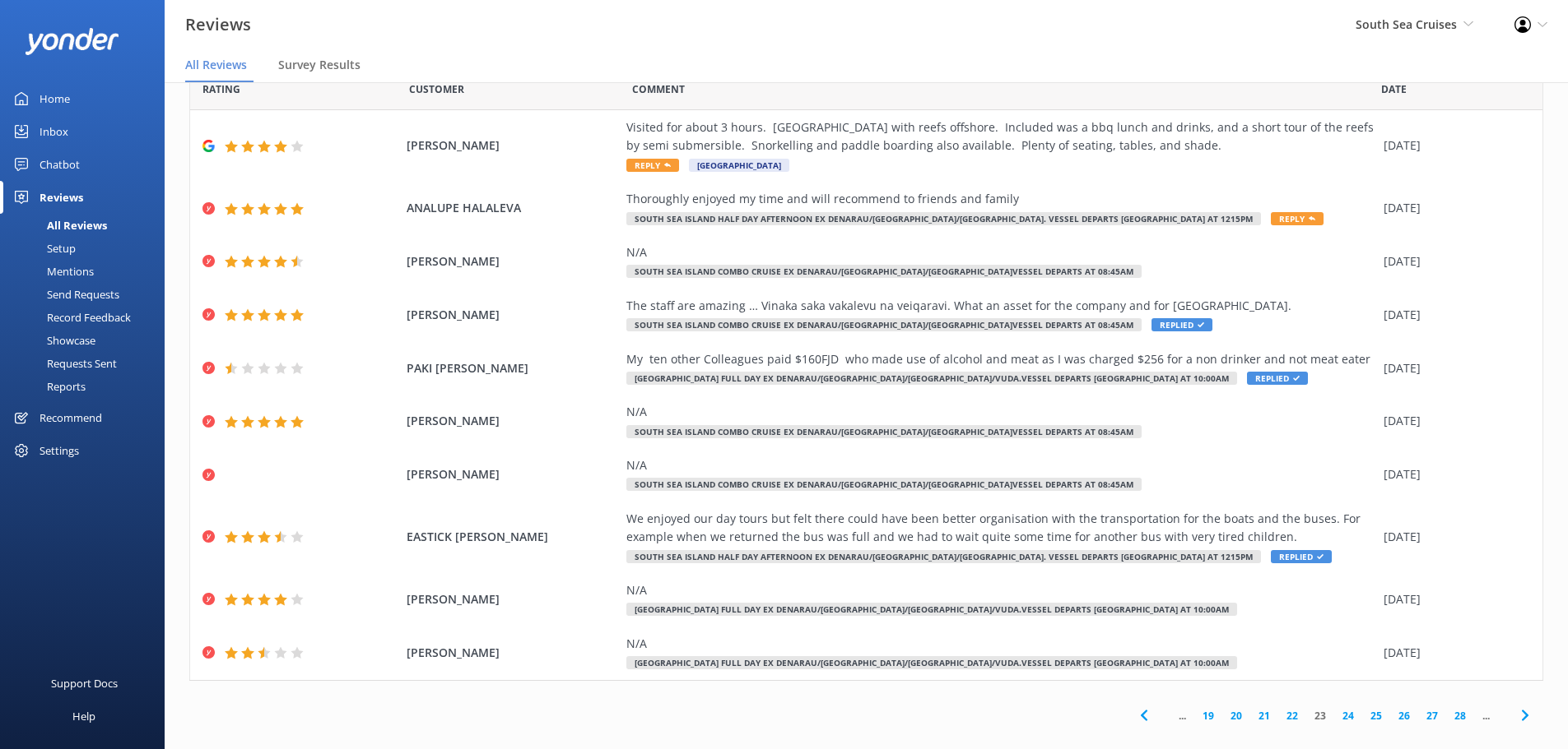
scroll to position [57, 0]
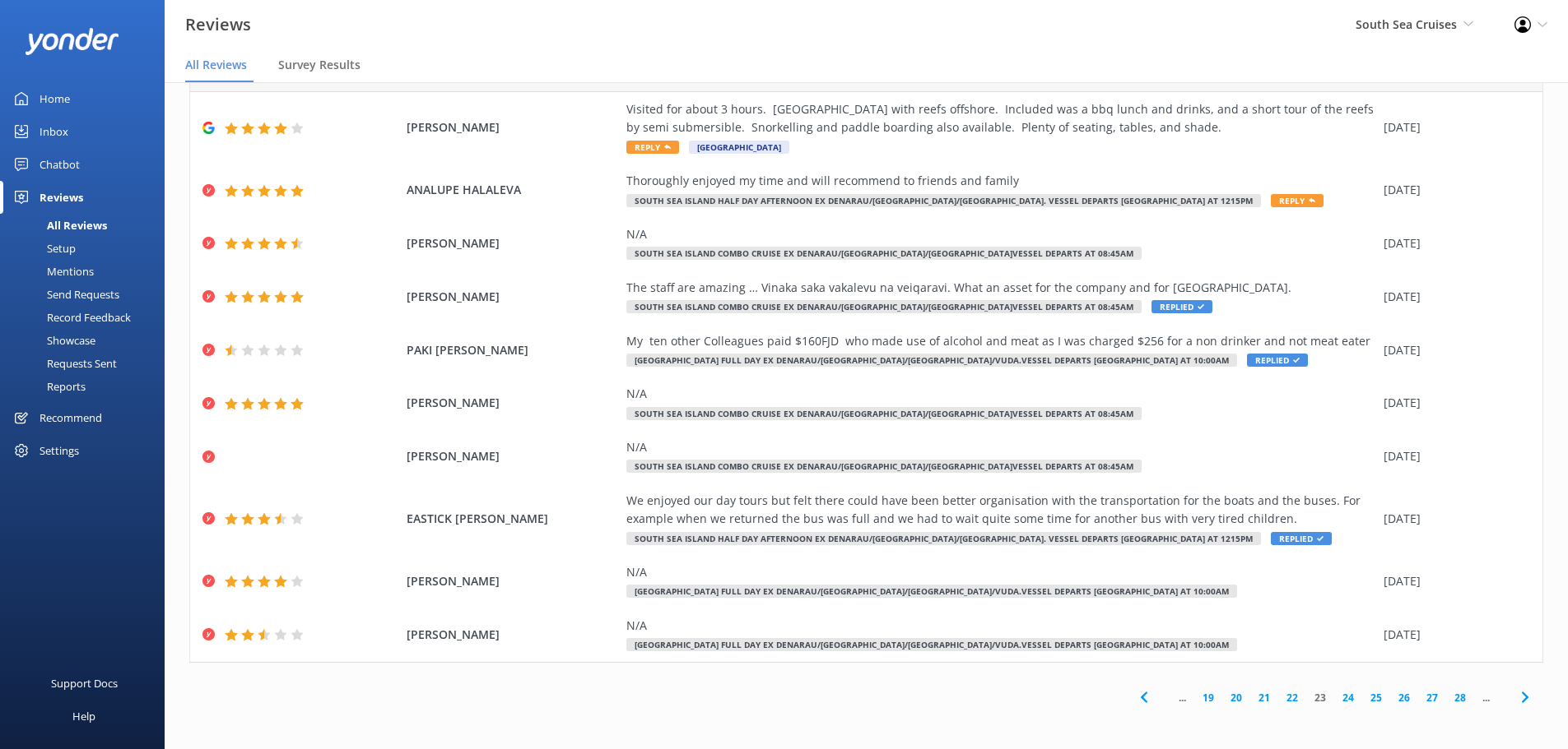
click at [1279, 697] on link "22" at bounding box center [1292, 698] width 28 height 15
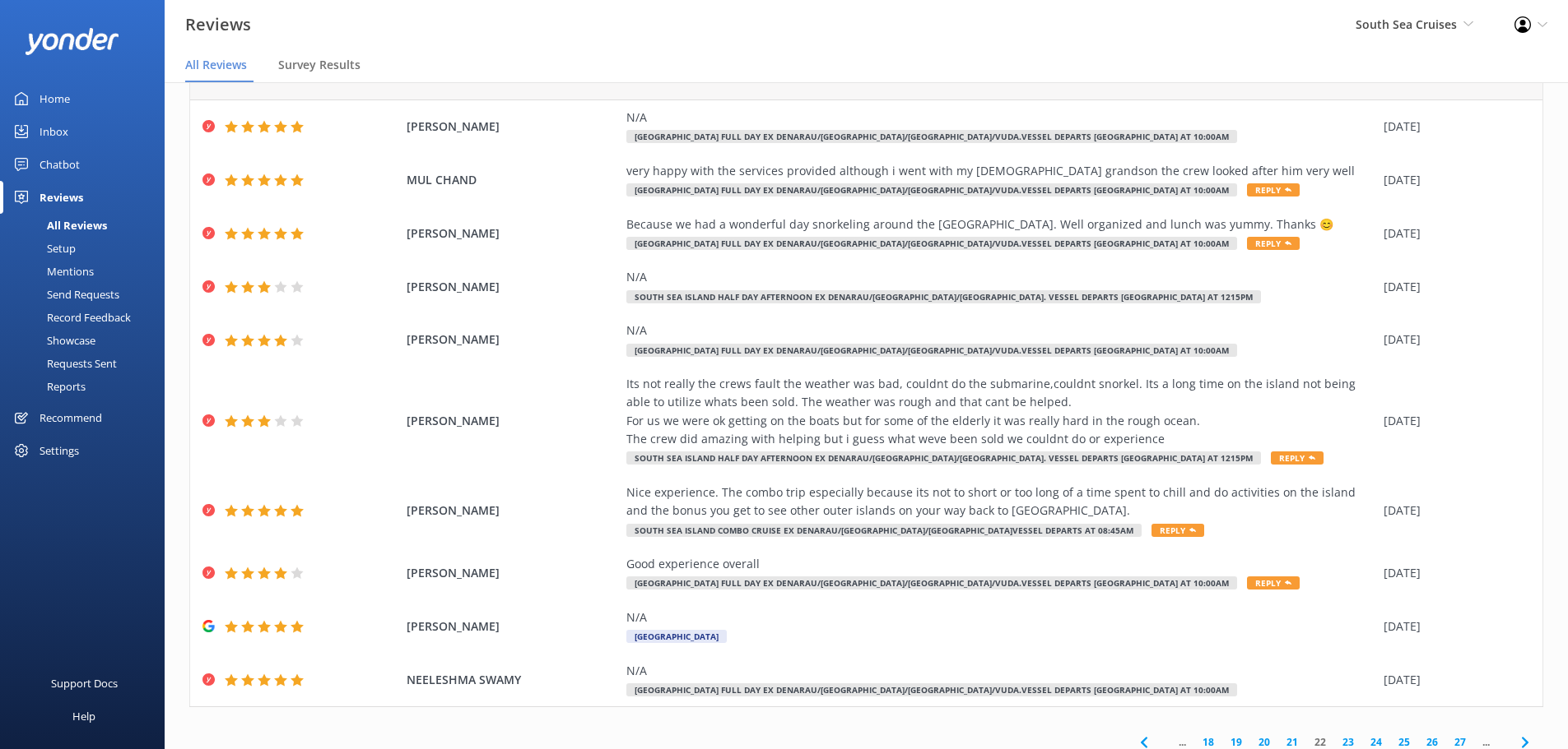
scroll to position [93, 0]
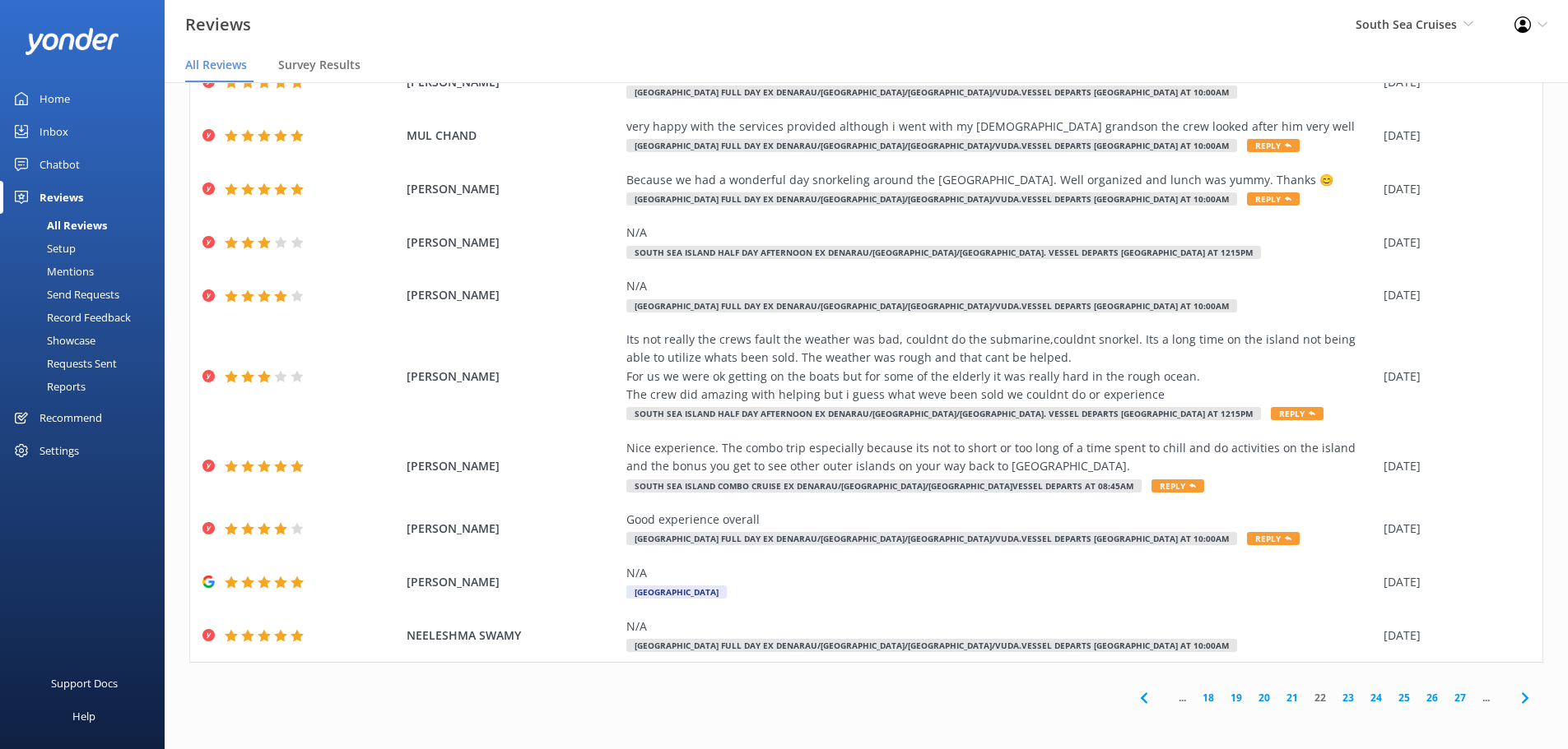
click at [1280, 698] on link "21" at bounding box center [1292, 698] width 28 height 15
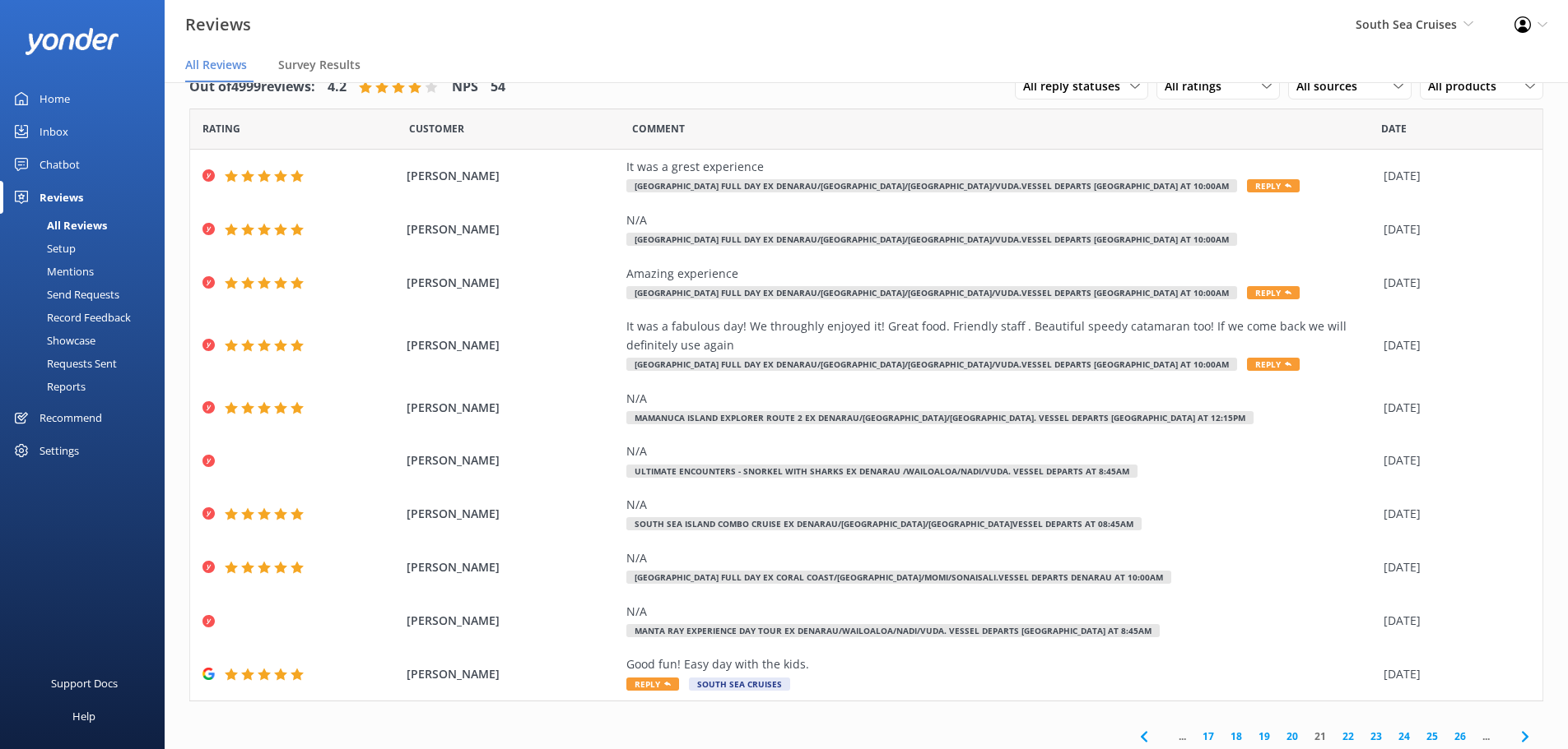
scroll to position [39, 0]
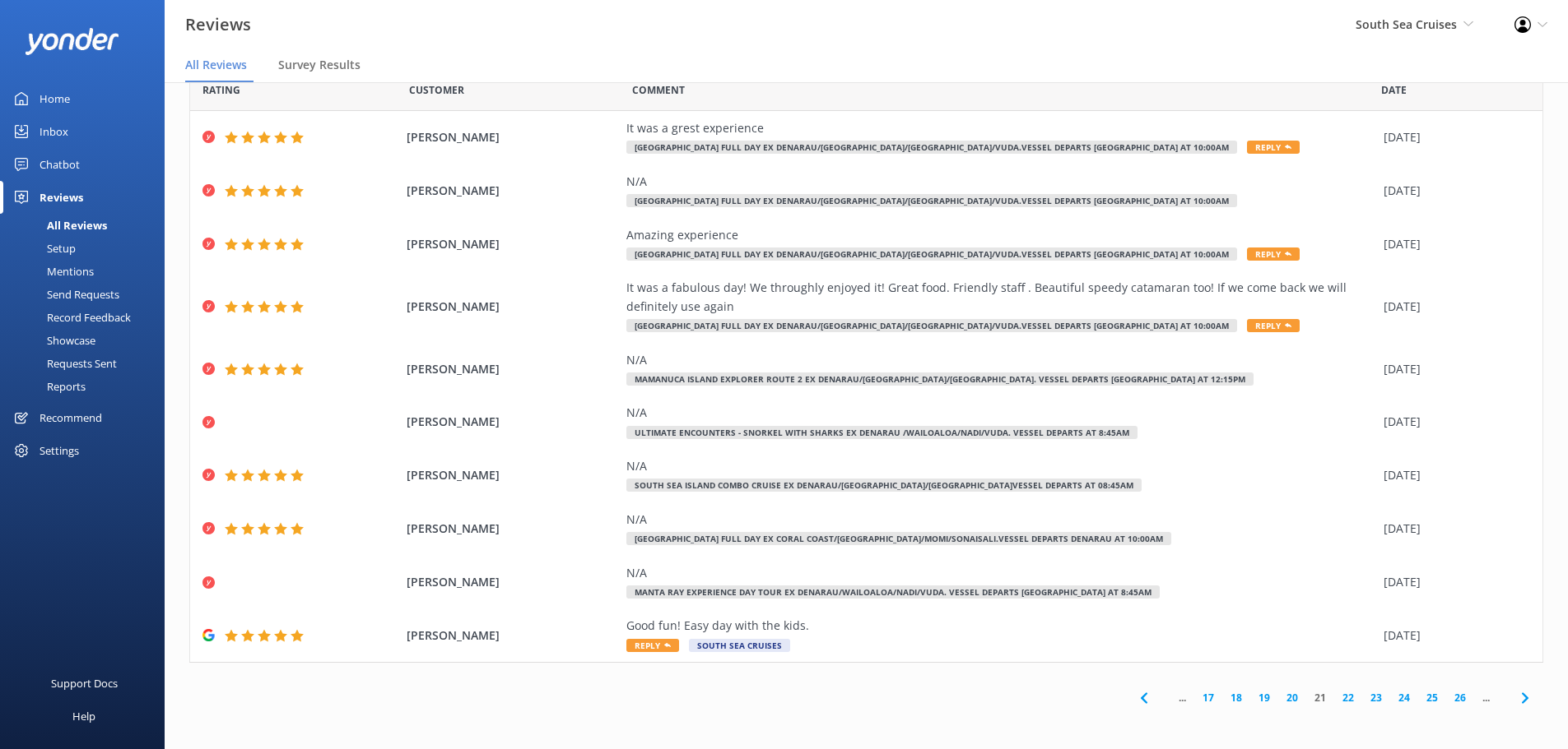
click at [1280, 698] on link "20" at bounding box center [1292, 698] width 28 height 15
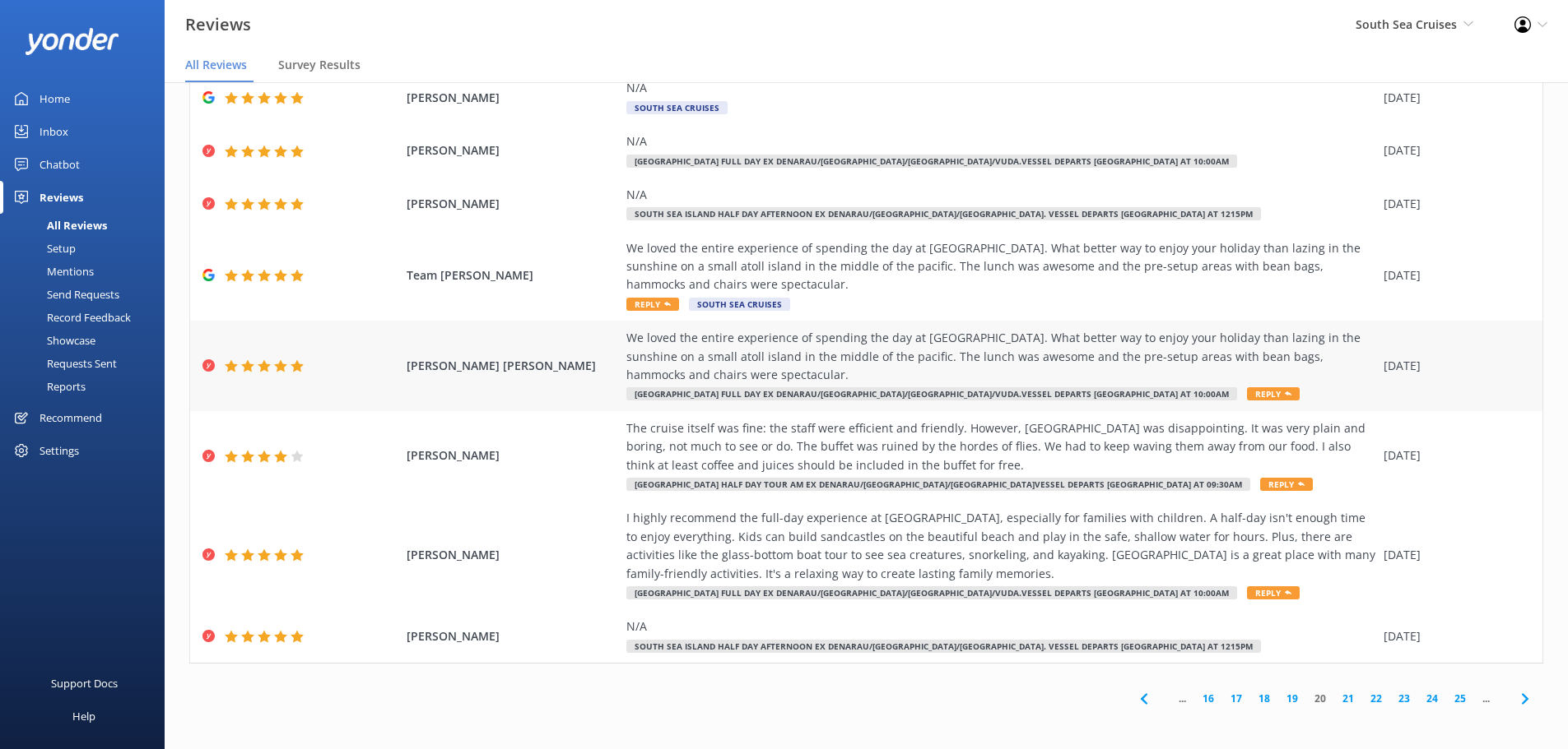
scroll to position [223, 0]
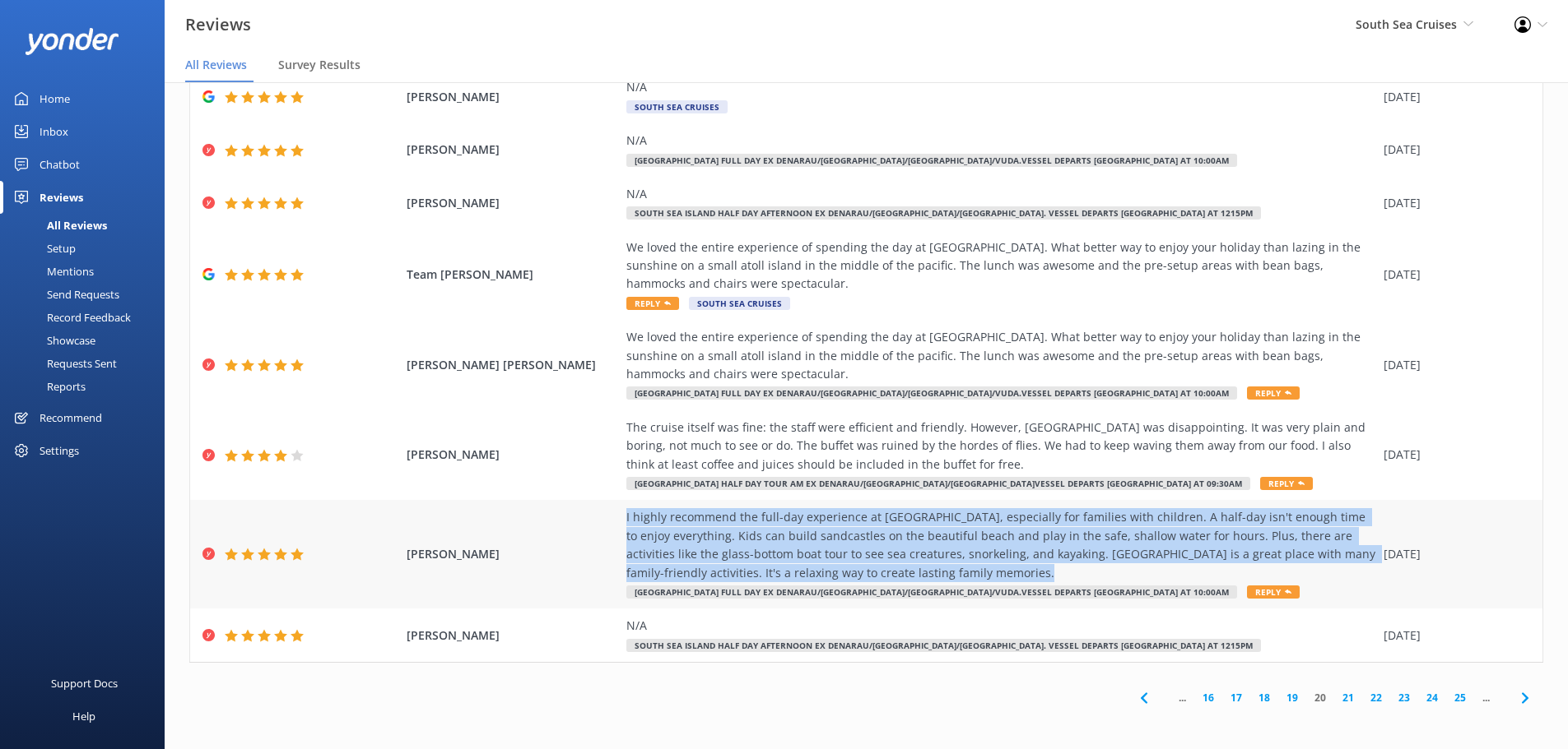
drag, startPoint x: 908, startPoint y: 575, endPoint x: 612, endPoint y: 514, distance: 302.2
click at [612, 514] on div "EMA CAGI I highly recommend the full-day experience at [GEOGRAPHIC_DATA], espec…" at bounding box center [866, 554] width 1352 height 109
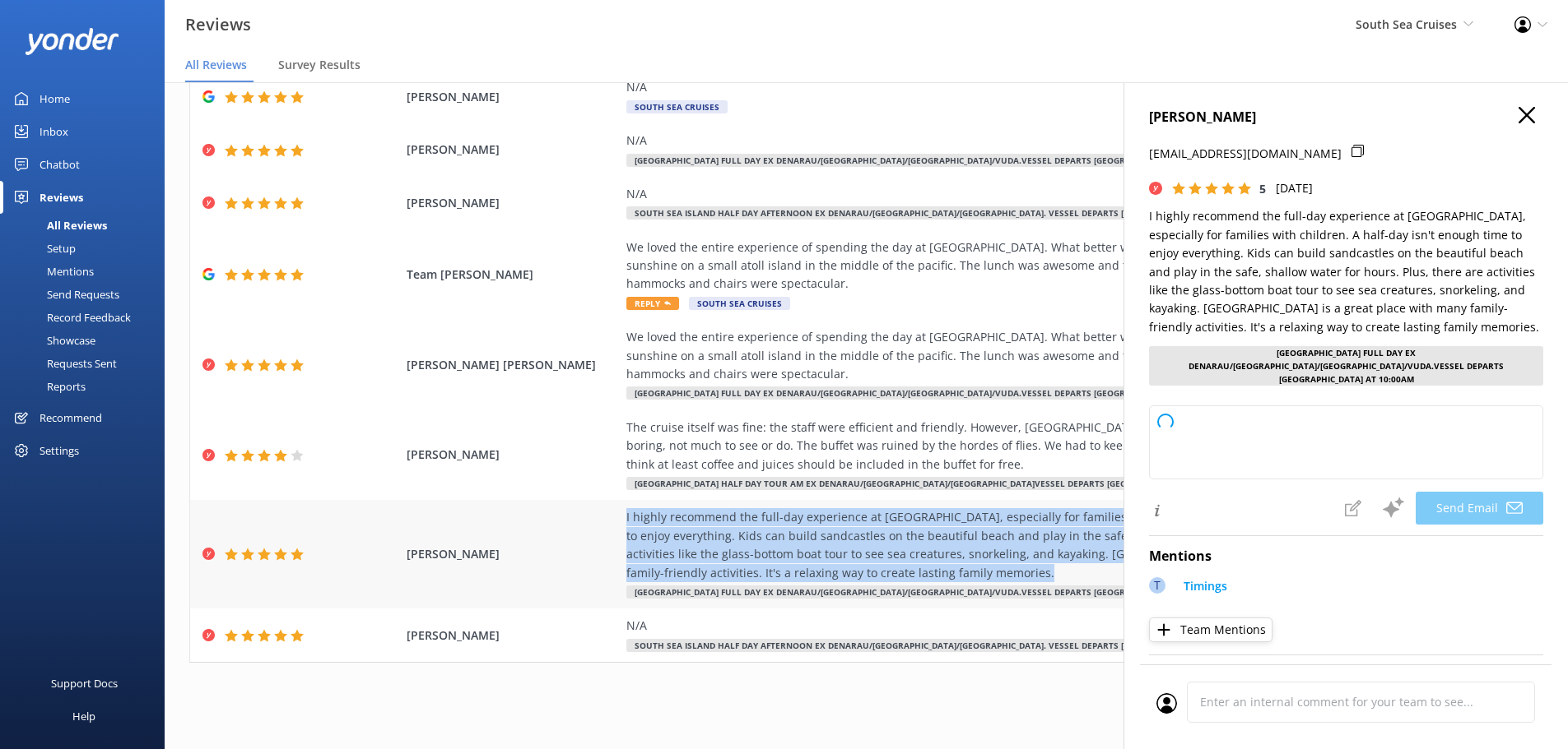
copy div "I highly recommend the full-day experience at [GEOGRAPHIC_DATA], especially for…"
type textarea "Thank you so much, EMA, for your wonderful review and recommendation! We’re del…"
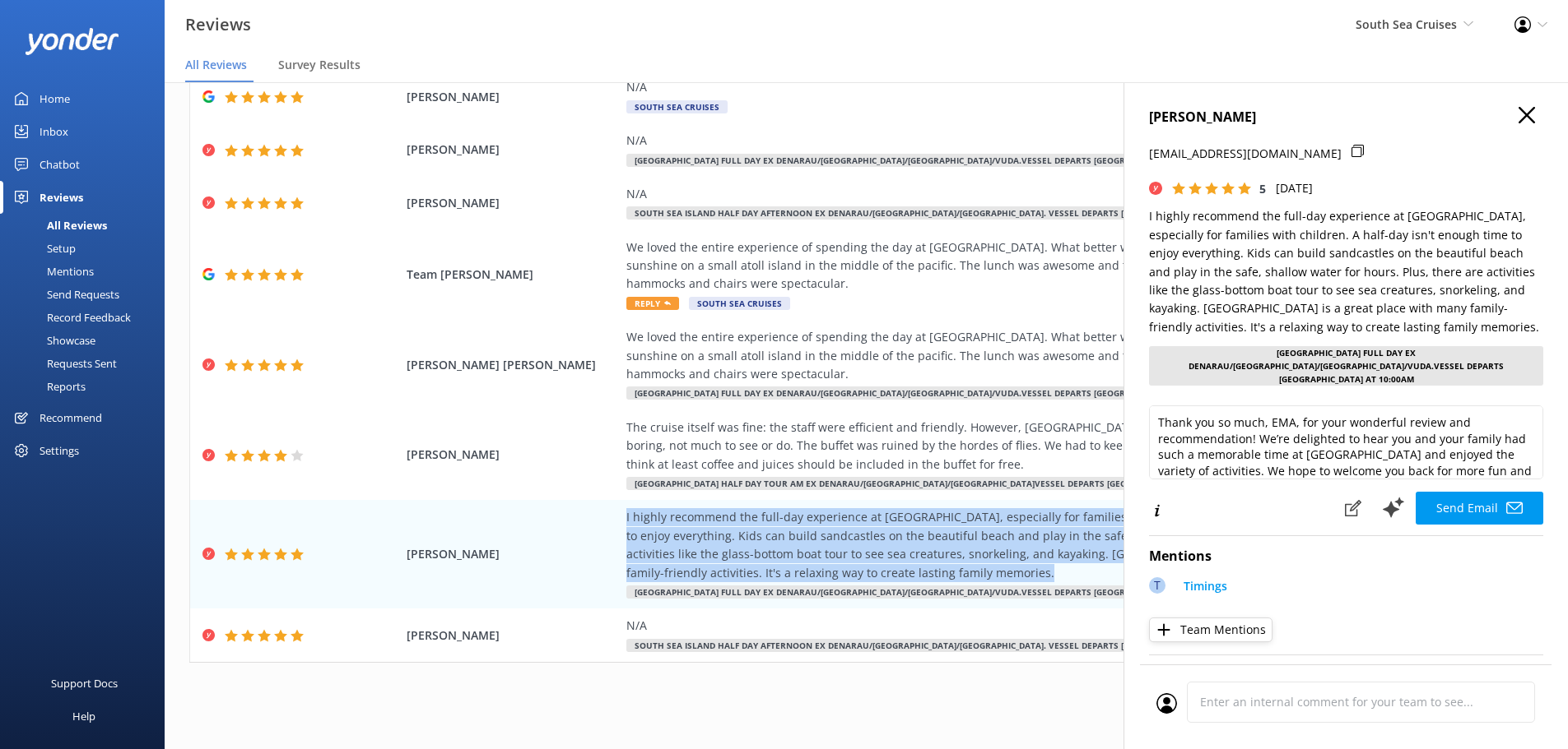
click at [1519, 113] on use "button" at bounding box center [1527, 115] width 16 height 16
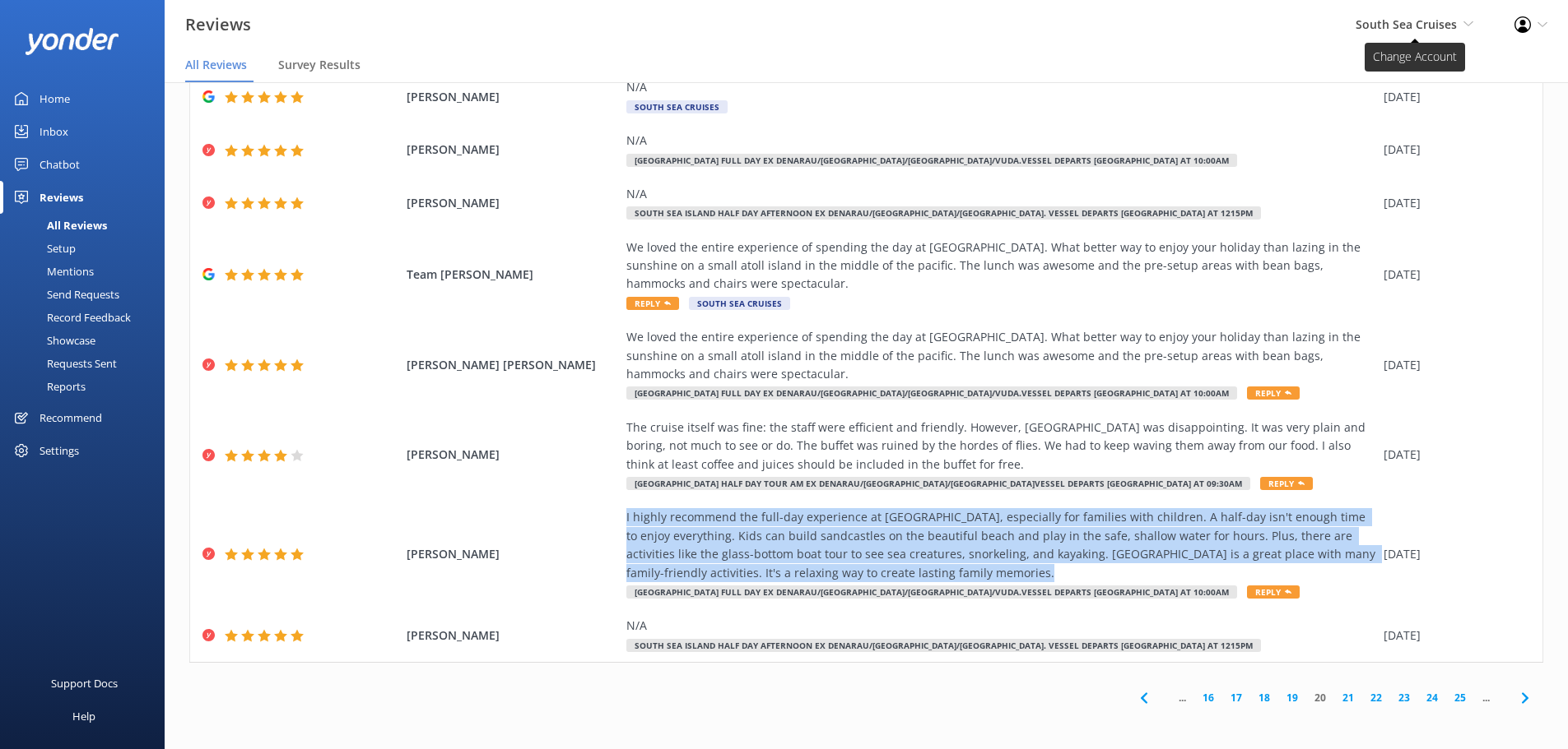
click at [1413, 30] on span "South Sea Cruises" at bounding box center [1406, 23] width 102 height 15
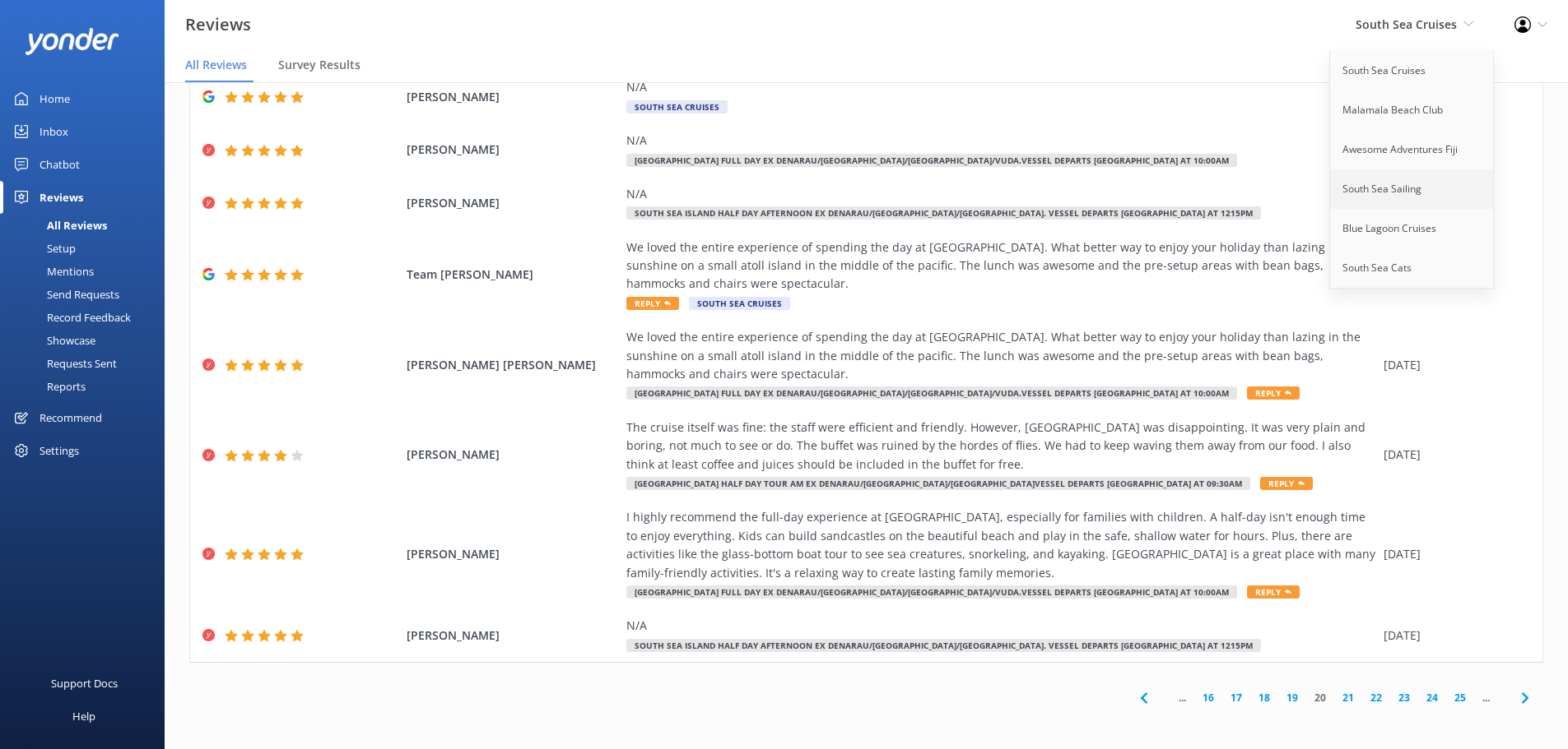
click at [1378, 190] on link "South Sea Sailing" at bounding box center [1412, 189] width 164 height 40
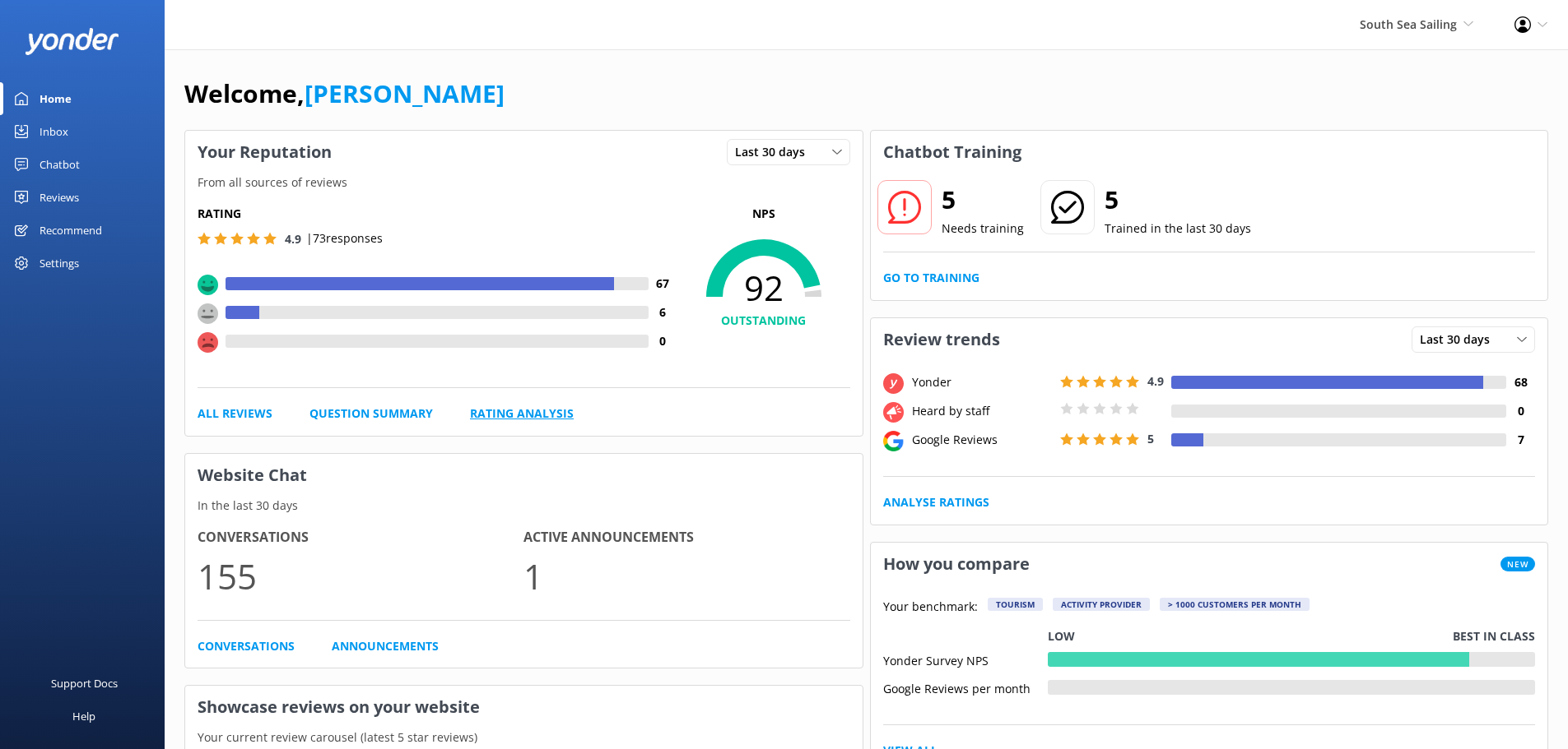
click at [505, 419] on link "Rating Analysis" at bounding box center [521, 414] width 103 height 18
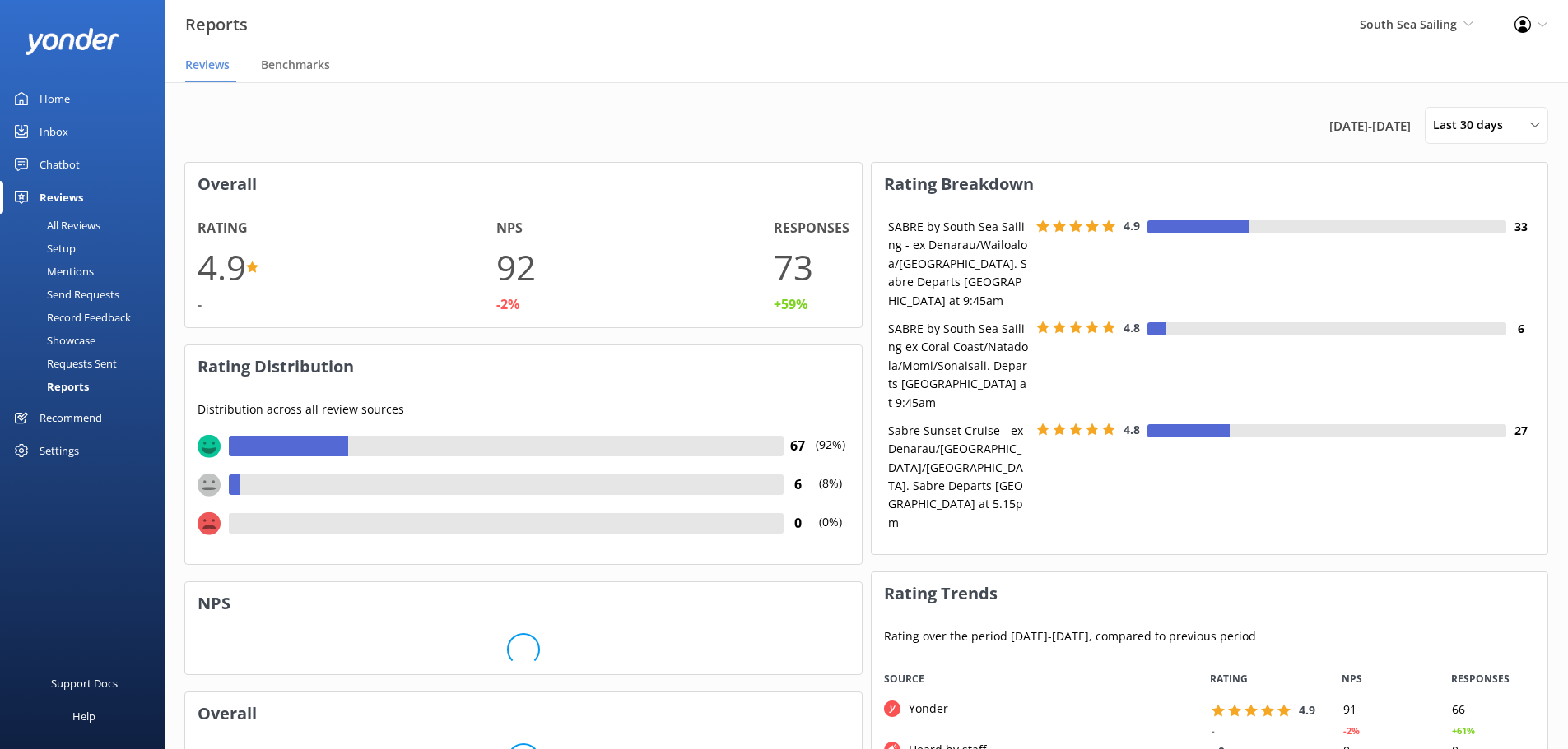
scroll to position [164, 663]
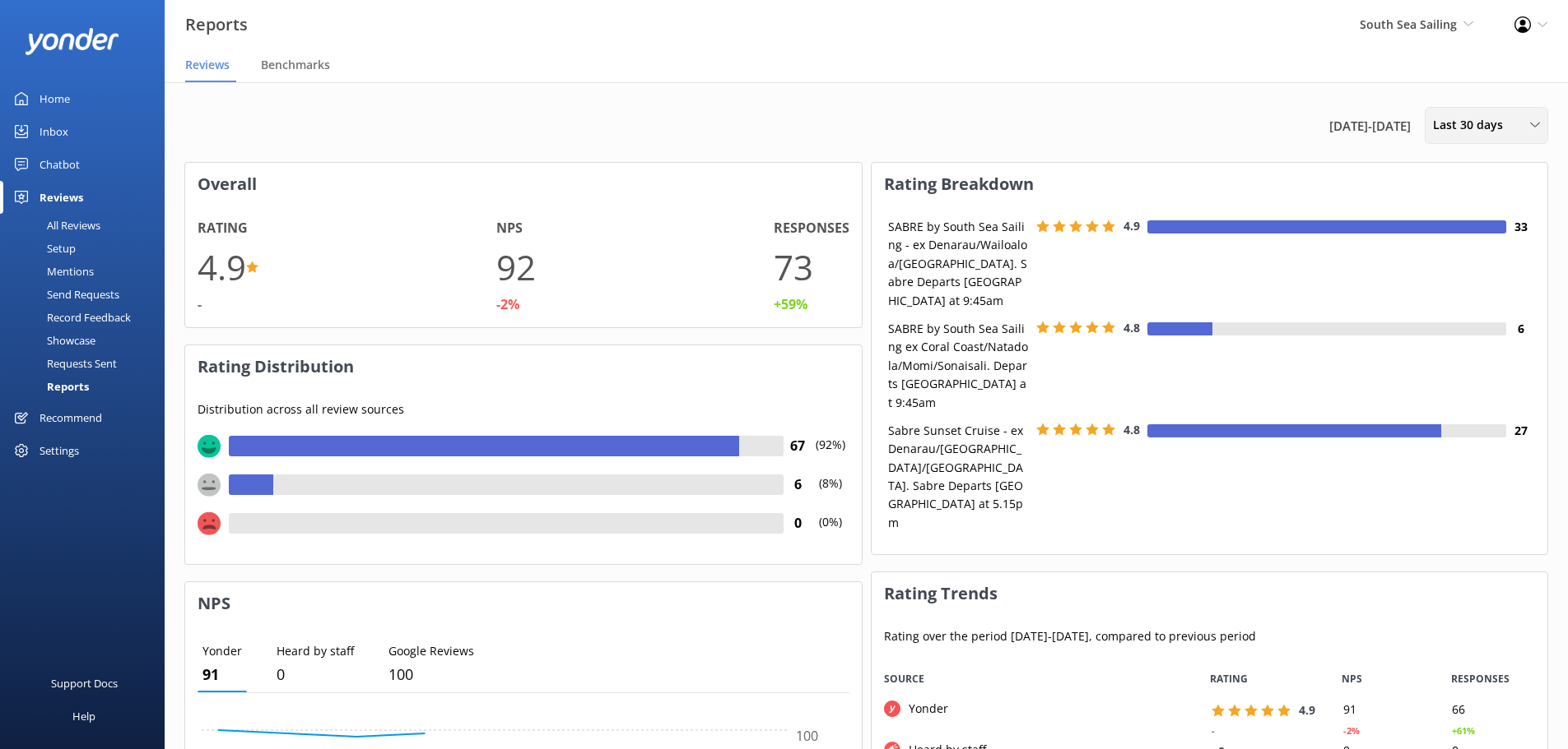
click at [1472, 121] on span "Last 30 days" at bounding box center [1473, 125] width 80 height 18
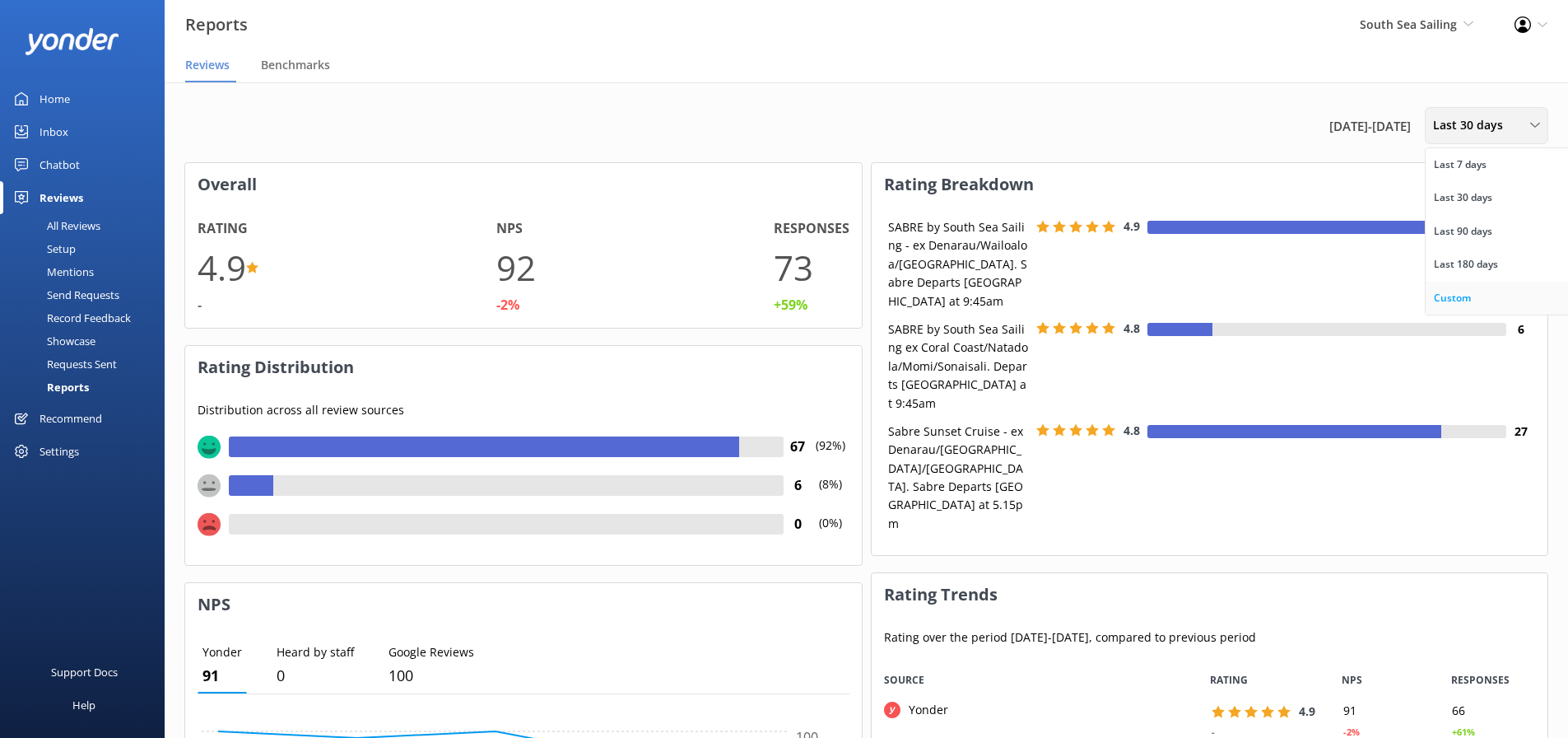
click at [1452, 299] on div "Custom" at bounding box center [1452, 298] width 37 height 16
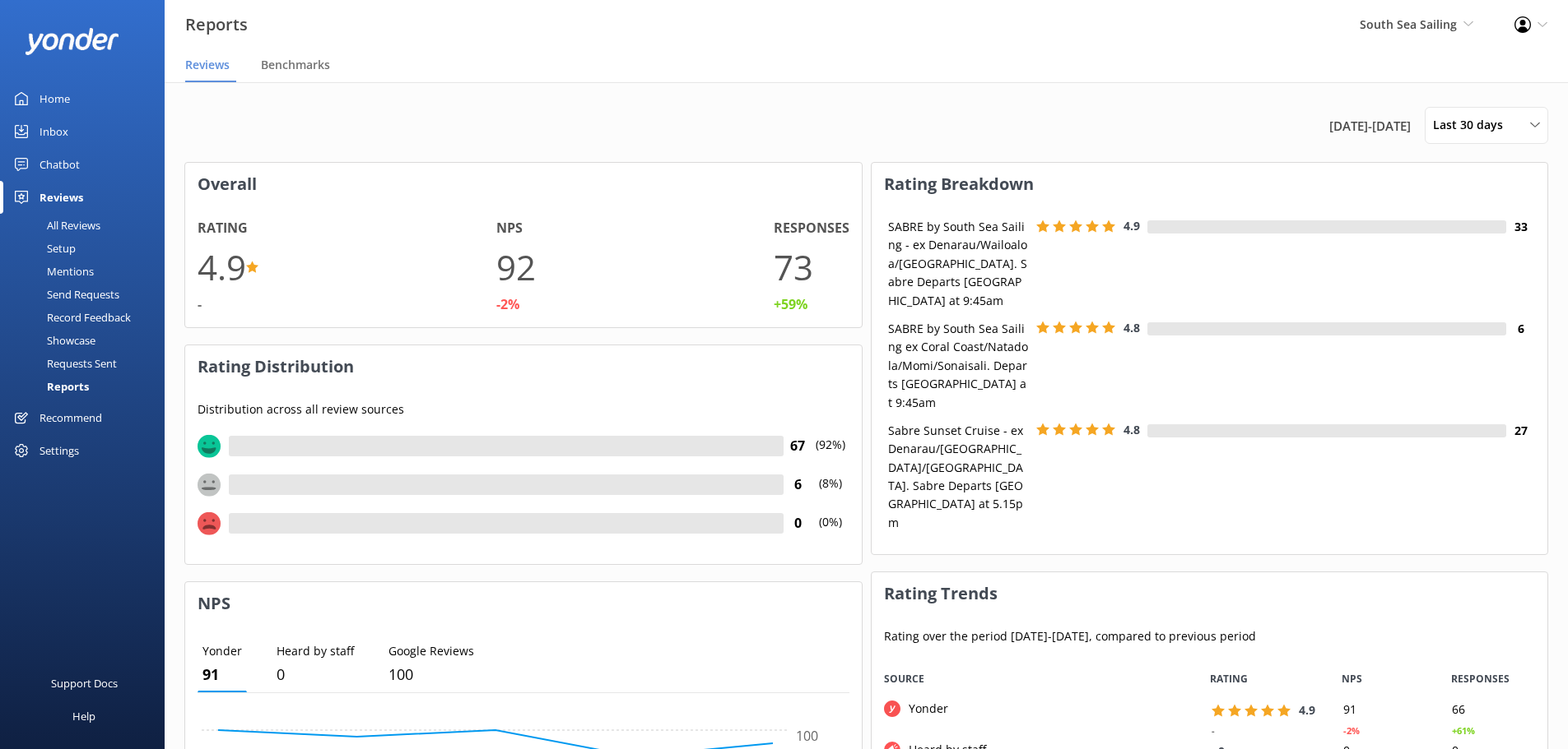
scroll to position [13, 13]
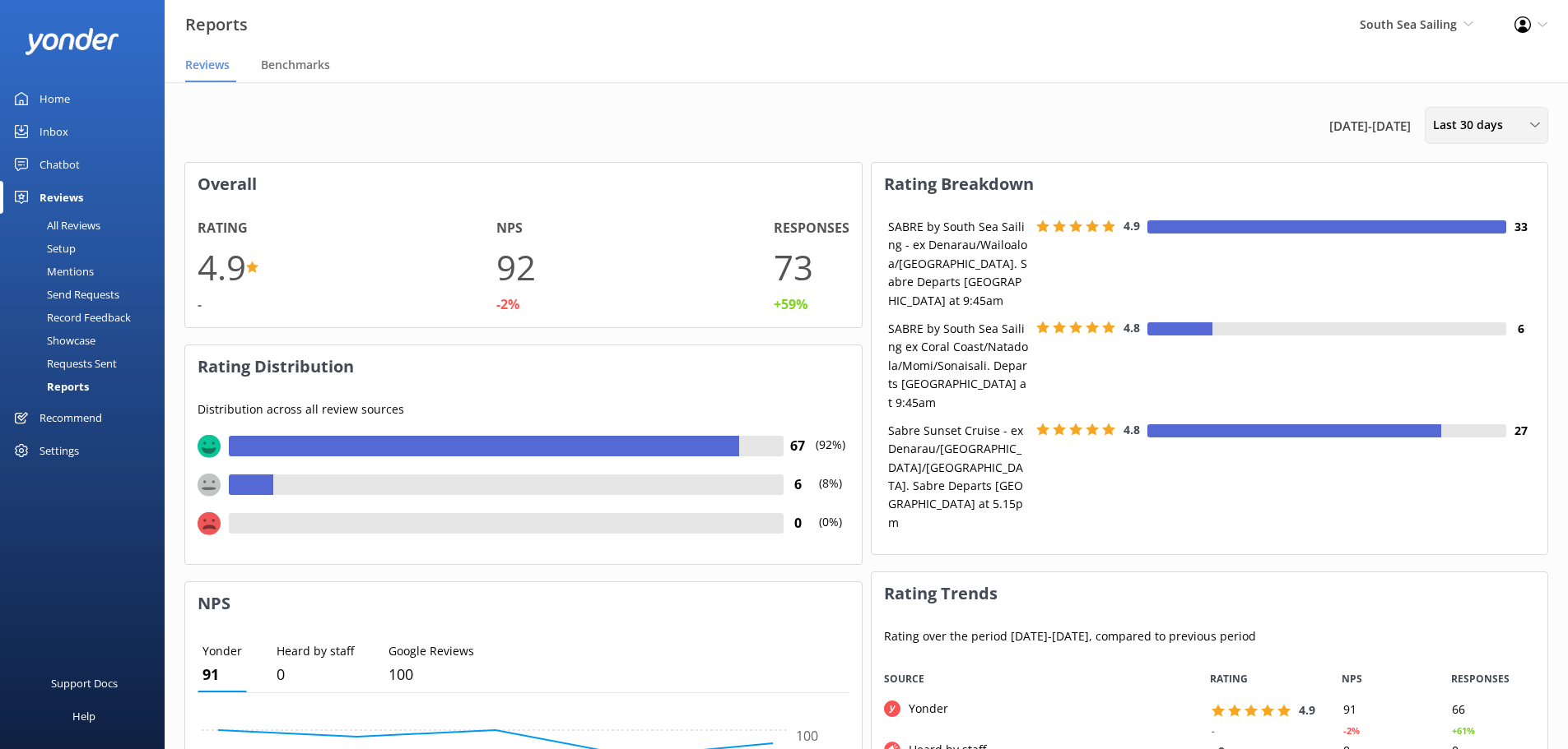
click at [1452, 126] on span "Last 30 days" at bounding box center [1473, 125] width 80 height 18
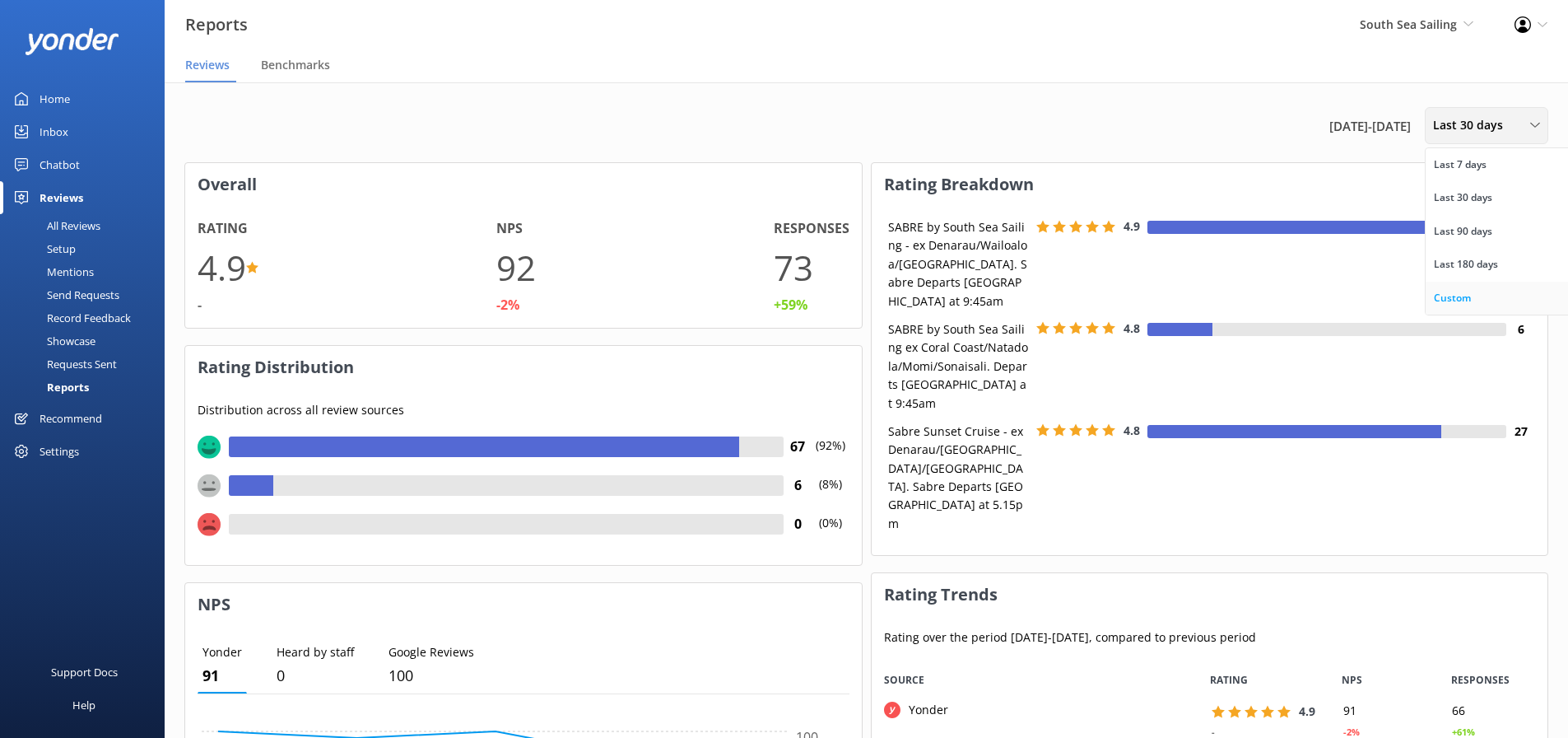
click at [1475, 299] on link "Custom" at bounding box center [1498, 298] width 146 height 33
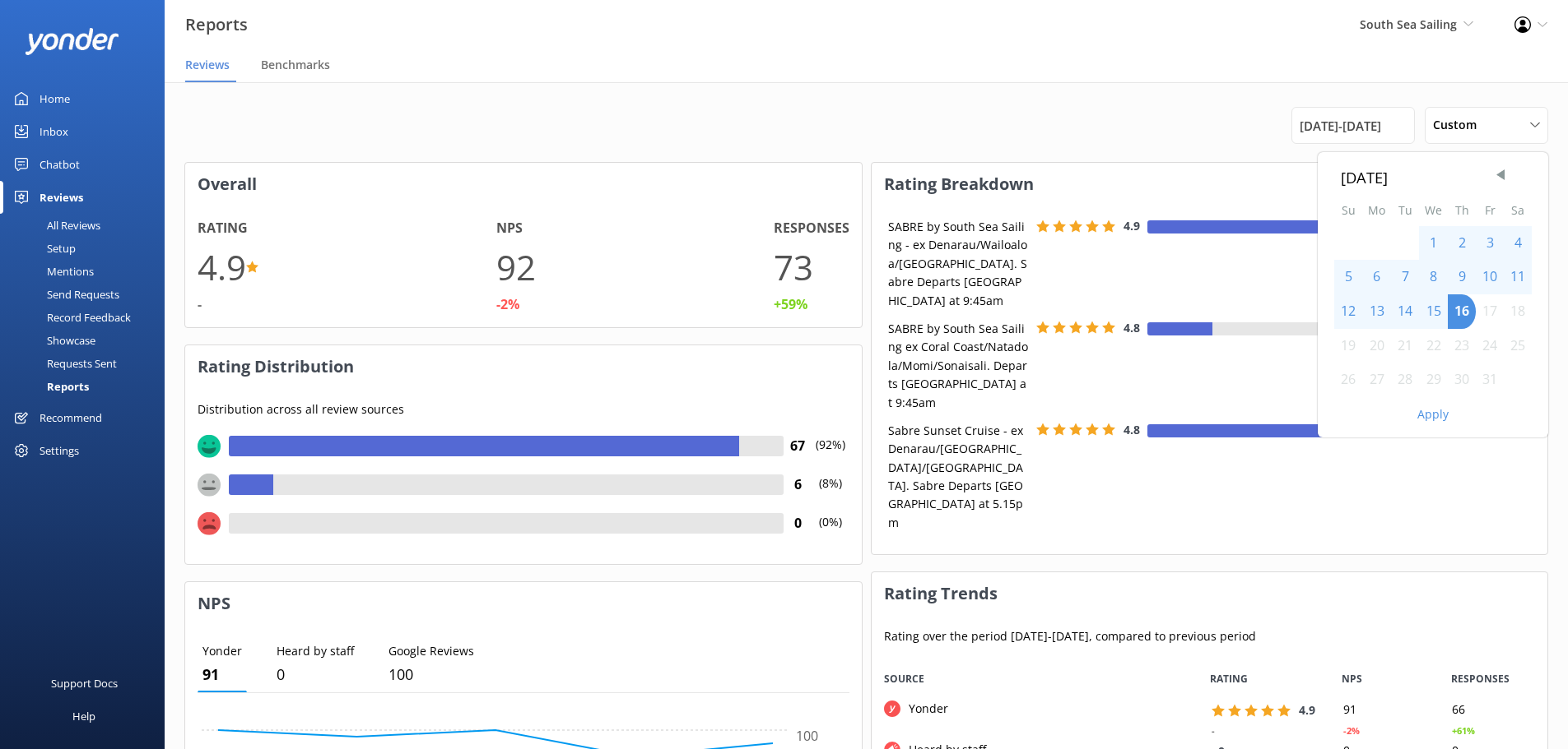
click at [1496, 187] on div "[DATE]" at bounding box center [1432, 177] width 184 height 24
click at [1495, 180] on span "Previous Month" at bounding box center [1501, 175] width 16 height 16
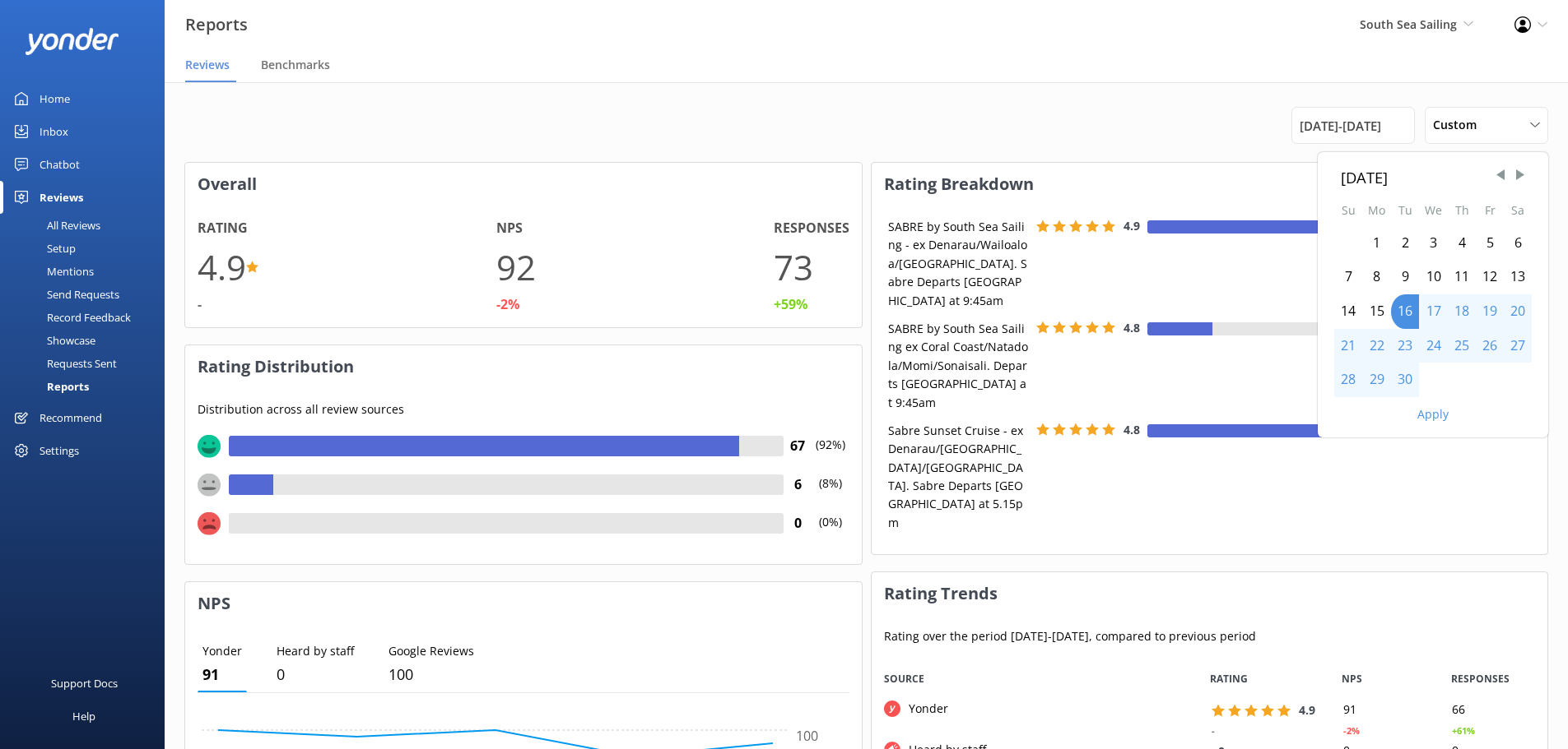
click at [1384, 239] on div "1" at bounding box center [1377, 243] width 29 height 34
click at [1413, 378] on div "30" at bounding box center [1404, 380] width 28 height 34
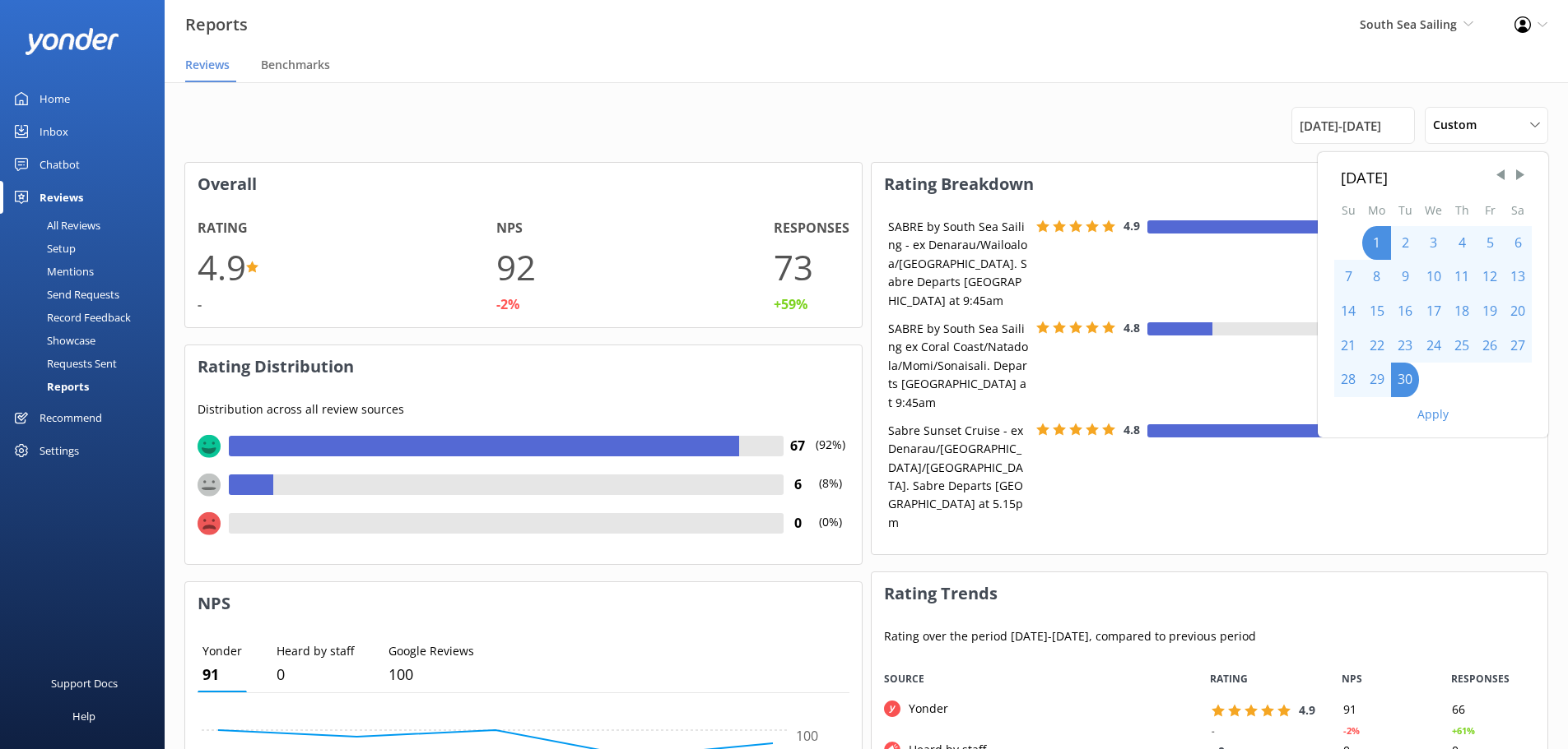
click at [1431, 410] on button "Apply" at bounding box center [1432, 414] width 31 height 12
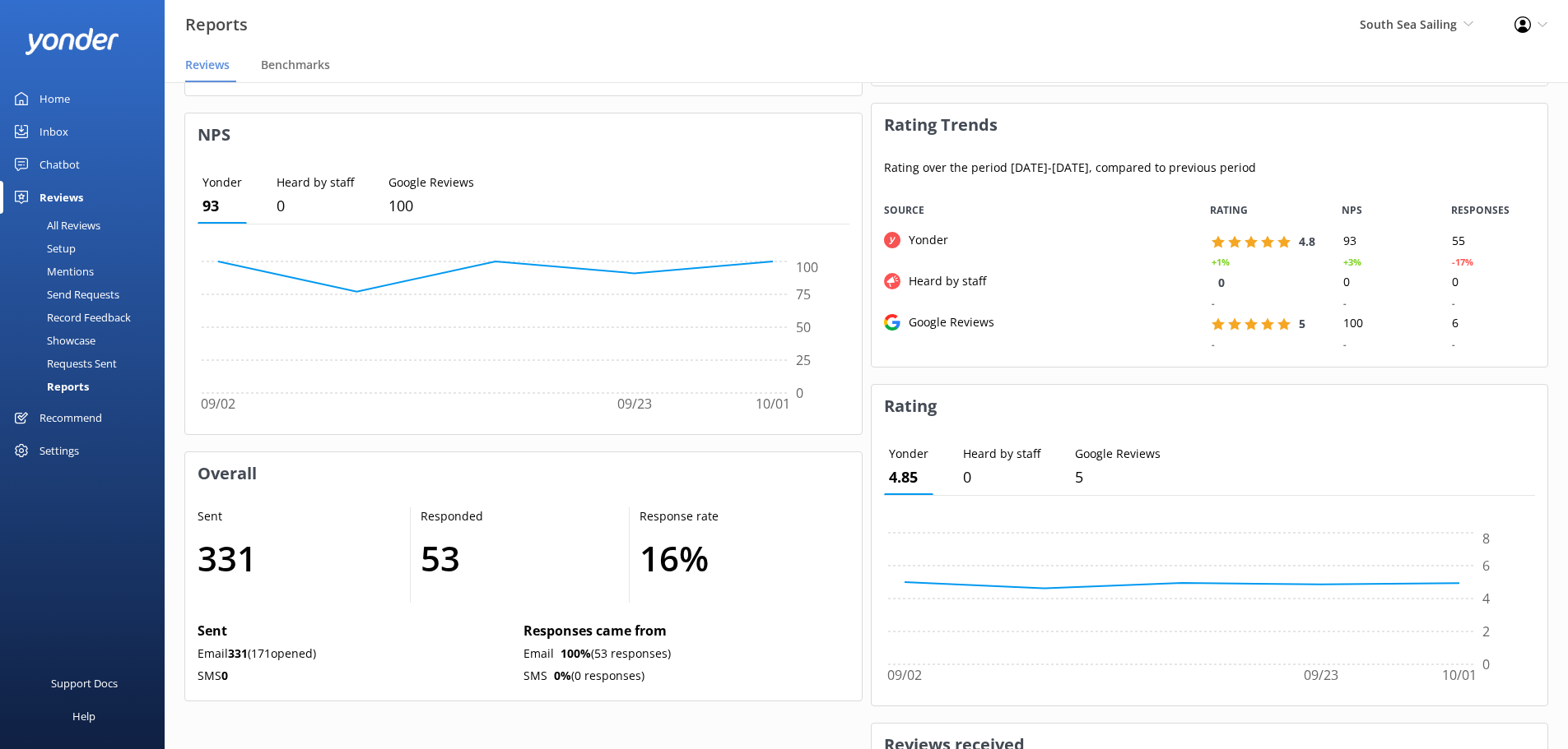
scroll to position [0, 0]
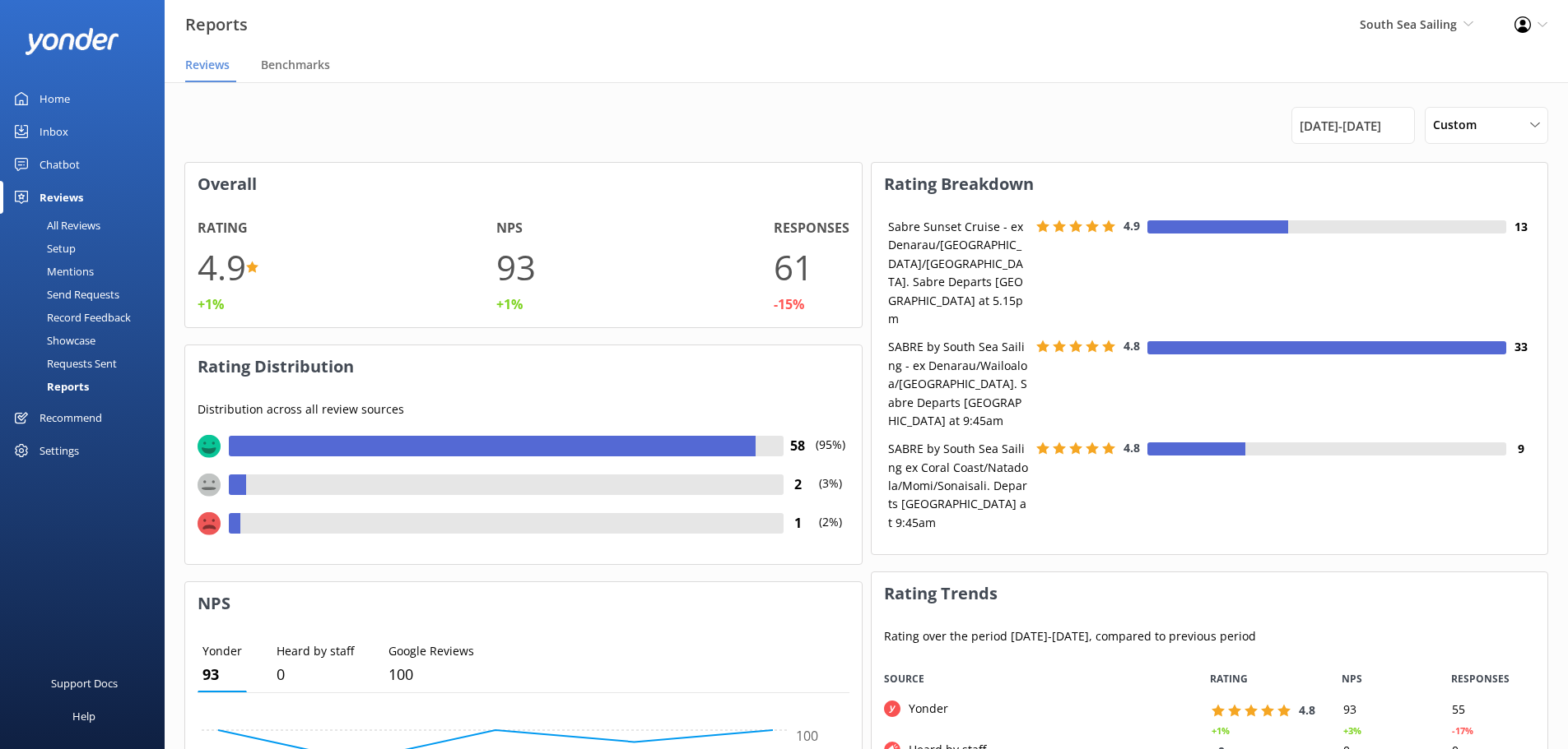
click at [83, 229] on div "All Reviews" at bounding box center [55, 225] width 91 height 23
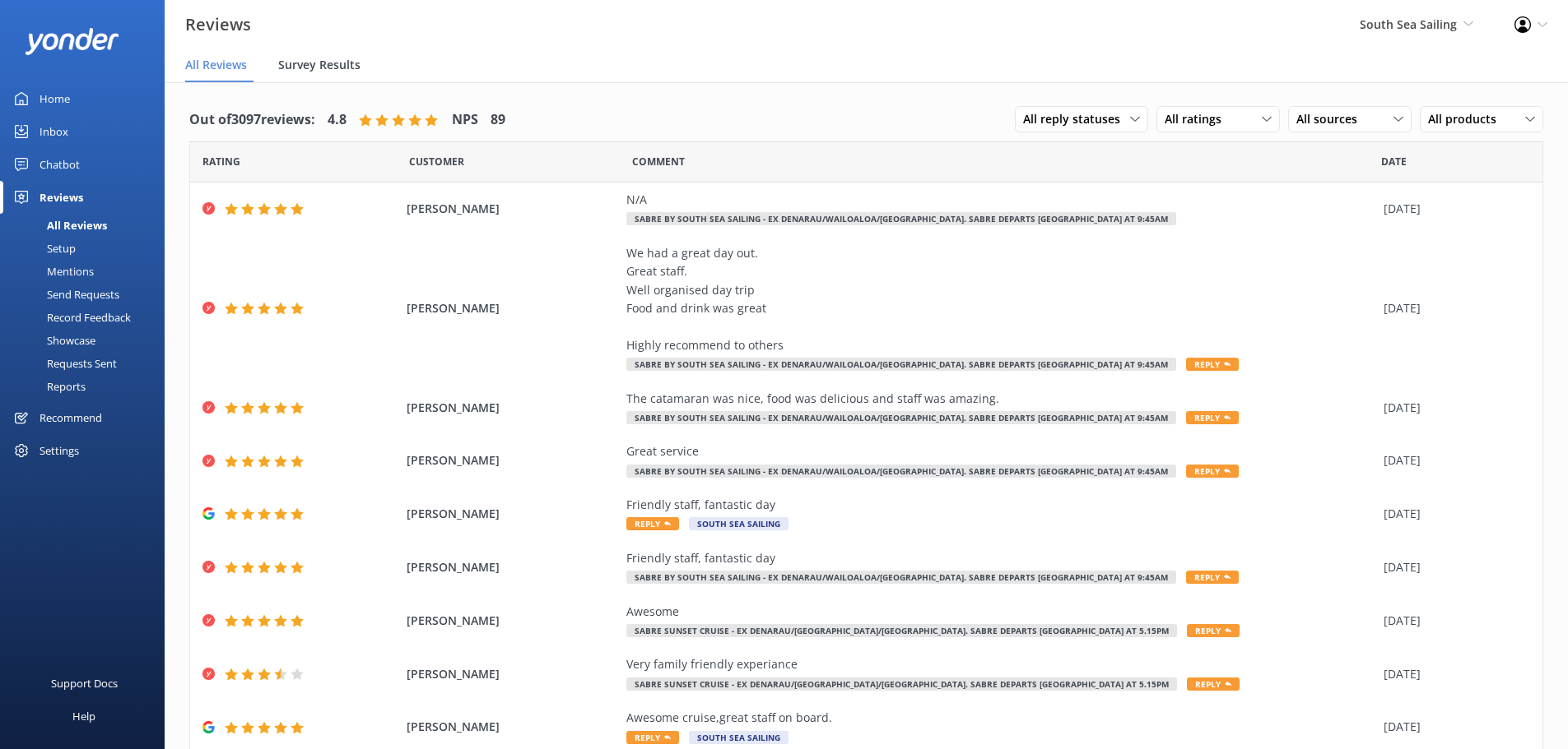
click at [305, 65] on span "Survey Results" at bounding box center [320, 65] width 83 height 16
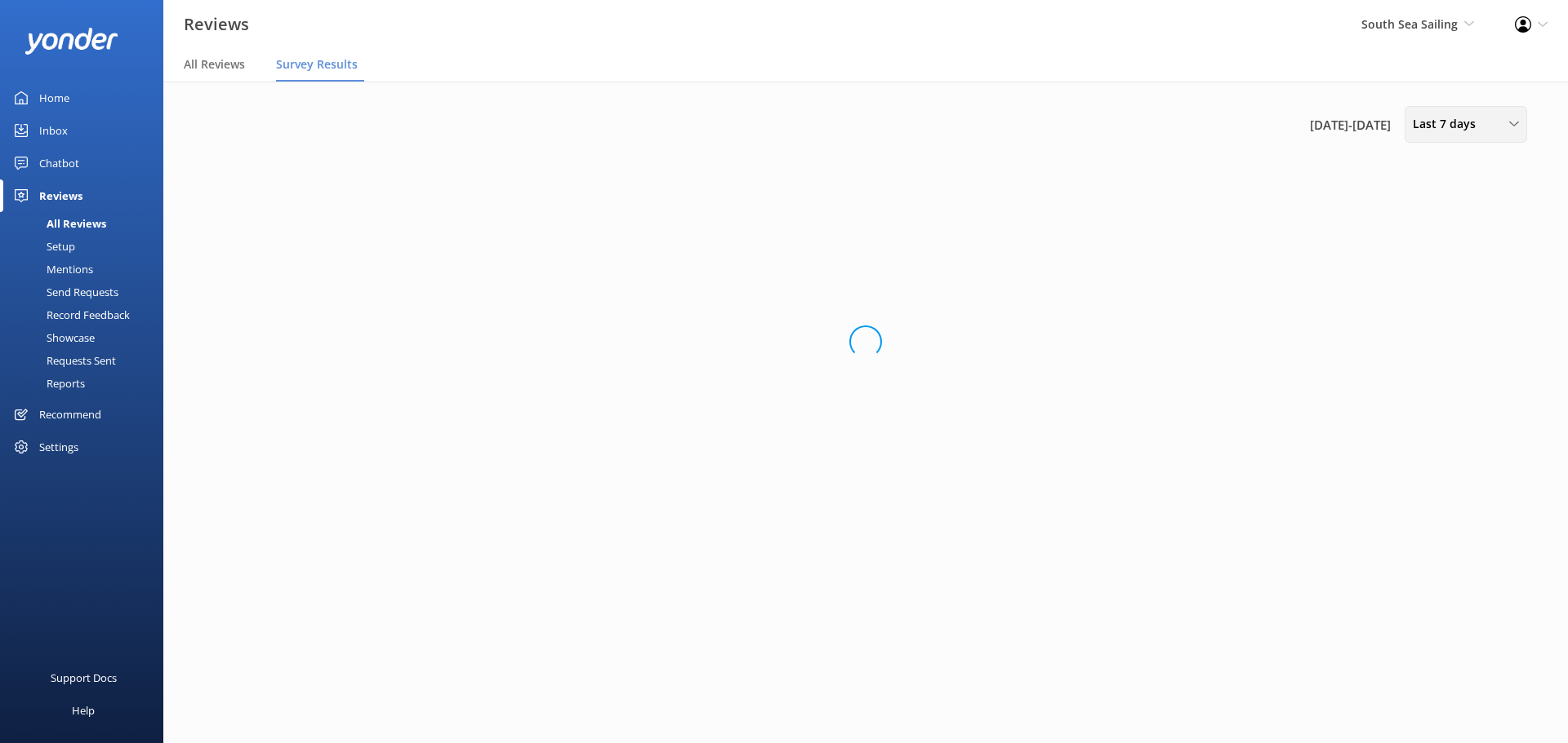
click at [1487, 135] on div "Last 7 days Last 7 days Last 30 days Last 90 days Last 180 days Custom" at bounding box center [1465, 124] width 122 height 37
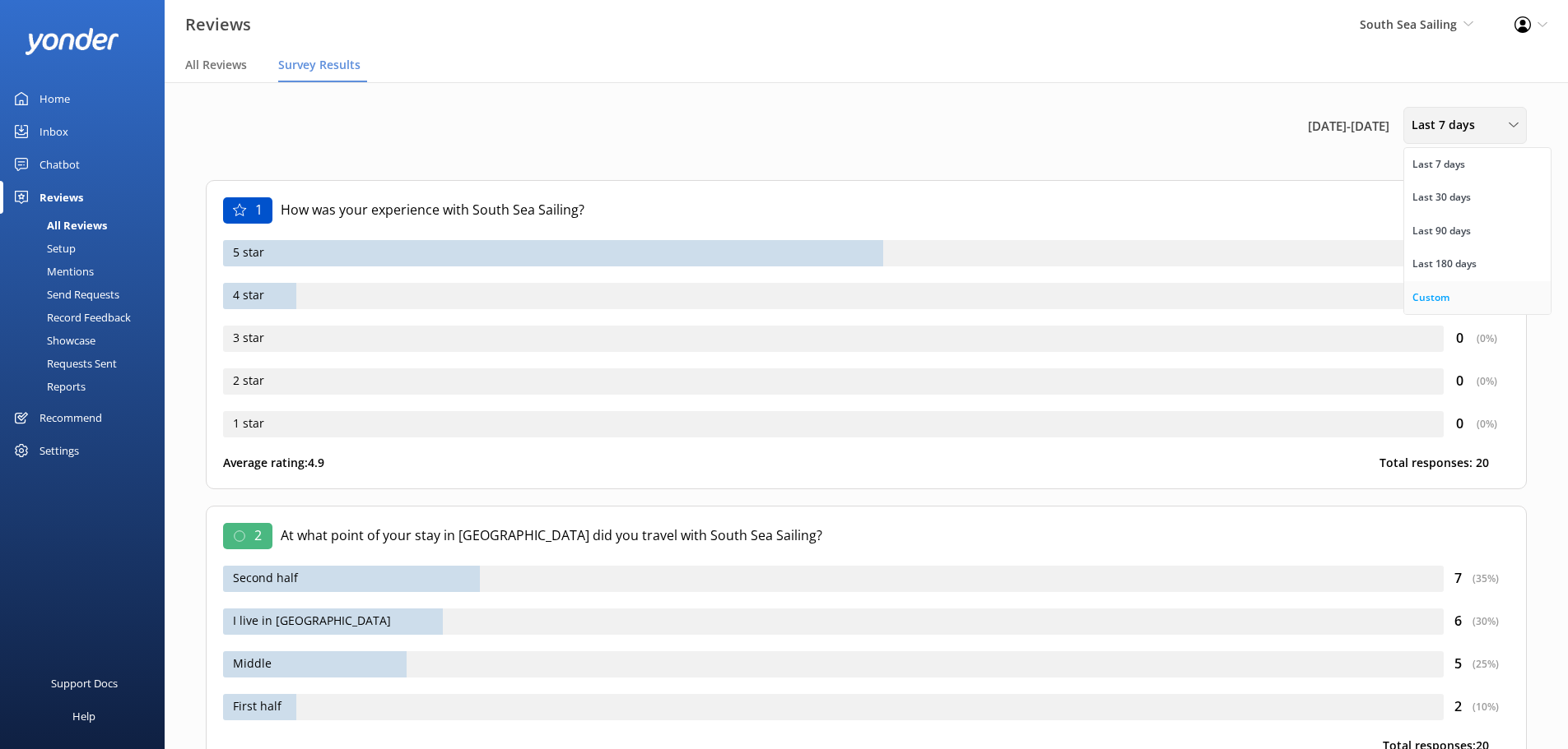
click at [1454, 287] on link "Custom" at bounding box center [1477, 297] width 146 height 33
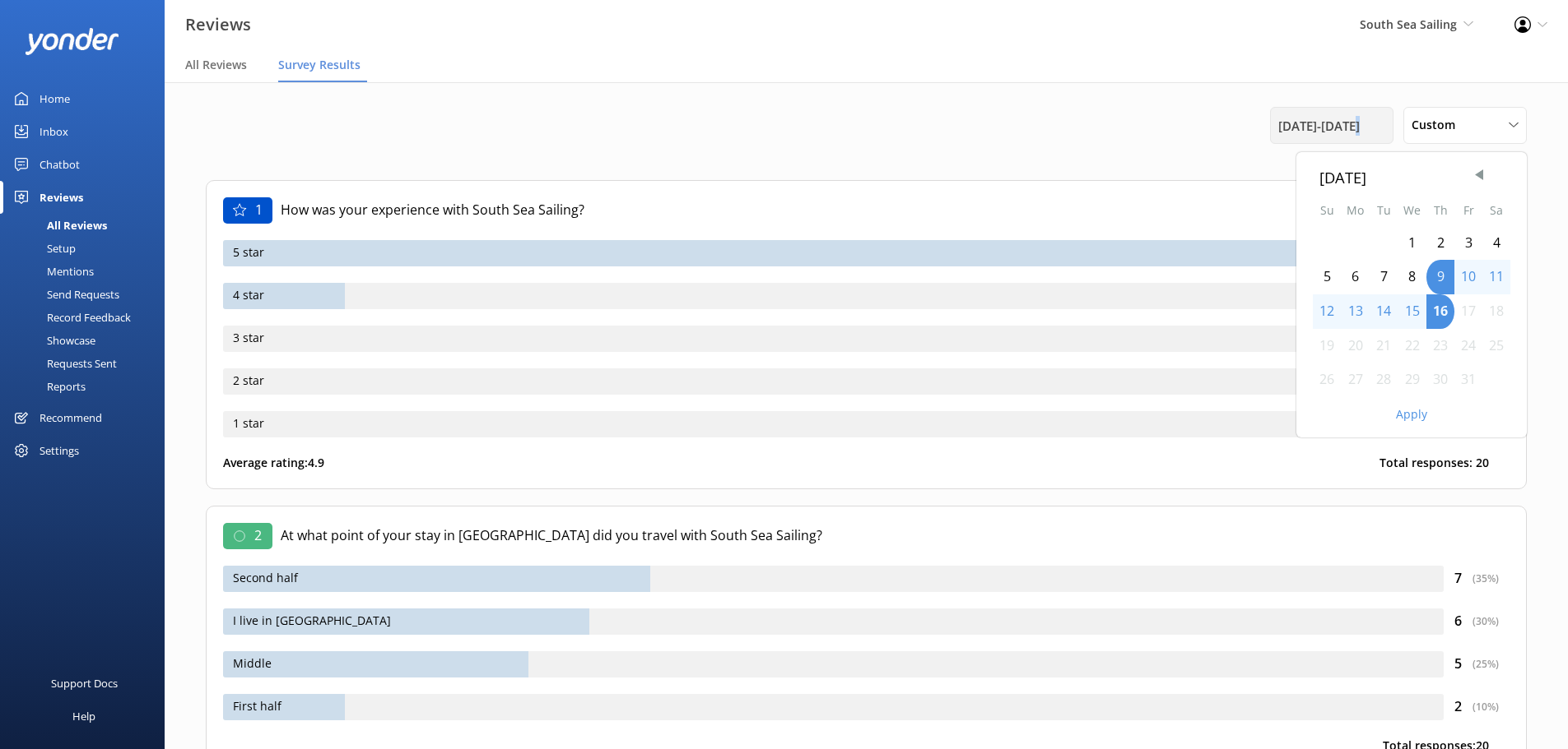
click at [1351, 127] on span "9th Oct 25 - 16th Oct 25" at bounding box center [1319, 126] width 82 height 20
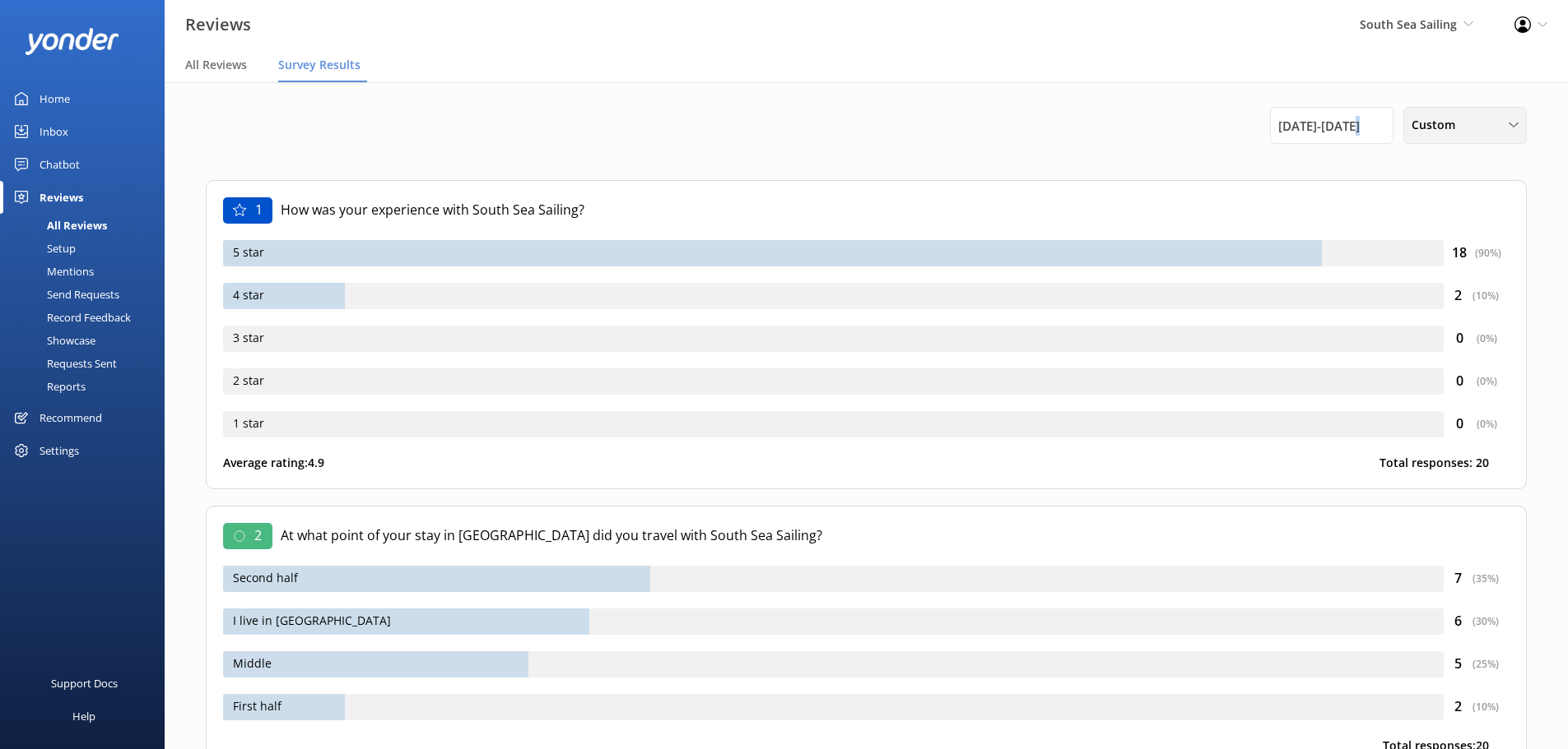
click at [1435, 120] on span "Custom" at bounding box center [1439, 125] width 54 height 18
click at [1360, 117] on span "9th Oct 25 - 16th Oct 25" at bounding box center [1319, 126] width 82 height 20
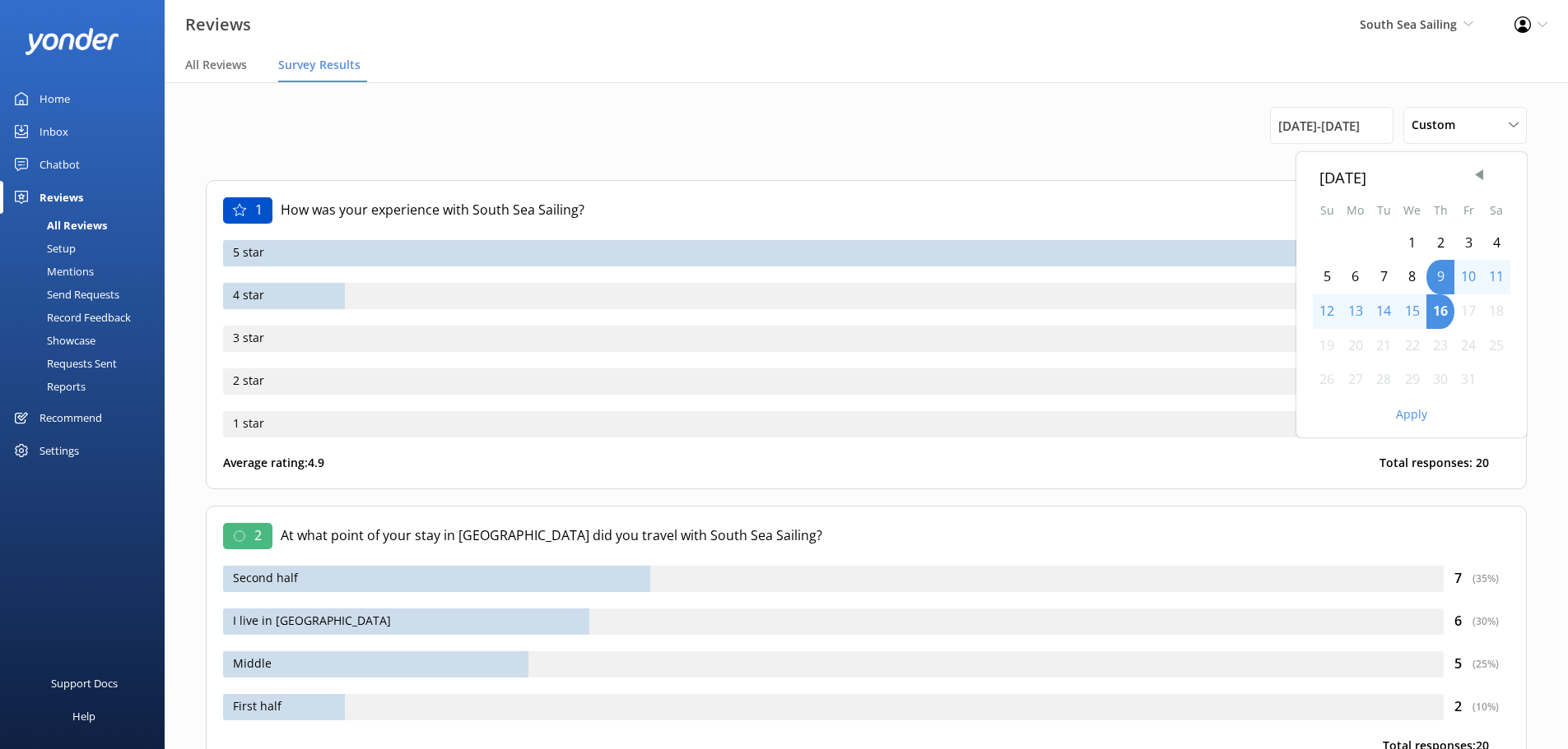
click at [1478, 181] on span "Previous Month" at bounding box center [1479, 175] width 16 height 16
click at [1360, 240] on div "1" at bounding box center [1355, 243] width 29 height 34
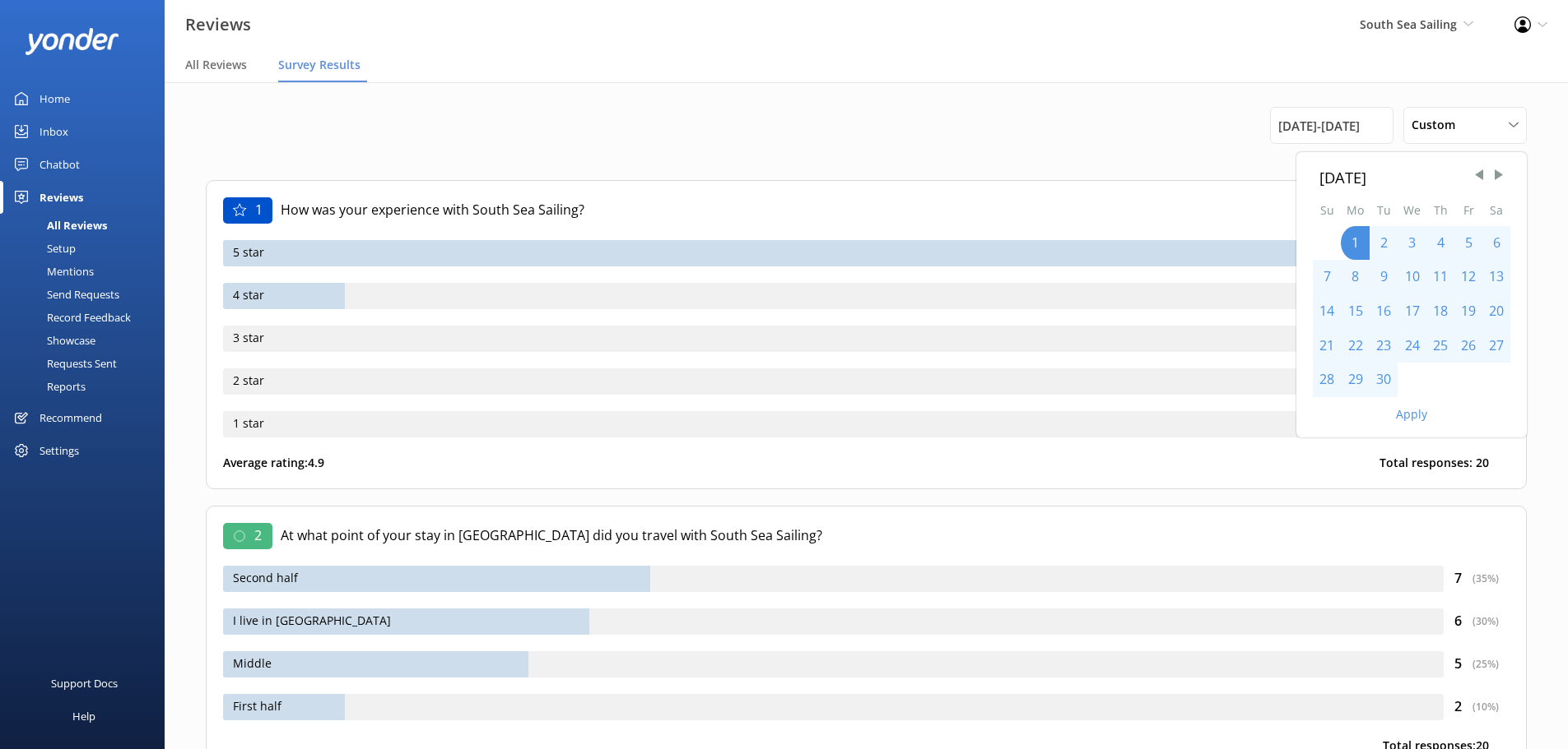
click at [1388, 387] on div "30" at bounding box center [1383, 380] width 28 height 34
click at [1415, 412] on button "Apply" at bounding box center [1412, 414] width 31 height 12
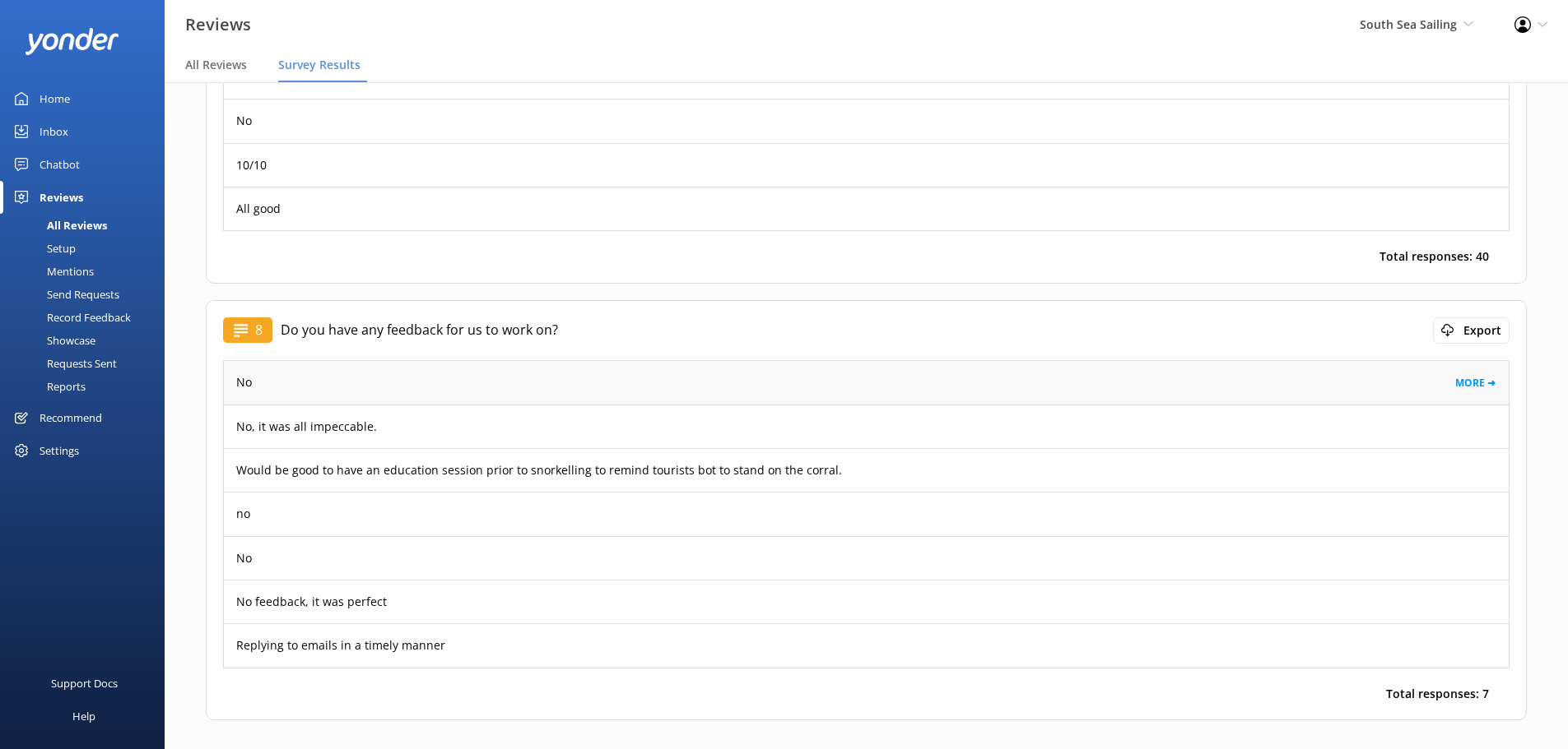
scroll to position [5276, 0]
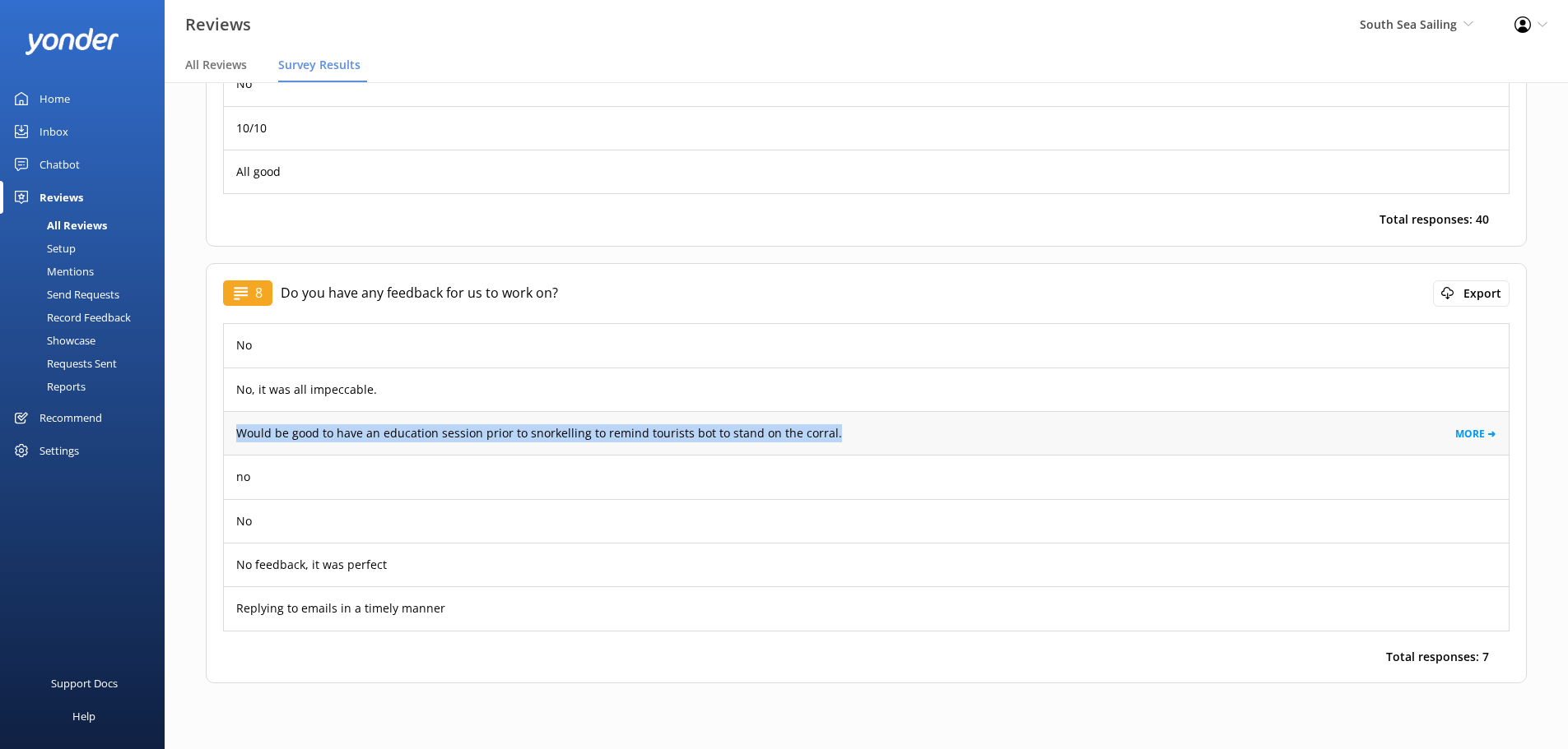
drag, startPoint x: 766, startPoint y: 436, endPoint x: 232, endPoint y: 445, distance: 534.1
click at [232, 445] on div "Would be good to have an education session prior to snorkelling to remind touri…" at bounding box center [866, 433] width 1285 height 44
copy p "Would be good to have an education session prior to snorkelling to remind touri…"
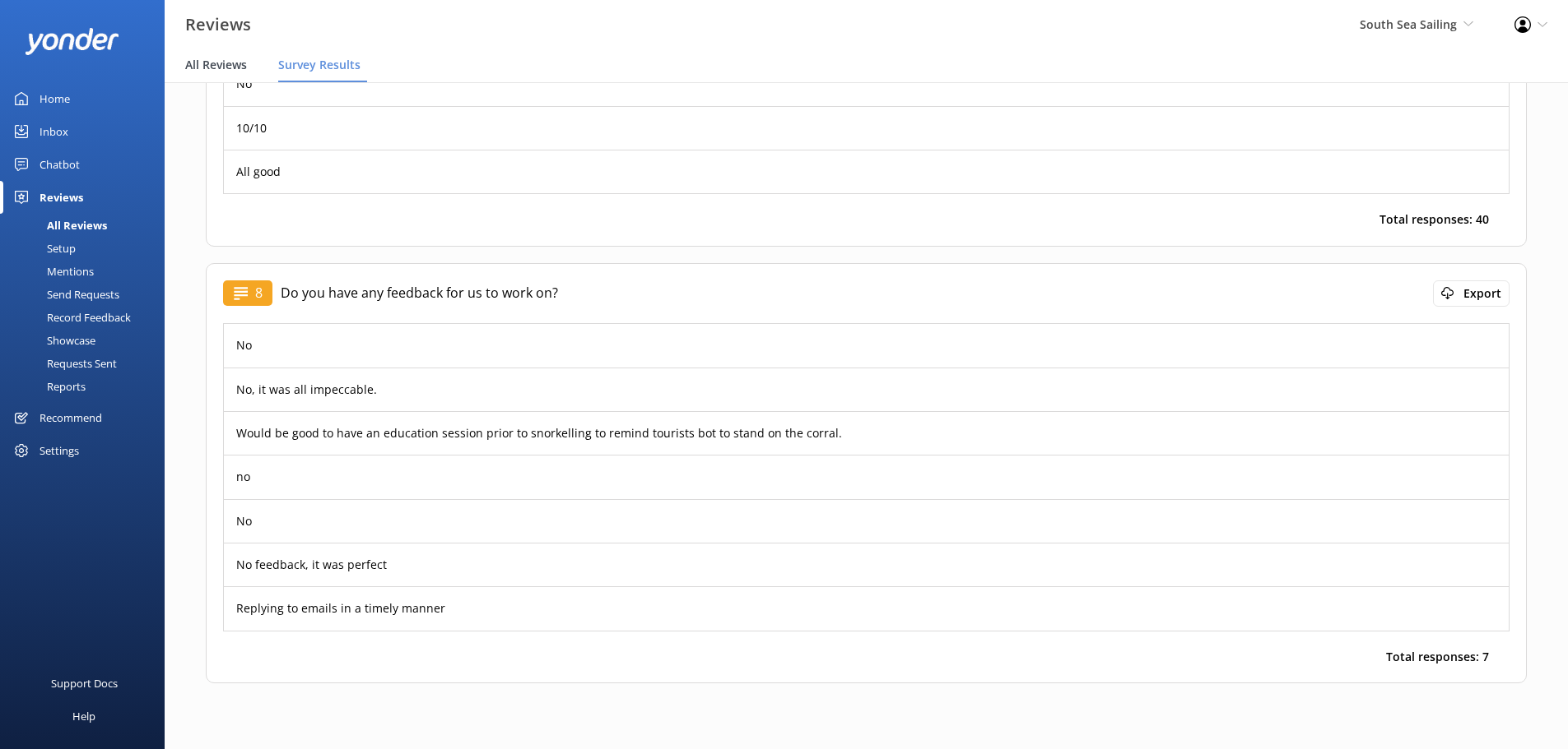
click at [225, 63] on span "All Reviews" at bounding box center [216, 65] width 62 height 16
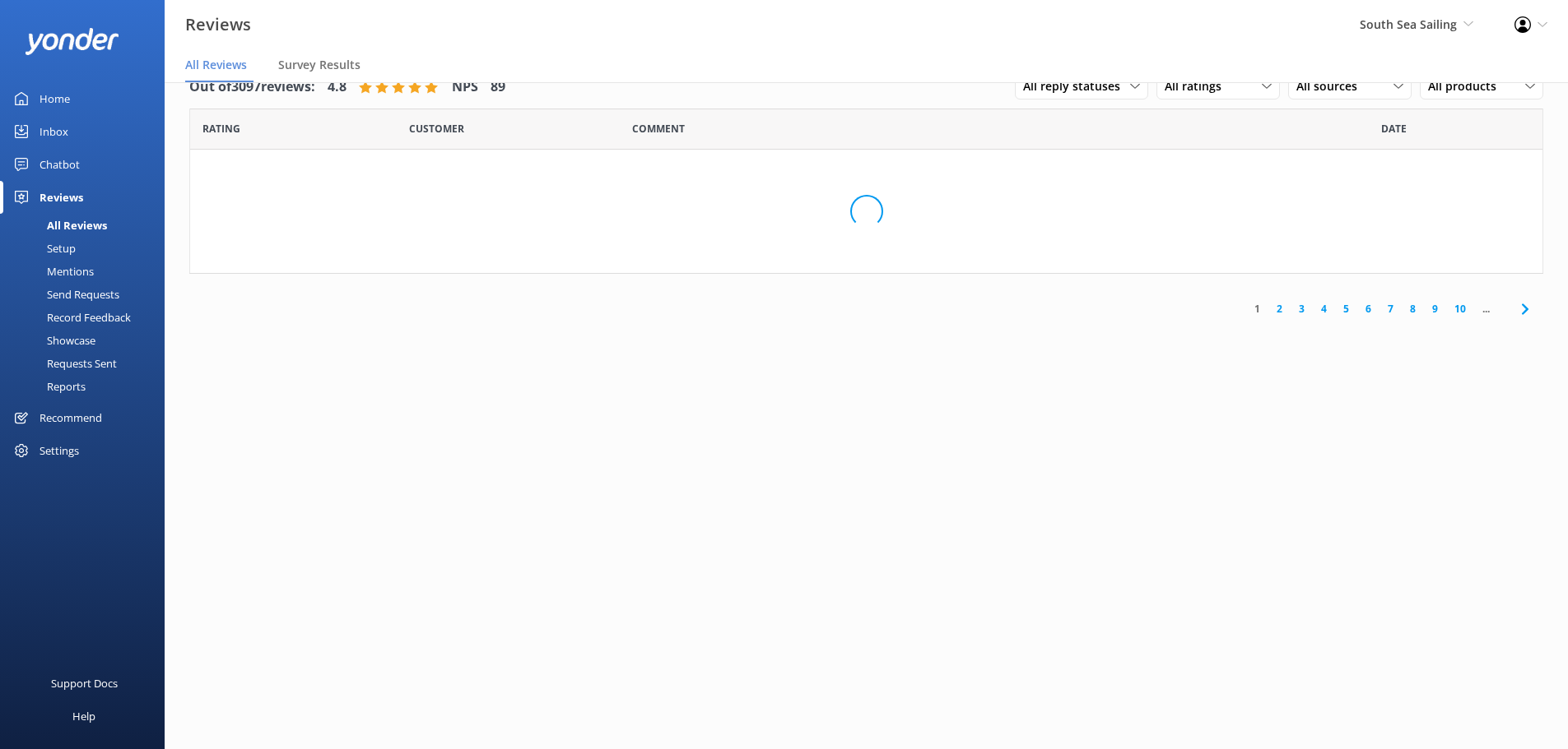
scroll to position [33, 0]
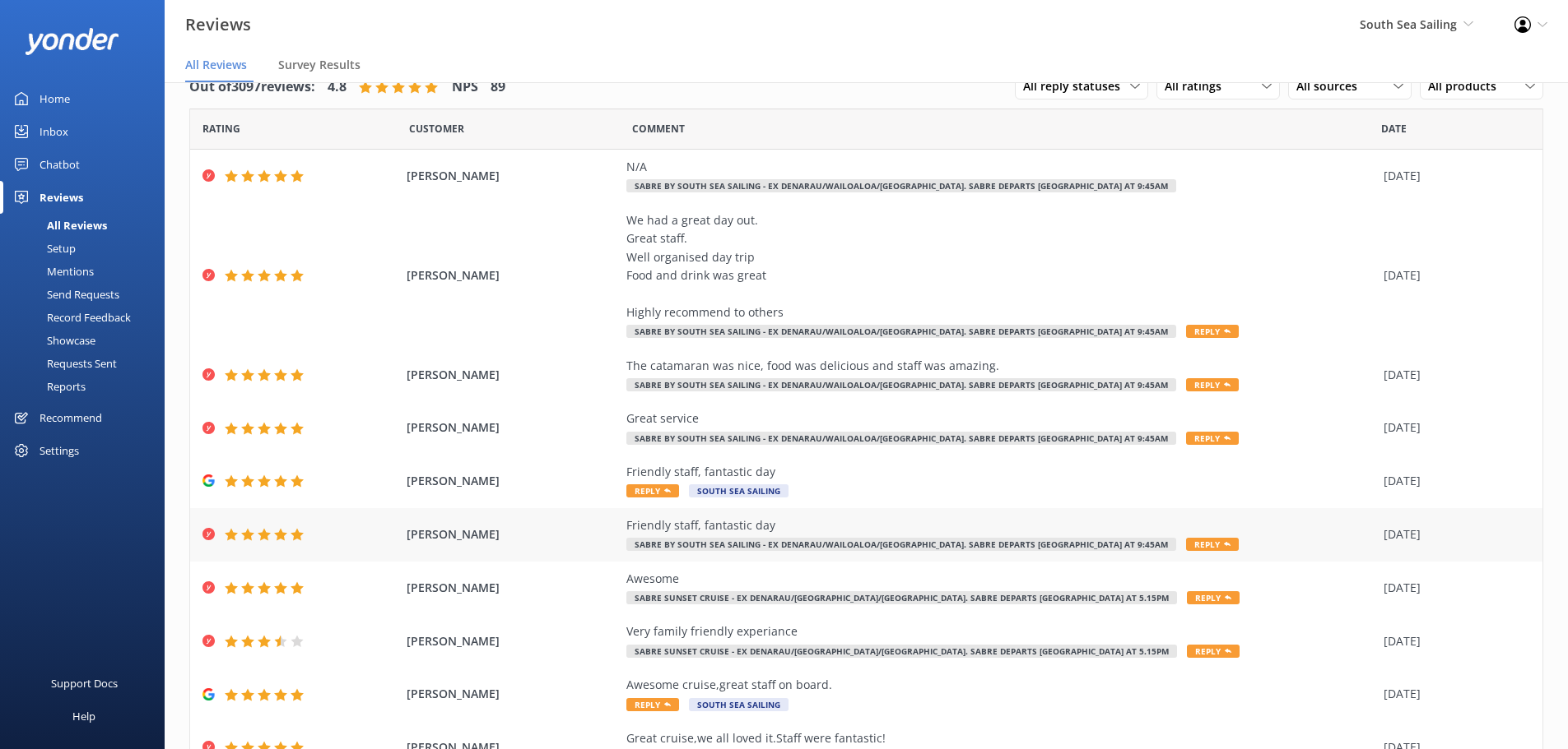
scroll to position [112, 0]
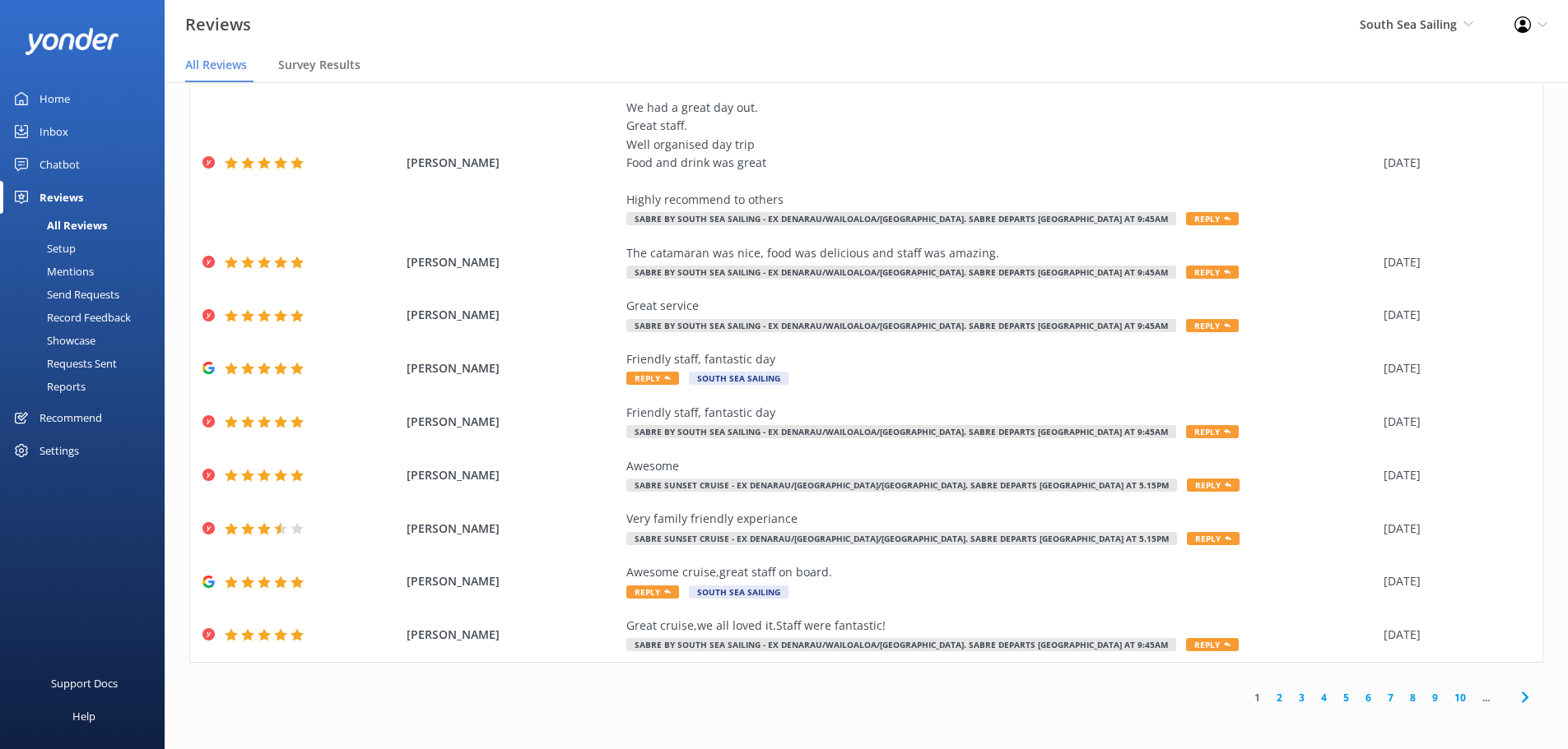
click at [1515, 699] on icon at bounding box center [1525, 698] width 20 height 20
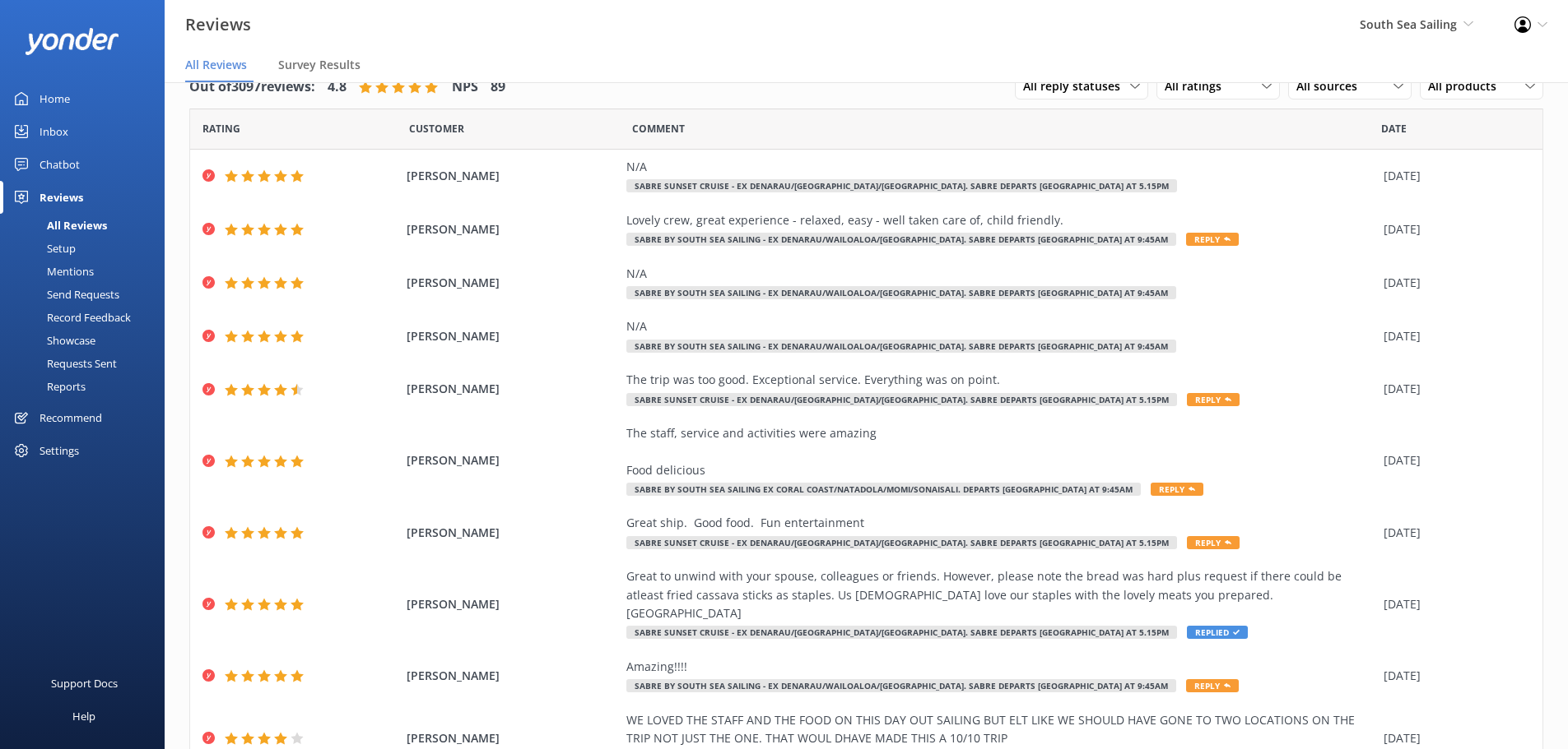
scroll to position [93, 0]
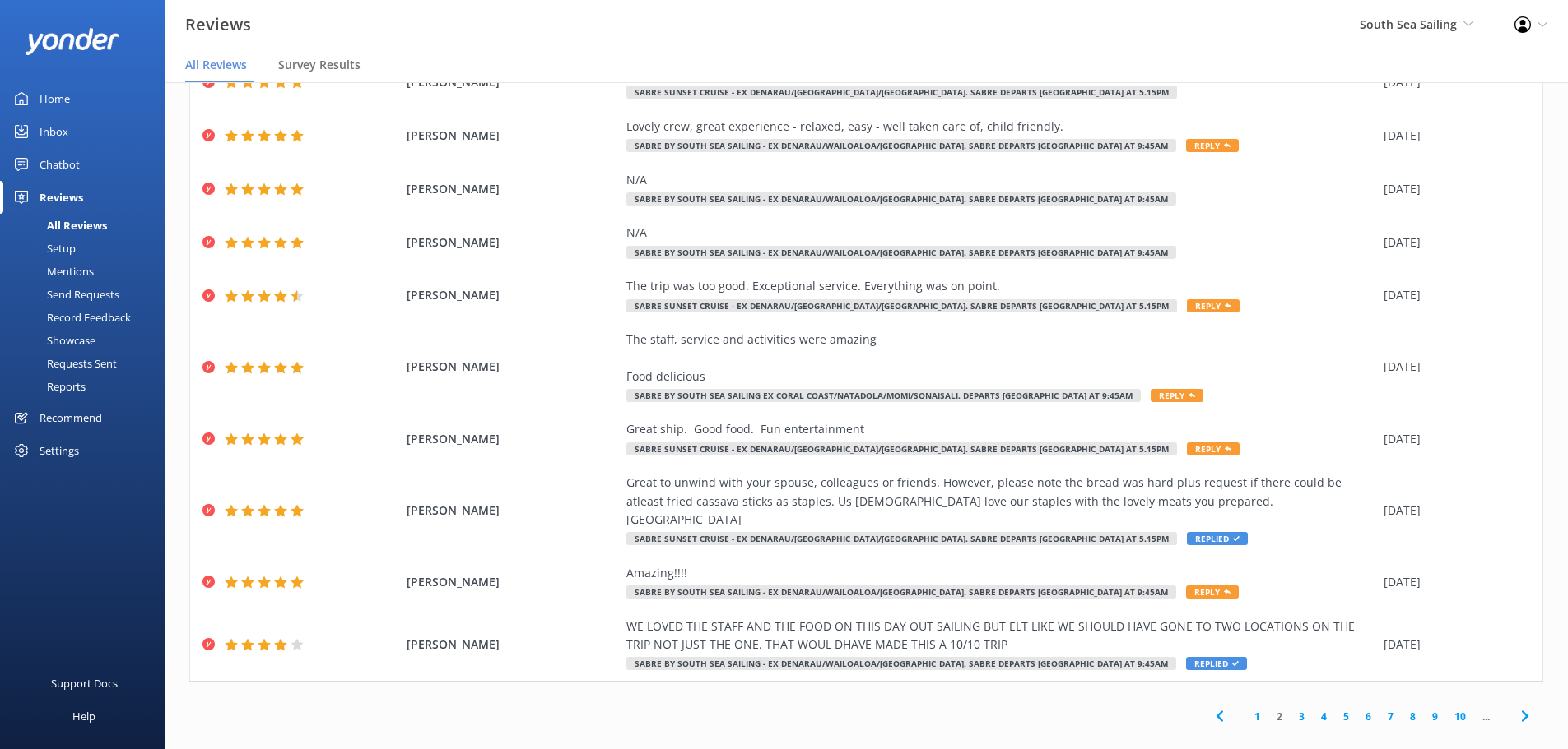
click at [1515, 707] on icon at bounding box center [1525, 717] width 20 height 20
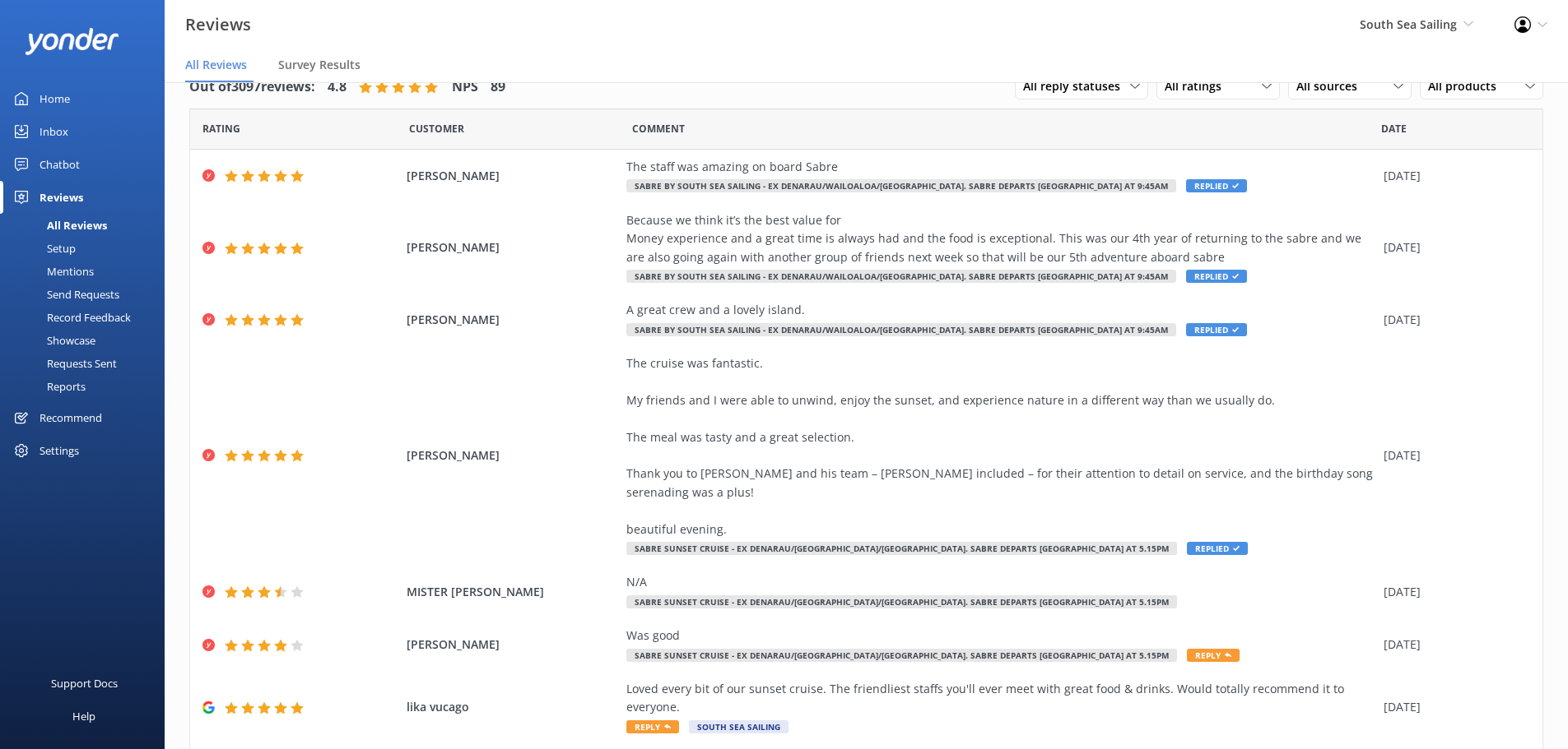
scroll to position [260, 0]
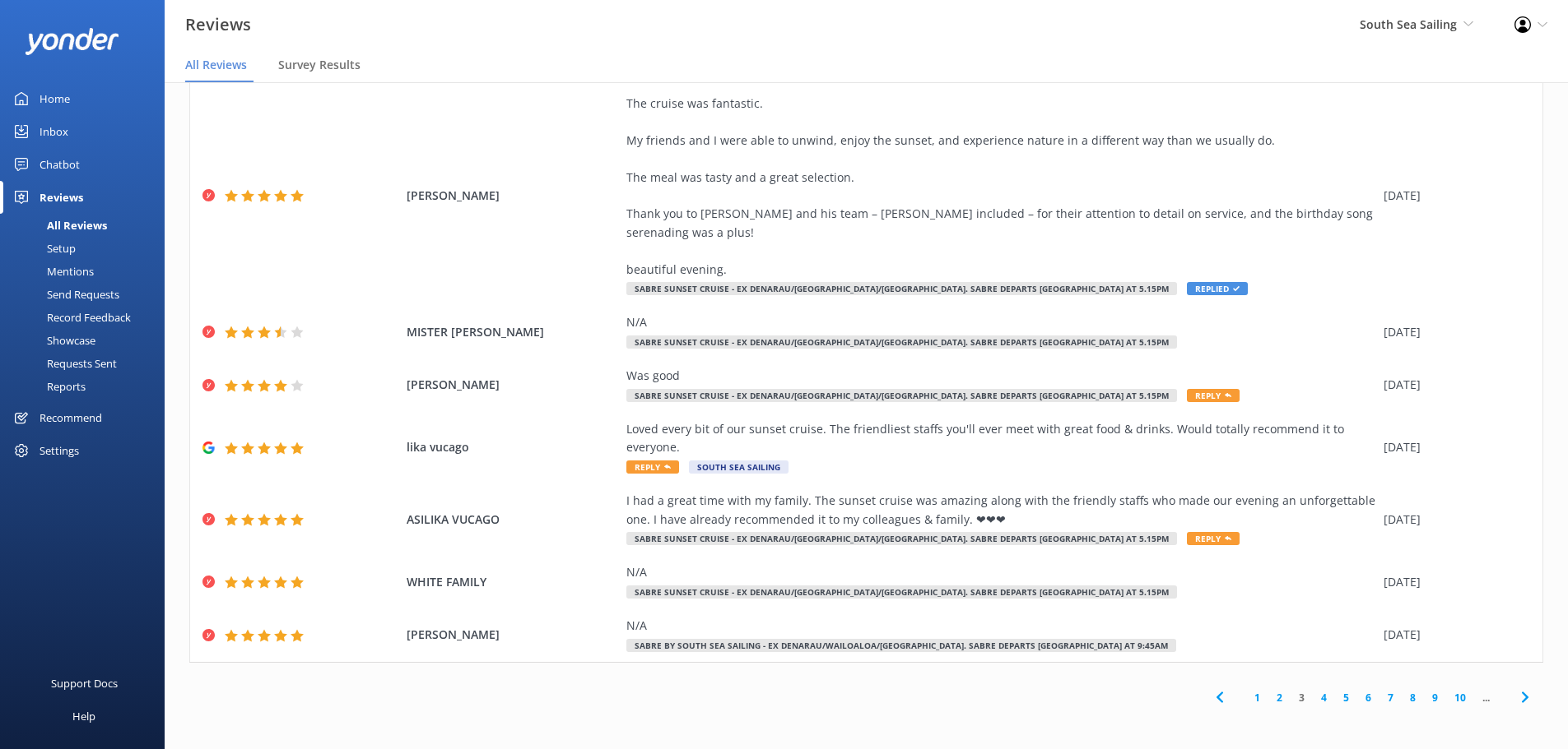
click at [1515, 699] on icon at bounding box center [1525, 698] width 20 height 20
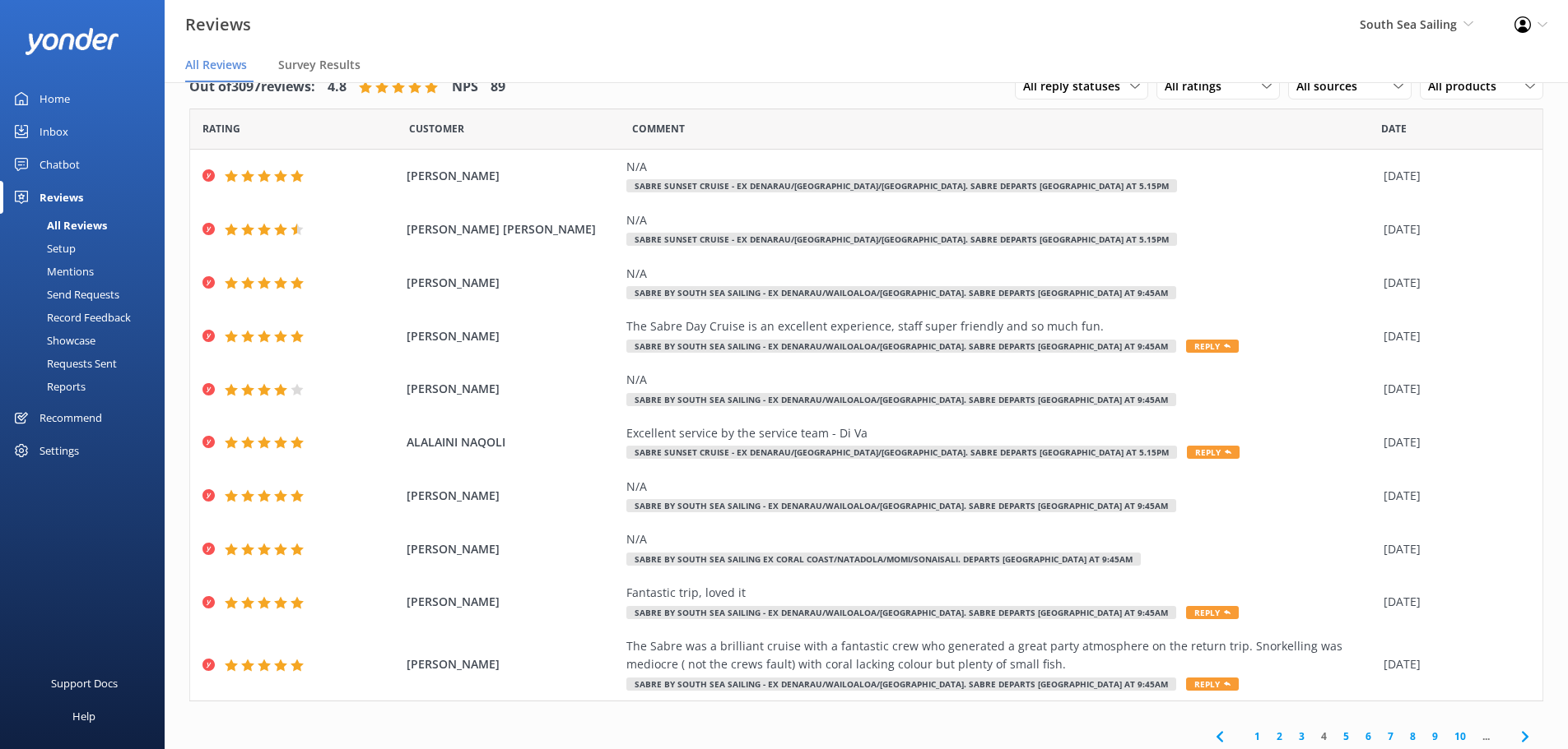
scroll to position [39, 0]
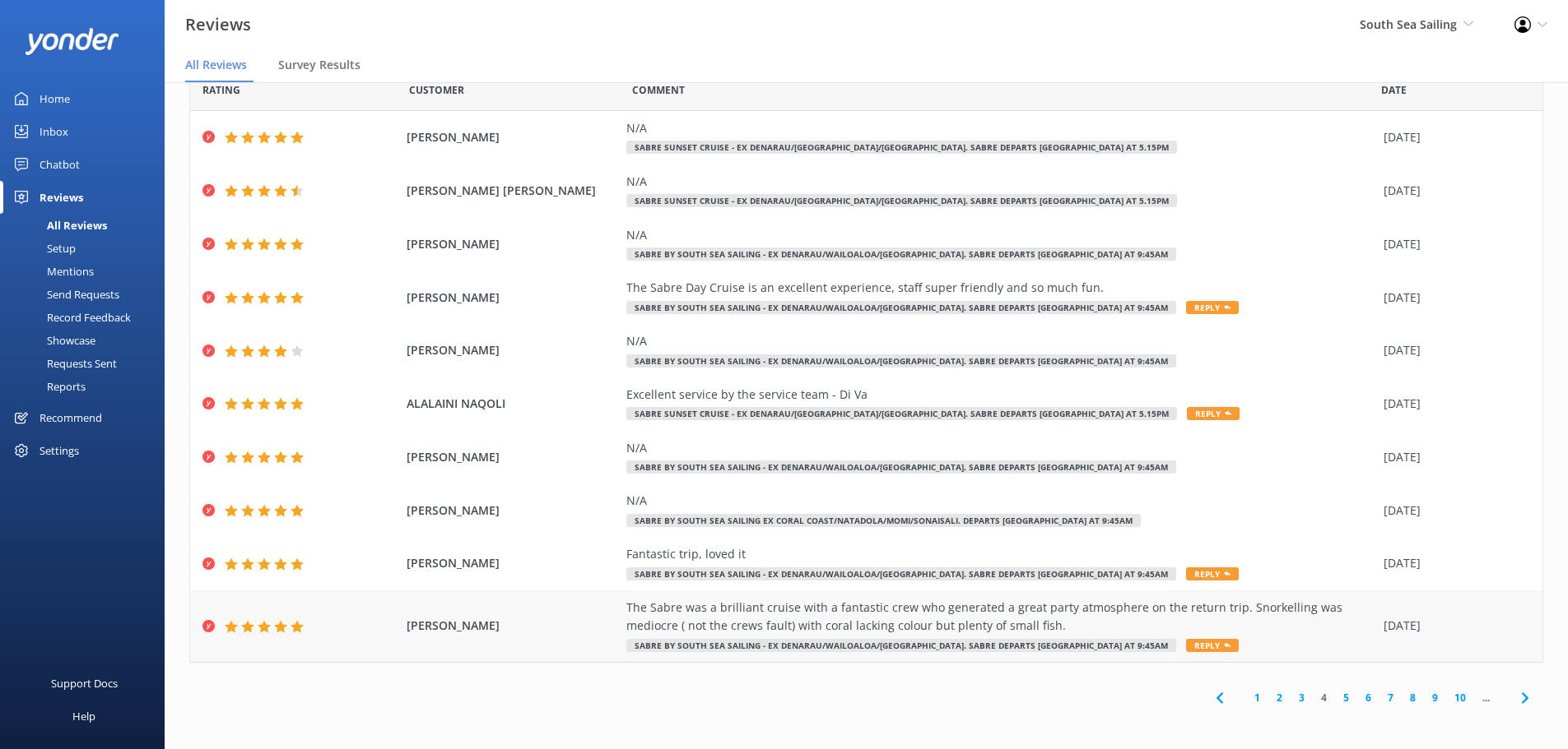
drag, startPoint x: 992, startPoint y: 625, endPoint x: 605, endPoint y: 610, distance: 387.3
click at [605, 610] on div "KEITH ANDERSON The Sabre was a brilliant cruise with a fantastic crew who gener…" at bounding box center [866, 627] width 1352 height 72
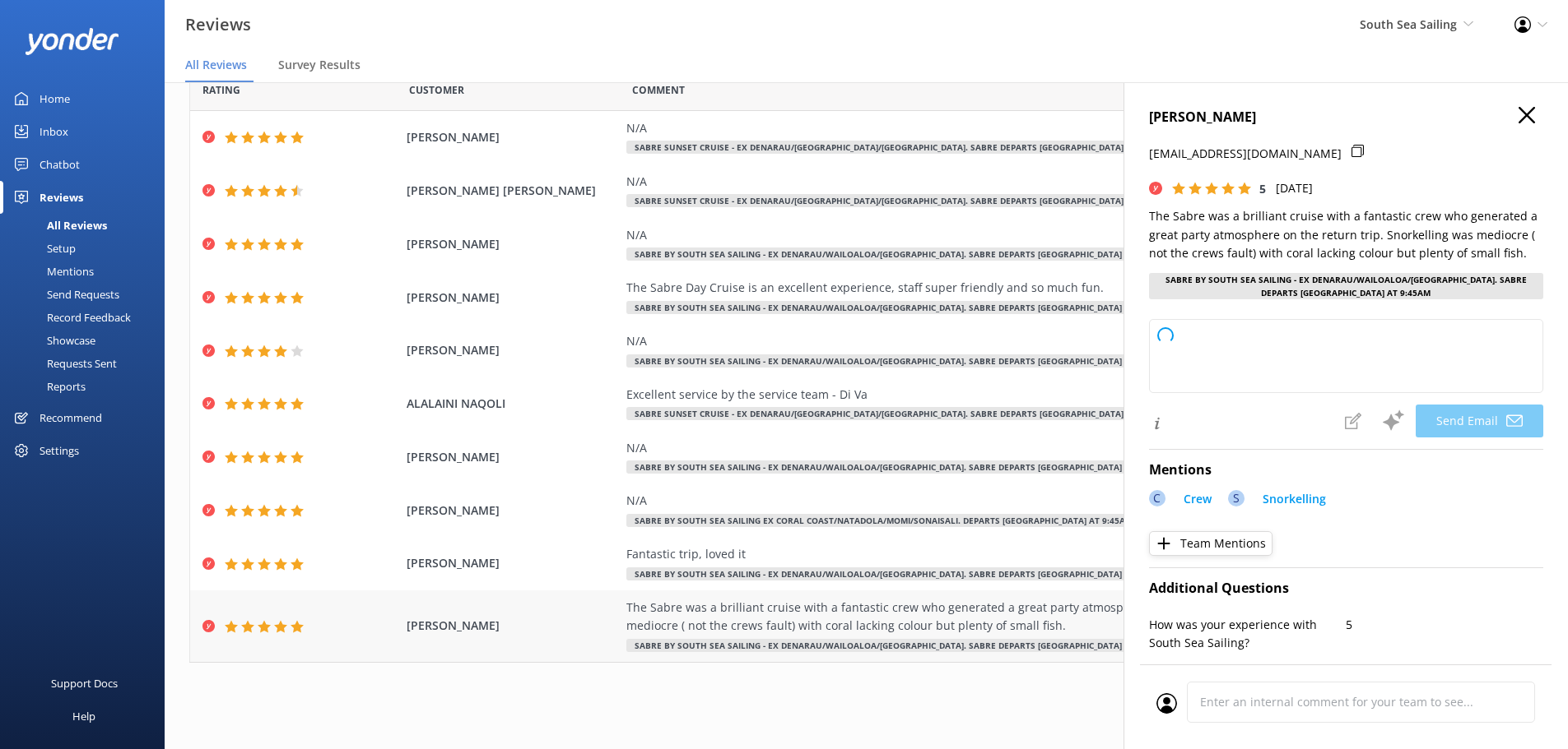
copy div "The Sabre was a brilliant cruise with a fantastic crew who generated a great pa…"
type textarea "Thank you so much for your wonderful review, Keith! We're delighted you enjoyed…"
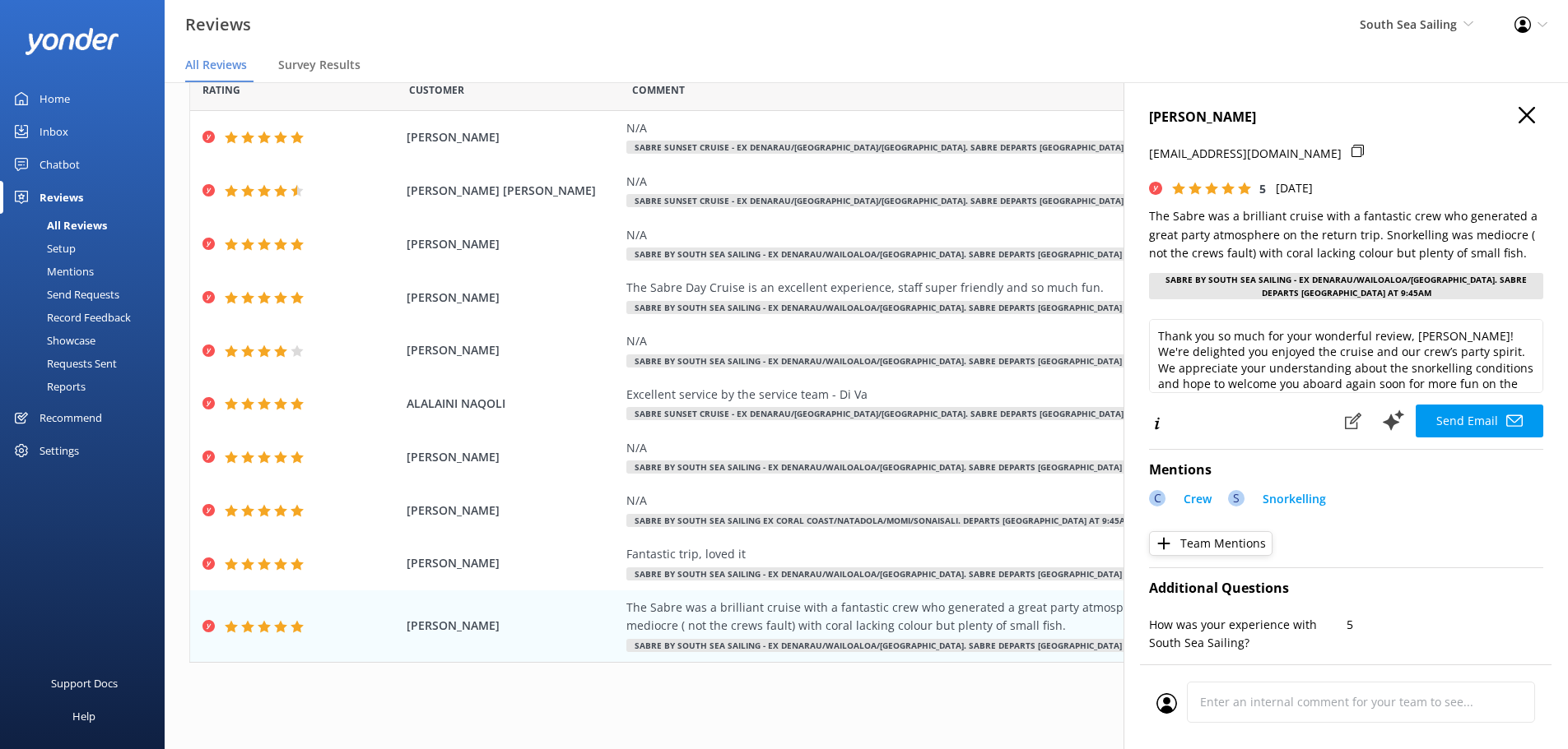
click at [1519, 114] on icon "button" at bounding box center [1527, 115] width 16 height 16
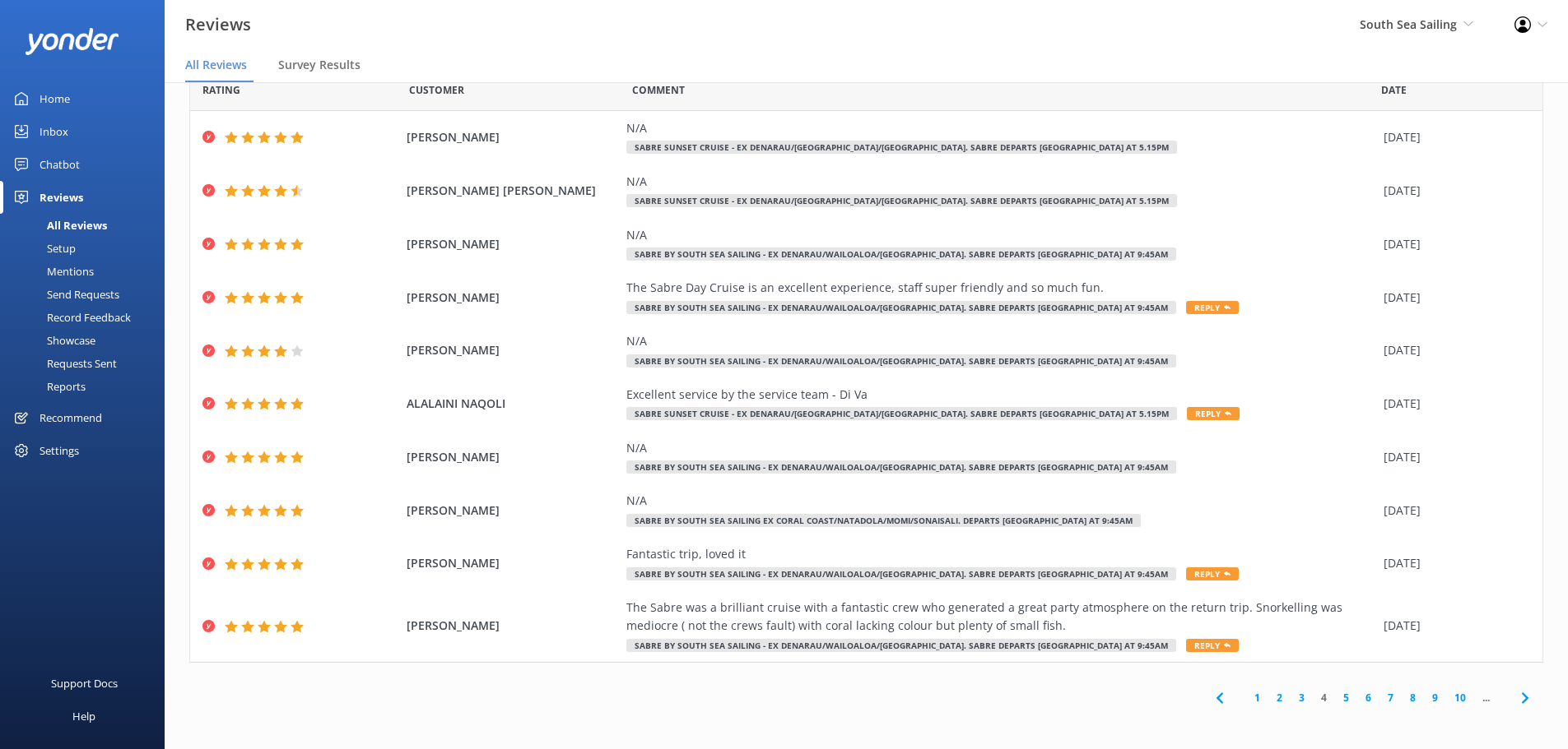
click at [1521, 699] on use at bounding box center [1524, 698] width 6 height 11
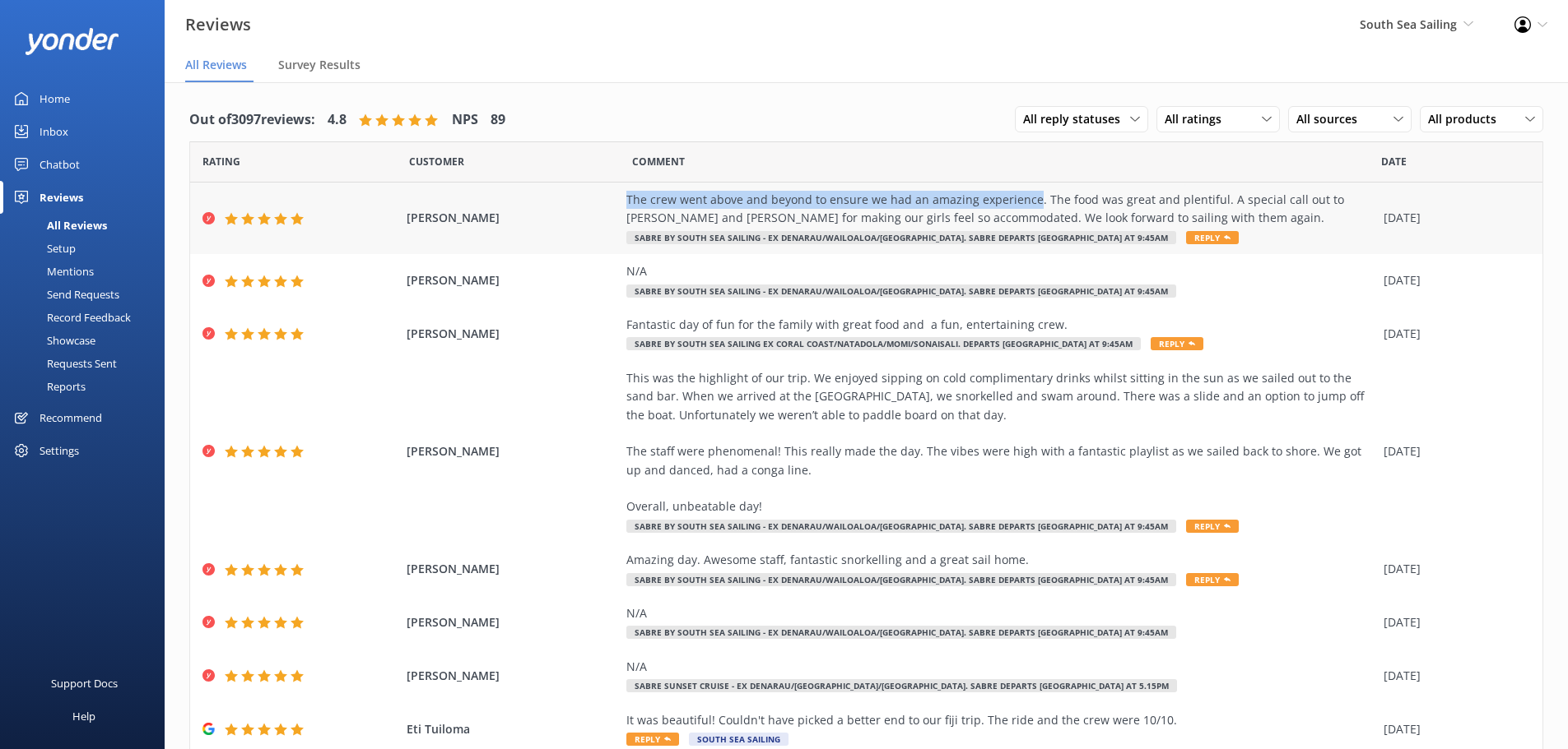
drag, startPoint x: 1023, startPoint y: 195, endPoint x: 610, endPoint y: 201, distance: 413.0
click at [610, 201] on div "EMMA WEBB The crew went above and beyond to ensure we had an amazing experience…" at bounding box center [866, 218] width 1352 height 72
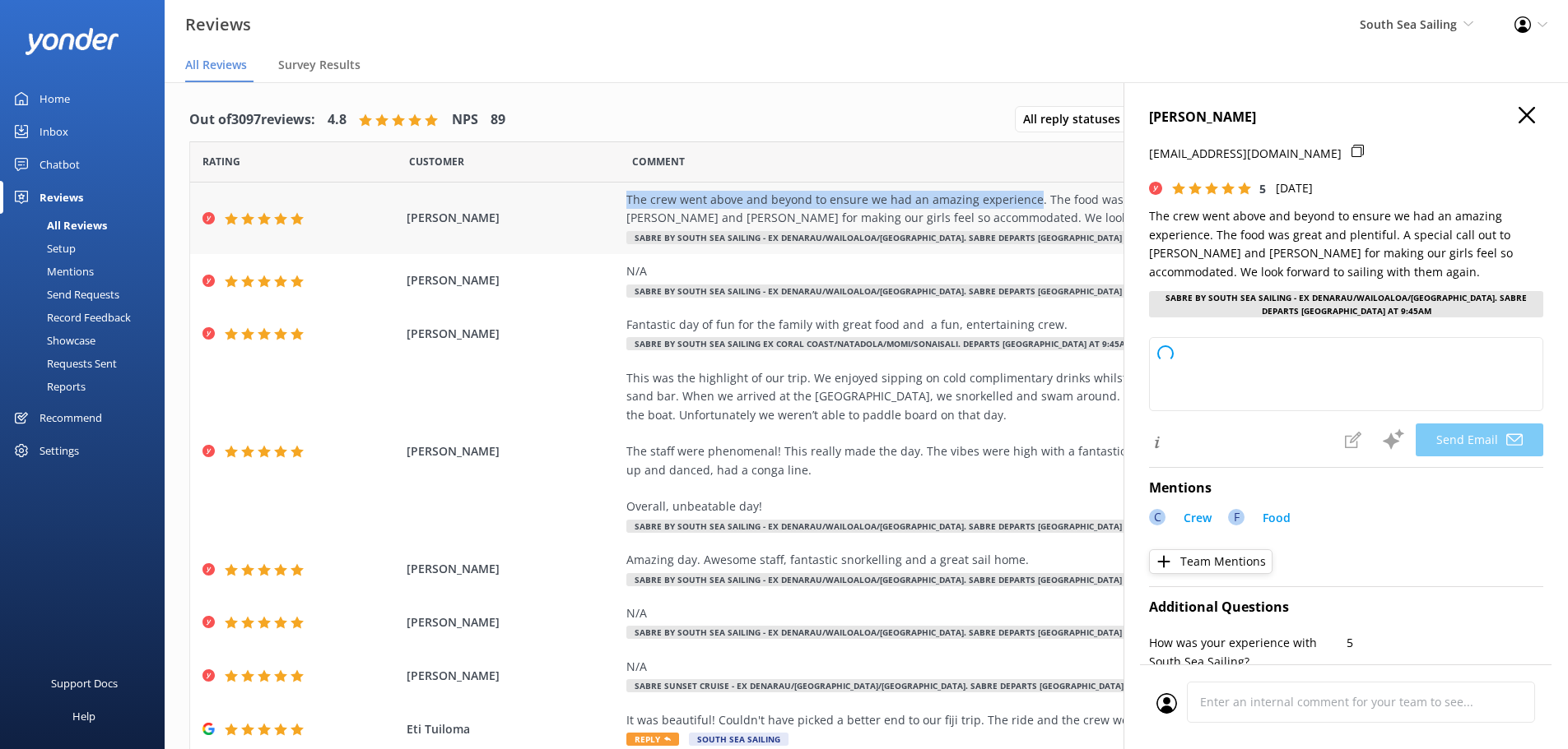
copy div "The crew went above and beyond to ensure we had an amazing experience"
type textarea "Thank you so much for your wonderful review, Emma! We’re thrilled to hear that …"
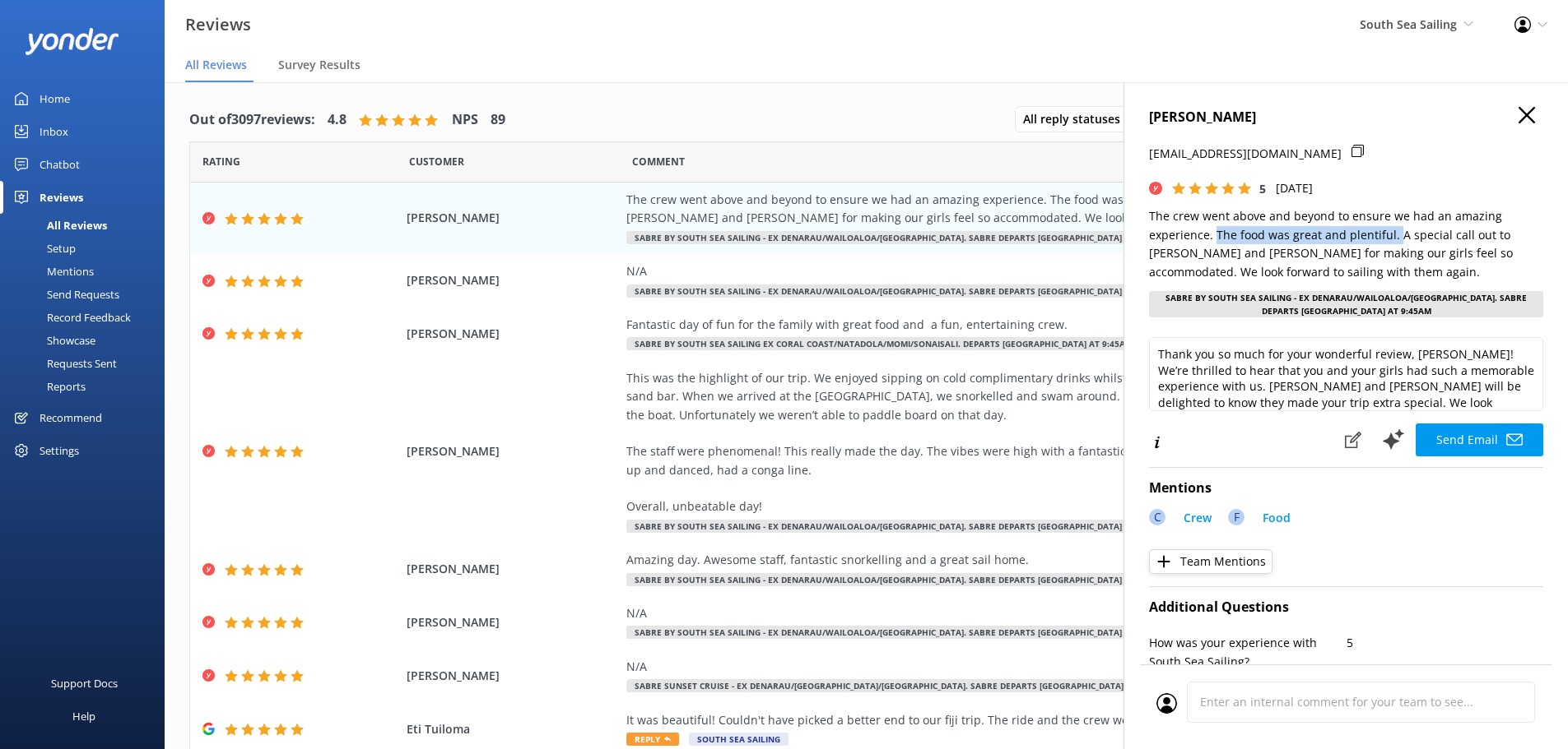
drag, startPoint x: 1213, startPoint y: 238, endPoint x: 1395, endPoint y: 233, distance: 182.1
click at [1395, 233] on p "The crew went above and beyond to ensure we had an amazing experience. The food…" at bounding box center [1346, 244] width 394 height 74
copy p "The food was great and plentiful."
click at [1396, 260] on p "The crew went above and beyond to ensure we had an amazing experience. The food…" at bounding box center [1346, 244] width 394 height 74
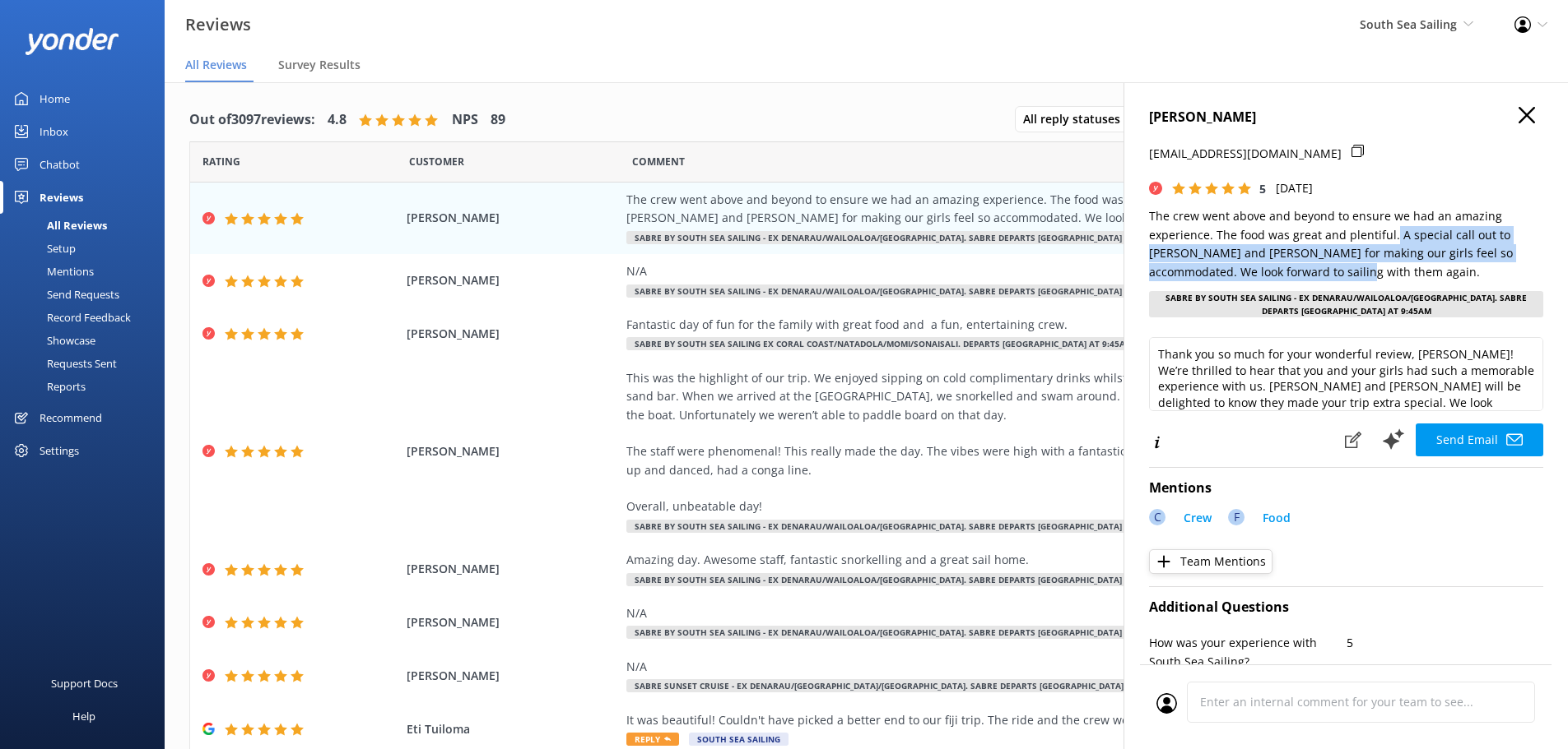
drag, startPoint x: 1391, startPoint y: 234, endPoint x: 1355, endPoint y: 268, distance: 49.5
click at [1355, 268] on p "The crew went above and beyond to ensure we had an amazing experience. The food…" at bounding box center [1346, 244] width 394 height 74
copy p "A special call out to Sake and John for making our girls feel so accommodated. …"
click at [1519, 118] on use "button" at bounding box center [1527, 115] width 16 height 16
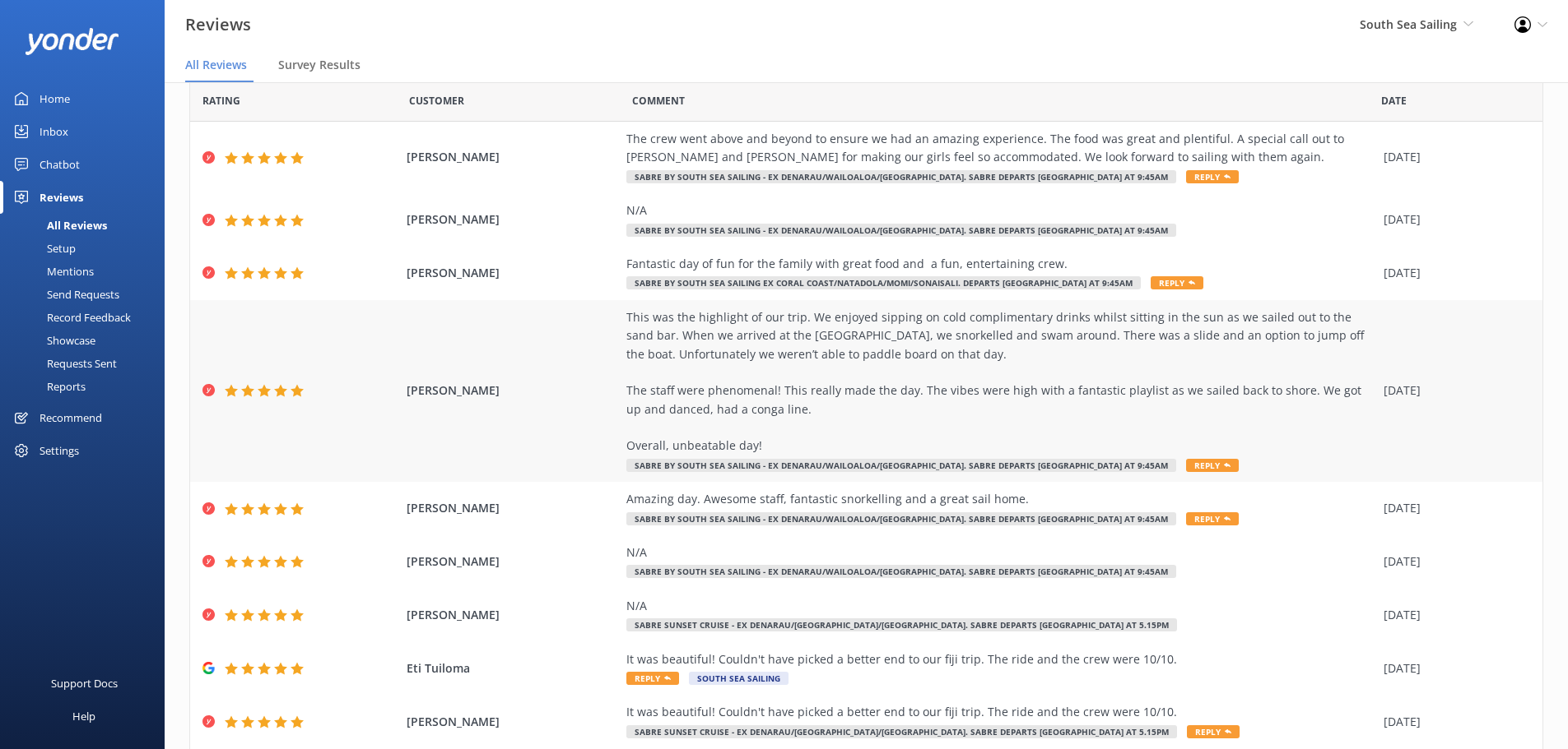
scroll to position [62, 0]
drag, startPoint x: 611, startPoint y: 260, endPoint x: 1085, endPoint y: 254, distance: 474.0
click at [1085, 254] on div "CATHERINE RYAN Fantastic day of fun for the family with great food and a fun, e…" at bounding box center [866, 273] width 1352 height 54
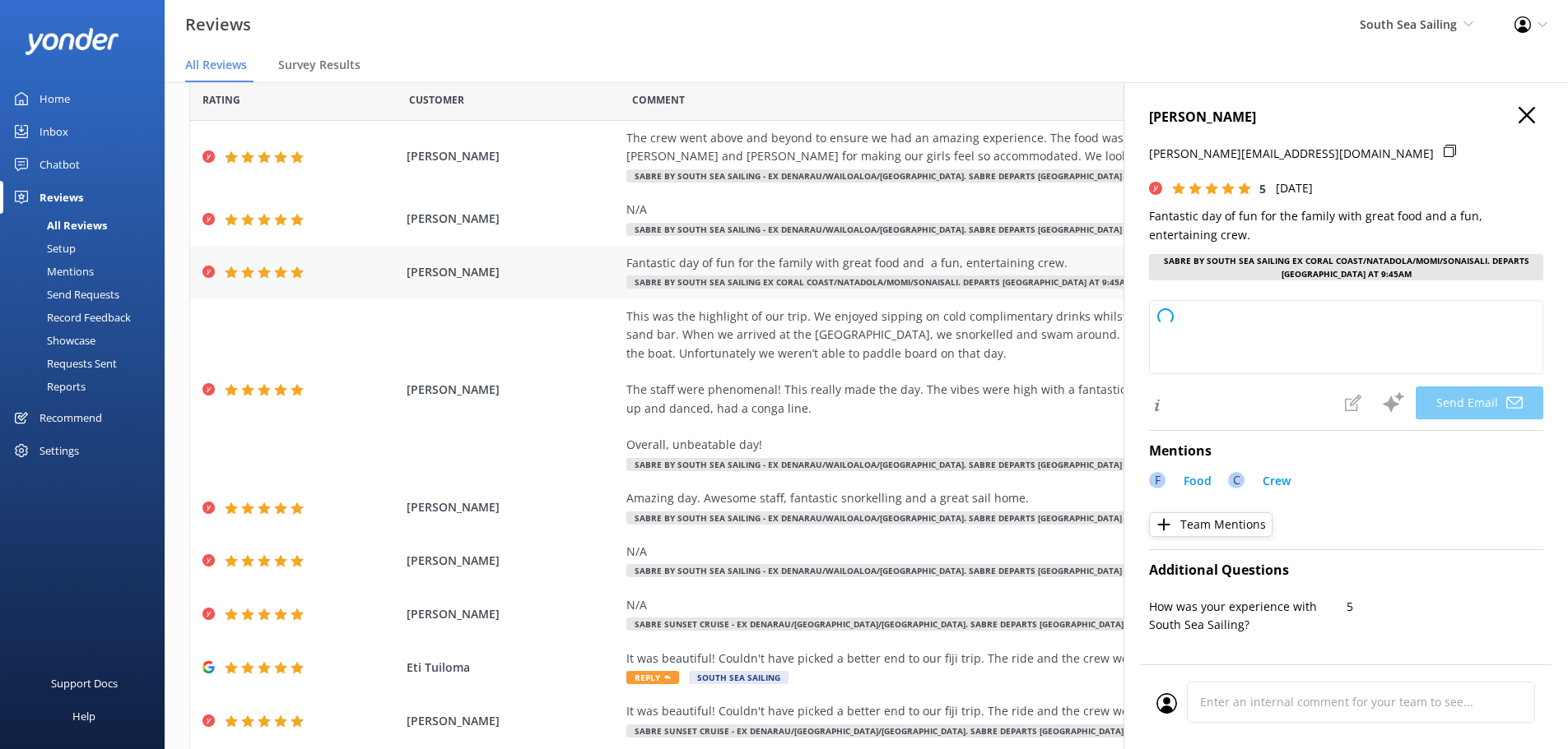
copy div "Fantastic day of fun for the family with great food and a fun, entertaining cre…"
type textarea "Thank you so much, Catherine! We're thrilled to hear you and your family had a …"
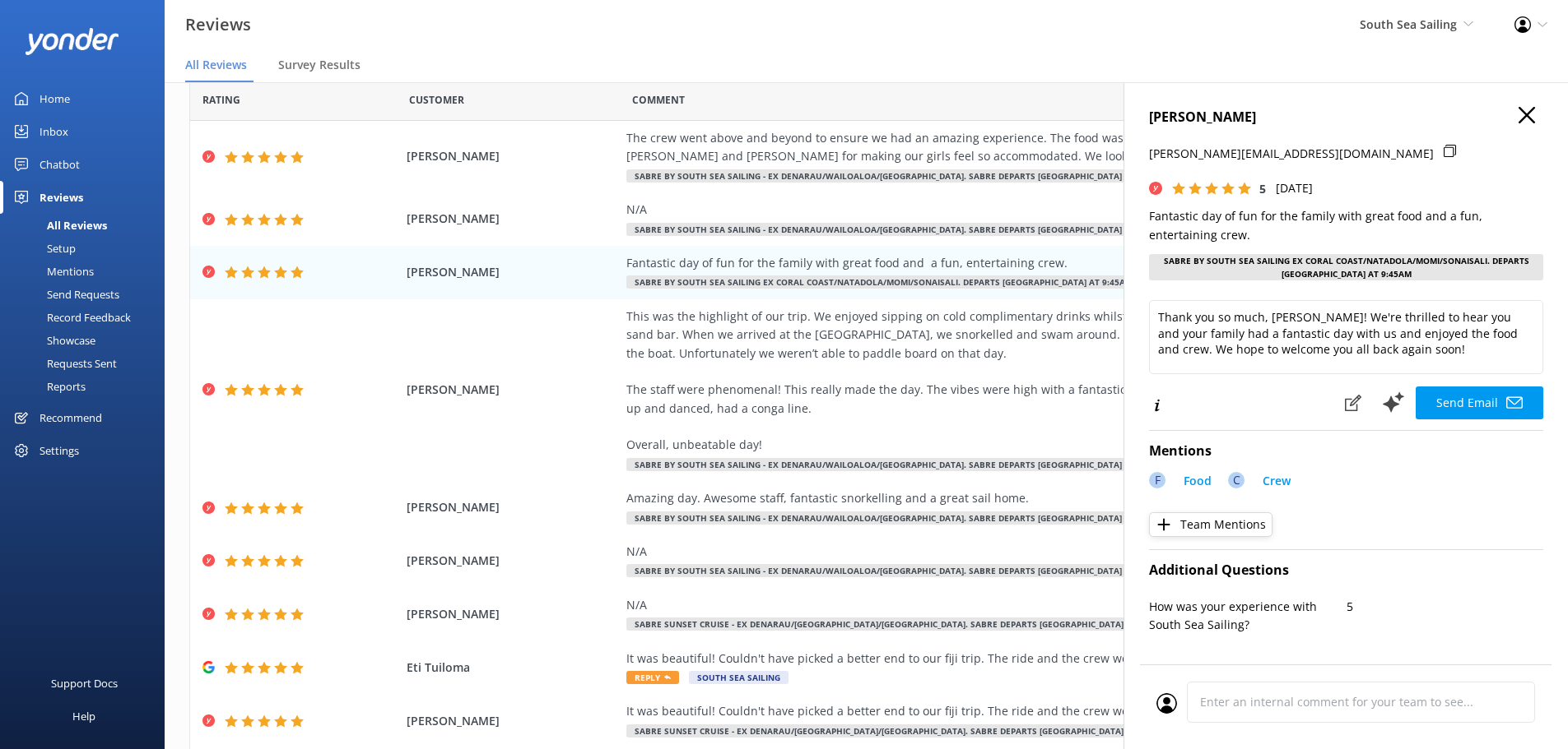
click at [1519, 115] on icon "button" at bounding box center [1527, 115] width 16 height 16
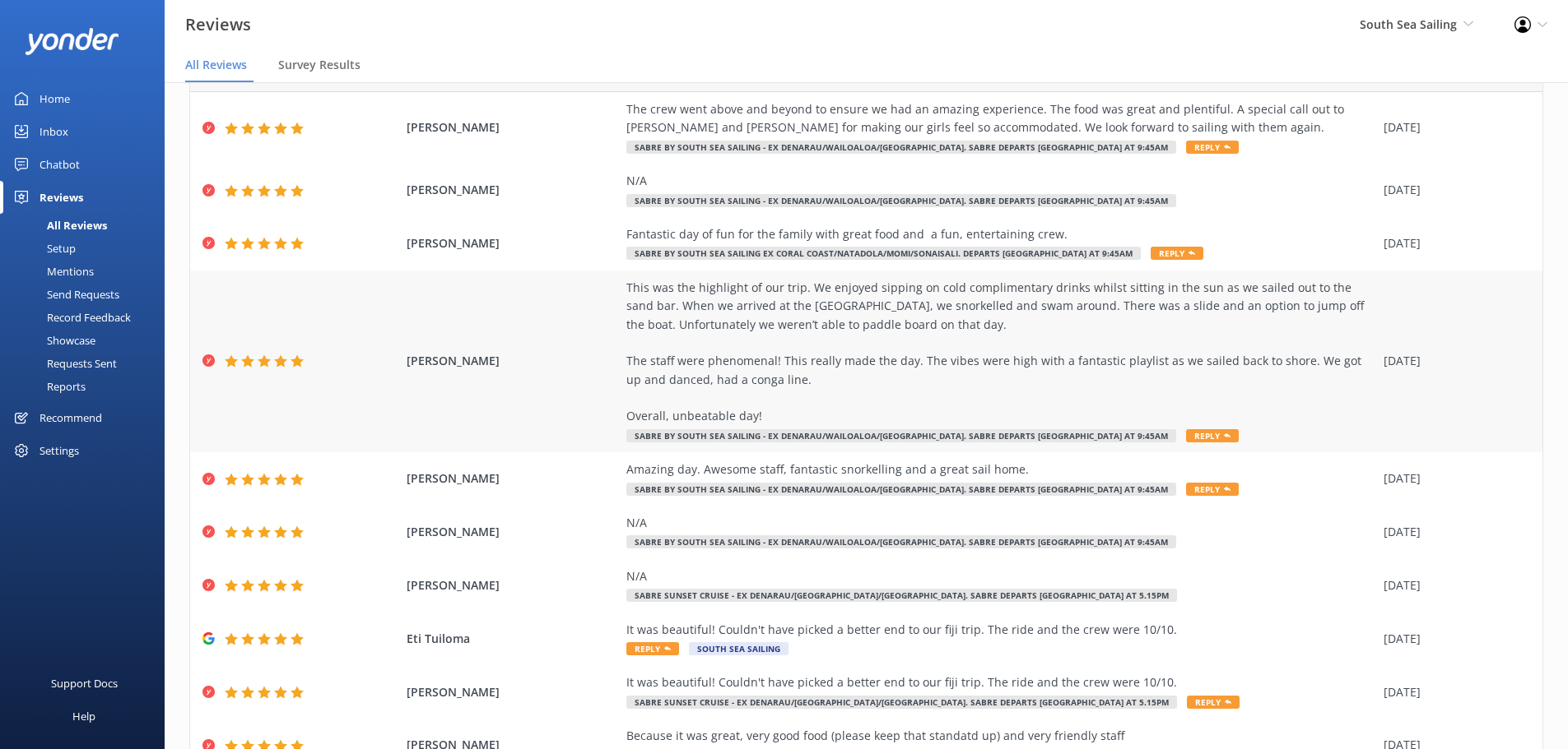
scroll to position [94, 0]
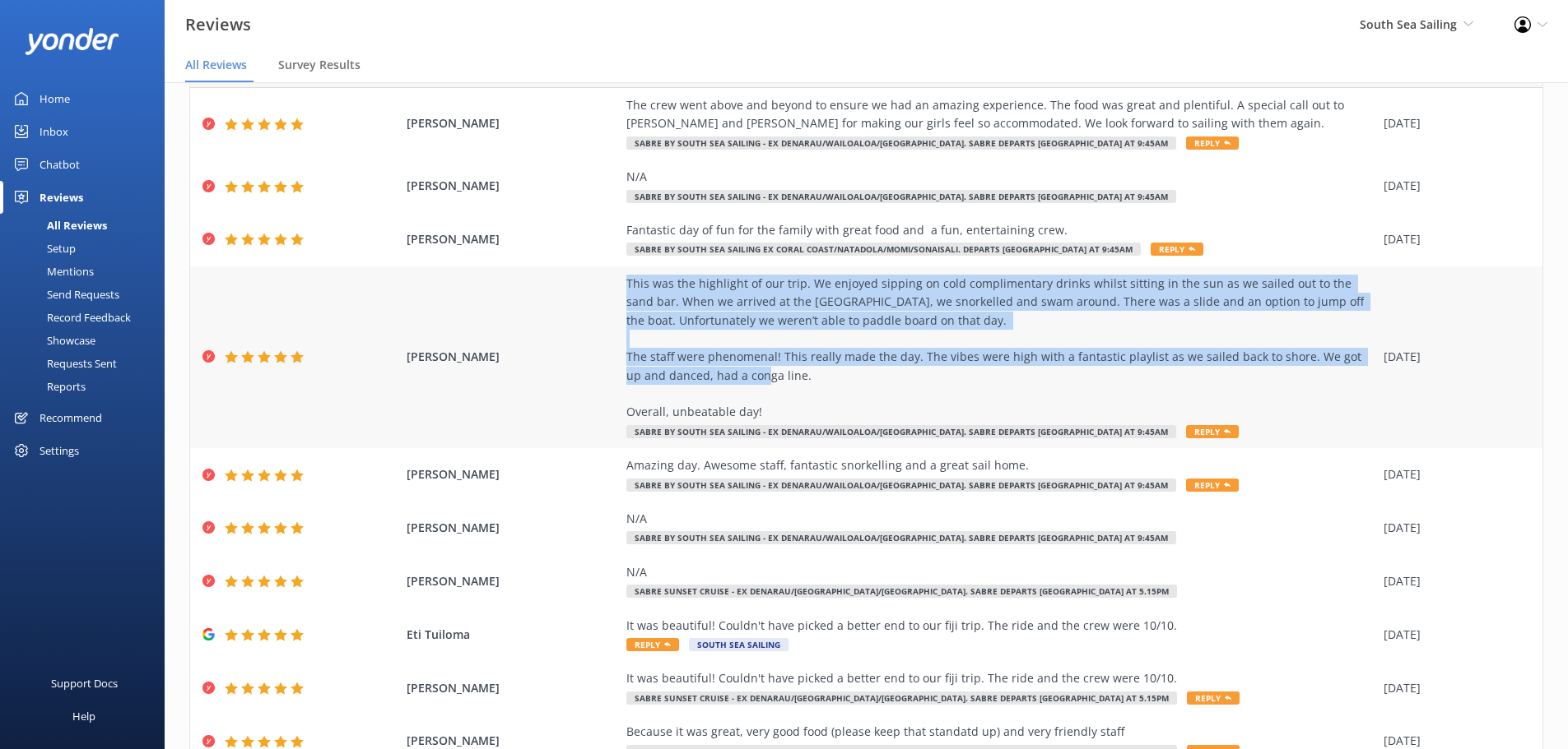
drag, startPoint x: 614, startPoint y: 282, endPoint x: 775, endPoint y: 377, distance: 186.9
click at [775, 377] on div "MIKAYLA BARRETT This was the highlight of our trip. We enjoyed sipping on cold …" at bounding box center [866, 357] width 1352 height 182
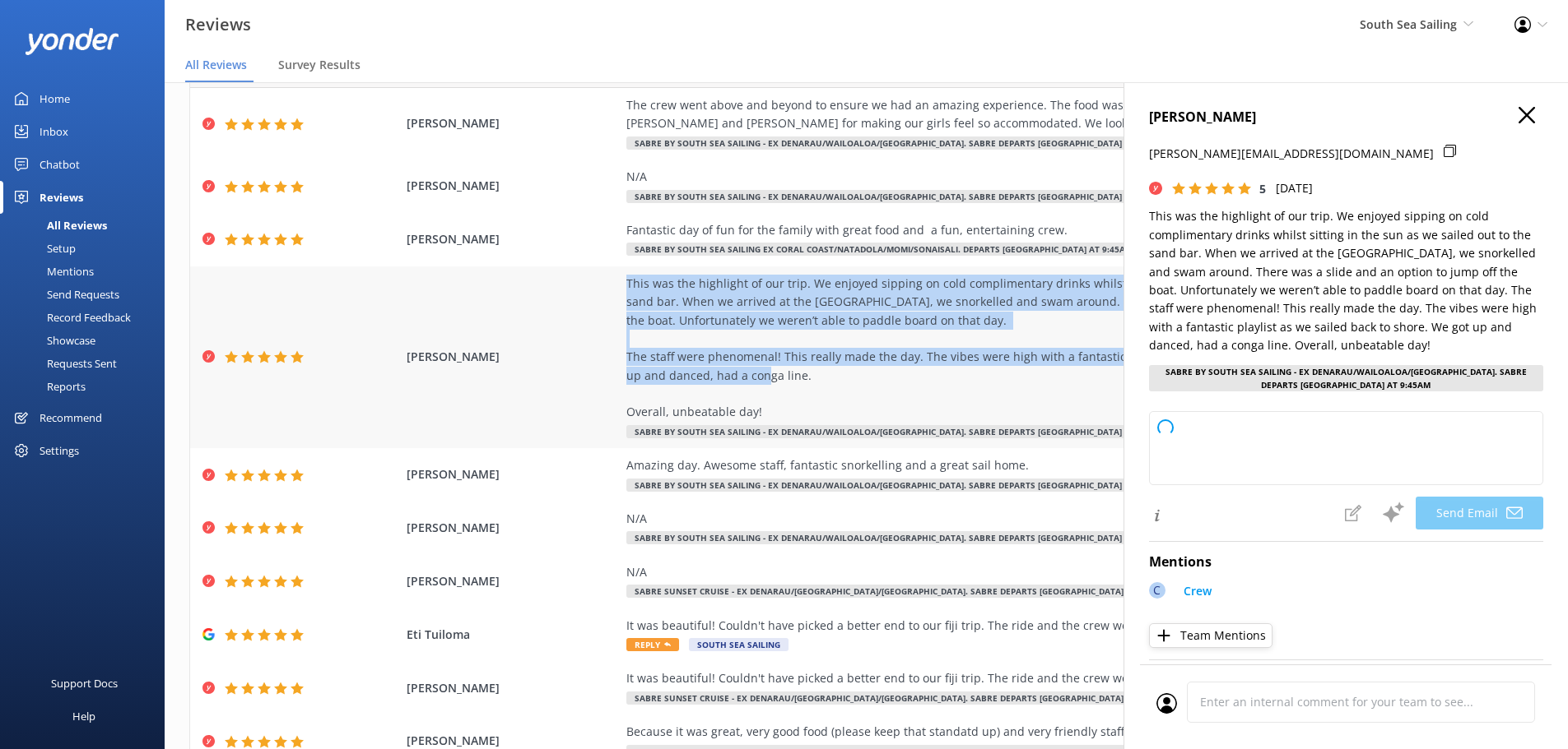
copy div "This was the highlight of our trip. We enjoyed sipping on cold complimentary dr…"
click at [1519, 115] on use "button" at bounding box center [1527, 115] width 16 height 16
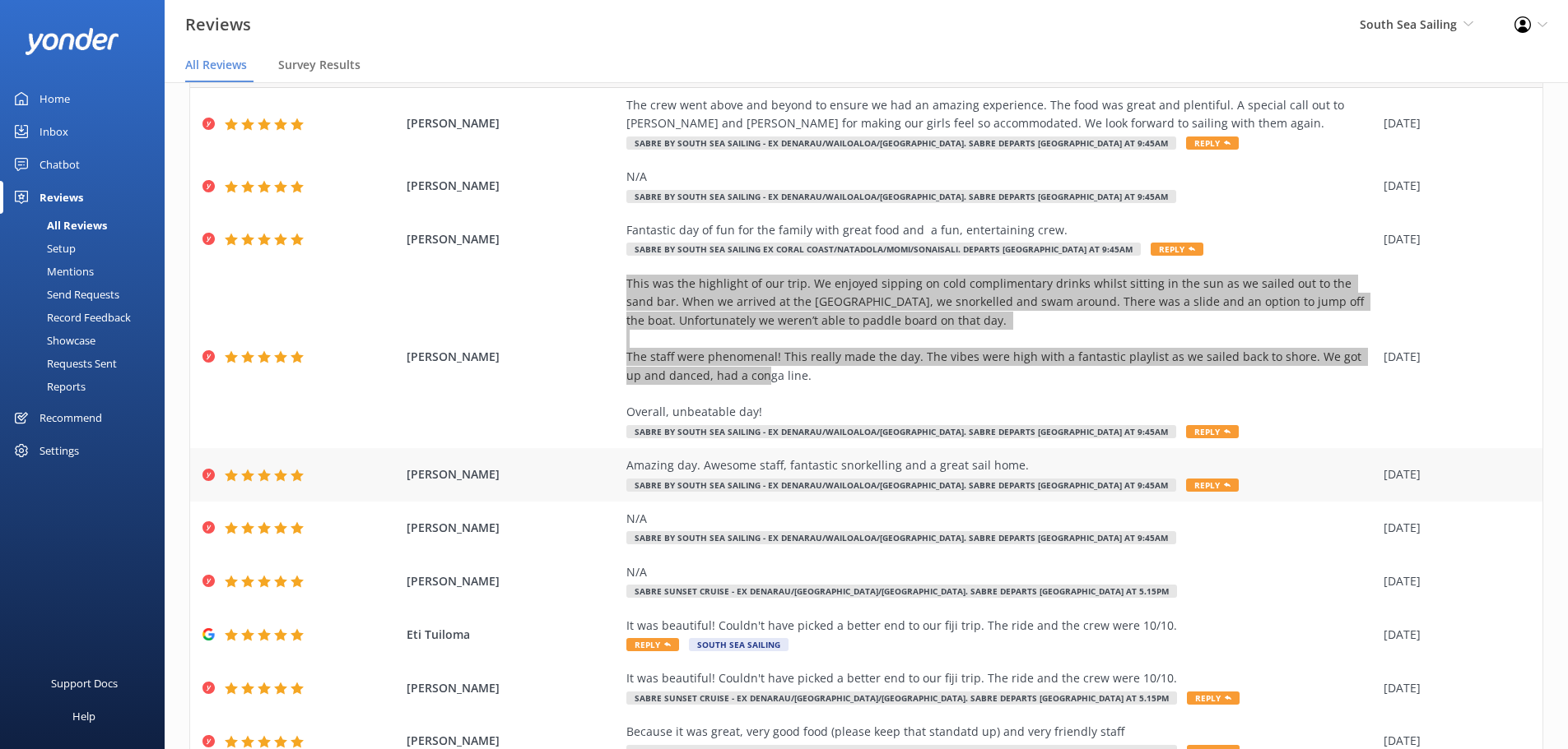
scroll to position [168, 0]
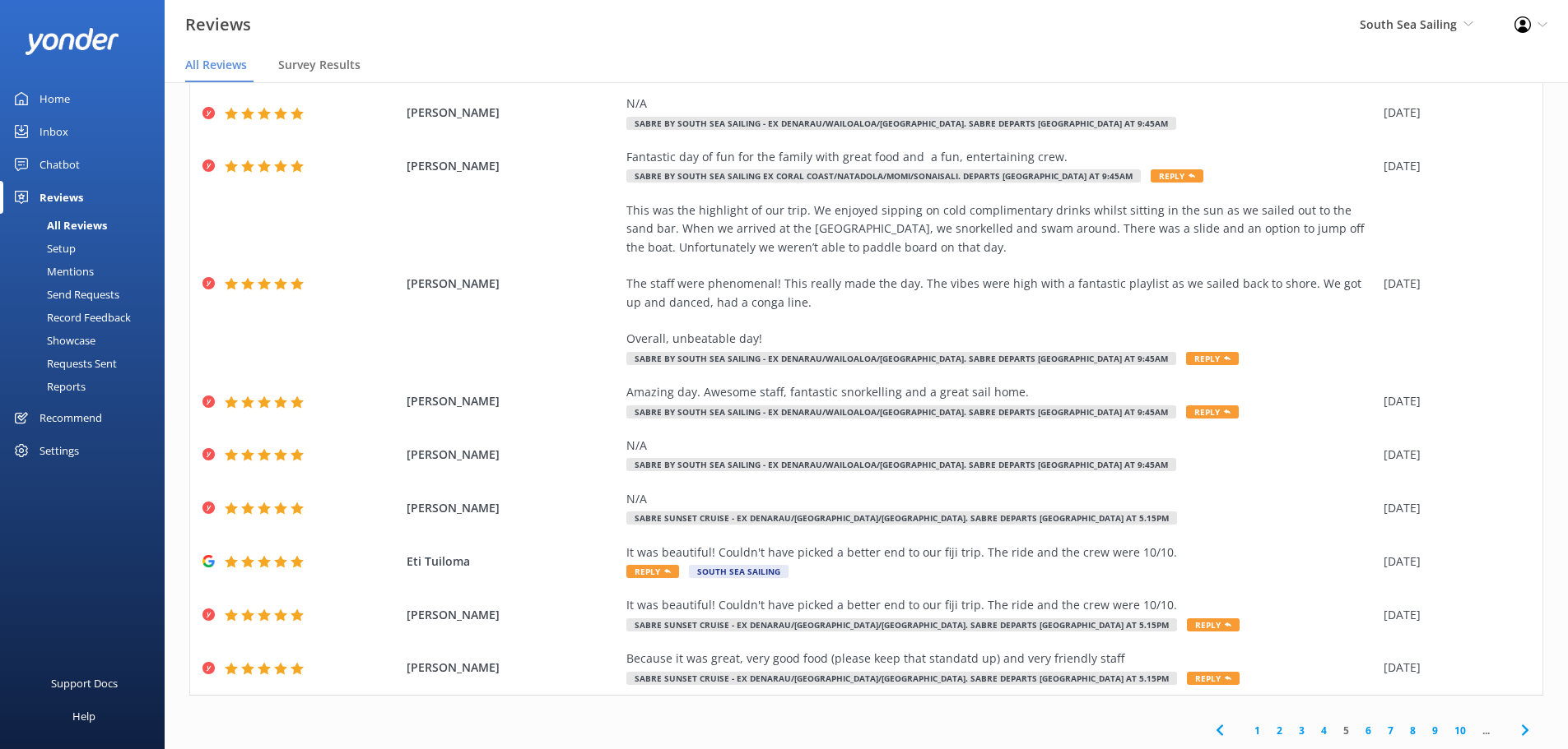
click at [521, 730] on div "1 2 3 4 5 6 7 8 9 10 ..." at bounding box center [866, 730] width 1354 height 37
drag, startPoint x: 817, startPoint y: 209, endPoint x: 1196, endPoint y: 216, distance: 379.1
click at [1196, 216] on div "This was the highlight of our trip. We enjoyed sipping on cold complimentary dr…" at bounding box center [1001, 275] width 749 height 147
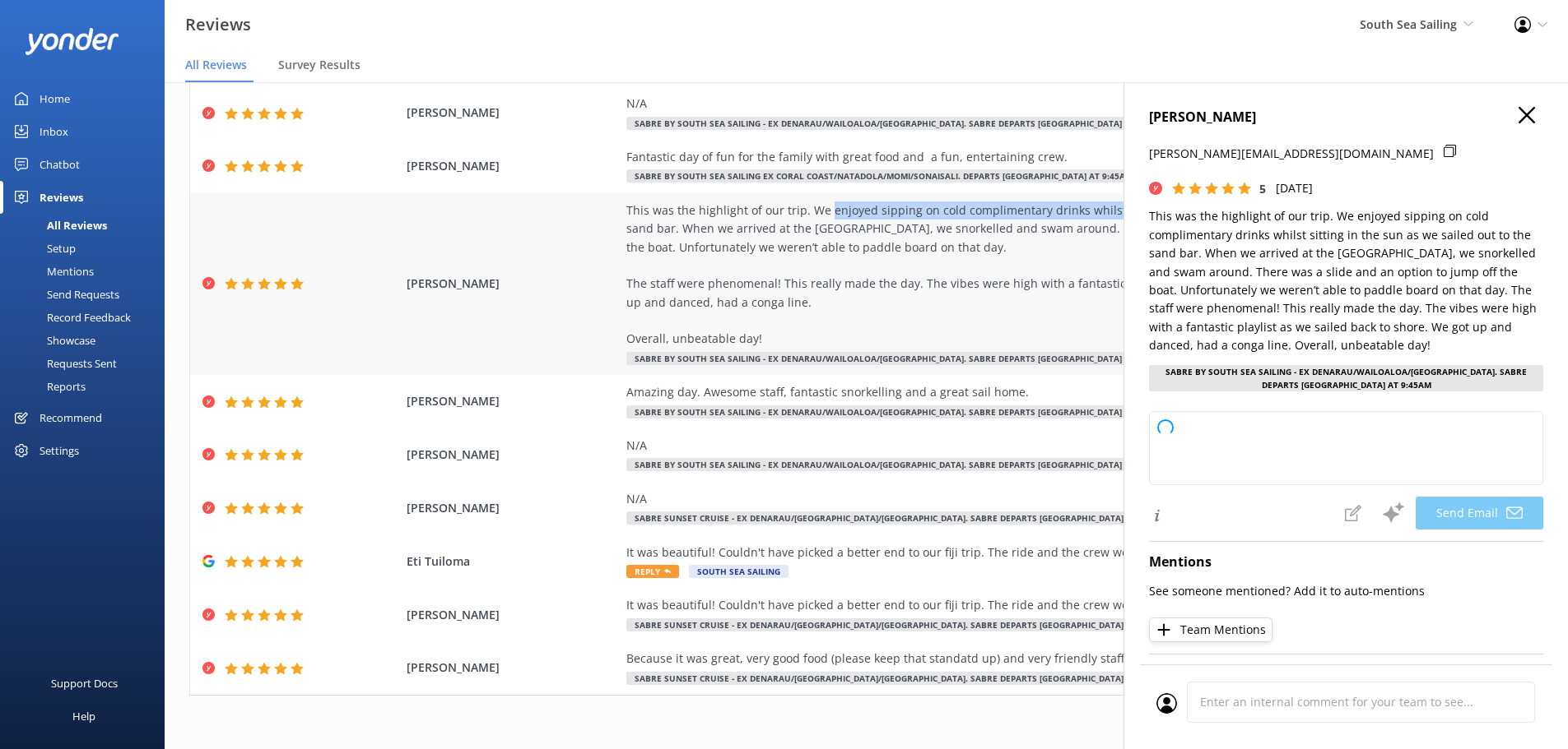
copy div "enjoyed sipping on cold complimentary drinks whilst sitting in the sun"
click at [1519, 114] on icon "button" at bounding box center [1527, 115] width 16 height 16
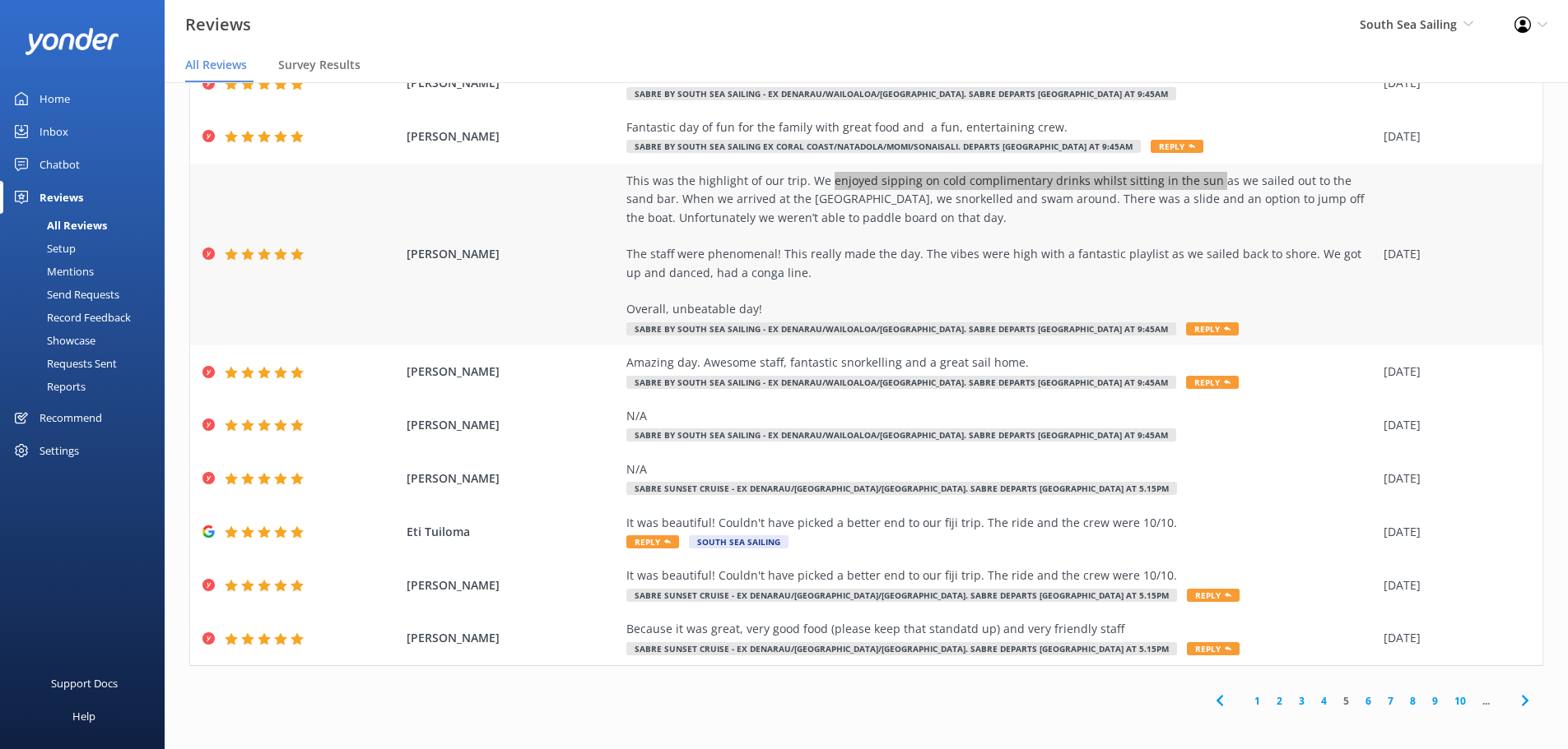
scroll to position [33, 0]
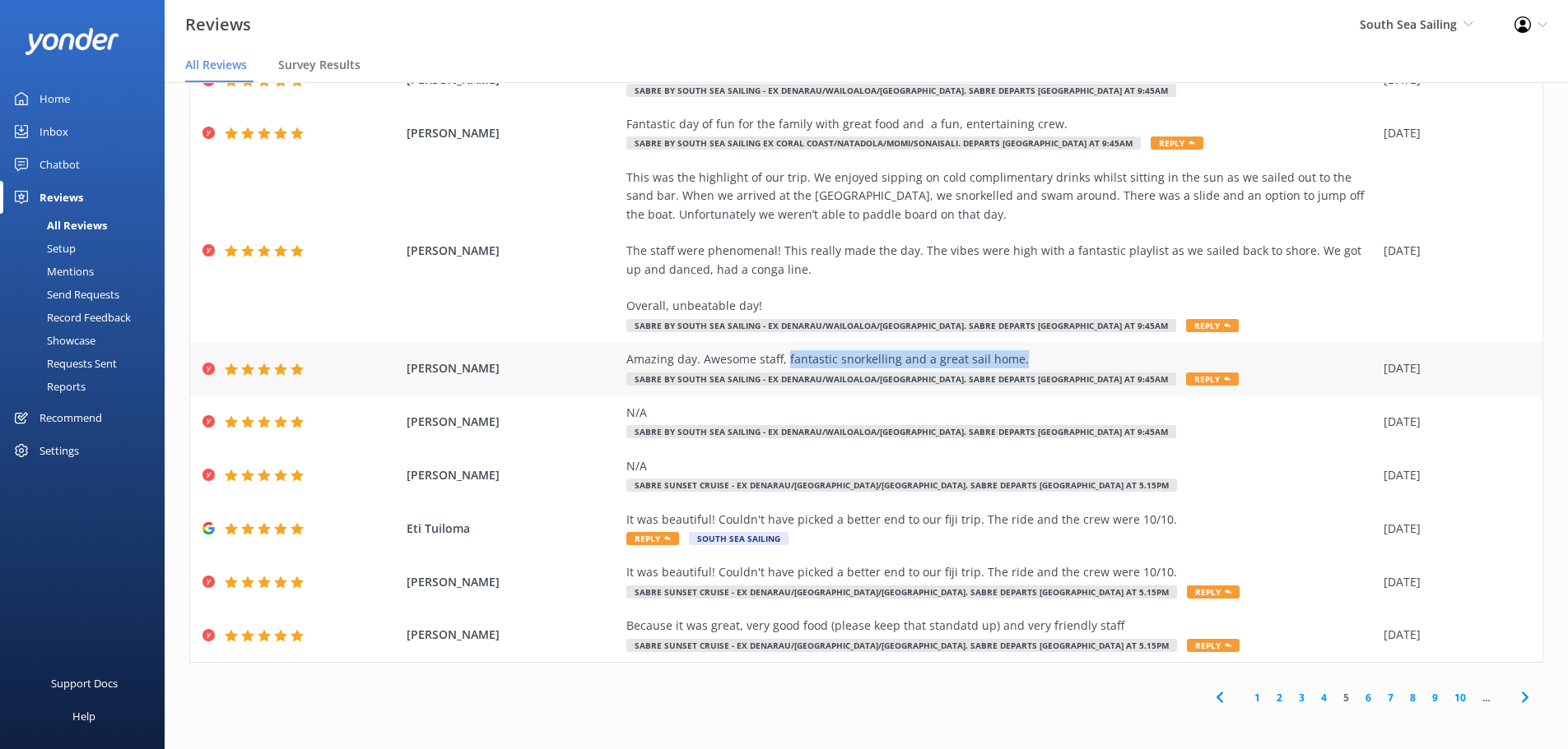
drag, startPoint x: 1014, startPoint y: 356, endPoint x: 776, endPoint y: 368, distance: 238.3
click at [776, 368] on div "Amazing day. Awesome staff, fantastic snorkelling and a great sail home. SABRE …" at bounding box center [1001, 368] width 749 height 37
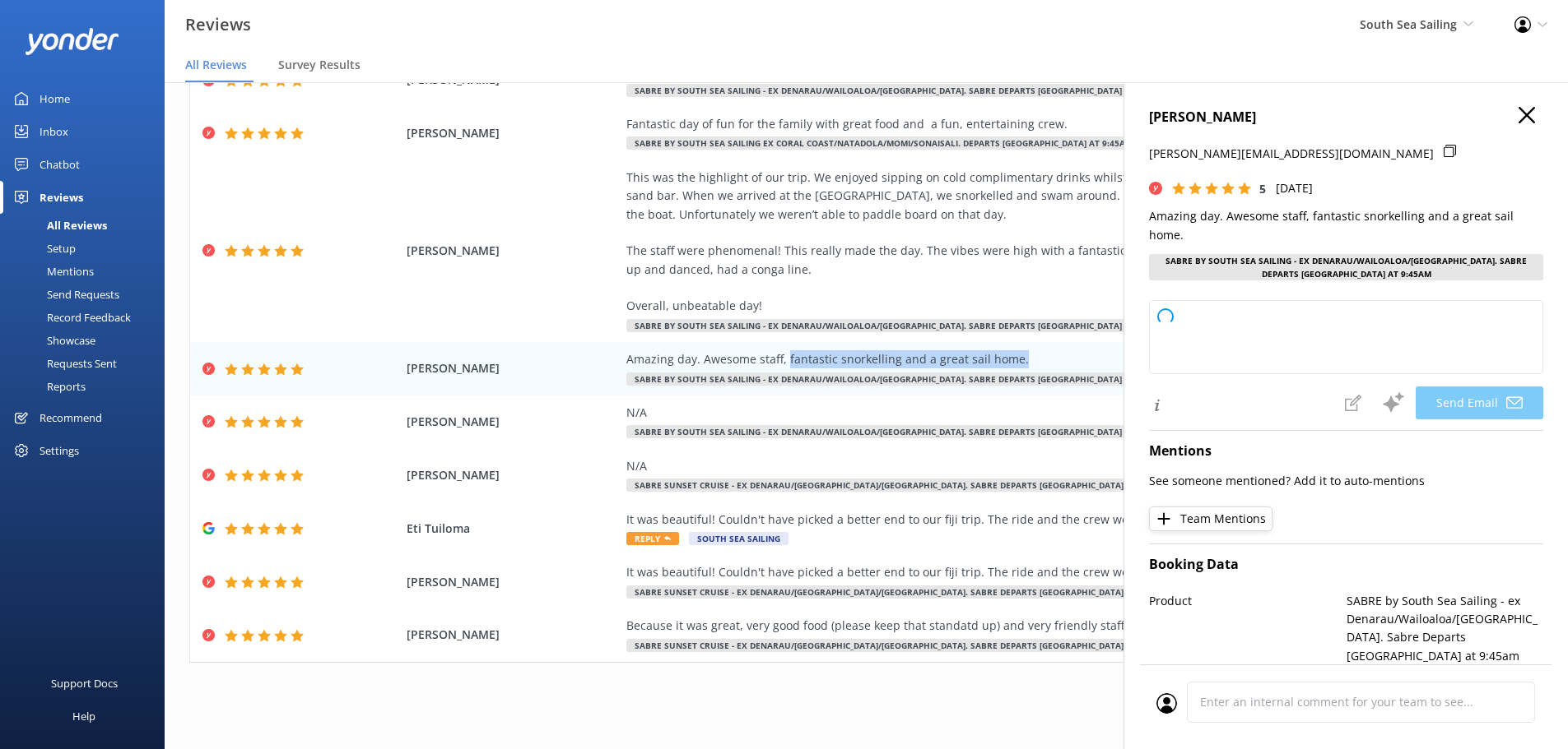
click at [1519, 116] on icon "button" at bounding box center [1527, 115] width 16 height 16
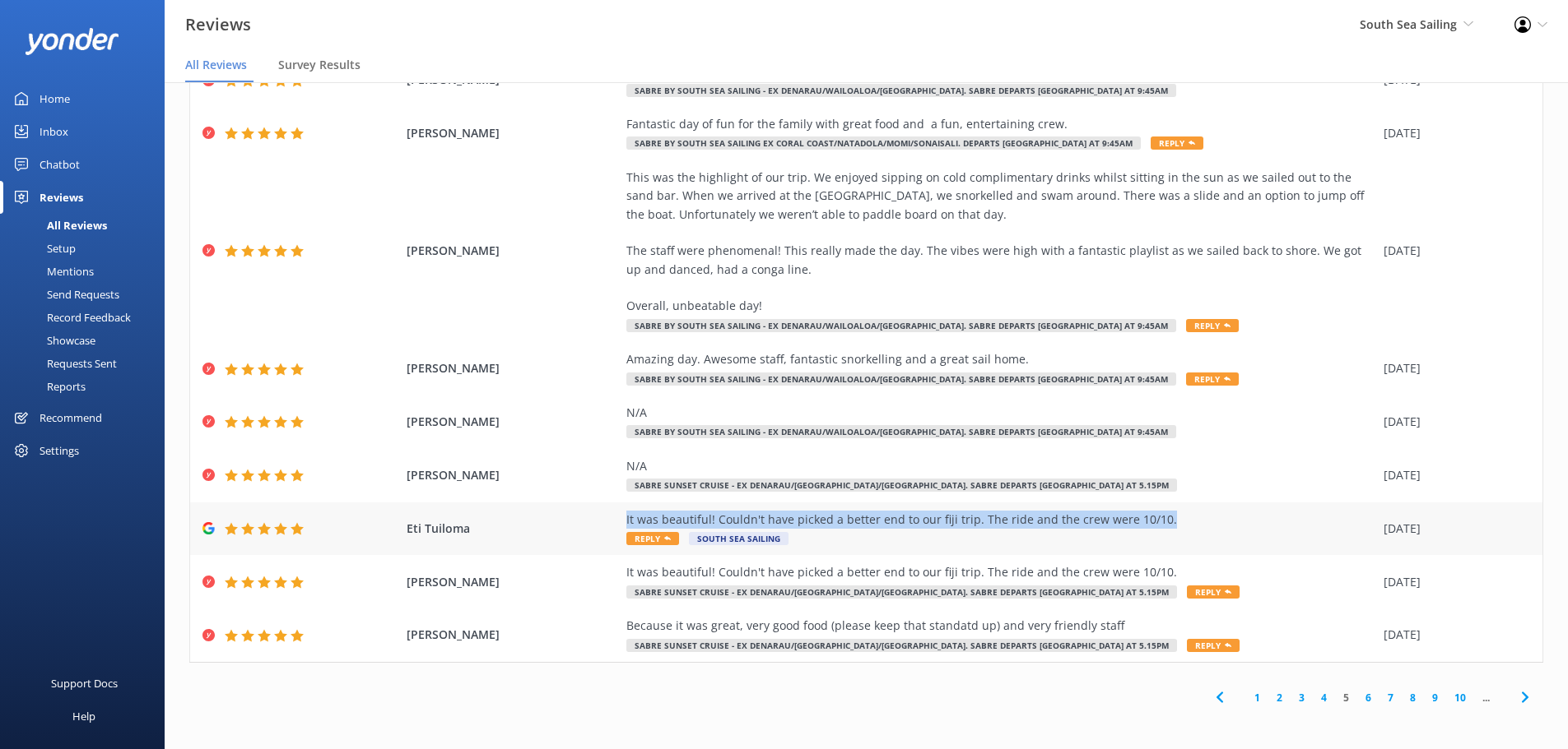
drag, startPoint x: 1165, startPoint y: 519, endPoint x: 571, endPoint y: 520, distance: 594.0
click at [571, 520] on div "Eti Tuiloma It was beautiful! Couldn't have picked a better end to our fiji tri…" at bounding box center [866, 530] width 1352 height 54
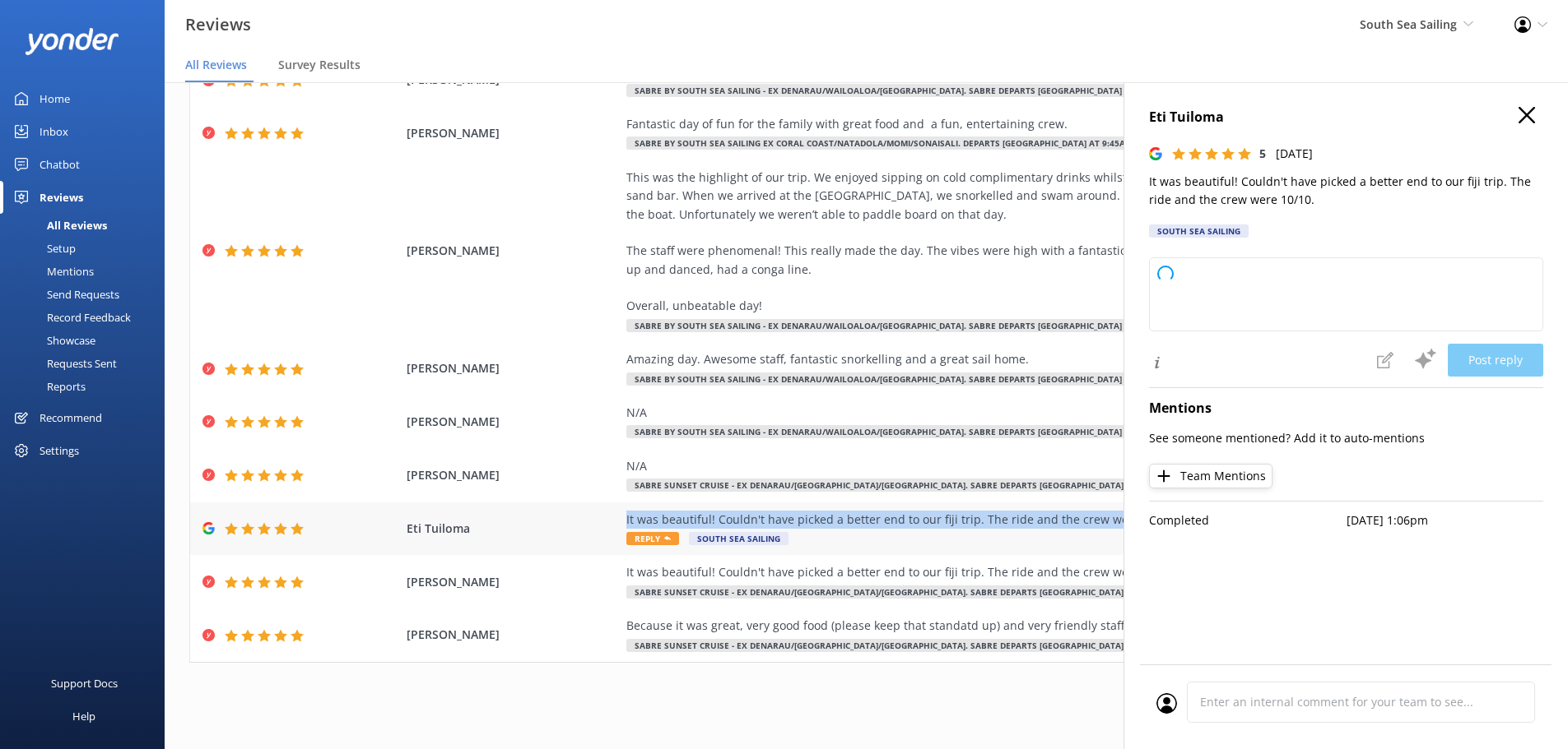
copy div "It was beautiful! Couldn't have picked a better end to our fiji trip. The ride …"
click at [1535, 115] on h4 "Eti Tuiloma" at bounding box center [1346, 118] width 394 height 22
click at [1528, 110] on icon "button" at bounding box center [1527, 115] width 16 height 16
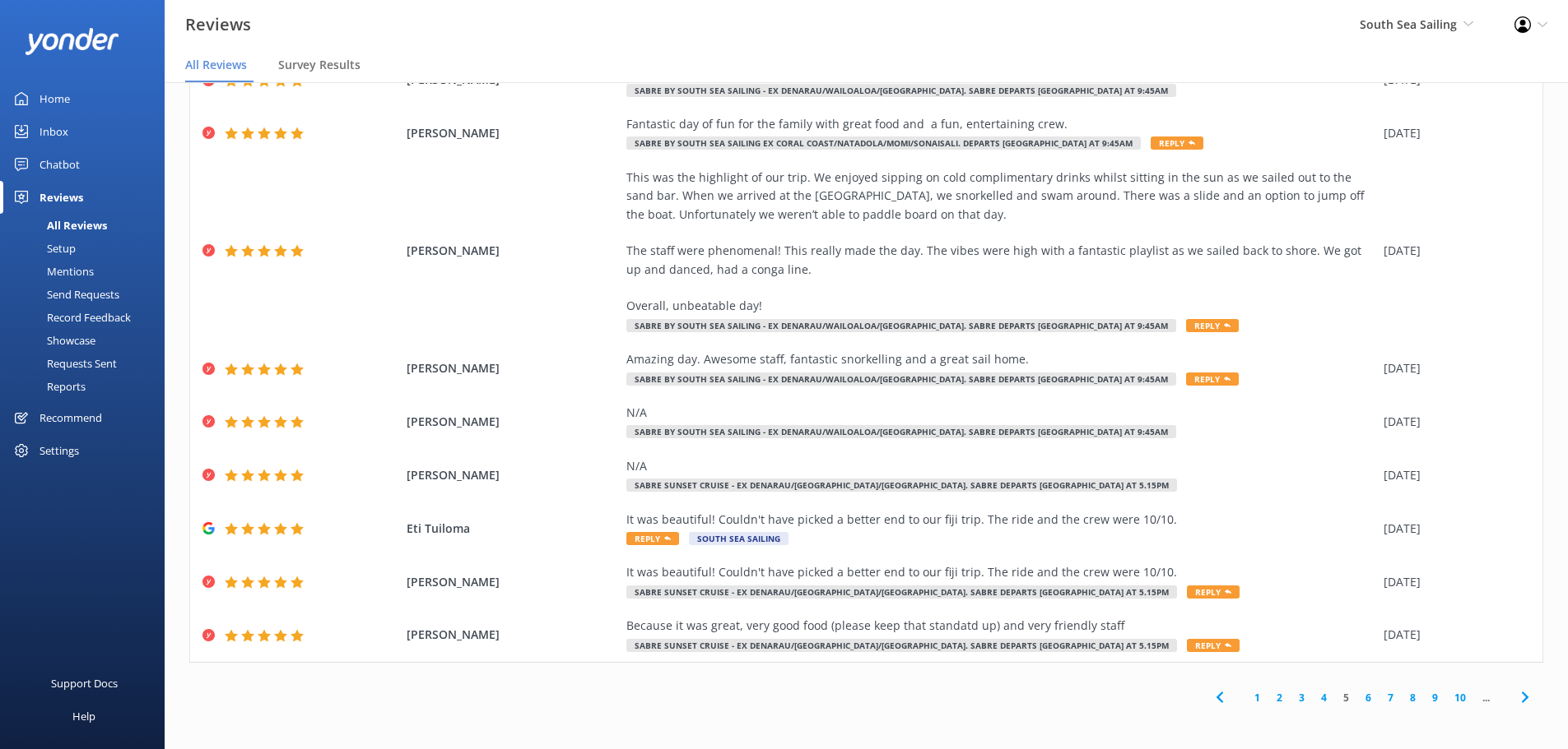
click at [1515, 700] on icon at bounding box center [1525, 698] width 20 height 20
click at [1307, 700] on link "5" at bounding box center [1318, 698] width 22 height 15
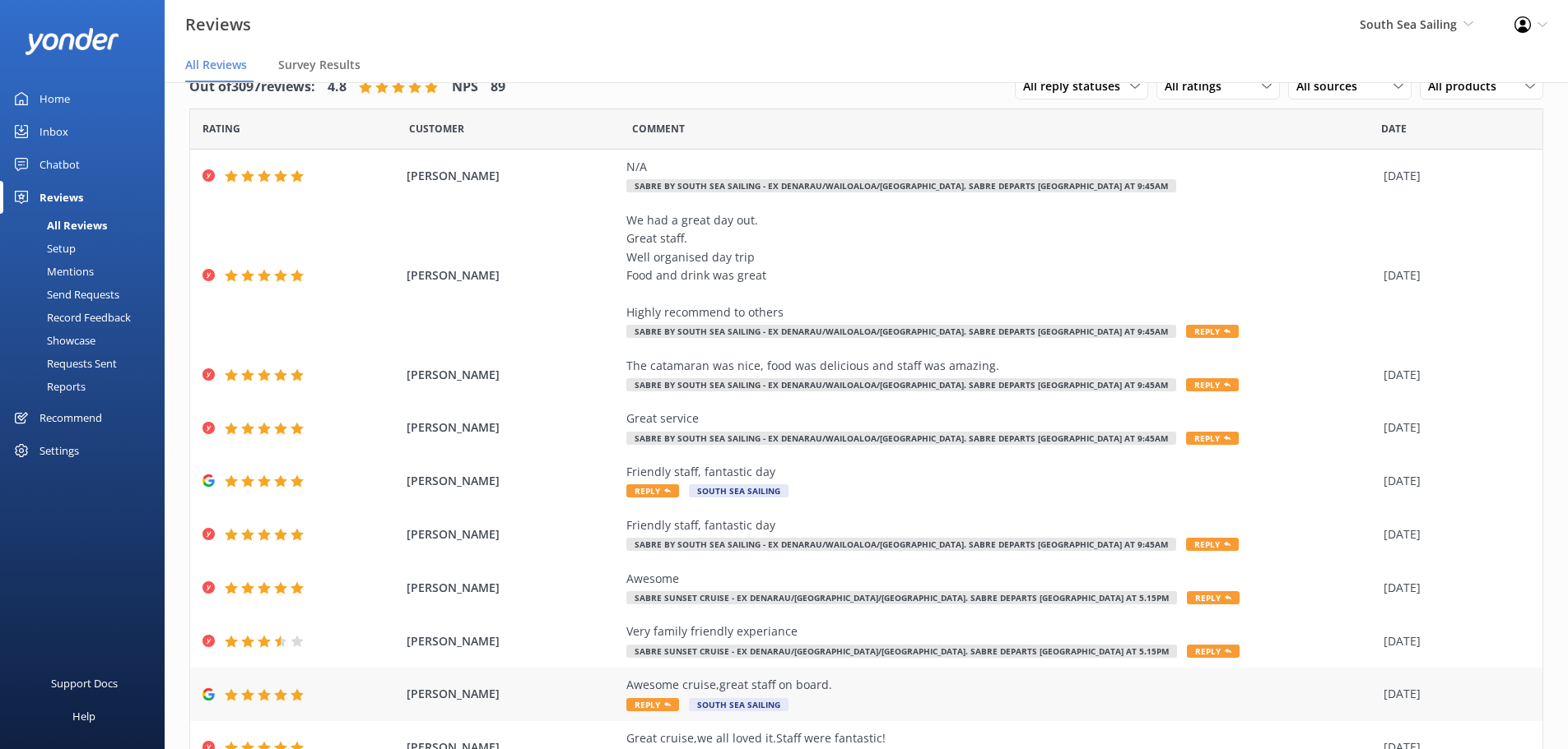
scroll to position [112, 0]
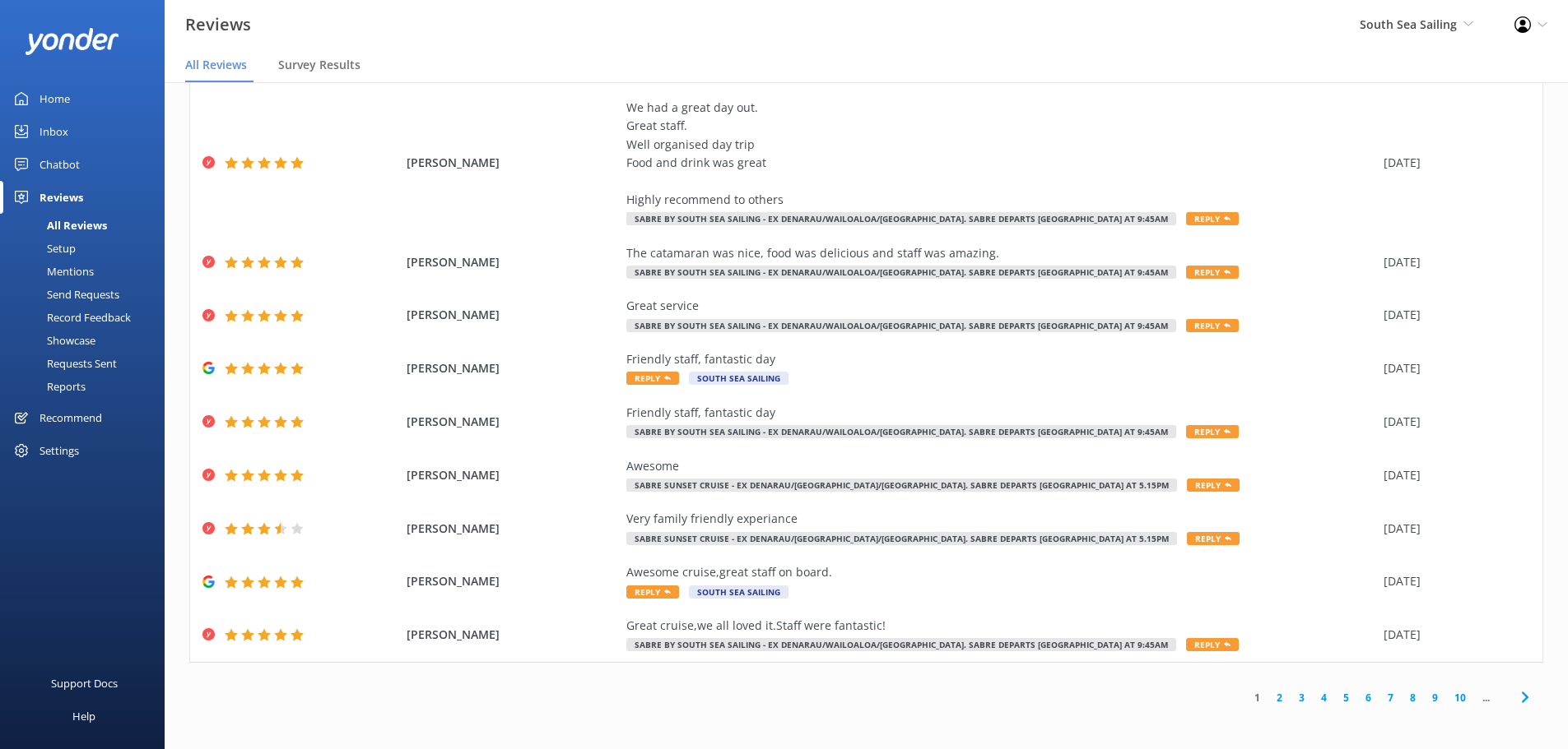
click at [1424, 697] on link "9" at bounding box center [1435, 698] width 22 height 15
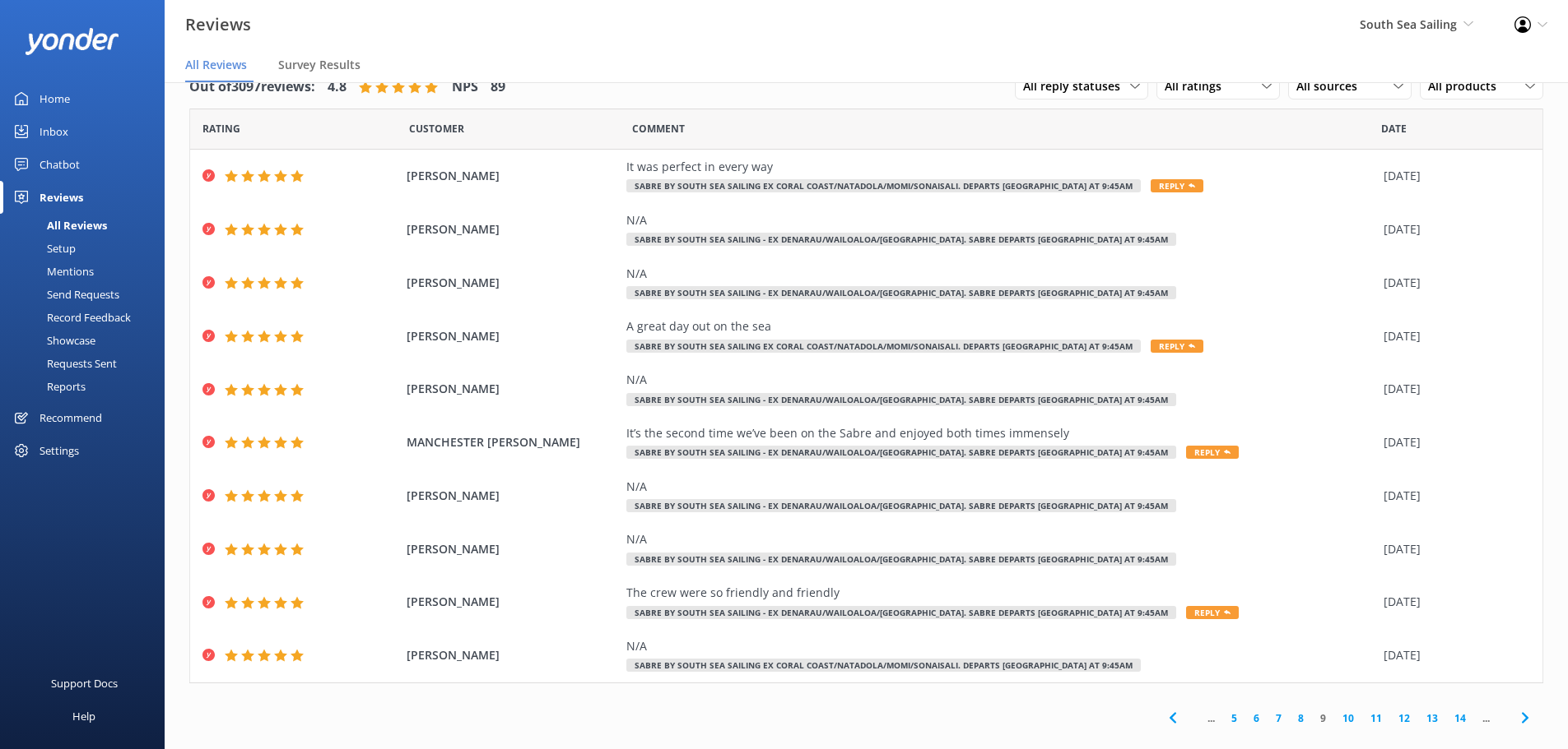
click at [1268, 718] on link "7" at bounding box center [1279, 718] width 22 height 15
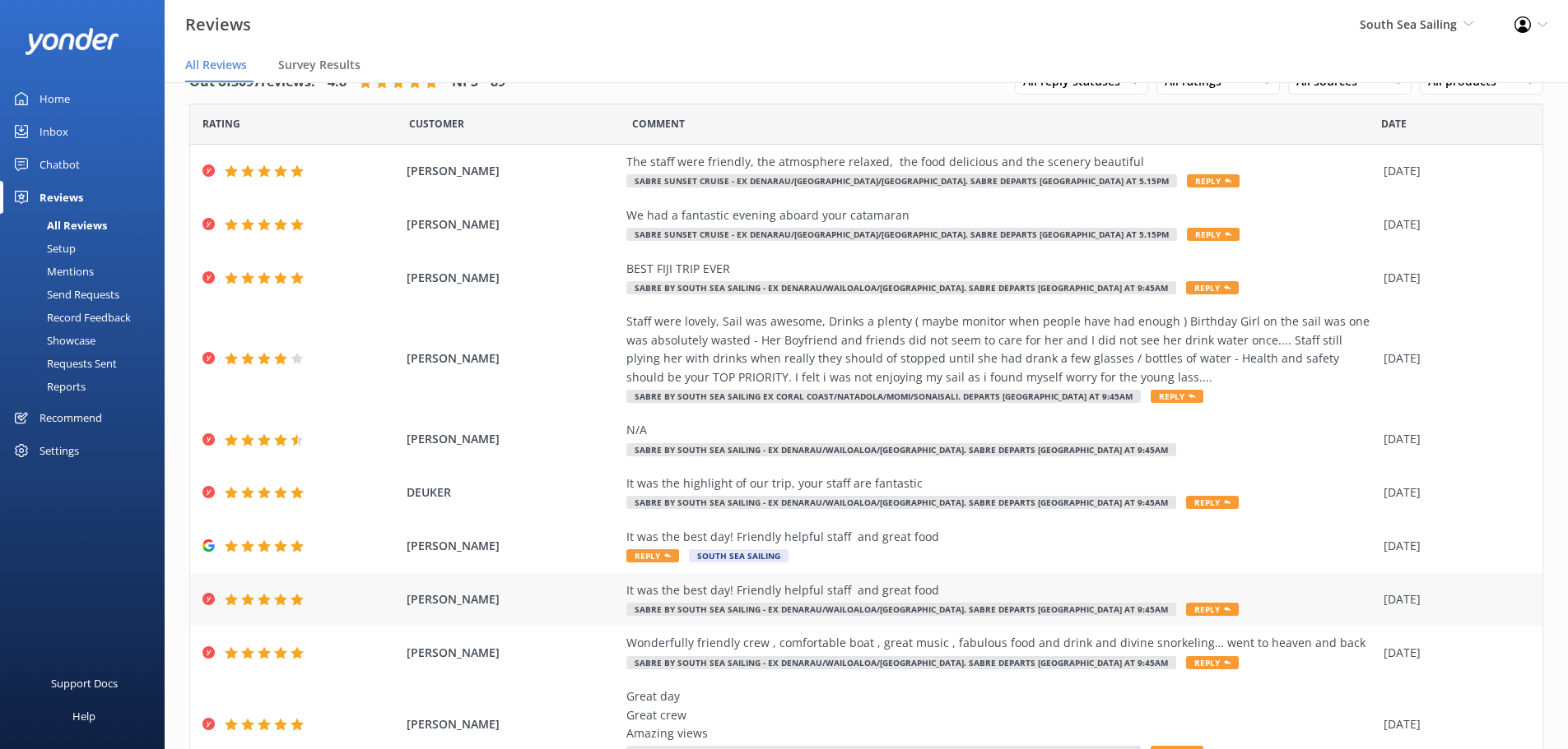
scroll to position [112, 0]
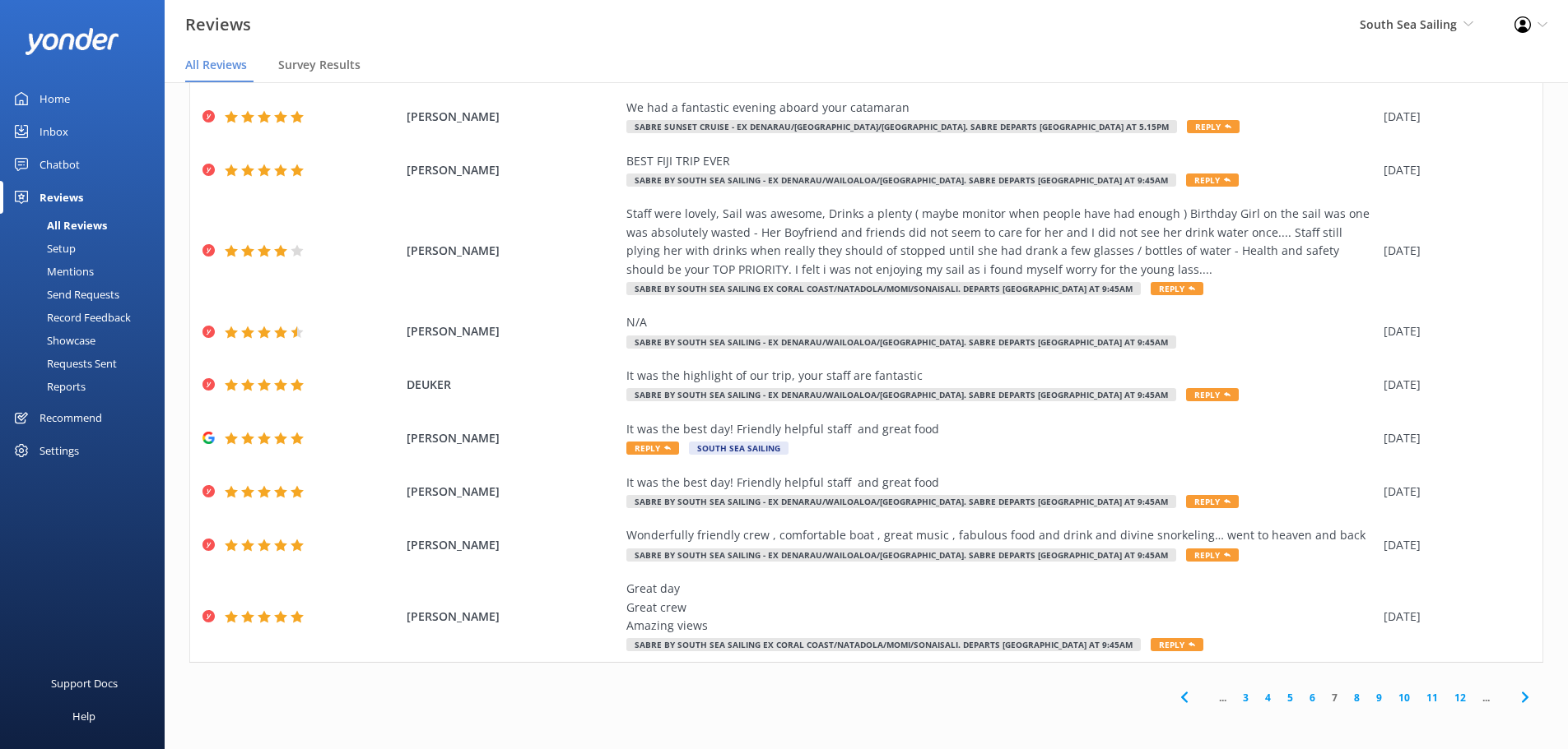
click at [1307, 697] on link "6" at bounding box center [1312, 698] width 22 height 15
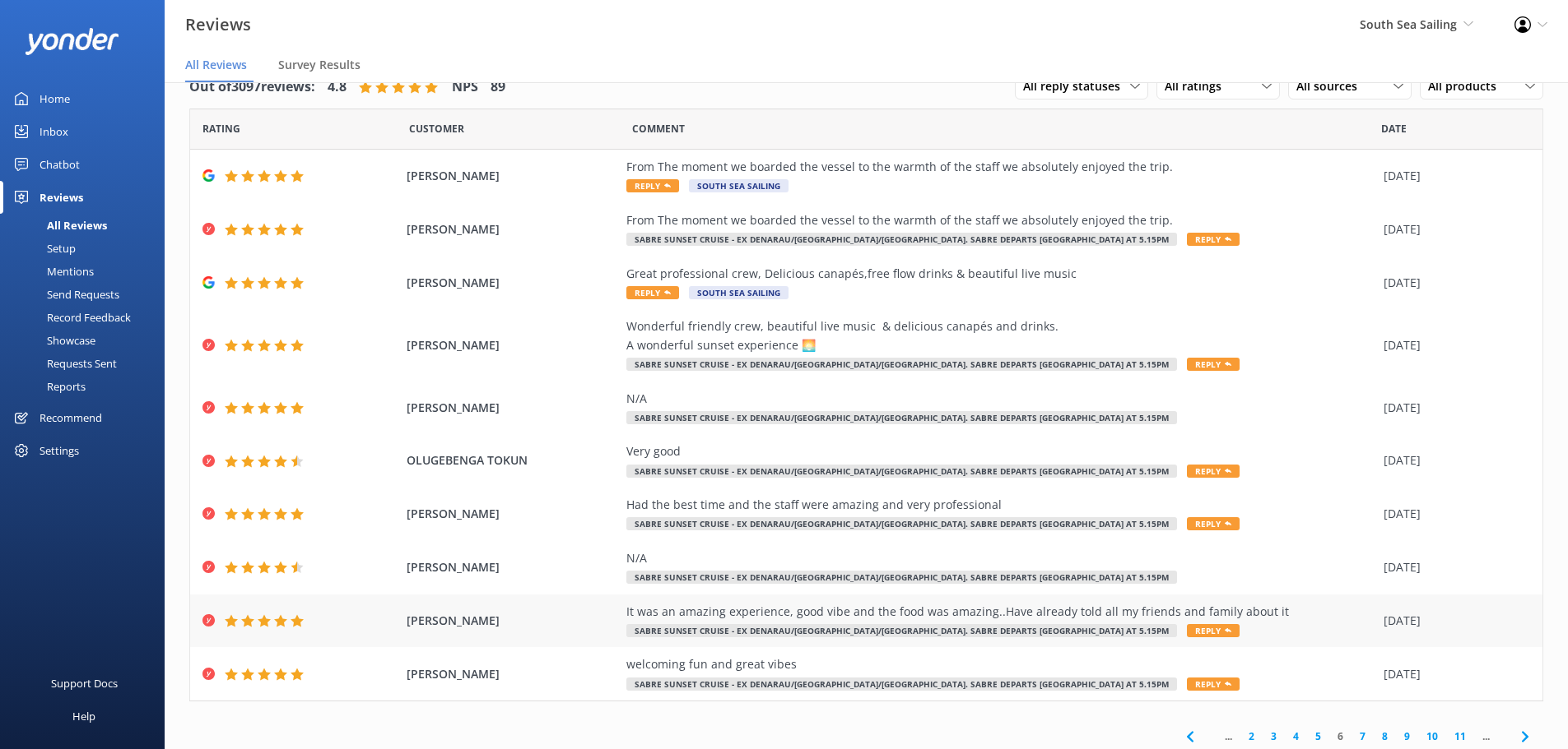
scroll to position [39, 0]
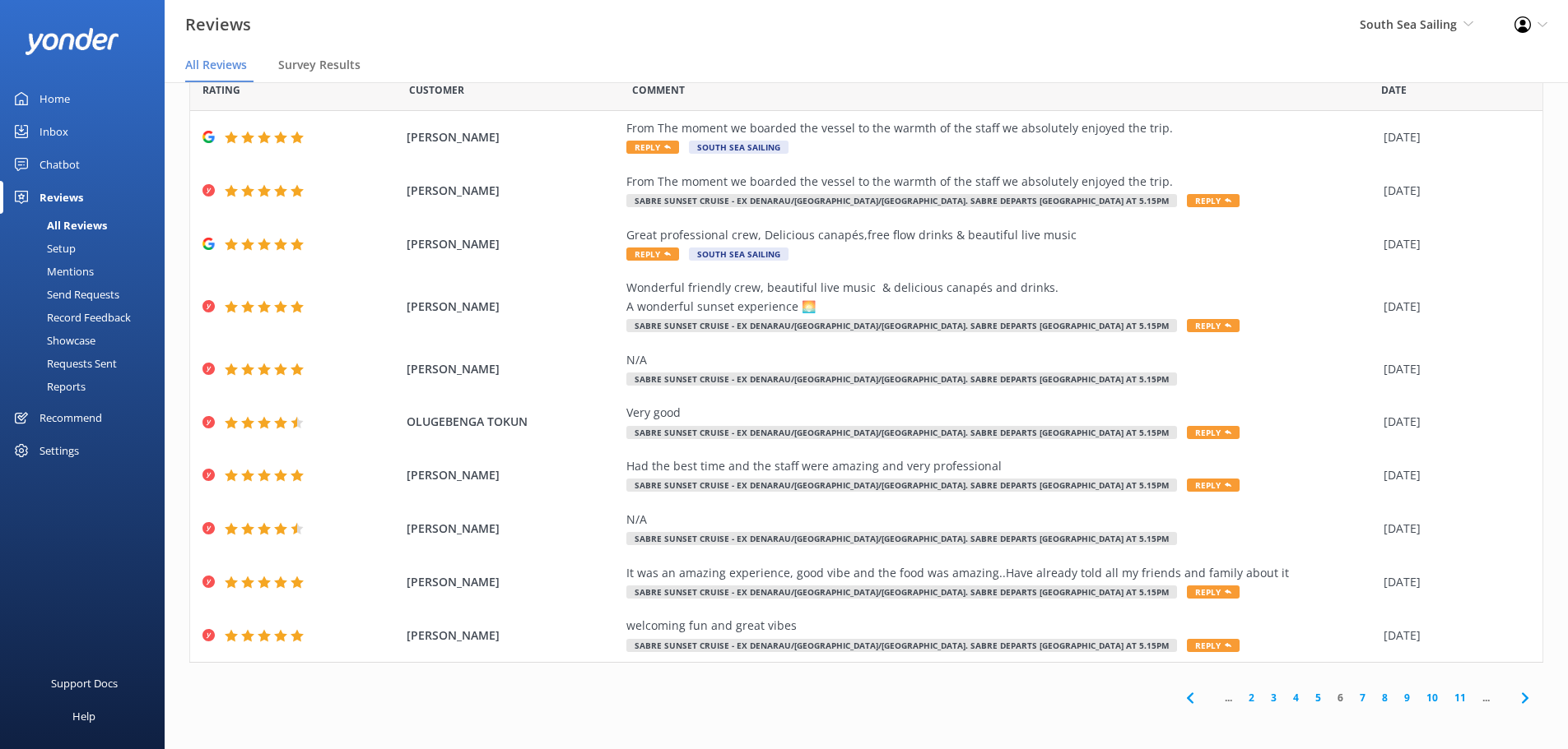
click at [1307, 698] on link "5" at bounding box center [1318, 698] width 22 height 15
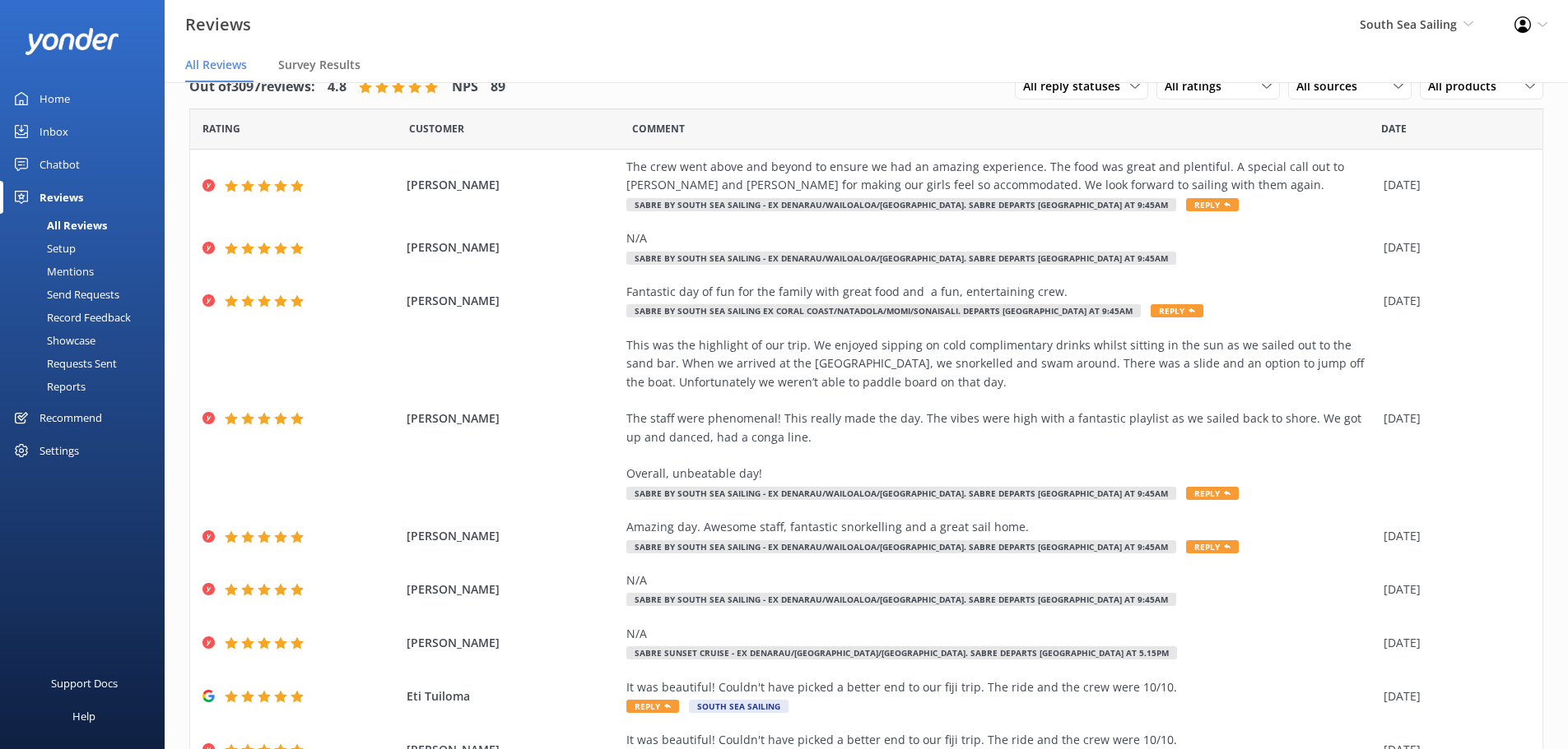
scroll to position [168, 0]
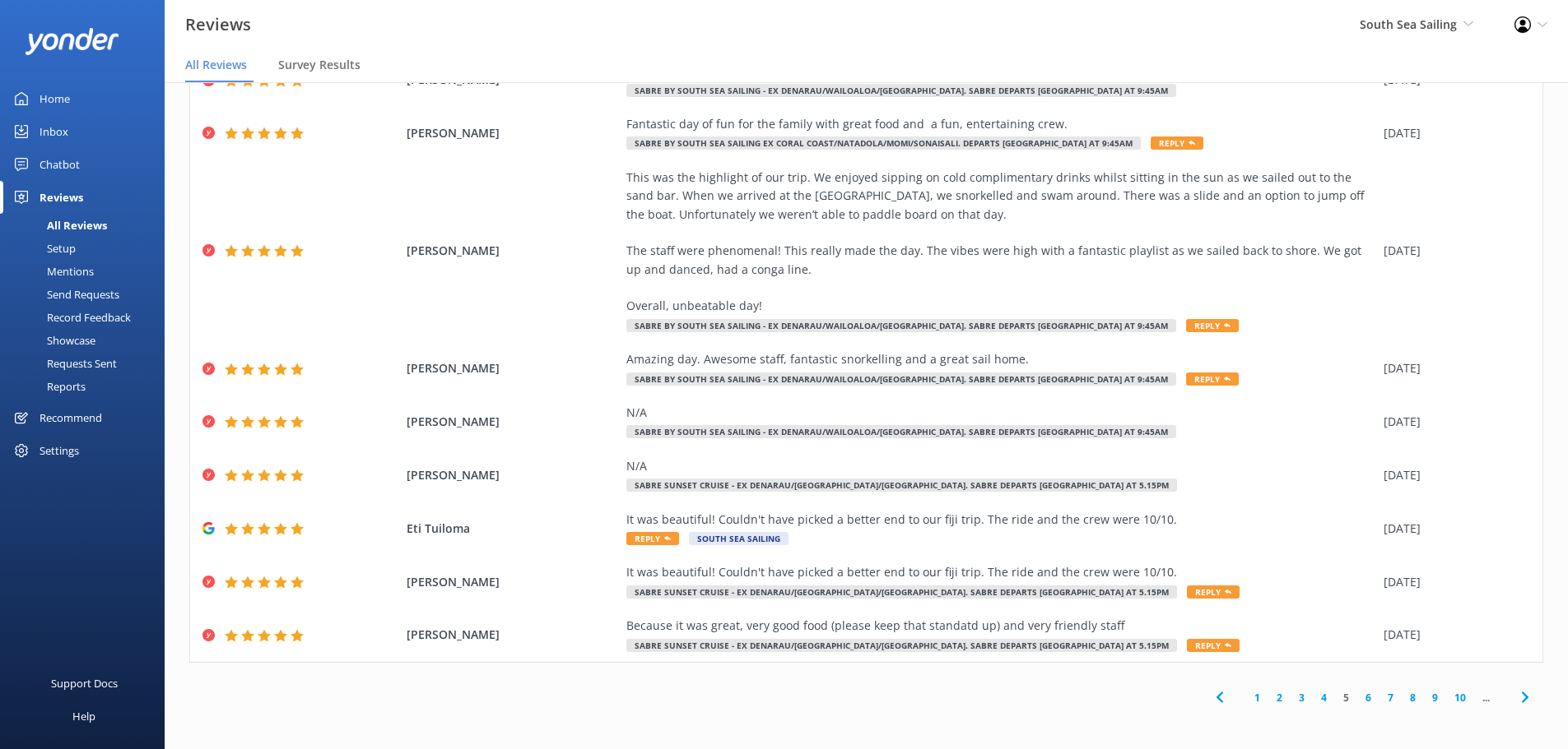
click at [1357, 697] on link "6" at bounding box center [1368, 698] width 22 height 15
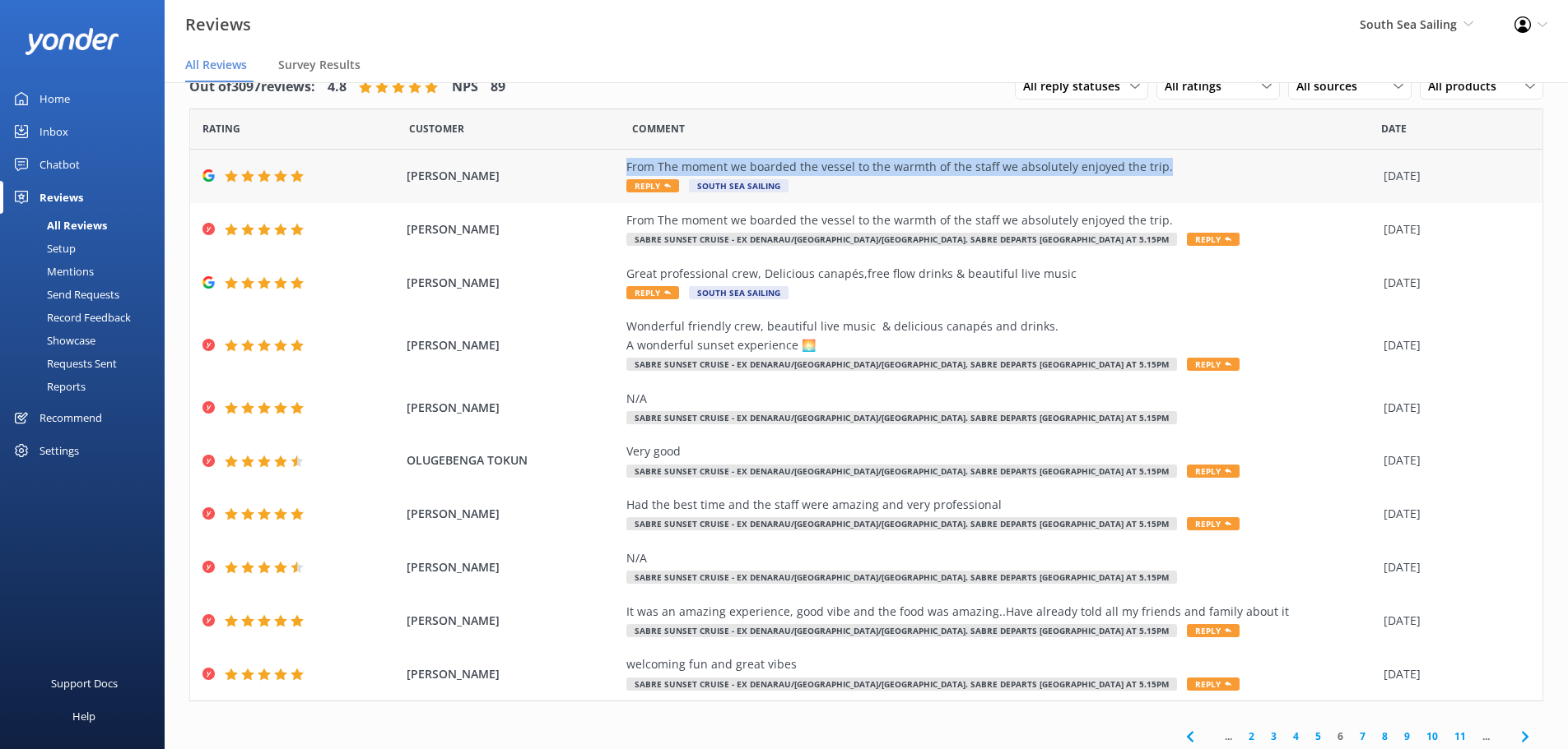
drag, startPoint x: 1164, startPoint y: 165, endPoint x: 618, endPoint y: 164, distance: 546.0
click at [626, 164] on div "From The moment we boarded the vessel to the warmth of the staff we absolutely …" at bounding box center [1001, 167] width 749 height 18
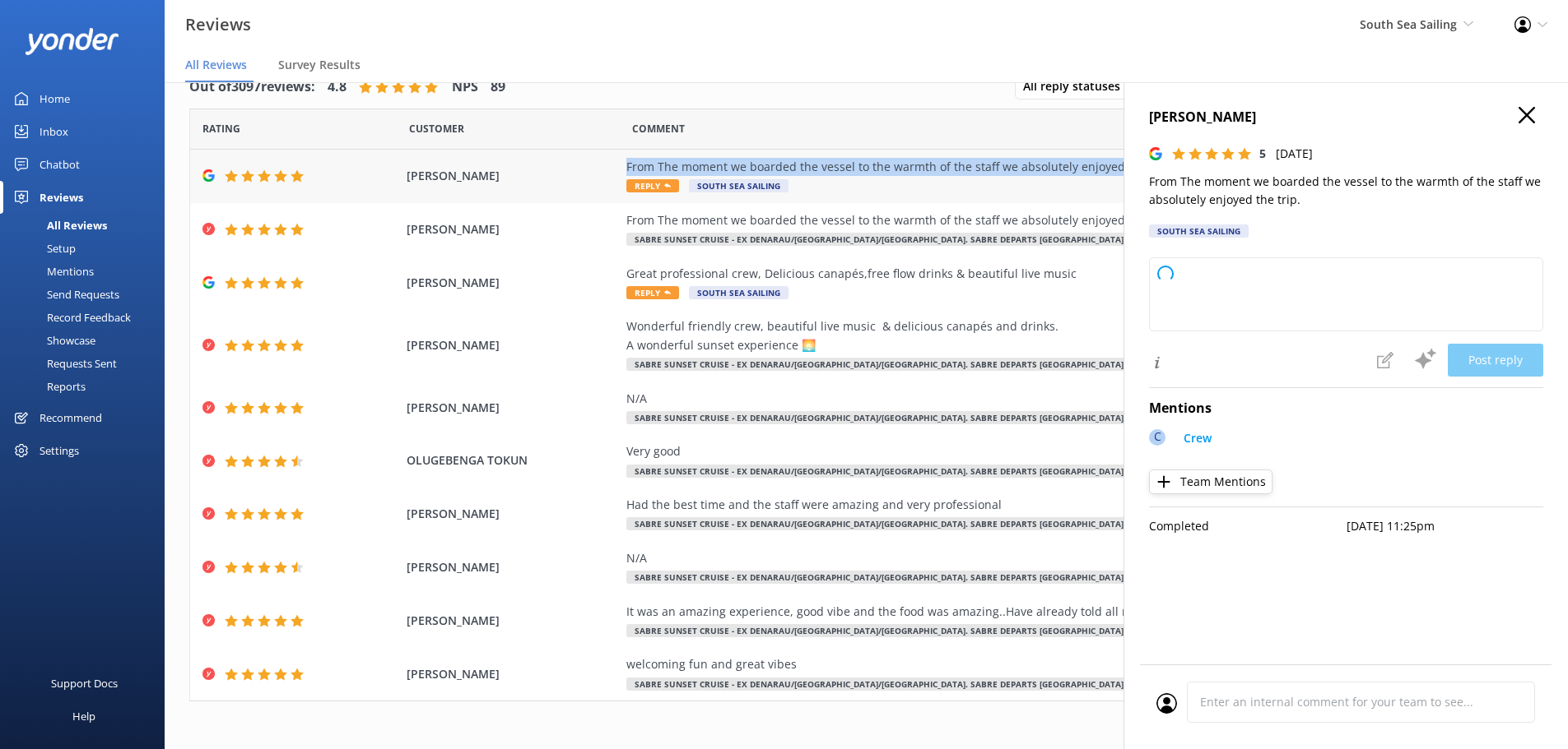
copy div "From The moment we boarded the vessel to the warmth of the staff we absolutely …"
type textarea "Thank you so much for your wonderful feedback! We're delighted to hear you enjo…"
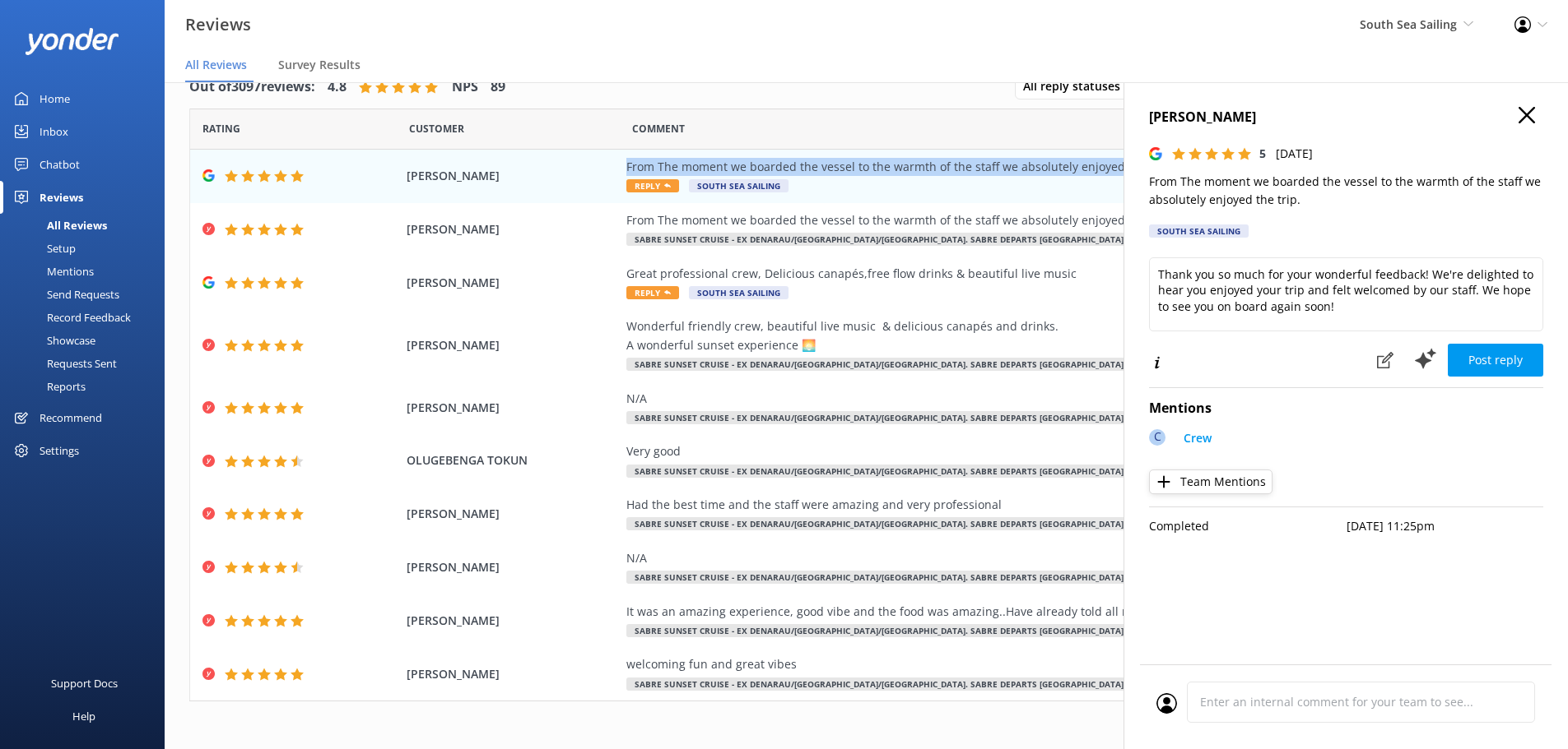
click at [1522, 117] on icon "button" at bounding box center [1527, 115] width 16 height 16
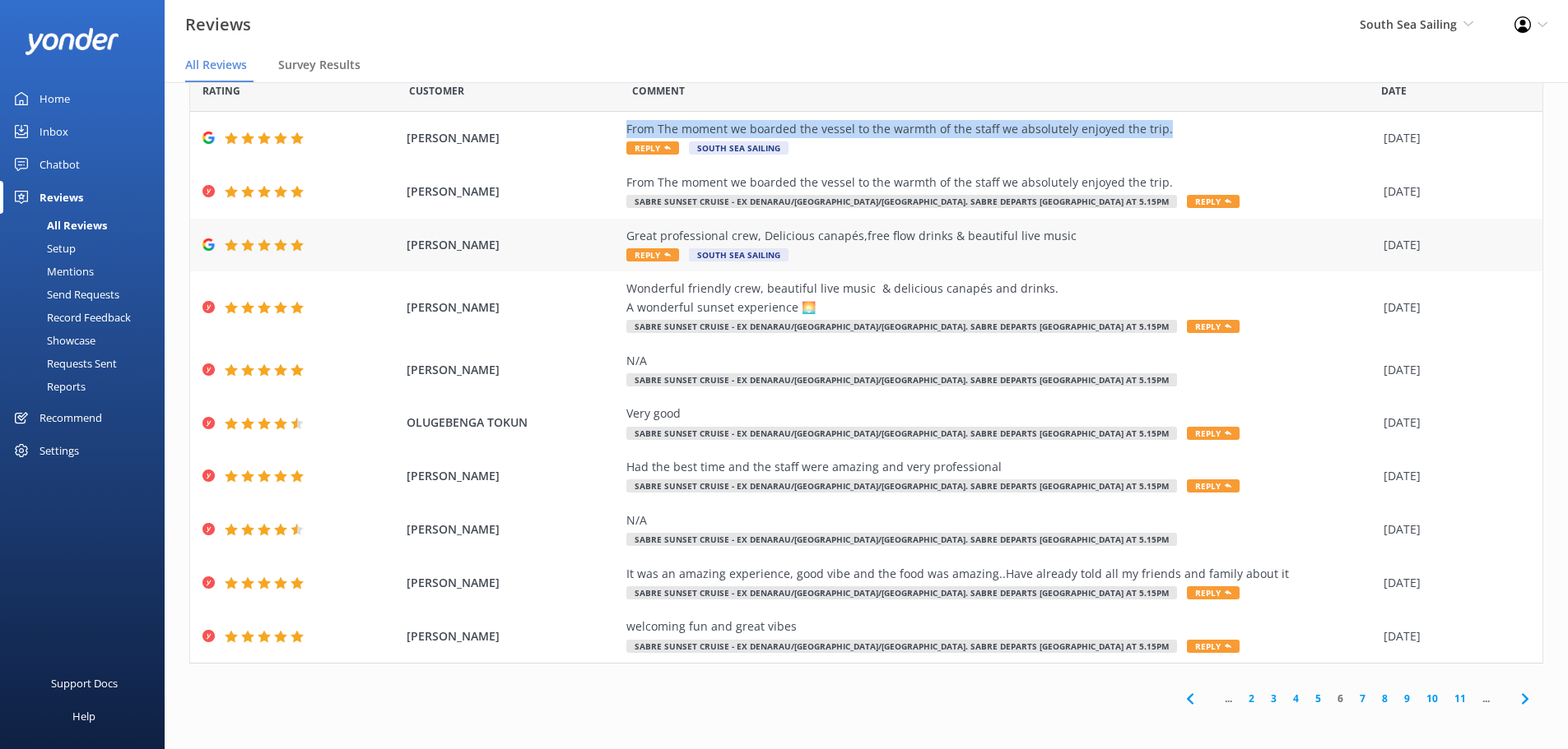
scroll to position [39, 0]
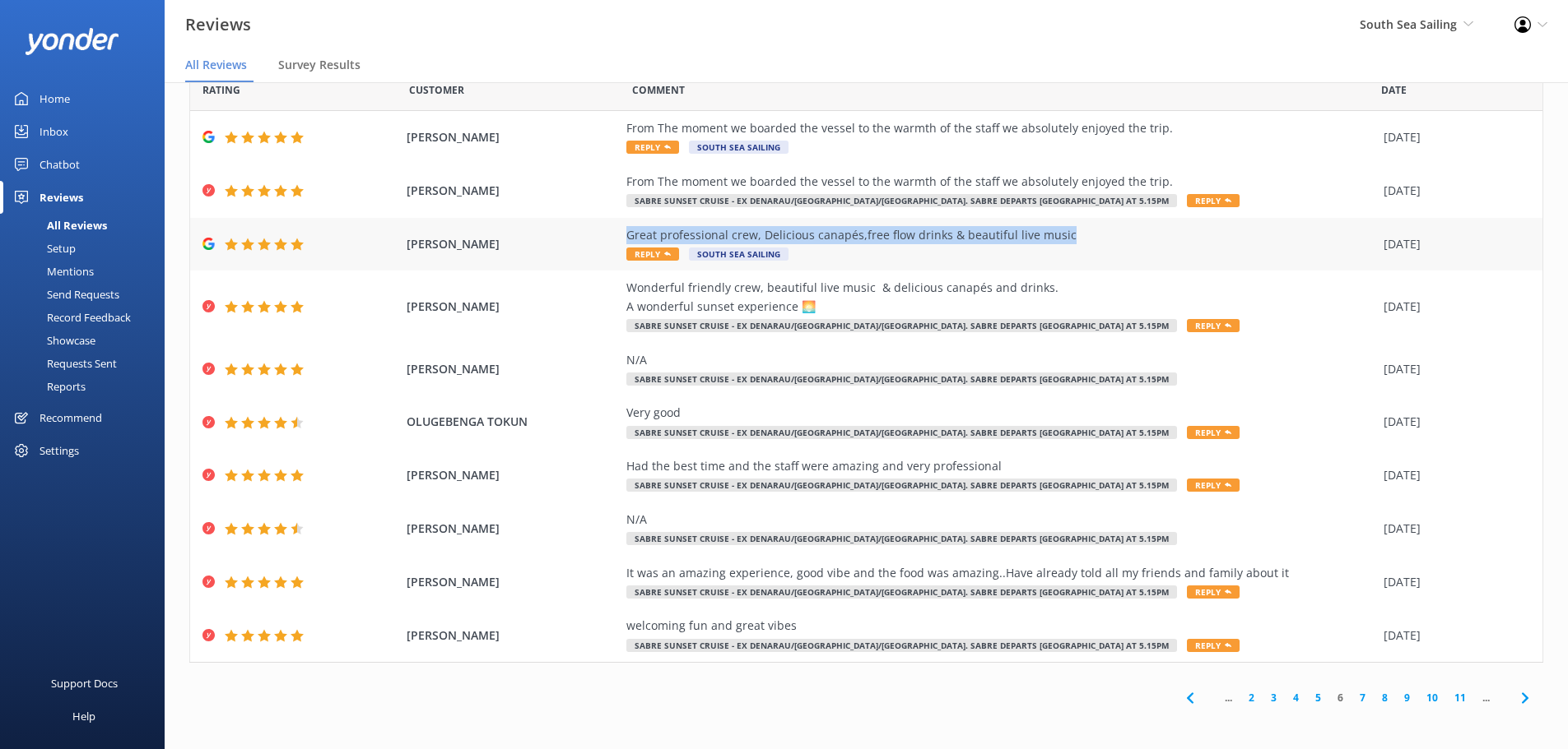
drag, startPoint x: 1060, startPoint y: 230, endPoint x: 618, endPoint y: 232, distance: 442.0
click at [626, 232] on div "Great professional crew, Delicious canapés,free flow drinks & beautiful live mu…" at bounding box center [1001, 235] width 749 height 18
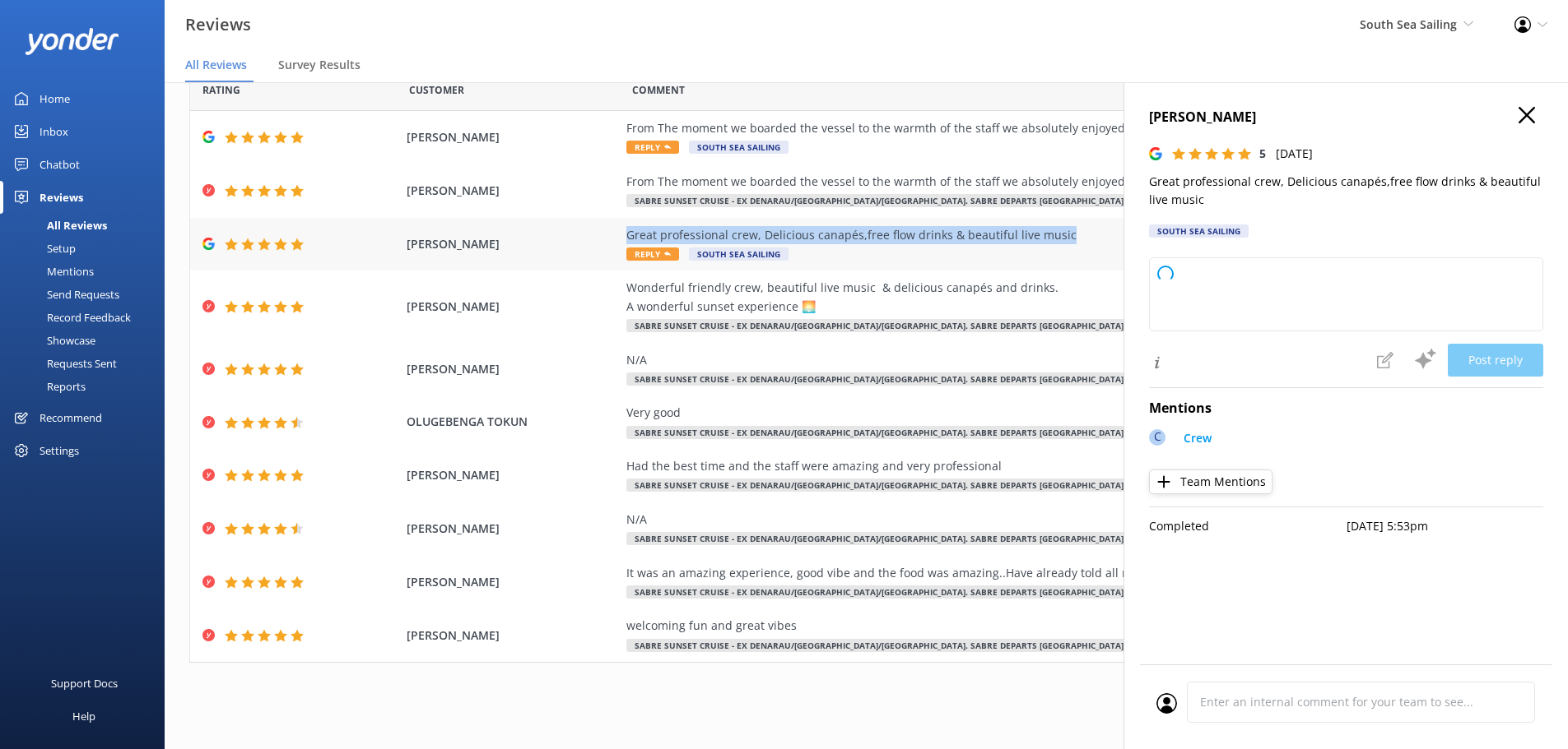
copy div "Great professional crew, Delicious canapés,free flow drinks & beautiful live mu…"
type textarea "Thank you so much for your wonderful feedback! We're delighted to hear you enjo…"
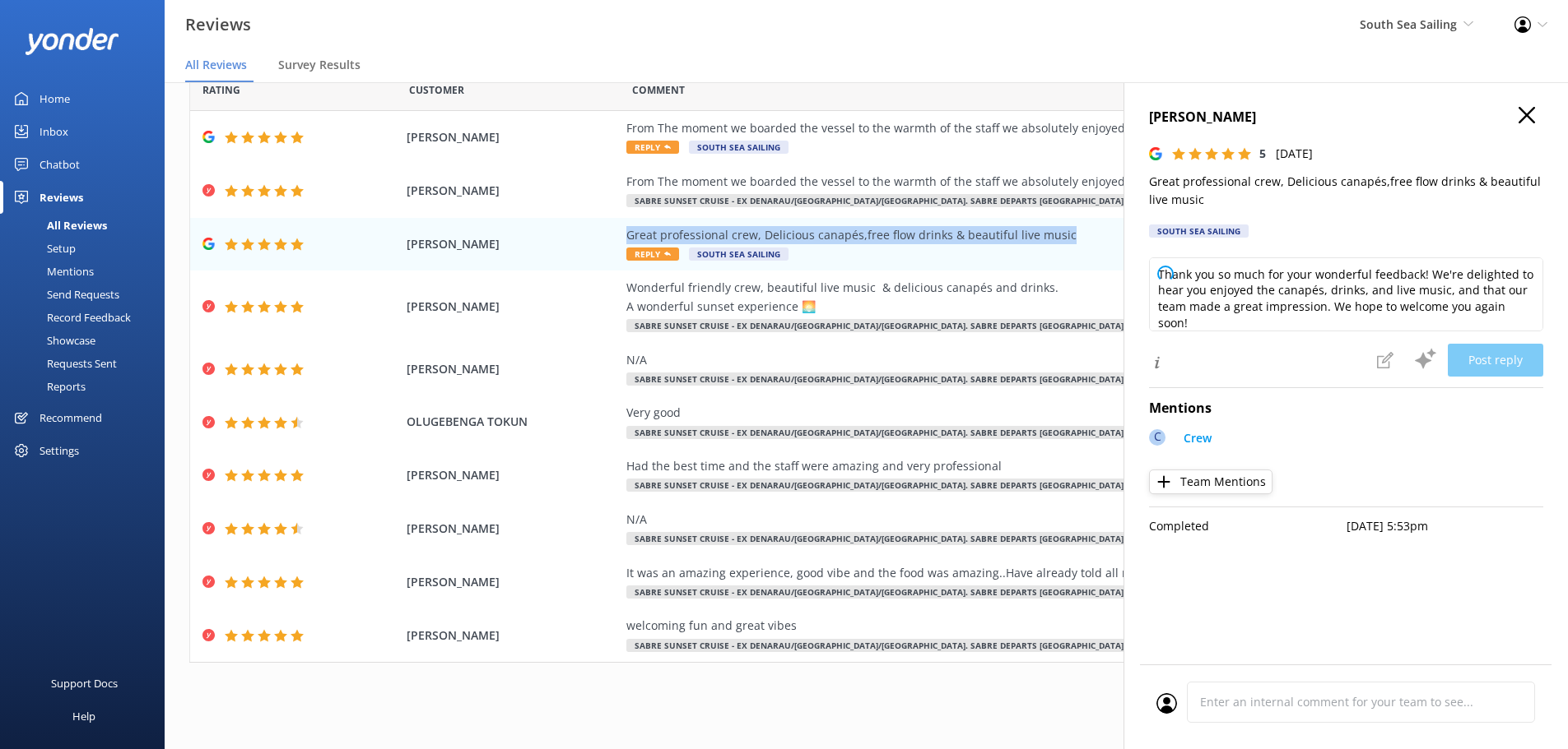
click at [1519, 119] on icon "button" at bounding box center [1527, 115] width 16 height 16
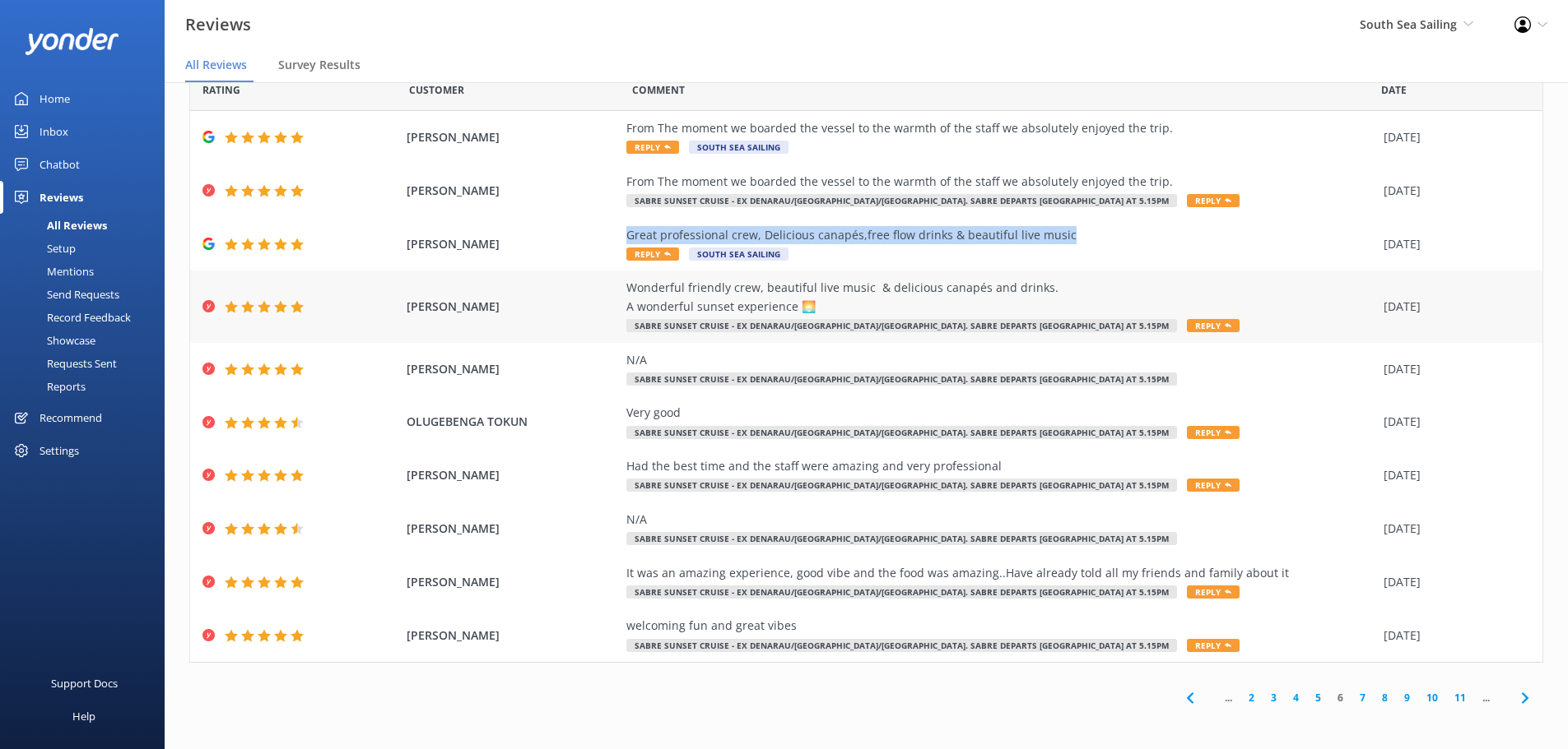
drag, startPoint x: 818, startPoint y: 308, endPoint x: 573, endPoint y: 290, distance: 245.7
click at [573, 290] on div "[PERSON_NAME] Wonderful friendly crew, beautiful live music & delicious canapés…" at bounding box center [866, 306] width 1352 height 72
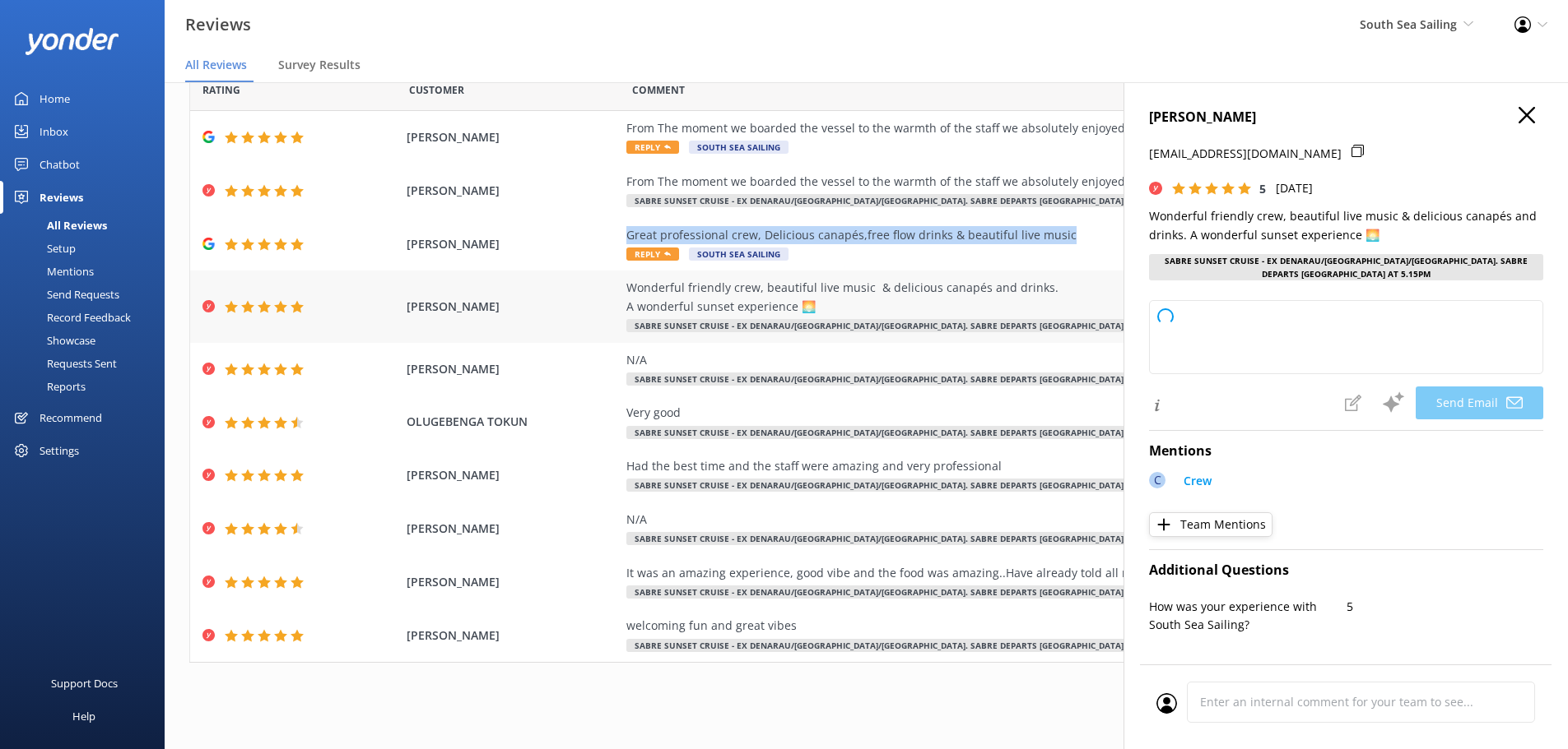
copy div "Wonderful friendly crew, beautiful live music & delicious canapés and drinks. A…"
type textarea "Thank you so much for your kind words, [PERSON_NAME]! We're thrilled you enjoye…"
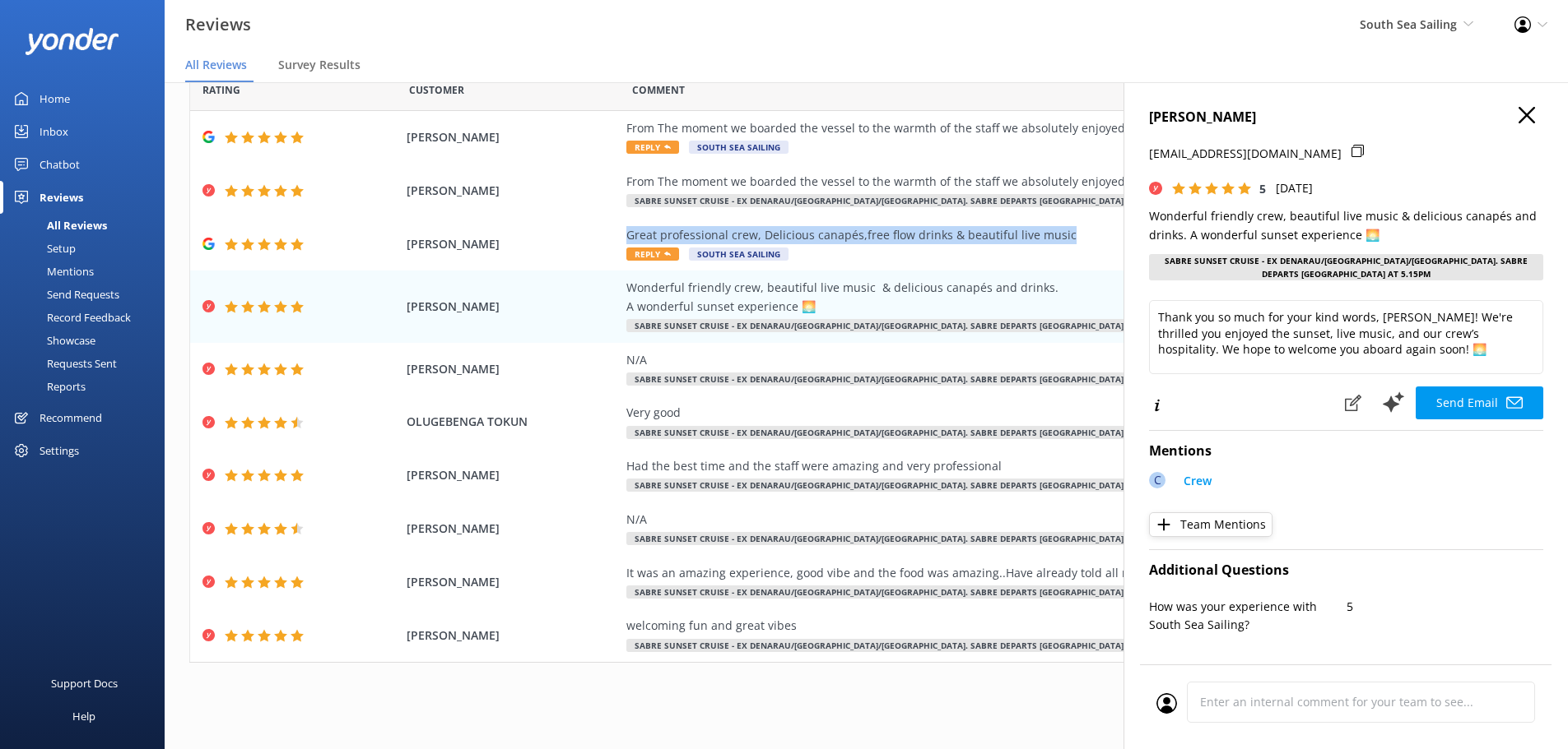
click at [1519, 110] on use "button" at bounding box center [1527, 115] width 16 height 16
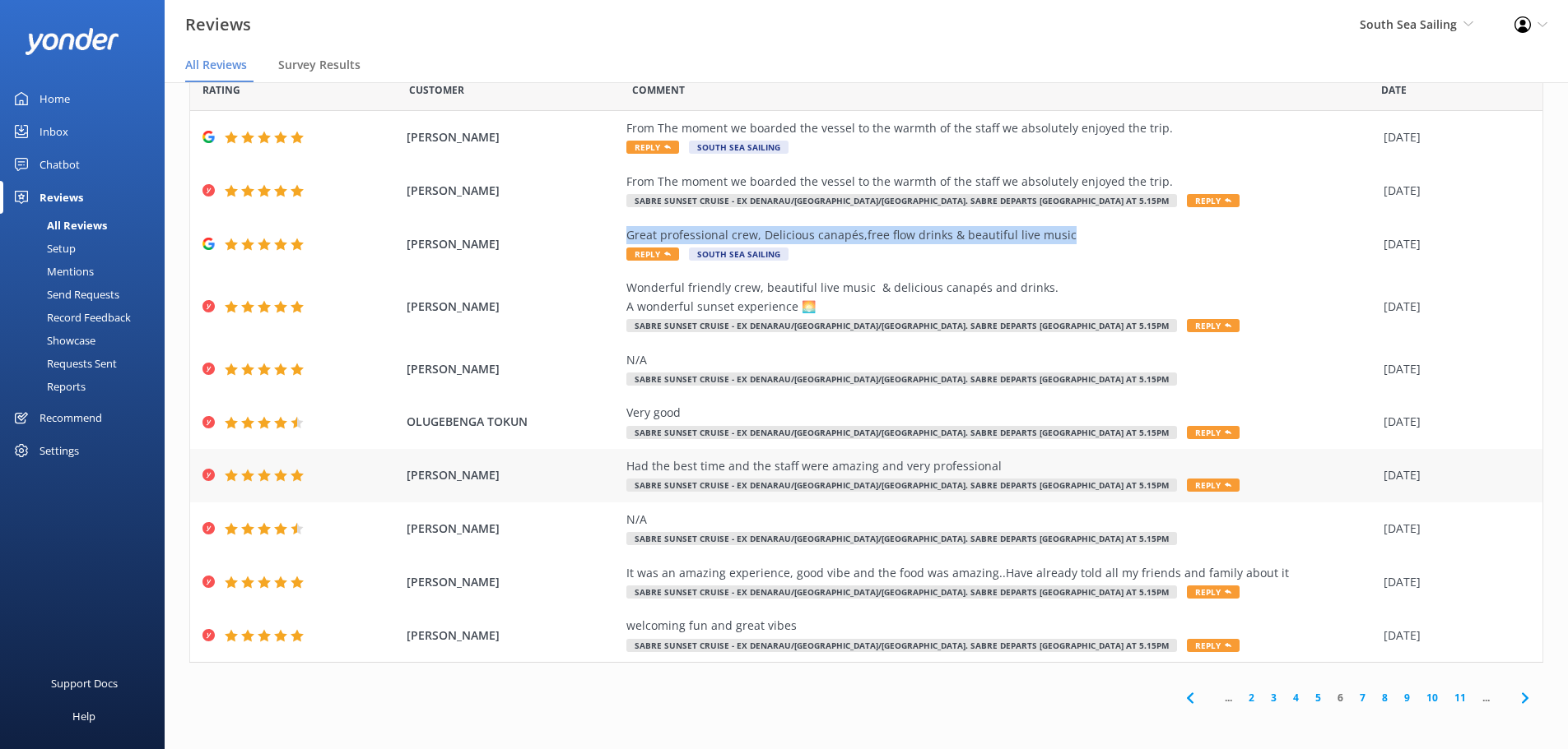
drag, startPoint x: 1002, startPoint y: 467, endPoint x: 589, endPoint y: 466, distance: 413.0
click at [589, 466] on div "[PERSON_NAME] Had the best time and the staff were amazing and very professiona…" at bounding box center [866, 476] width 1352 height 54
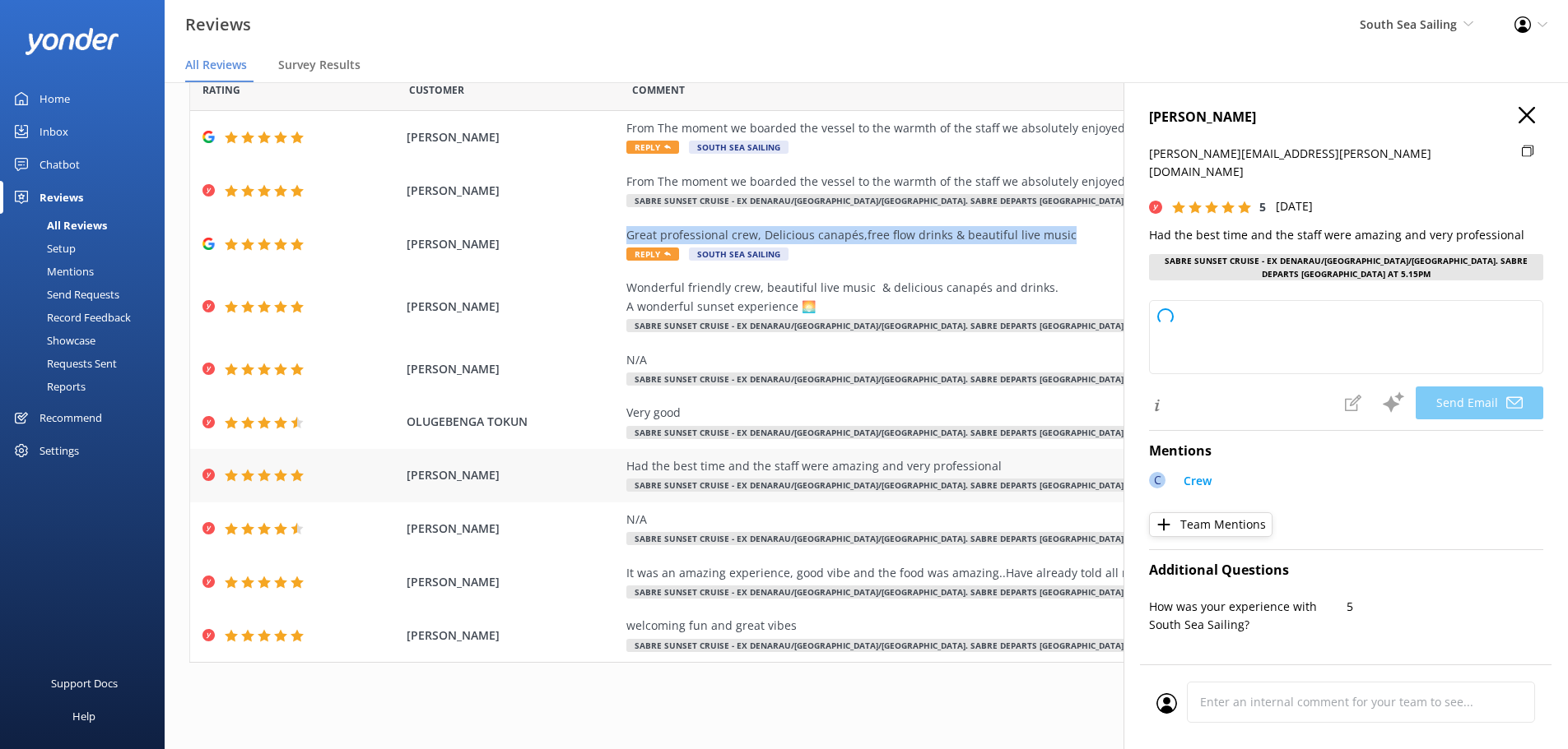
copy div "Had the best time and the staff were amazing and very professional"
type textarea "Thank you so much for your wonderful review, [PERSON_NAME]! We're thrilled to h…"
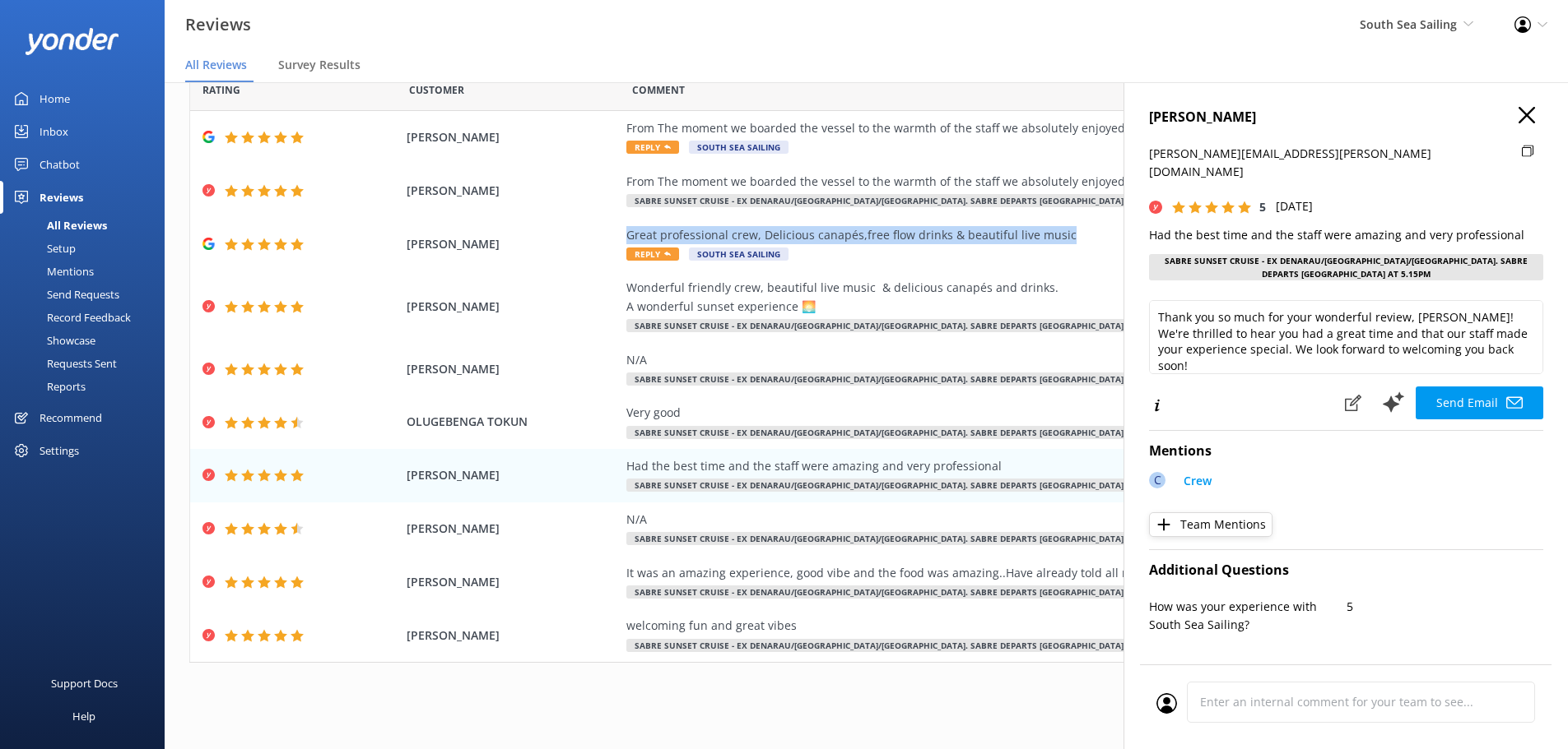
click at [1519, 115] on use "button" at bounding box center [1527, 115] width 16 height 16
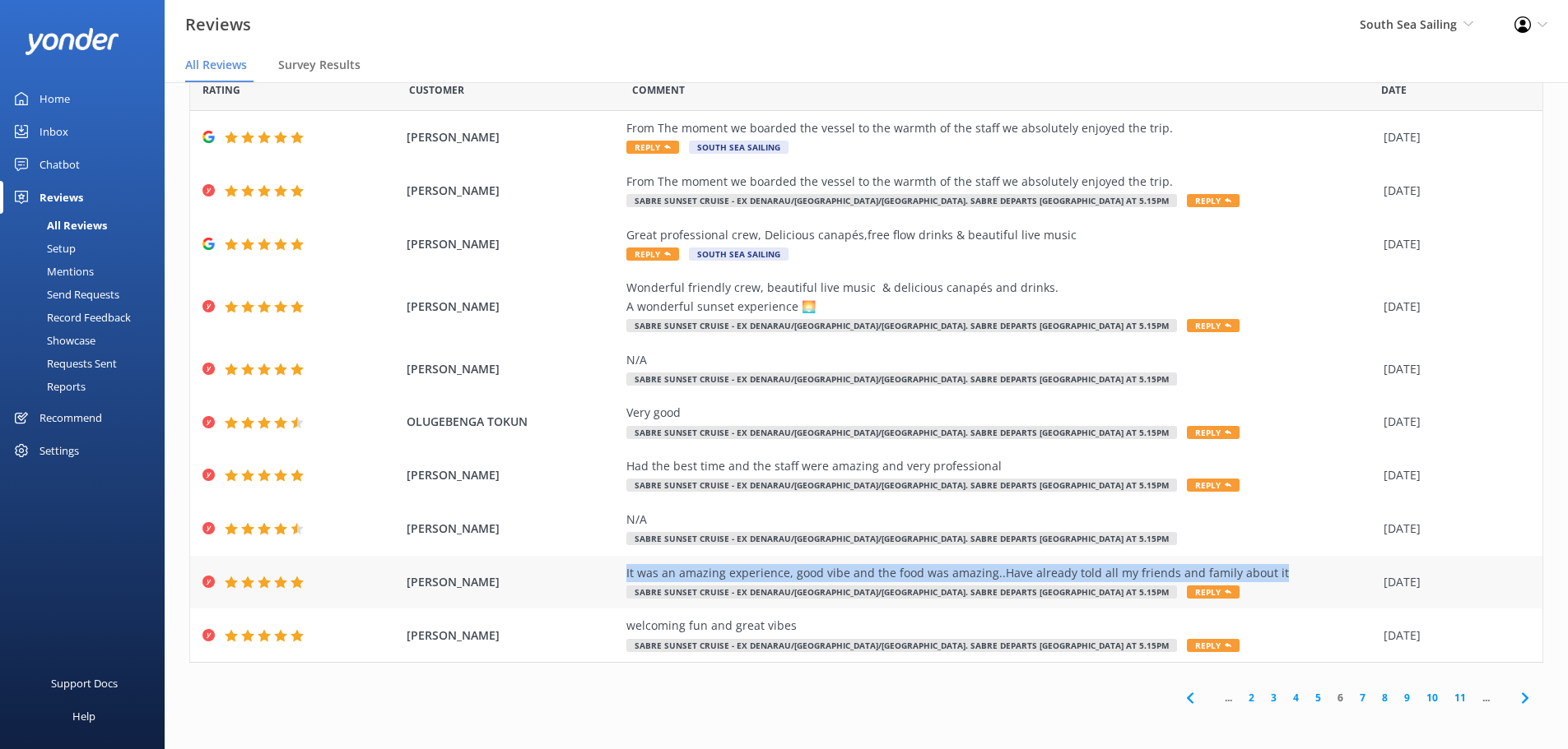
drag, startPoint x: 1260, startPoint y: 573, endPoint x: 616, endPoint y: 573, distance: 644.0
click at [616, 573] on div "[PERSON_NAME] It was an amazing experience, good vibe and the food was amazing.…" at bounding box center [866, 583] width 1352 height 54
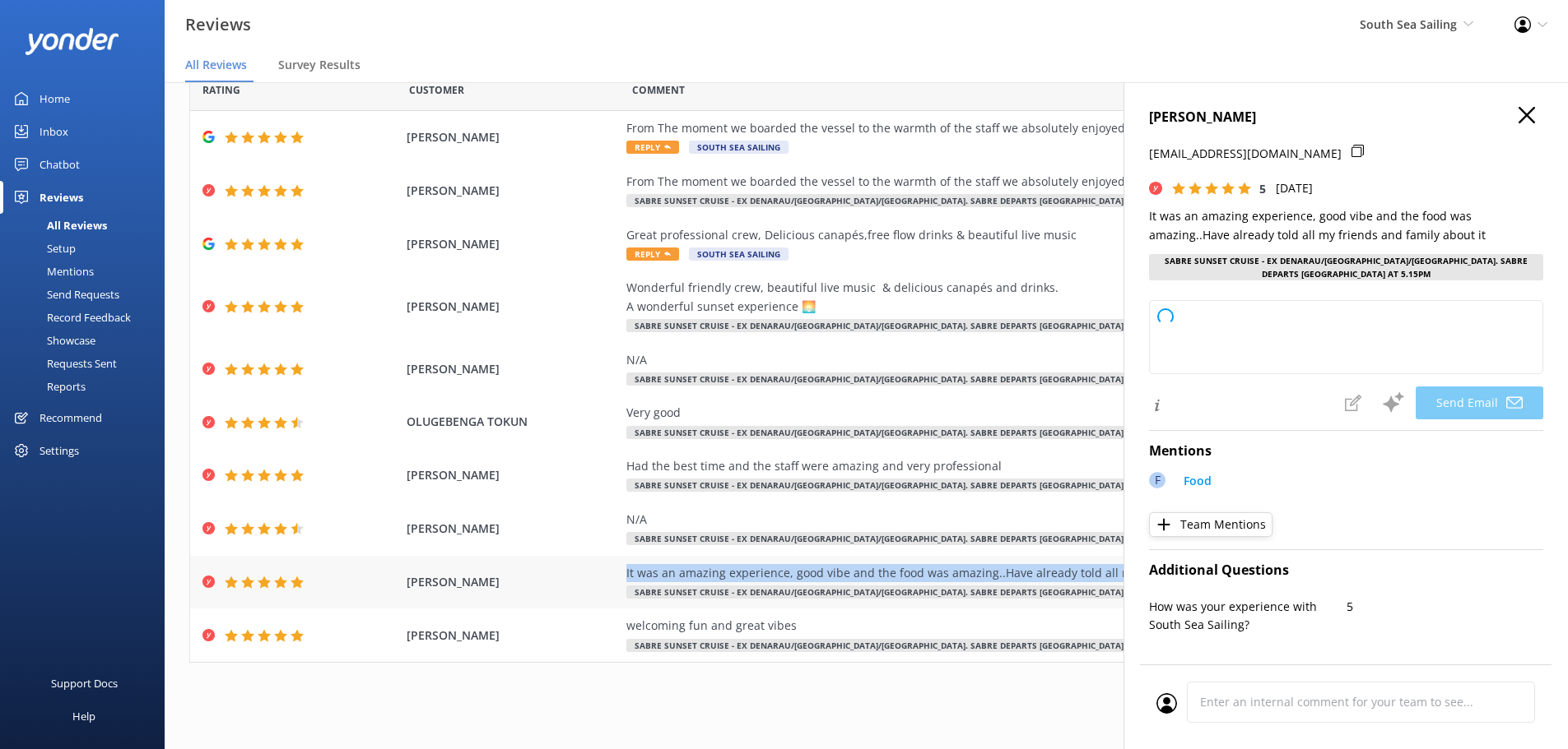
copy div "It was an amazing experience, good vibe and the food was amazing..Have already …"
type textarea "Thank you so much, [PERSON_NAME]! We’re thrilled to hear you had such a great e…"
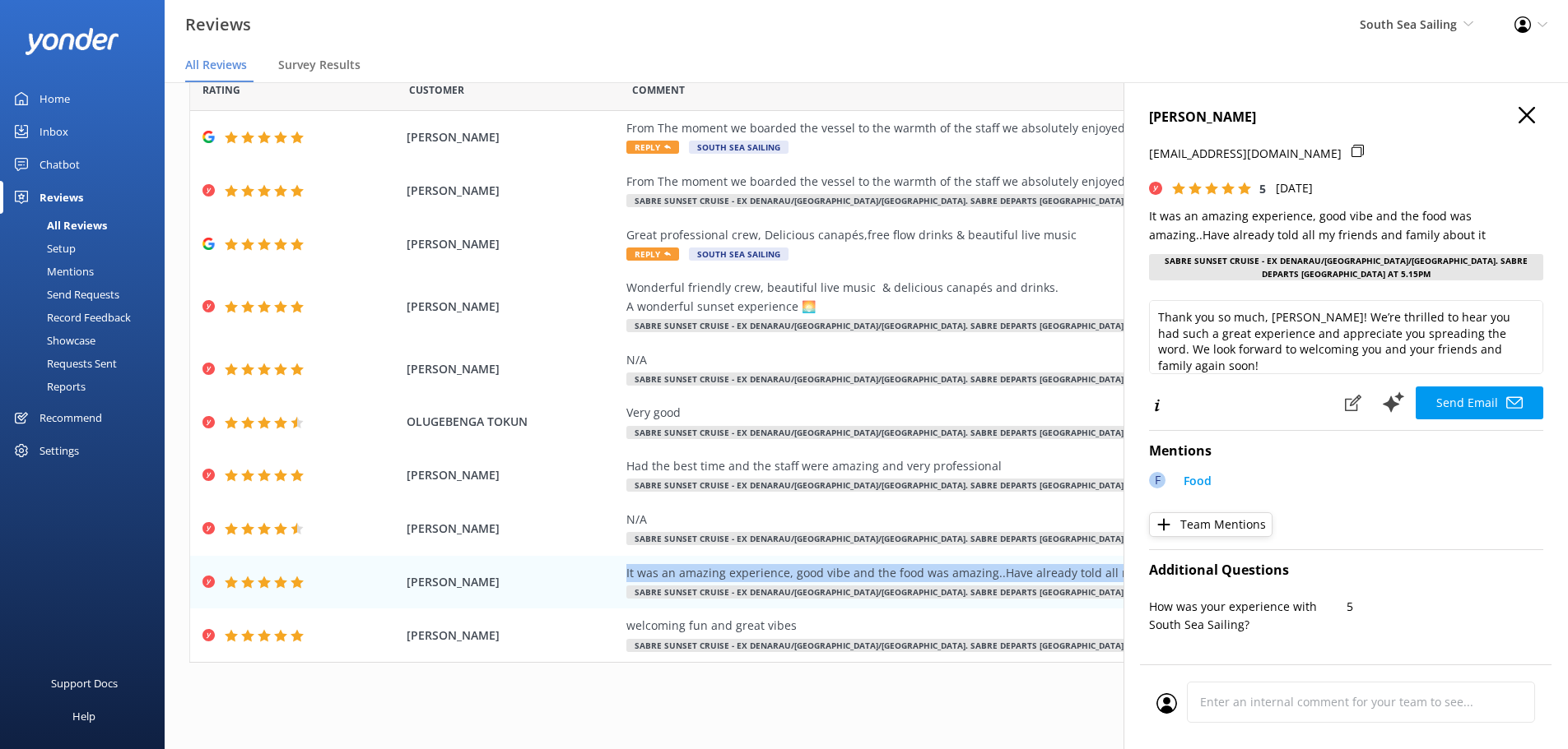
click at [1519, 115] on icon "button" at bounding box center [1527, 115] width 16 height 16
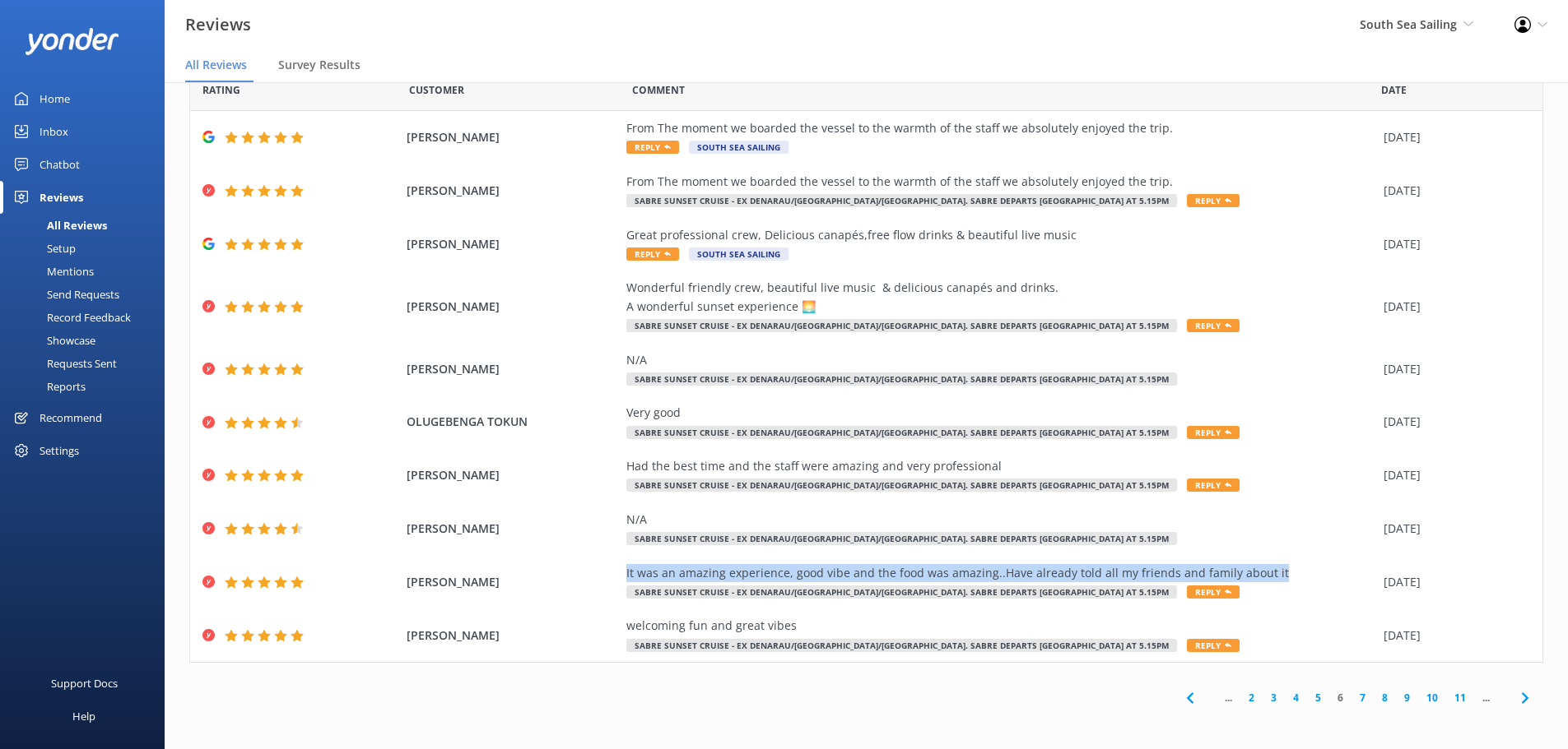
click at [1515, 698] on icon at bounding box center [1525, 699] width 20 height 20
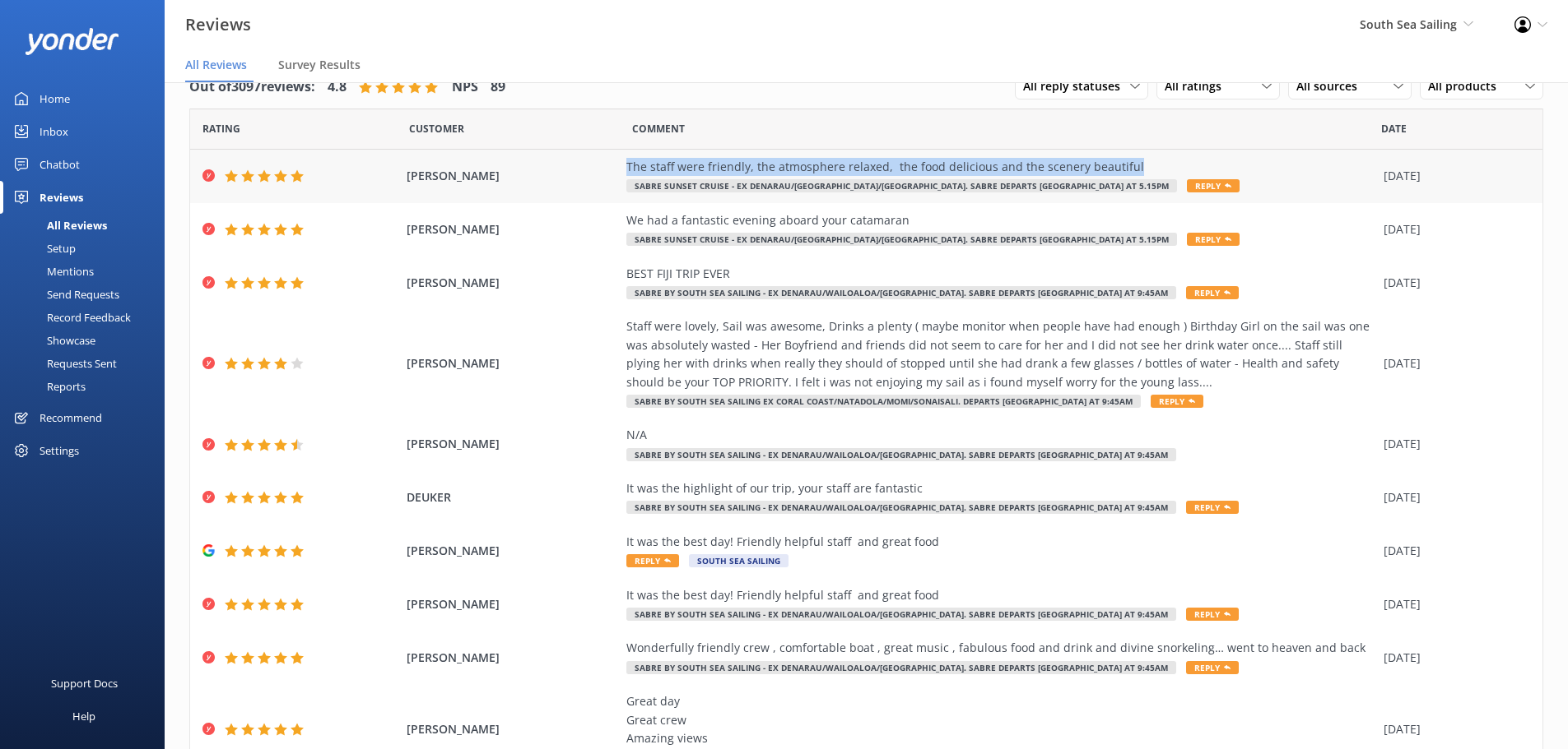
drag, startPoint x: 1135, startPoint y: 169, endPoint x: 603, endPoint y: 163, distance: 532.0
click at [603, 163] on div "[PERSON_NAME] The staff were friendly, the atmosphere relaxed, the food delicio…" at bounding box center [866, 177] width 1352 height 54
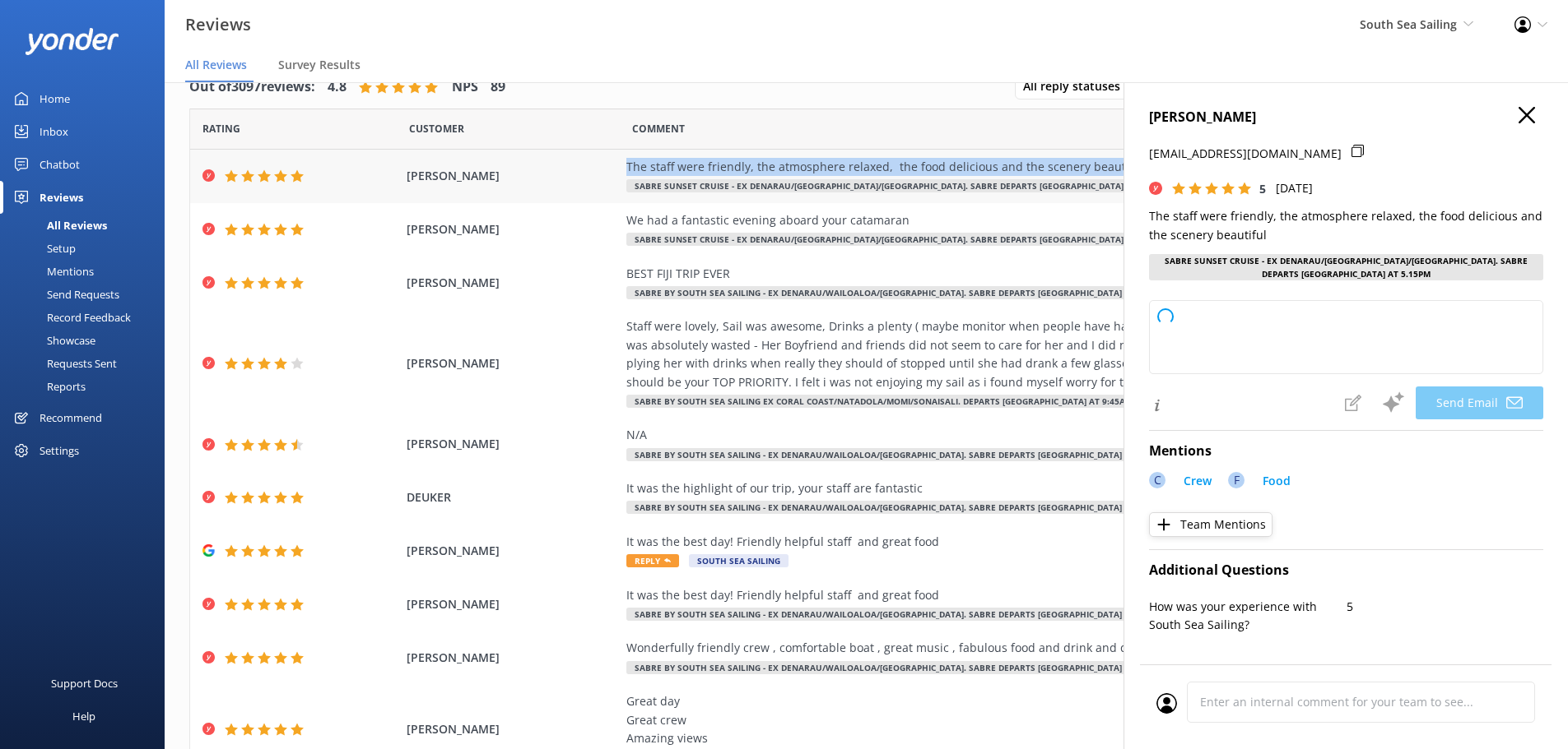
copy div "The staff were friendly, the atmosphere relaxed, the food delicious and the sce…"
type textarea "Thank you so much for your wonderful review, [PERSON_NAME]! We're delighted to …"
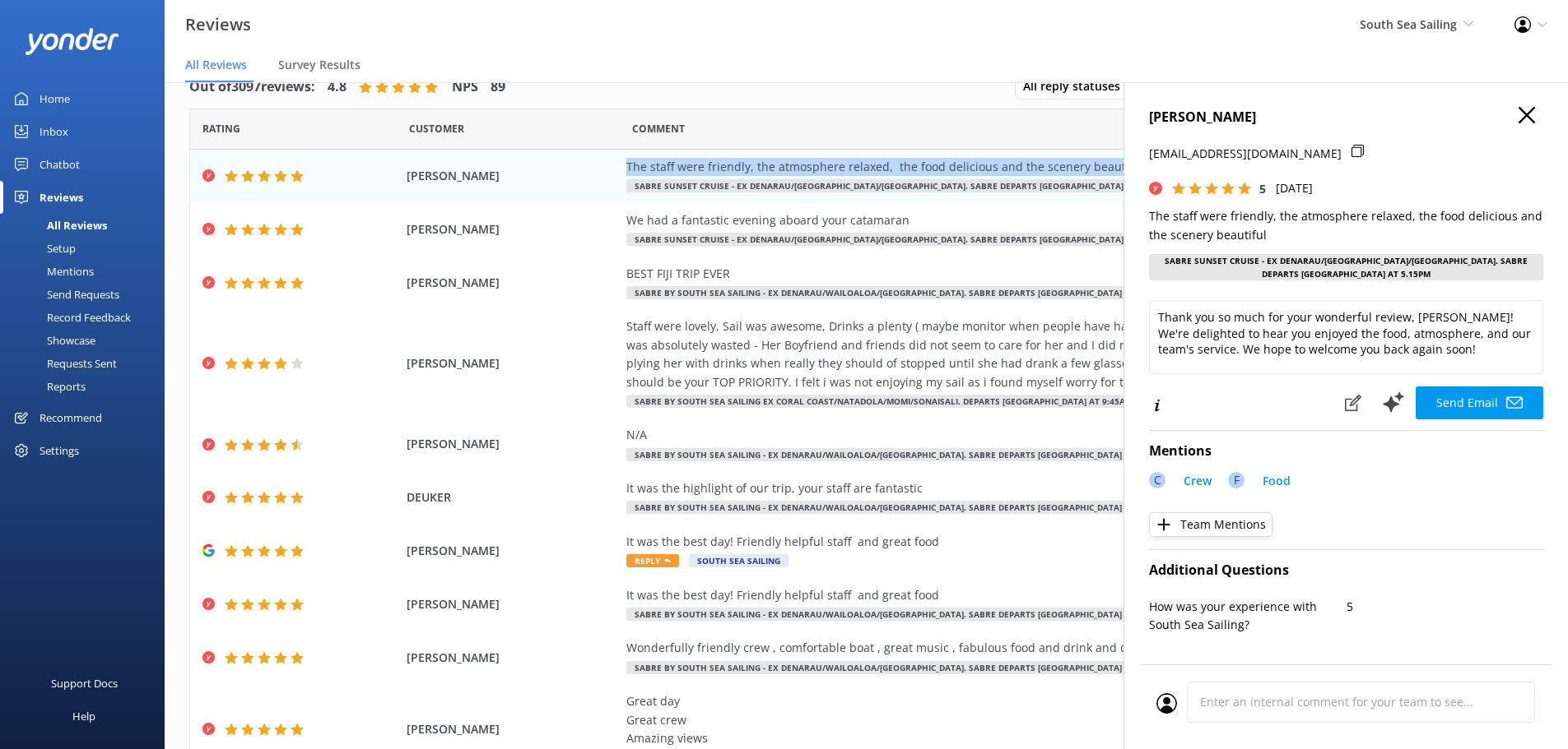
click at [1519, 113] on use "button" at bounding box center [1527, 115] width 16 height 16
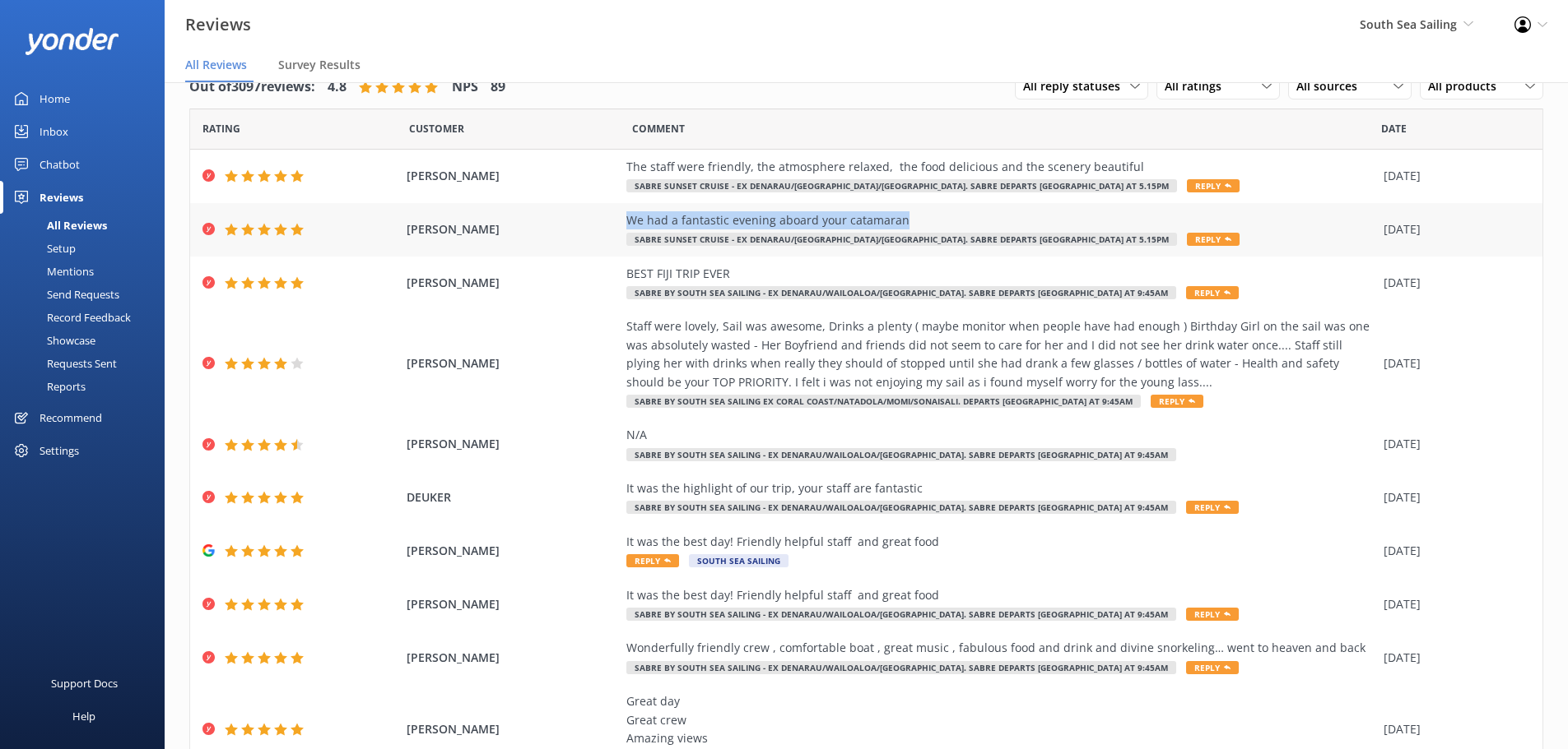
drag, startPoint x: 892, startPoint y: 224, endPoint x: 614, endPoint y: 223, distance: 278.0
click at [614, 223] on div "[PERSON_NAME] We had a fantastic evening aboard your catamaran Sabre Sunset Cru…" at bounding box center [866, 230] width 1352 height 54
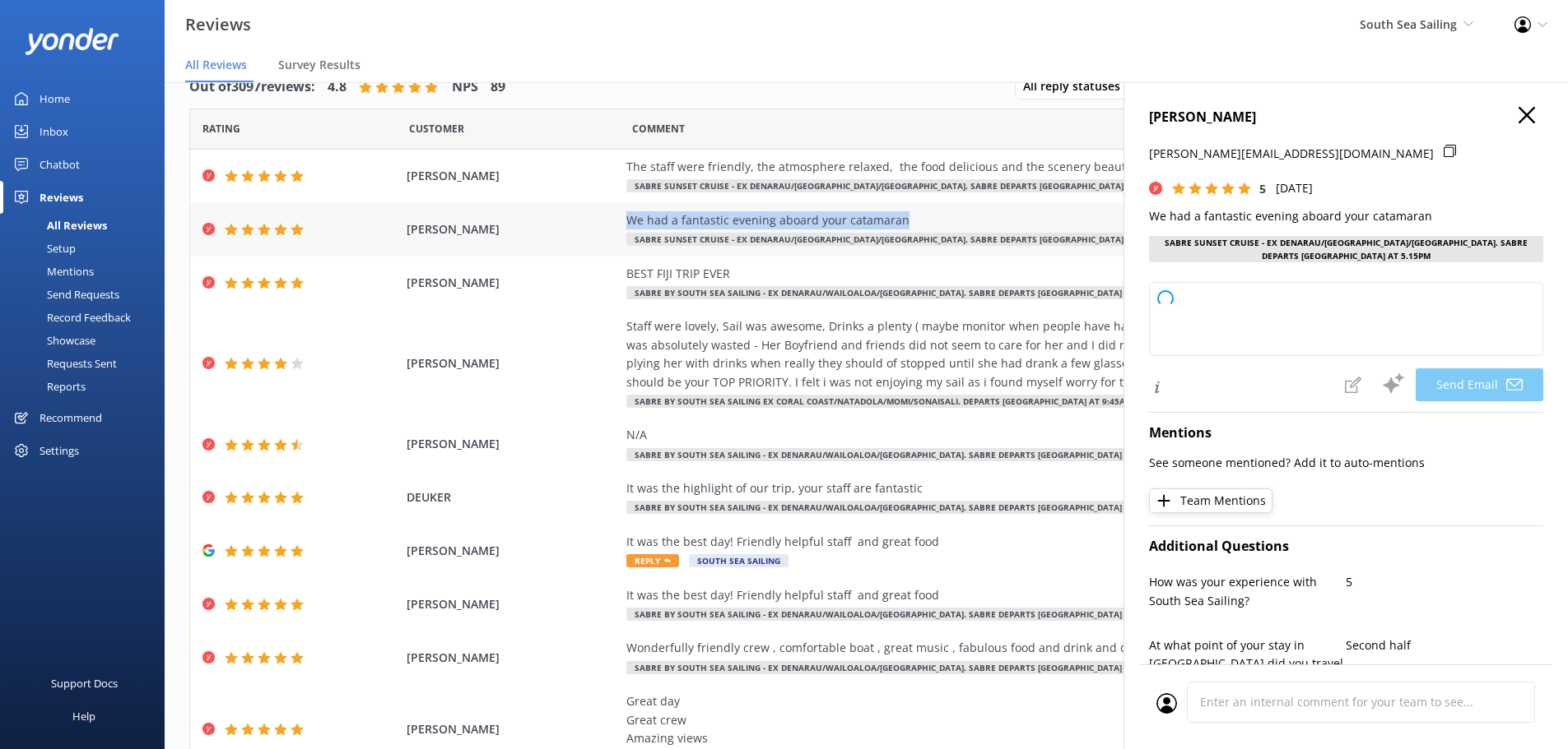
copy div "We had a fantastic evening aboard your catamaran"
type textarea "Thank you so much, [PERSON_NAME]! We're thrilled to hear you had a fantastic ev…"
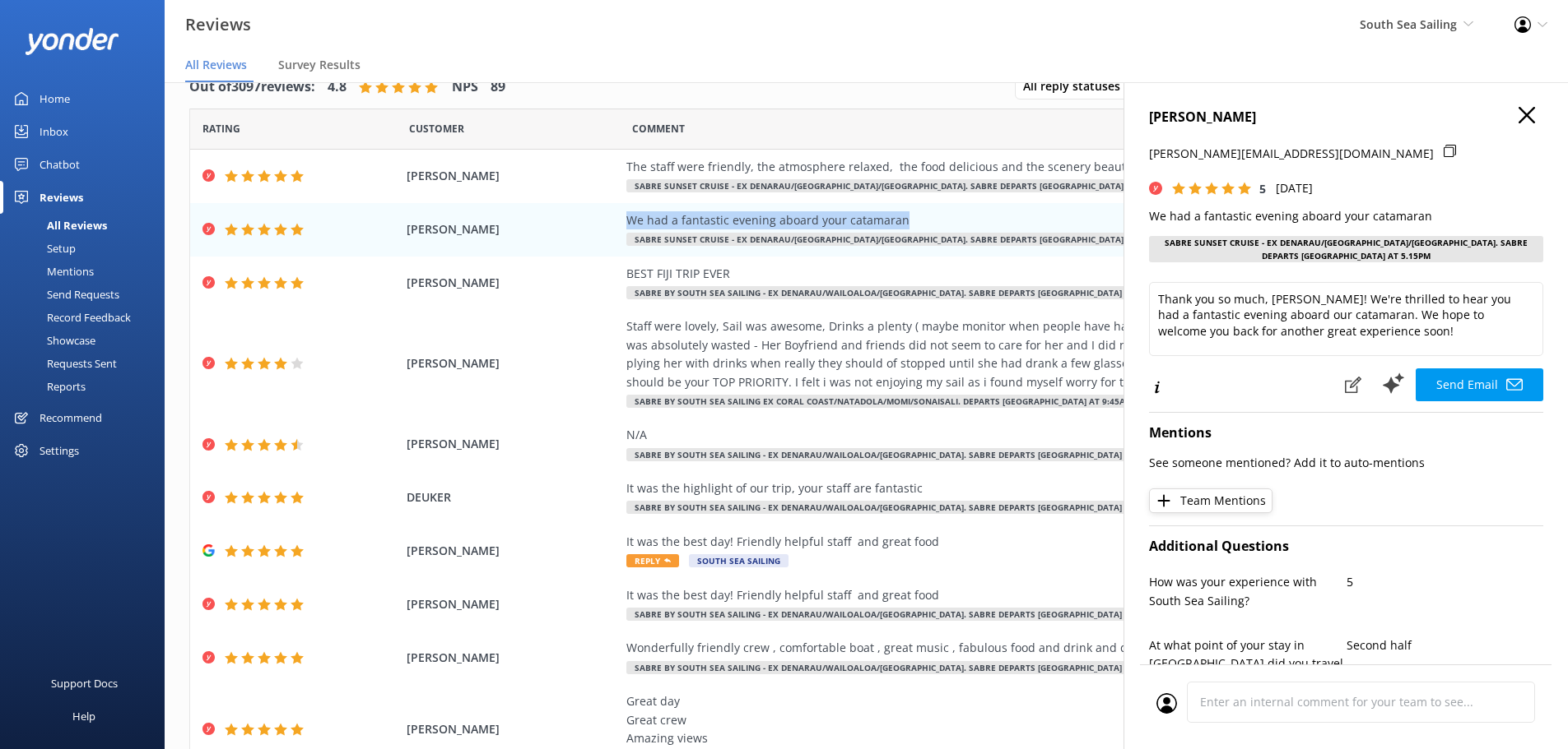
click at [1519, 122] on icon "button" at bounding box center [1527, 115] width 16 height 16
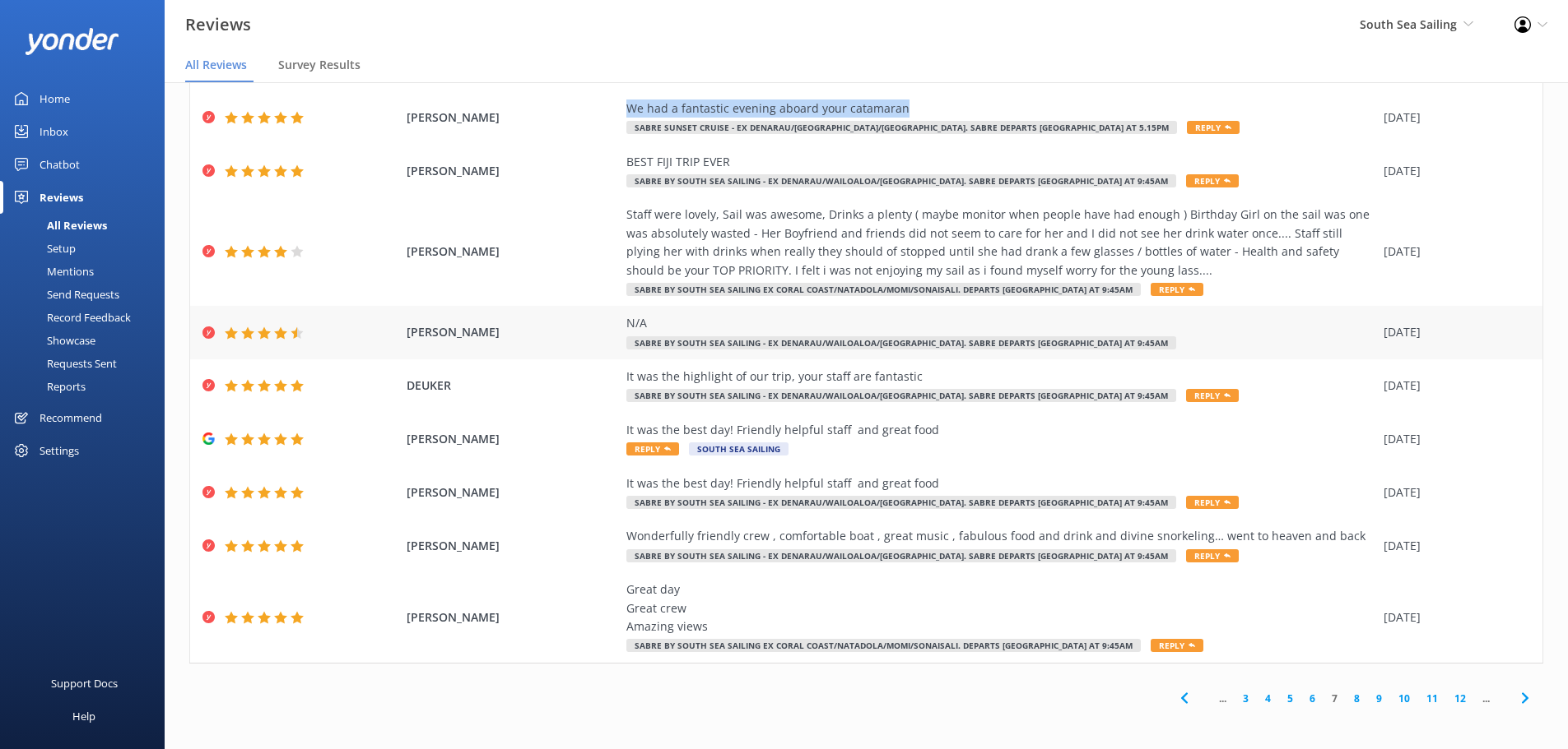
scroll to position [112, 0]
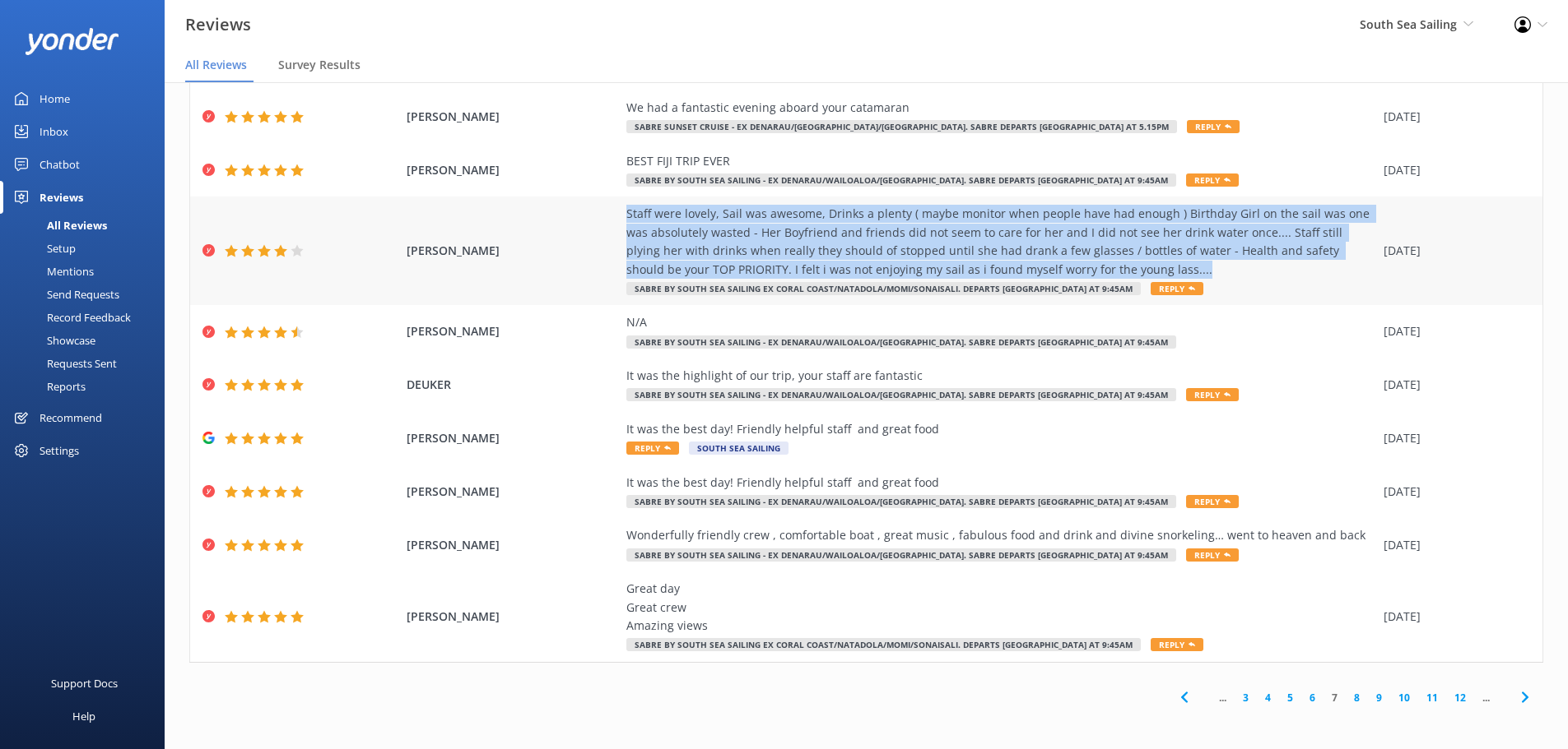
drag, startPoint x: 612, startPoint y: 214, endPoint x: 1088, endPoint y: 265, distance: 478.7
click at [1088, 265] on div "[PERSON_NAME] Staff were lovely, [PERSON_NAME] was awesome, Drinks a plenty ( m…" at bounding box center [866, 251] width 1352 height 109
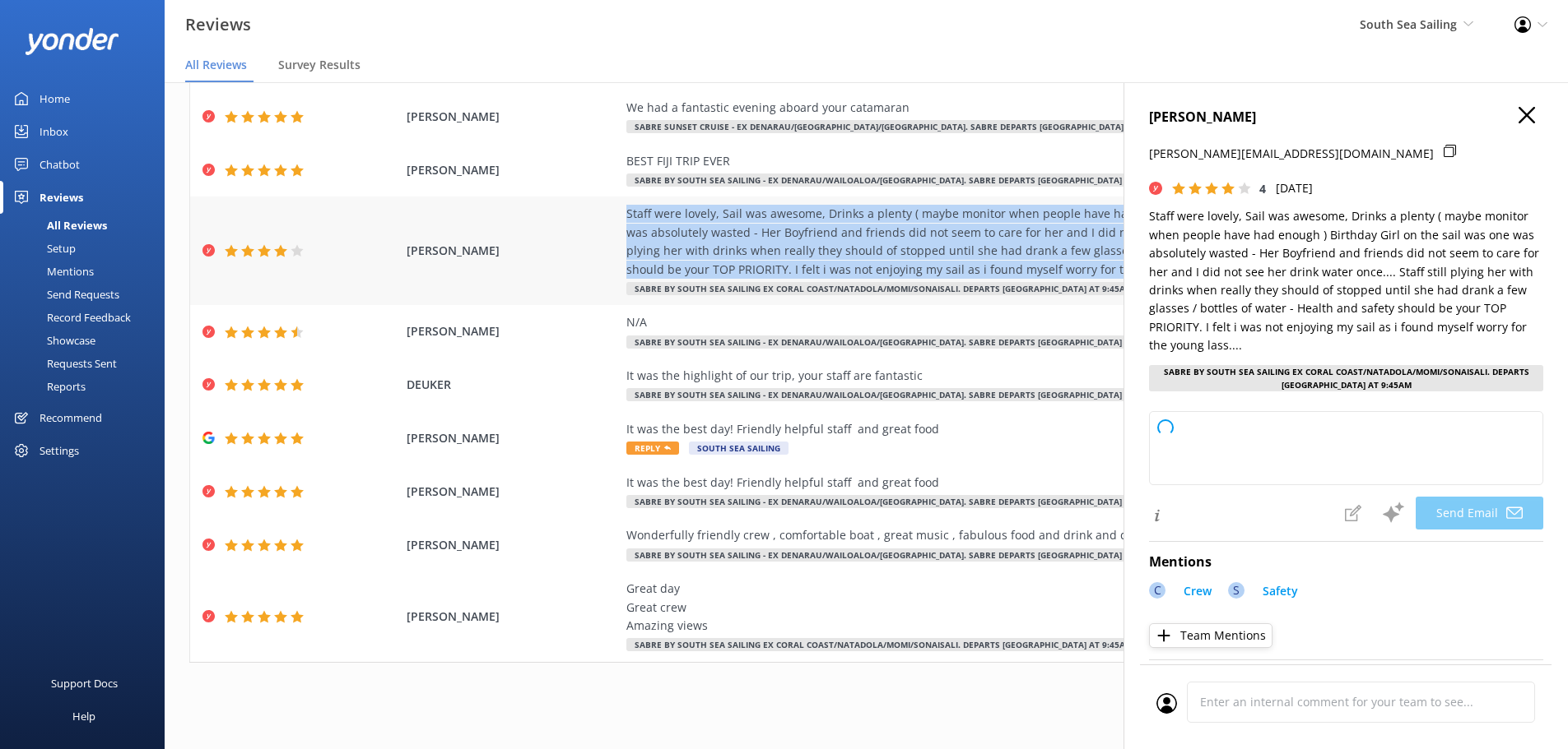
copy div "Staff were lovely, Sail was awesome, Drinks a plenty ( maybe monitor when peopl…"
click at [1519, 118] on icon "button" at bounding box center [1527, 115] width 16 height 16
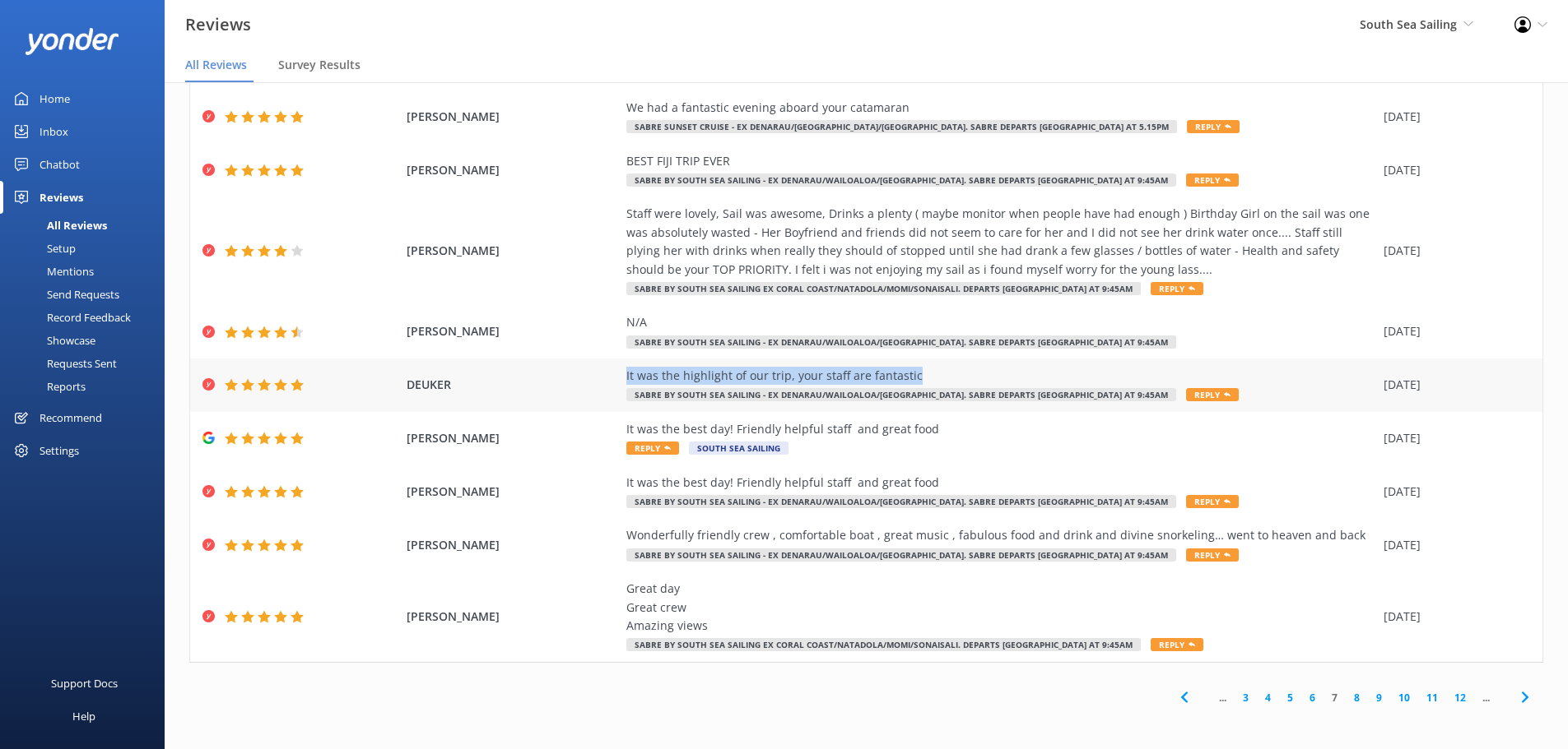
drag, startPoint x: 910, startPoint y: 374, endPoint x: 574, endPoint y: 380, distance: 336.1
click at [574, 380] on div "DEUKER It was the highlight of our trip, your staff are fantastic SABRE by Sout…" at bounding box center [866, 385] width 1352 height 54
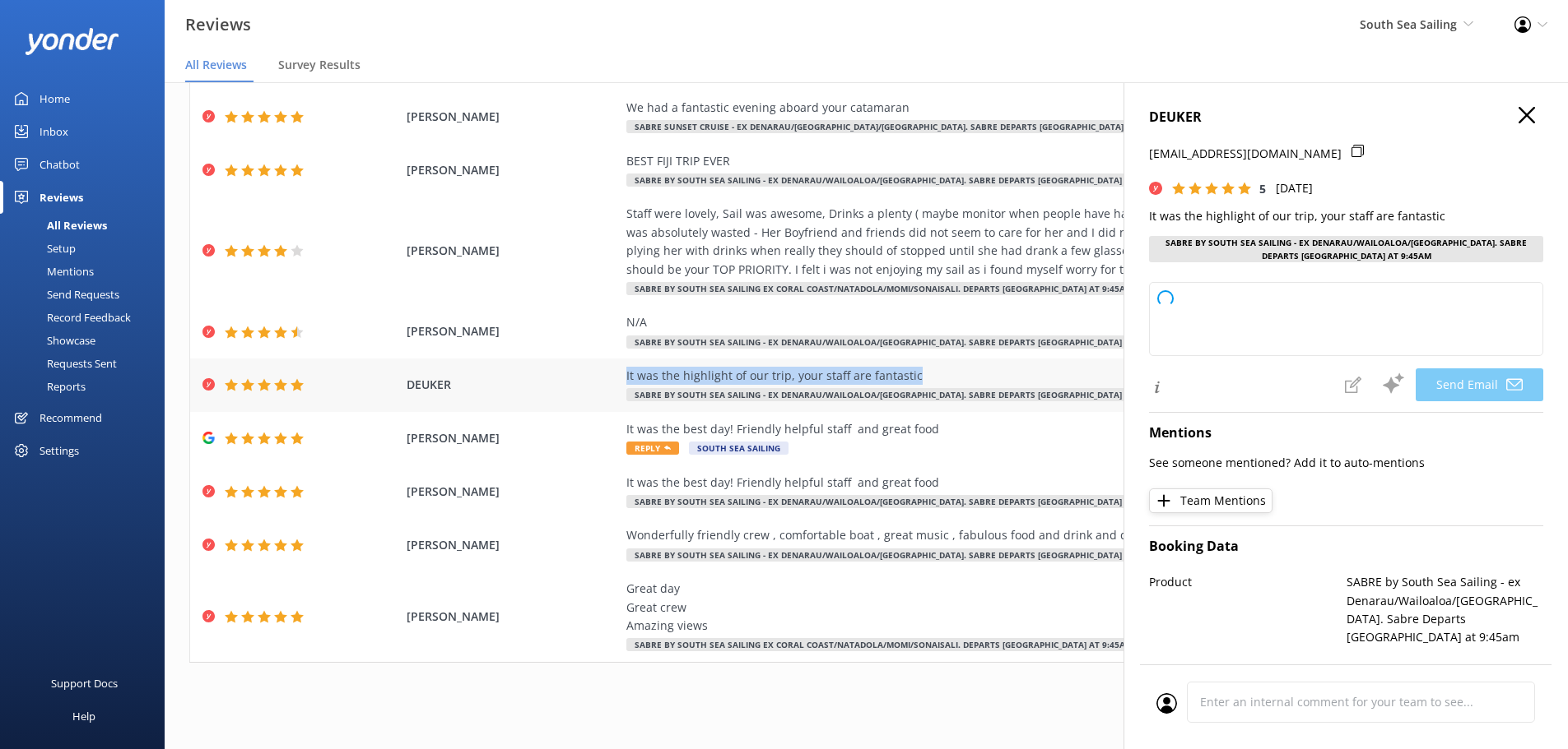
copy div "It was the highlight of our trip, your staff are fantastic"
click at [1519, 118] on icon "button" at bounding box center [1527, 115] width 16 height 16
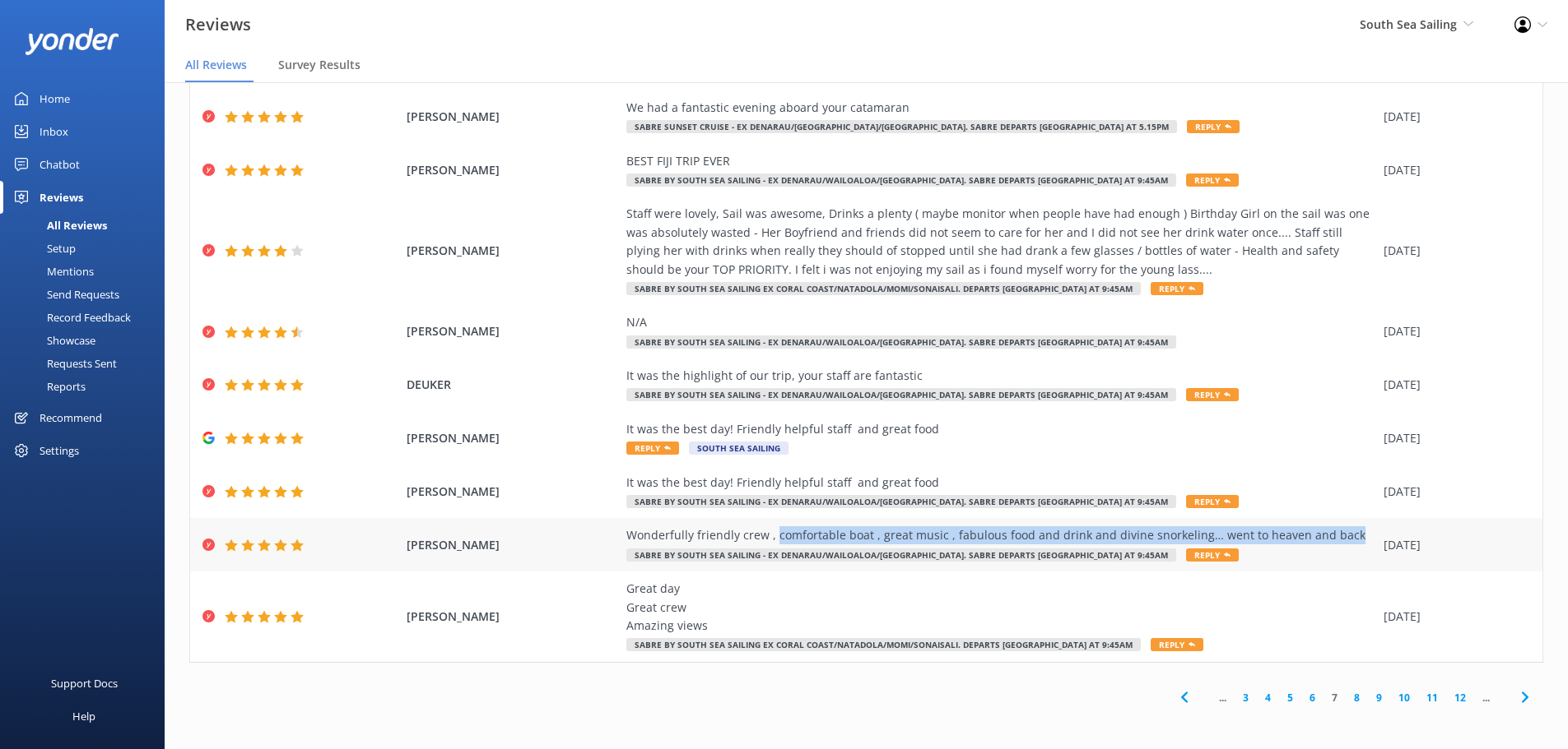
drag, startPoint x: 765, startPoint y: 533, endPoint x: 1342, endPoint y: 539, distance: 577.0
click at [1342, 539] on div "Wonderfully friendly crew , comfortable boat , great music , fabulous food and …" at bounding box center [1001, 535] width 749 height 18
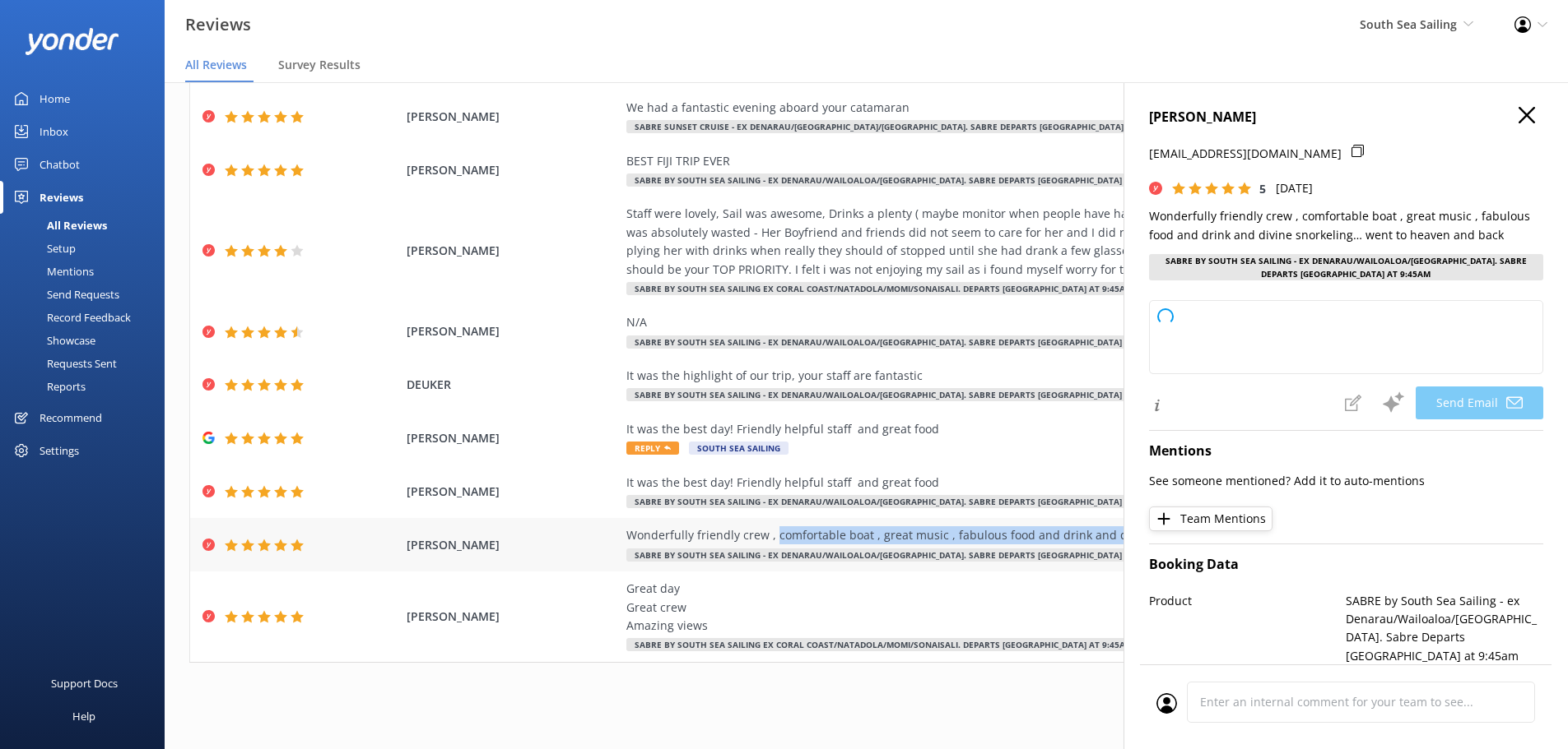
copy div "comfortable boat , great music , fabulous food and drink and divine snorkeling……"
click at [1519, 117] on use "button" at bounding box center [1527, 115] width 16 height 16
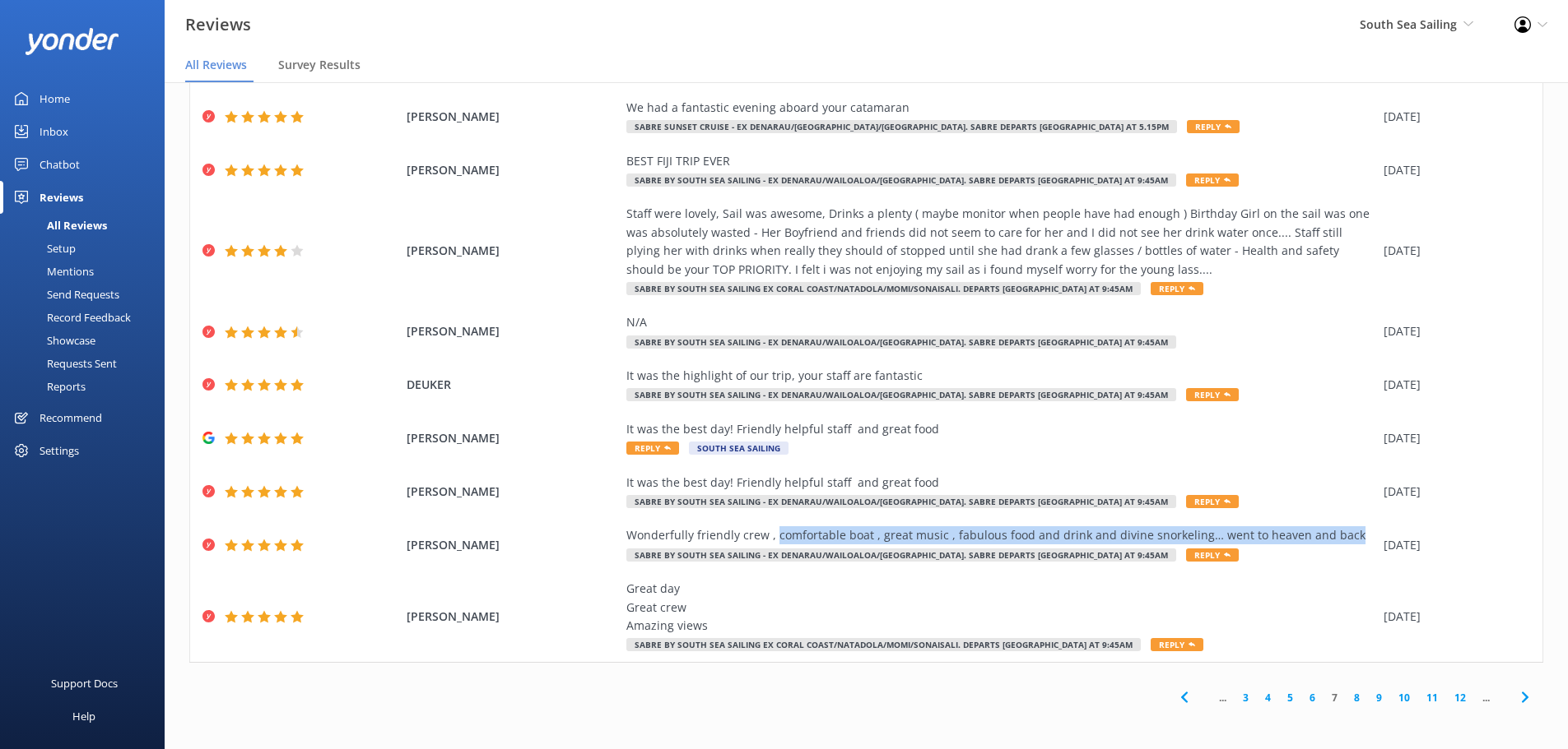
click at [1346, 695] on link "8" at bounding box center [1357, 698] width 22 height 15
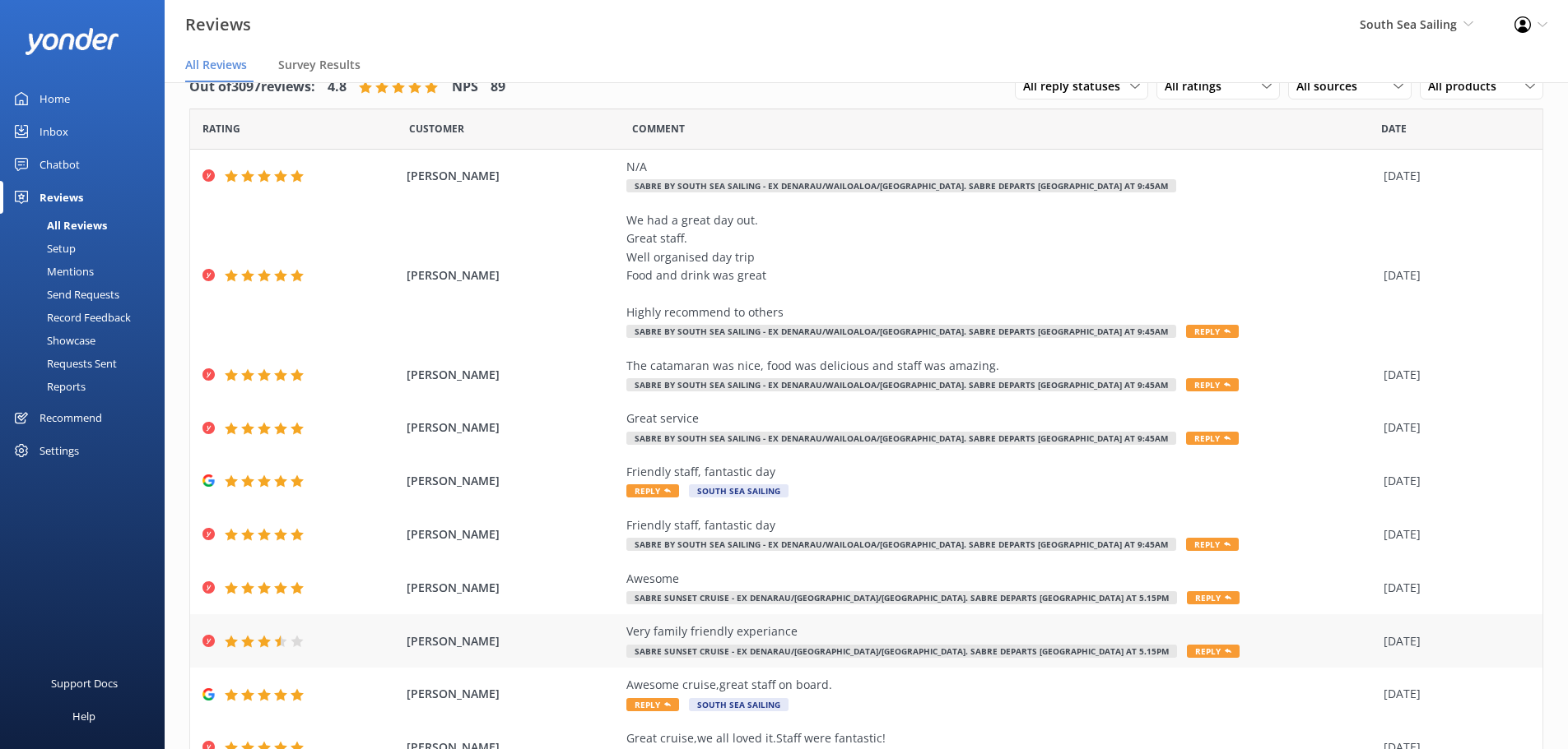
scroll to position [112, 0]
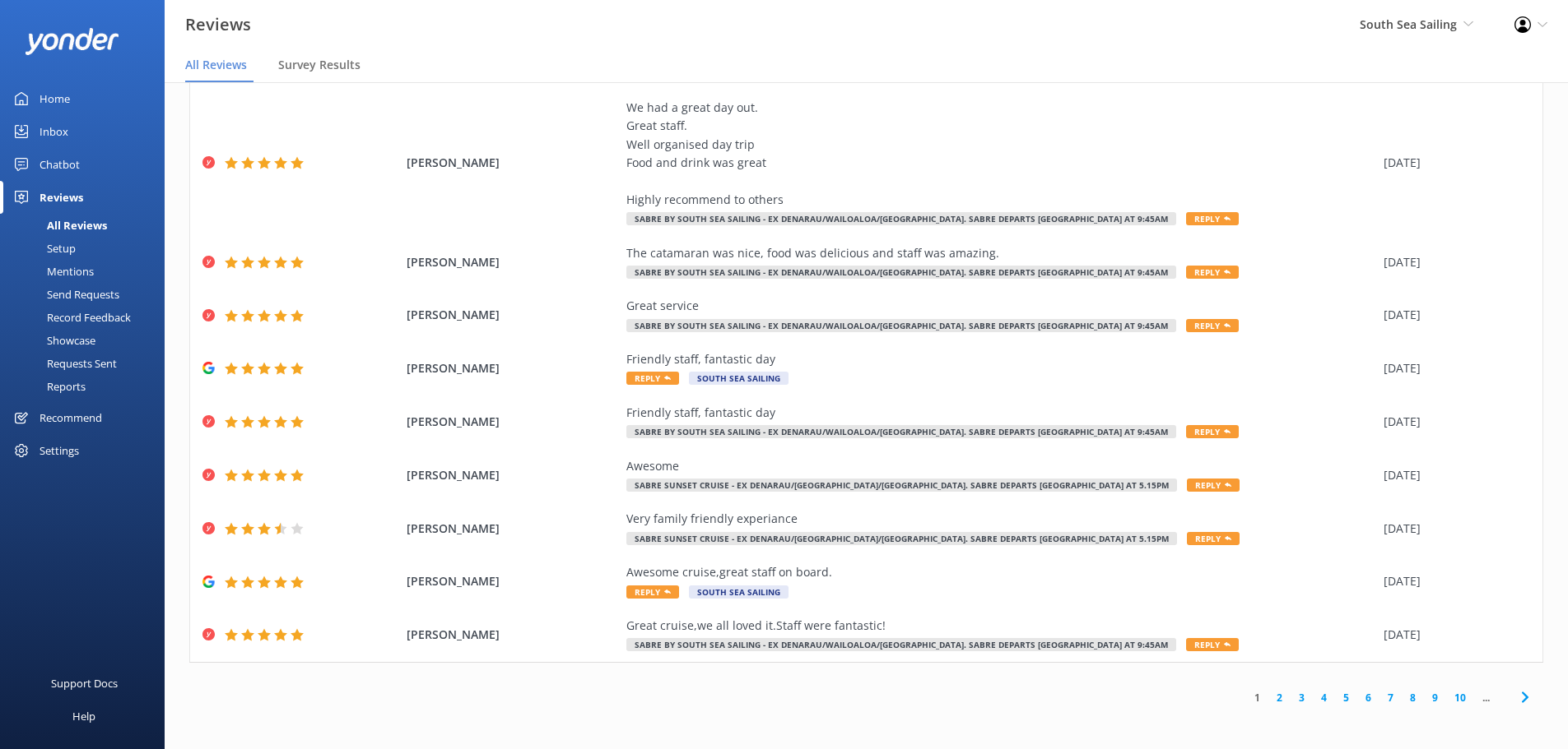
click at [1402, 701] on link "8" at bounding box center [1413, 698] width 22 height 15
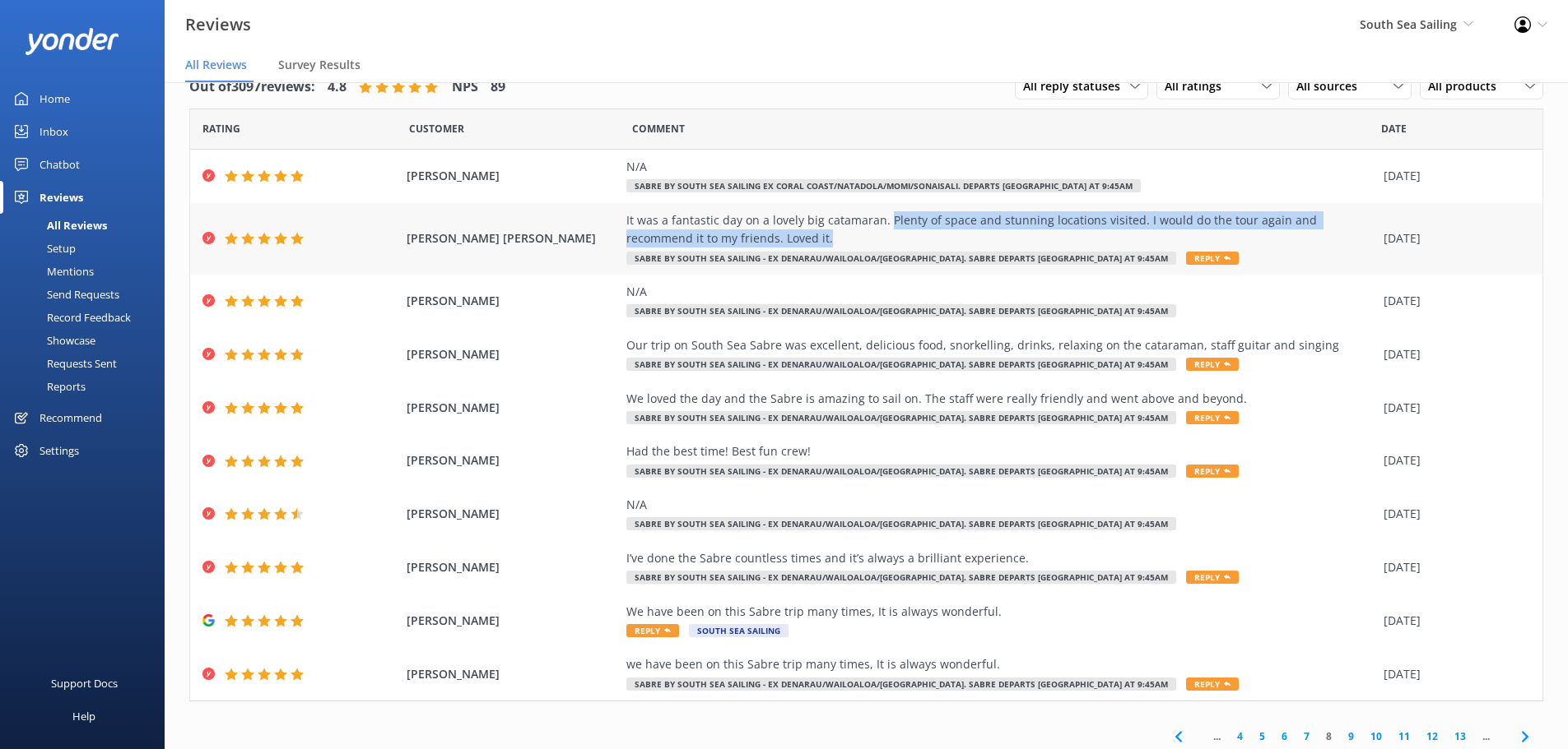
drag, startPoint x: 878, startPoint y: 220, endPoint x: 868, endPoint y: 232, distance: 15.6
click at [868, 232] on div "It was a fantastic day on a lovely big catamaran. Plenty of space and stunning …" at bounding box center [1001, 229] width 749 height 37
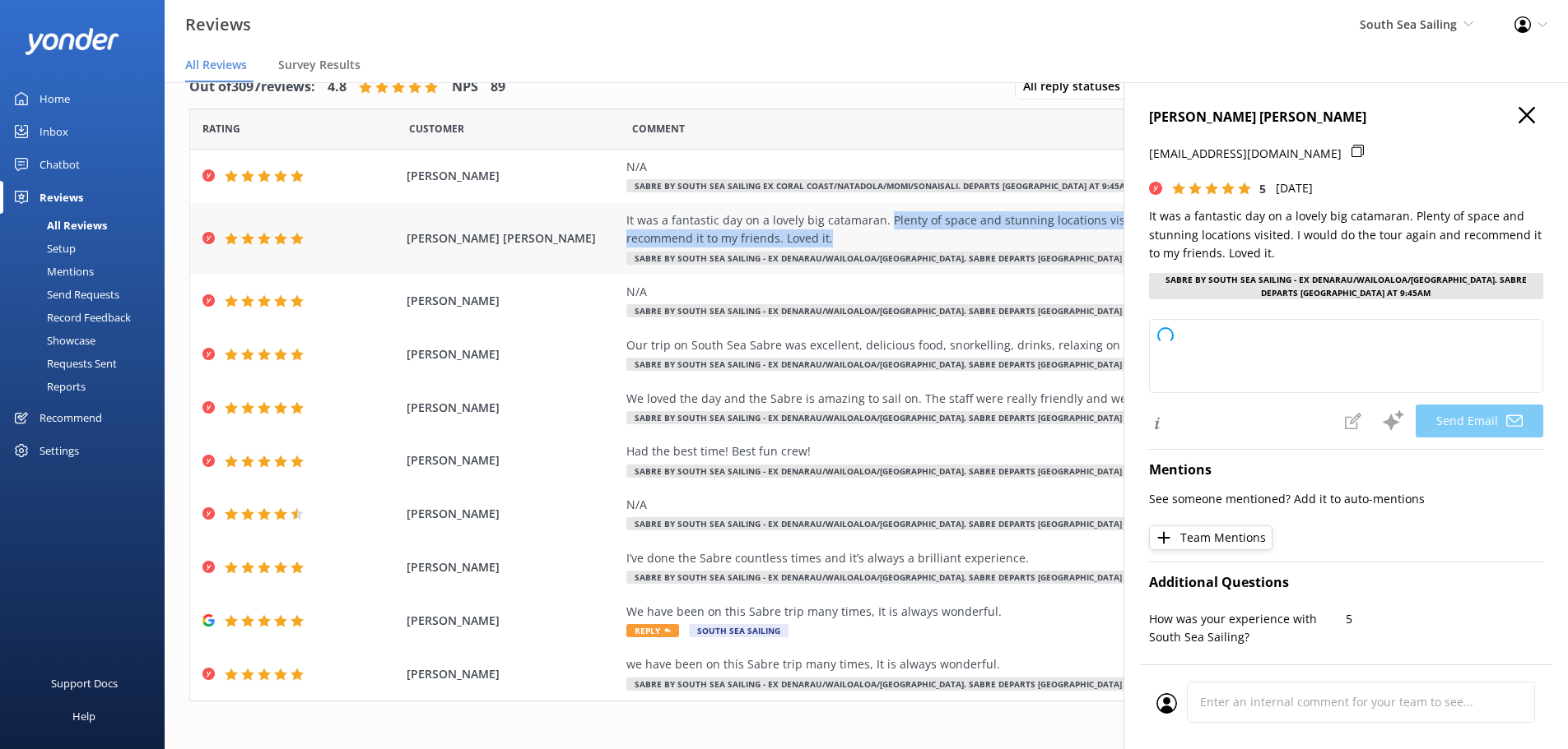
copy div "Plenty of space and stunning locations visited. I would do the tour again and r…"
type textarea "Thank you so much for your wonderful review, [PERSON_NAME]! We're delighted to …"
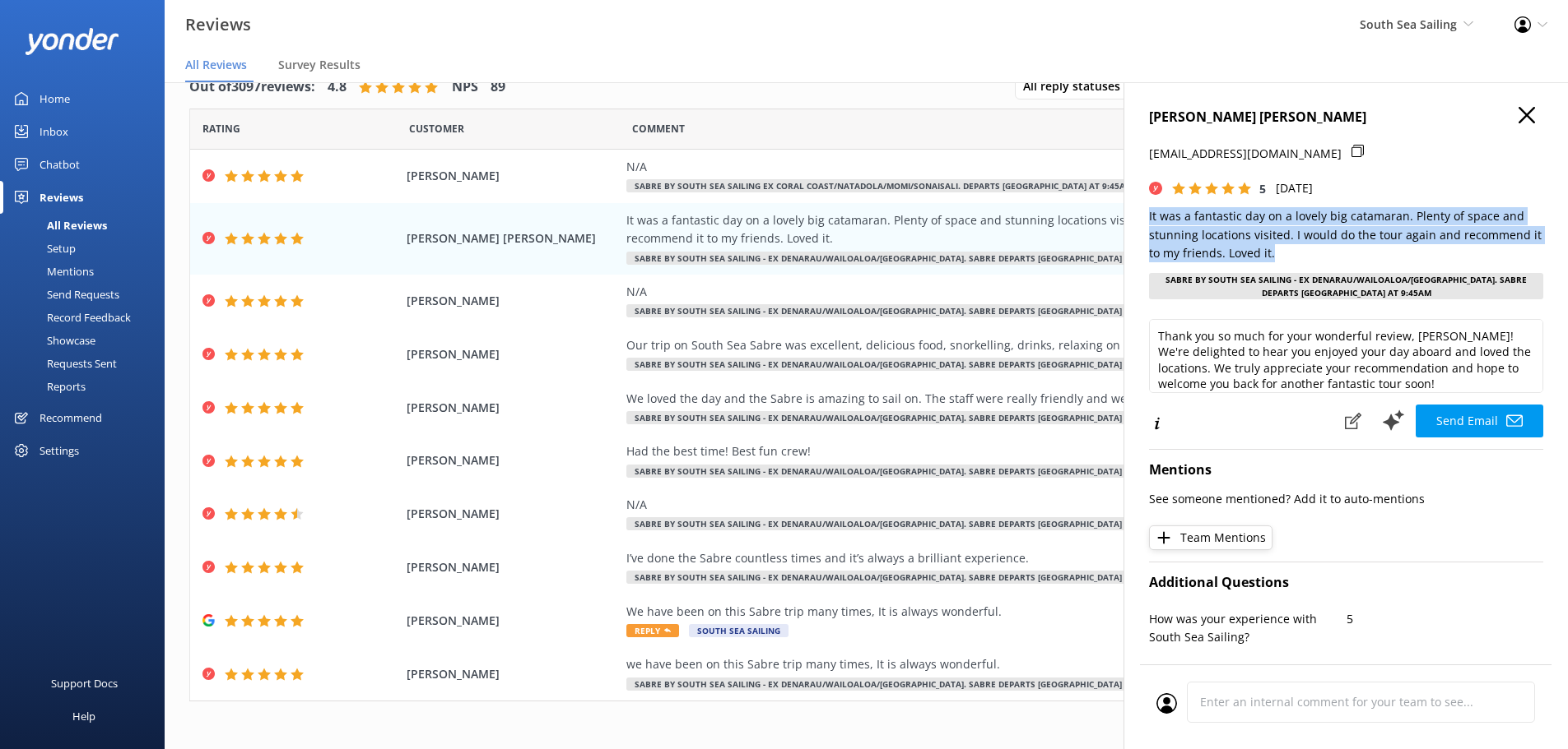
drag, startPoint x: 1147, startPoint y: 214, endPoint x: 1283, endPoint y: 256, distance: 142.3
click at [1283, 256] on div "[PERSON_NAME] [PERSON_NAME] [EMAIL_ADDRESS][DOMAIN_NAME] 5 [DATE] It was a fant…" at bounding box center [1345, 457] width 445 height 749
copy p "It was a fantastic day on a lovely big catamaran. Plenty of space and stunning …"
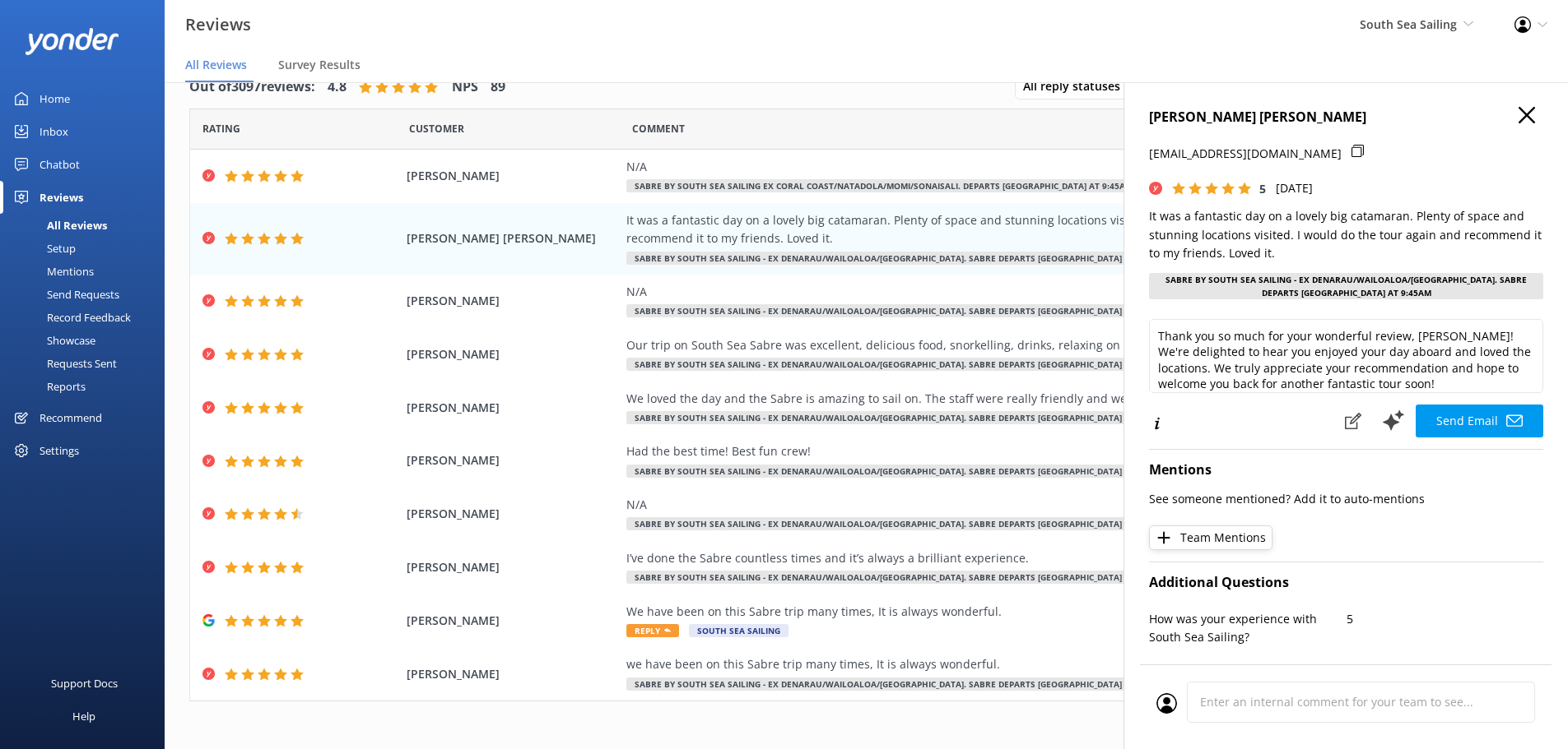
click at [1516, 105] on div "[PERSON_NAME] [PERSON_NAME] [EMAIL_ADDRESS][DOMAIN_NAME] 5 [DATE] It was a fant…" at bounding box center [1345, 457] width 445 height 749
click at [1519, 110] on use "button" at bounding box center [1527, 115] width 16 height 16
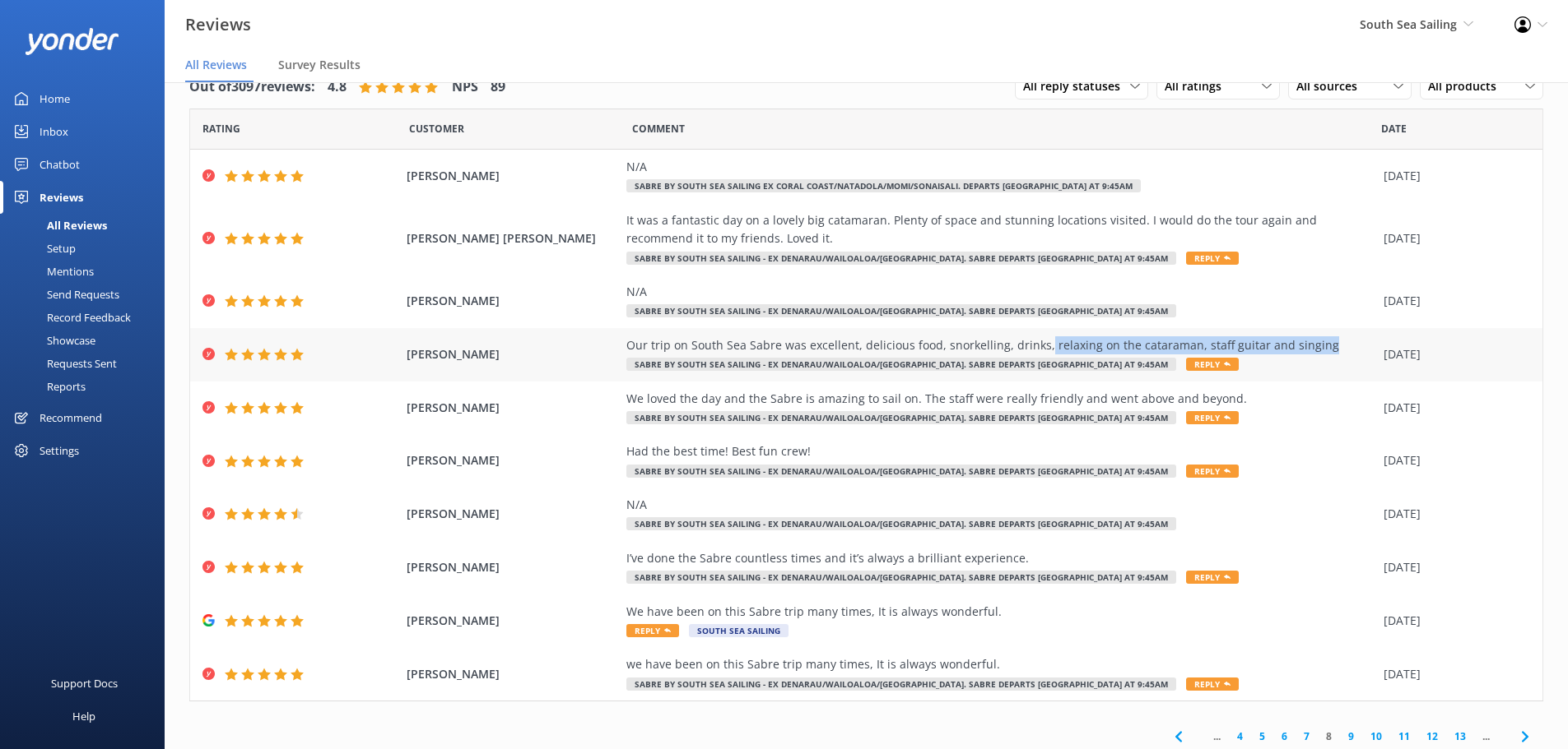
drag, startPoint x: 1317, startPoint y: 341, endPoint x: 1032, endPoint y: 348, distance: 285.1
click at [1032, 348] on div "Our trip on South Sea Sabre was excellent, delicious food, snorkelling, drinks,…" at bounding box center [1001, 346] width 749 height 18
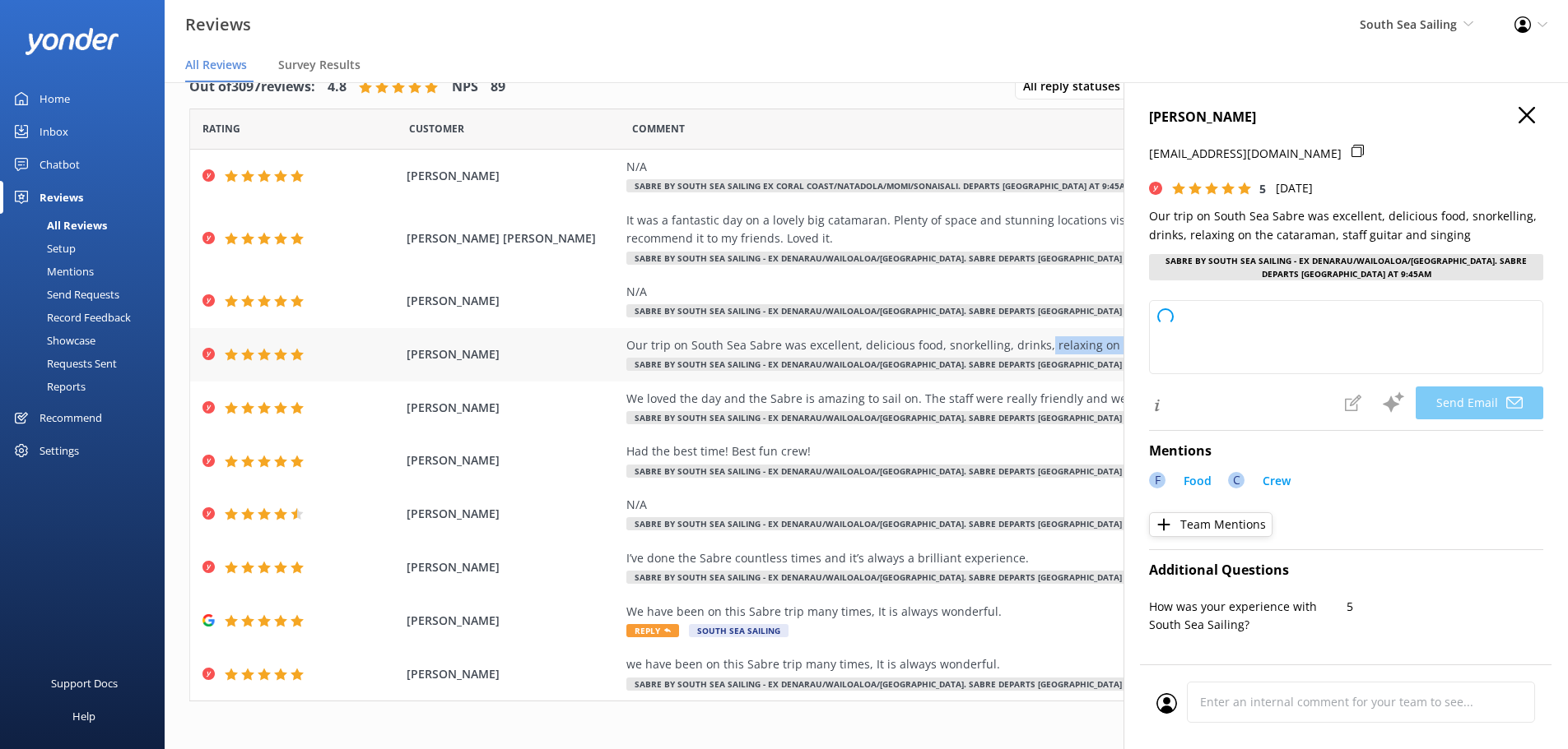
copy div "relaxing on the cataraman, staff guitar and singing"
type textarea "Thank you so much for your wonderful review, [PERSON_NAME]! We’re thrilled to h…"
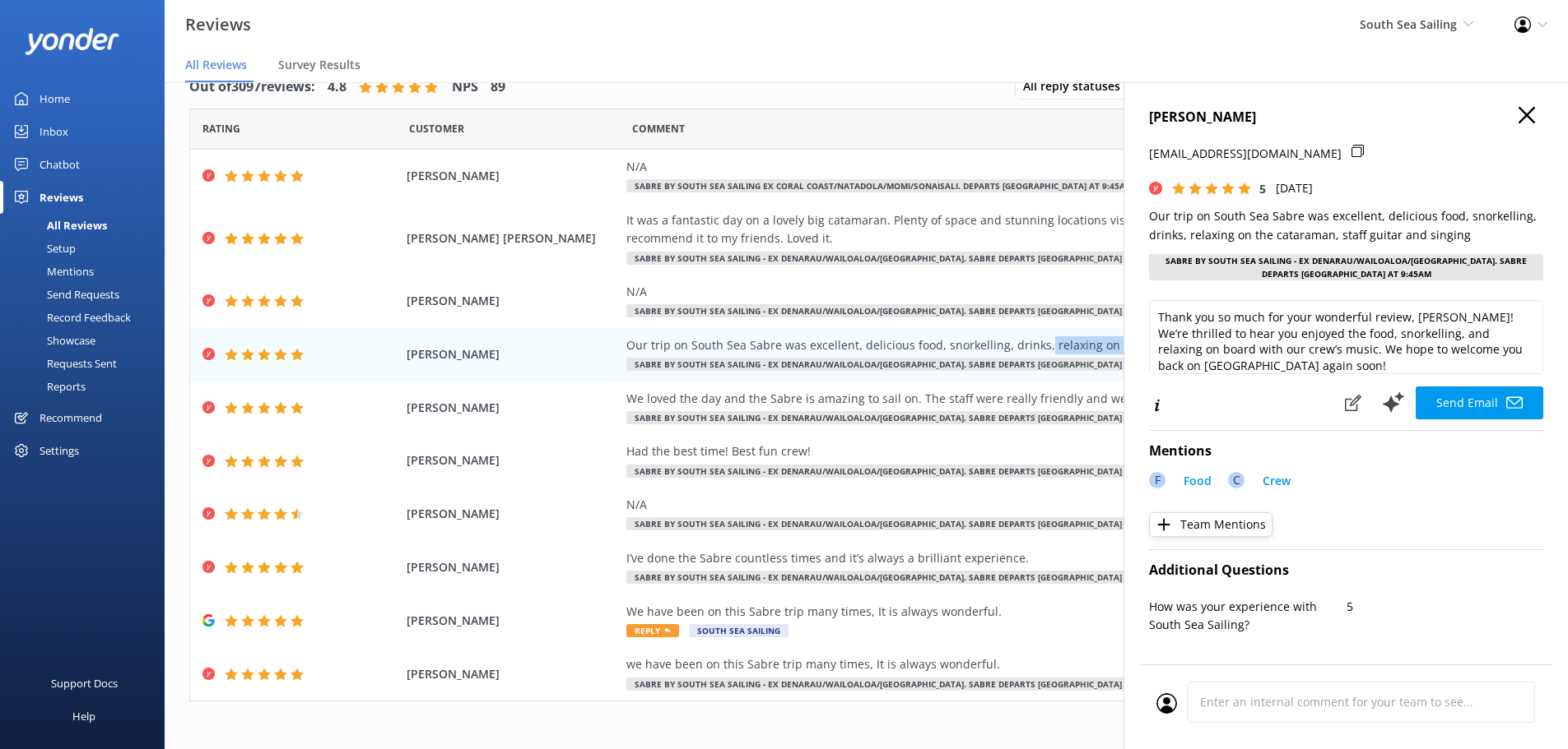
click at [1519, 113] on use "button" at bounding box center [1527, 115] width 16 height 16
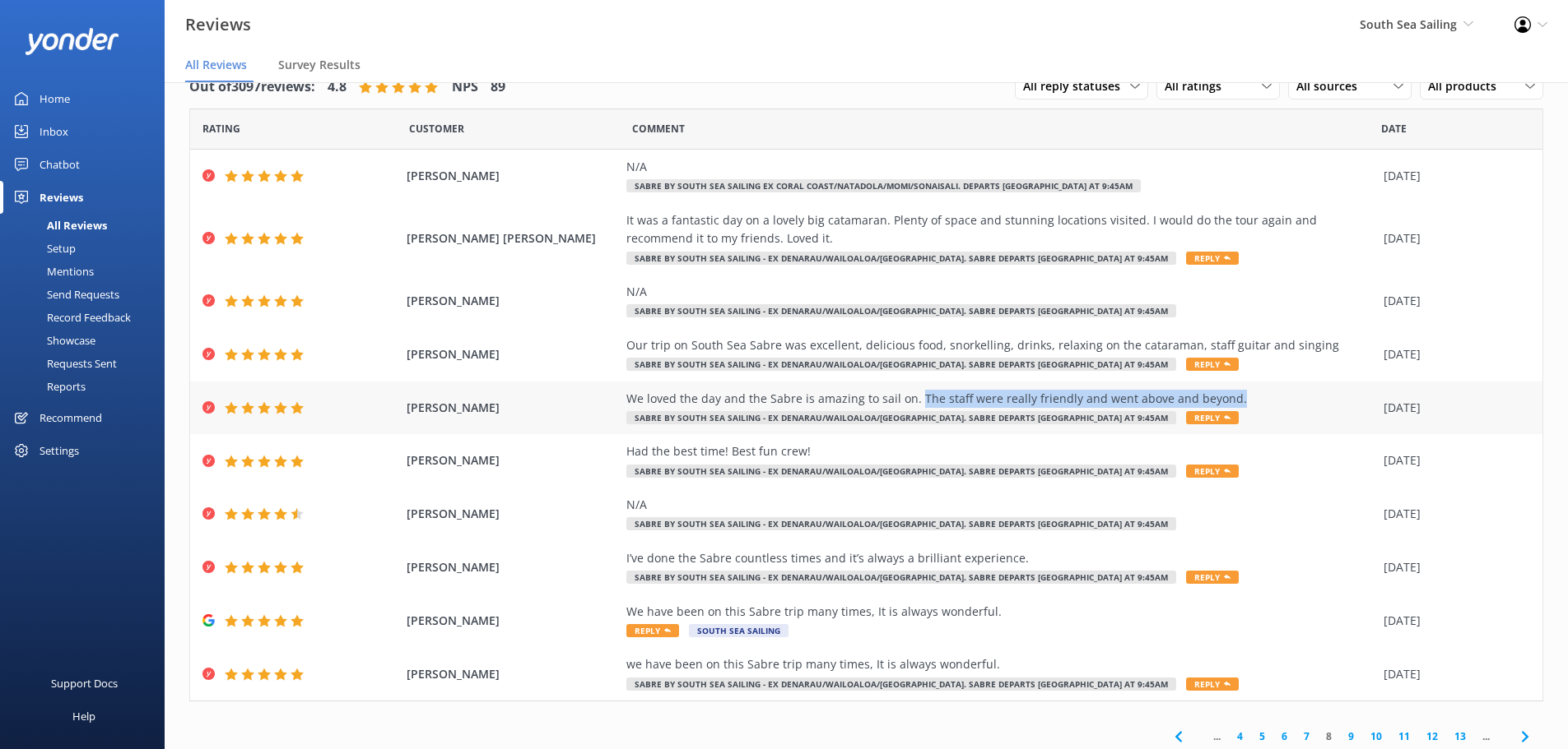
drag, startPoint x: 1224, startPoint y: 387, endPoint x: 907, endPoint y: 403, distance: 317.4
click at [907, 403] on div "[PERSON_NAME] We loved the day and the Sabre is amazing to sail on. The staff w…" at bounding box center [866, 409] width 1352 height 54
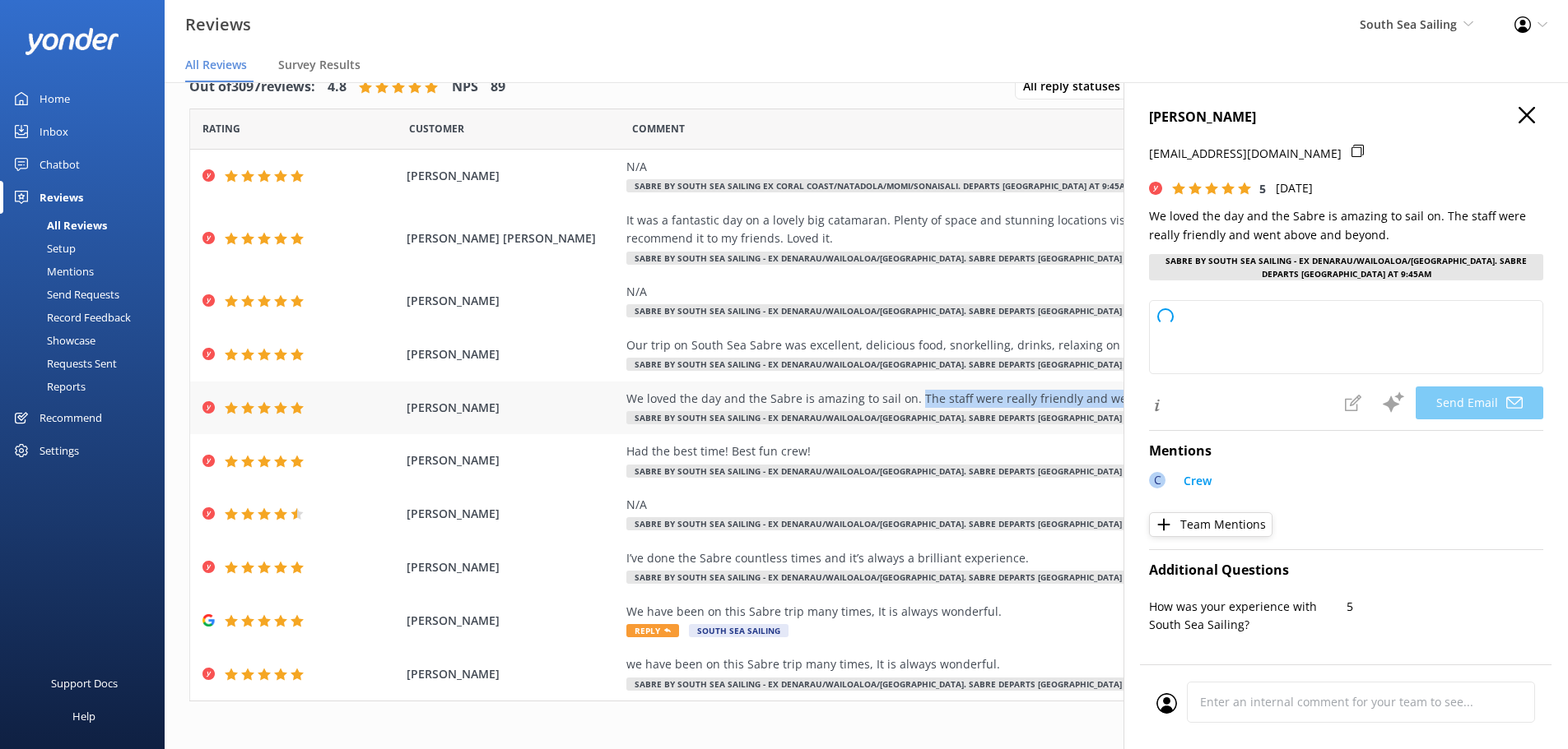
copy div "The staff were really friendly and went above and beyond."
type textarea "Thank you so much, [PERSON_NAME]! We're thrilled to hear you enjoyed your day o…"
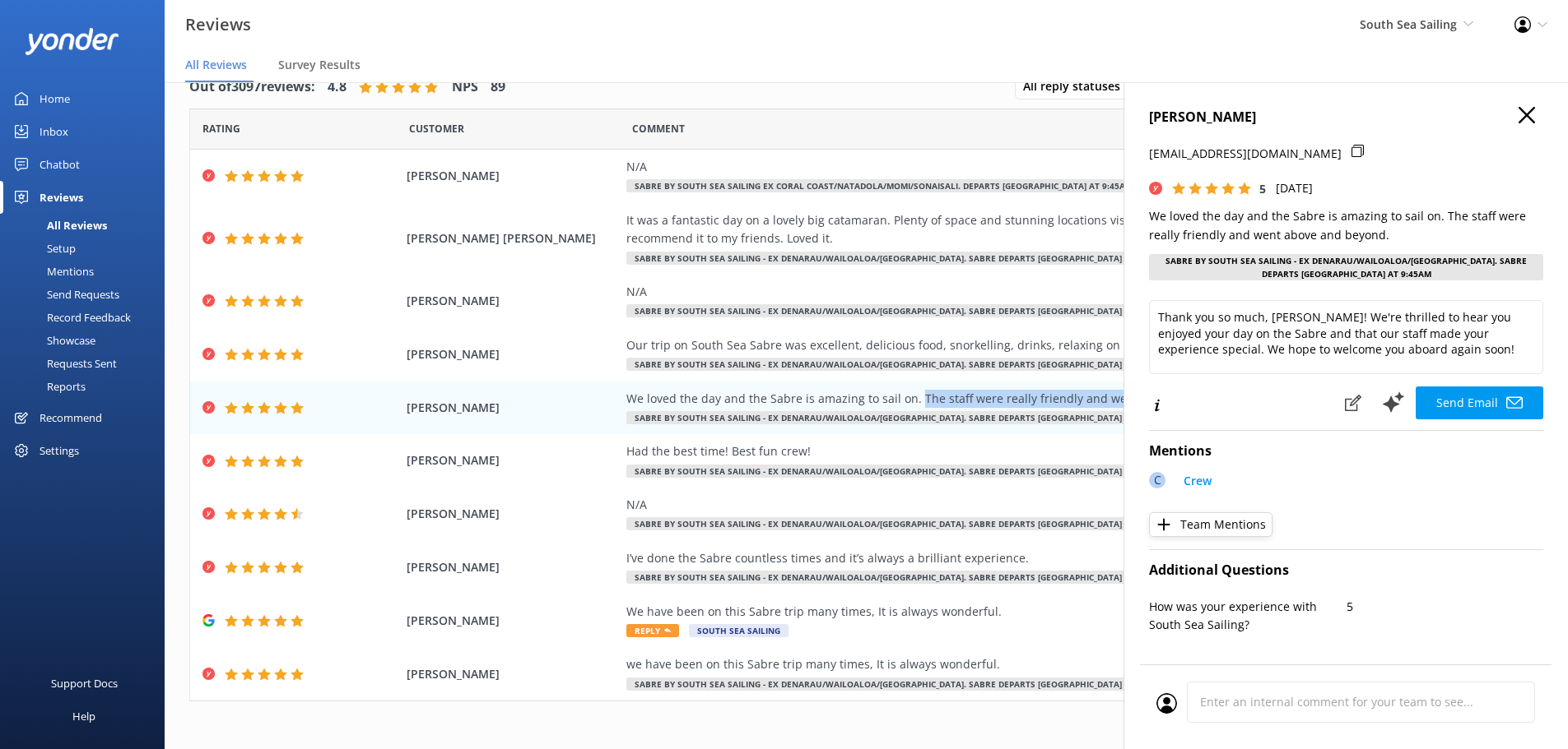
click at [1519, 115] on icon "button" at bounding box center [1527, 115] width 16 height 16
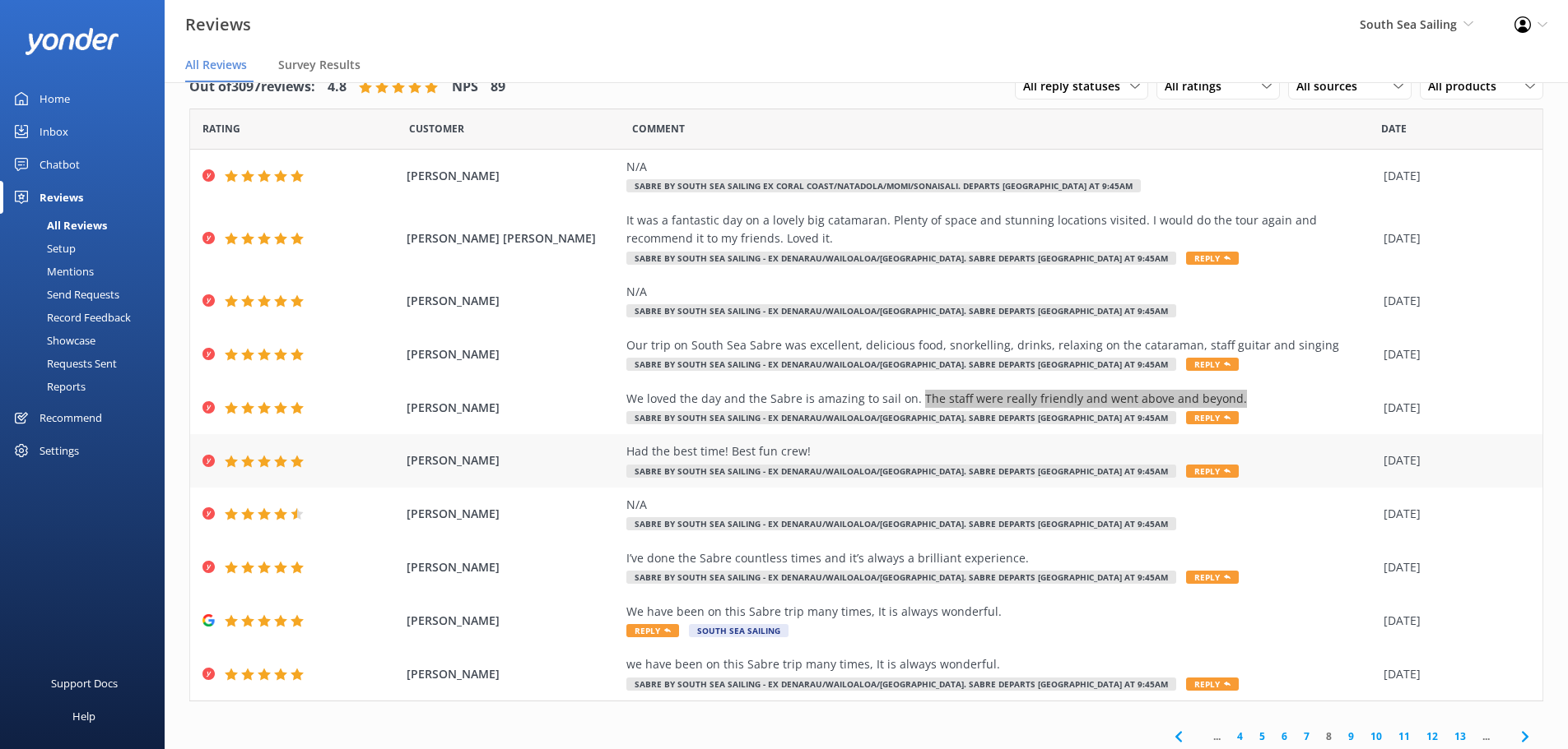
scroll to position [39, 0]
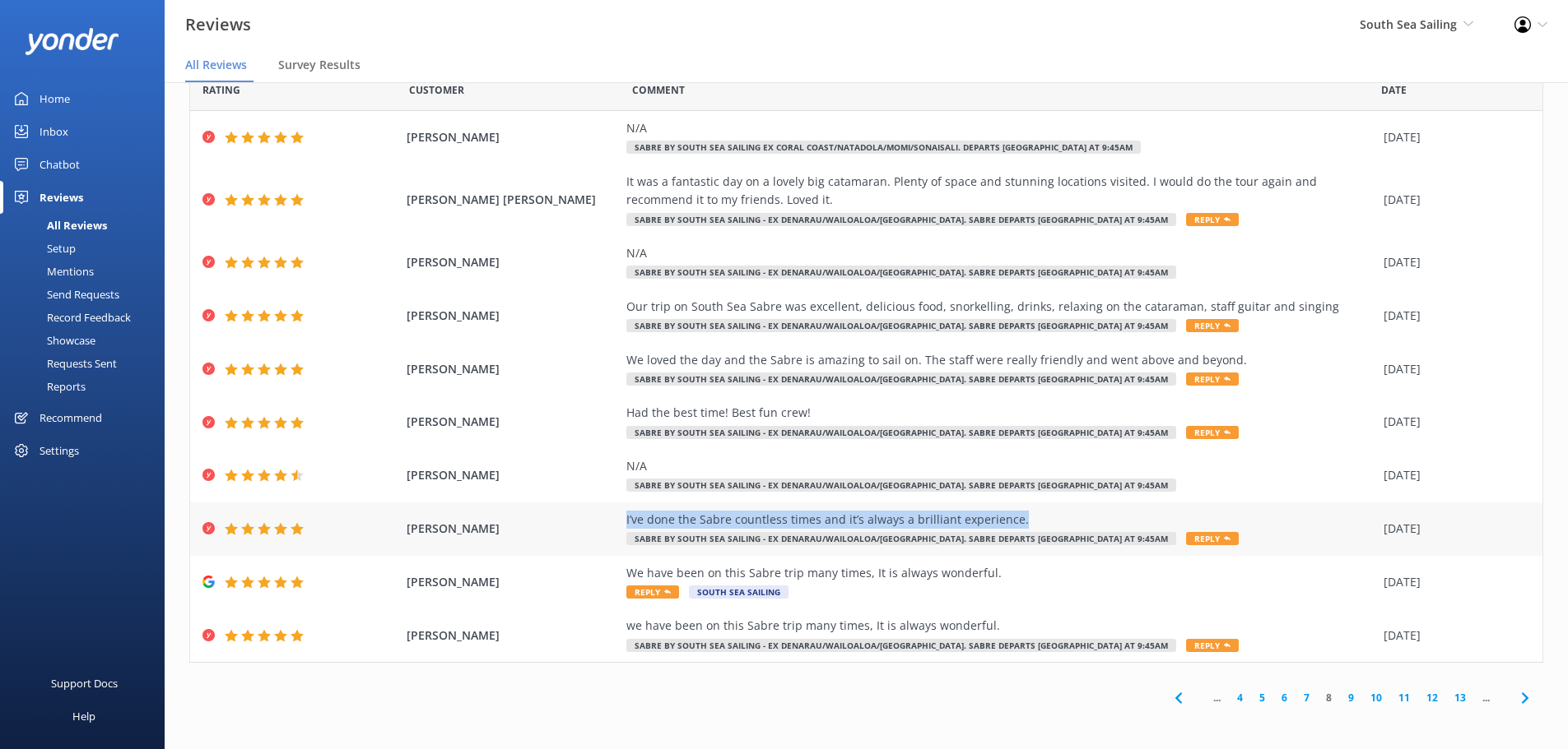
drag, startPoint x: 1017, startPoint y: 517, endPoint x: 618, endPoint y: 517, distance: 399.0
click at [626, 517] on div "I’ve done the Sabre countless times and it’s always a brilliant experience." at bounding box center [1001, 520] width 749 height 18
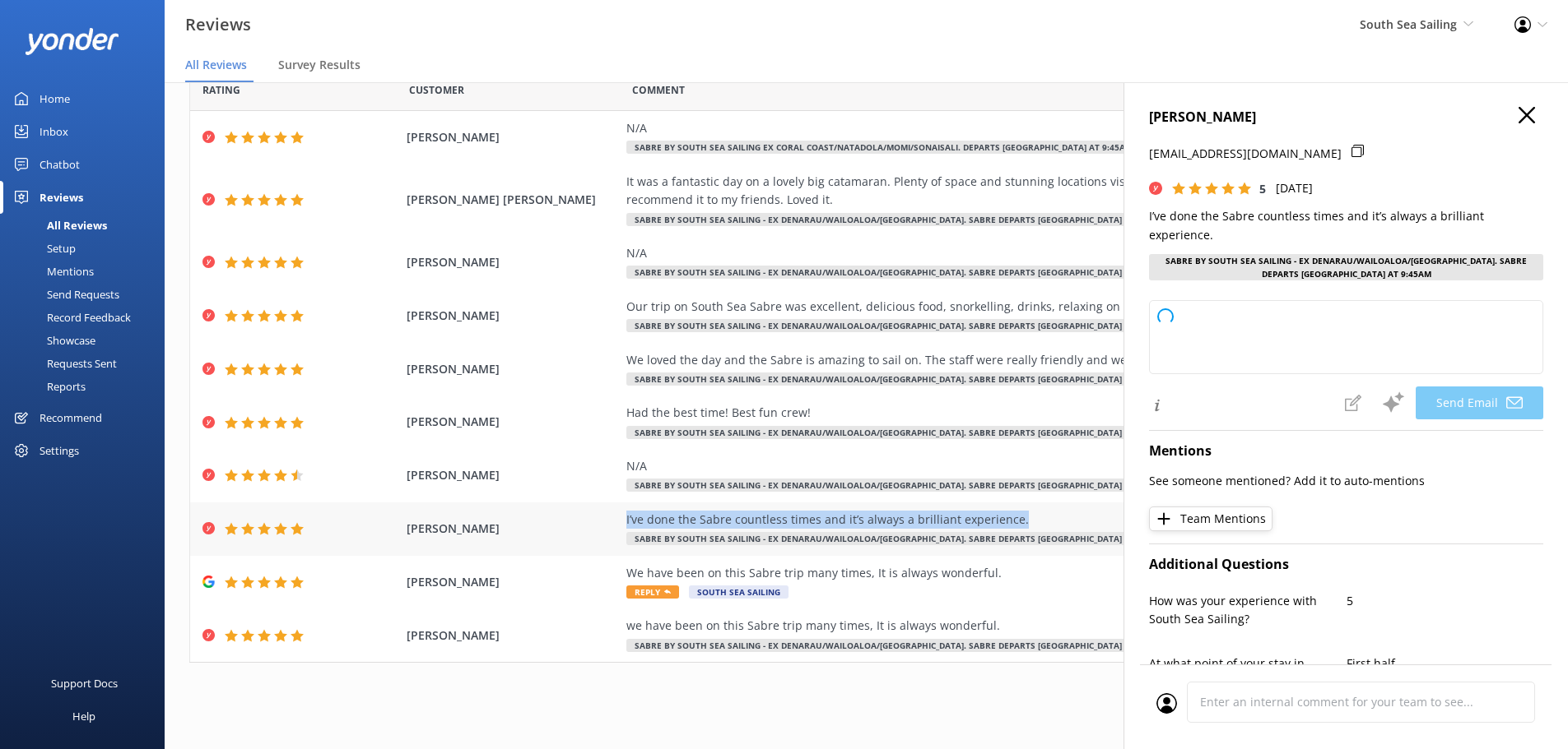
copy div "I’ve done the Sabre countless times and it’s always a brilliant experience."
type textarea "Thank you so much, [PERSON_NAME]! We're thrilled to hear you always have a bril…"
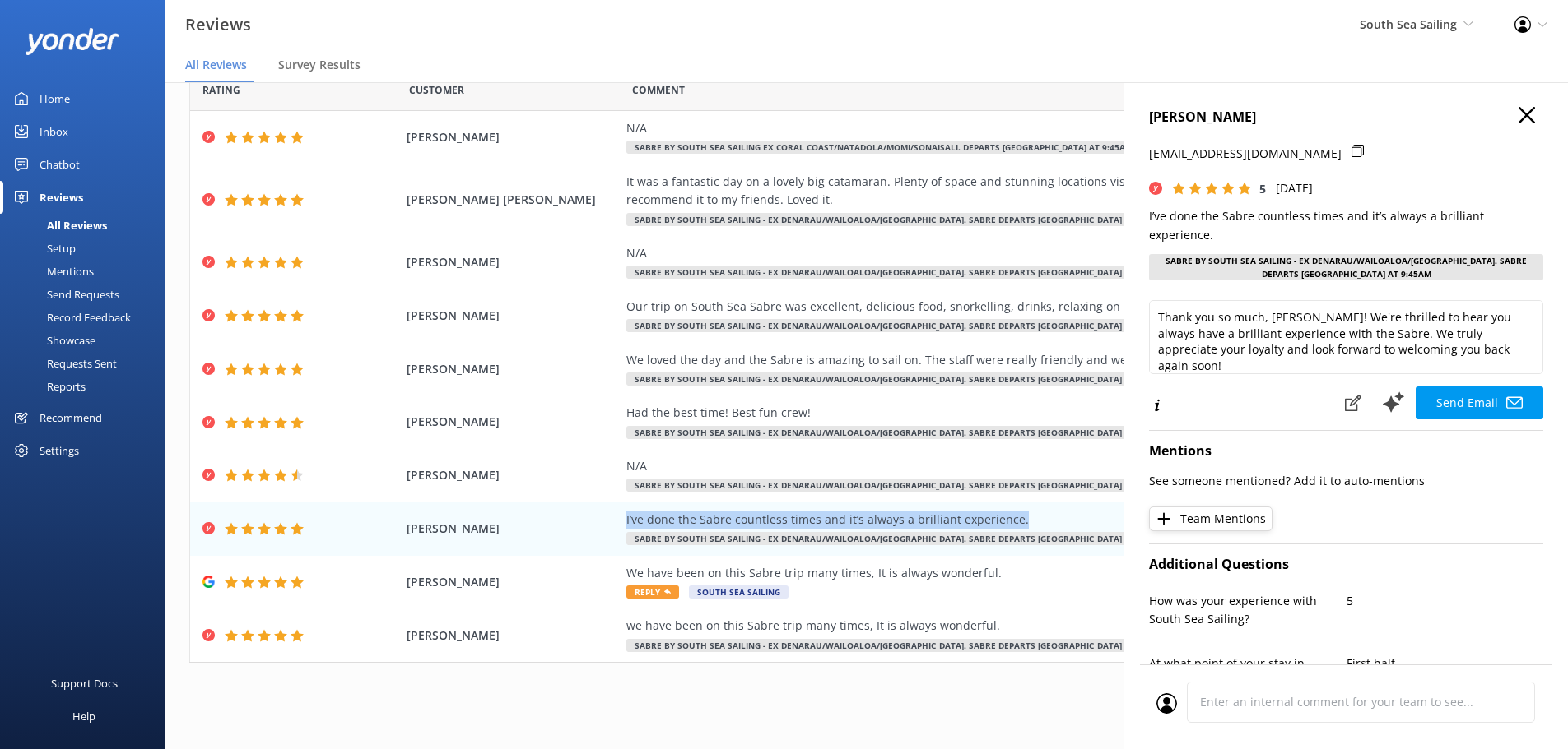
click at [1519, 119] on icon "button" at bounding box center [1527, 115] width 16 height 16
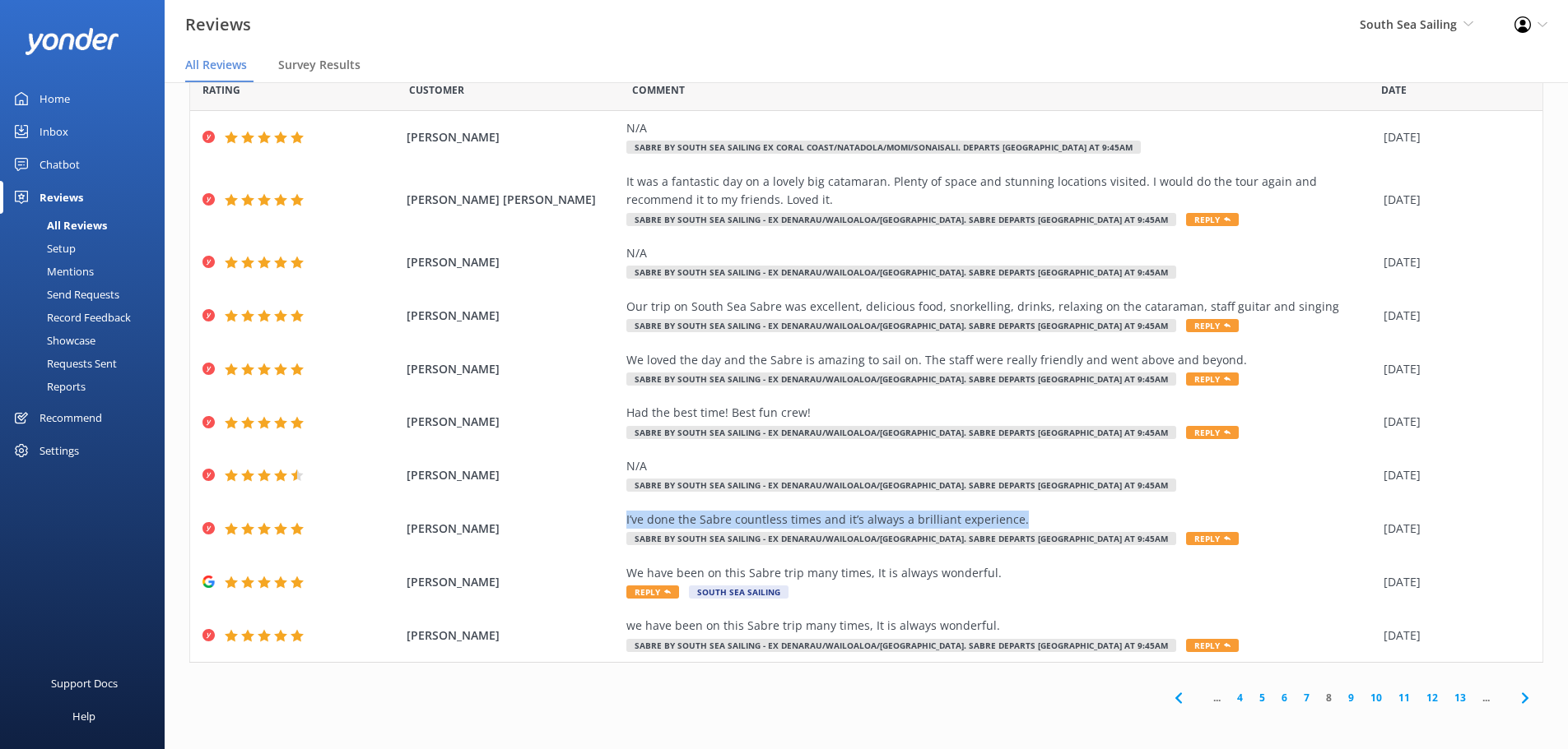
click at [1340, 701] on link "9" at bounding box center [1351, 698] width 22 height 15
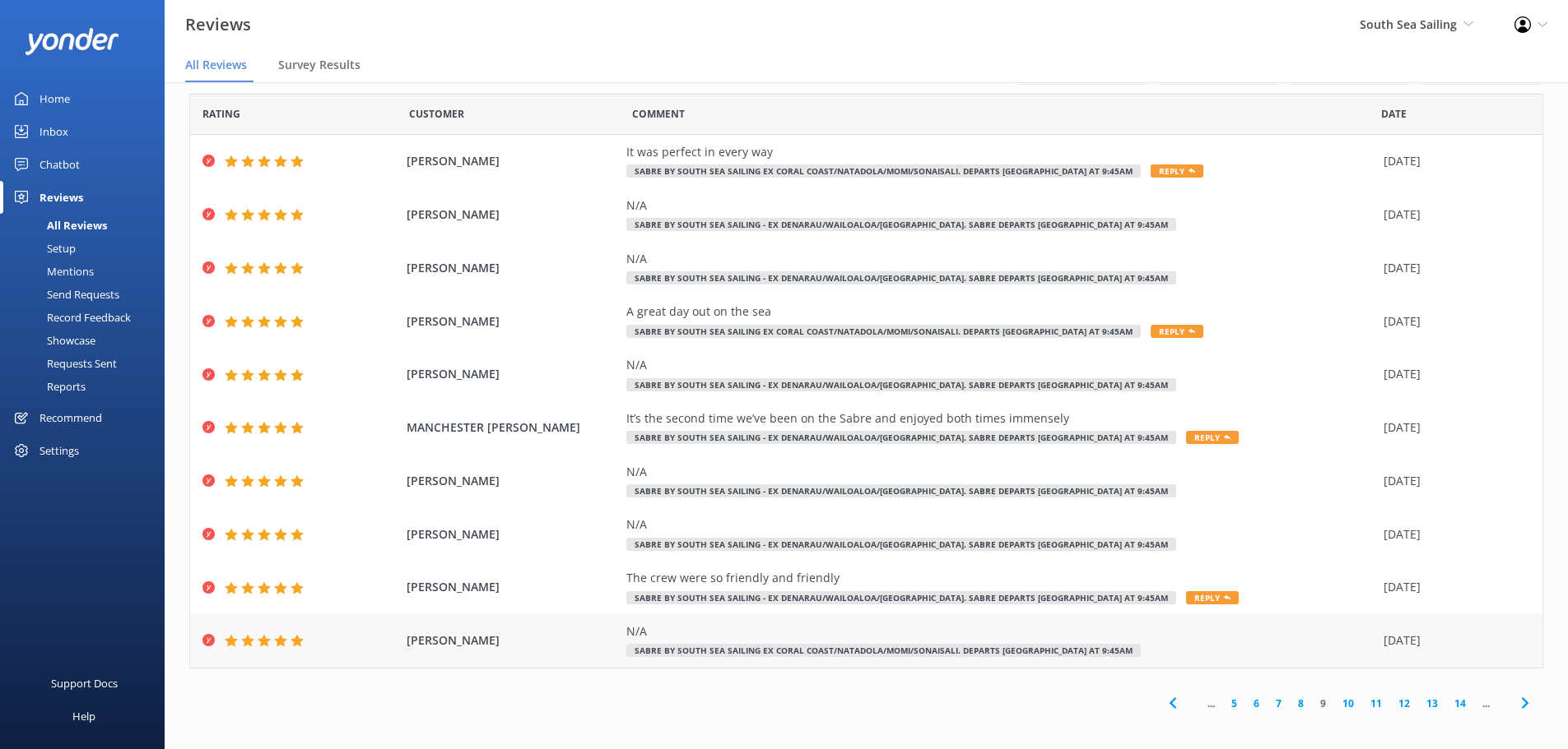
scroll to position [16, 0]
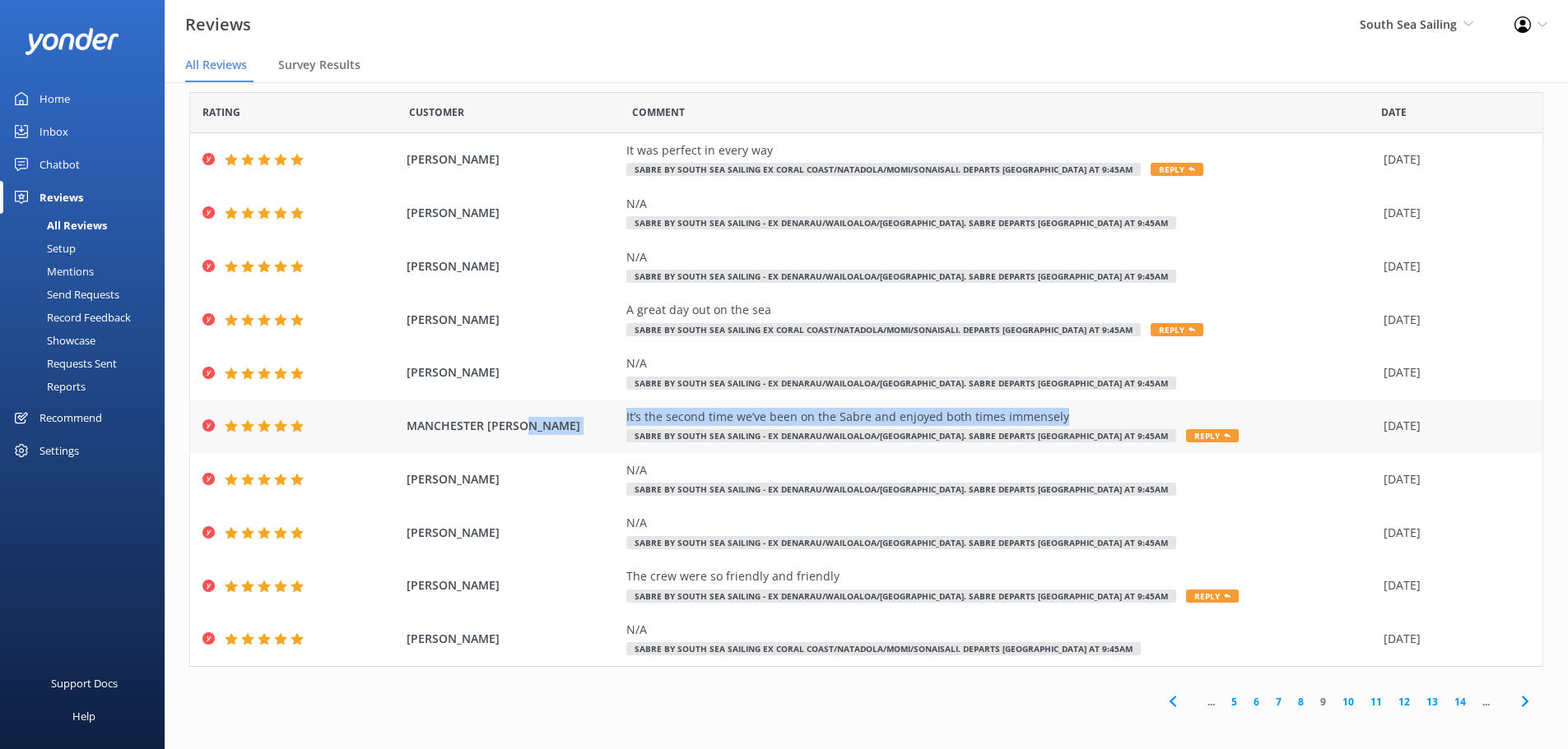
drag, startPoint x: 1070, startPoint y: 414, endPoint x: 592, endPoint y: 410, distance: 478.0
click at [592, 410] on div "MANCHESTER [PERSON_NAME] It’s the second time we’ve been on the Sabre and enjoy…" at bounding box center [866, 427] width 1352 height 54
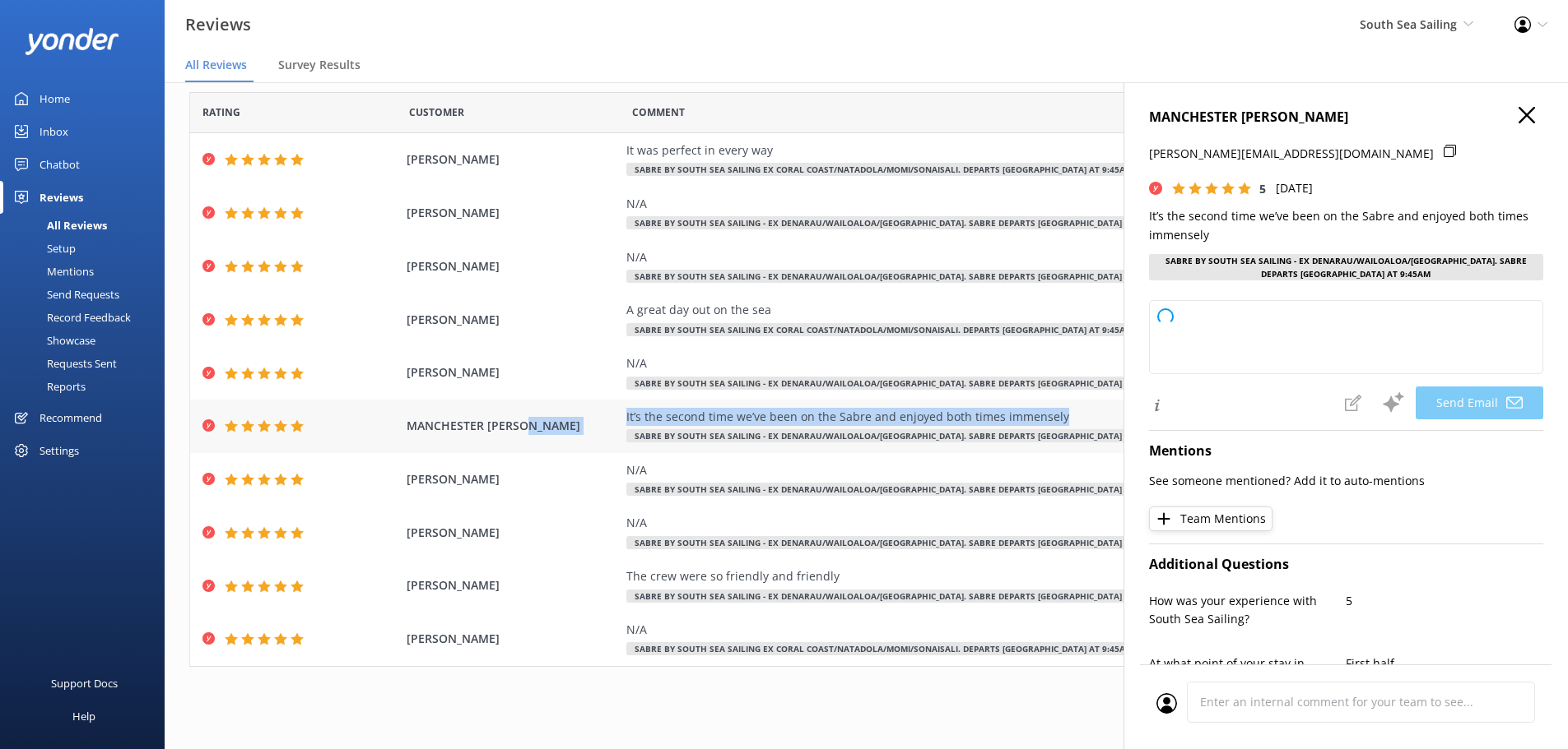
copy div "It’s the second time we’ve been on the Sabre and enjoyed both times immensely"
type textarea "Thank you so much, [GEOGRAPHIC_DATA]! We're delighted to hear you enjoyed your …"
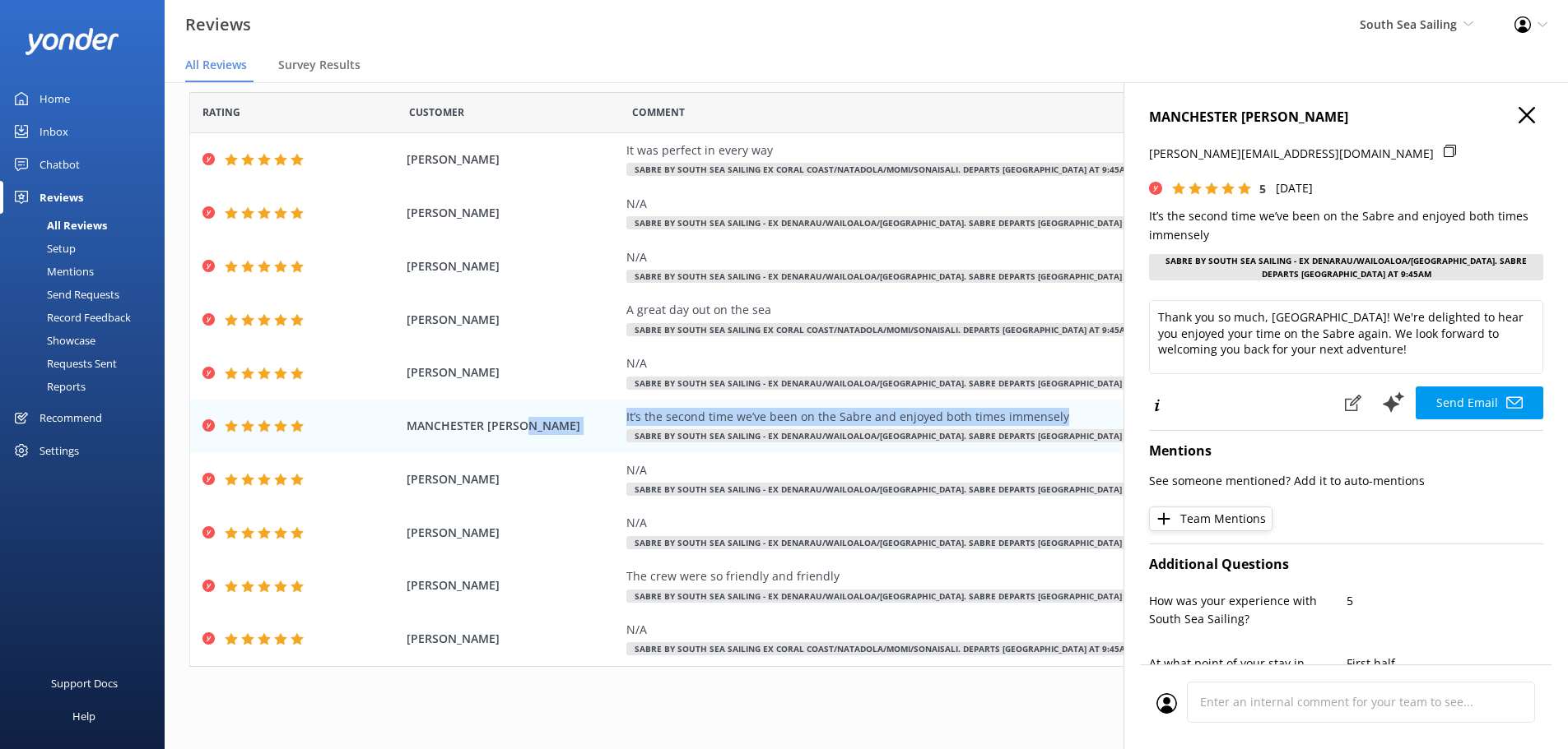
click at [1519, 115] on use "button" at bounding box center [1527, 115] width 16 height 16
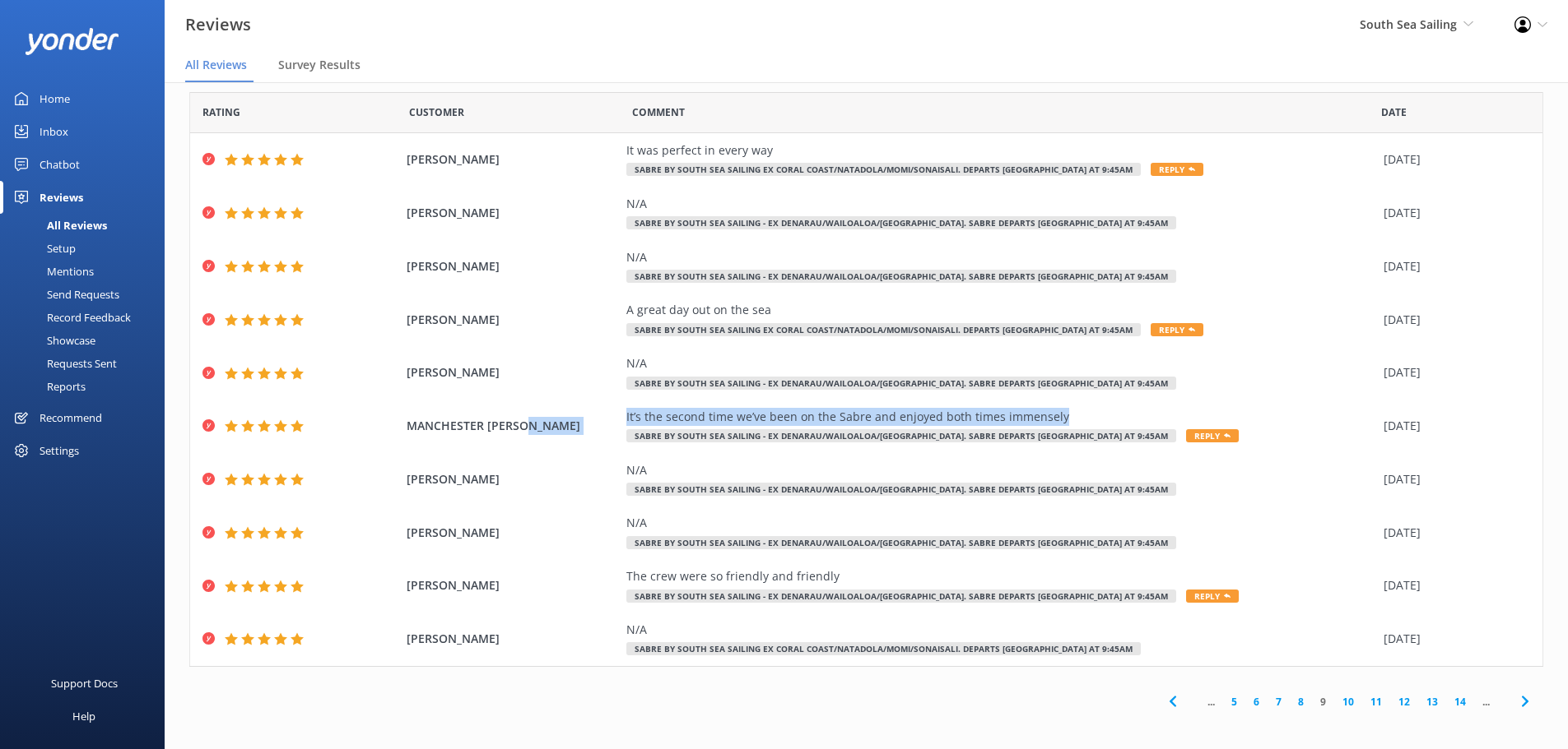
click at [1341, 704] on link "10" at bounding box center [1348, 701] width 28 height 15
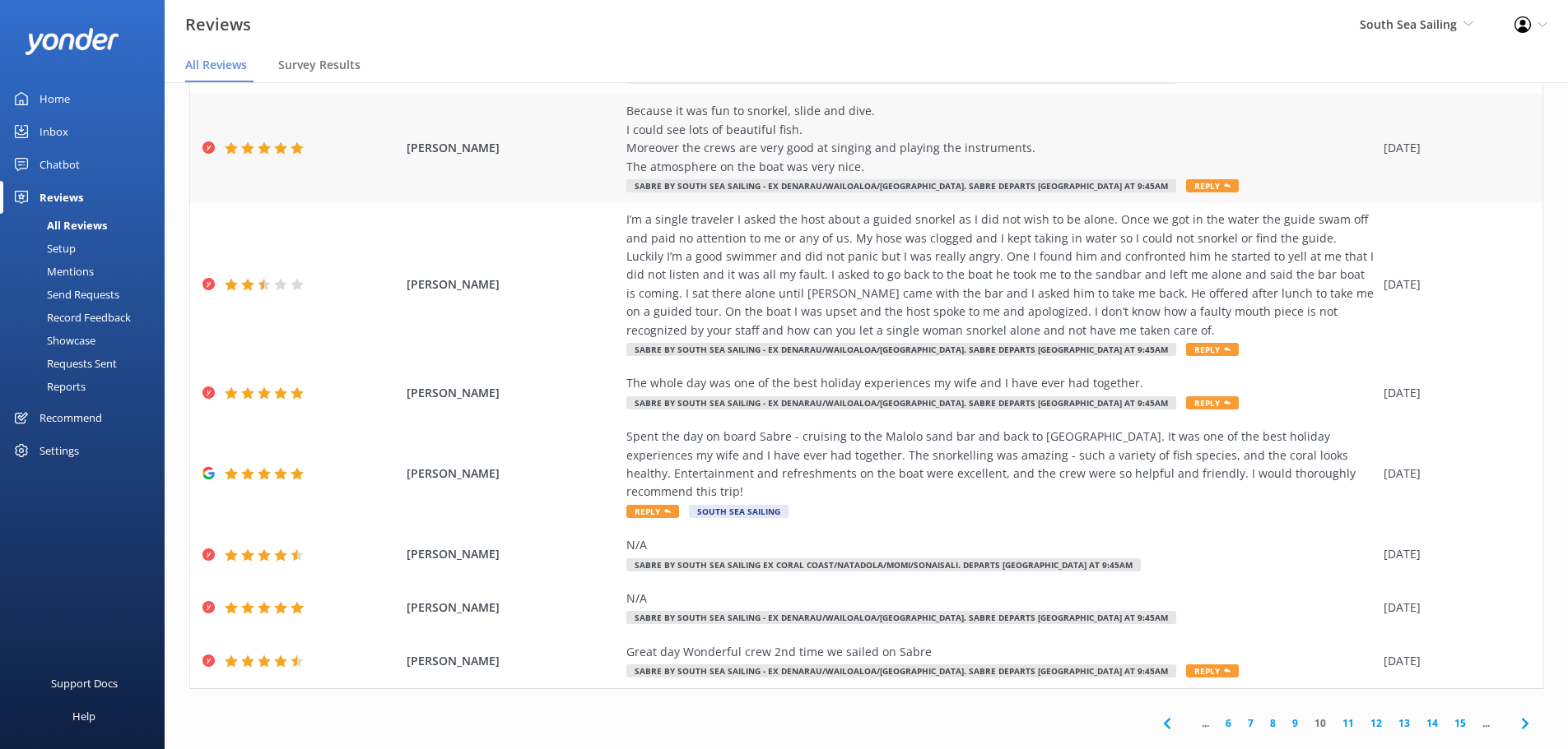
scroll to position [216, 0]
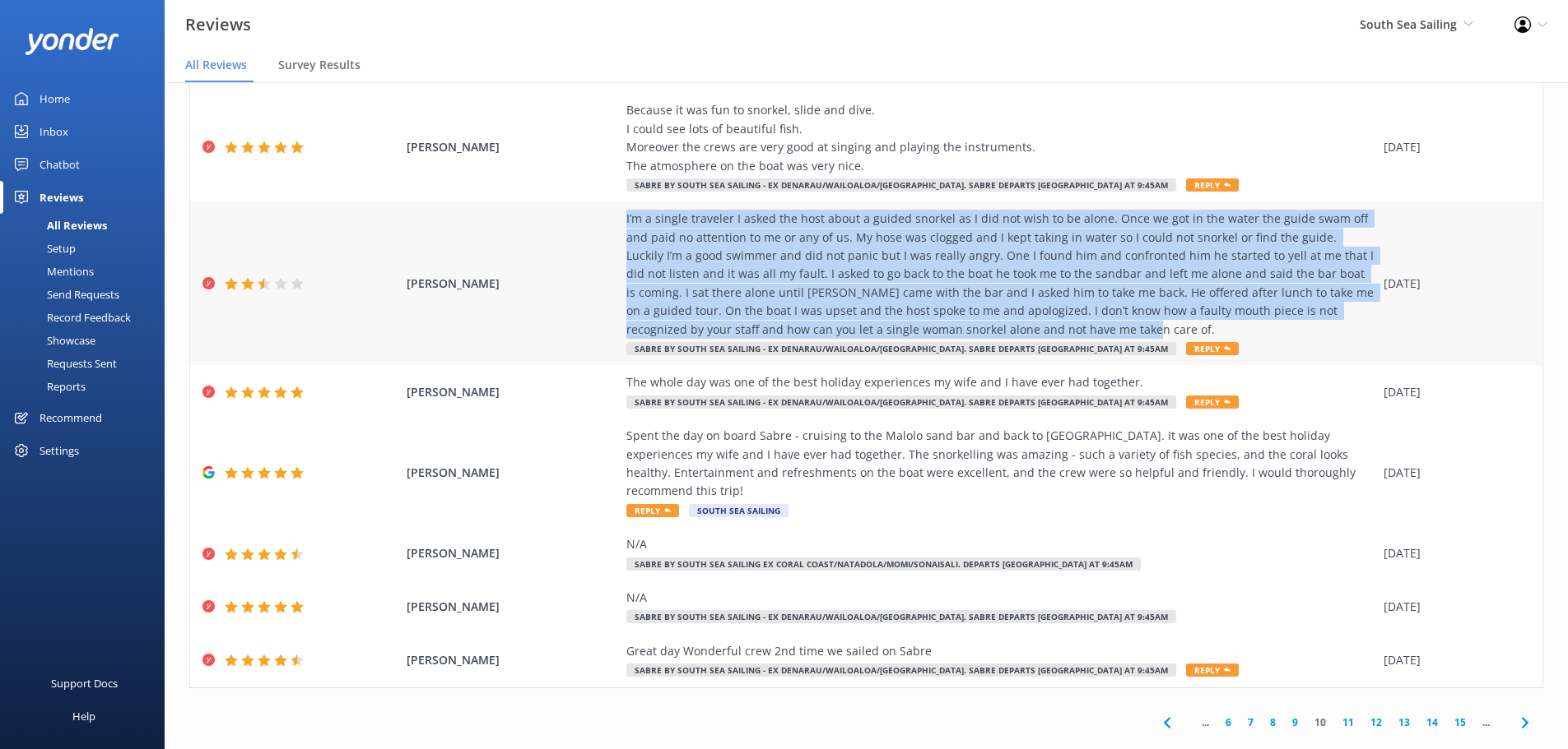
drag, startPoint x: 971, startPoint y: 328, endPoint x: 581, endPoint y: 225, distance: 403.4
click at [581, 225] on div "[PERSON_NAME] I’m a single traveler I asked the host about a guided snorkel as …" at bounding box center [866, 283] width 1352 height 163
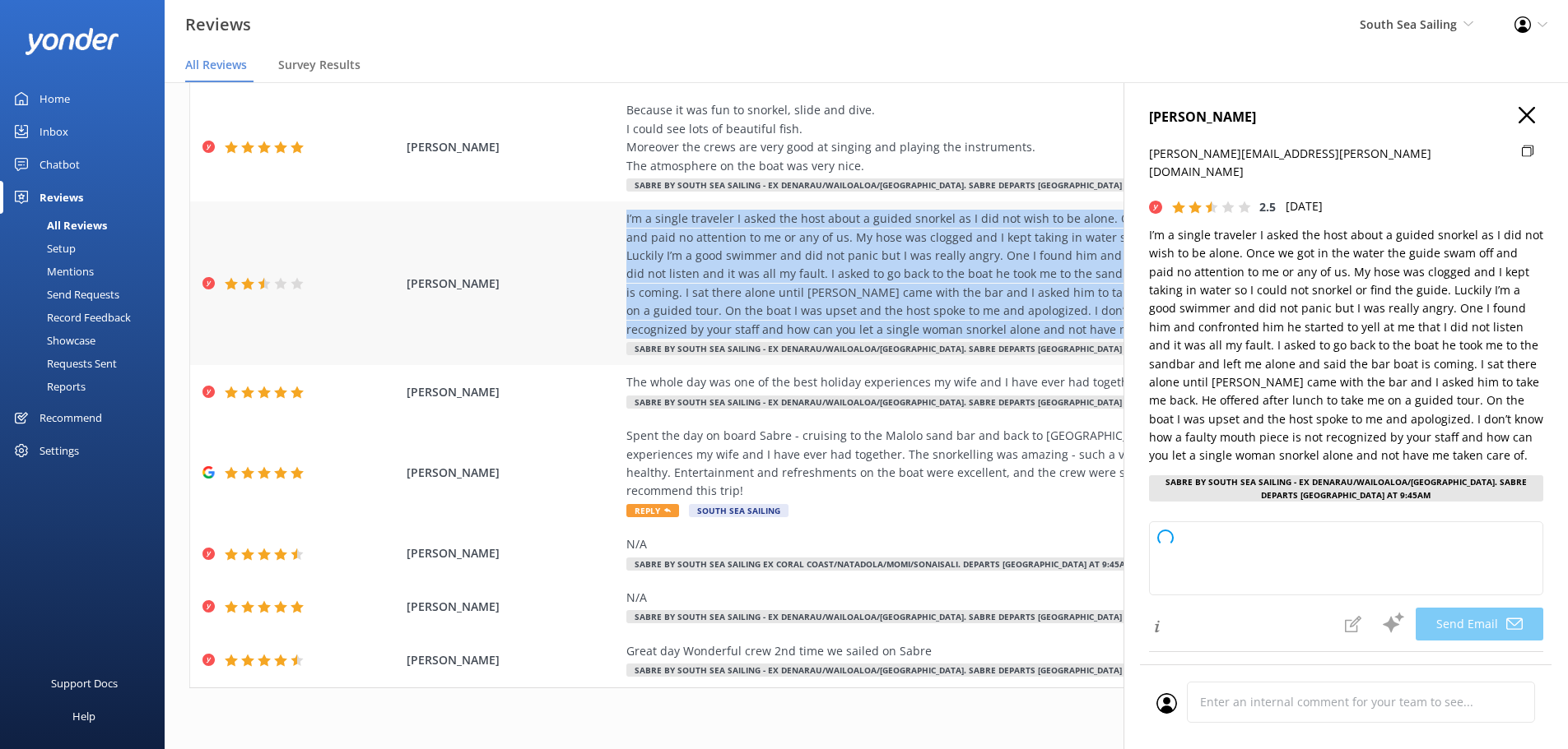
copy div "I’m a single traveler I asked the host about a guided snorkel as I did not wish…"
type textarea "Dear [PERSON_NAME], Thank you for sharing your experience with us. We sincerely…"
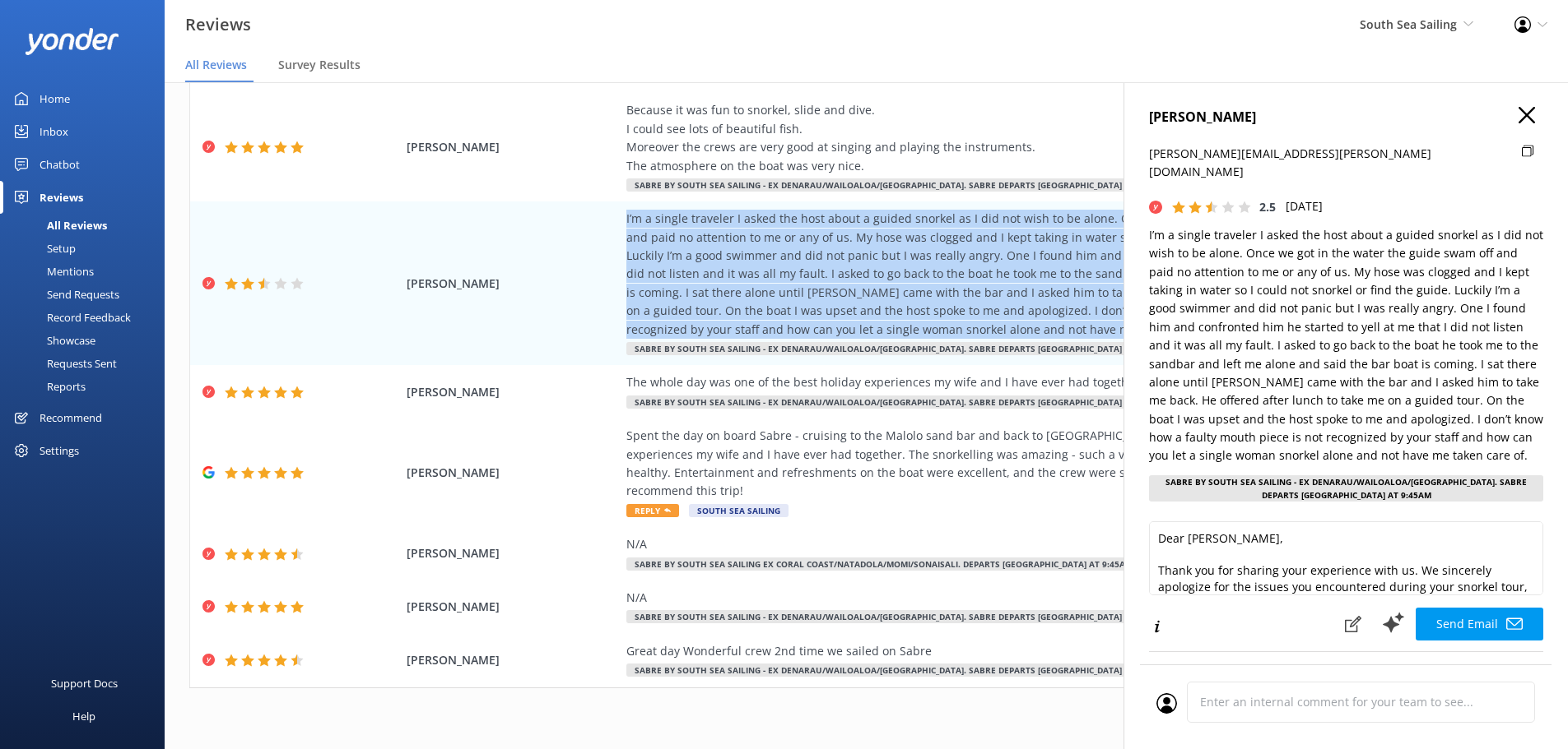
click at [1519, 121] on icon "button" at bounding box center [1527, 115] width 16 height 16
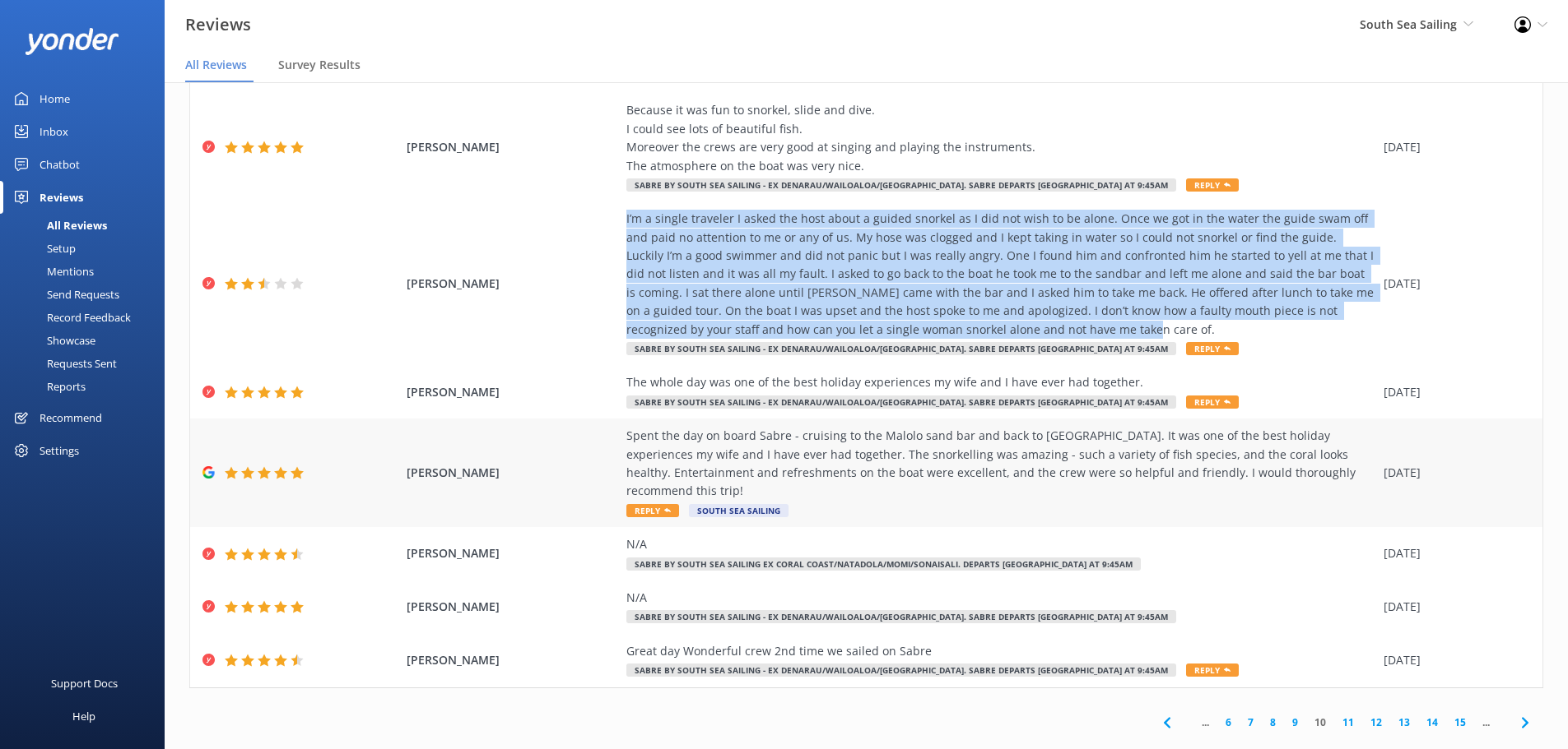
scroll to position [223, 0]
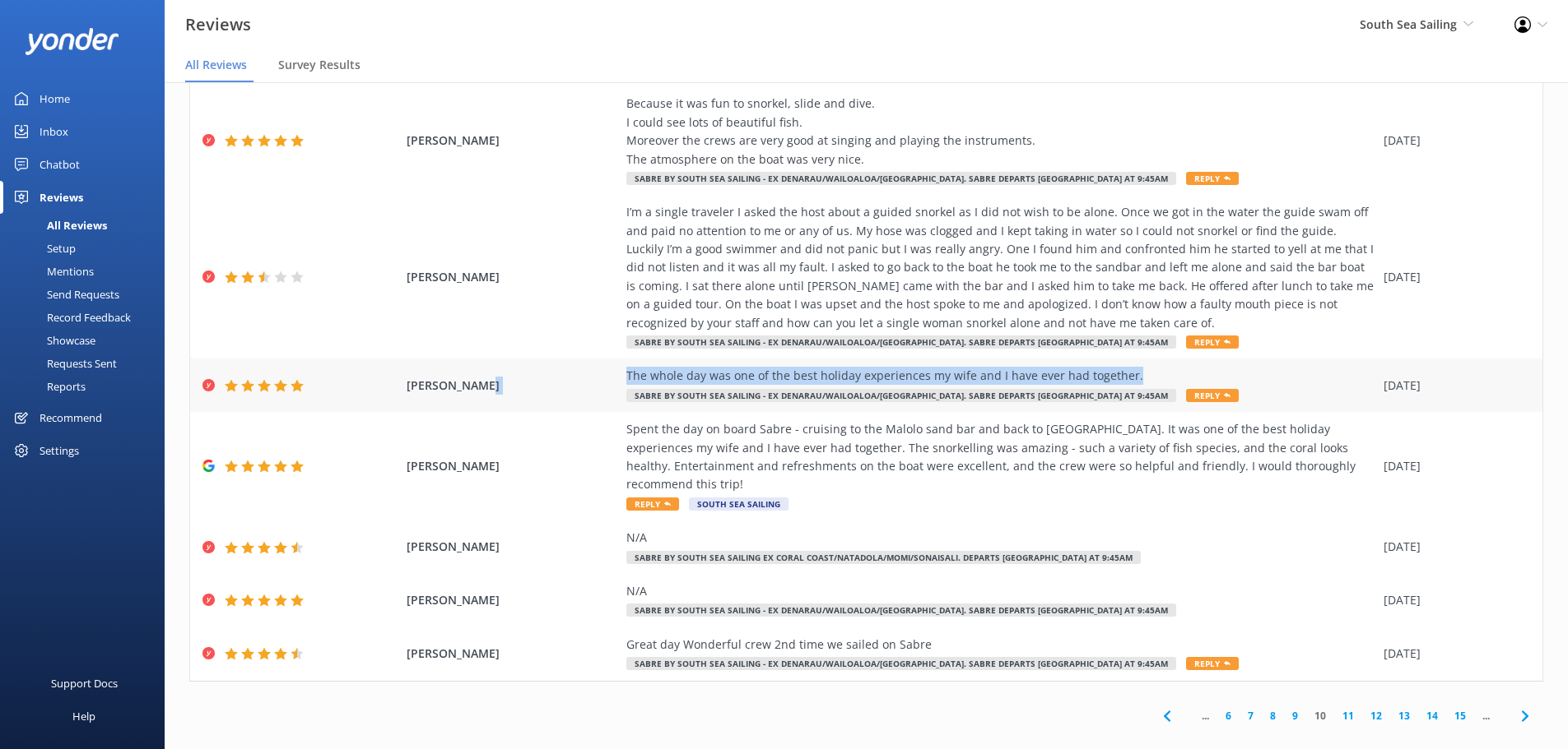
drag, startPoint x: 1125, startPoint y: 374, endPoint x: 595, endPoint y: 382, distance: 530.1
click at [595, 382] on div "[PERSON_NAME] The whole day was one of the best holiday experiences my wife and…" at bounding box center [866, 385] width 1352 height 54
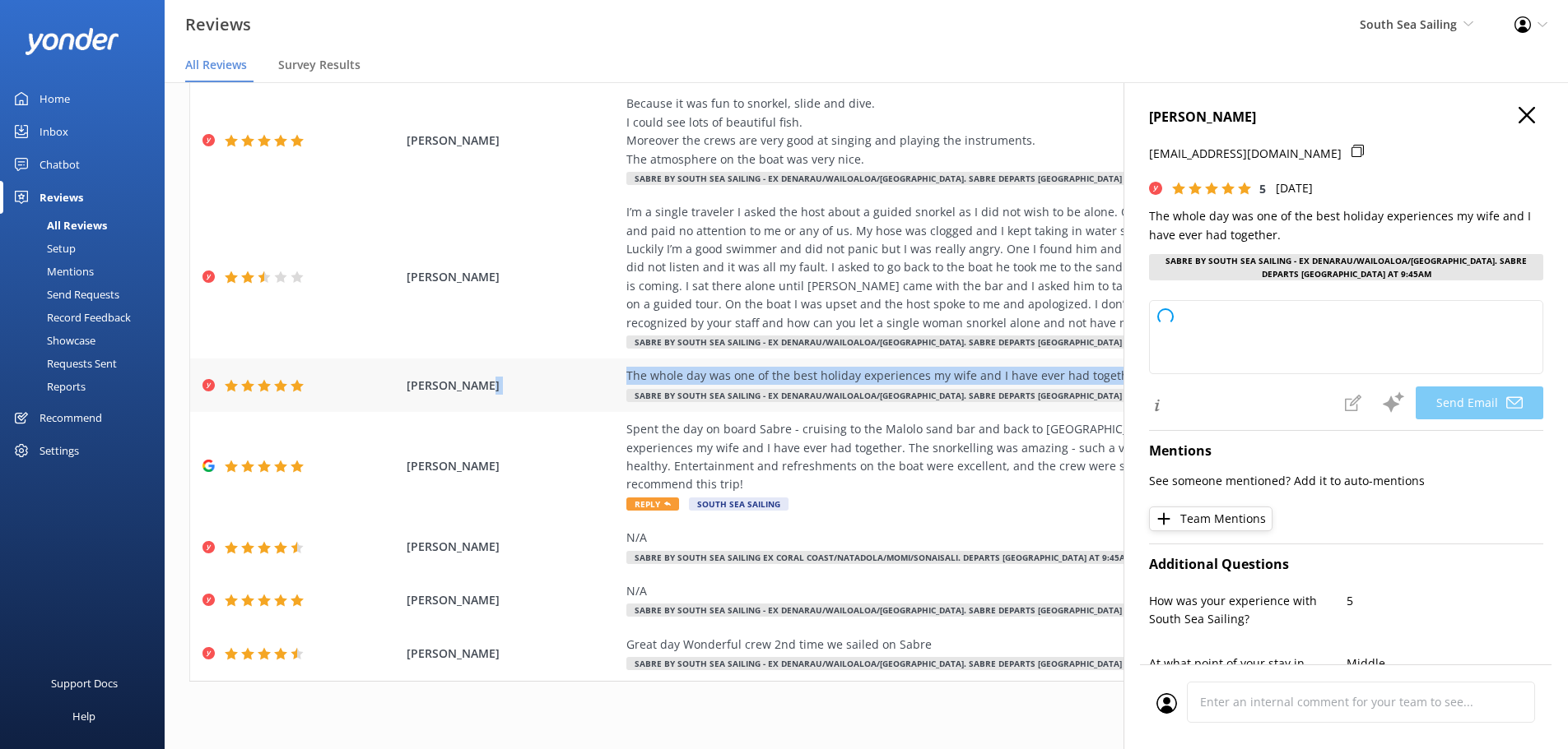
copy div "The whole day was one of the best holiday experiences my wife and I have ever h…"
type textarea "Thank you so much, [PERSON_NAME]! We're thrilled to hear that you and your wife…"
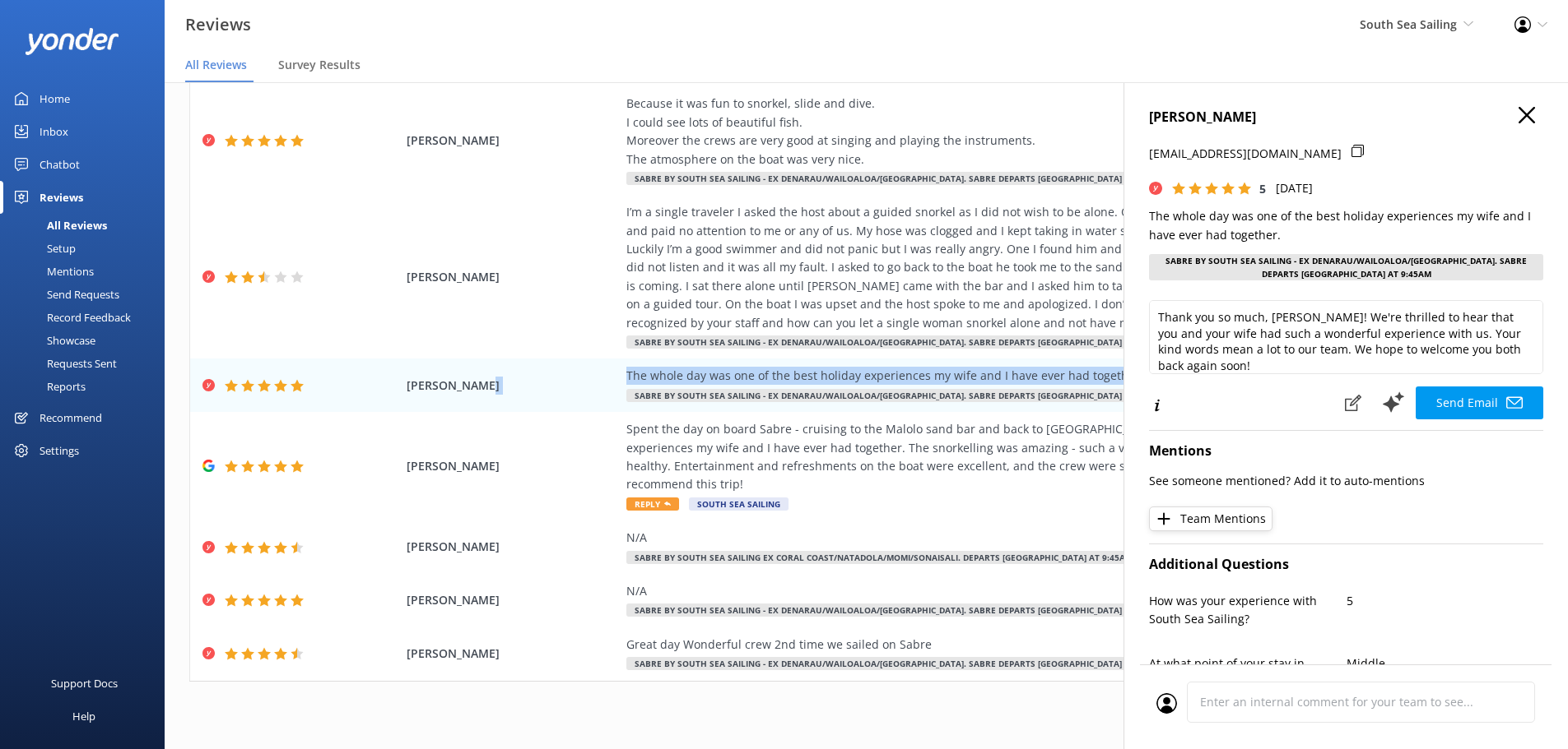
click at [1519, 117] on use "button" at bounding box center [1527, 115] width 16 height 16
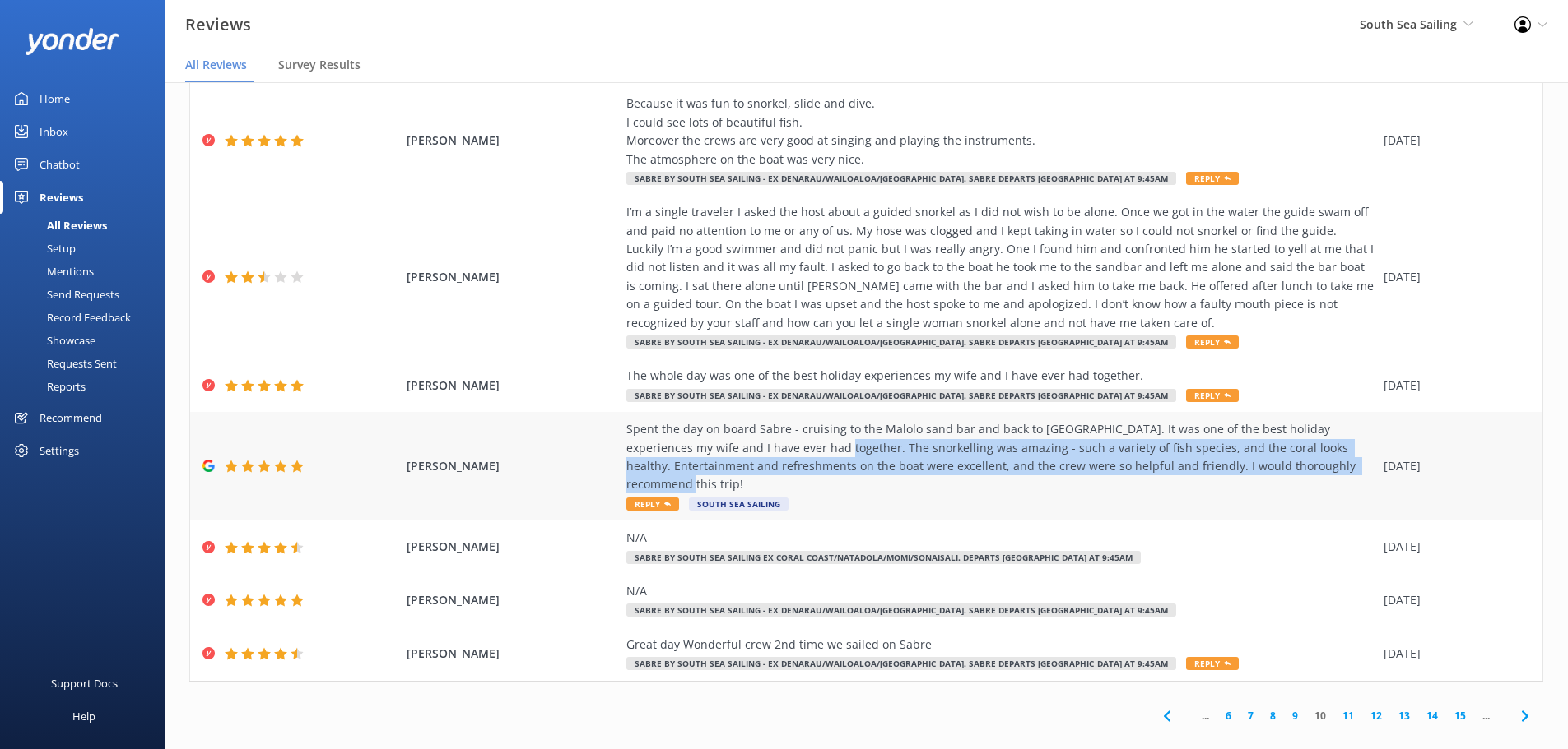
drag, startPoint x: 1294, startPoint y: 465, endPoint x: 778, endPoint y: 448, distance: 516.3
click at [778, 448] on div "Spent the day on board Sabre - cruising to the Malolo sand bar and back to [GEO…" at bounding box center [1001, 457] width 749 height 74
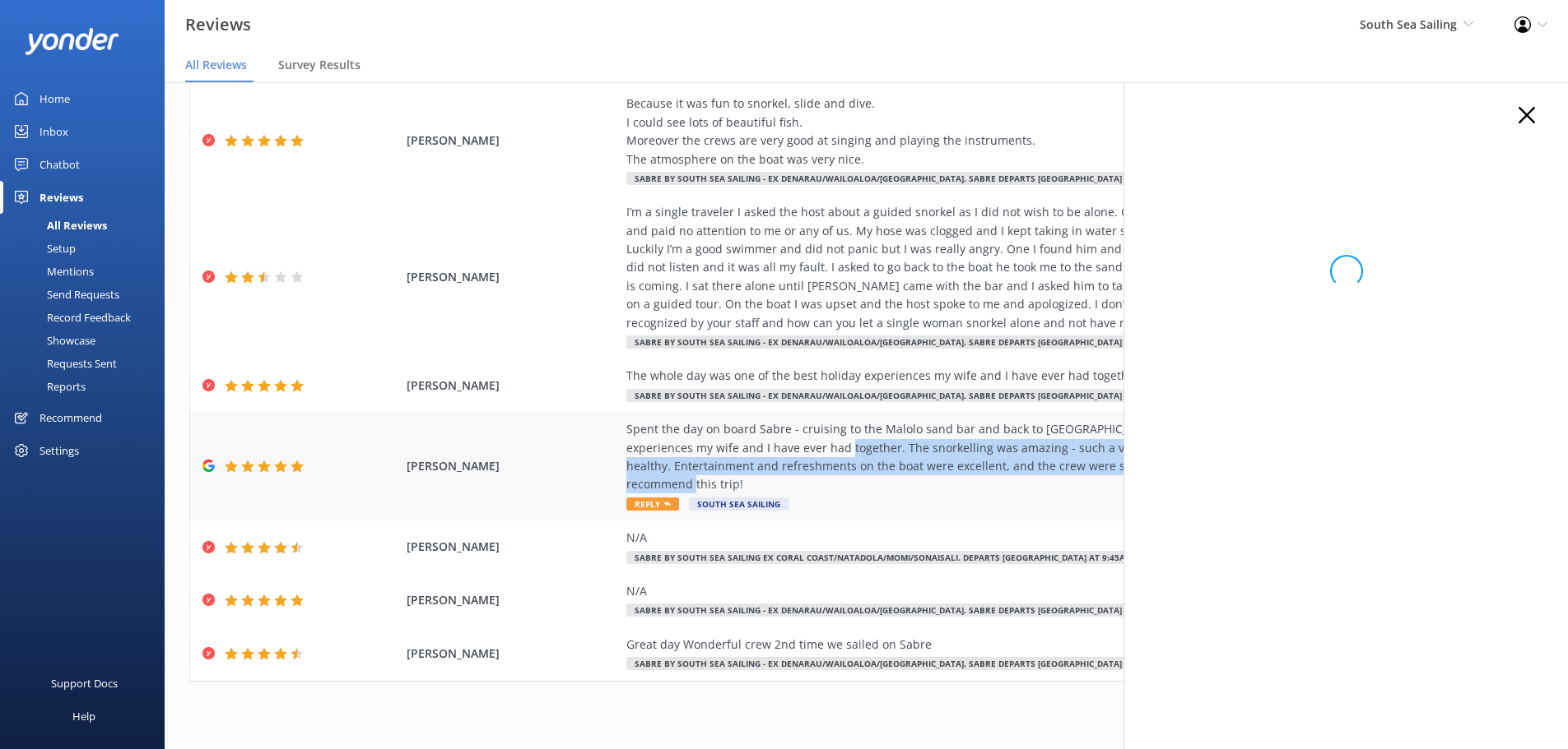
copy div "The snorkelling was amazing - such a variety of fish species, and the coral loo…"
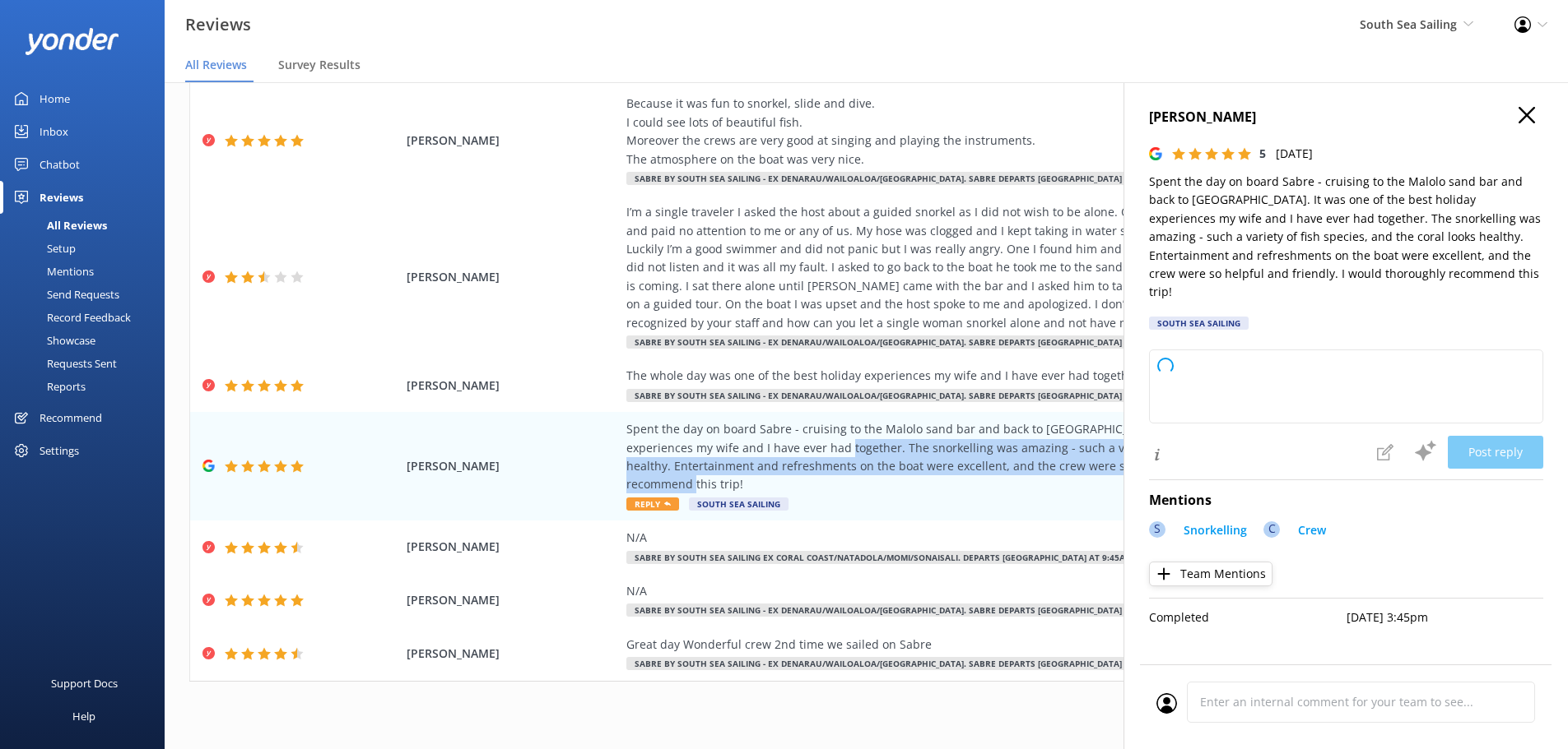
click at [1528, 112] on icon "button" at bounding box center [1527, 115] width 16 height 16
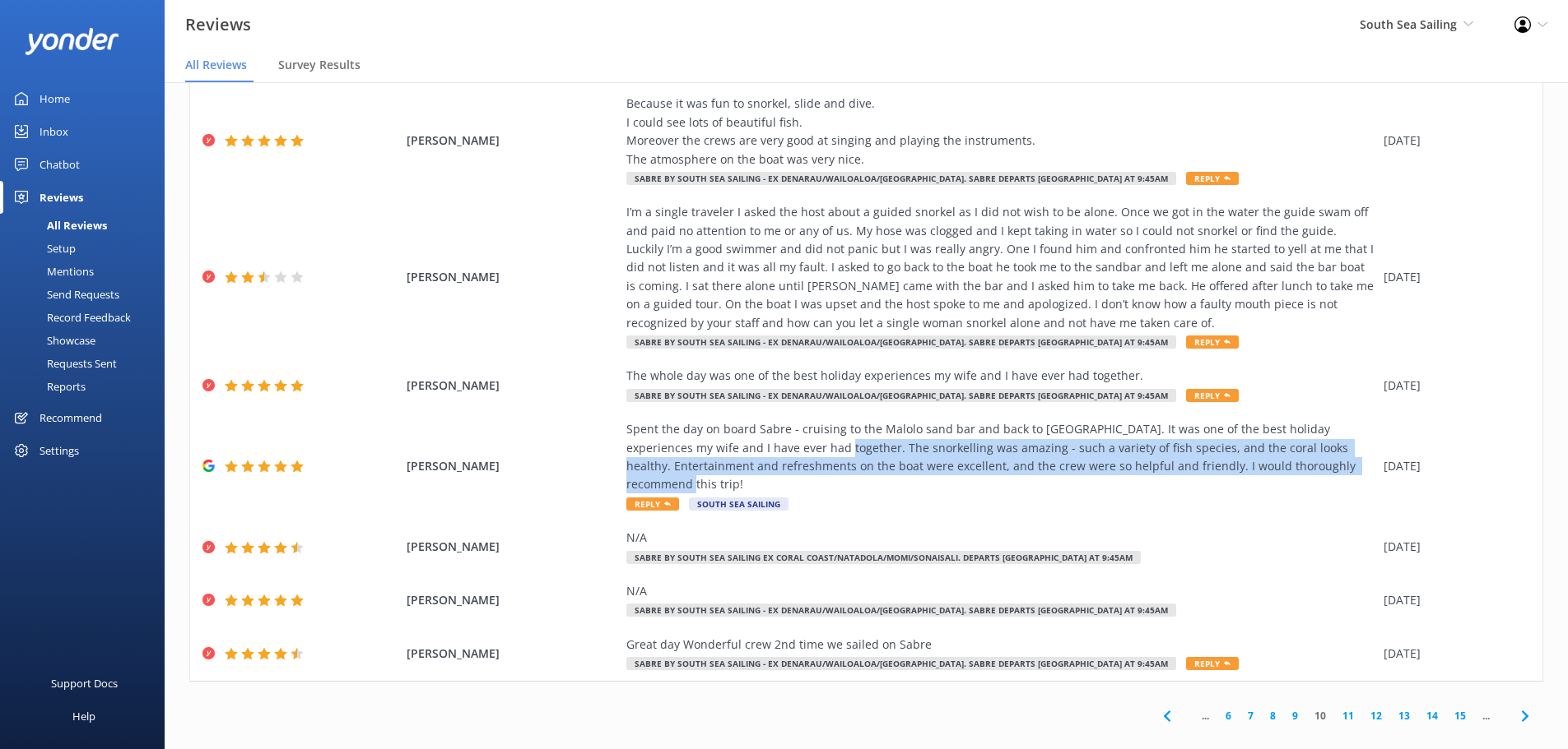
click at [1339, 709] on link "11" at bounding box center [1348, 716] width 28 height 15
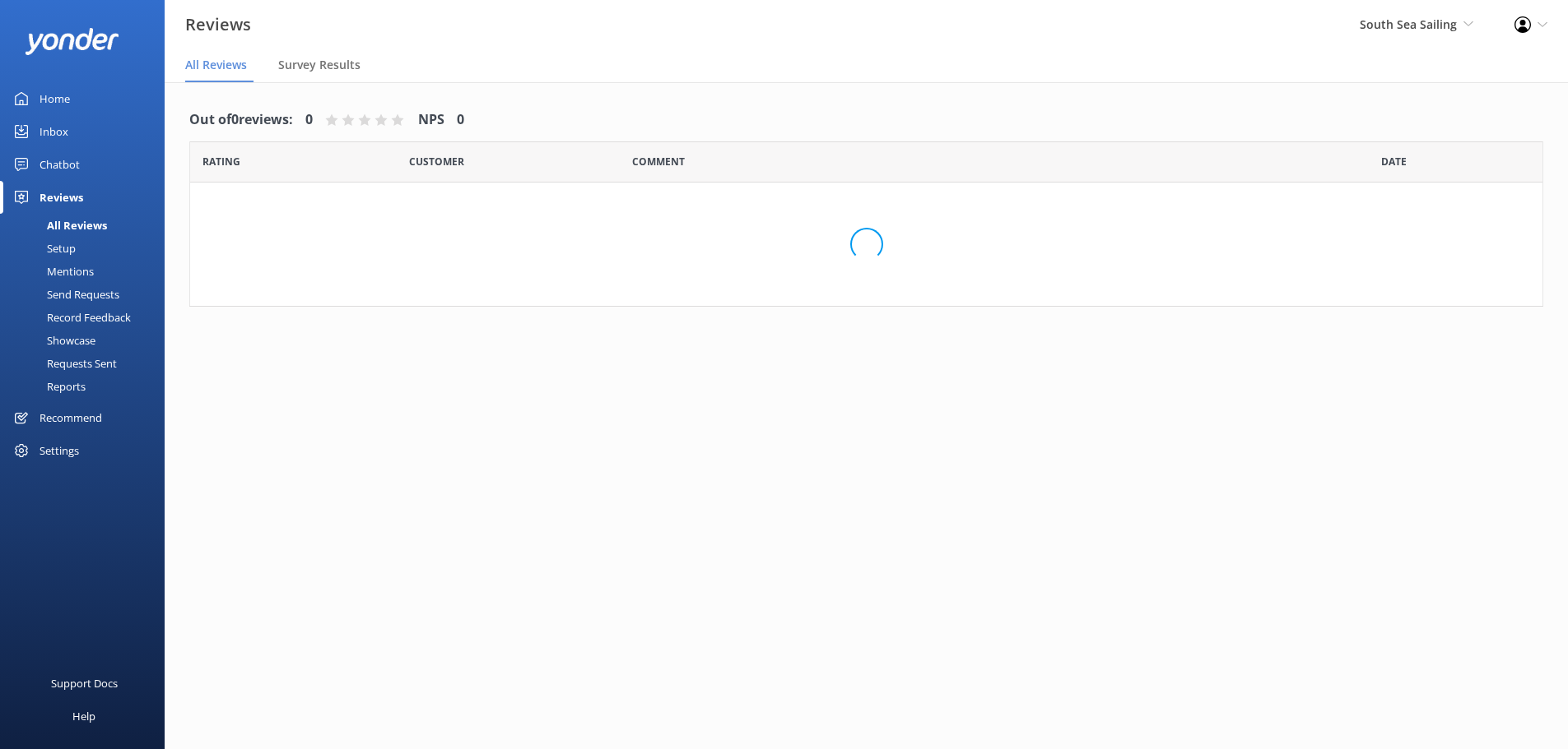
scroll to position [33, 0]
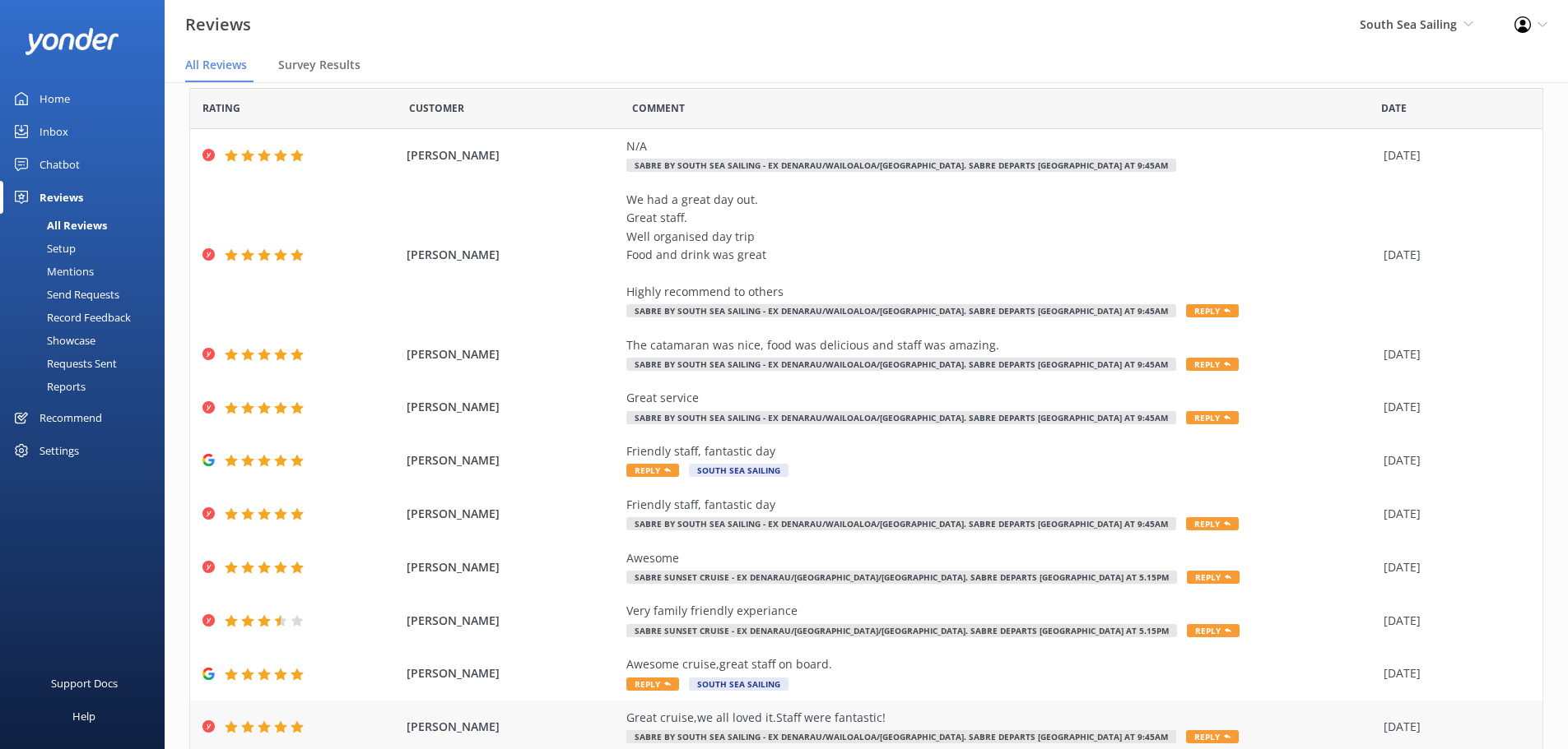
scroll to position [112, 0]
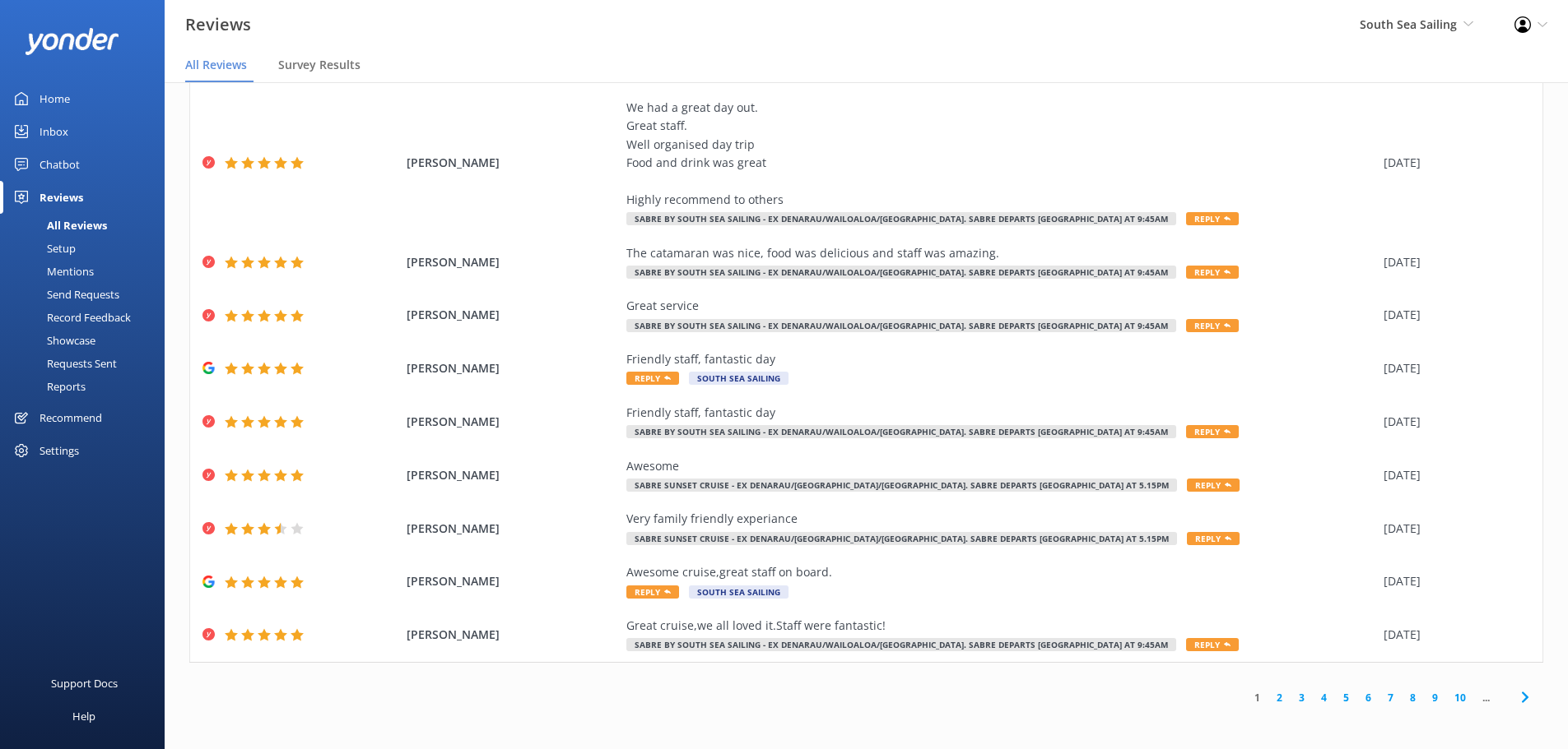
click at [1446, 700] on link "10" at bounding box center [1459, 698] width 28 height 15
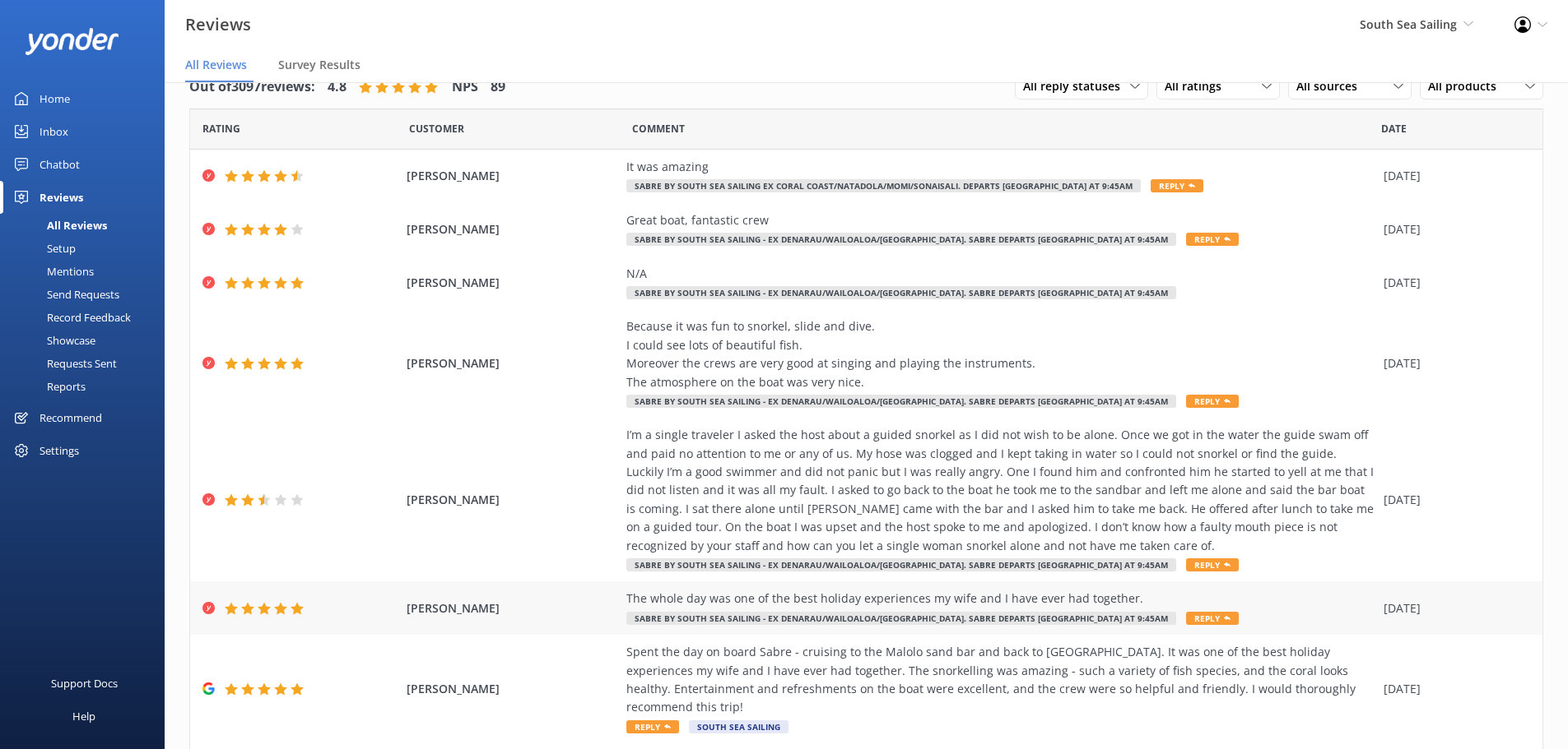
scroll to position [223, 0]
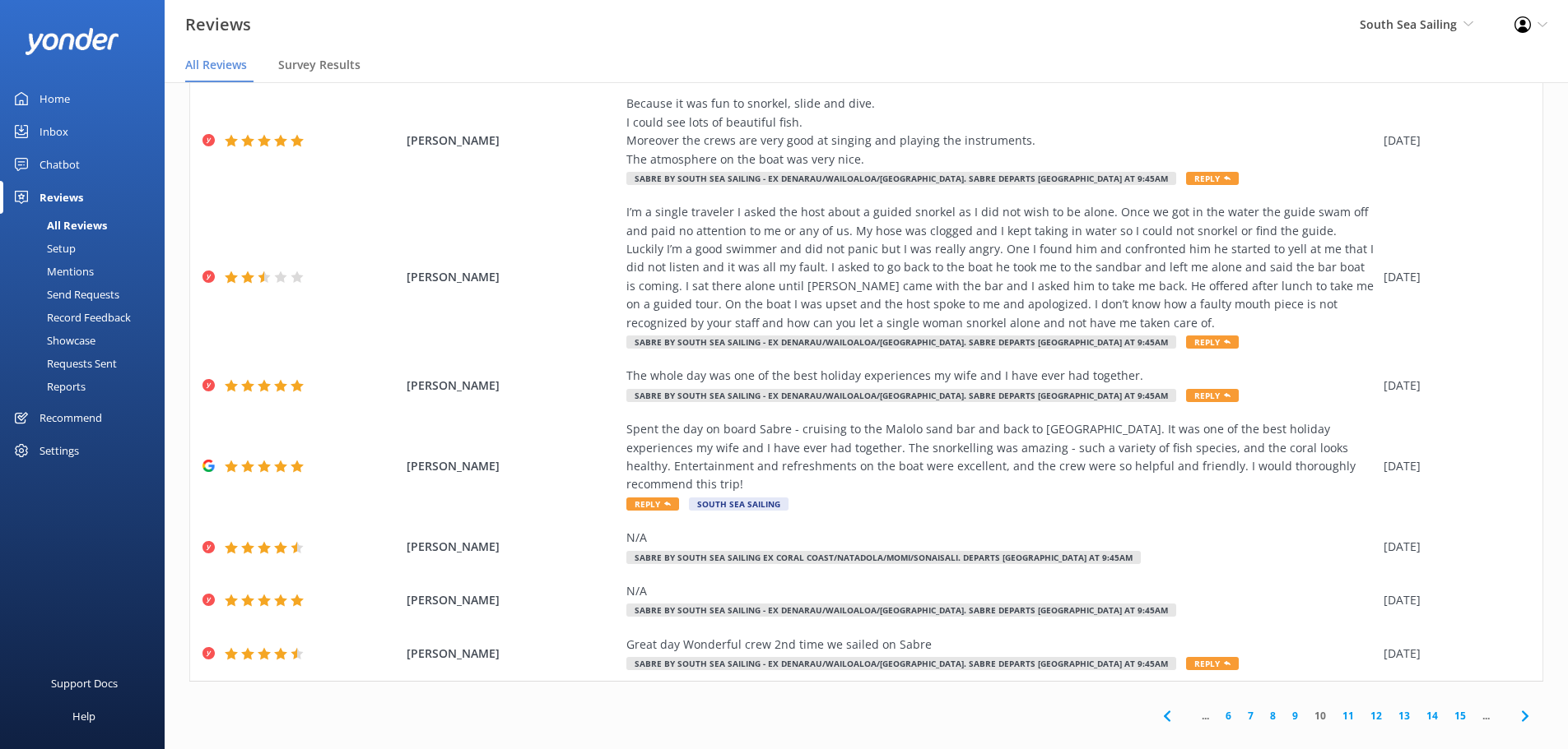
click at [1334, 709] on link "11" at bounding box center [1348, 716] width 28 height 15
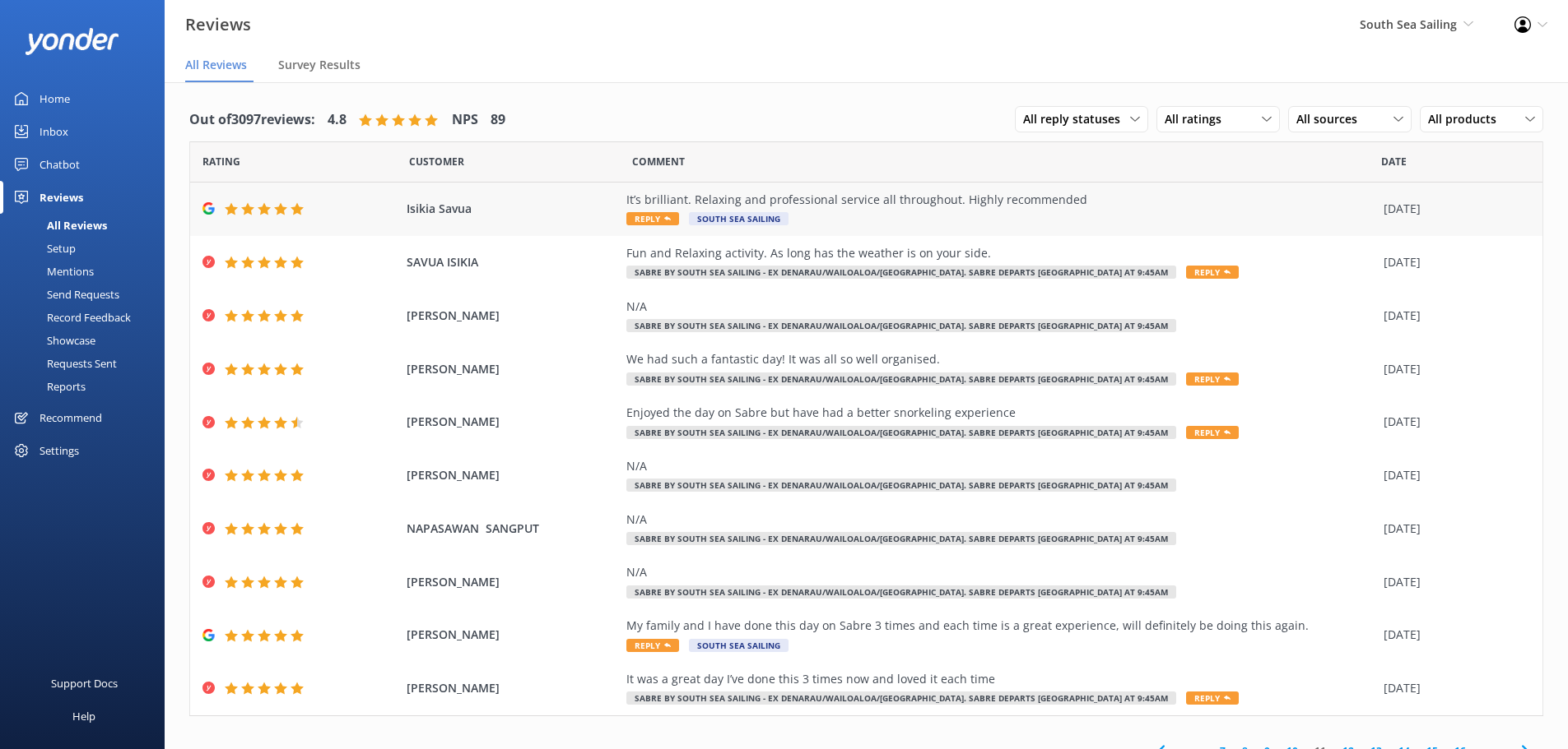
drag, startPoint x: 757, startPoint y: 228, endPoint x: 886, endPoint y: 210, distance: 130.2
click at [886, 210] on div "Isikia Savua It’s brilliant. Relaxing and professional service all throughout. …" at bounding box center [866, 209] width 1352 height 54
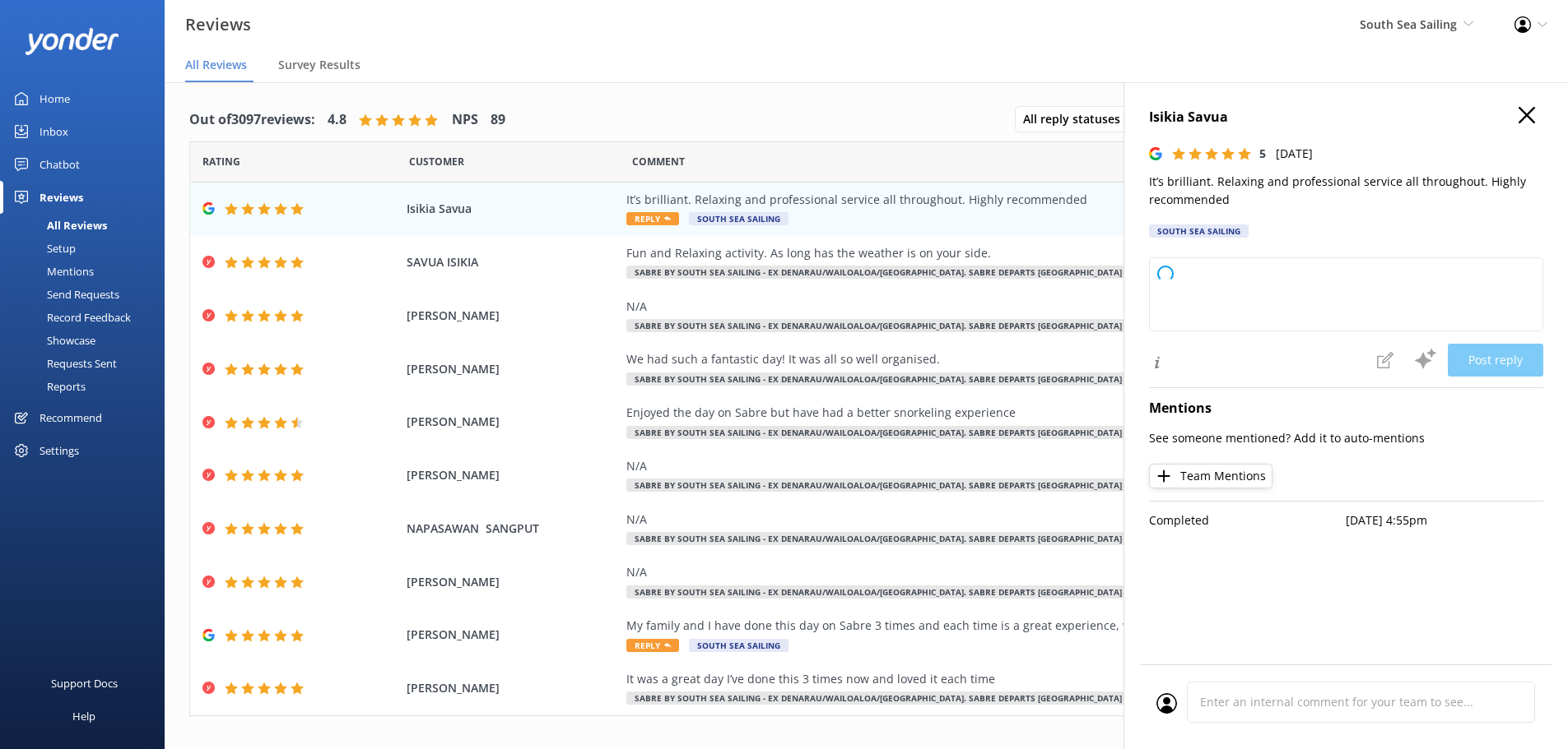
type textarea "Thank you so much for your wonderful feedback! We're delighted to hear you enjo…"
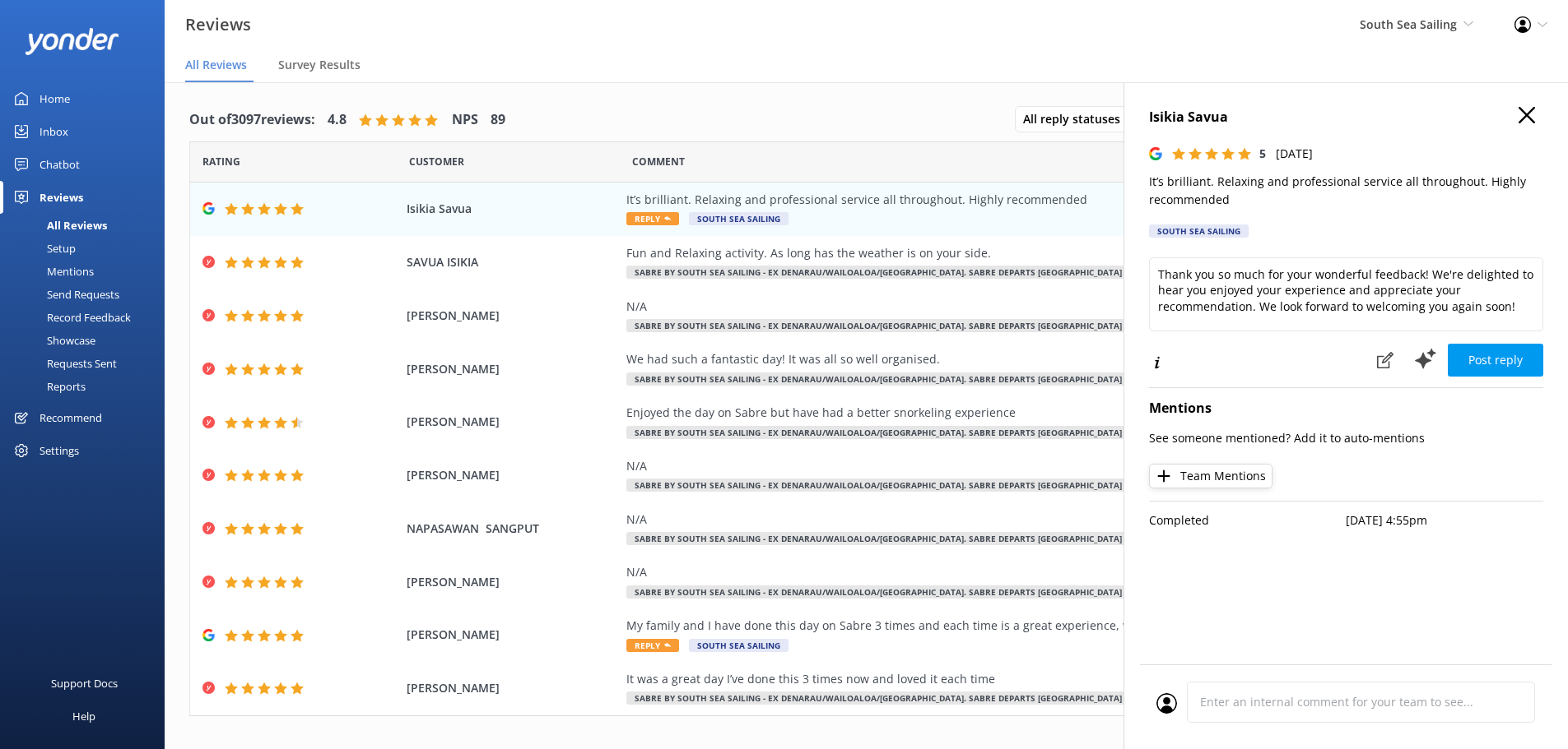
click at [1540, 110] on h4 "Isikia Savua" at bounding box center [1346, 118] width 394 height 22
click at [1524, 112] on use "button" at bounding box center [1527, 115] width 16 height 16
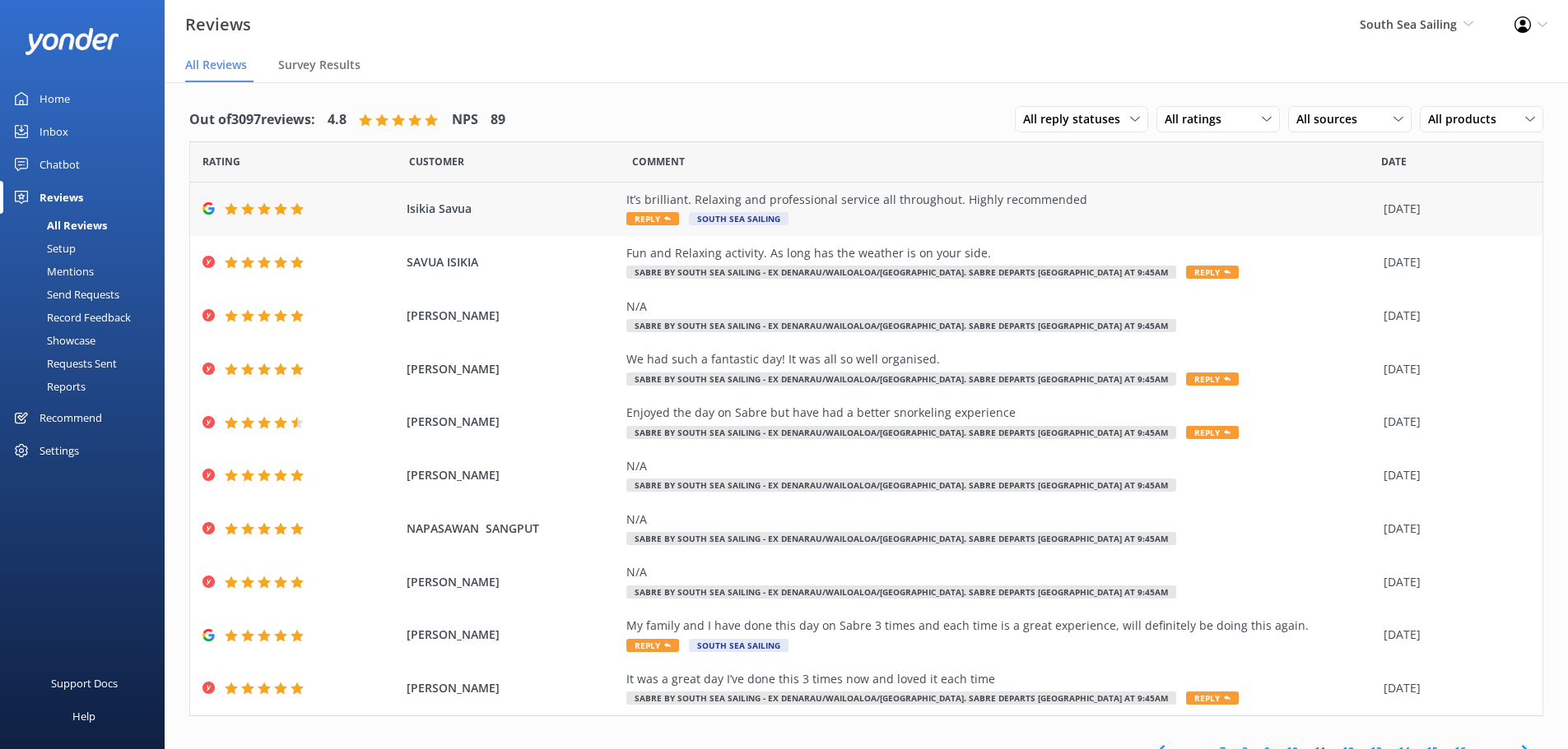
click at [1069, 198] on div "It’s brilliant. Relaxing and professional service all throughout. Highly recomm…" at bounding box center [1001, 200] width 749 height 18
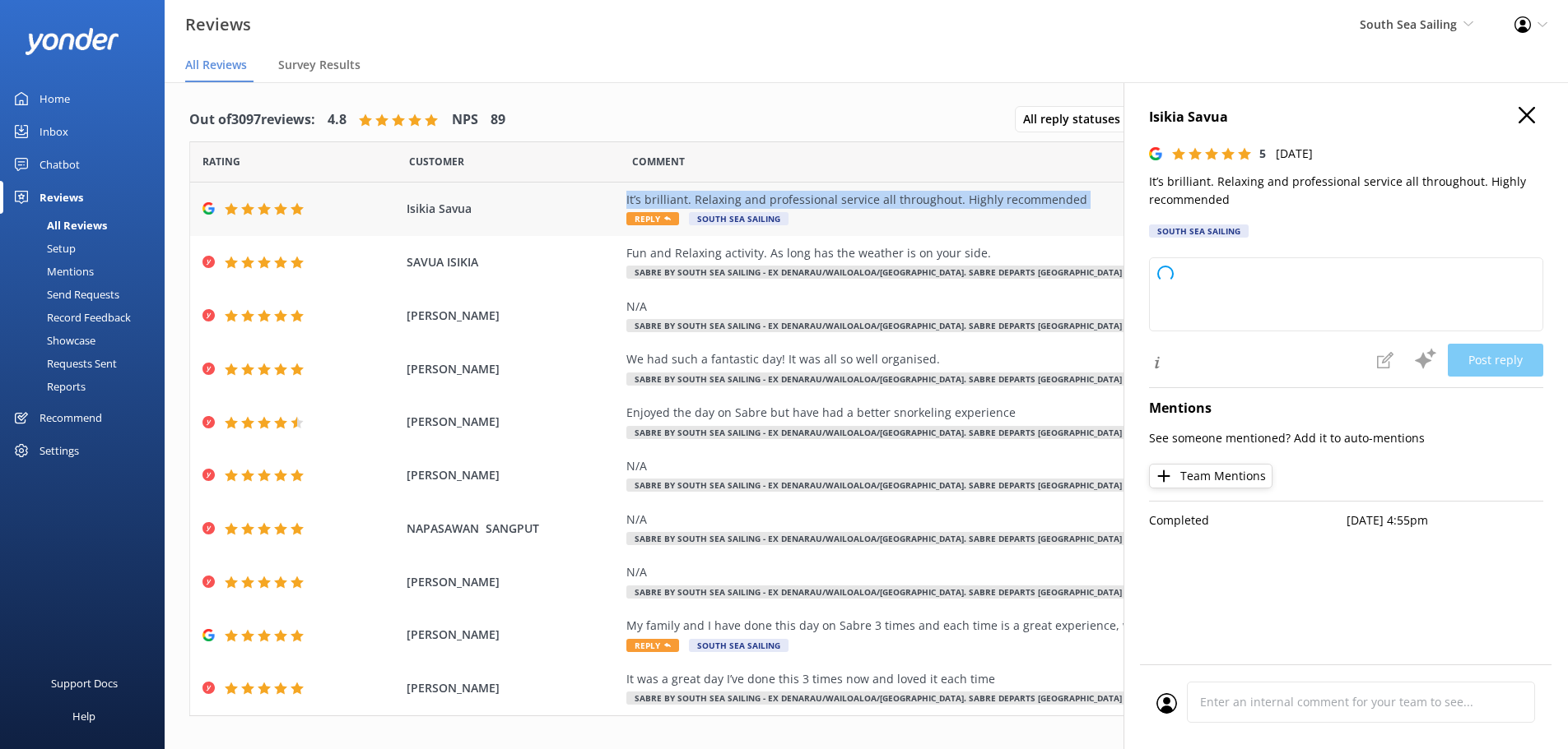
drag, startPoint x: 1069, startPoint y: 198, endPoint x: 606, endPoint y: 203, distance: 463.0
click at [606, 203] on div "Isikia Savua It’s brilliant. Relaxing and professional service all throughout. …" at bounding box center [866, 209] width 1352 height 54
type textarea "Thank you so much for your wonderful feedback! We're delighted to hear you enjo…"
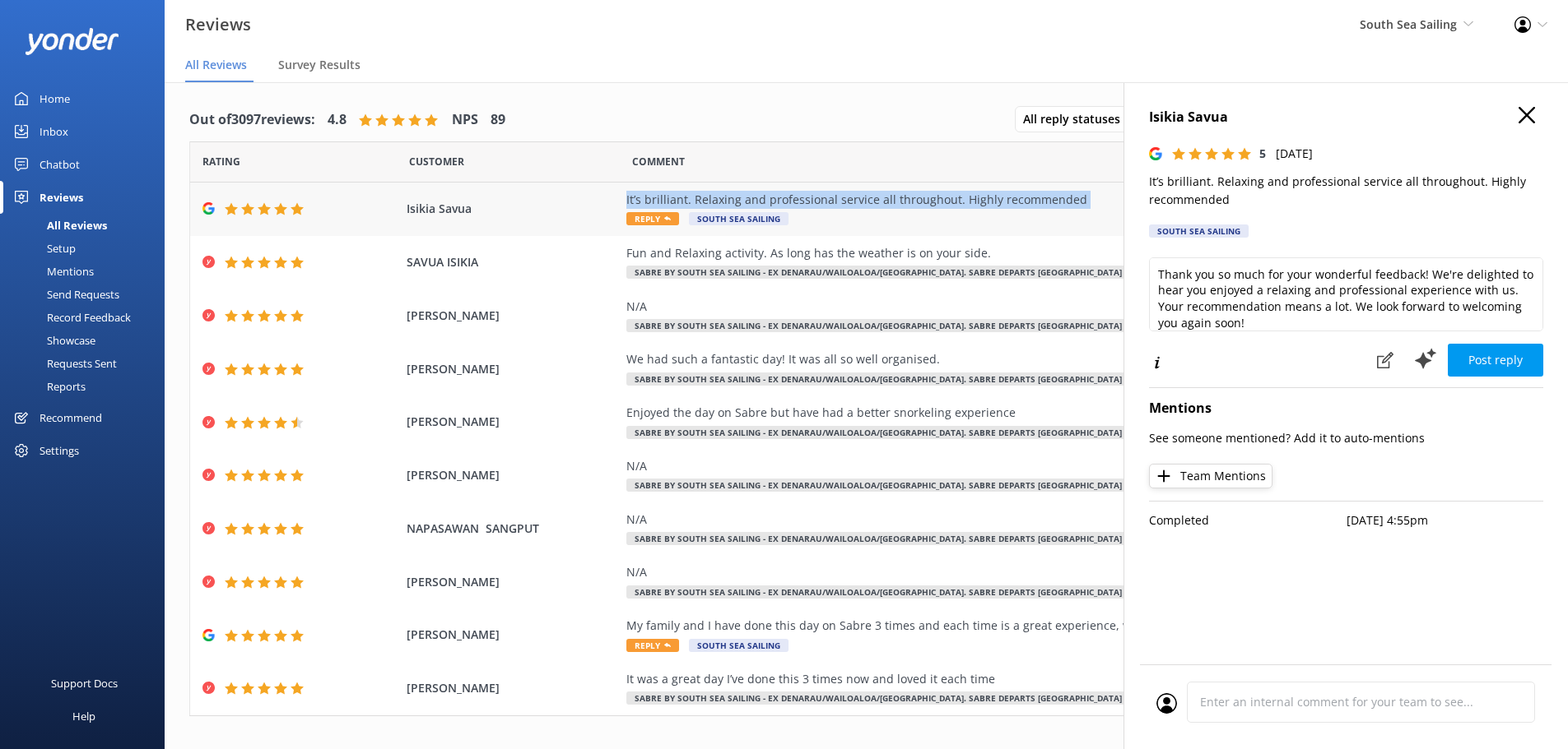
copy div "It’s brilliant. Relaxing and professional service all throughout. Highly recomm…"
click at [1529, 113] on use "button" at bounding box center [1527, 115] width 16 height 16
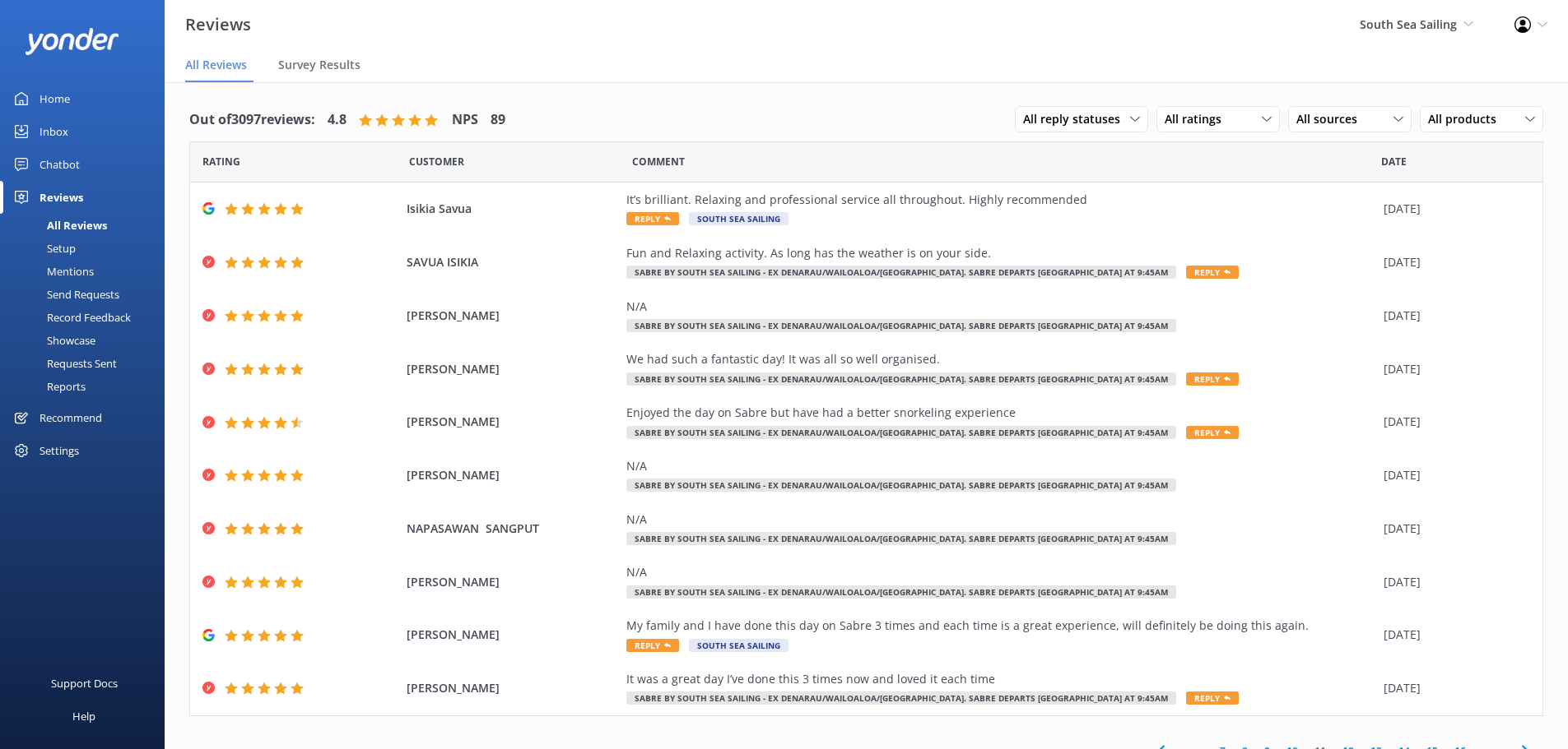
click at [1426, 37] on div "South Sea Sailing South Sea Cruises Malamala Beach Club Awesome Adventures Fiji…" at bounding box center [1416, 24] width 155 height 49
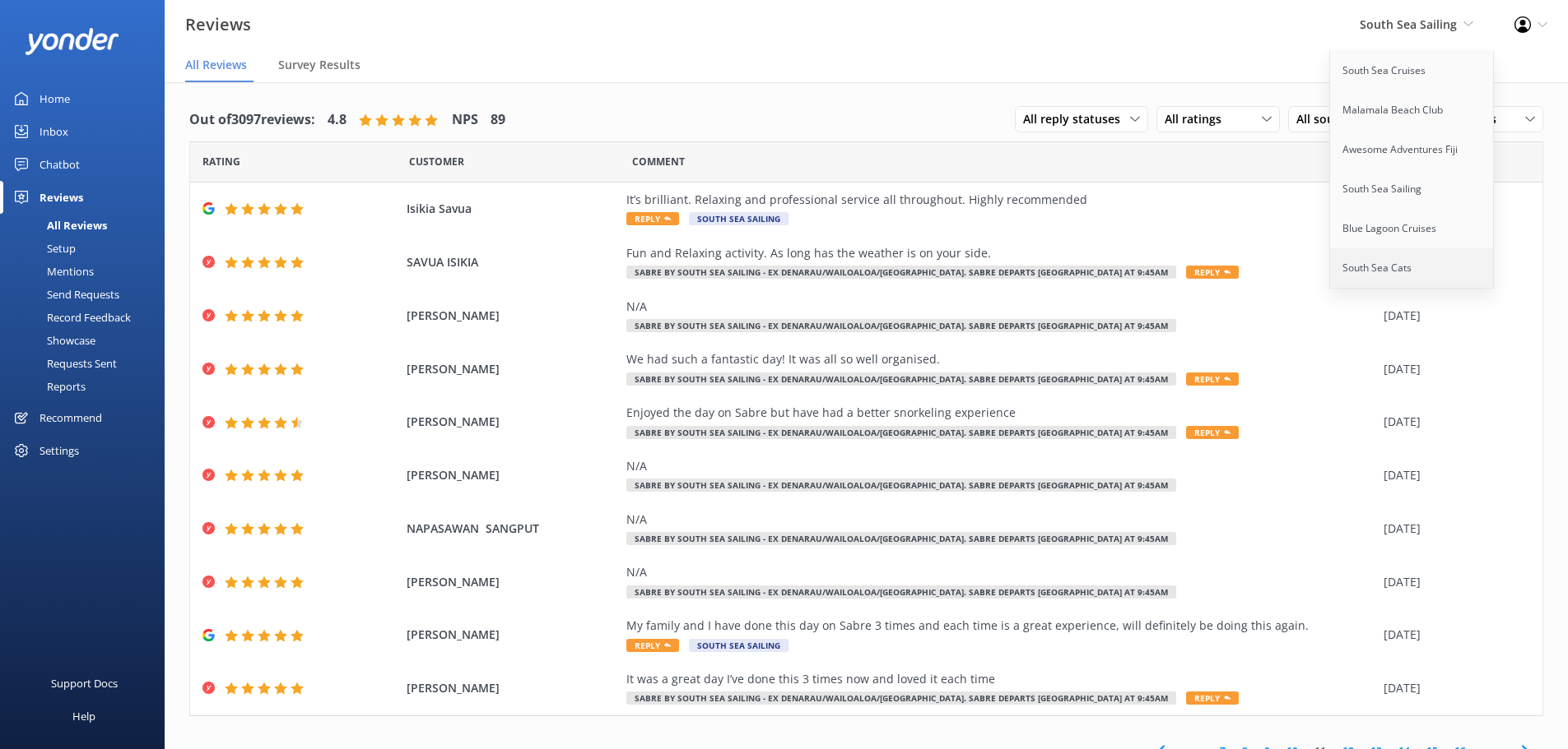
click at [1411, 269] on link "South Sea Cats" at bounding box center [1412, 269] width 164 height 40
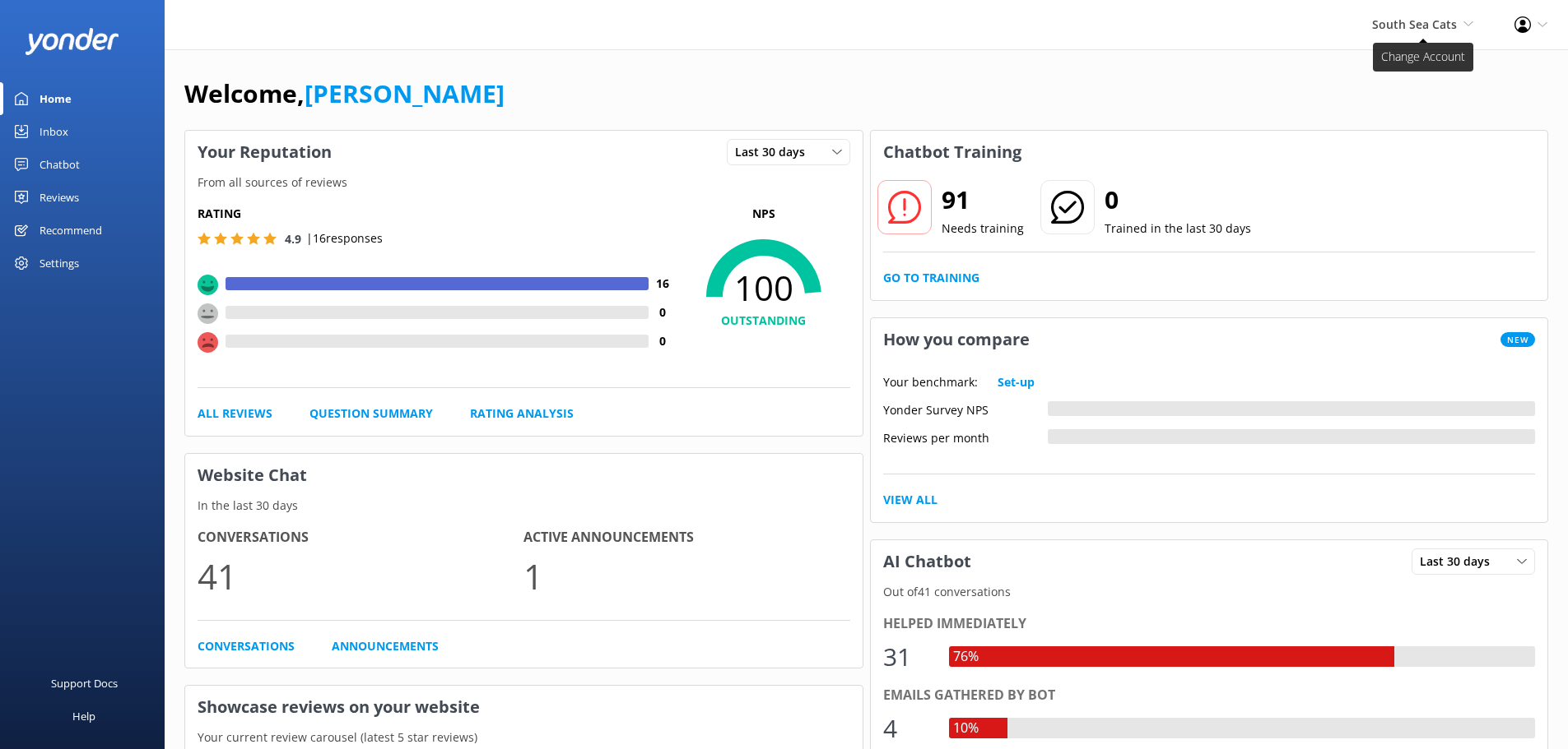
click at [1401, 31] on span "South Sea Cats" at bounding box center [1414, 23] width 84 height 15
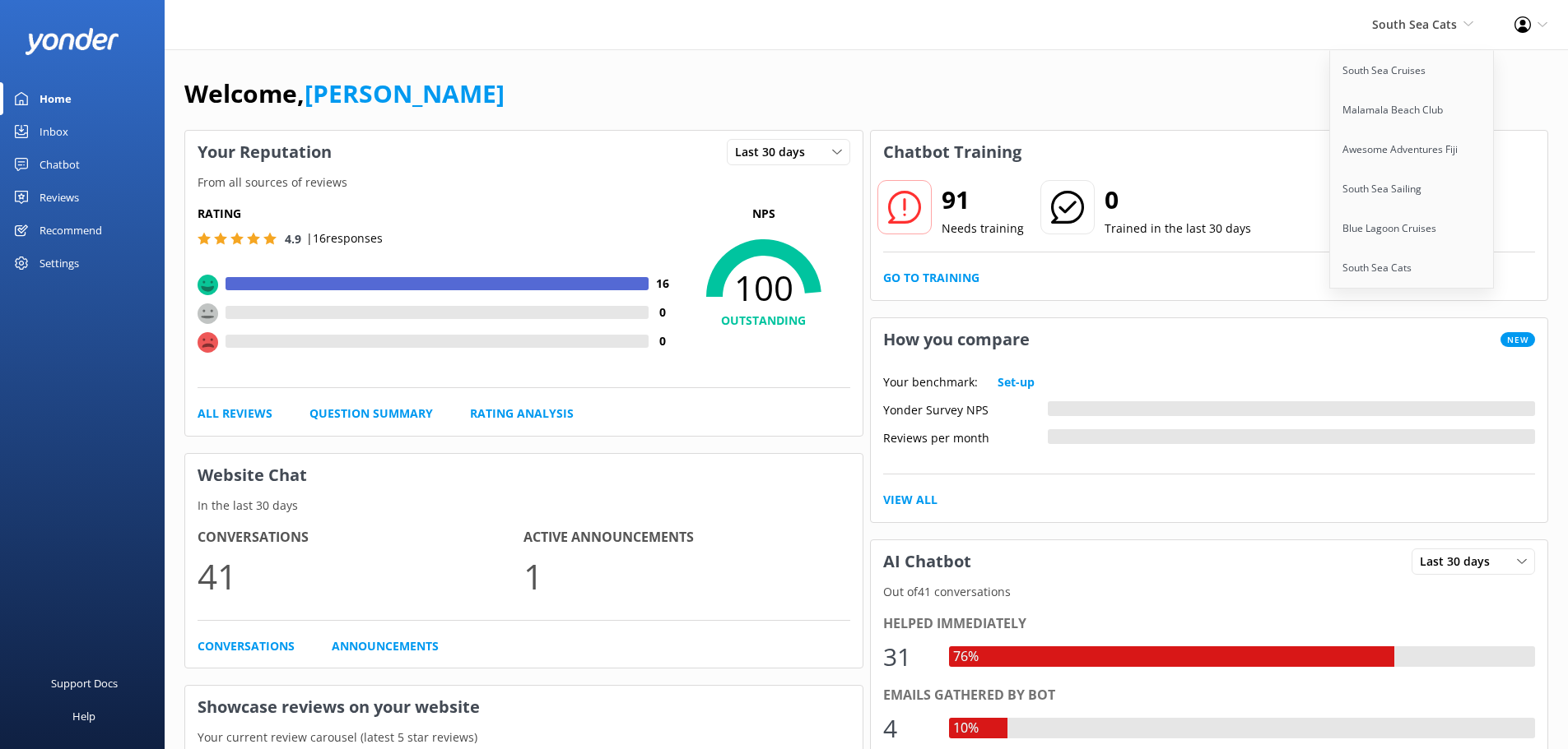
click at [1399, 31] on span "South Sea Cats" at bounding box center [1414, 23] width 84 height 15
click at [518, 420] on link "Rating Analysis" at bounding box center [521, 414] width 103 height 18
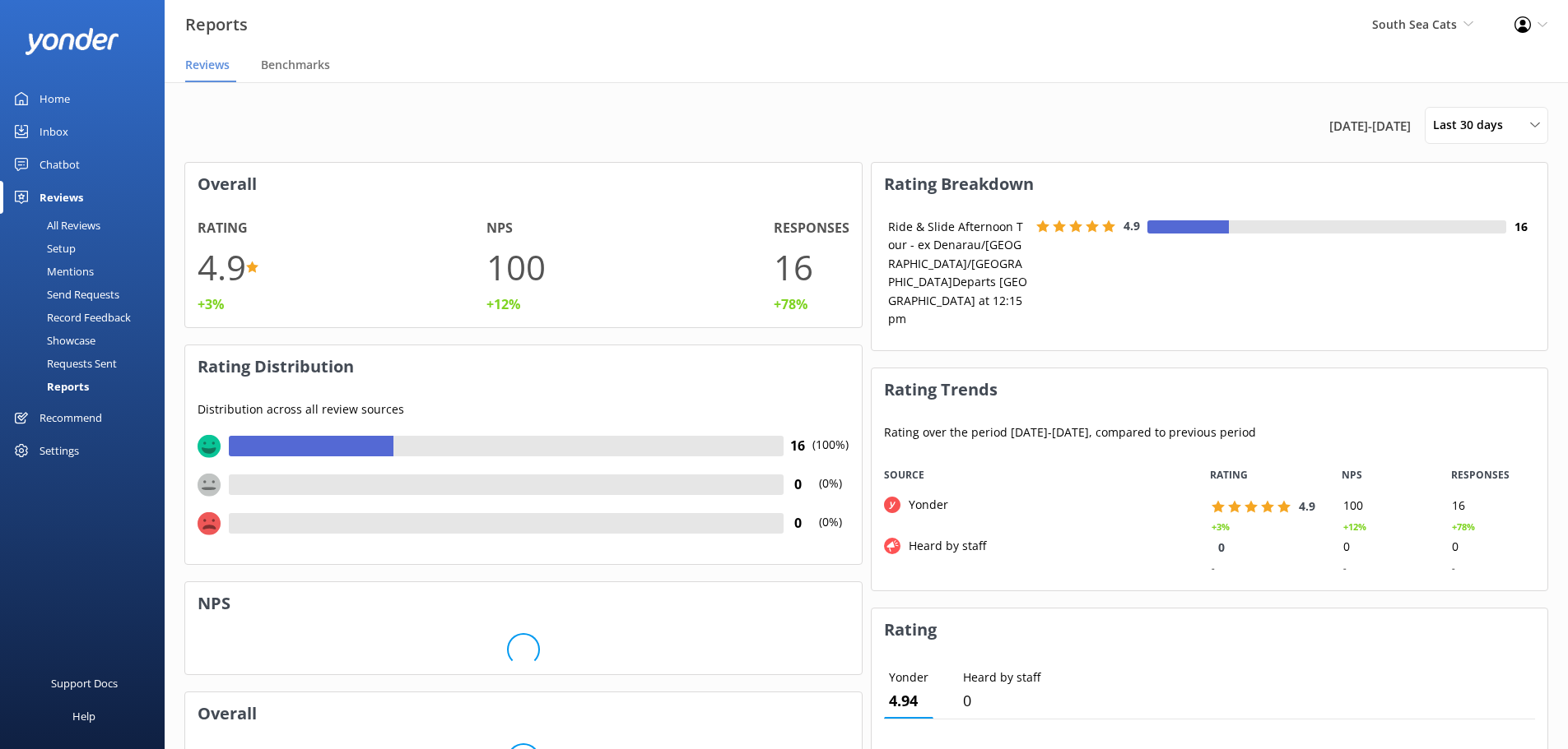
scroll to position [123, 663]
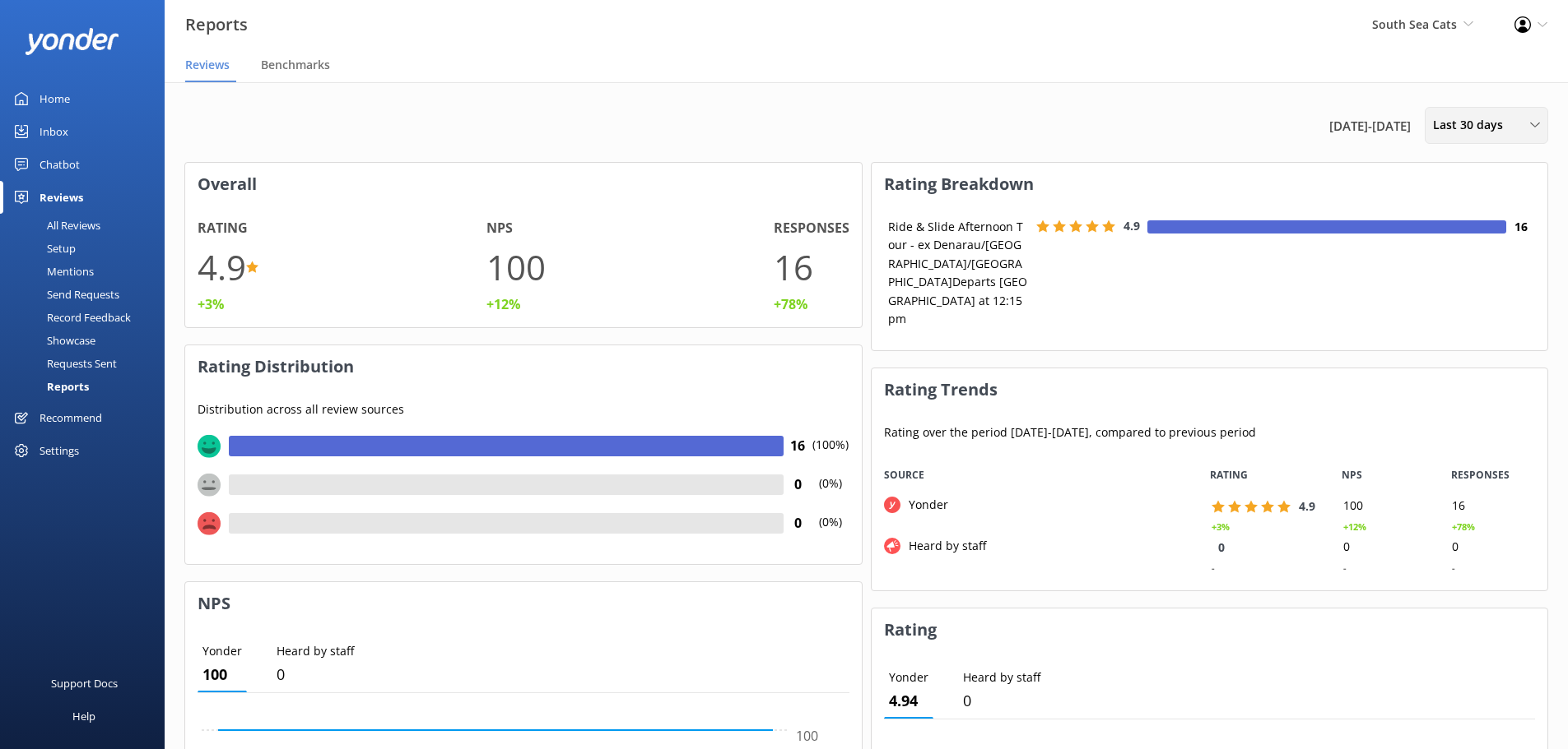
click at [1447, 128] on span "Last 30 days" at bounding box center [1473, 125] width 80 height 18
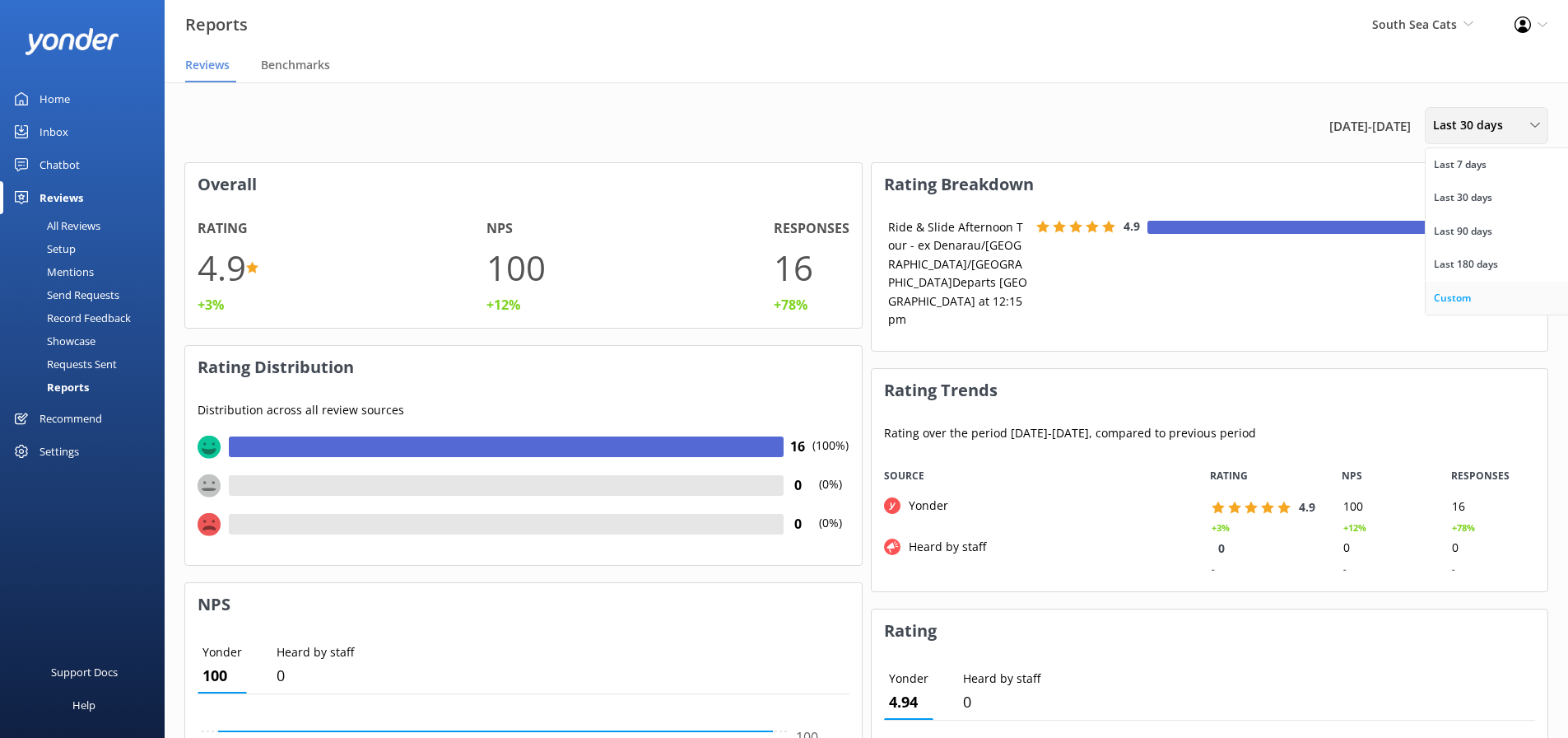
click at [1454, 288] on link "Custom" at bounding box center [1498, 298] width 146 height 33
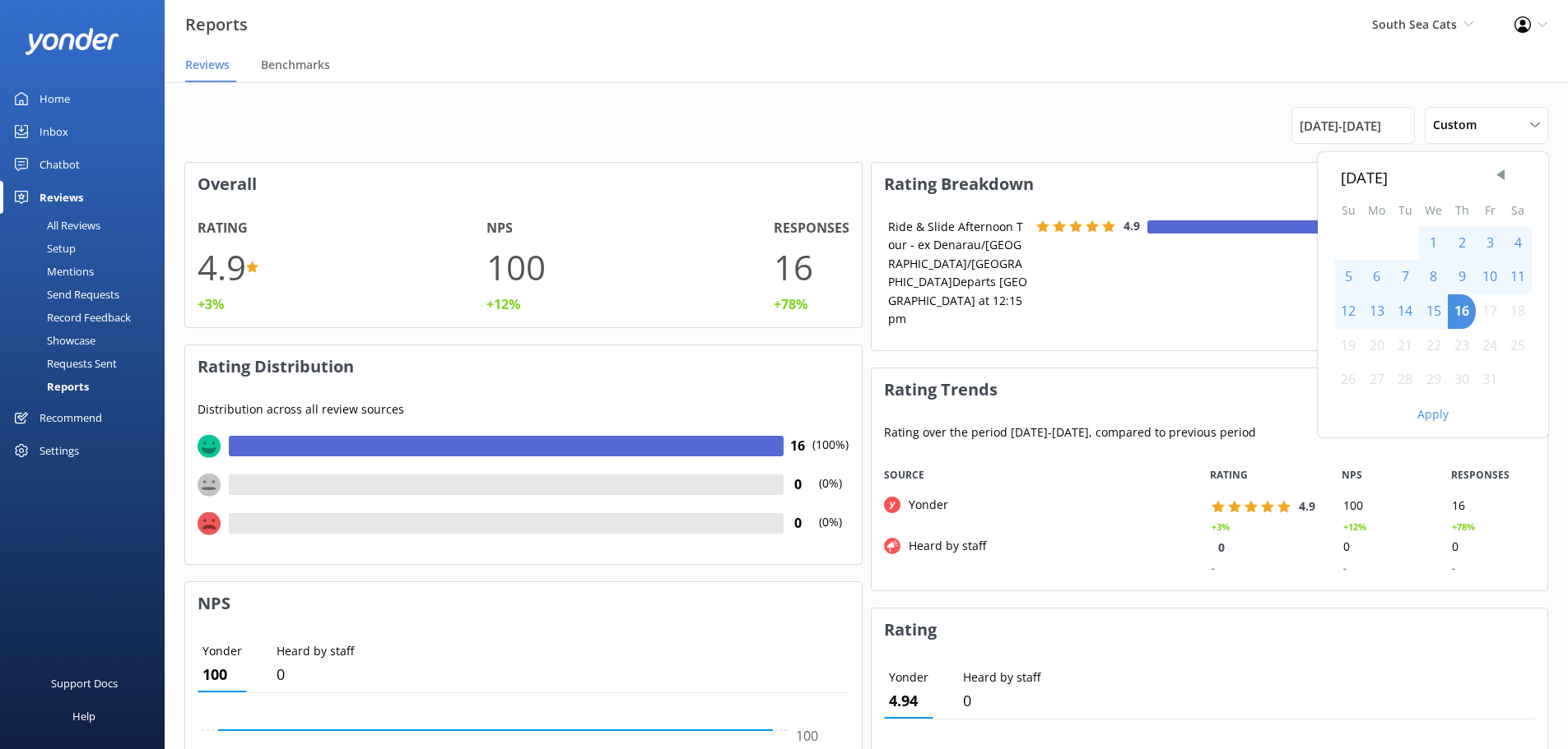
click at [1363, 144] on div "October 2025 Su Mo Tu We Th Fr Sa 1 2 3 4 5 6 7 8 9 10 11 12 13 14 15 16 17 18 …" at bounding box center [866, 701] width 1404 height 1237
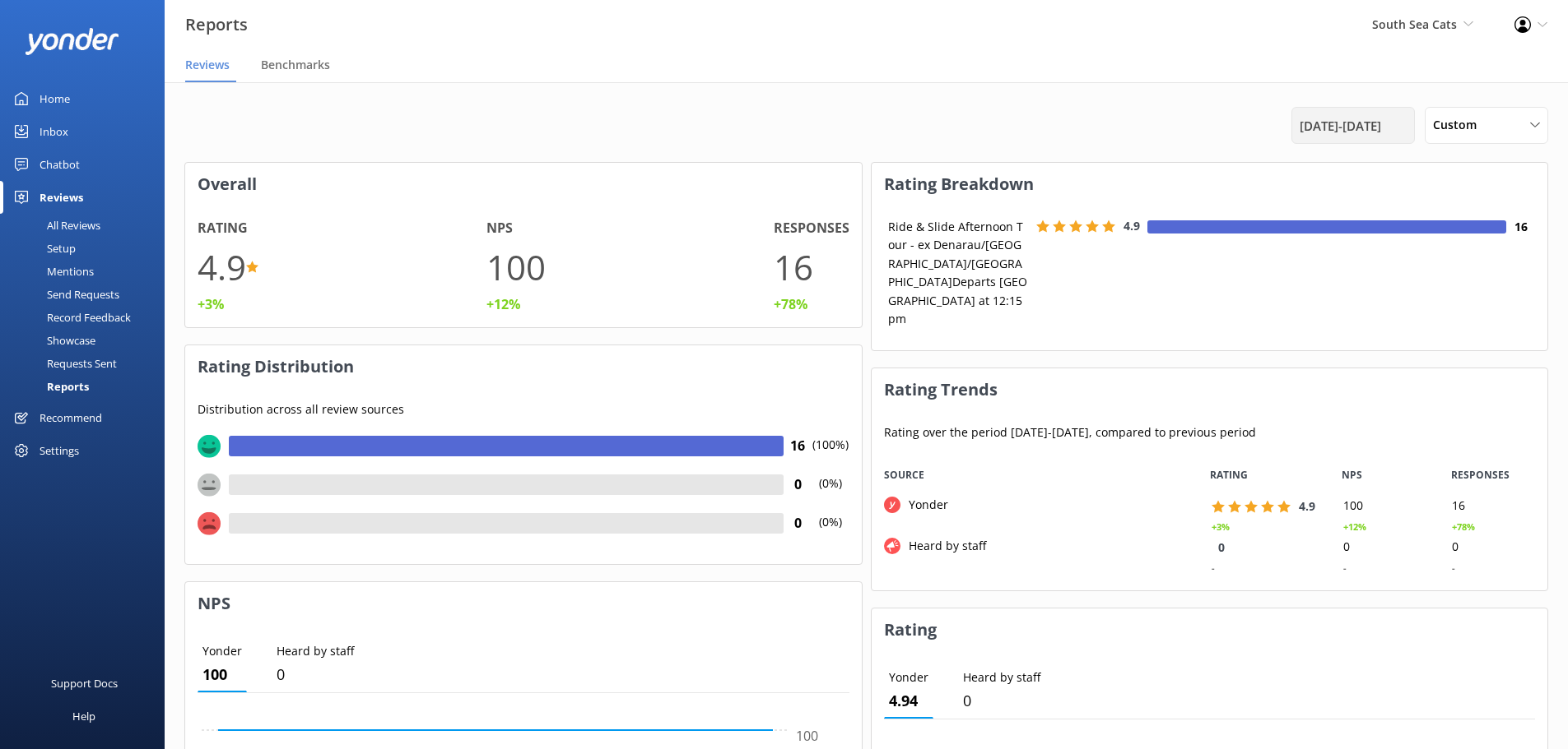
click at [1359, 132] on span "16th Sep 25 - 16th Oct 25" at bounding box center [1340, 126] width 82 height 20
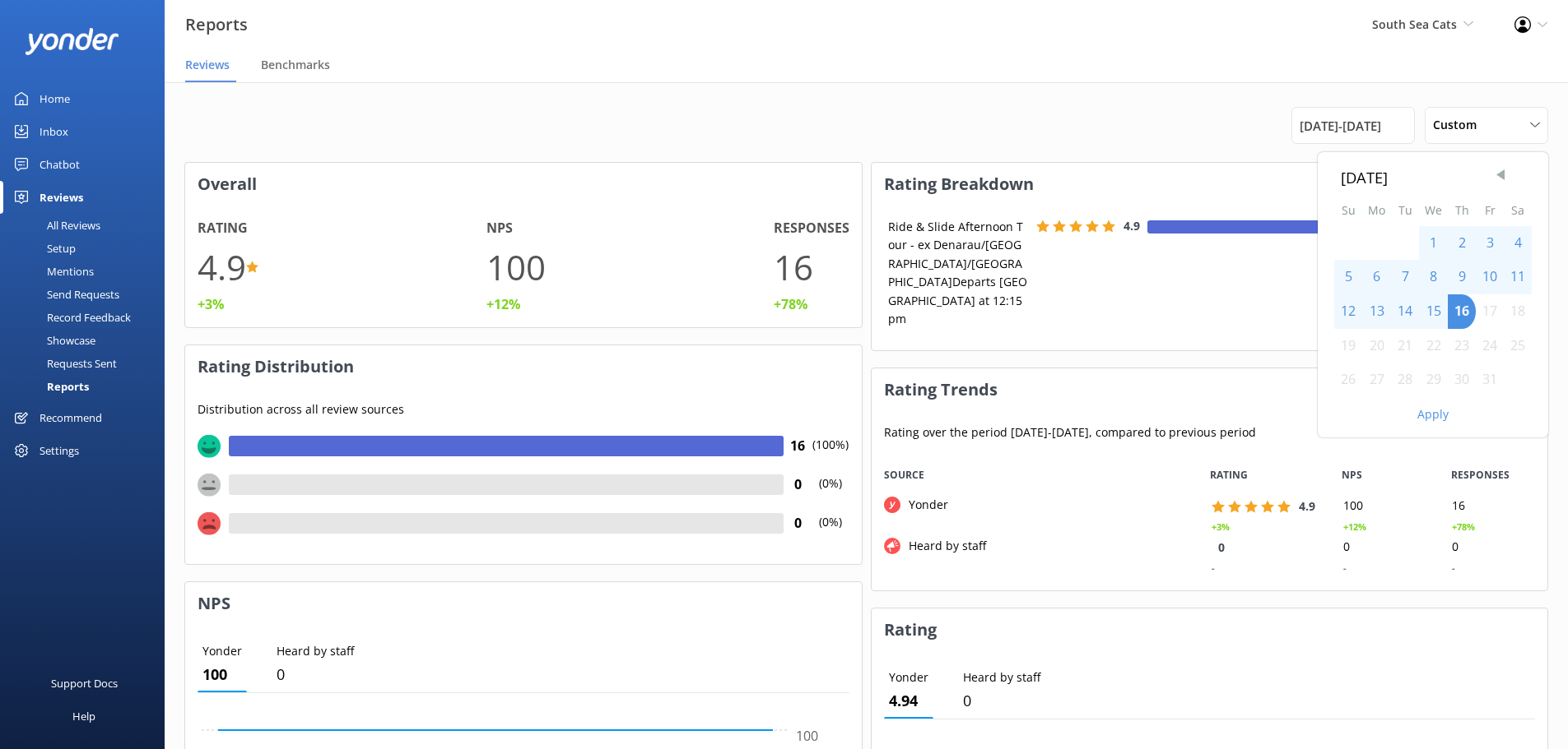
click at [1499, 180] on span "Previous Month" at bounding box center [1501, 175] width 16 height 16
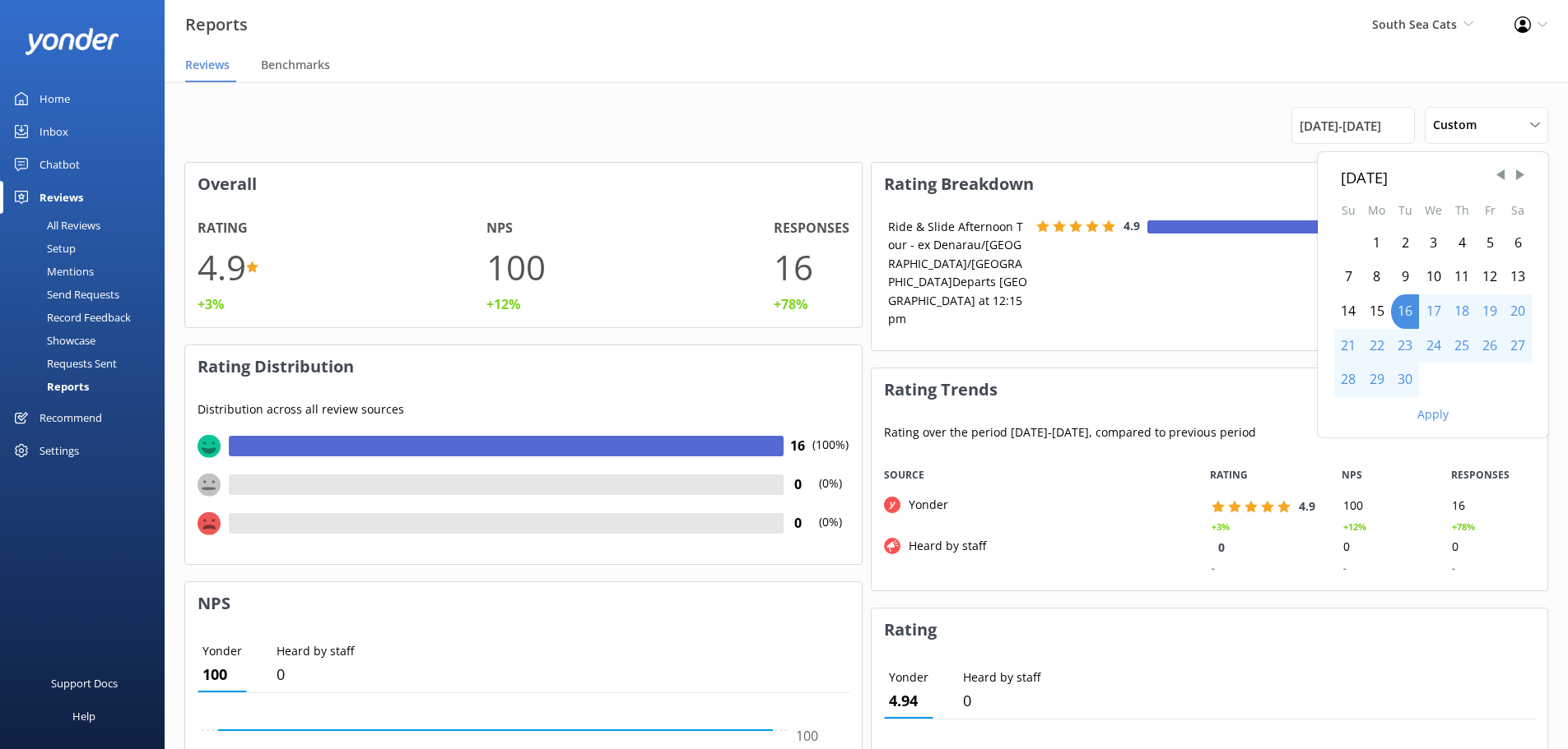
click at [1378, 240] on div "1" at bounding box center [1377, 243] width 29 height 34
click at [1409, 382] on div "30" at bounding box center [1404, 380] width 28 height 34
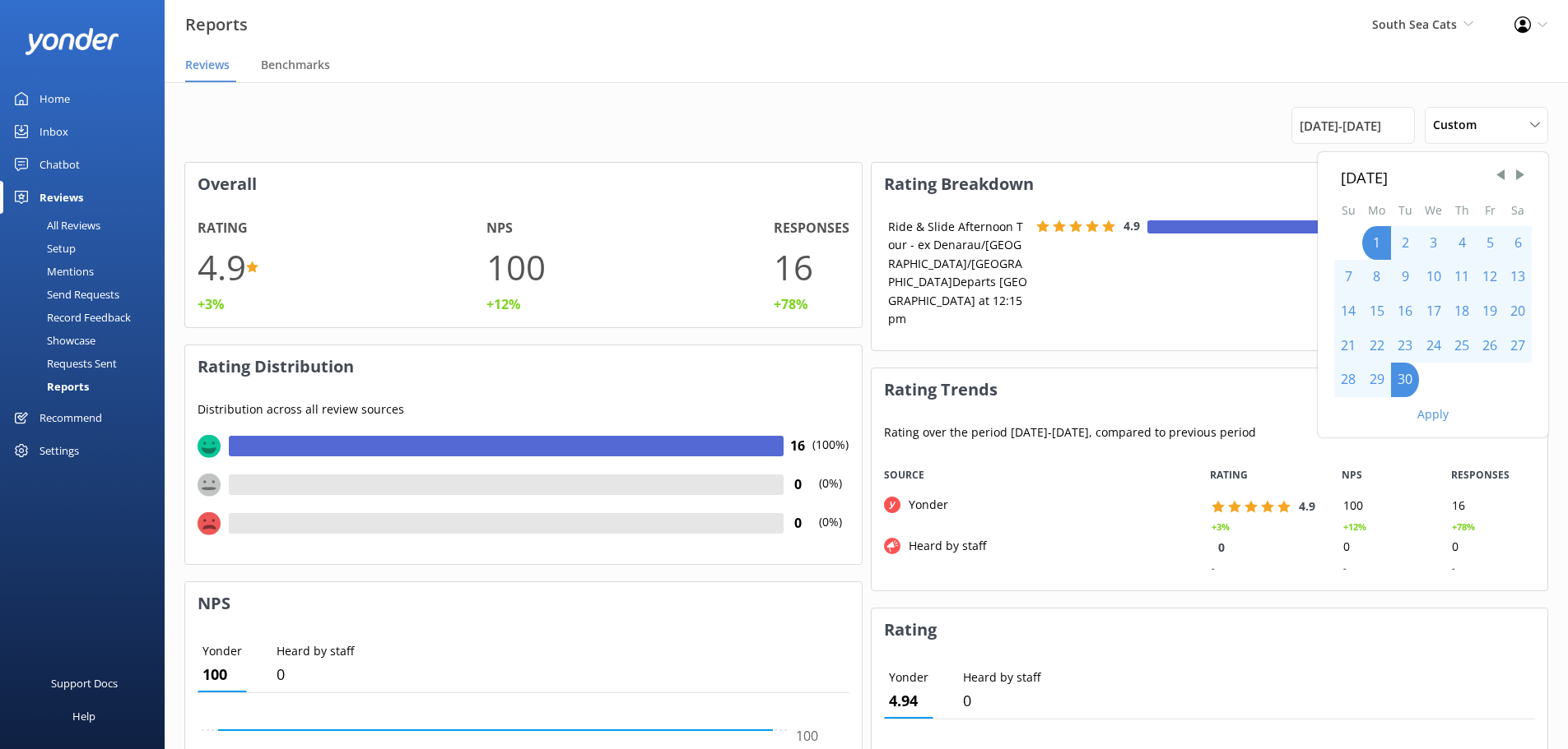
click at [1433, 400] on div "Apply" at bounding box center [1433, 410] width 230 height 28
click at [1438, 409] on button "Apply" at bounding box center [1432, 414] width 31 height 12
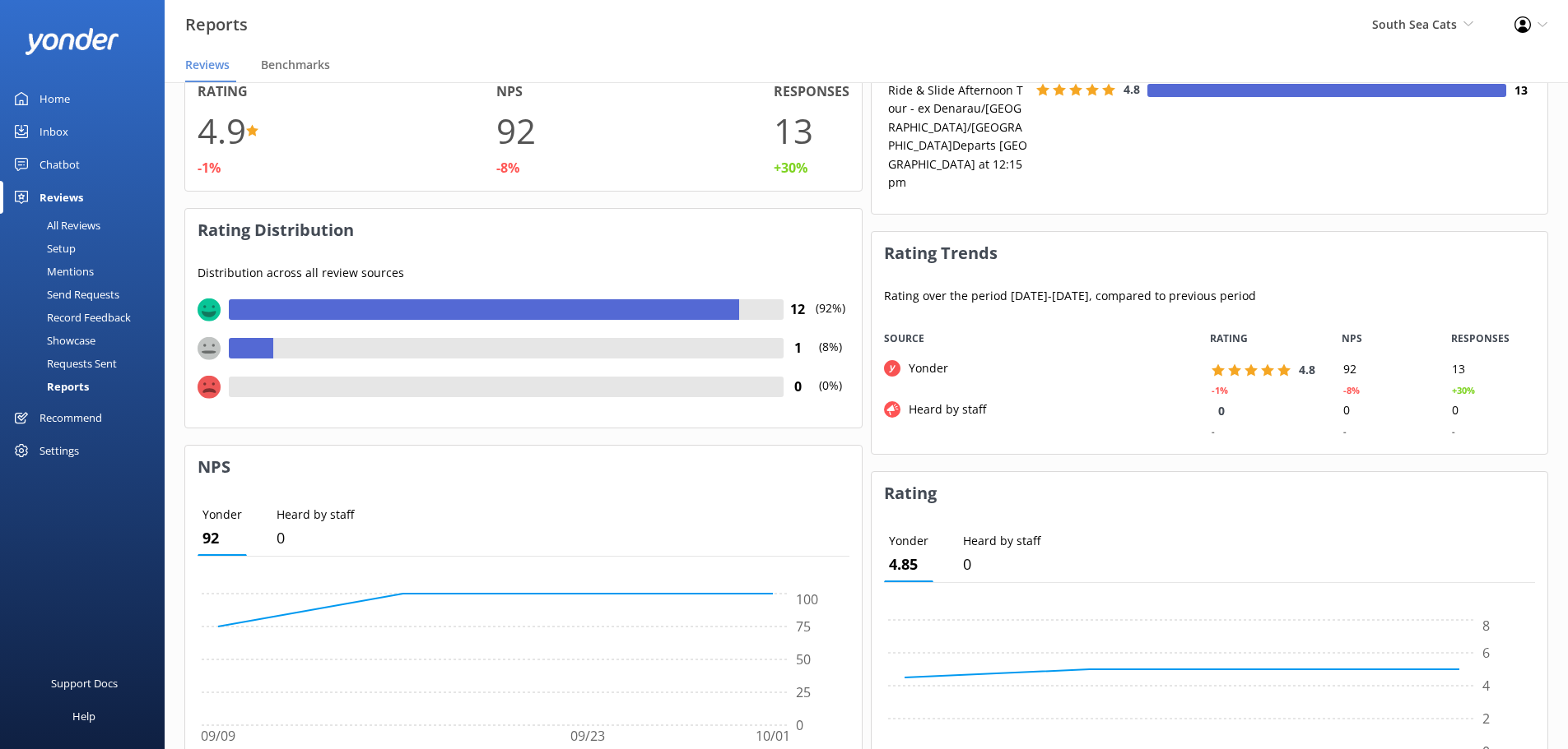
scroll to position [137, 0]
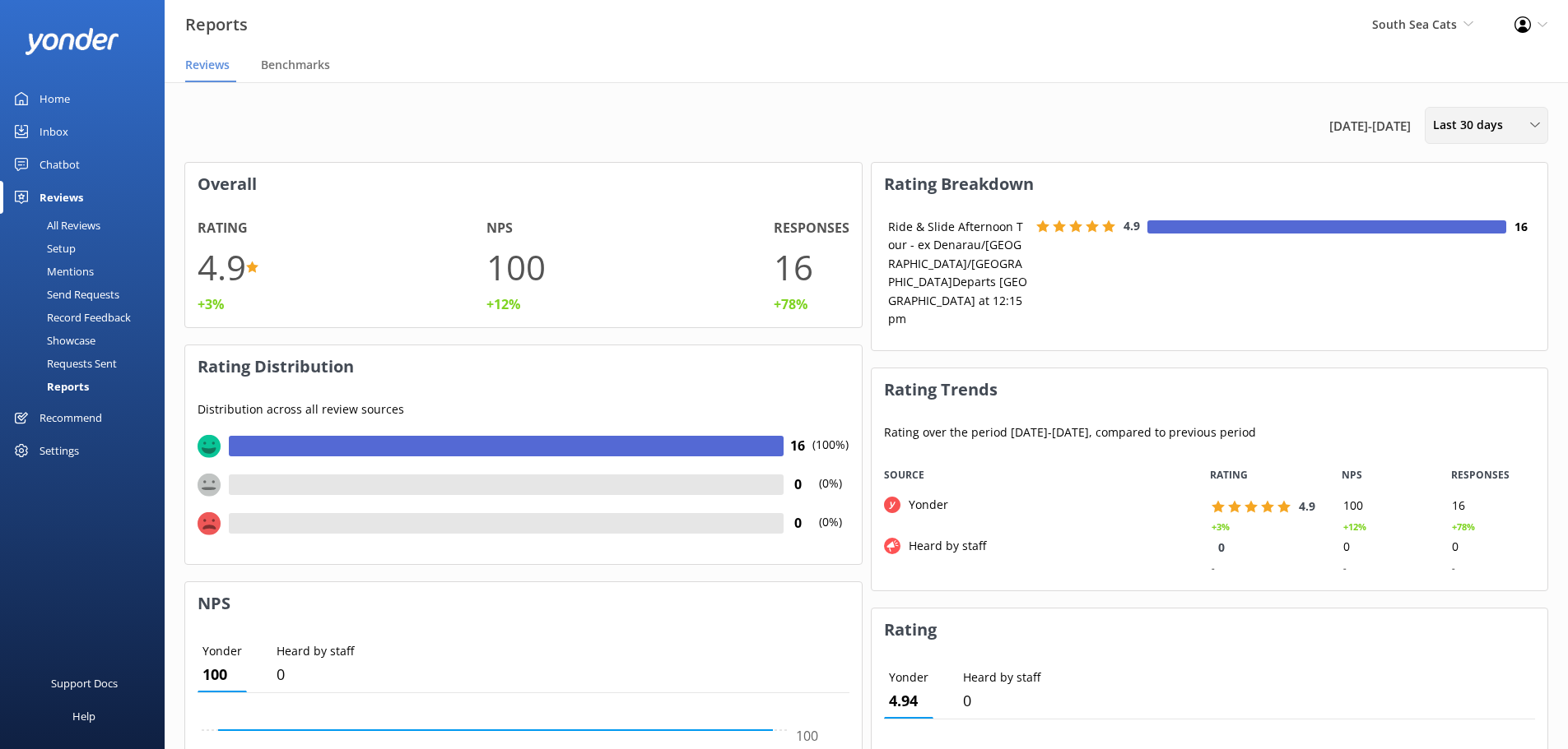
click at [1456, 114] on div "Last 30 days Last 7 days Last 30 days Last 90 days Last 180 days Custom" at bounding box center [1486, 125] width 123 height 37
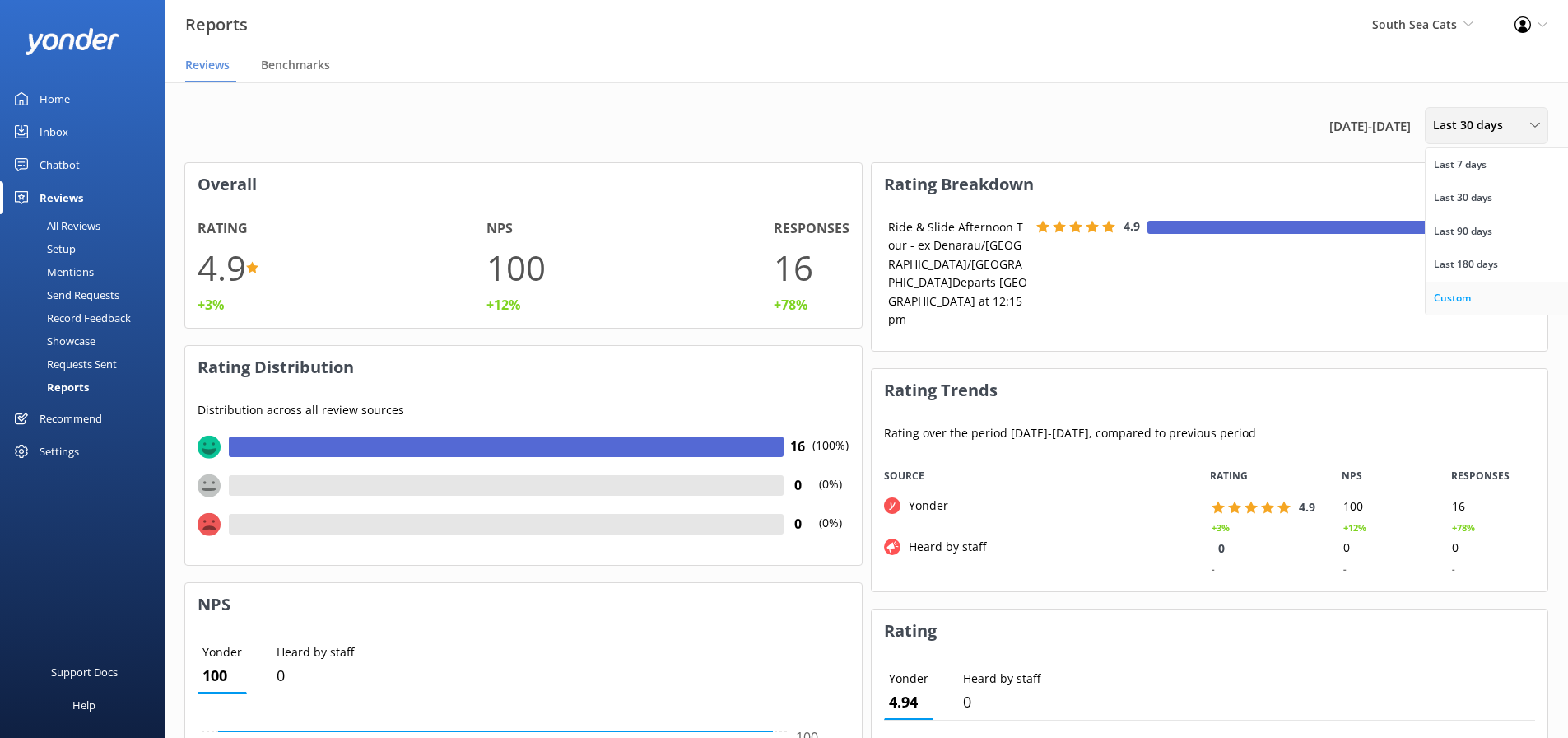
click at [1454, 303] on div "Custom" at bounding box center [1452, 298] width 37 height 16
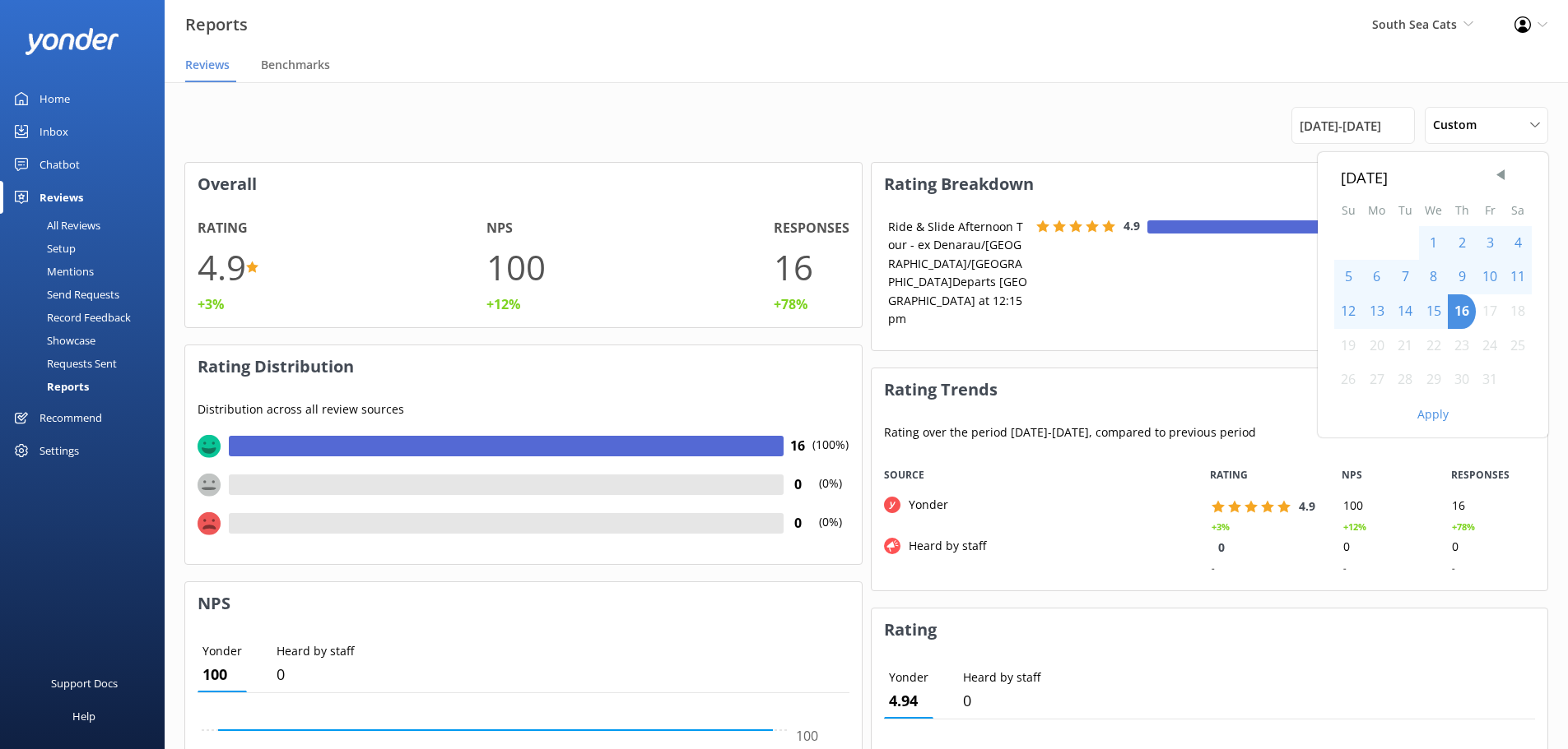
click at [1490, 174] on div "[DATE]" at bounding box center [1432, 177] width 184 height 24
click at [1502, 174] on span "Previous Month" at bounding box center [1501, 175] width 16 height 16
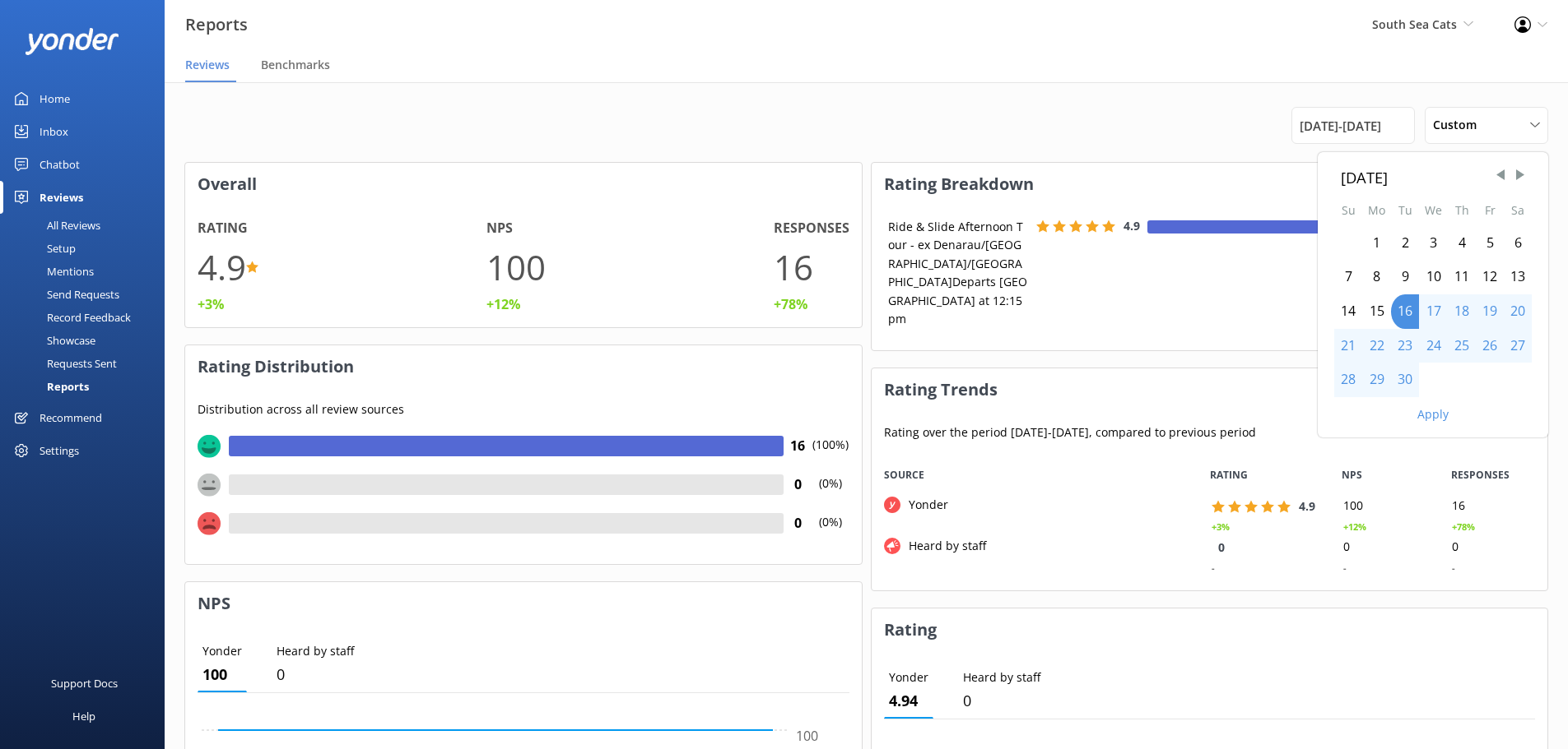
click at [1370, 240] on div "1" at bounding box center [1377, 243] width 29 height 34
click at [1400, 369] on div "30" at bounding box center [1404, 380] width 28 height 34
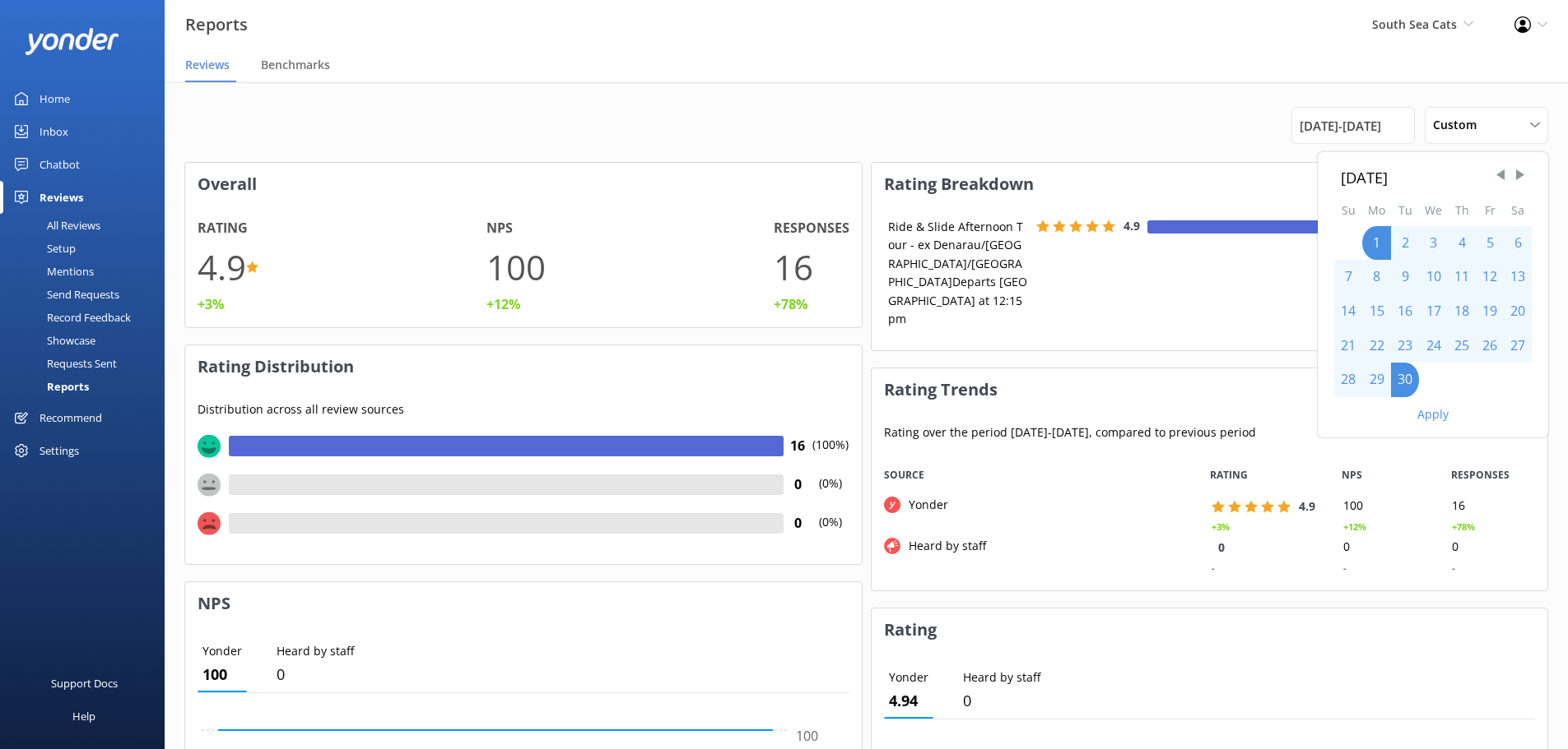
click at [1435, 409] on button "Apply" at bounding box center [1432, 414] width 31 height 12
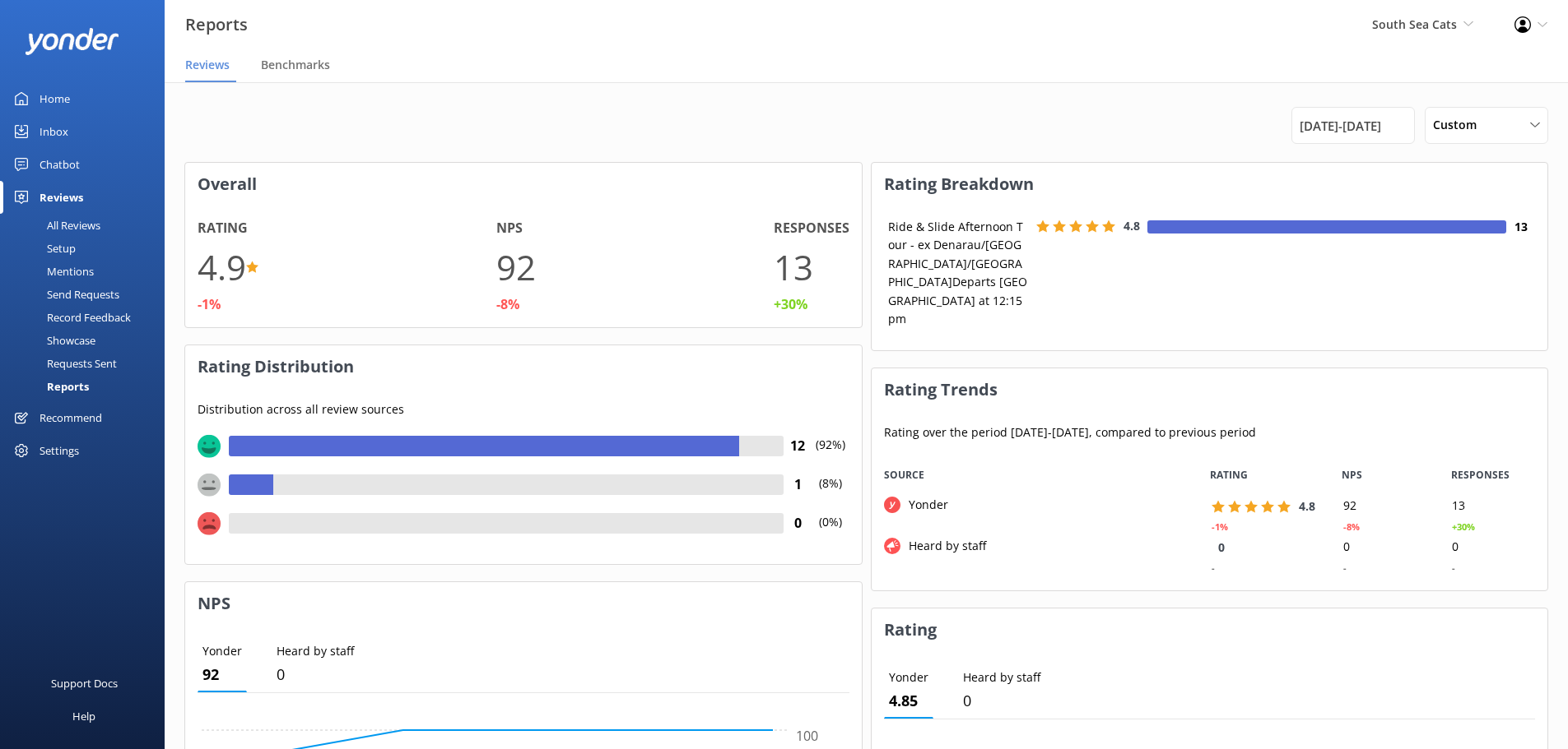
scroll to position [161, 0]
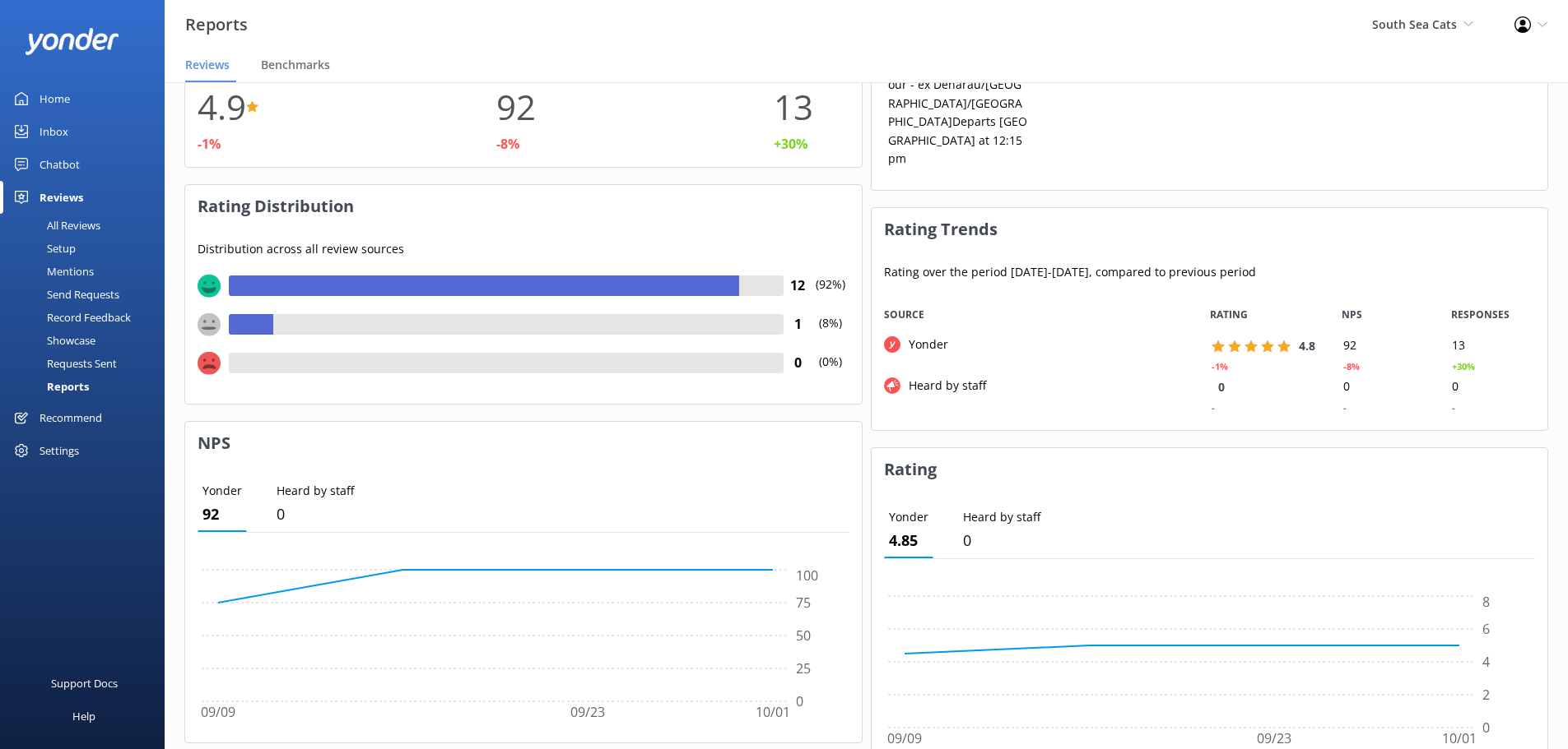
click at [66, 199] on div "Reviews" at bounding box center [61, 198] width 44 height 33
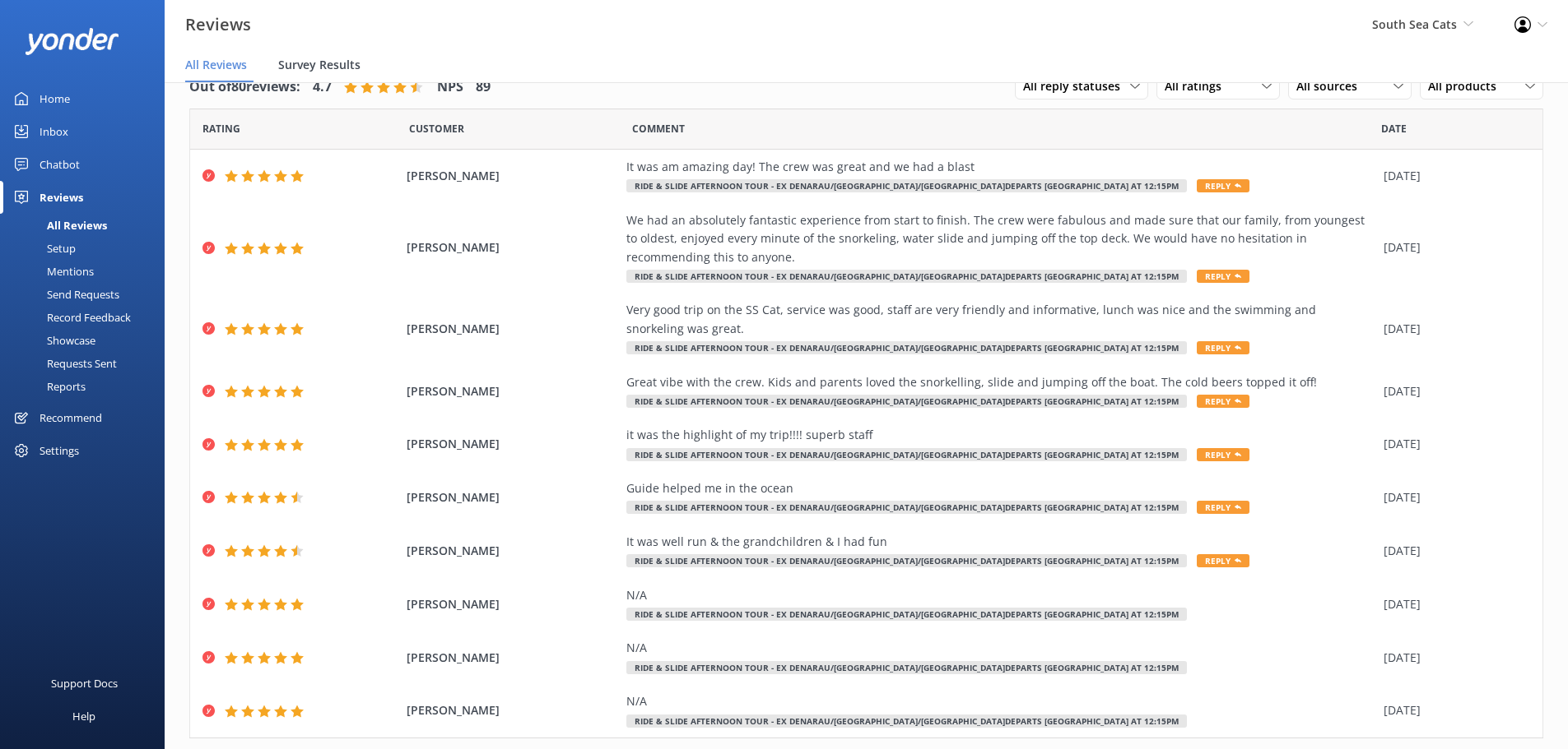
click at [305, 74] on div "Survey Results" at bounding box center [323, 66] width 89 height 33
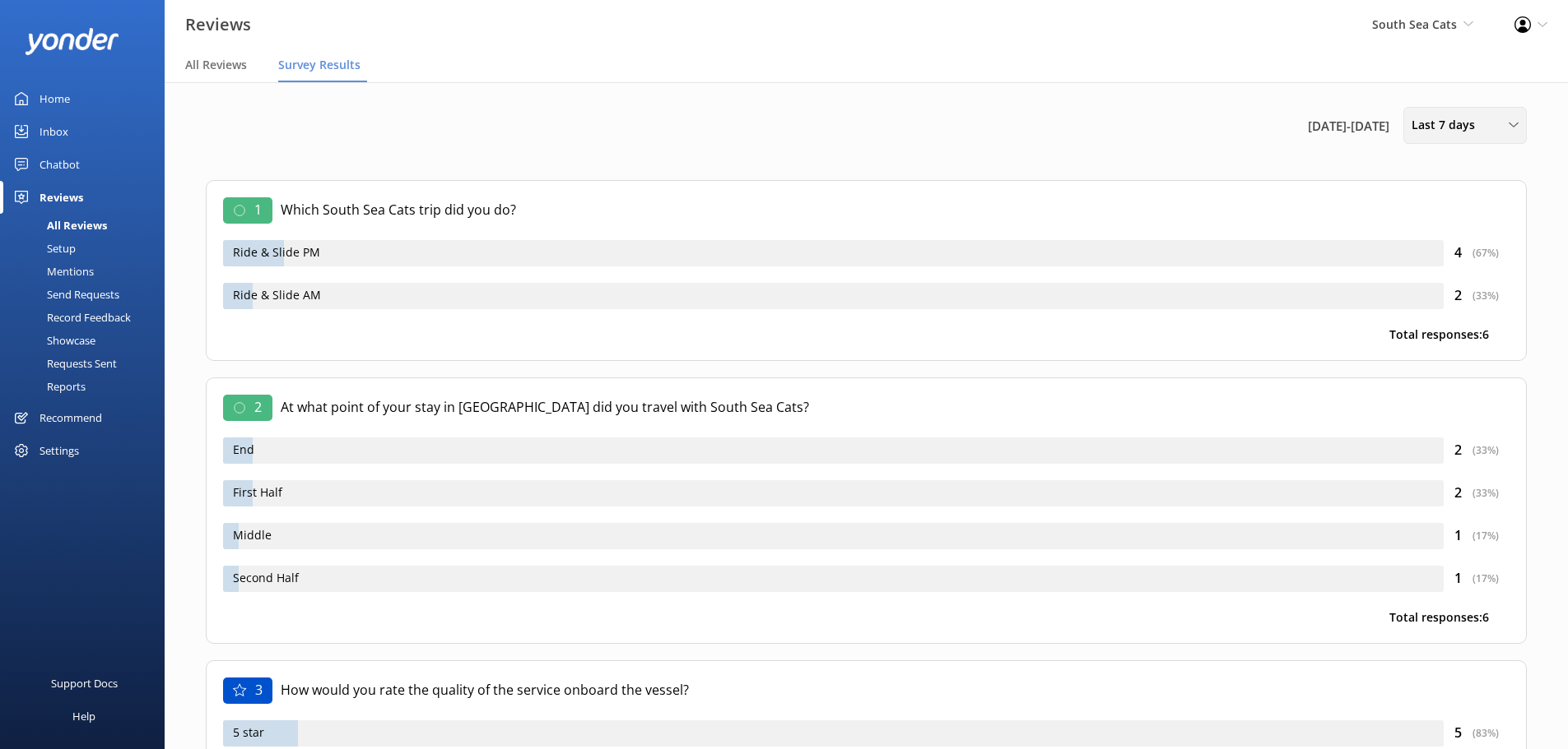
click at [1495, 125] on div "Last 7 days" at bounding box center [1465, 125] width 115 height 18
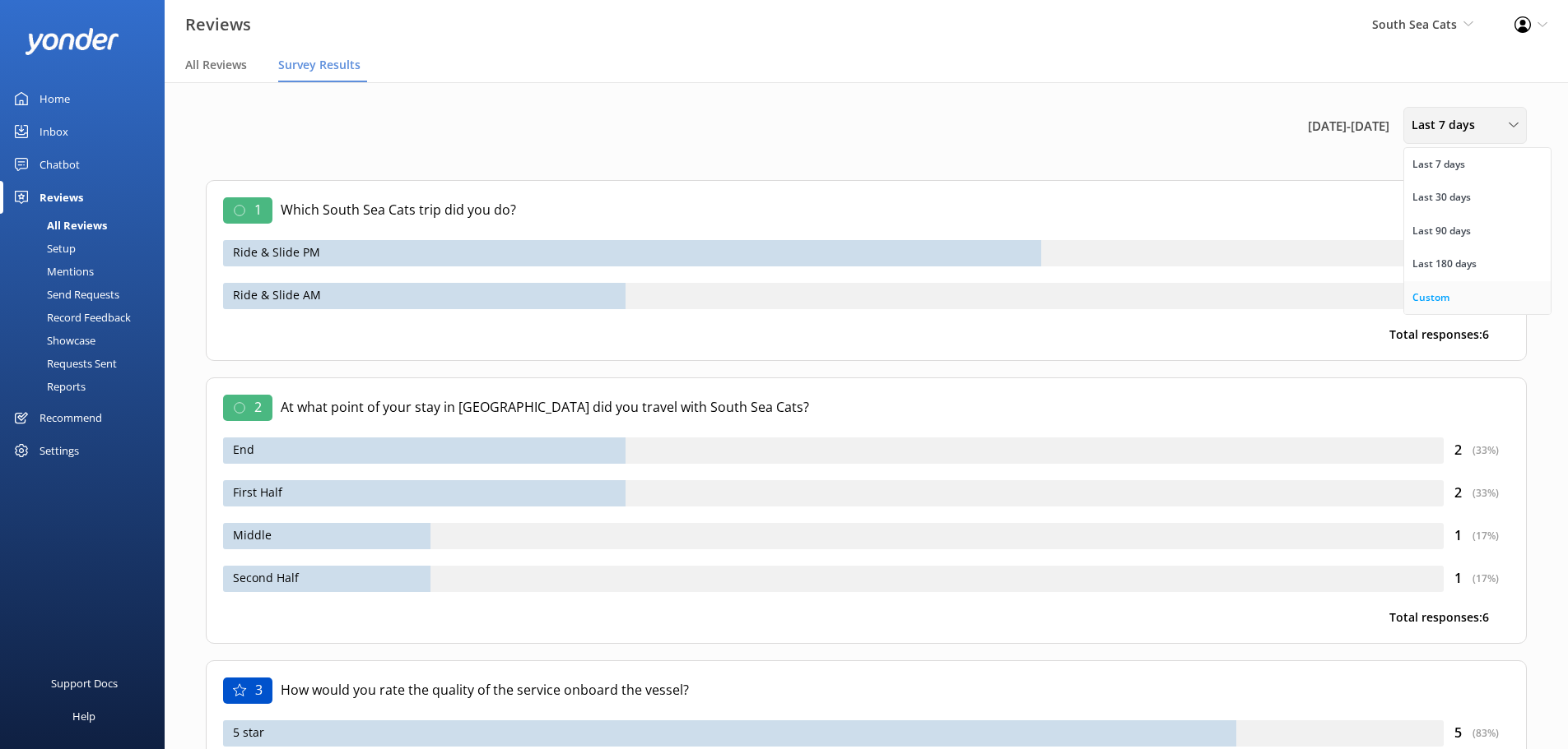
click at [1424, 290] on div "Custom" at bounding box center [1431, 297] width 37 height 16
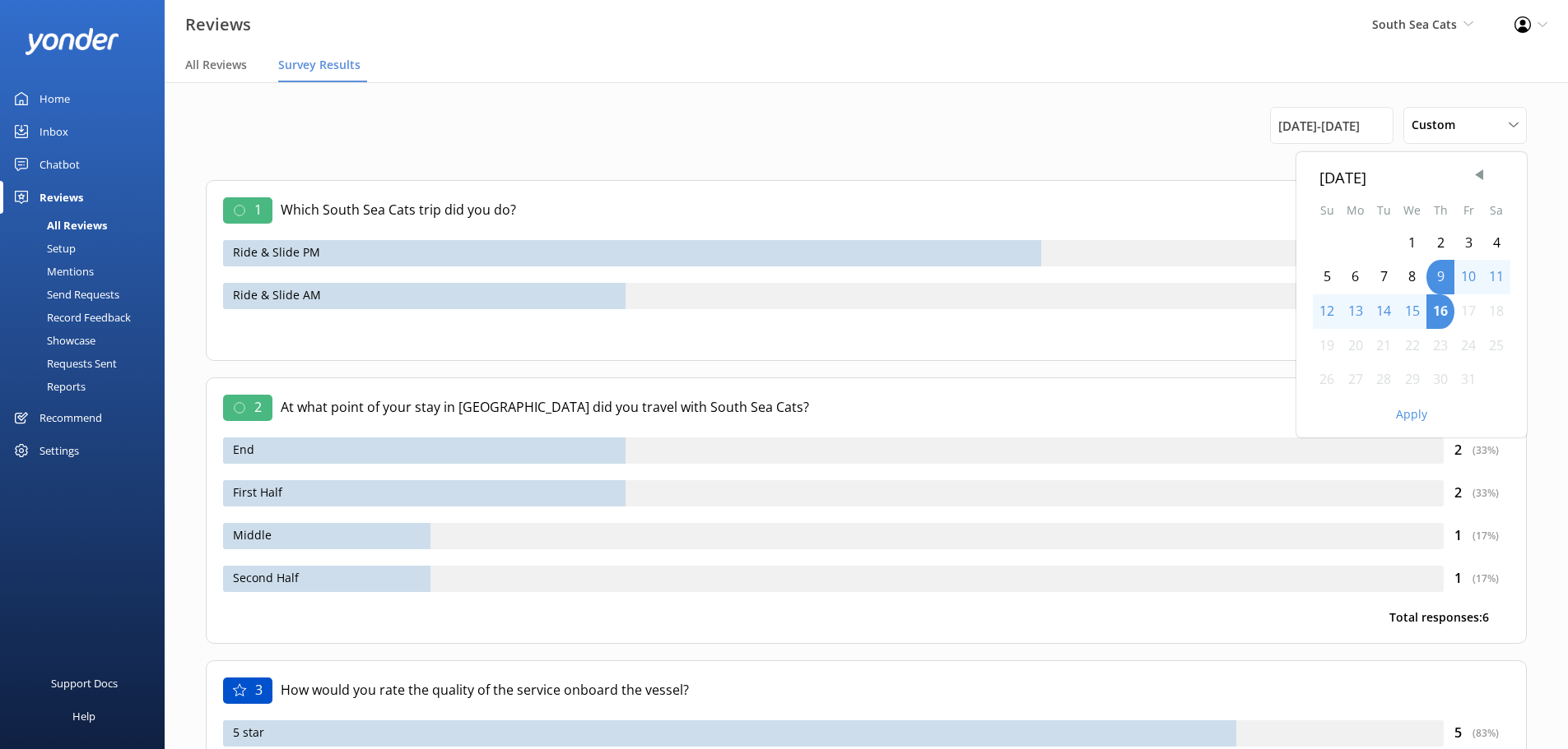
click at [1470, 185] on div "[DATE]" at bounding box center [1411, 177] width 184 height 24
click at [1471, 181] on span "Previous Month" at bounding box center [1479, 175] width 16 height 16
click at [1347, 244] on div "1" at bounding box center [1355, 243] width 29 height 34
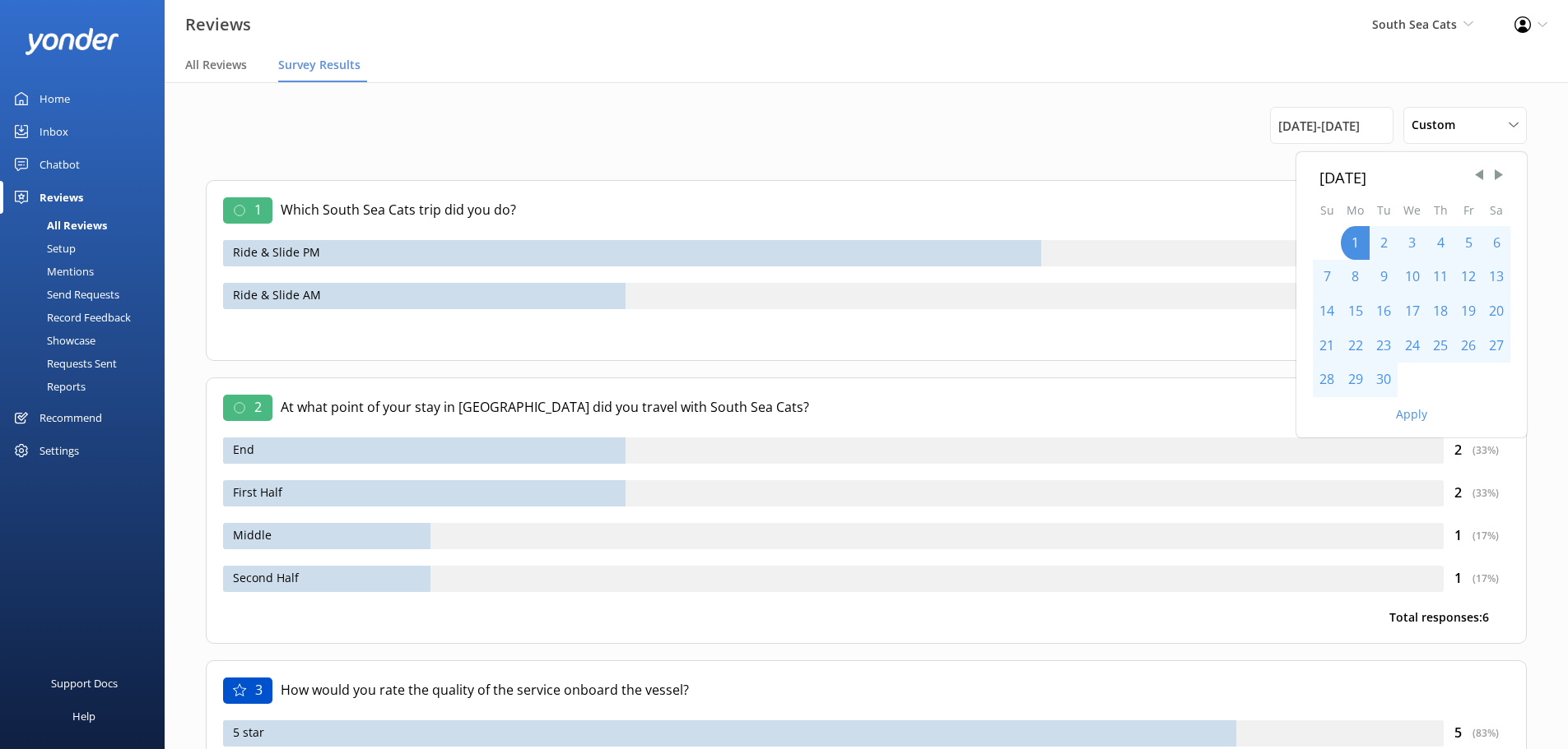
click at [1381, 381] on div "30" at bounding box center [1383, 380] width 28 height 34
click at [1416, 419] on button "Apply" at bounding box center [1412, 414] width 31 height 12
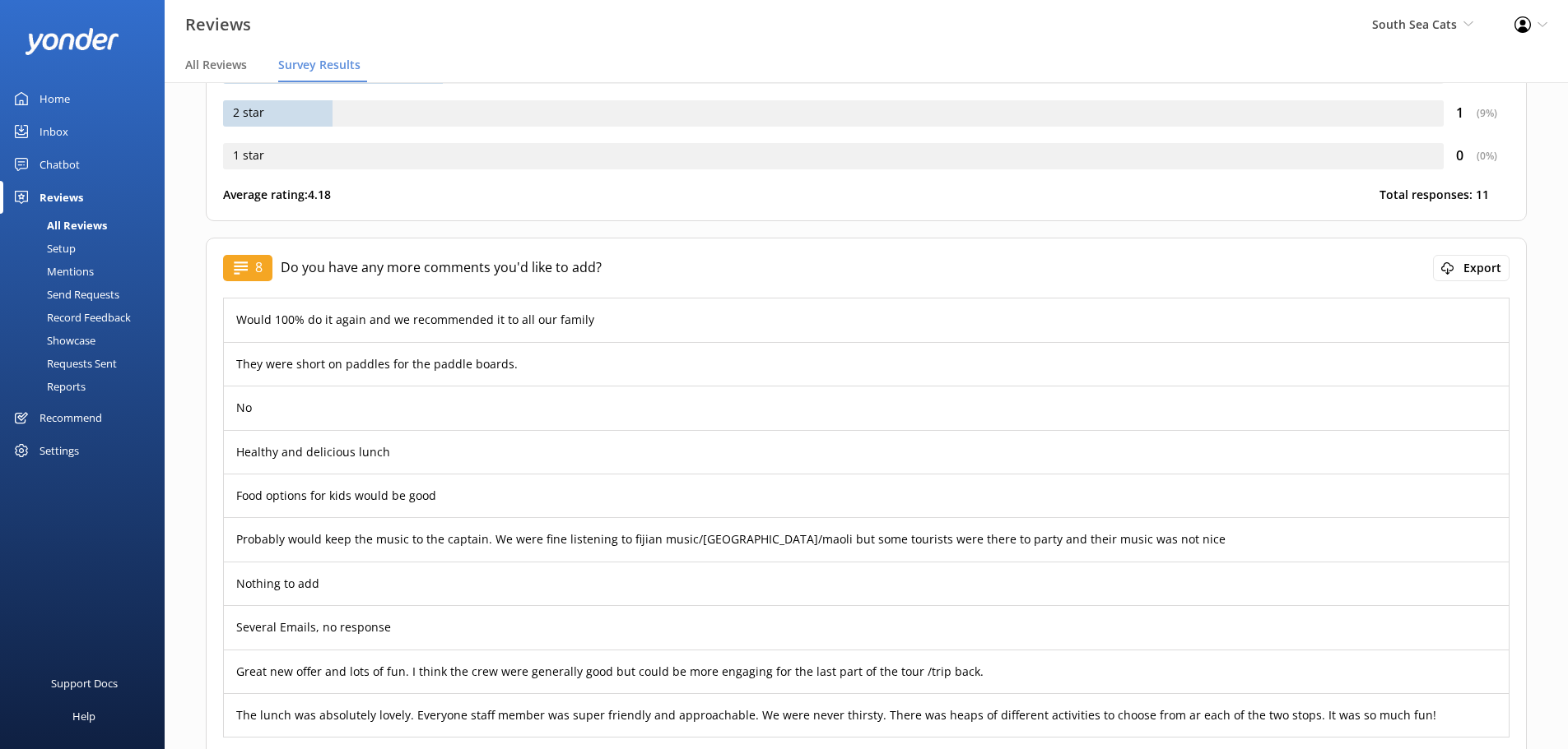
scroll to position [2532, 0]
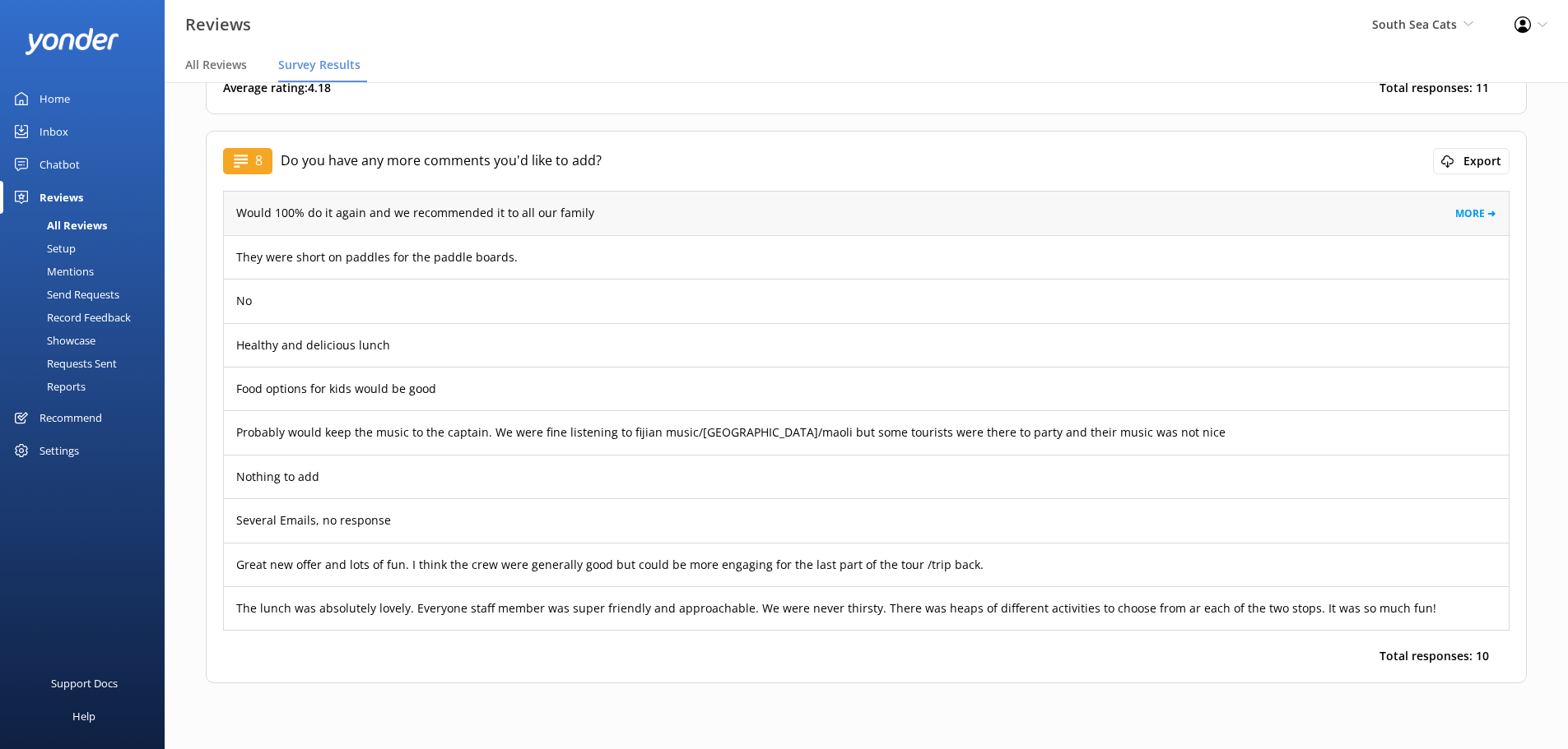
click at [322, 210] on p "Would 100% do it again and we recommended it to all our family" at bounding box center [415, 213] width 358 height 18
copy p "Would 100% do it again and we recommended it to all our family"
click at [456, 260] on p "They were short on paddles for the paddle boards." at bounding box center [376, 258] width 281 height 18
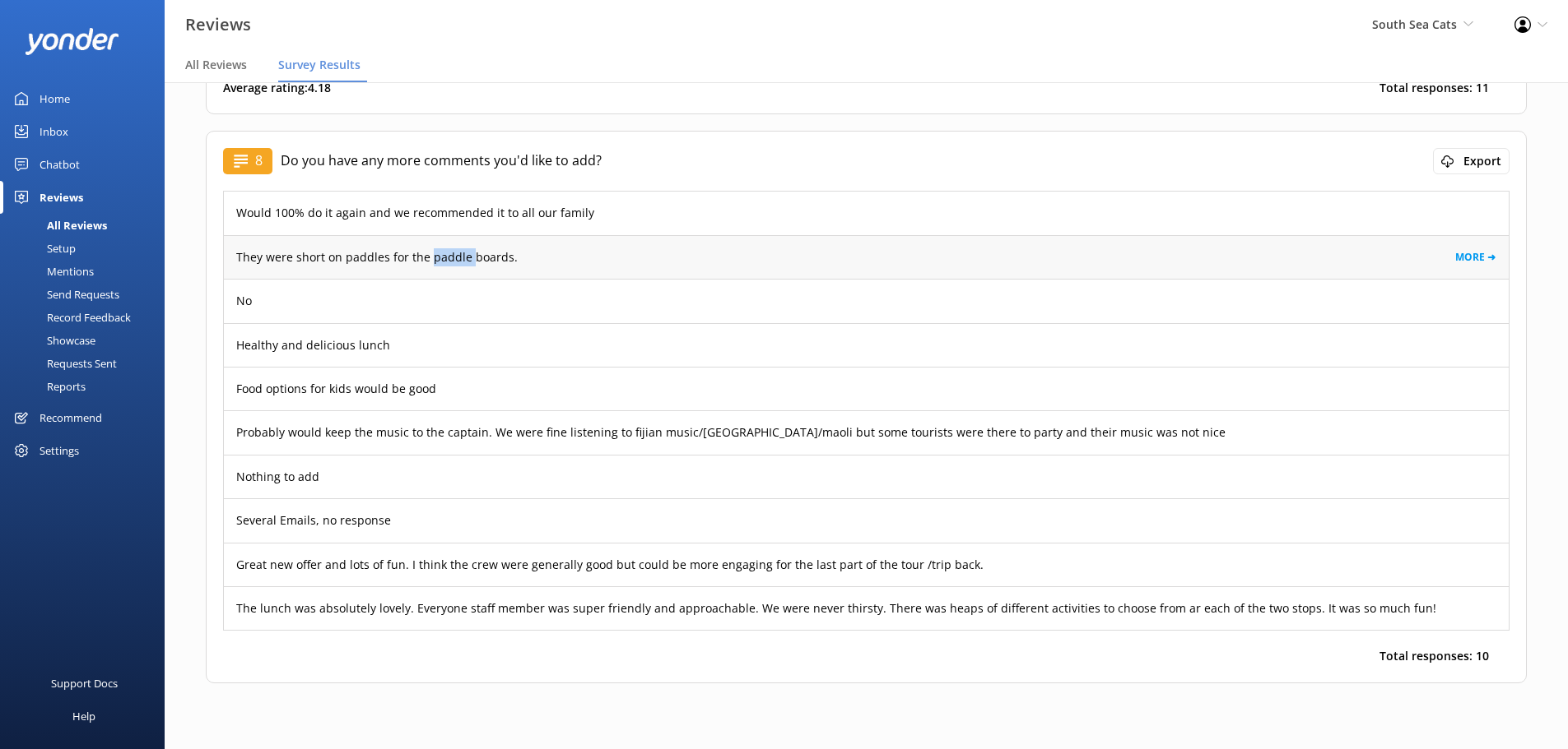
click at [456, 260] on p "They were short on paddles for the paddle boards." at bounding box center [376, 258] width 281 height 18
copy p "They were short on paddles for the paddle boards."
drag, startPoint x: 394, startPoint y: 354, endPoint x: 238, endPoint y: 349, distance: 156.1
click at [238, 349] on div "Healthy and delicious lunch MORE ➜" at bounding box center [866, 345] width 1285 height 44
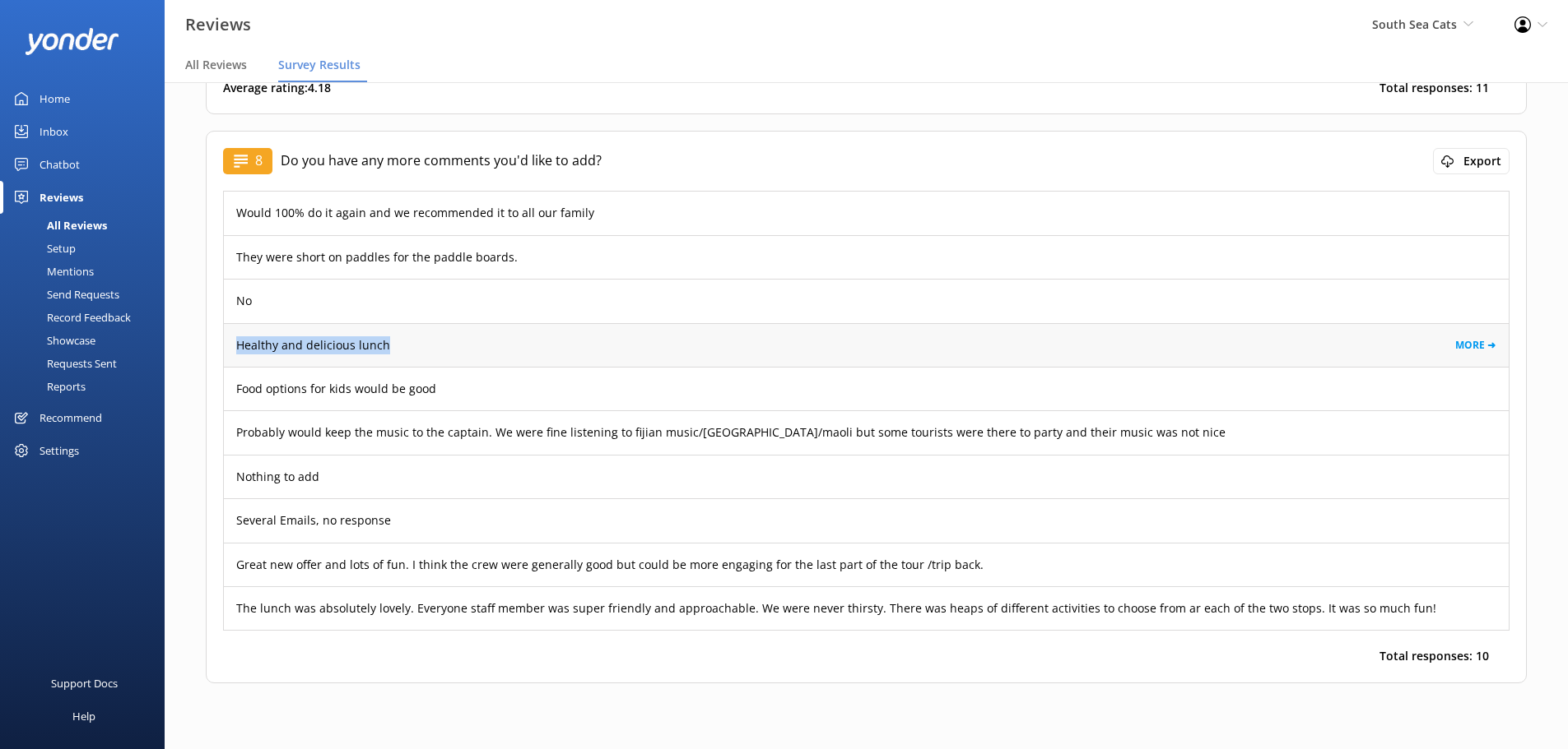
copy p "Healthy and delicious lunch"
drag, startPoint x: 447, startPoint y: 387, endPoint x: 240, endPoint y: 387, distance: 207.0
click at [240, 387] on div "Food options for kids would be good MORE ➜" at bounding box center [866, 389] width 1285 height 44
copy p "Food options for kids would be good"
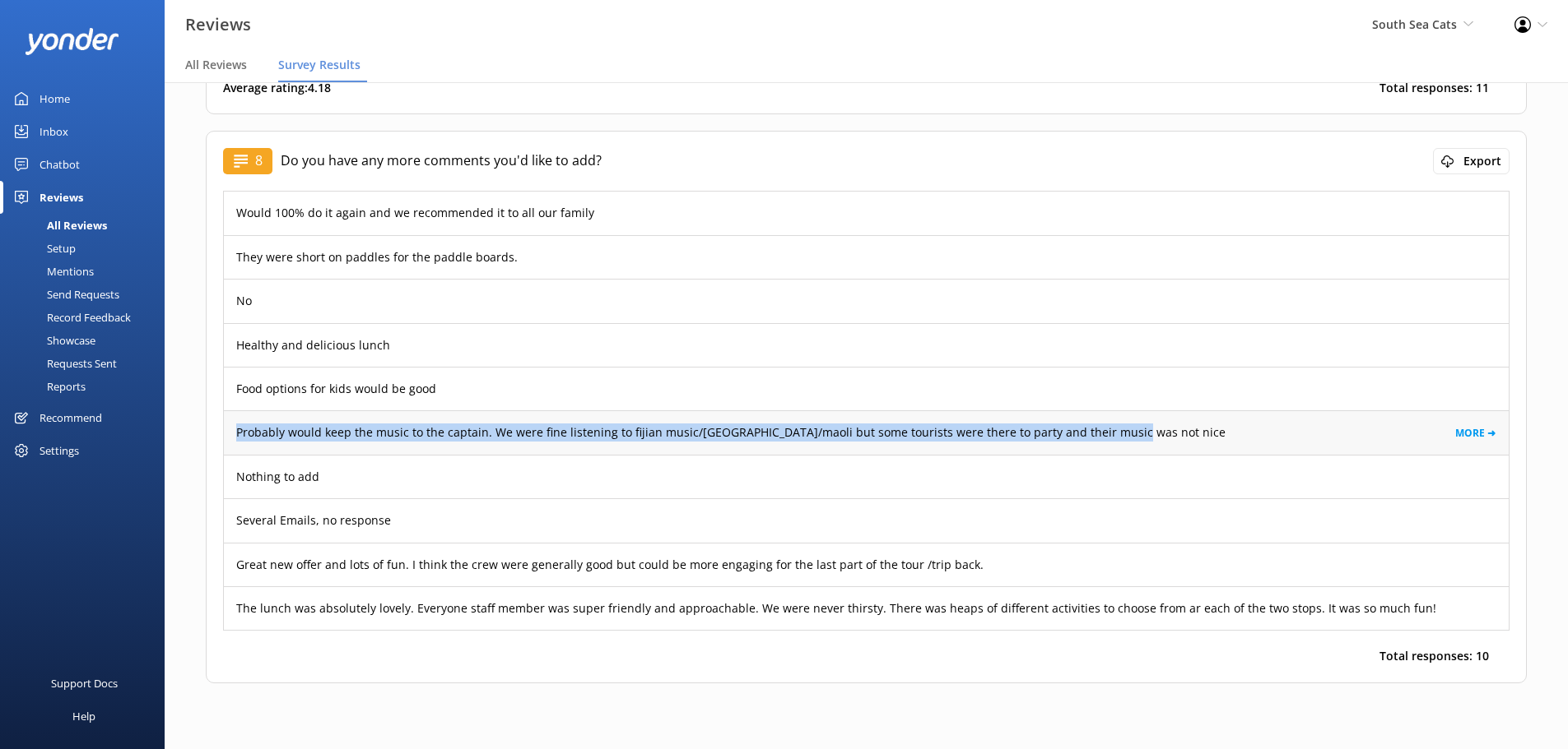
drag, startPoint x: 1114, startPoint y: 432, endPoint x: 235, endPoint y: 422, distance: 879.1
click at [235, 422] on div "Probably would keep the music to the captain. We were fine listening to fijian …" at bounding box center [866, 432] width 1285 height 44
copy p "Probably would keep the music to the captain. We were fine listening to fijian …"
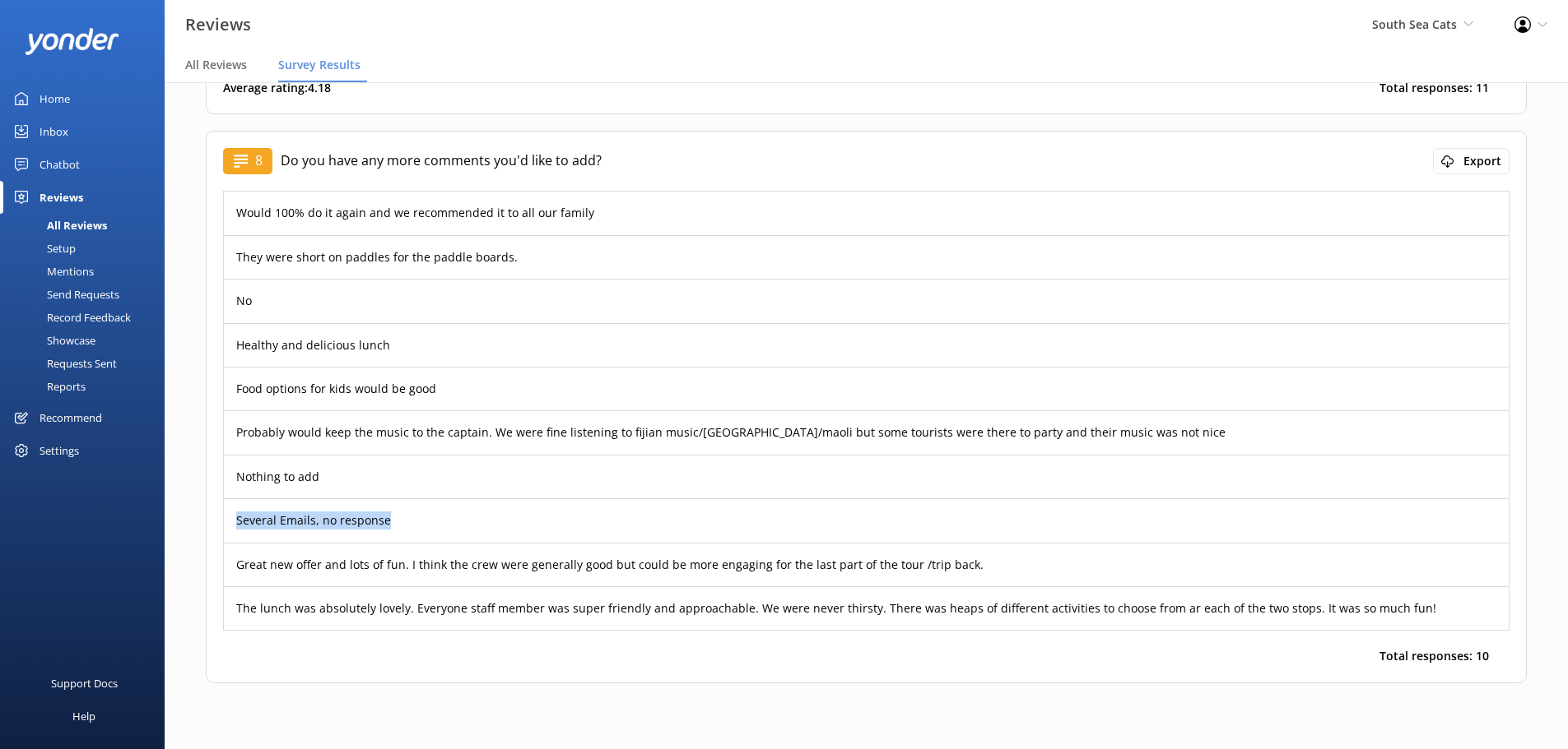
drag, startPoint x: 394, startPoint y: 521, endPoint x: 220, endPoint y: 520, distance: 174.0
click at [220, 520] on div "8 Do you have any more comments you'd like to add? Export Would 100% do it agai…" at bounding box center [866, 408] width 1321 height 553
copy p "Several Emails, no response"
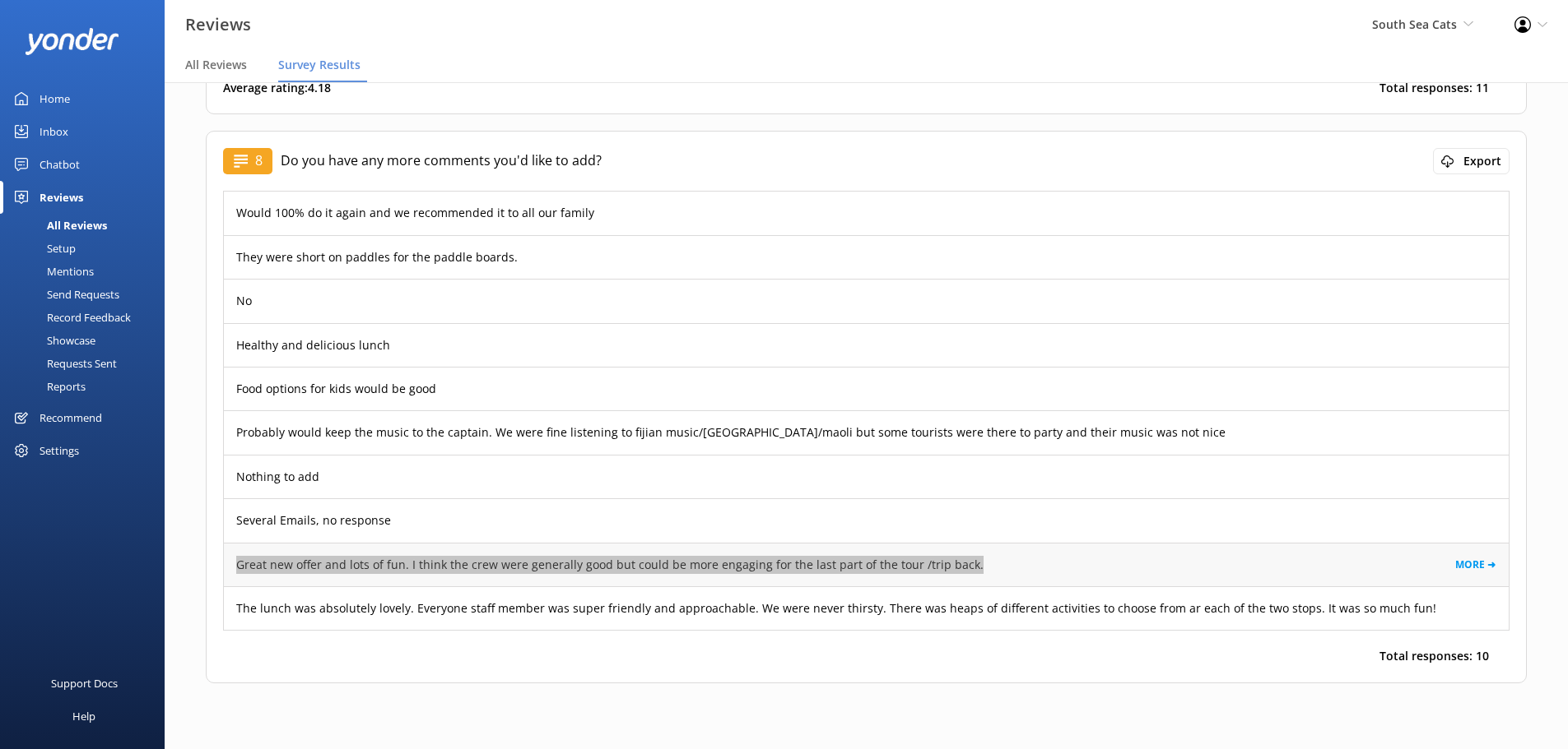
drag, startPoint x: 964, startPoint y: 564, endPoint x: 232, endPoint y: 568, distance: 732.0
click at [232, 568] on div "Great new offer and lots of fun. I think the crew were generally good but could…" at bounding box center [866, 565] width 1285 height 44
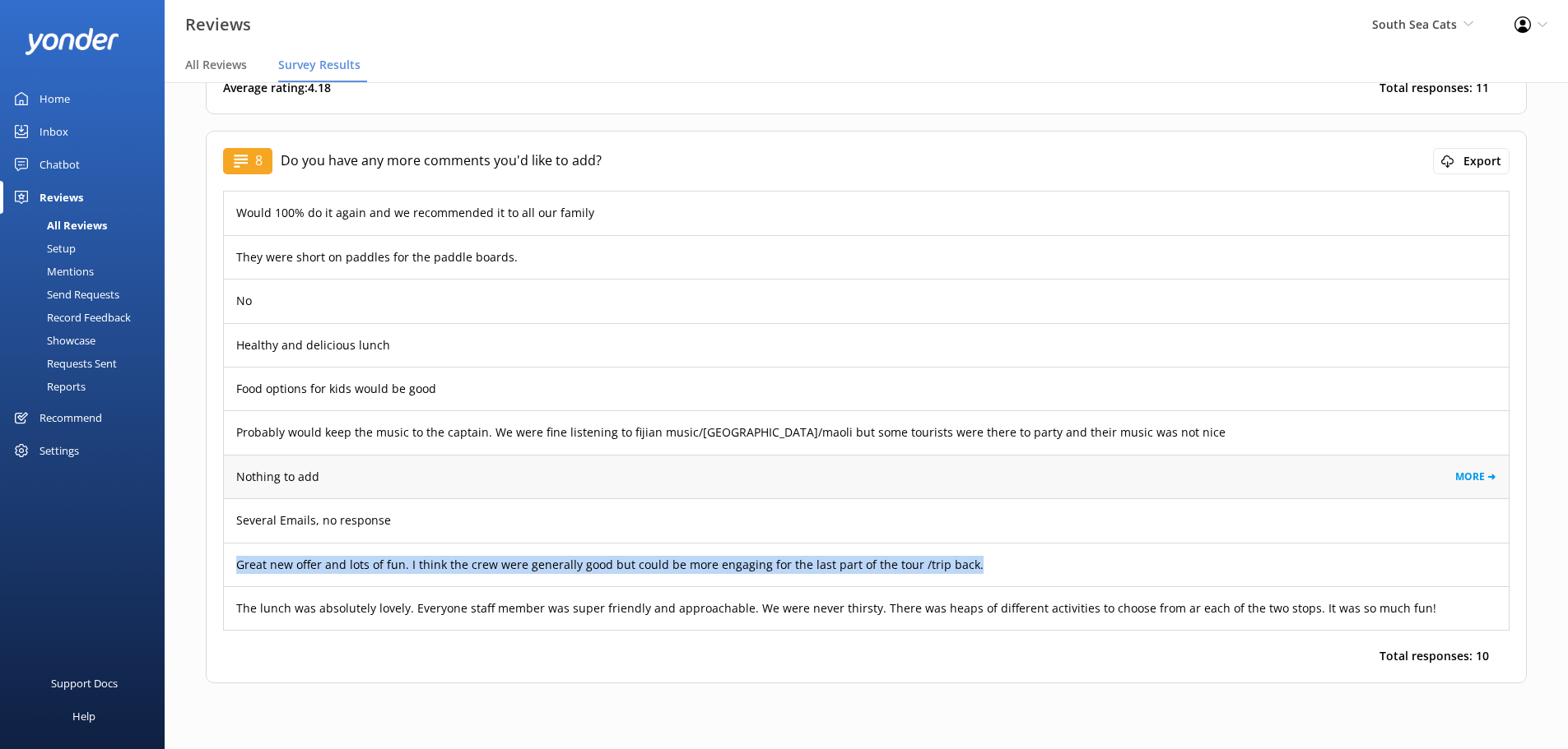
copy p "Great new offer and lots of fun. I think the crew were generally good but could…"
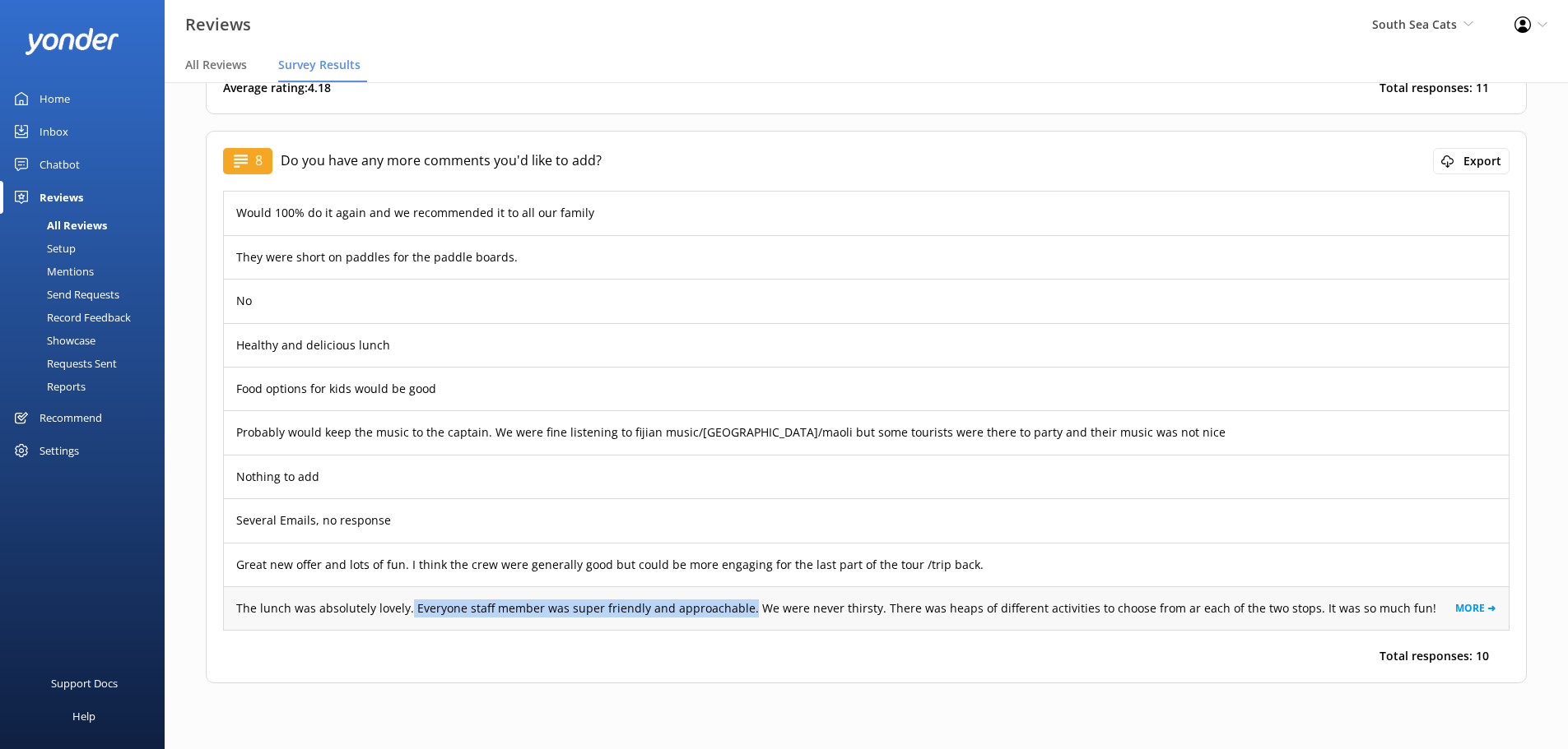
drag, startPoint x: 740, startPoint y: 611, endPoint x: 408, endPoint y: 612, distance: 332.0
click at [408, 612] on p "The lunch was absolutely lovely. Everyone staff member was super friendly and a…" at bounding box center [837, 609] width 1200 height 18
copy p "Everyone staff member was super friendly and approachable."
drag, startPoint x: 865, startPoint y: 607, endPoint x: 742, endPoint y: 614, distance: 123.2
click at [742, 614] on p "The lunch was absolutely lovely. Everyone staff member was super friendly and a…" at bounding box center [837, 609] width 1200 height 18
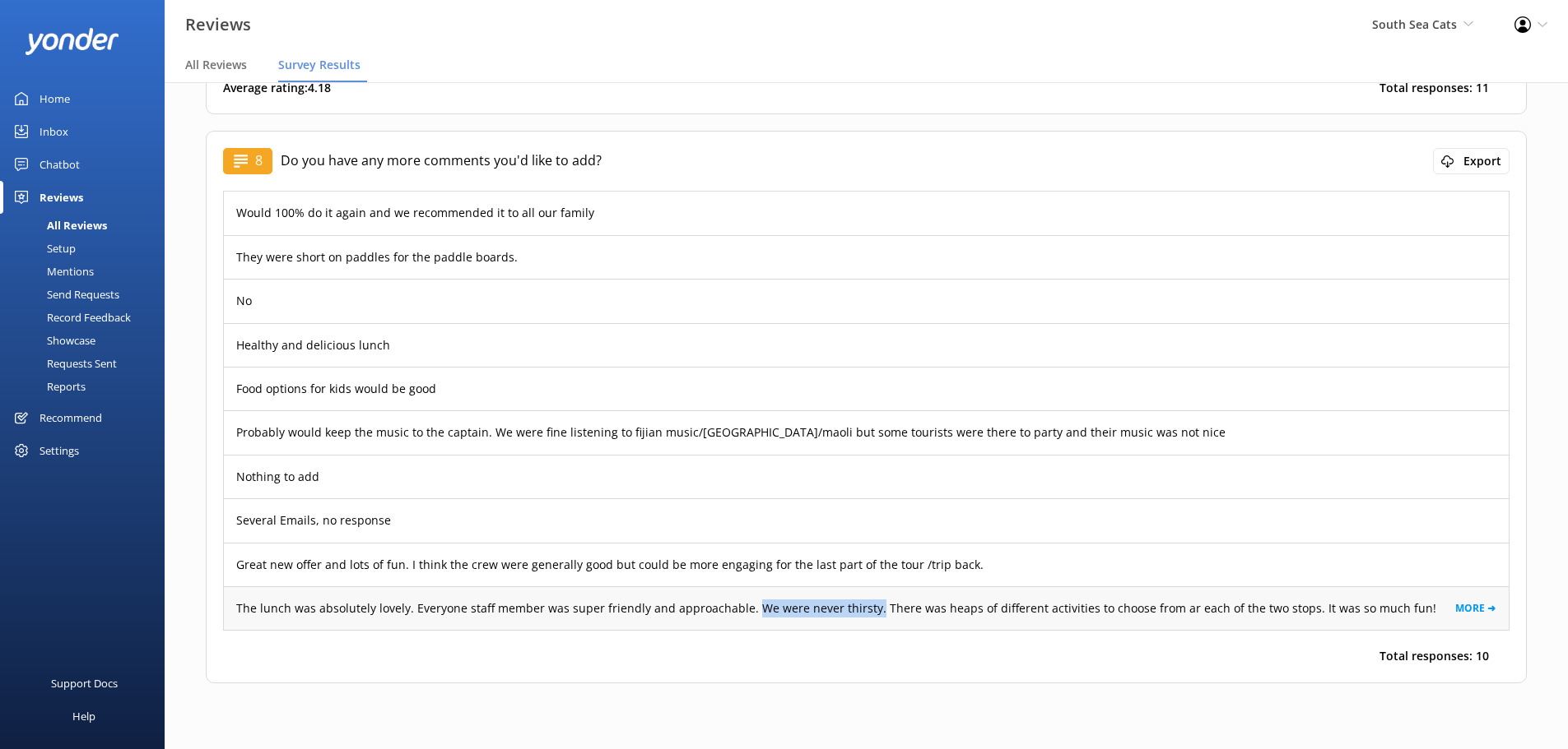
copy p "We were never thirsty."
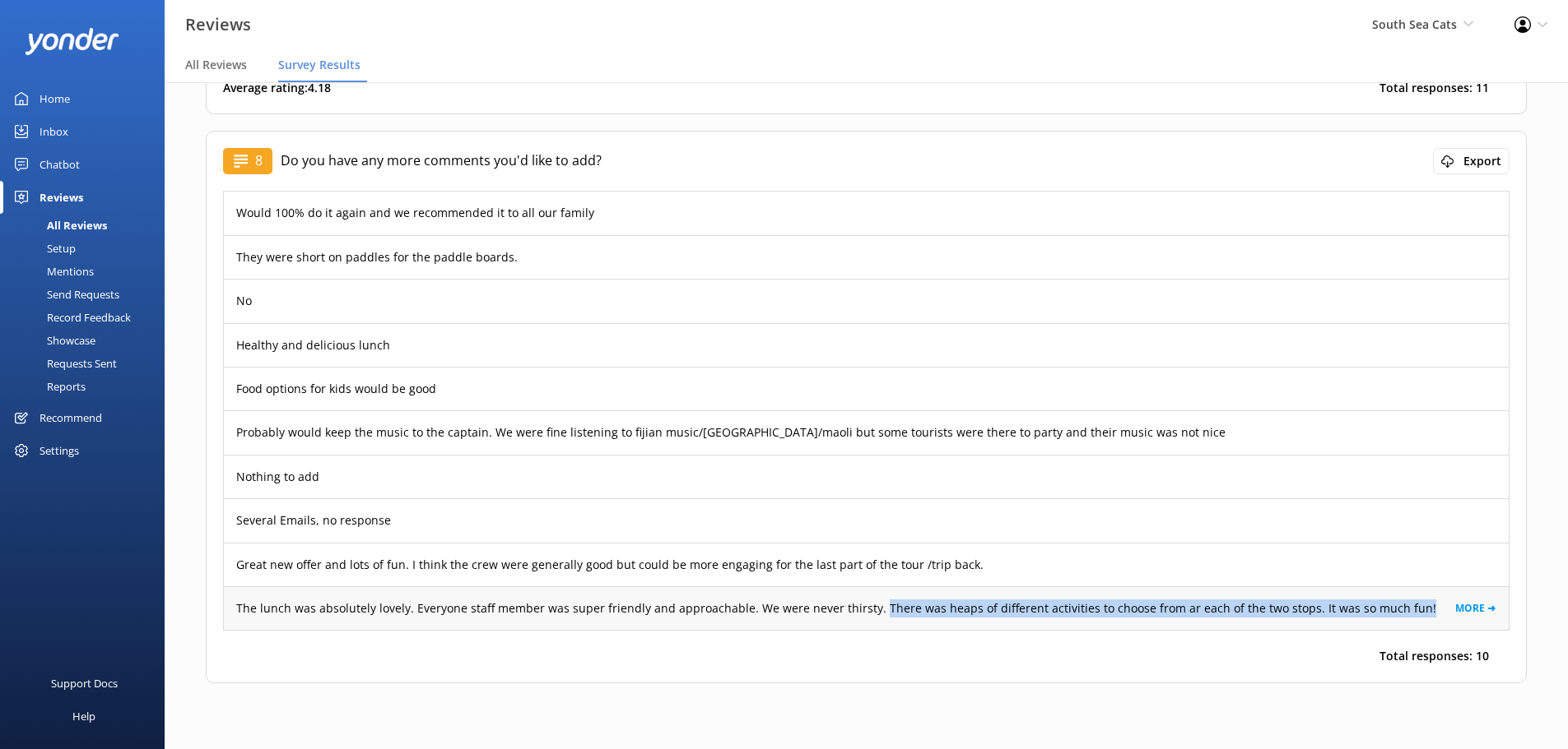
drag, startPoint x: 866, startPoint y: 608, endPoint x: 1413, endPoint y: 622, distance: 547.2
click at [1413, 622] on div "The lunch was absolutely lovely. Everyone staff member was super friendly and a…" at bounding box center [866, 608] width 1285 height 44
copy p "There was heaps of different activities to choose from ar each of the two stops…"
click at [60, 242] on div "Setup" at bounding box center [42, 249] width 66 height 23
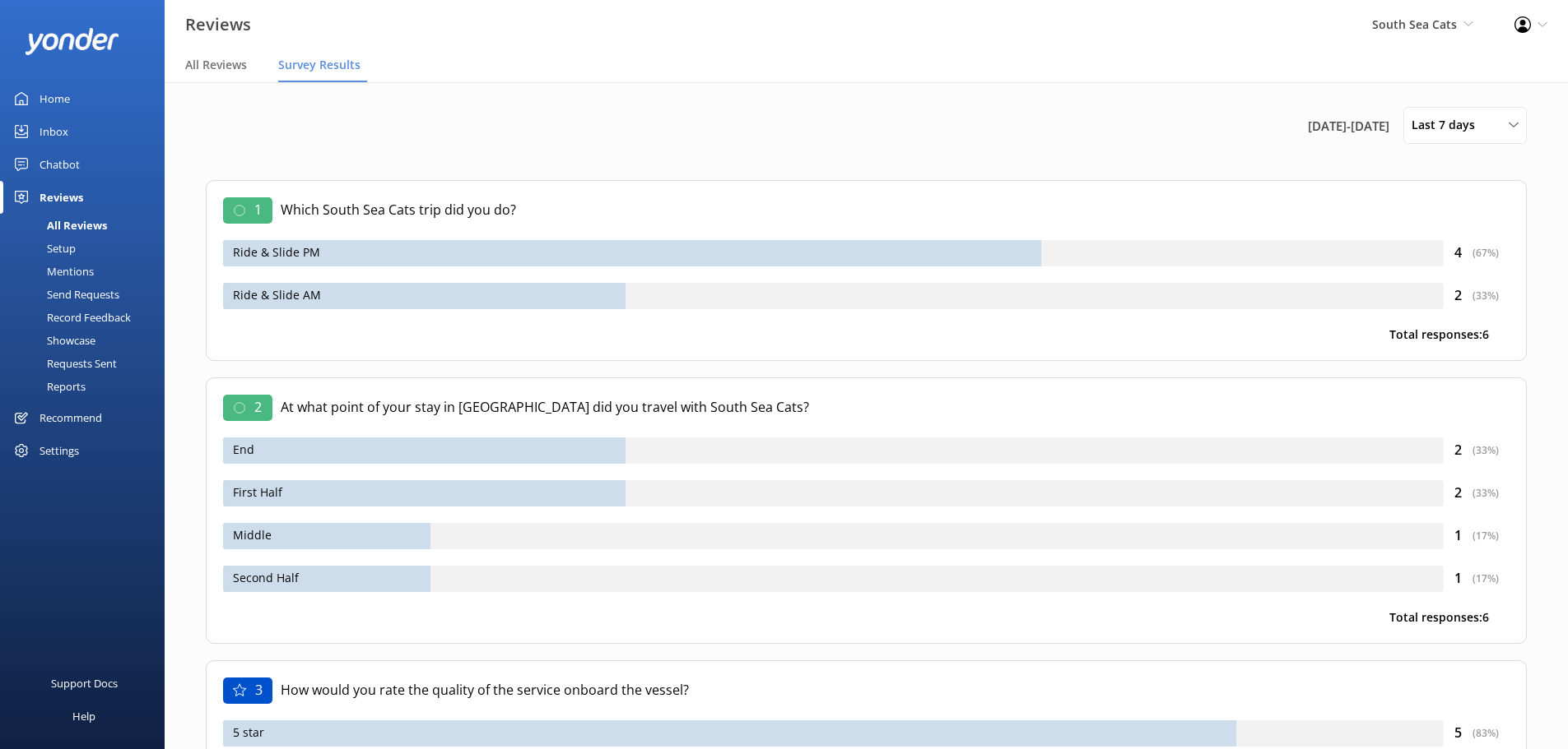
click at [66, 223] on div "All Reviews" at bounding box center [58, 225] width 97 height 23
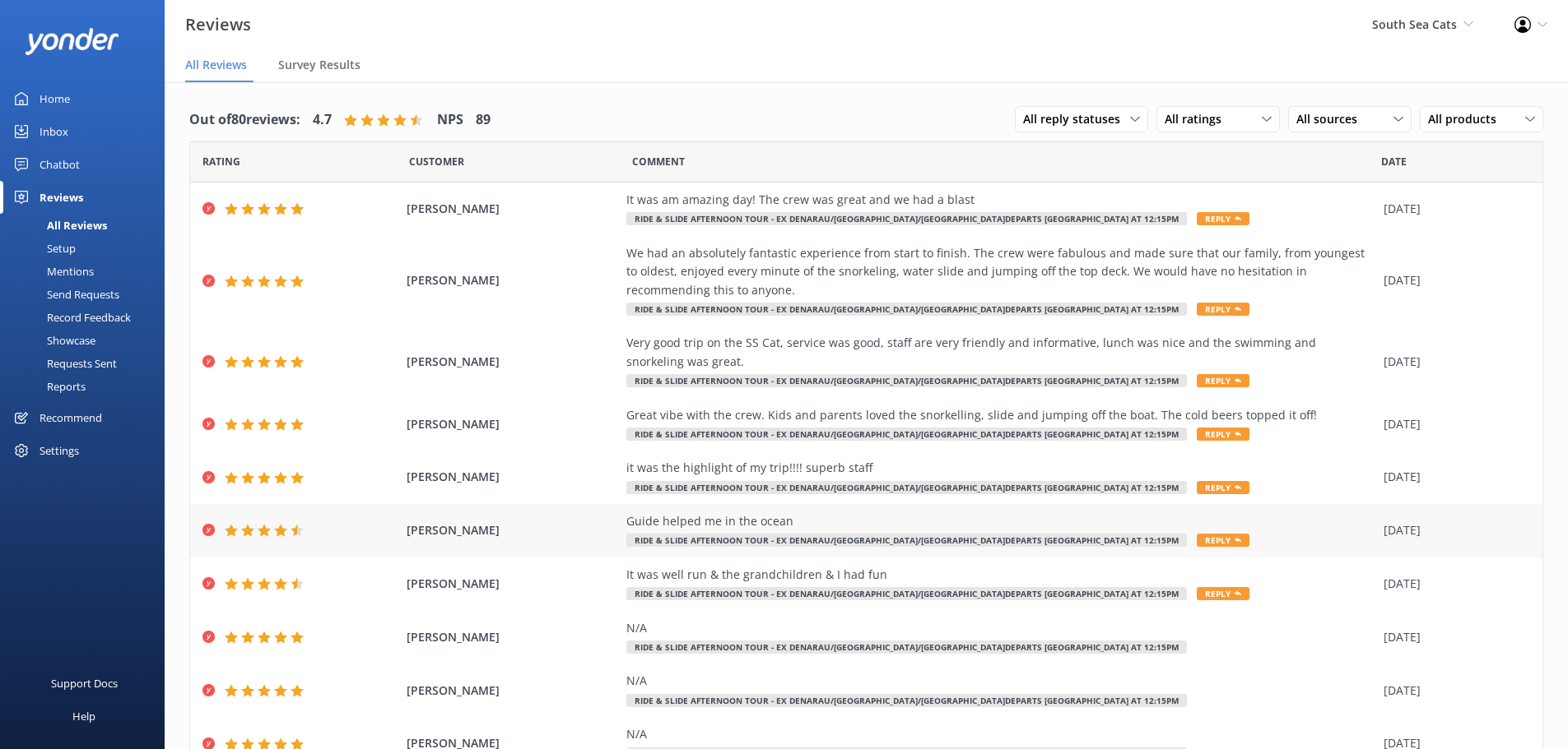
scroll to position [75, 0]
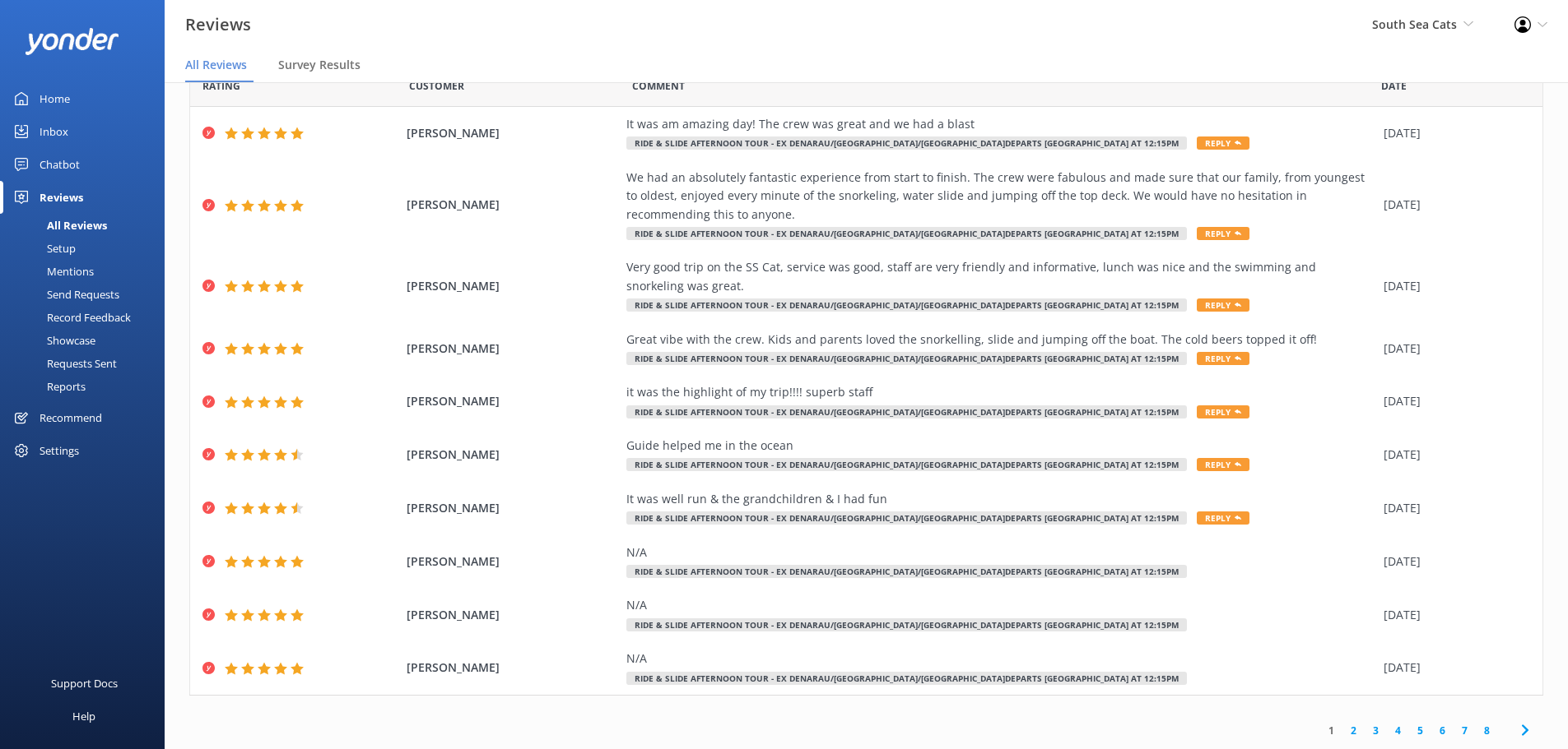
click at [1521, 731] on use at bounding box center [1524, 731] width 6 height 11
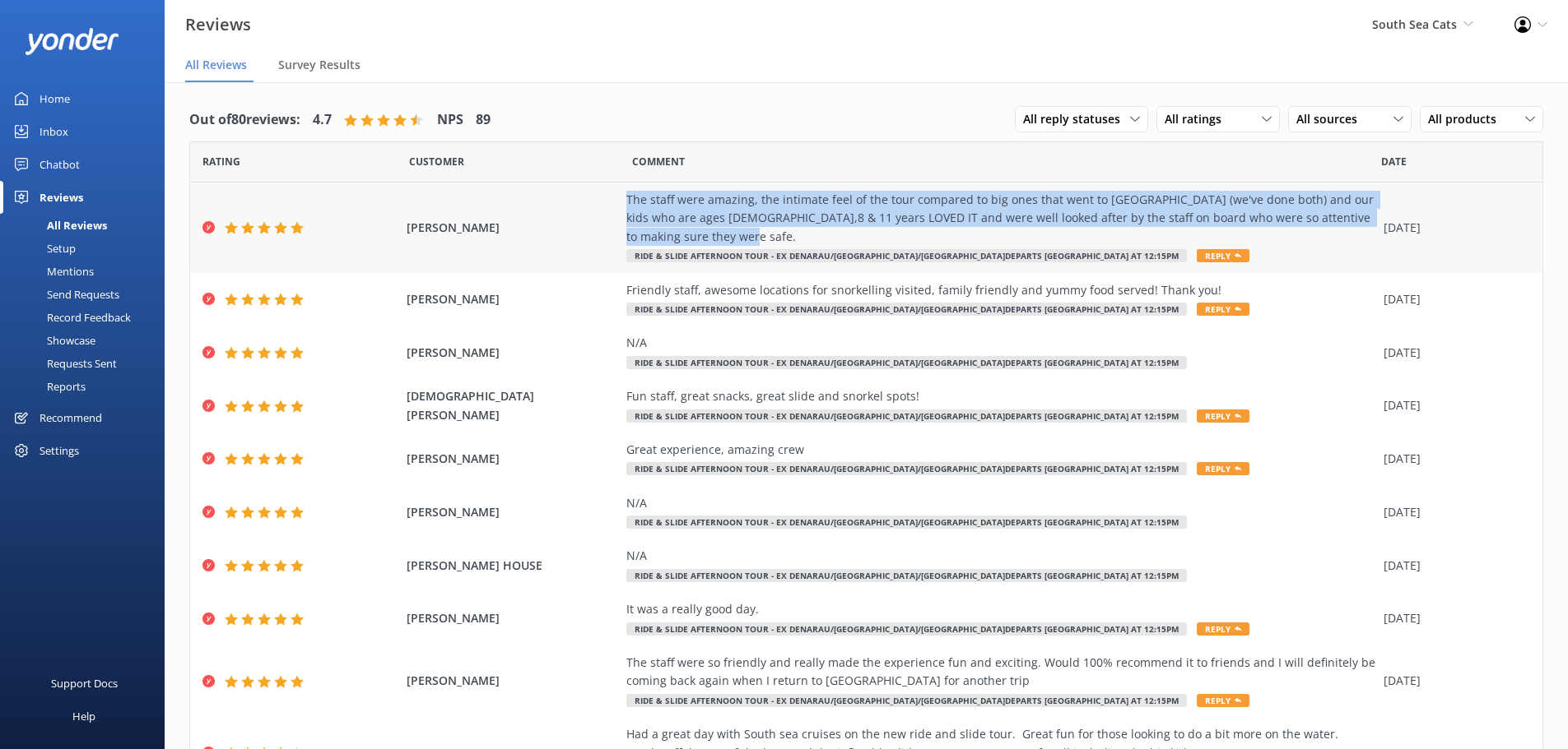
drag, startPoint x: 616, startPoint y: 199, endPoint x: 716, endPoint y: 246, distance: 110.5
click at [716, 246] on div "[PERSON_NAME] The staff were amazing, the intimate feel of the tour compared to…" at bounding box center [866, 227] width 1352 height 91
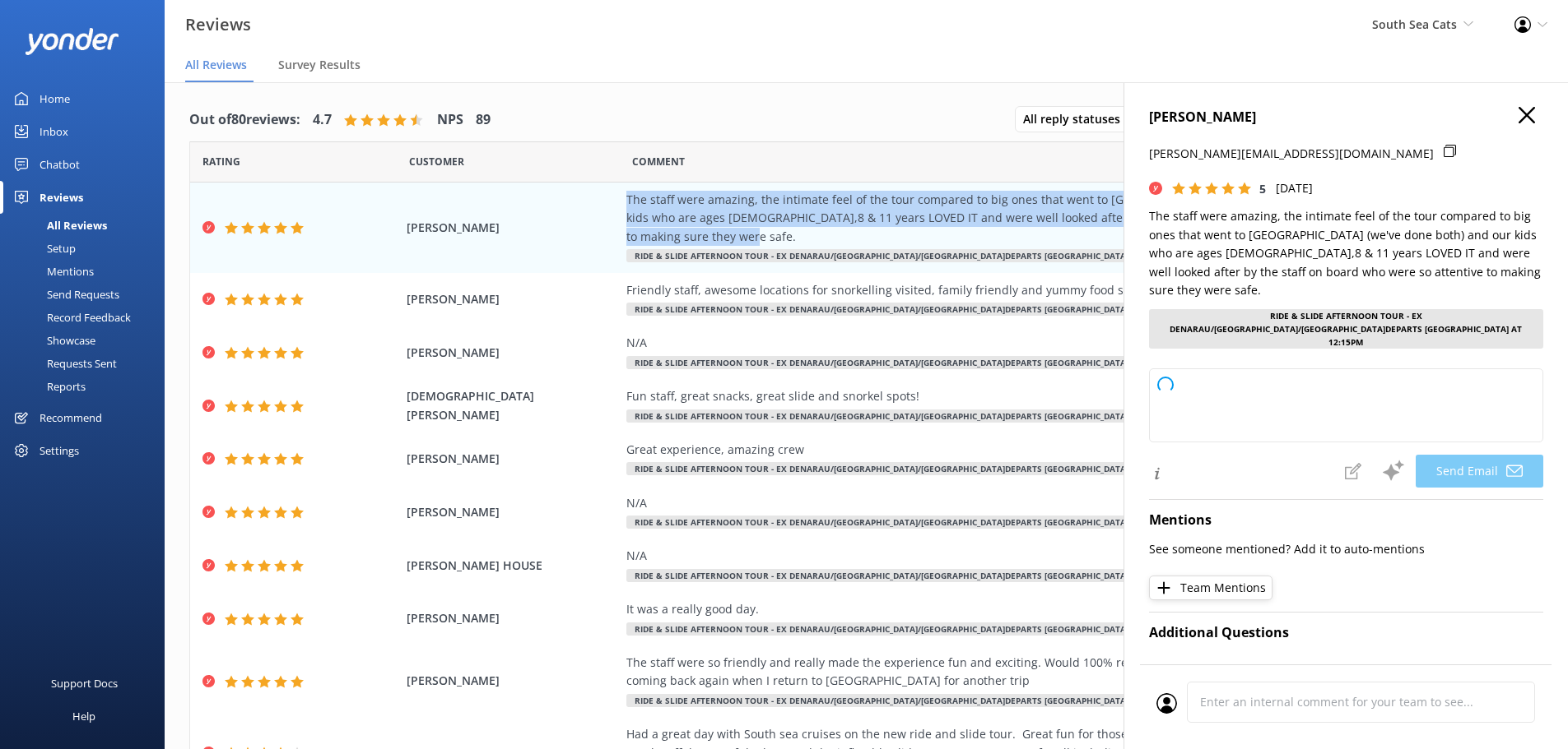
type textarea "Thank you so much, [PERSON_NAME], for your wonderful feedback! We're delighted …"
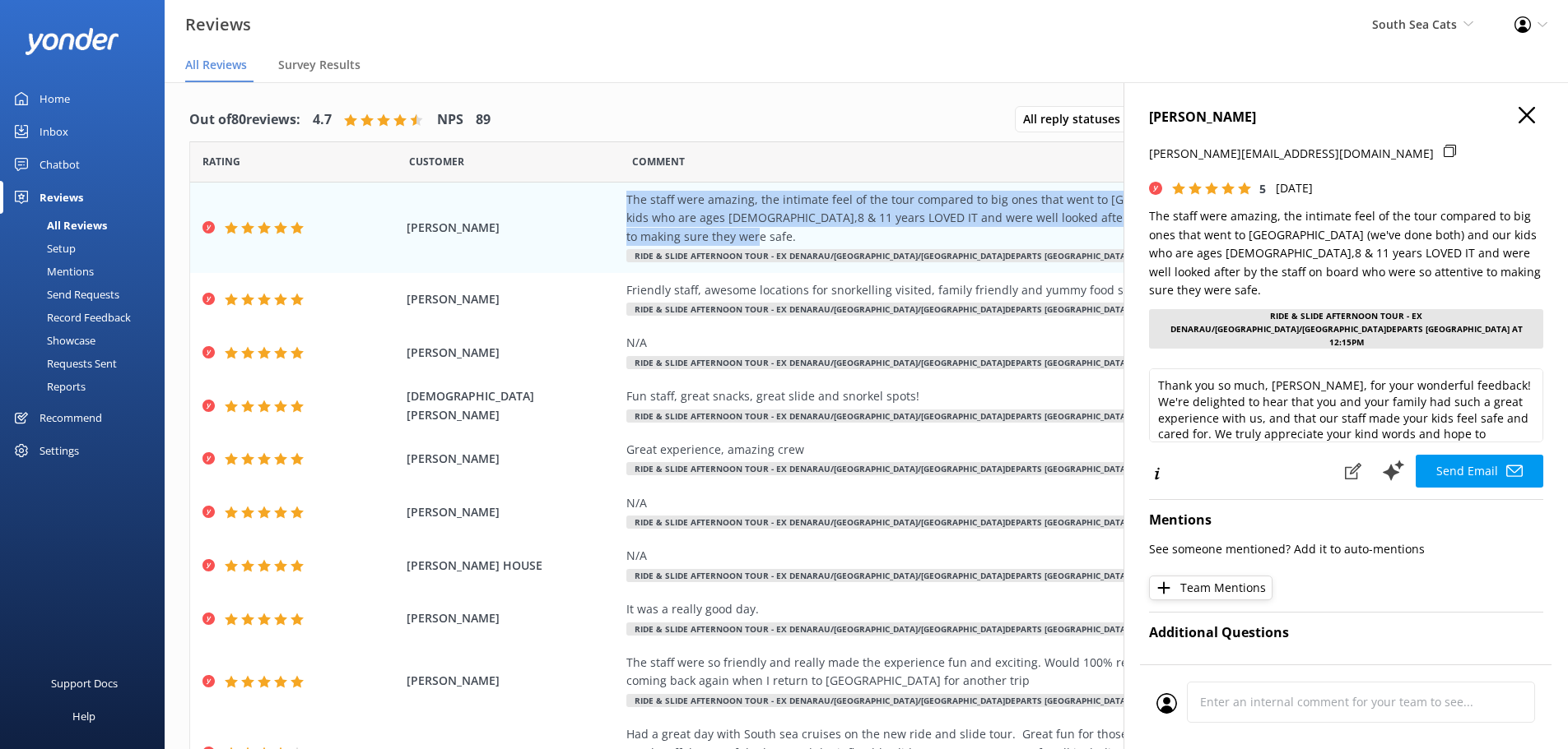
click at [1519, 117] on use "button" at bounding box center [1527, 115] width 16 height 16
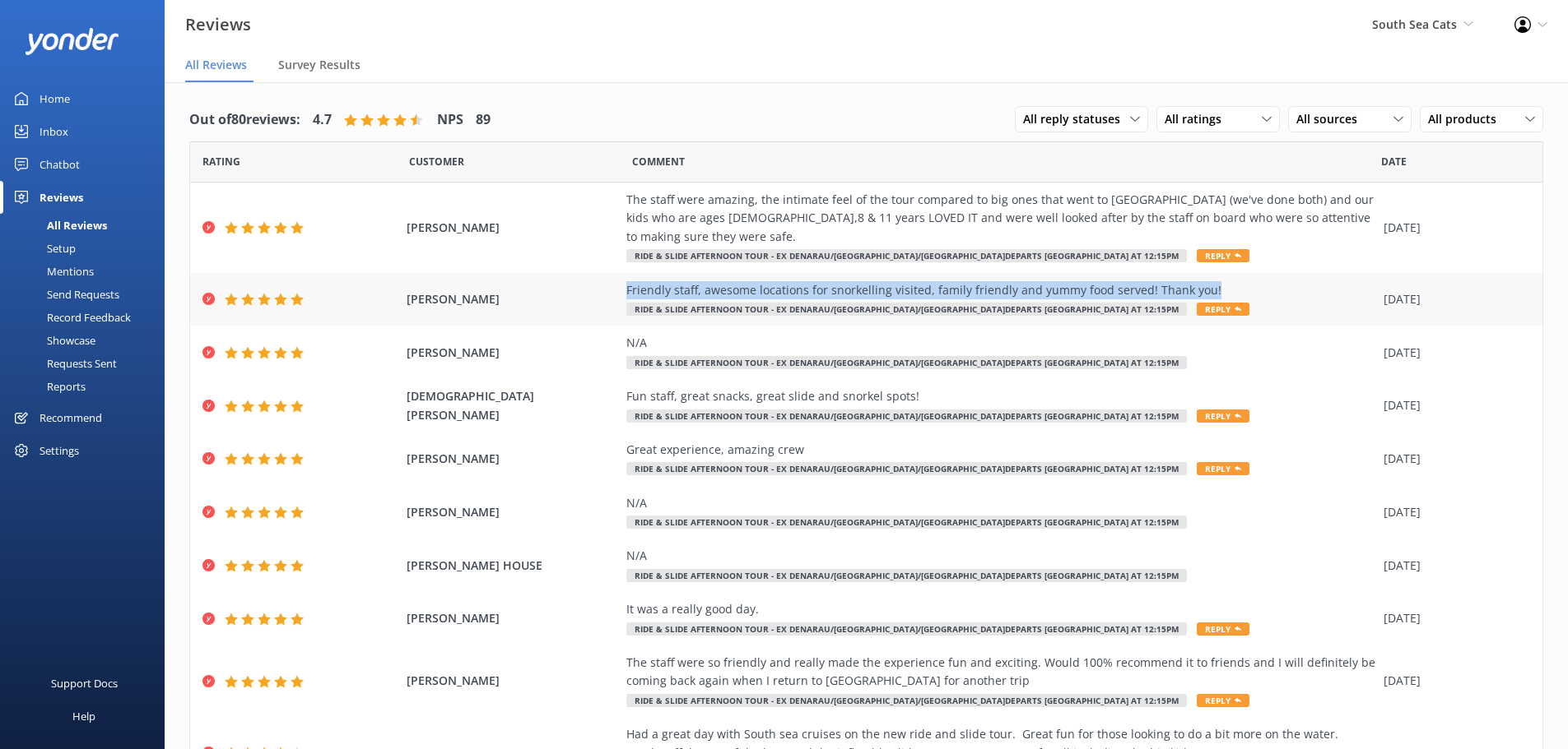
drag, startPoint x: 1222, startPoint y: 292, endPoint x: 617, endPoint y: 292, distance: 605.0
click at [617, 292] on div "[PERSON_NAME] Friendly staff, awesome locations for snorkelling visited, family…" at bounding box center [866, 300] width 1352 height 54
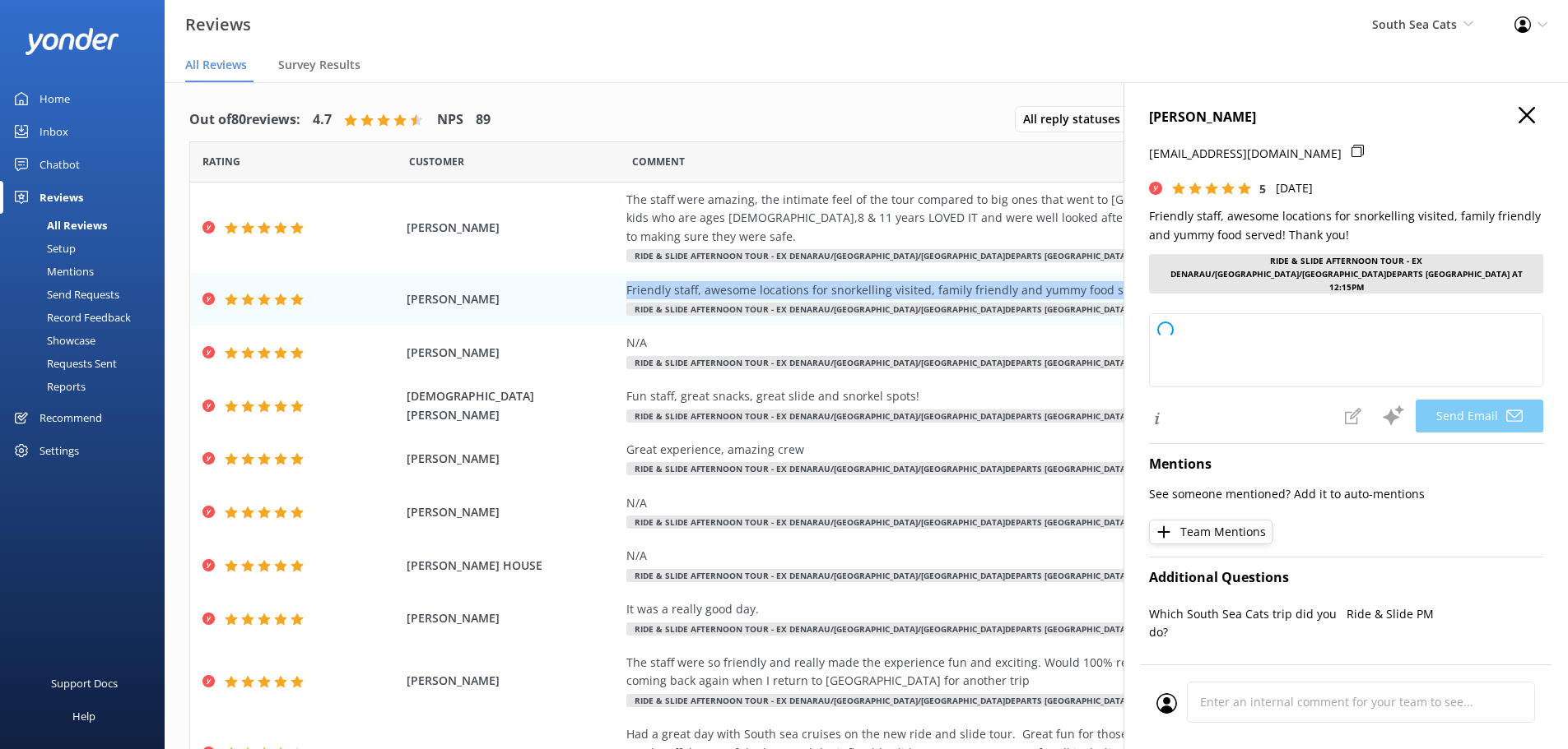
type textarea "Thank you so much, [PERSON_NAME]! We're thrilled you and your family enjoyed th…"
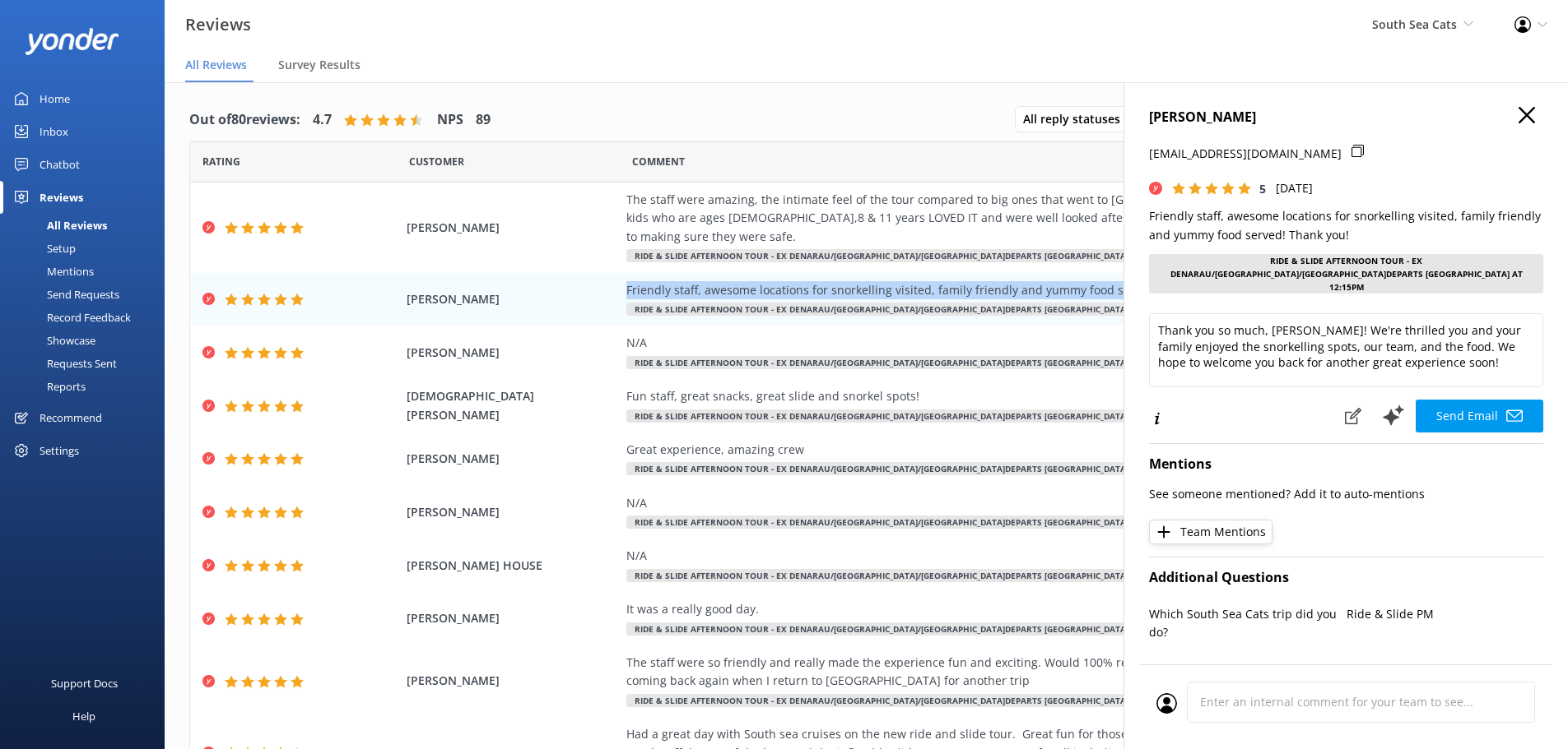
click at [1519, 112] on use "button" at bounding box center [1527, 115] width 16 height 16
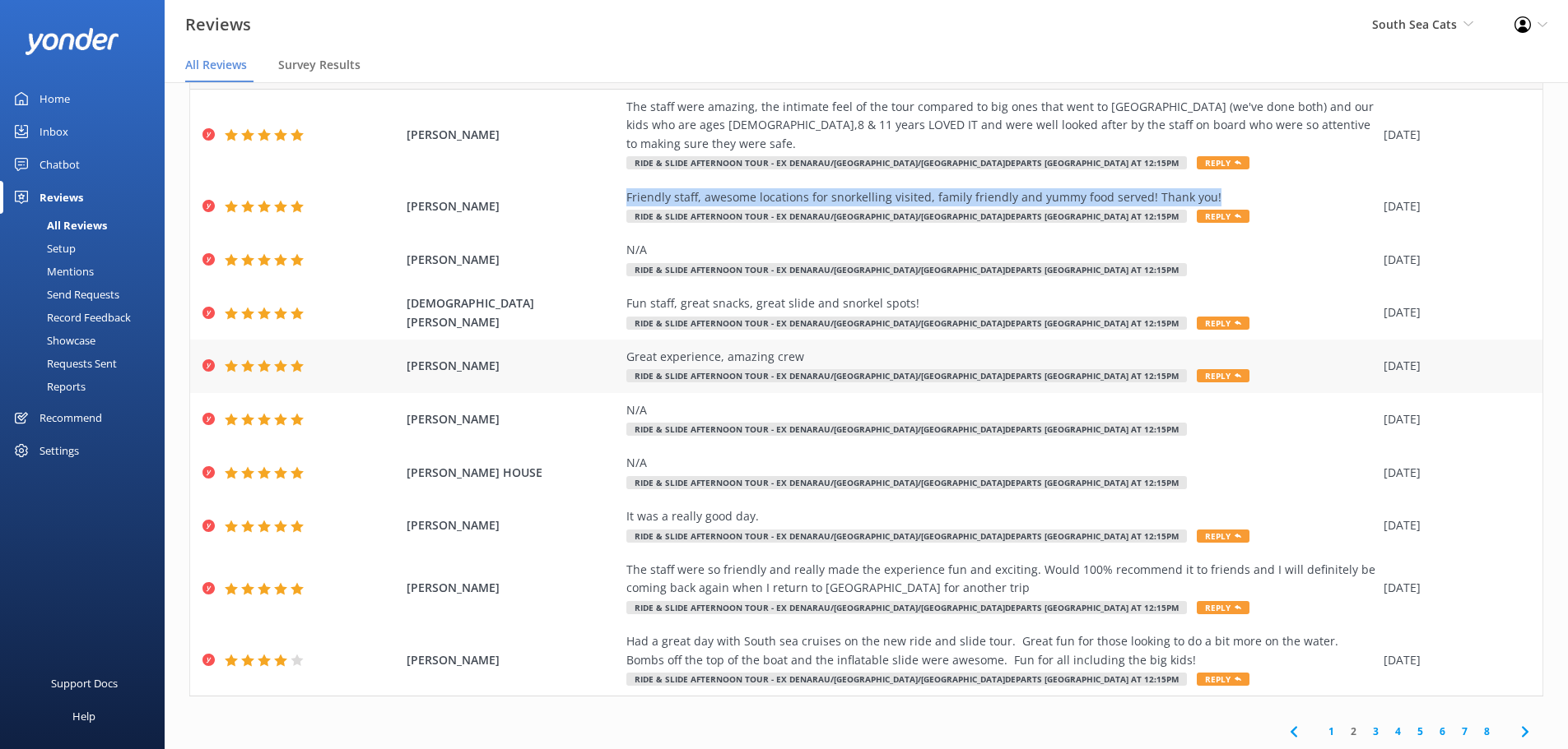
scroll to position [93, 0]
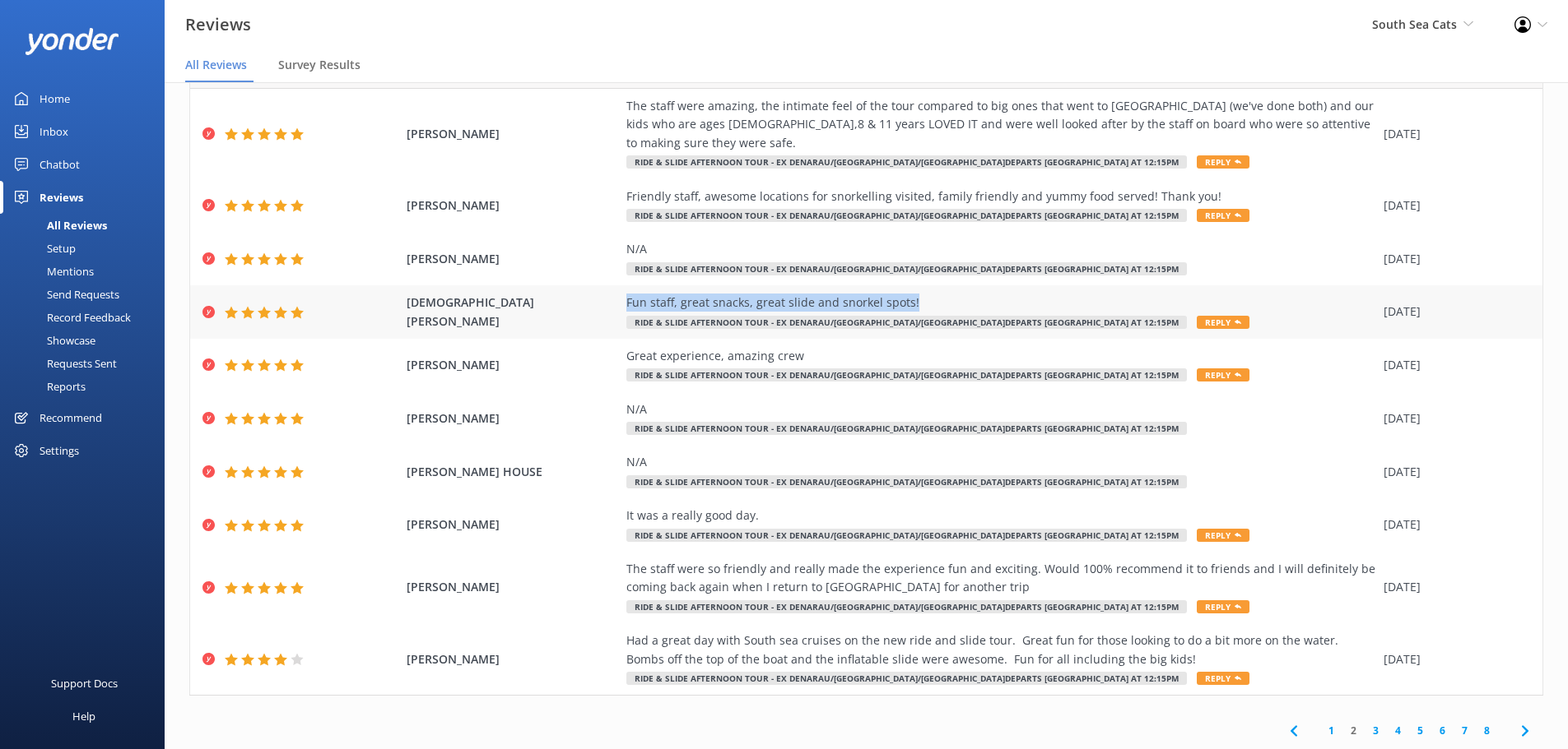
drag, startPoint x: 912, startPoint y: 301, endPoint x: 614, endPoint y: 306, distance: 298.0
click at [614, 306] on div "[PERSON_NAME] Fun staff, great snacks, great slide and snorkel spots! Ride & Sl…" at bounding box center [866, 313] width 1352 height 54
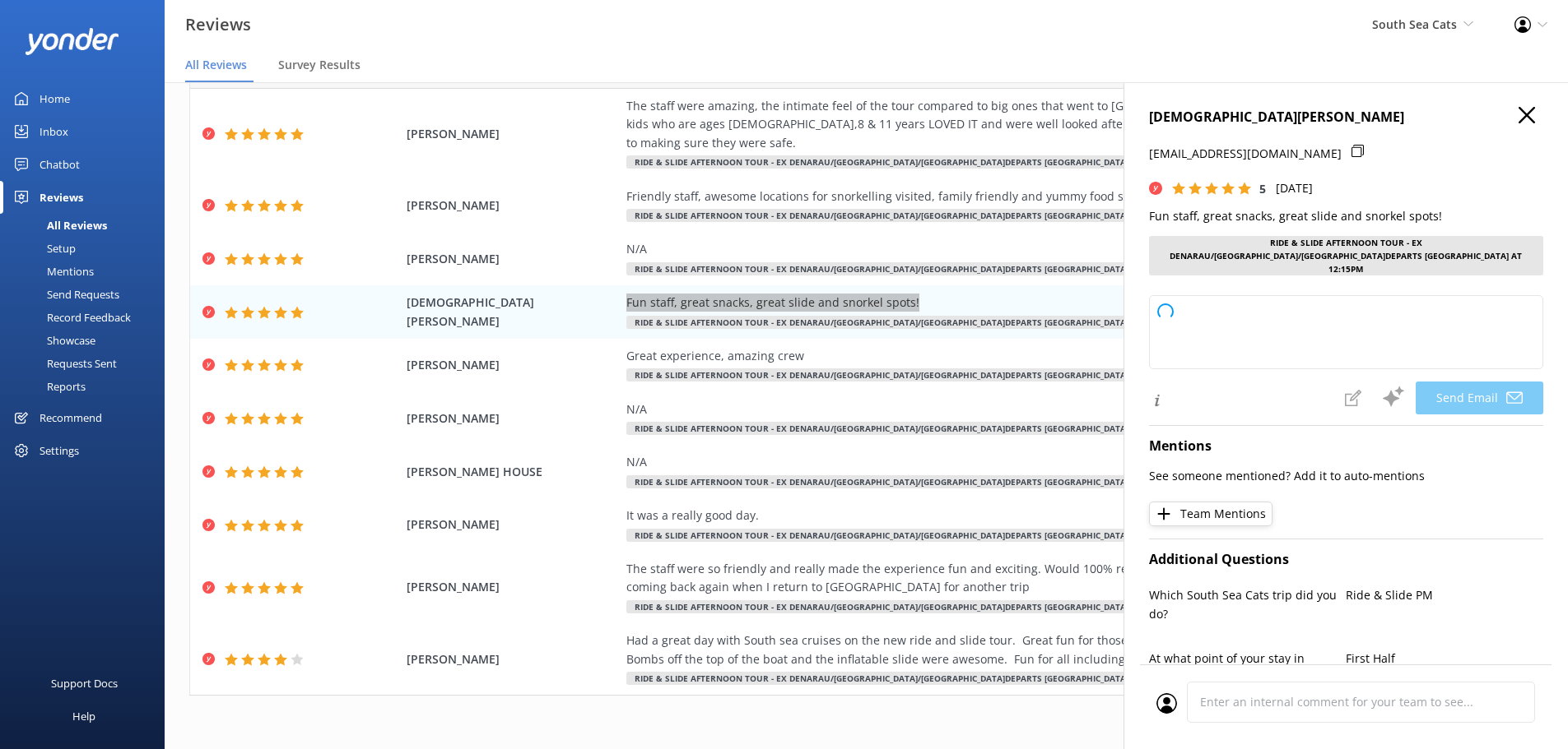
type textarea "Thank you so much, [PERSON_NAME]! We’re thrilled to hear you enjoyed the staff,…"
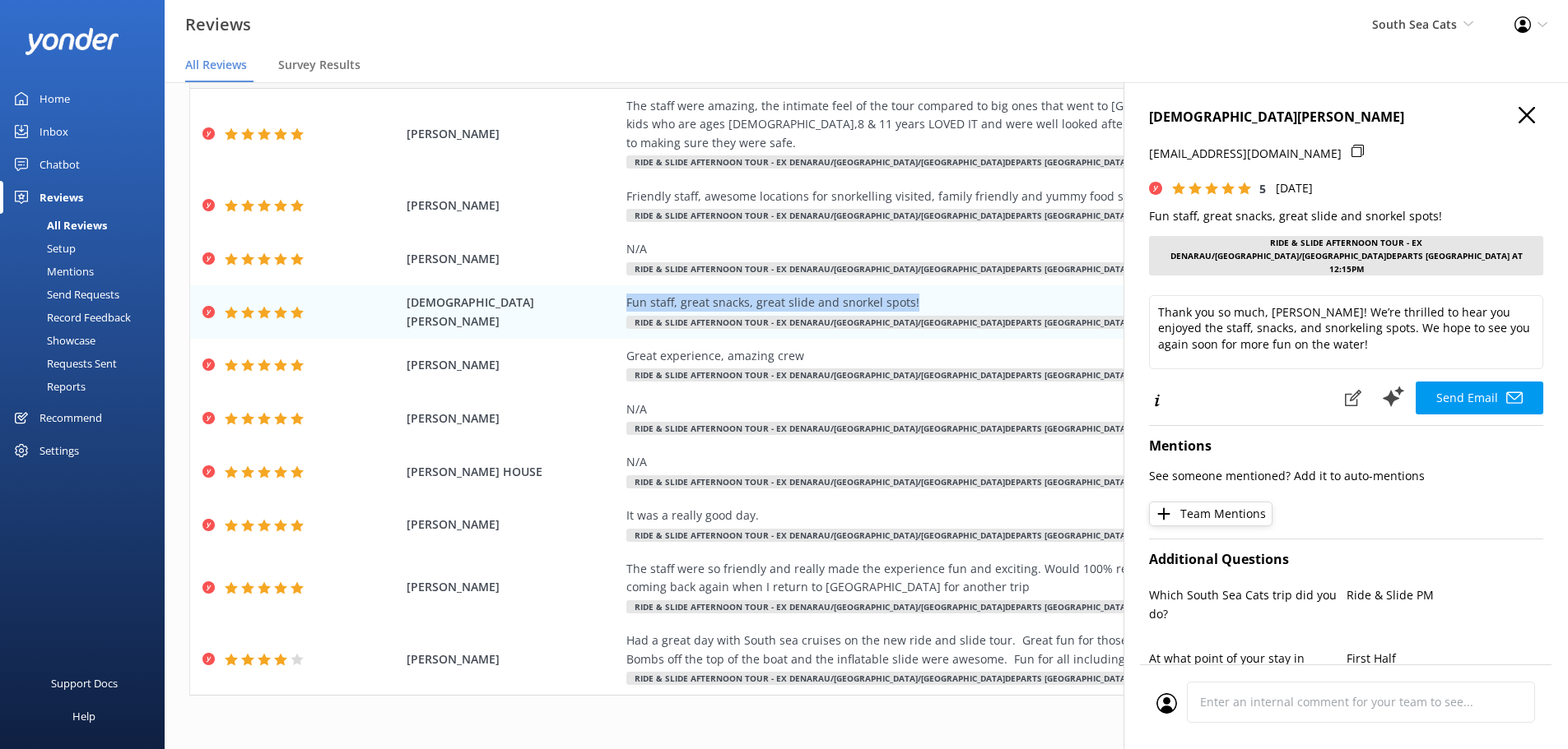
click at [1519, 116] on icon "button" at bounding box center [1527, 115] width 16 height 16
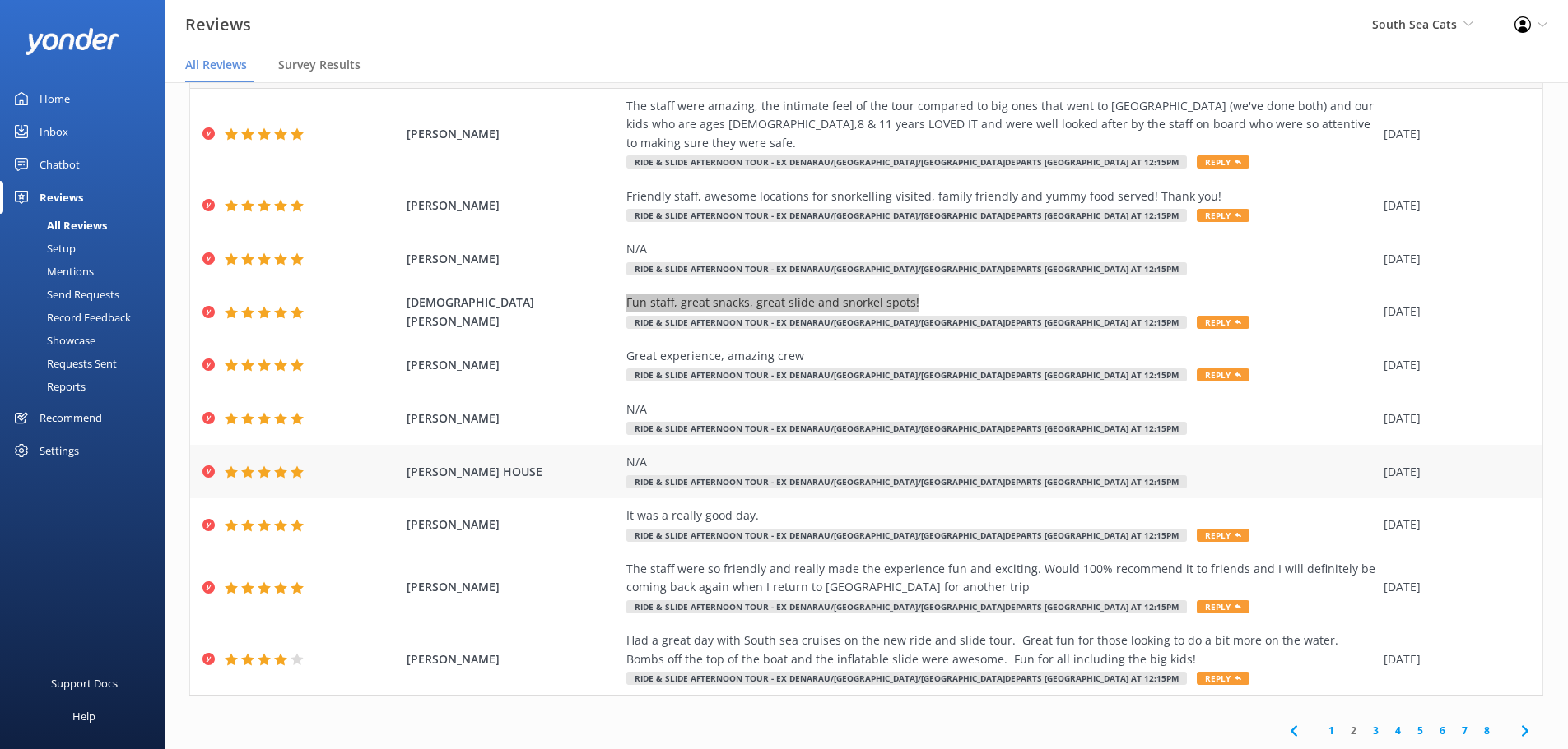
scroll to position [33, 0]
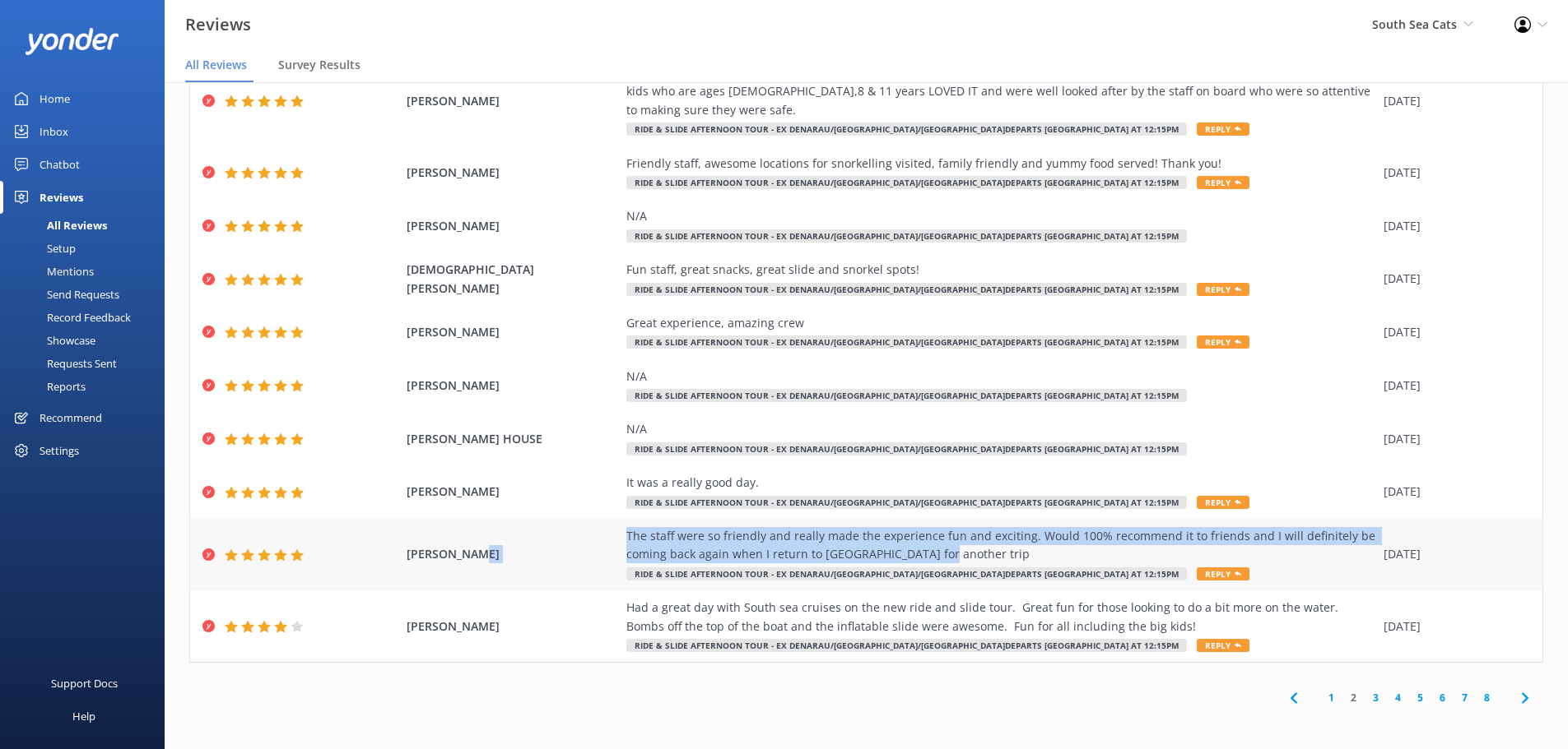
drag, startPoint x: 926, startPoint y: 553, endPoint x: 512, endPoint y: 527, distance: 414.8
click at [512, 527] on div "[PERSON_NAME] The staff were so friendly and really made the experience fun and…" at bounding box center [866, 555] width 1352 height 72
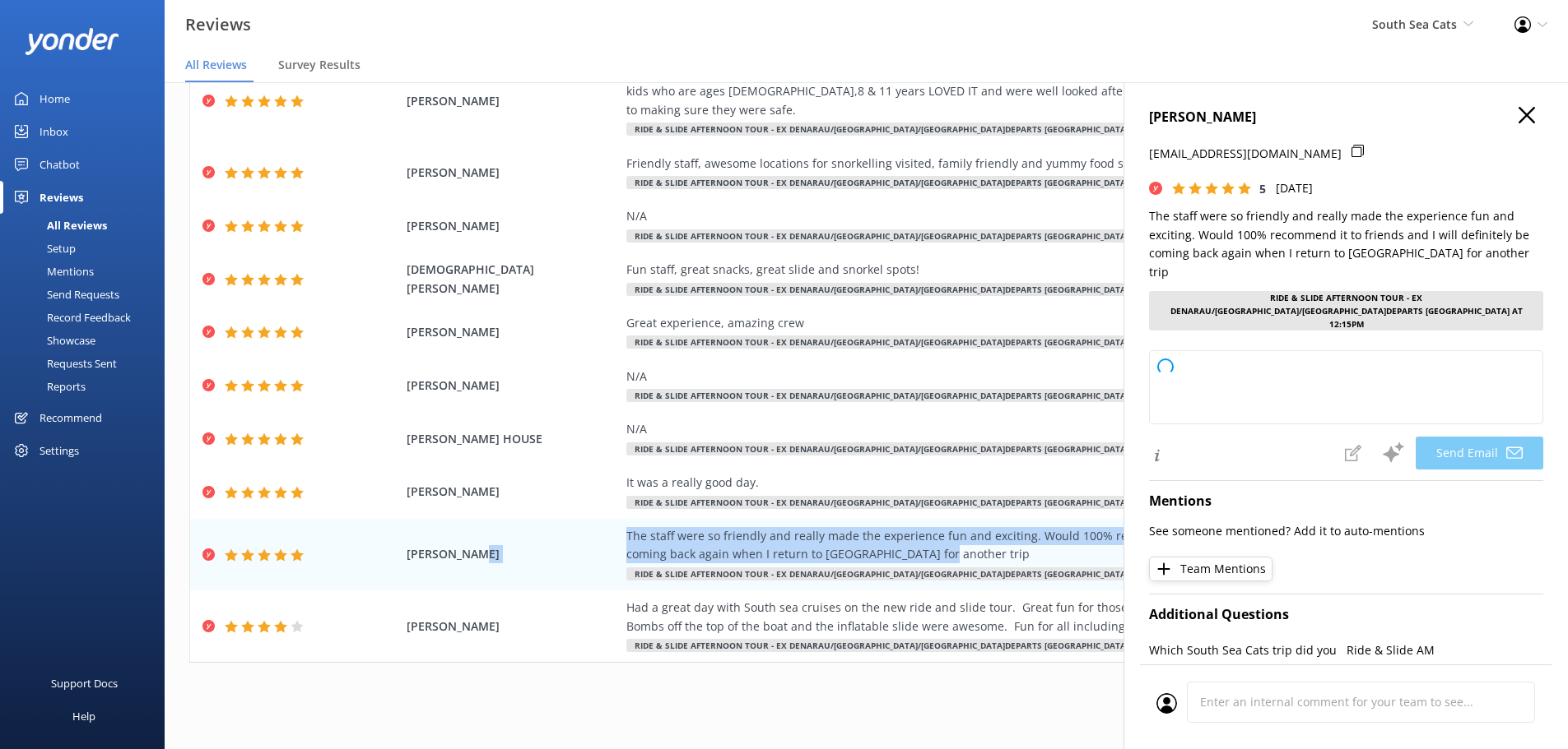
type textarea "Thank you so much for your wonderful review, [PERSON_NAME]! We’re thrilled to h…"
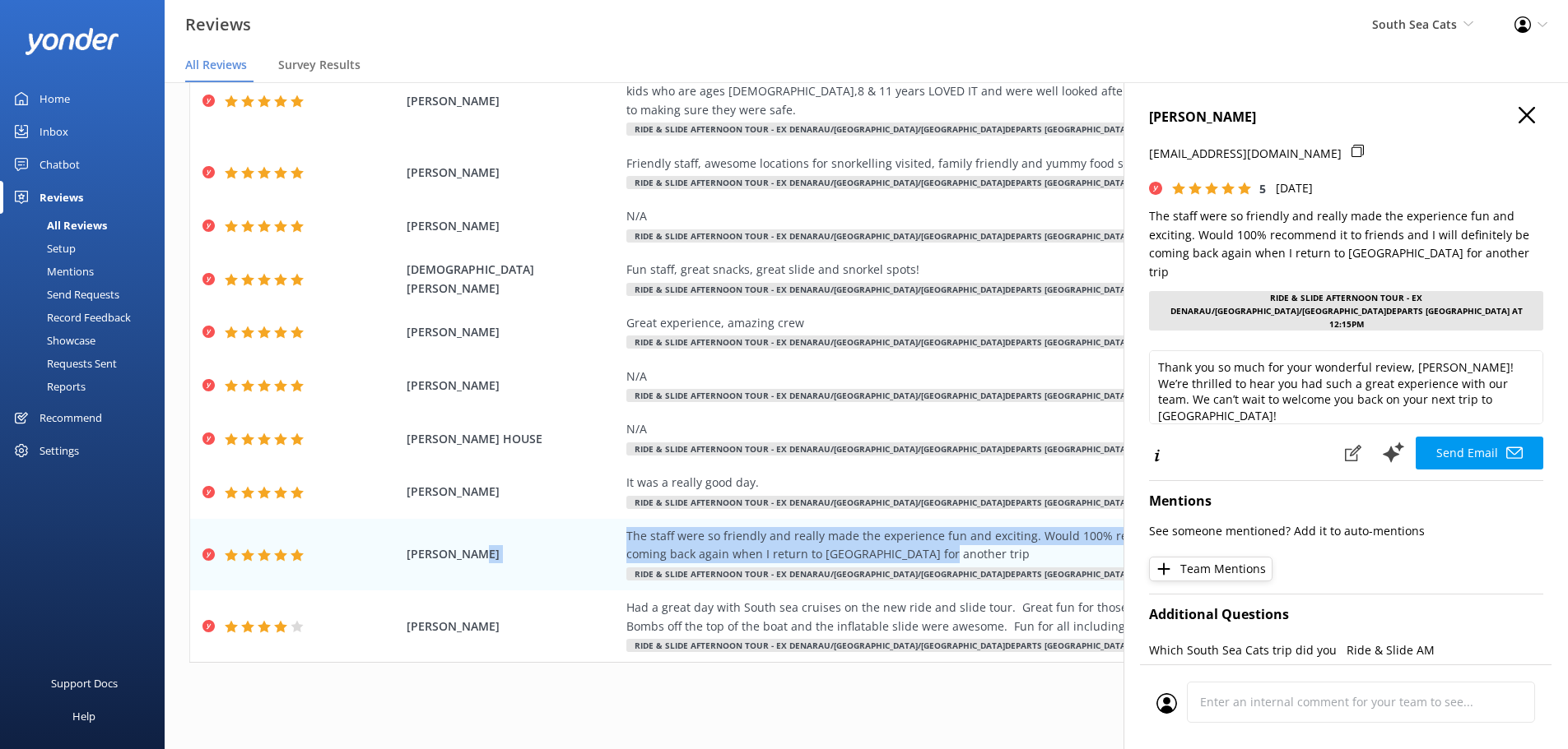
click at [1519, 117] on use "button" at bounding box center [1527, 115] width 16 height 16
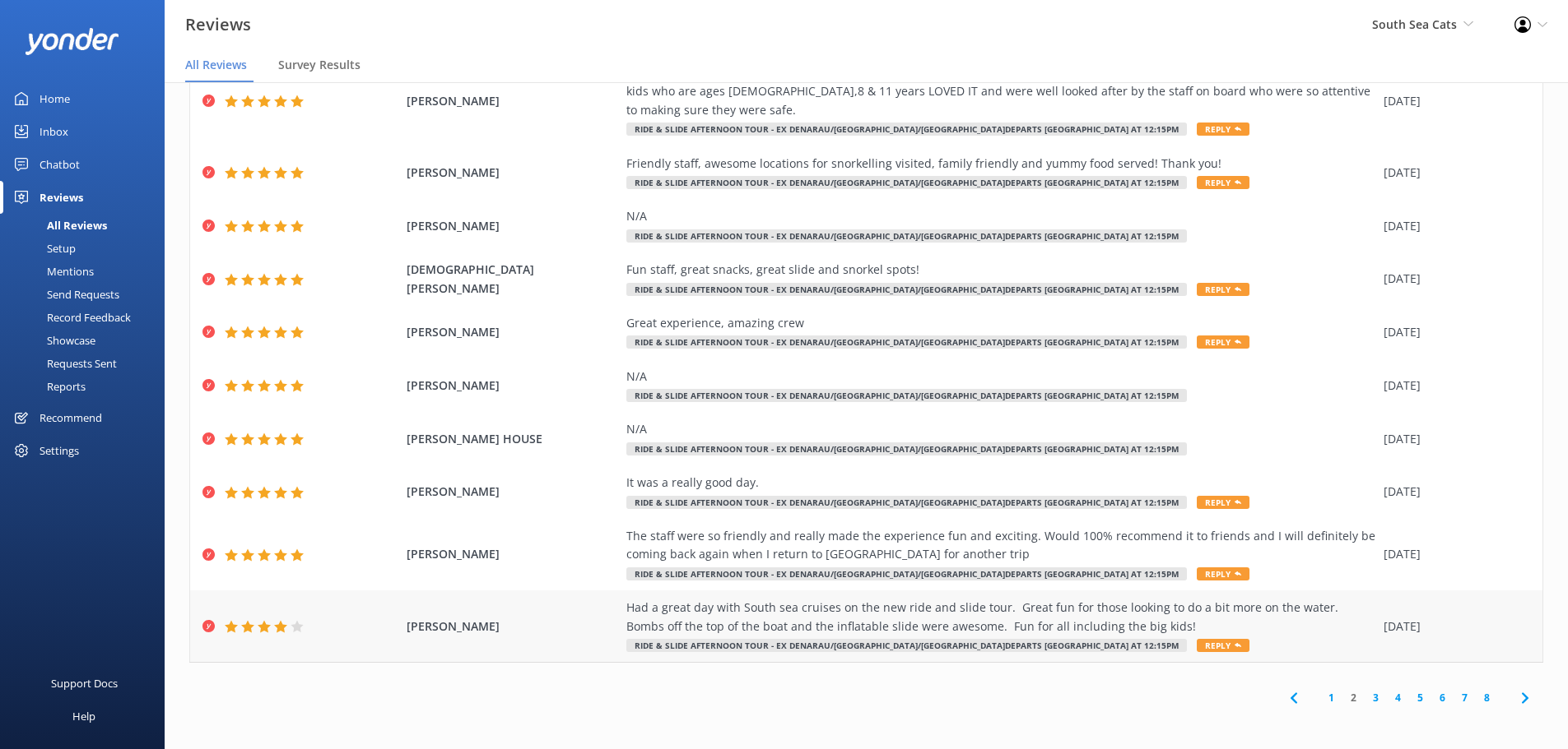
click at [616, 608] on div "[PERSON_NAME] Had a great day with South sea cruises on the new ride and slide …" at bounding box center [866, 627] width 1352 height 72
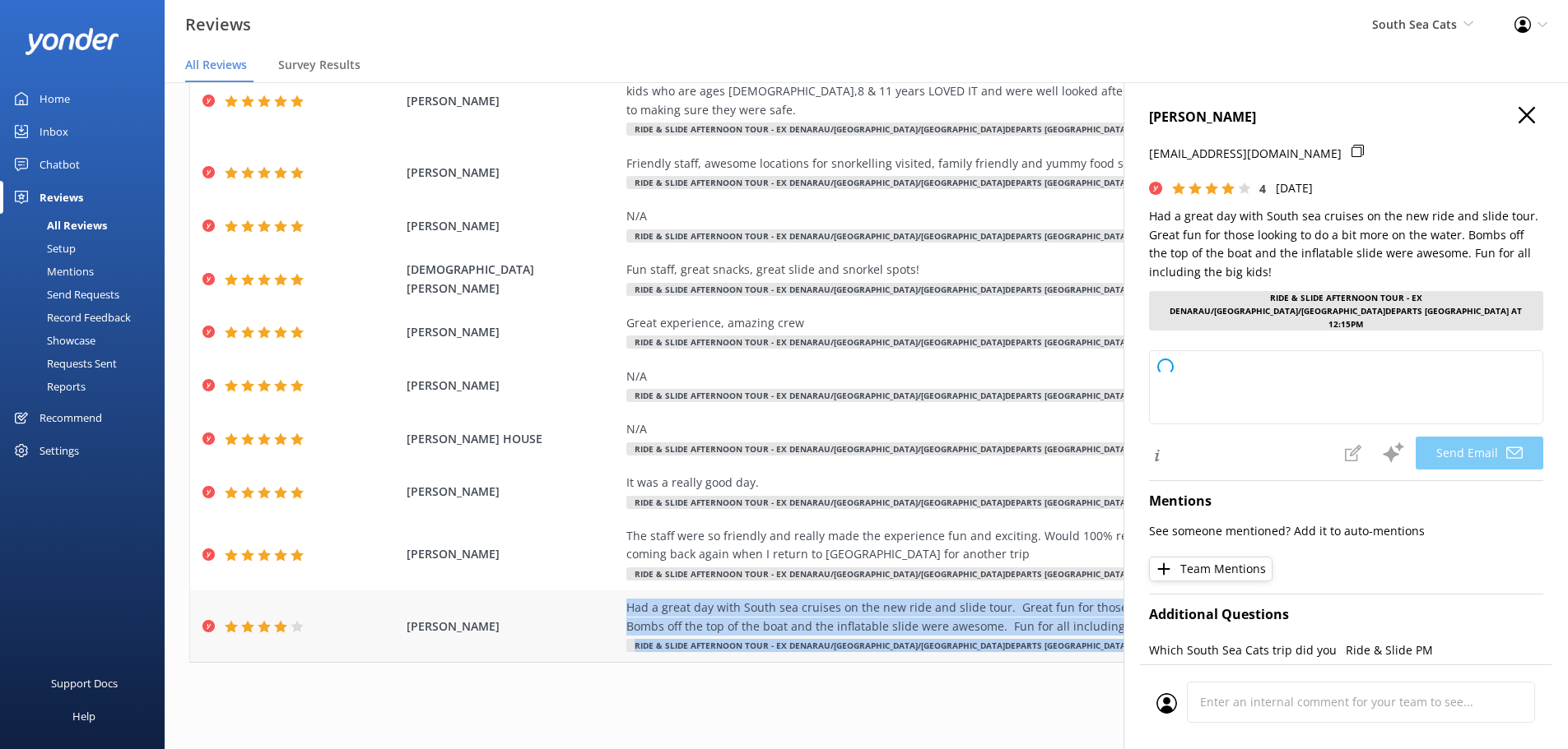
drag, startPoint x: 616, startPoint y: 608, endPoint x: 1112, endPoint y: 652, distance: 497.9
click at [1112, 652] on div "[PERSON_NAME] Had a great day with South sea cruises on the new ride and slide …" at bounding box center [866, 627] width 1352 height 72
type textarea "Hi [PERSON_NAME], Thank you so much for your wonderful review! We're thrilled t…"
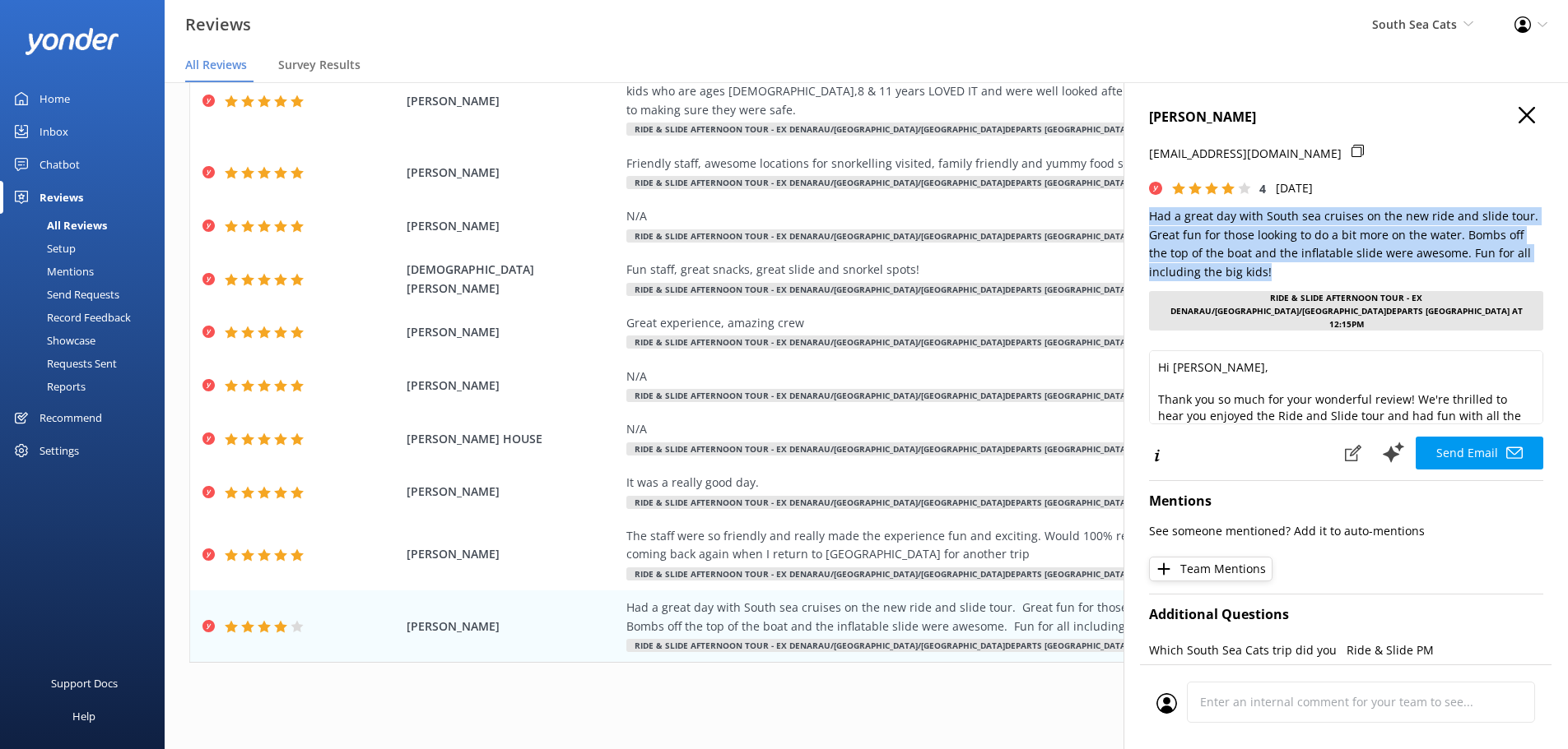
drag, startPoint x: 1151, startPoint y: 215, endPoint x: 1280, endPoint y: 270, distance: 140.2
click at [1280, 270] on p "Had a great day with South sea cruises on the new ride and slide tour. Great fu…" at bounding box center [1346, 244] width 394 height 74
click at [1519, 116] on icon "button" at bounding box center [1527, 115] width 16 height 16
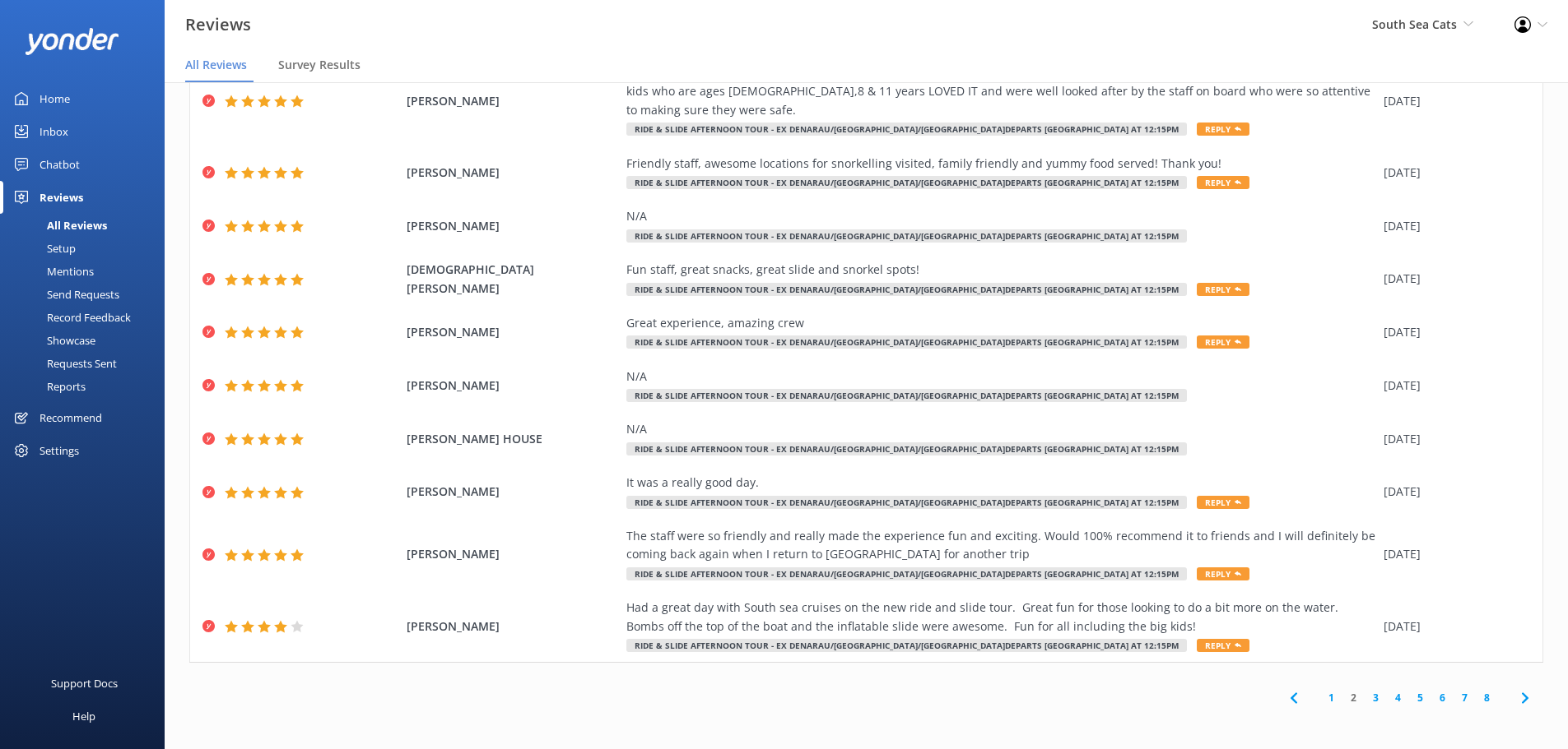
click at [1365, 701] on link "3" at bounding box center [1376, 698] width 22 height 15
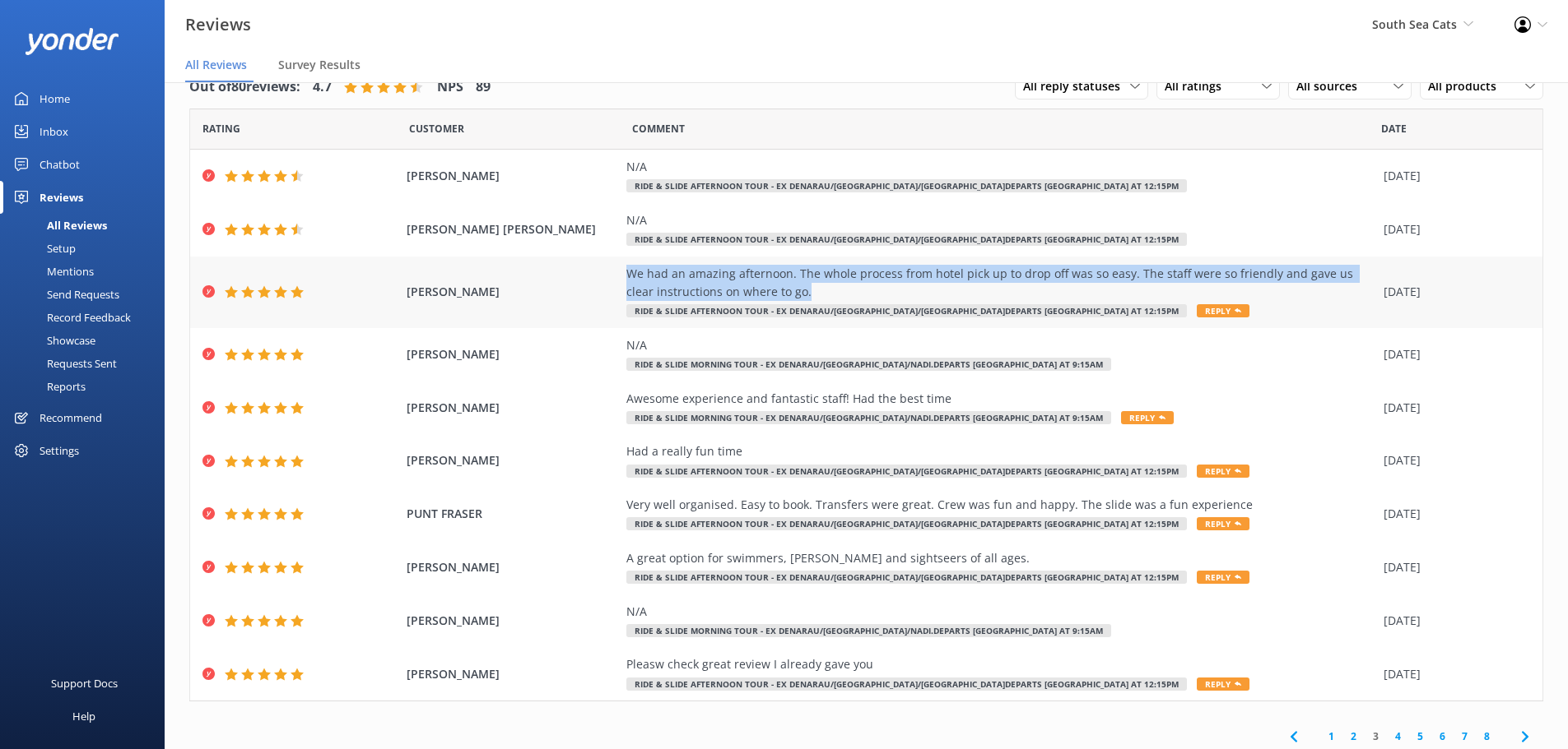
drag, startPoint x: 615, startPoint y: 271, endPoint x: 811, endPoint y: 301, distance: 198.3
click at [811, 301] on div "[PERSON_NAME] We had an amazing afternoon. The whole process from hotel pick up…" at bounding box center [866, 293] width 1352 height 72
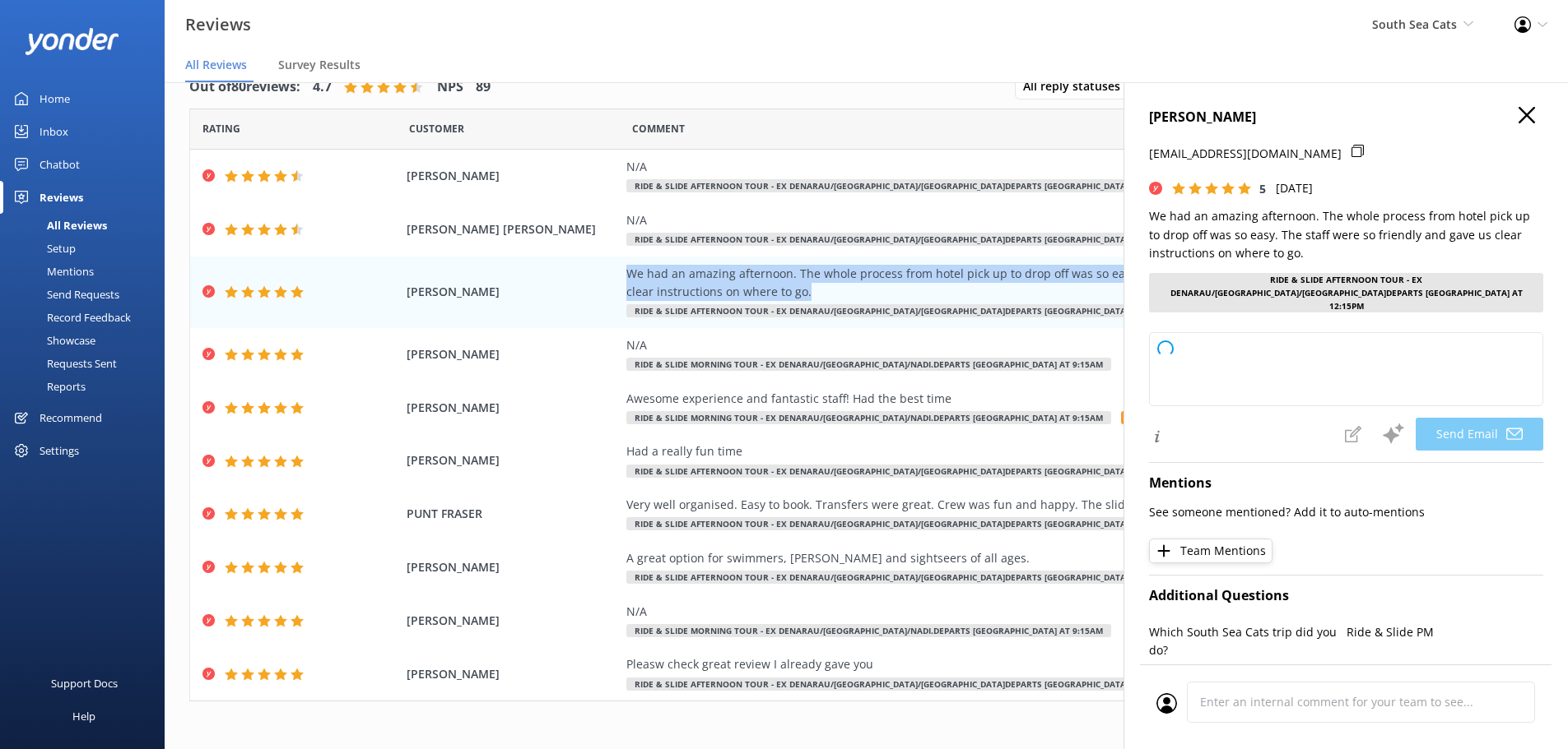
type textarea "Thank you so much, Destiny! We're delighted to hear you had an amazing afternoo…"
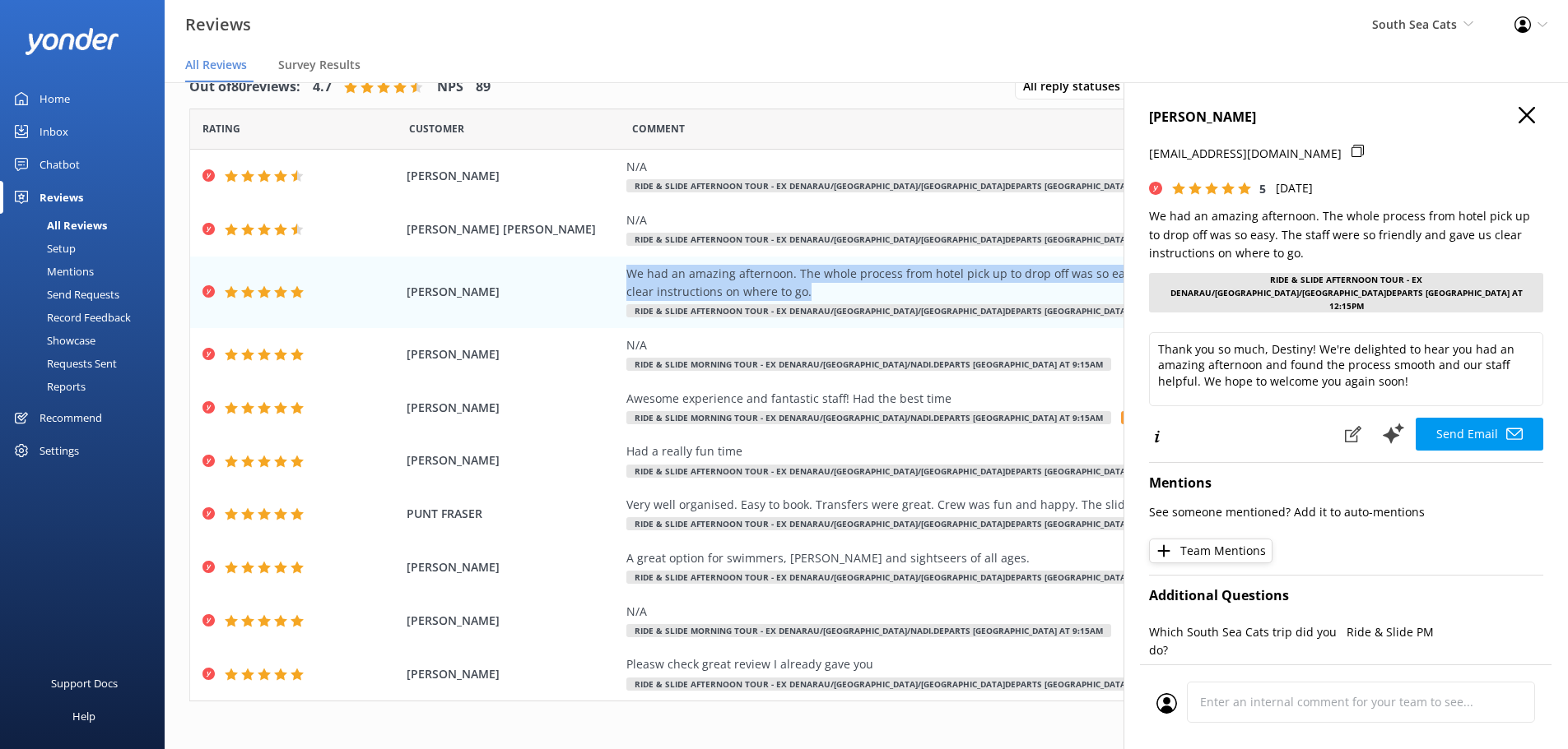
click at [1519, 117] on use "button" at bounding box center [1527, 115] width 16 height 16
